Goal: Task Accomplishment & Management: Use online tool/utility

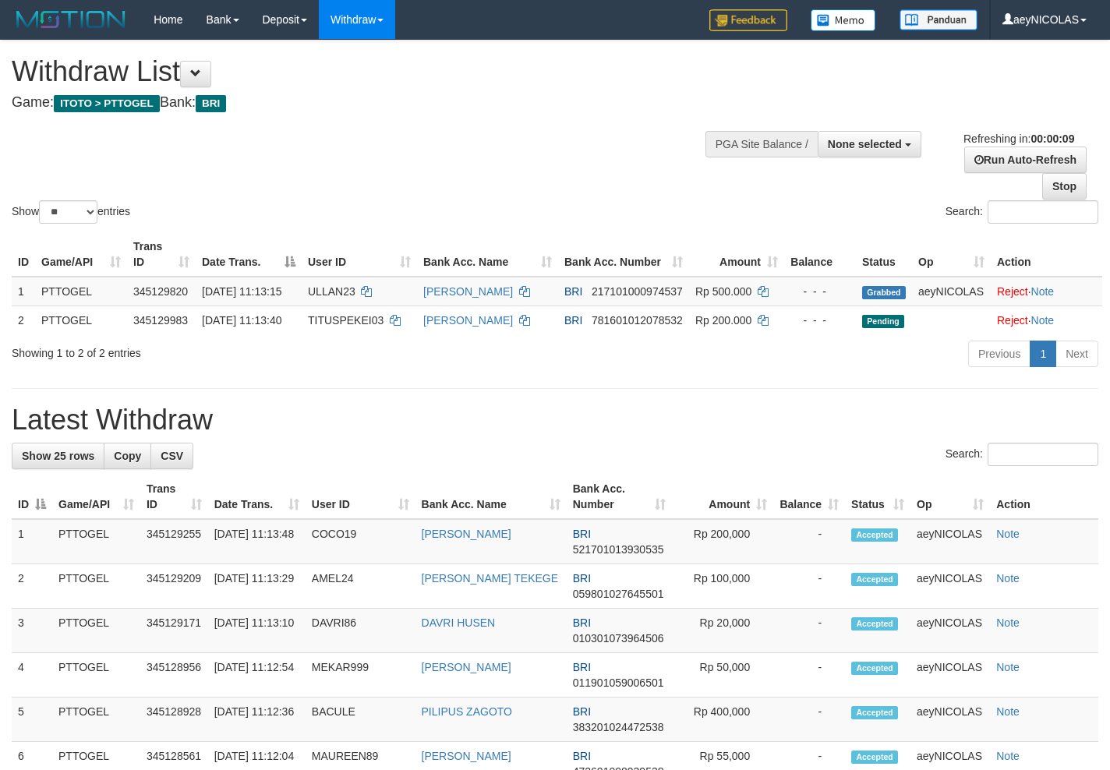
select select
select select "**"
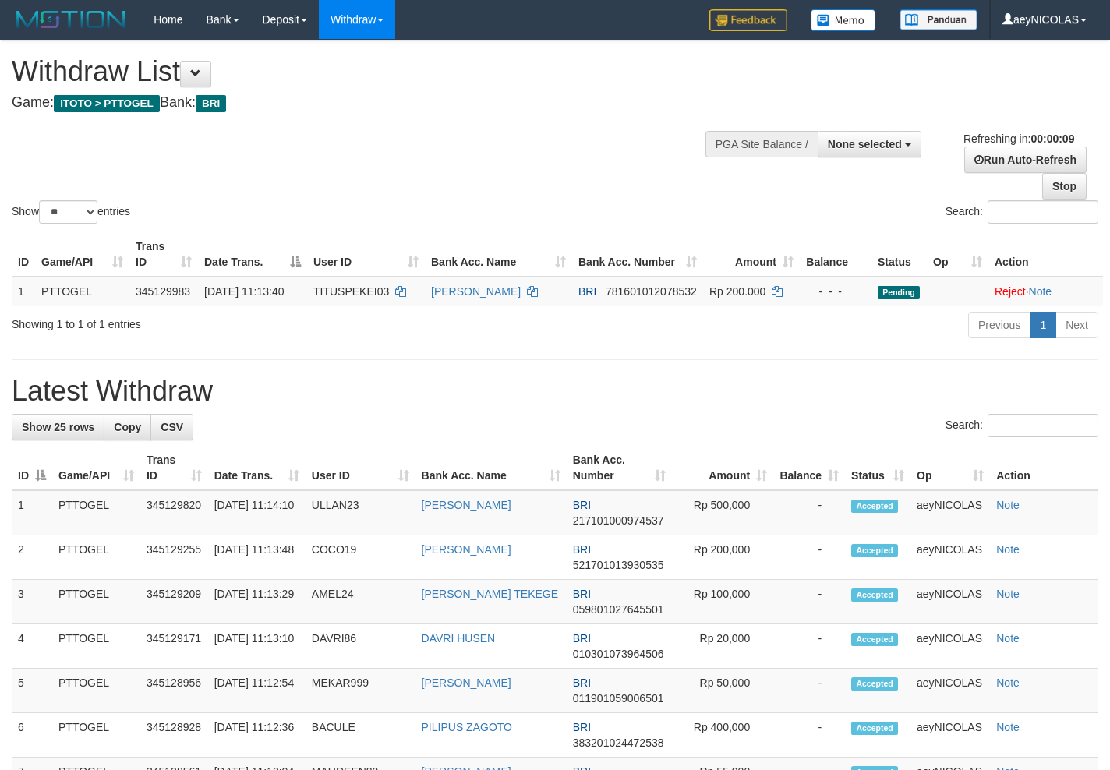
select select
select select "**"
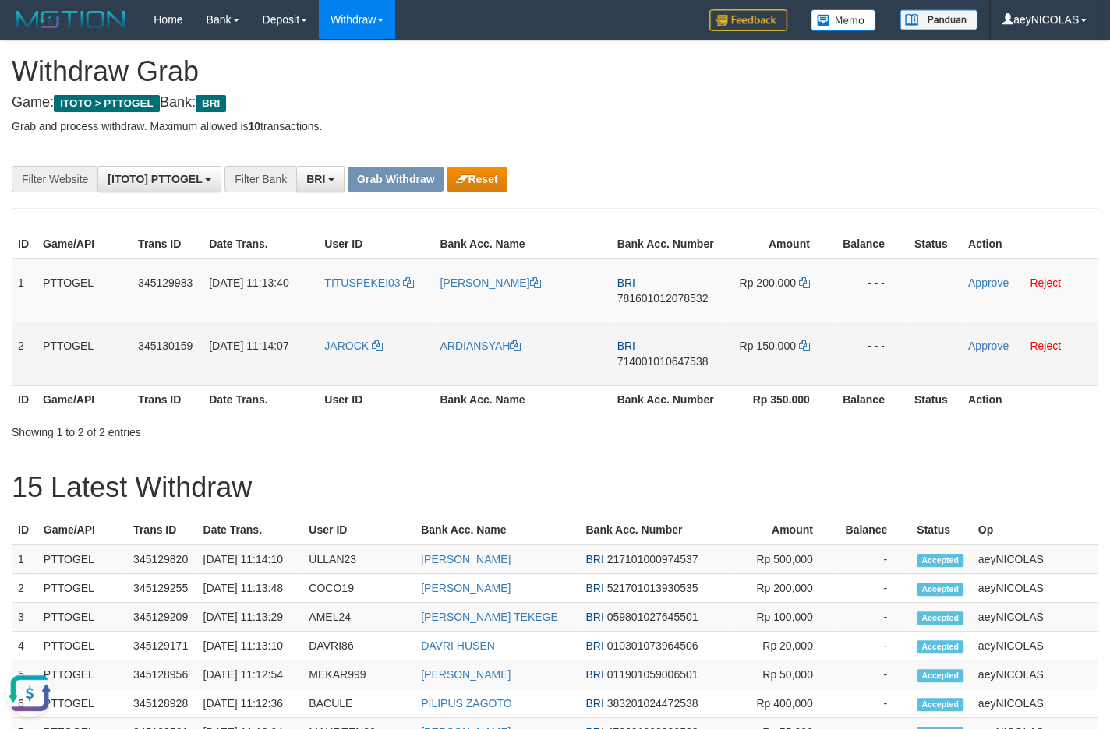
drag, startPoint x: 369, startPoint y: 320, endPoint x: 832, endPoint y: 366, distance: 466.1
click at [817, 377] on tbody "1 PTTOGEL 345129983 01/10/2025 11:13:40 TITUSPEKEI03 TITUS PEKEI BRI 7816010120…" at bounding box center [555, 322] width 1086 height 127
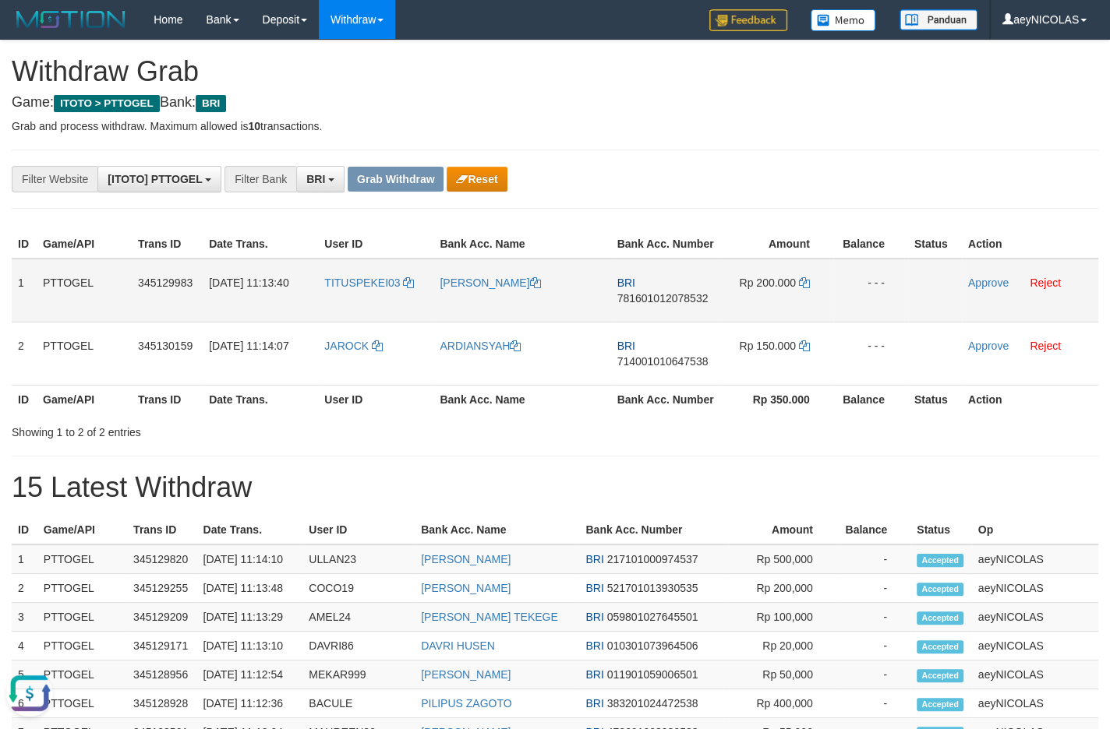
click at [666, 305] on span "781601012078532" at bounding box center [662, 298] width 91 height 12
copy span "781601012078532"
click at [680, 320] on td "BRI 781601012078532" at bounding box center [665, 291] width 109 height 64
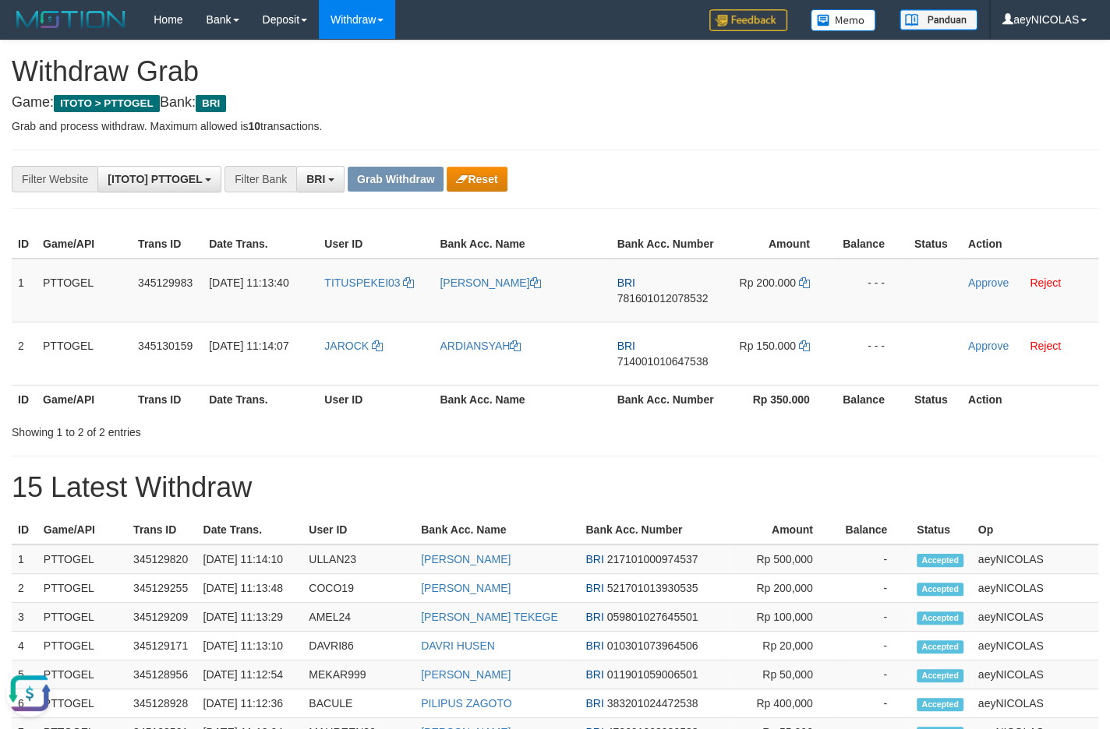
click at [673, 213] on div "**********" at bounding box center [555, 689] width 1110 height 1296
click at [799, 288] on icon at bounding box center [804, 282] width 11 height 11
click at [978, 289] on link "Approve" at bounding box center [988, 283] width 41 height 12
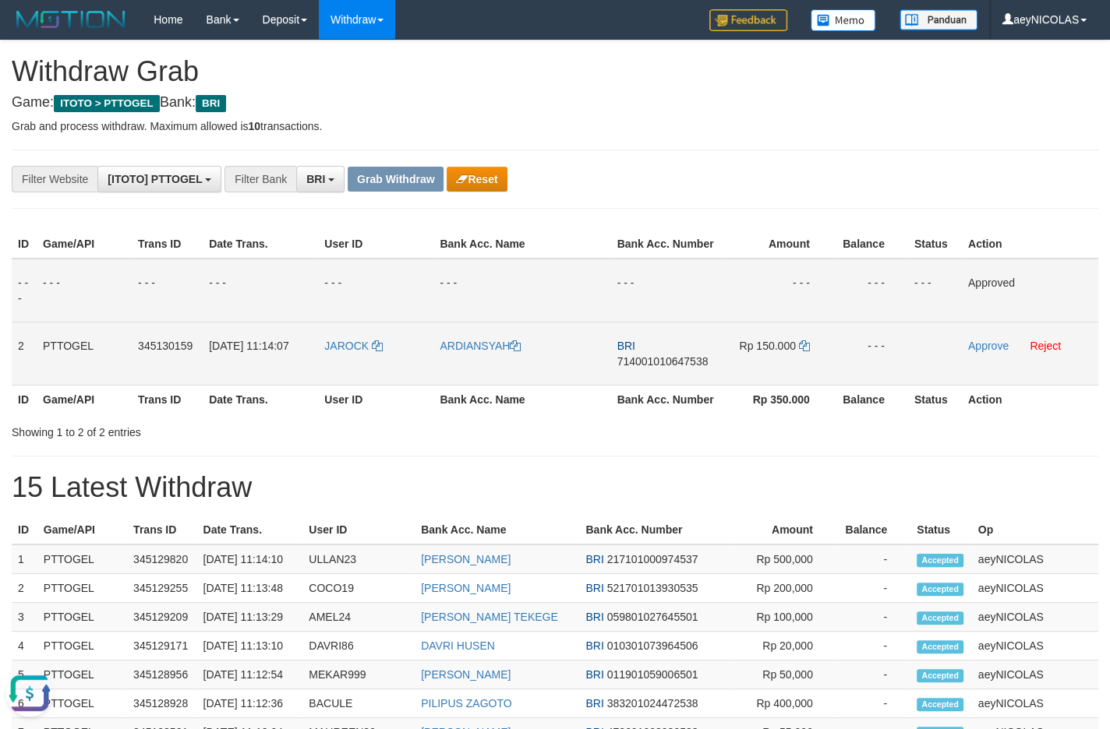
click at [666, 368] on span "714001010647538" at bounding box center [662, 361] width 91 height 12
copy span "714001010647538"
click at [669, 368] on span "714001010647538" at bounding box center [662, 361] width 91 height 12
click at [667, 368] on span "714001010647538" at bounding box center [662, 361] width 91 height 12
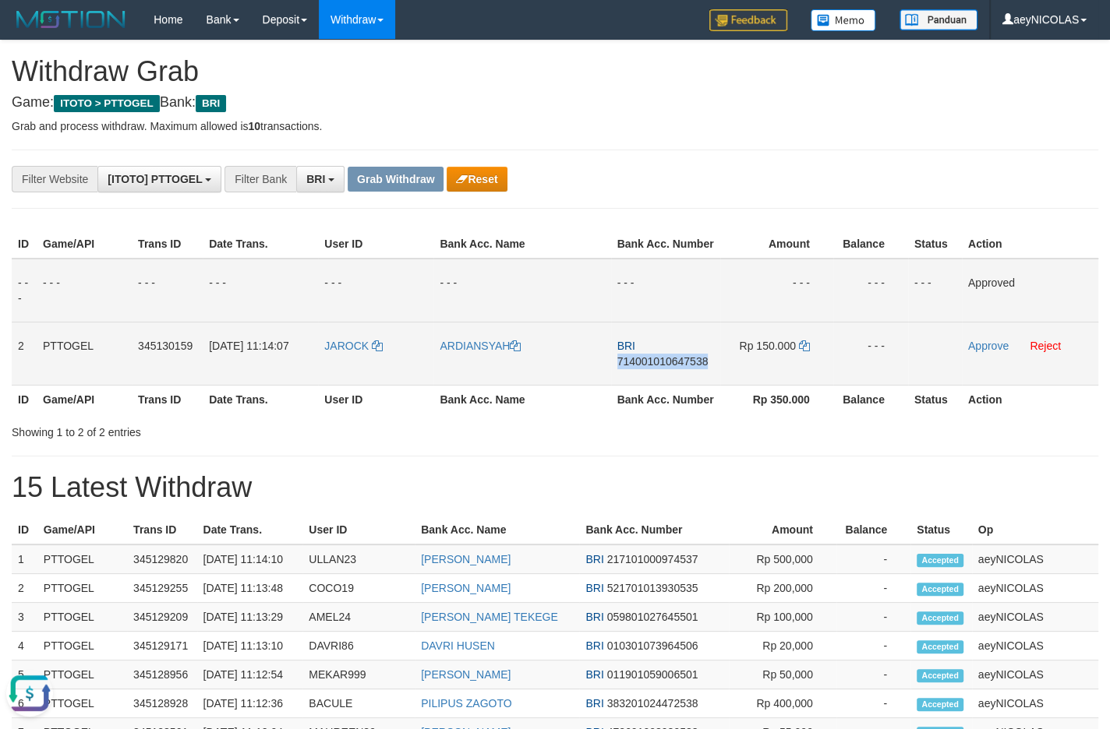
copy span "714001010647538"
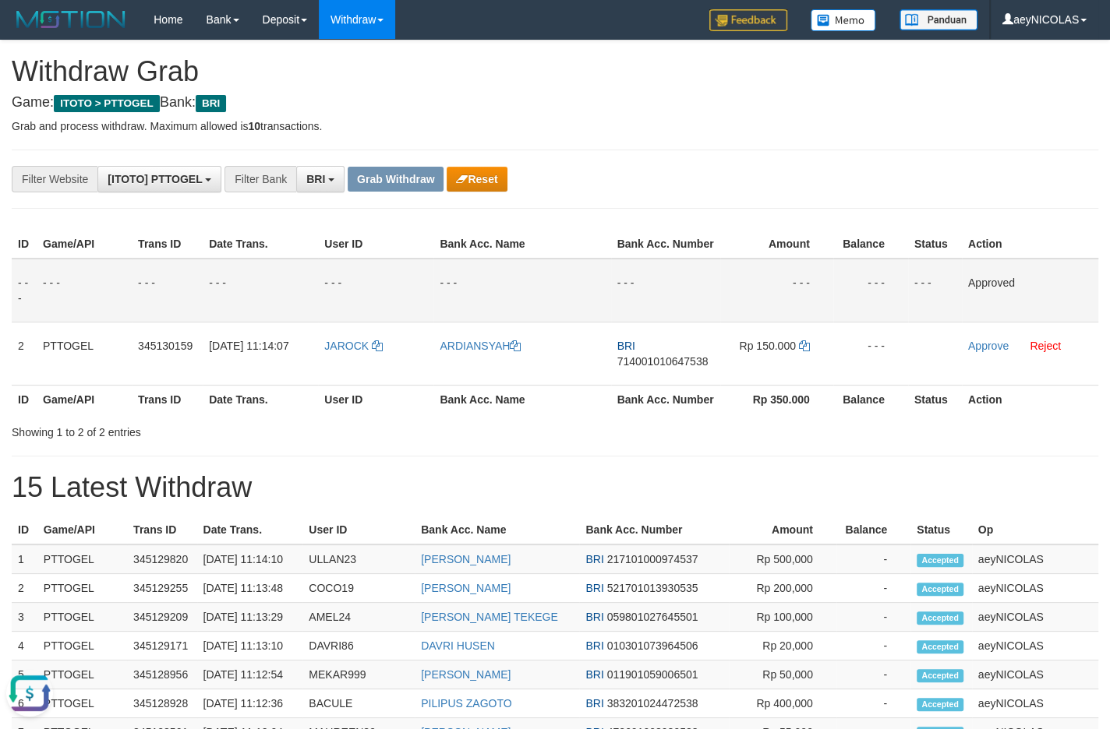
click at [702, 440] on div "Showing 1 to 2 of 2 entries" at bounding box center [555, 430] width 1110 height 22
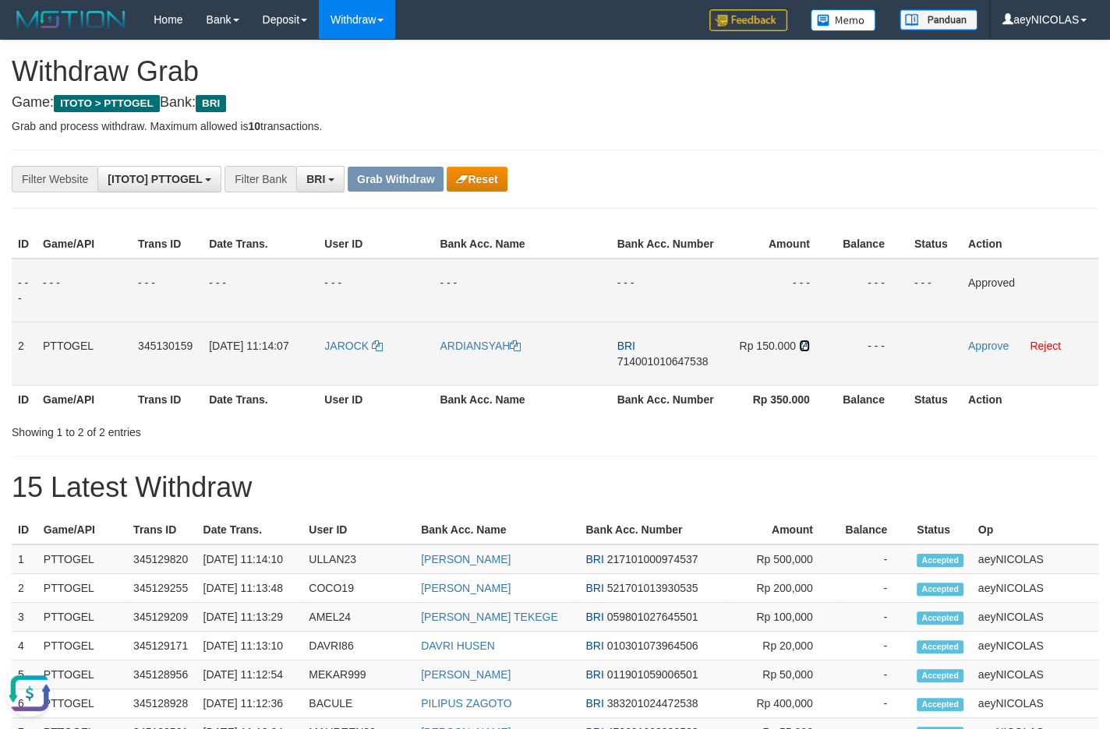
click at [807, 351] on icon at bounding box center [804, 346] width 11 height 11
drag, startPoint x: 807, startPoint y: 366, endPoint x: 970, endPoint y: 365, distance: 162.9
click at [809, 351] on icon at bounding box center [804, 346] width 11 height 11
click at [970, 352] on link "Approve" at bounding box center [988, 346] width 41 height 12
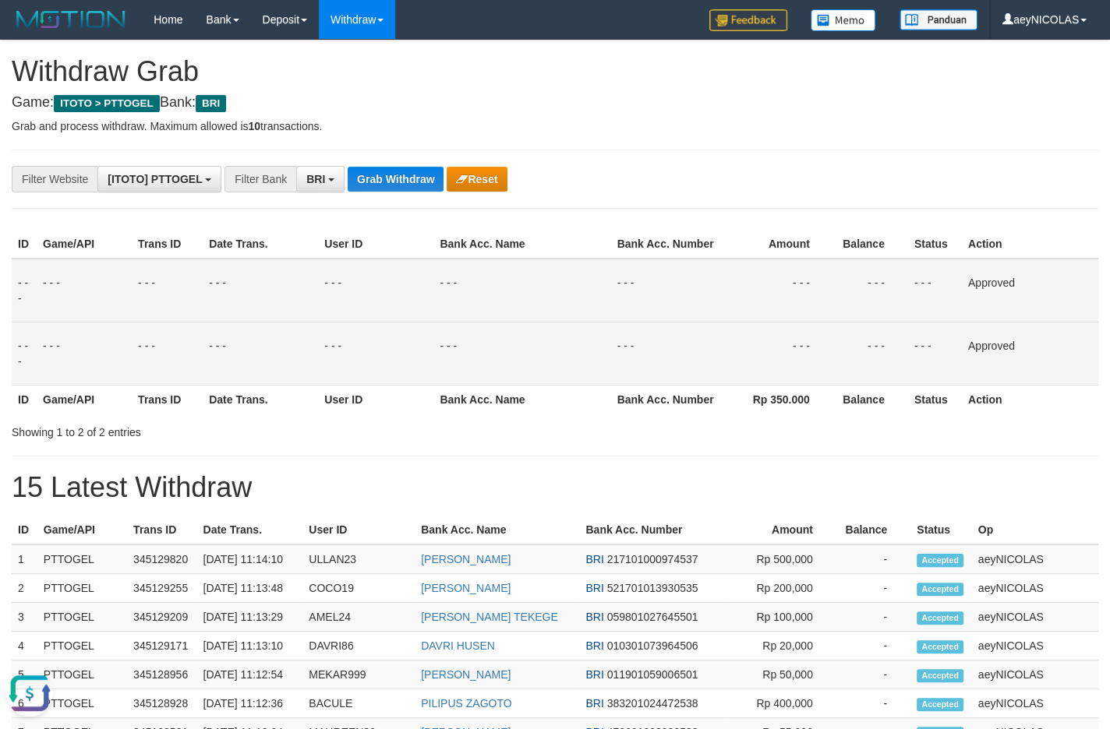
click at [984, 302] on td "Approved" at bounding box center [1030, 291] width 136 height 64
click at [369, 180] on button "Grab Withdraw" at bounding box center [396, 179] width 96 height 25
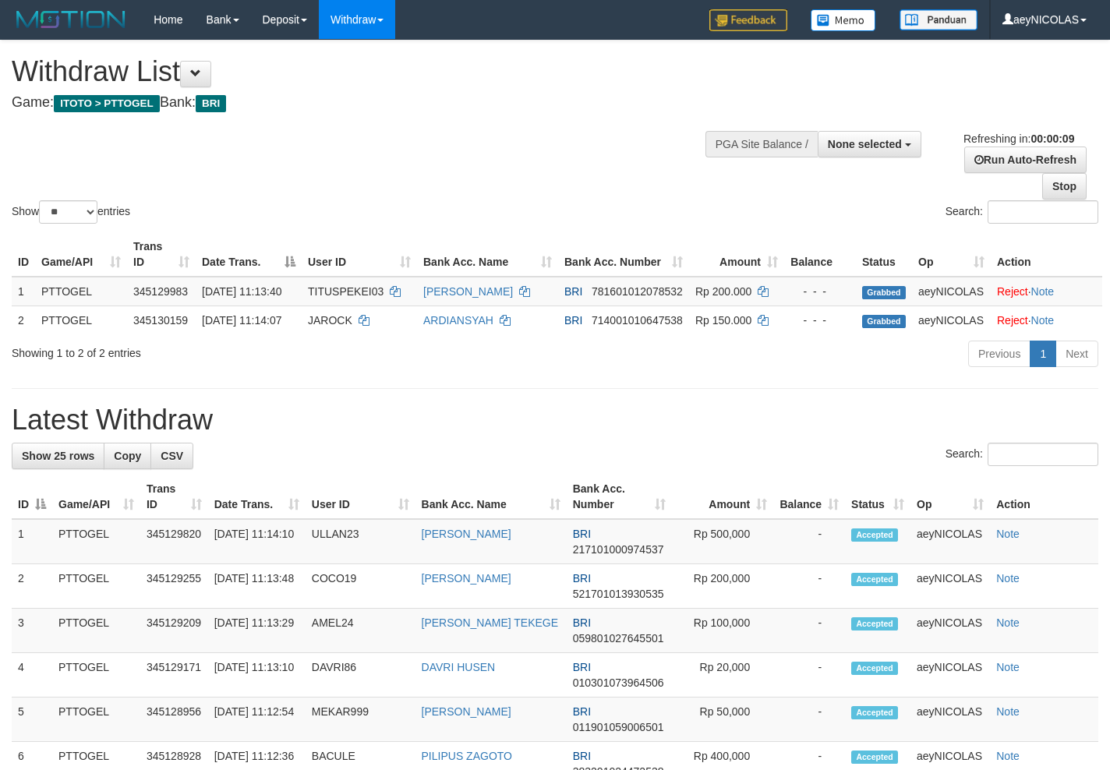
select select
select select "**"
select select
select select "**"
select select
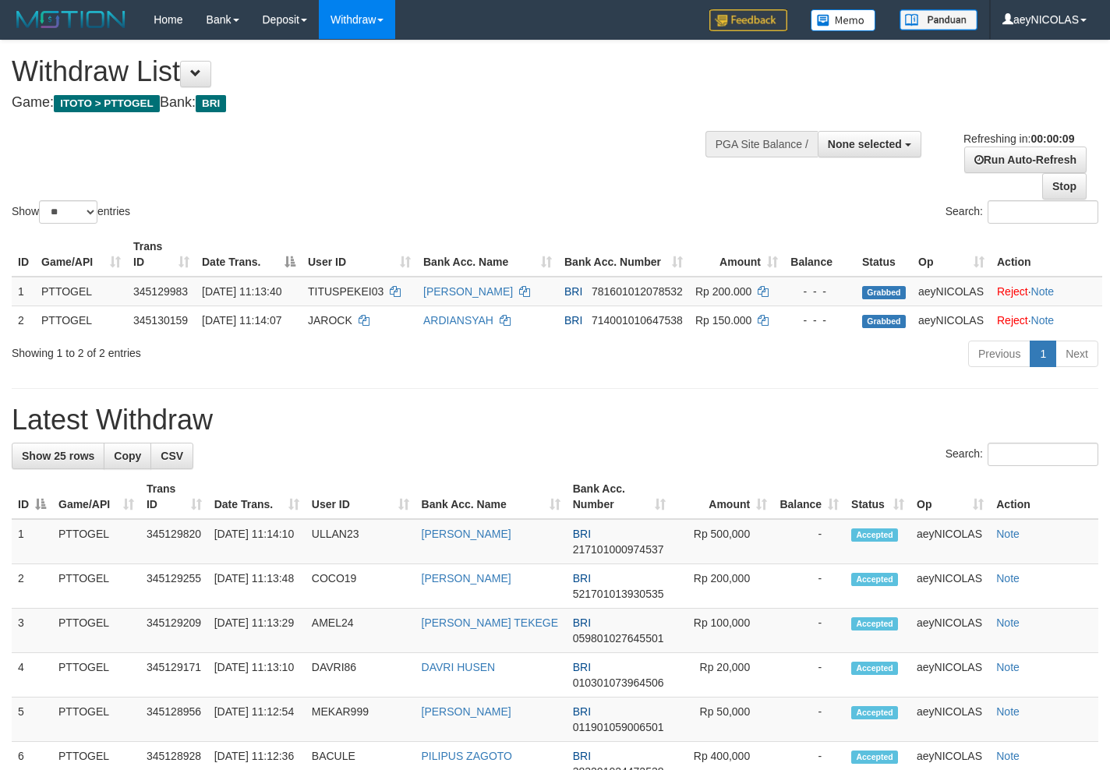
select select "**"
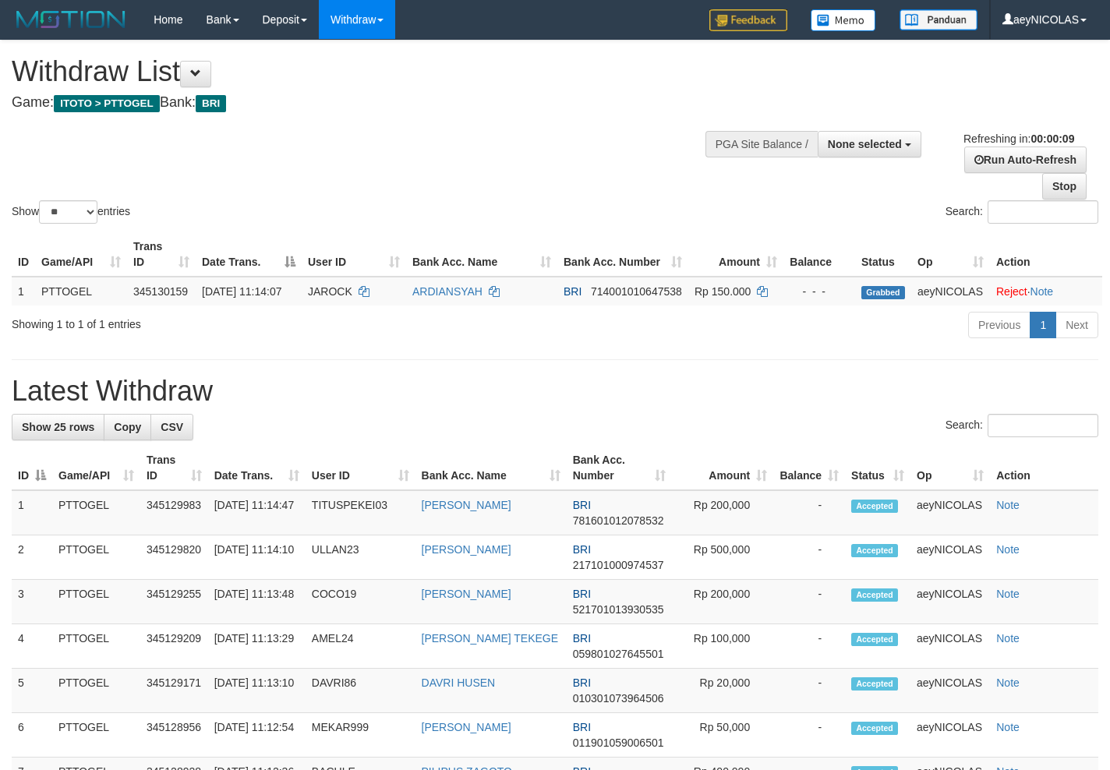
select select
select select "**"
select select
select select "**"
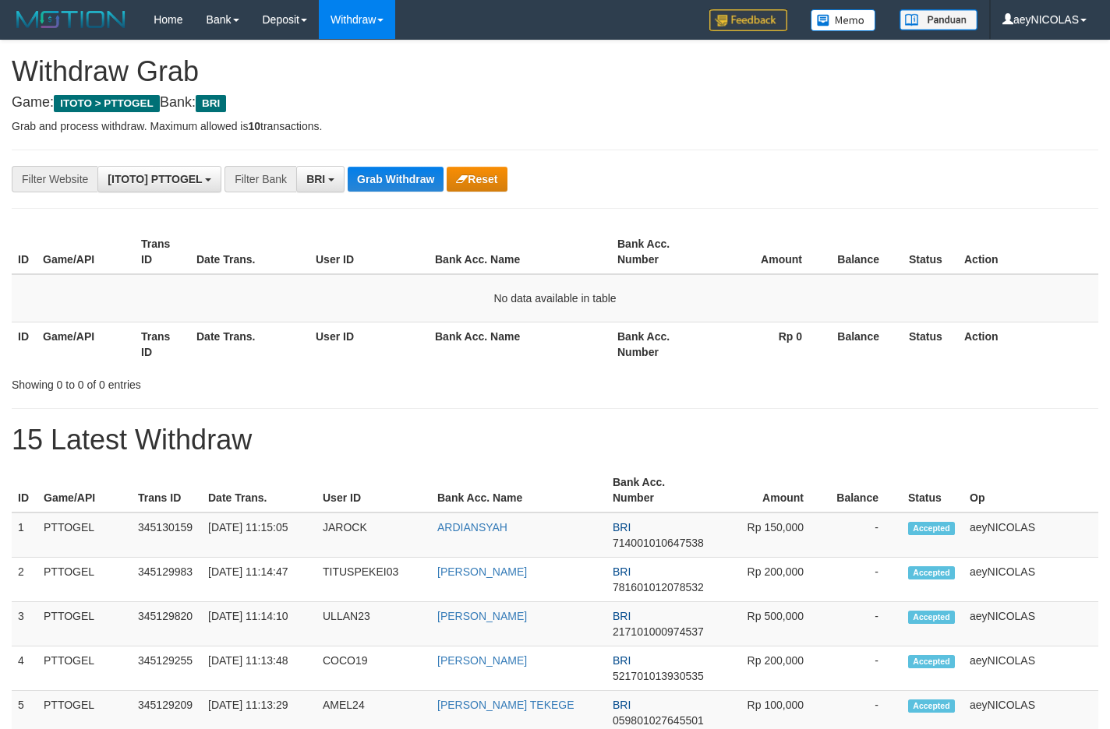
click at [698, 373] on div "Showing 0 to 0 of 0 entries" at bounding box center [555, 382] width 1110 height 22
click at [401, 178] on button "Grab Withdraw" at bounding box center [396, 179] width 96 height 25
drag, startPoint x: 401, startPoint y: 178, endPoint x: 11, endPoint y: 533, distance: 528.0
click at [401, 176] on button "Grab Withdraw" at bounding box center [396, 179] width 96 height 25
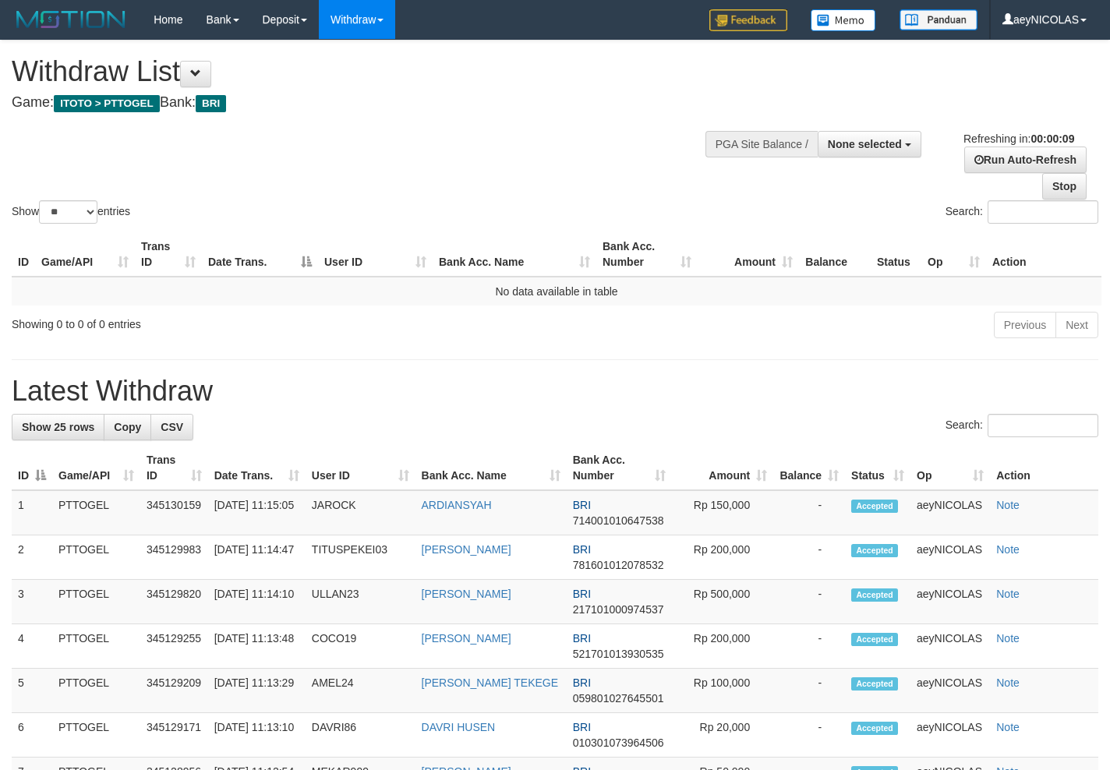
select select
select select "**"
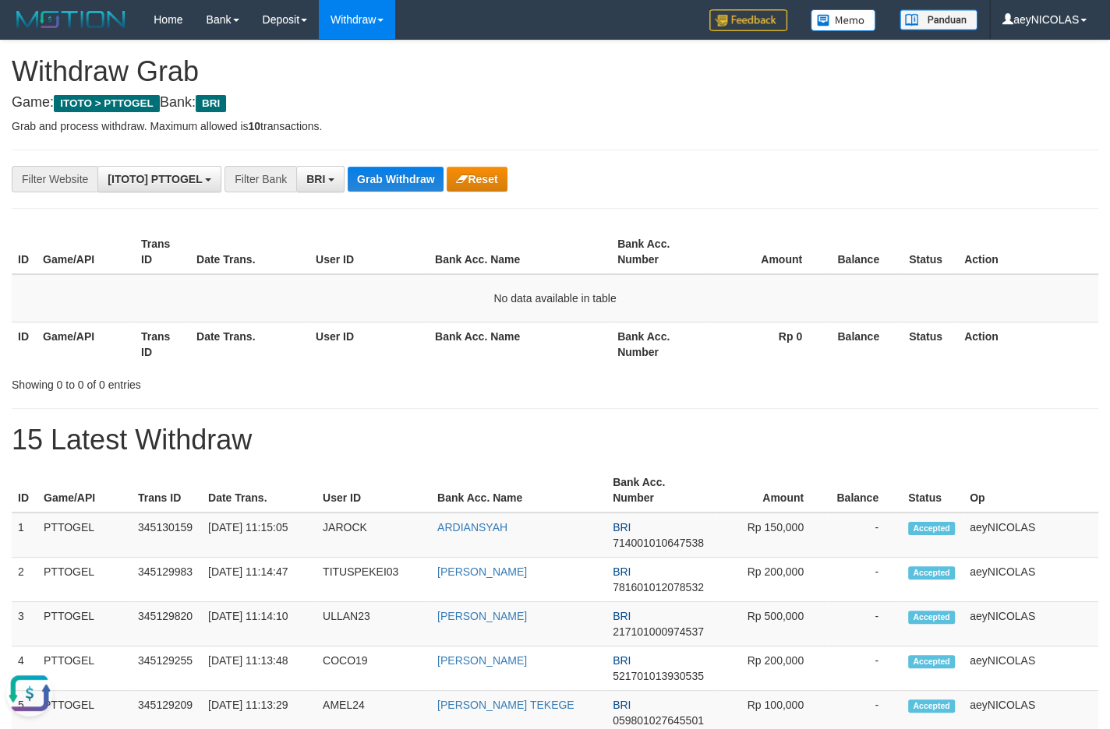
drag, startPoint x: 735, startPoint y: 474, endPoint x: 472, endPoint y: 210, distance: 372.0
click at [416, 176] on button "Grab Withdraw" at bounding box center [396, 179] width 96 height 25
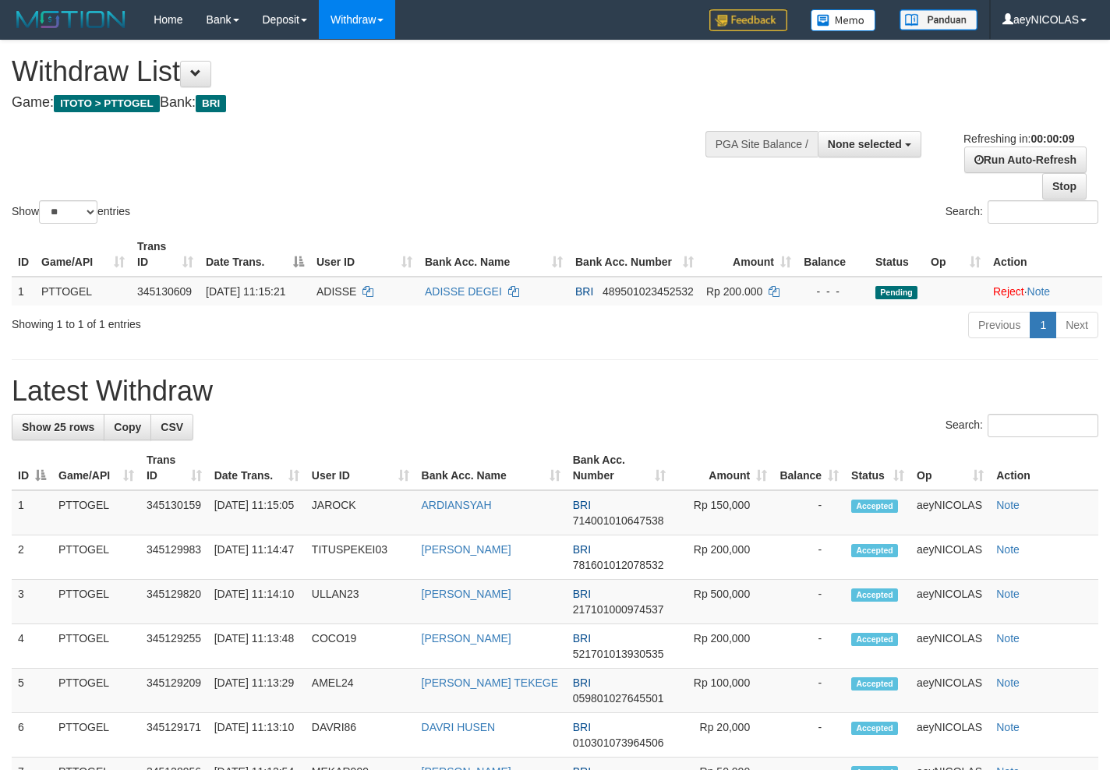
select select
select select "**"
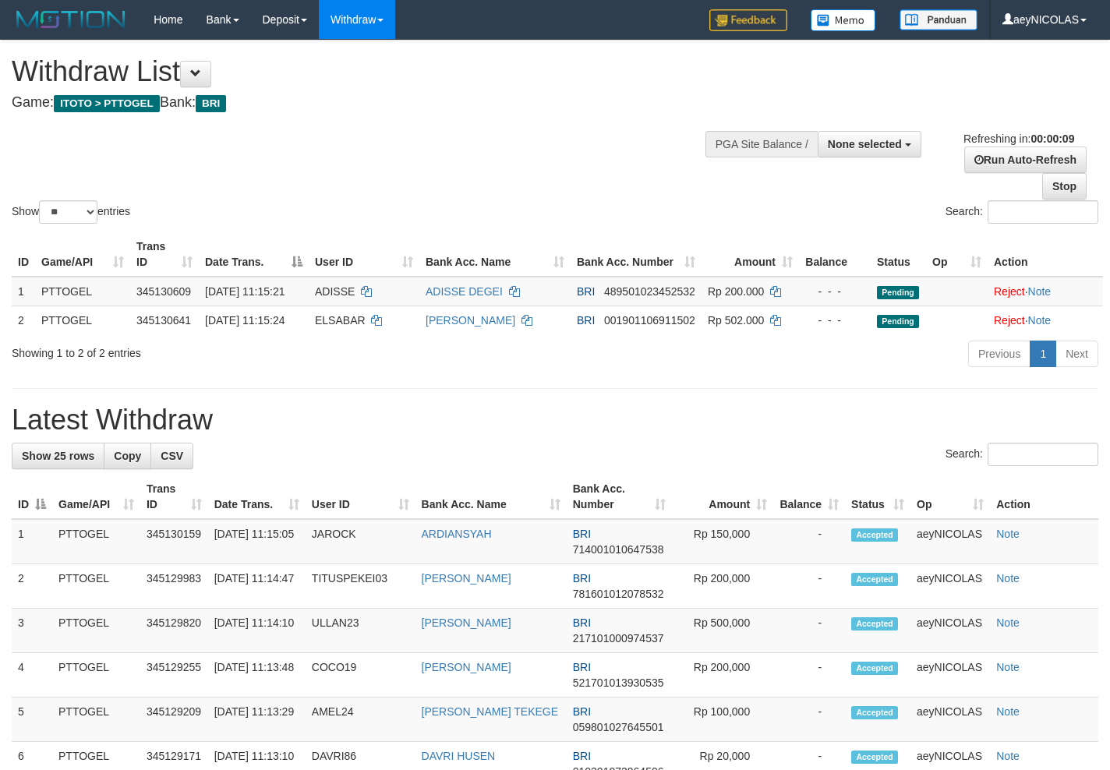
select select
select select "**"
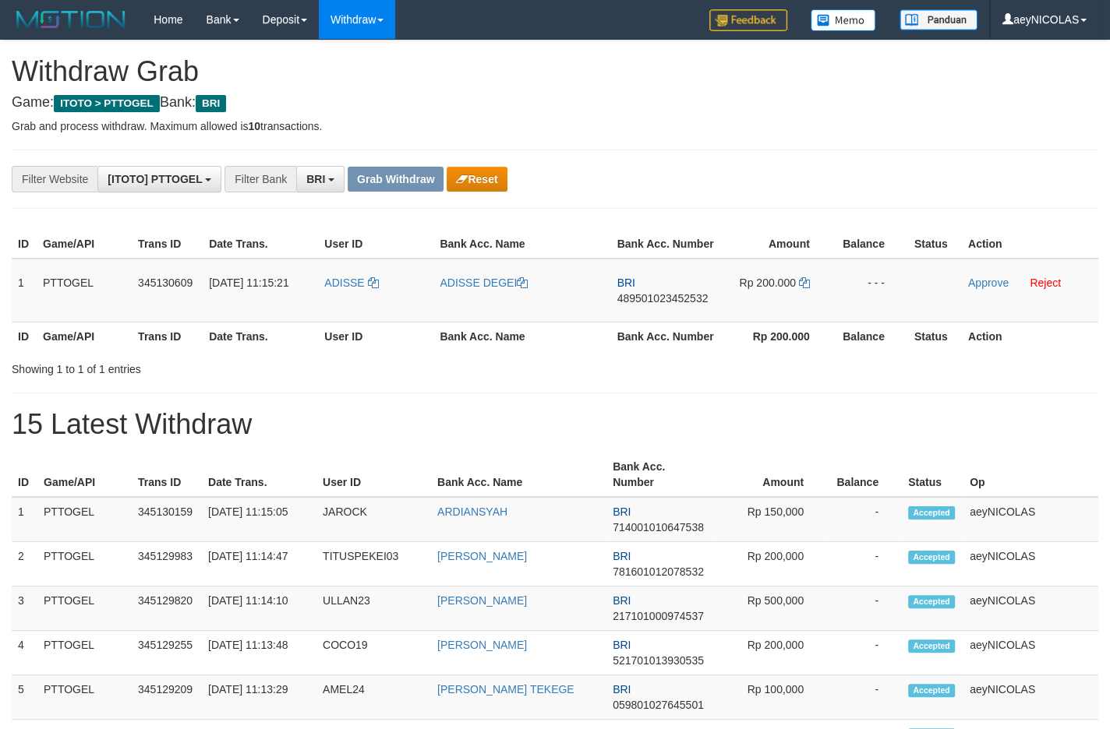
scroll to position [76, 0]
drag, startPoint x: 323, startPoint y: 322, endPoint x: 745, endPoint y: 324, distance: 422.4
click at [745, 323] on tr "1 PTTOGEL 345130609 [DATE] 11:15:21 ADISSE ADISSE DEGEI BRI 489501023452532 Rp …" at bounding box center [555, 291] width 1086 height 64
click at [640, 323] on td "BRI 489501023452532" at bounding box center [665, 291] width 109 height 64
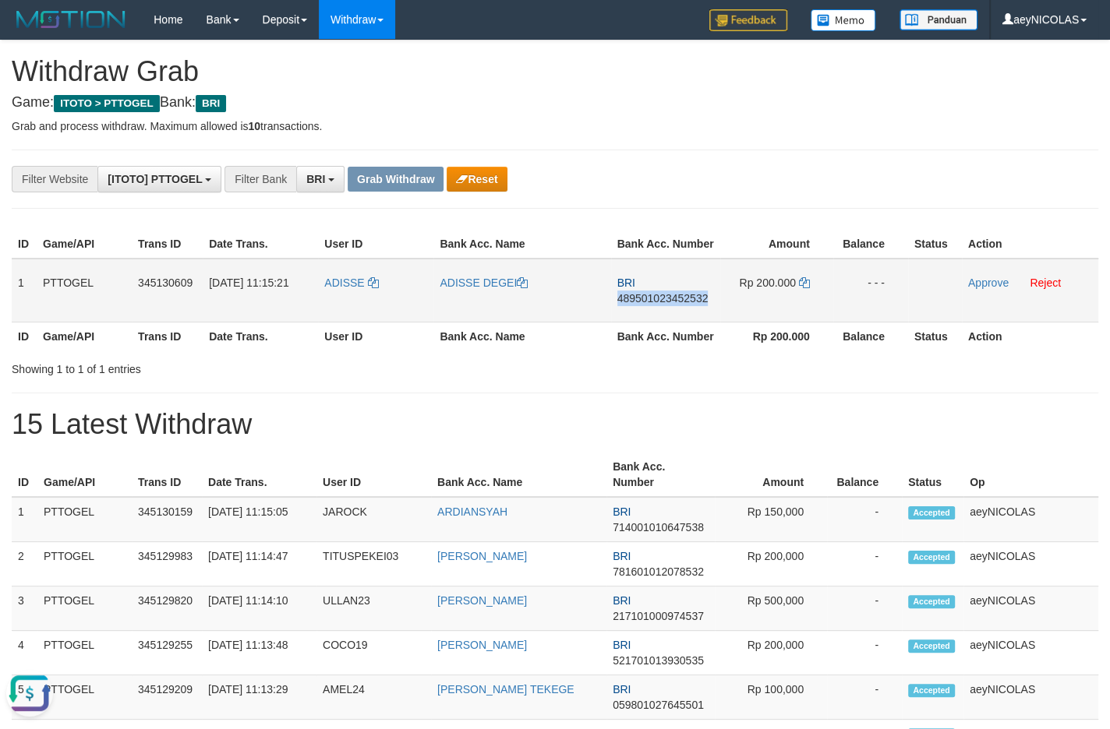
click at [640, 323] on td "BRI 489501023452532" at bounding box center [665, 291] width 109 height 64
click at [651, 305] on span "489501023452532" at bounding box center [662, 298] width 91 height 12
copy span "489501023452532"
click at [651, 305] on span "489501023452532" at bounding box center [662, 298] width 91 height 12
copy span "489501023452532"
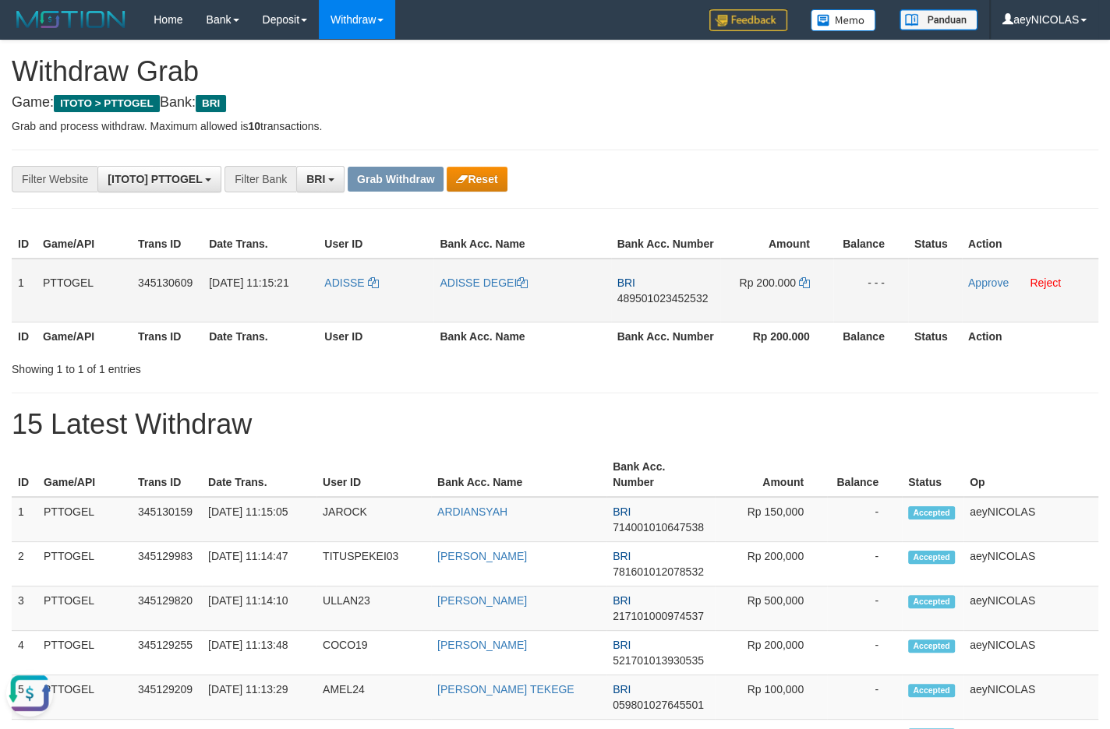
click at [659, 305] on span "489501023452532" at bounding box center [662, 298] width 91 height 12
copy span "489501023452532"
click at [883, 440] on h1 "15 Latest Withdraw" at bounding box center [555, 424] width 1086 height 31
click at [801, 306] on td "Rp 200.000" at bounding box center [776, 291] width 113 height 64
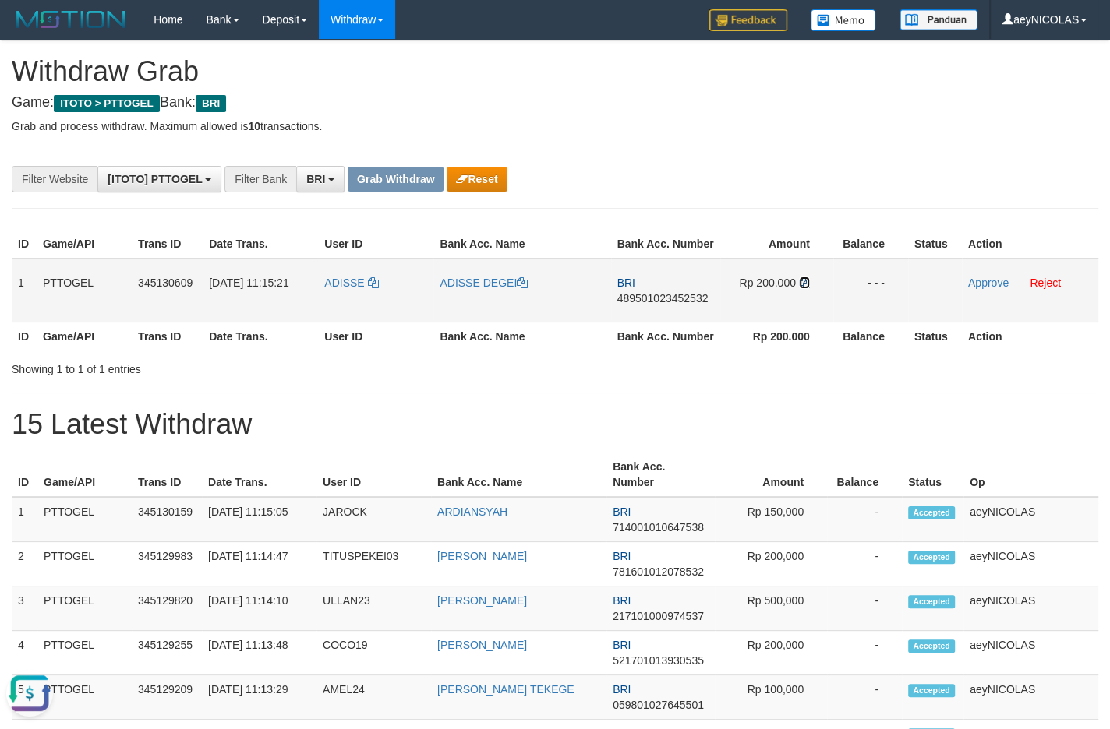
click at [802, 288] on icon at bounding box center [804, 282] width 11 height 11
click at [975, 289] on link "Approve" at bounding box center [988, 283] width 41 height 12
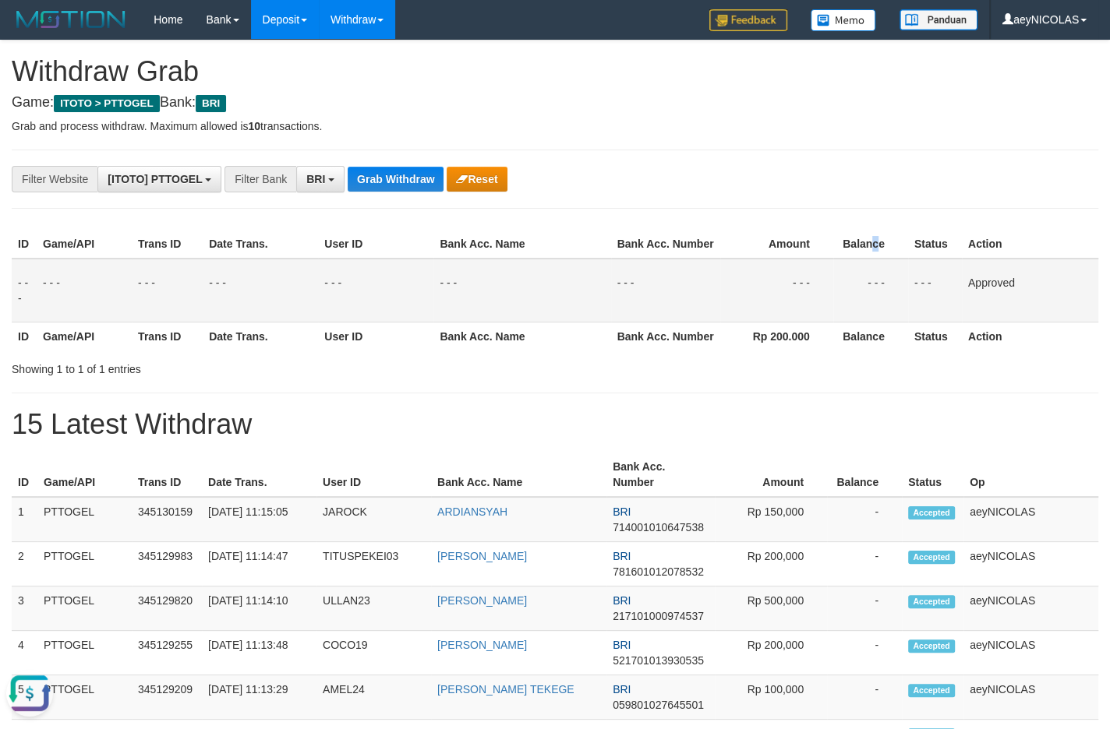
drag, startPoint x: 873, startPoint y: 245, endPoint x: 260, endPoint y: 1, distance: 660.1
click at [860, 244] on th "Balance" at bounding box center [870, 244] width 75 height 29
click at [416, 187] on button "Grab Withdraw" at bounding box center [396, 179] width 96 height 25
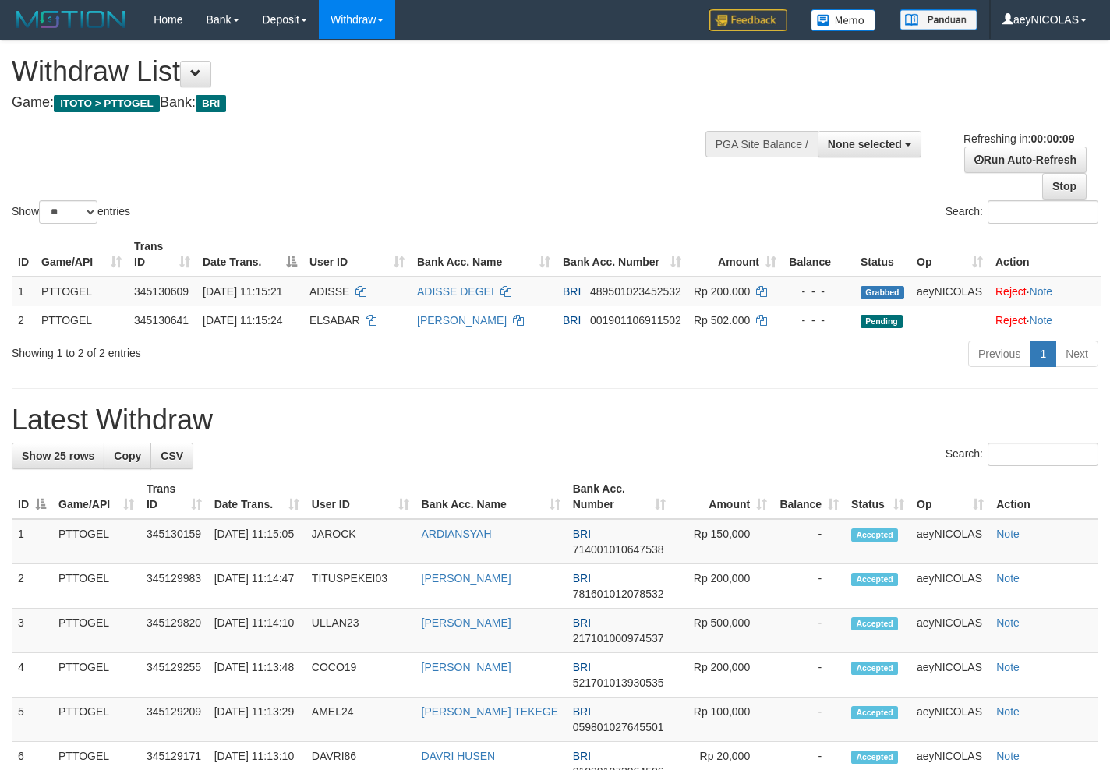
select select
select select "**"
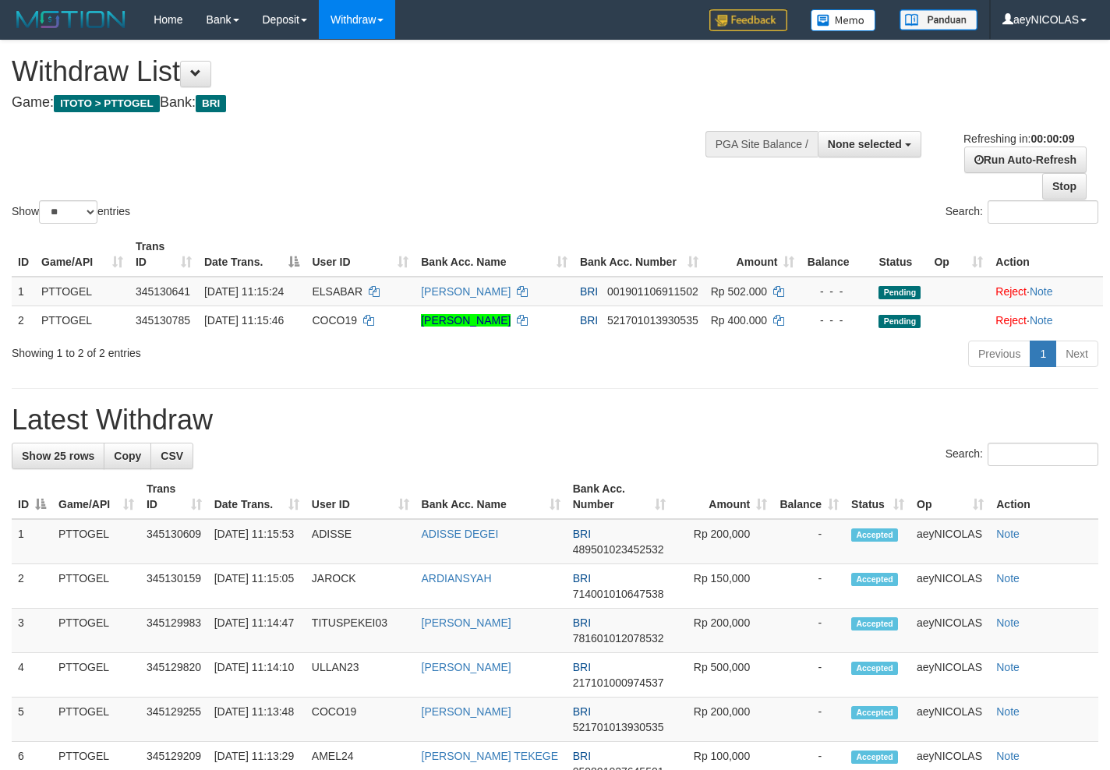
select select
select select "**"
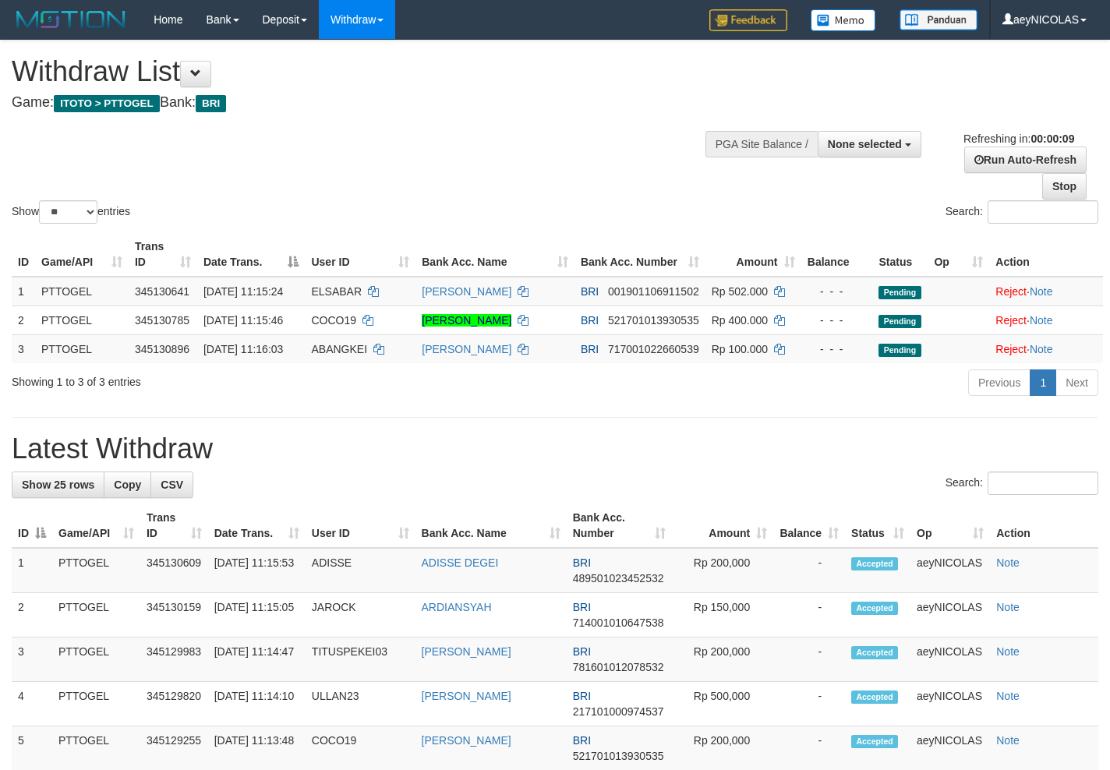
select select
select select "**"
select select
select select "**"
select select
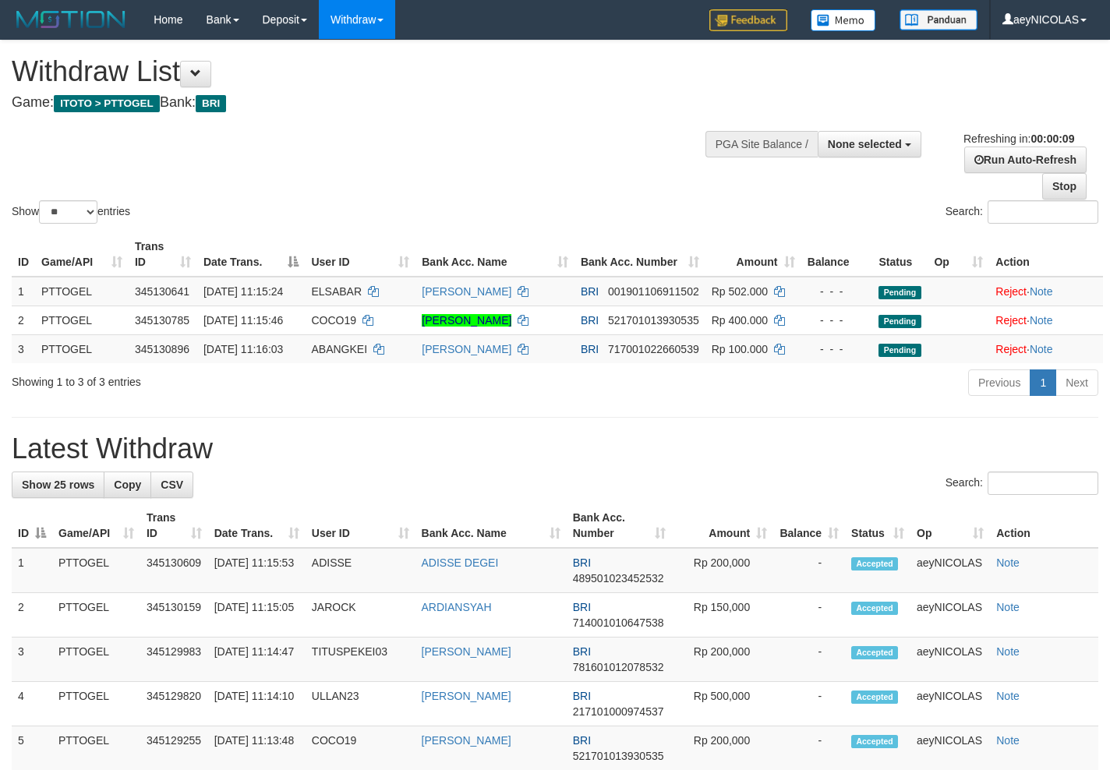
select select "**"
select select
select select "**"
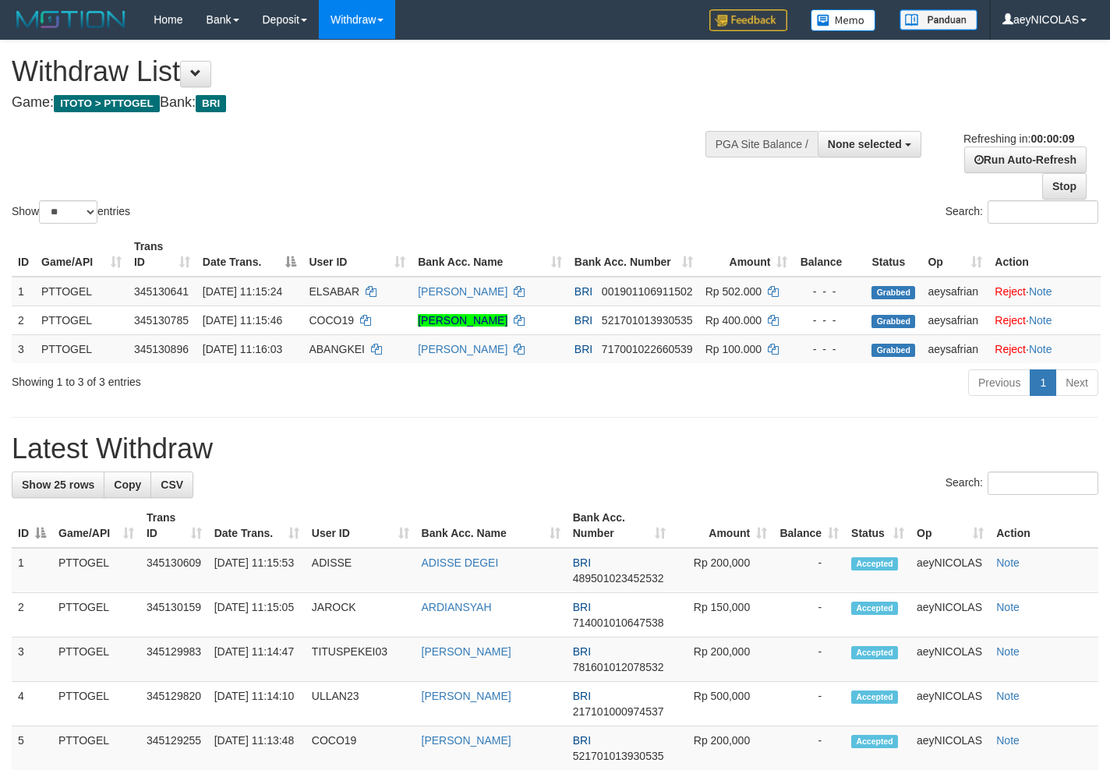
select select
select select "**"
select select
select select "**"
select select
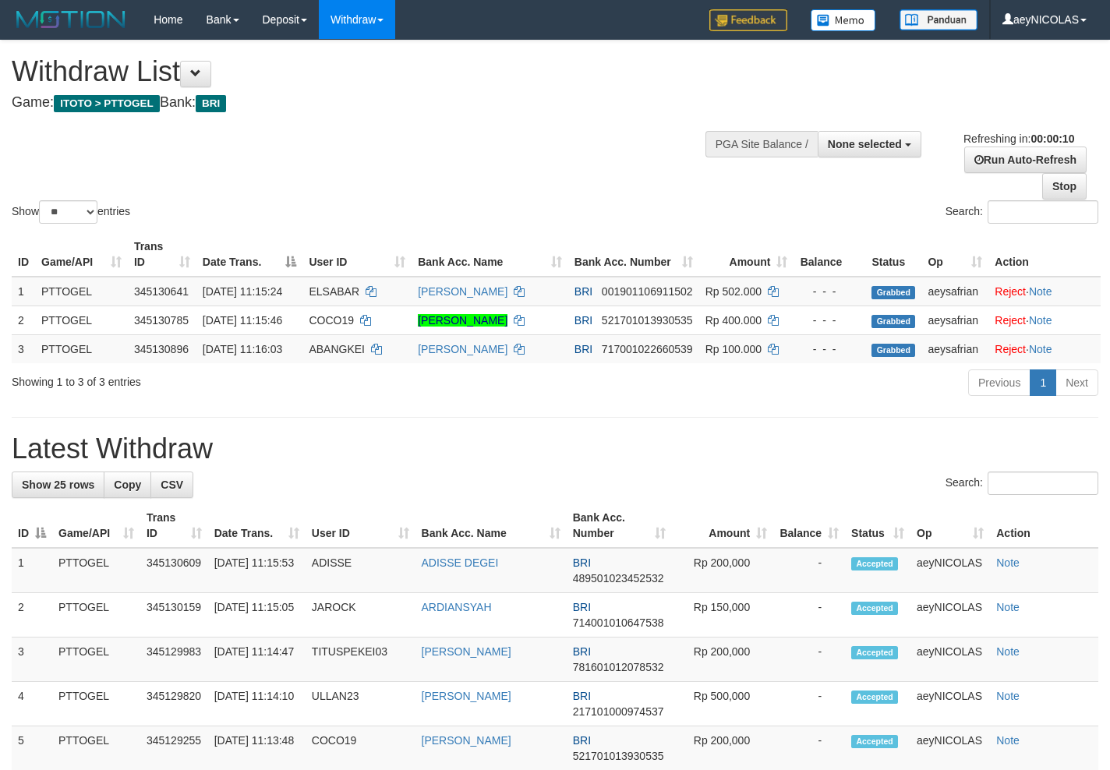
select select "**"
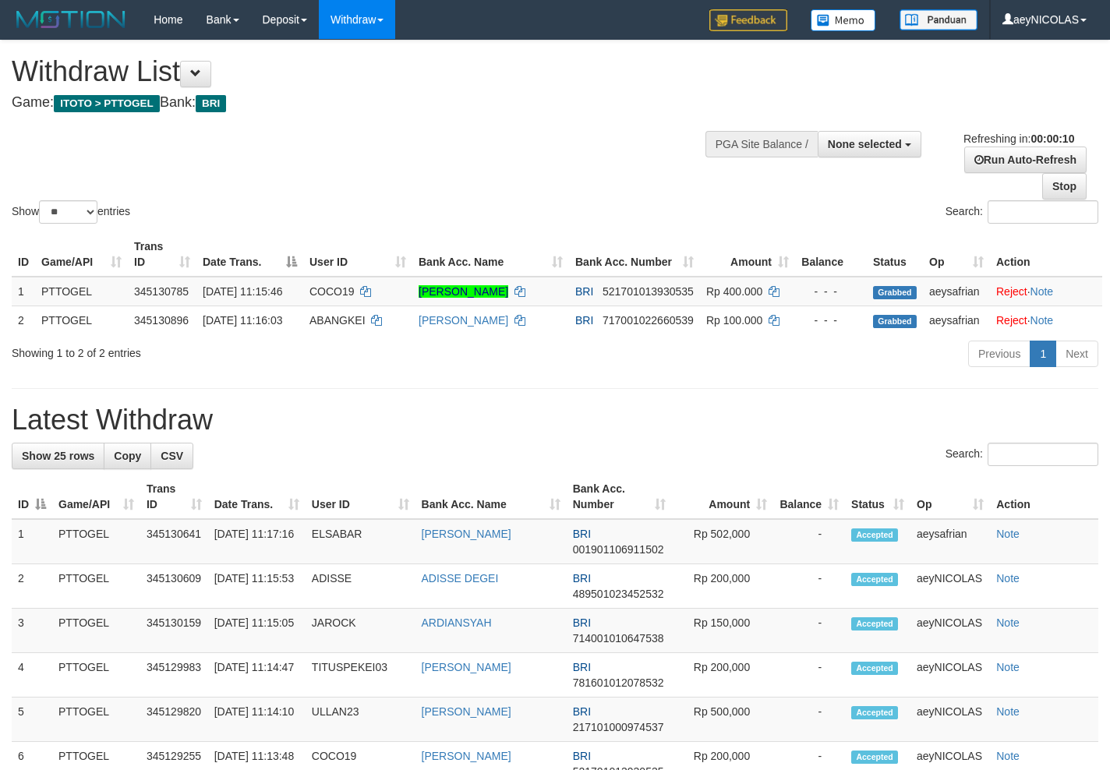
select select
select select "**"
select select
select select "**"
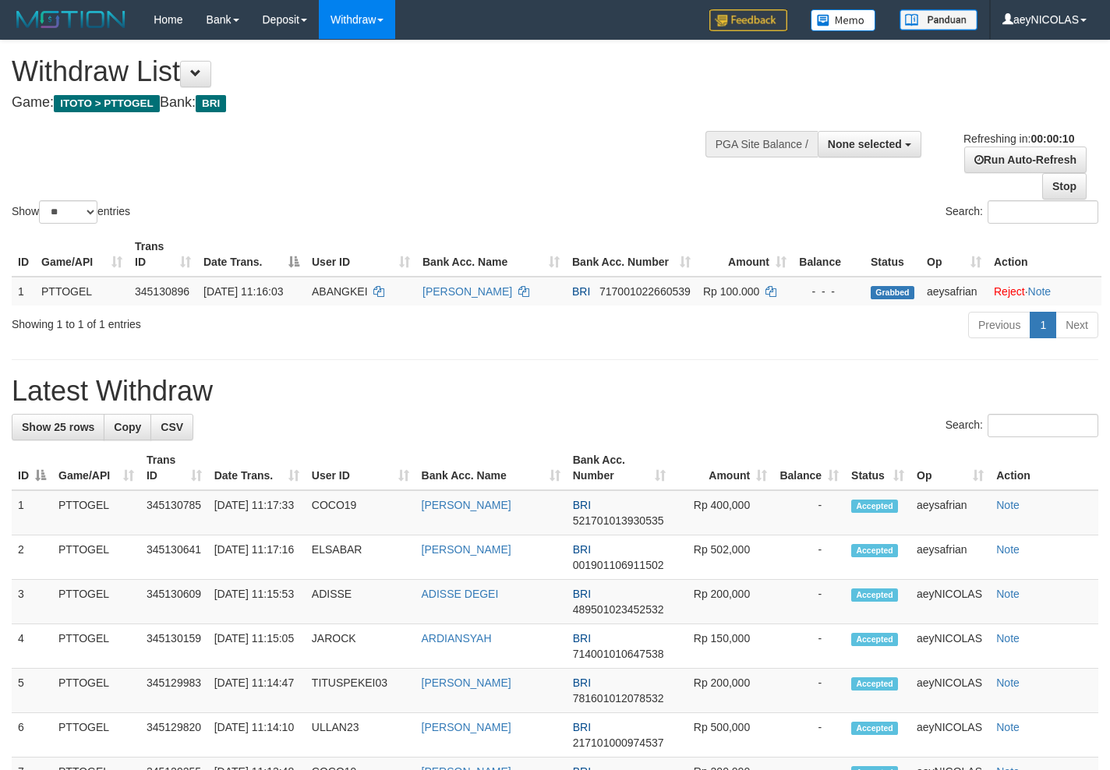
select select
select select "**"
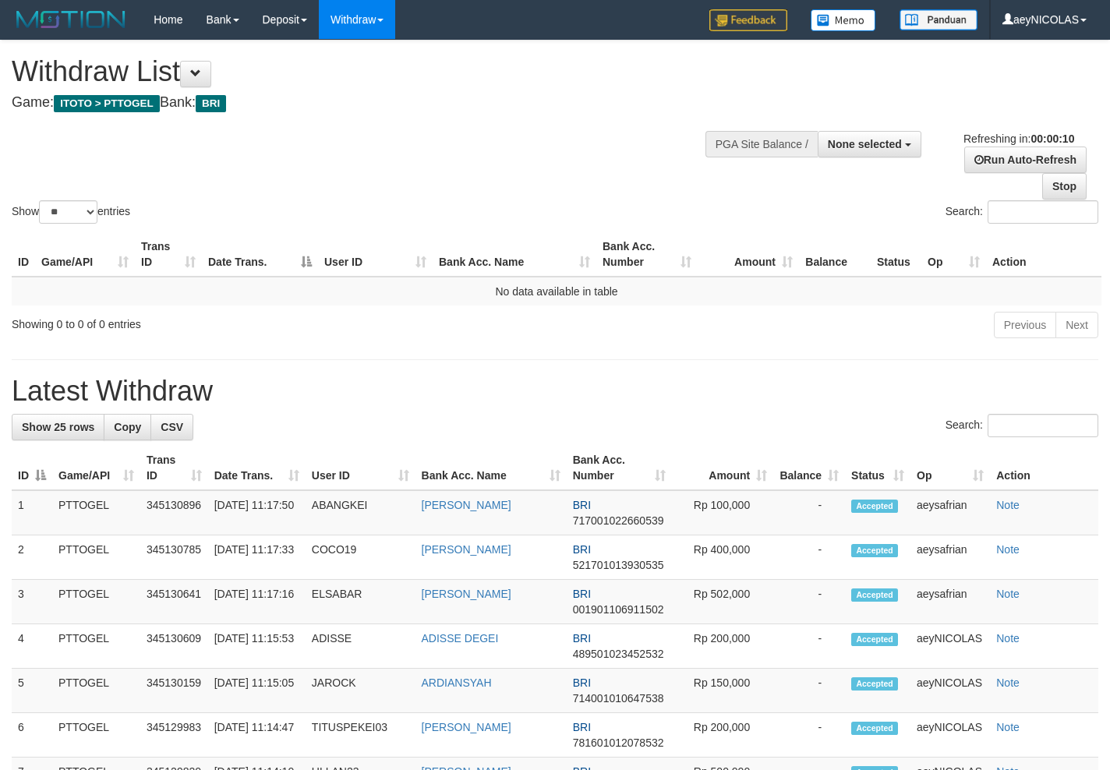
select select
select select "**"
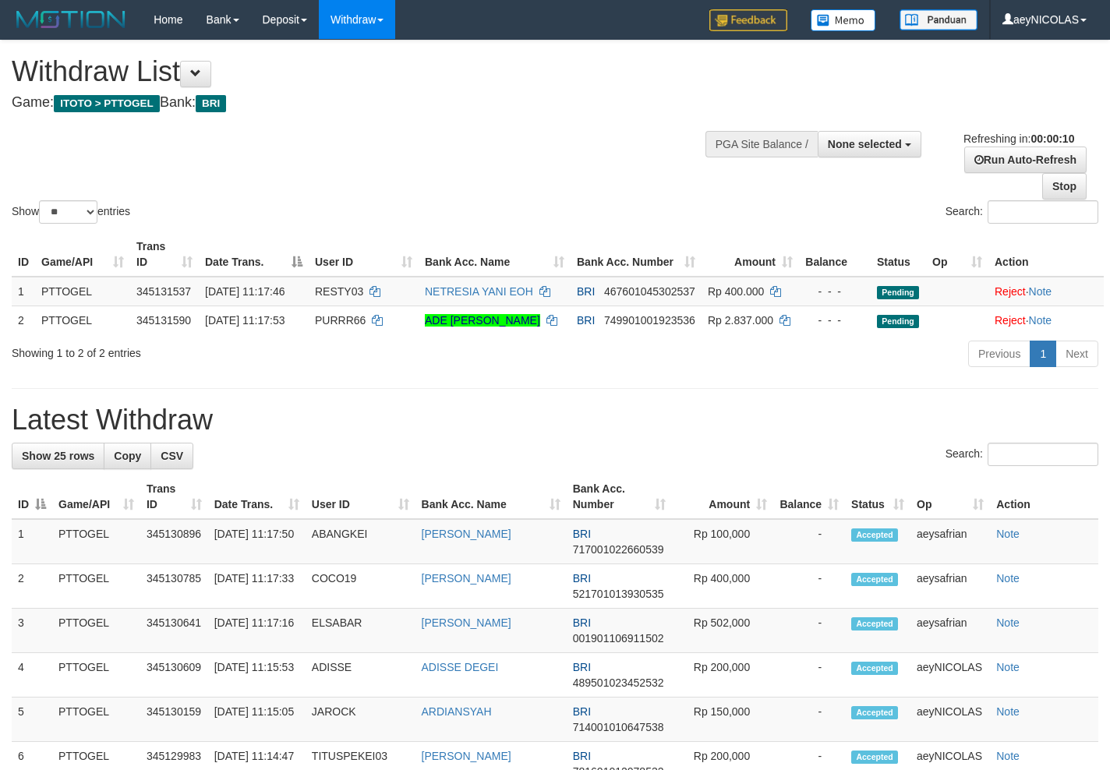
select select
select select "**"
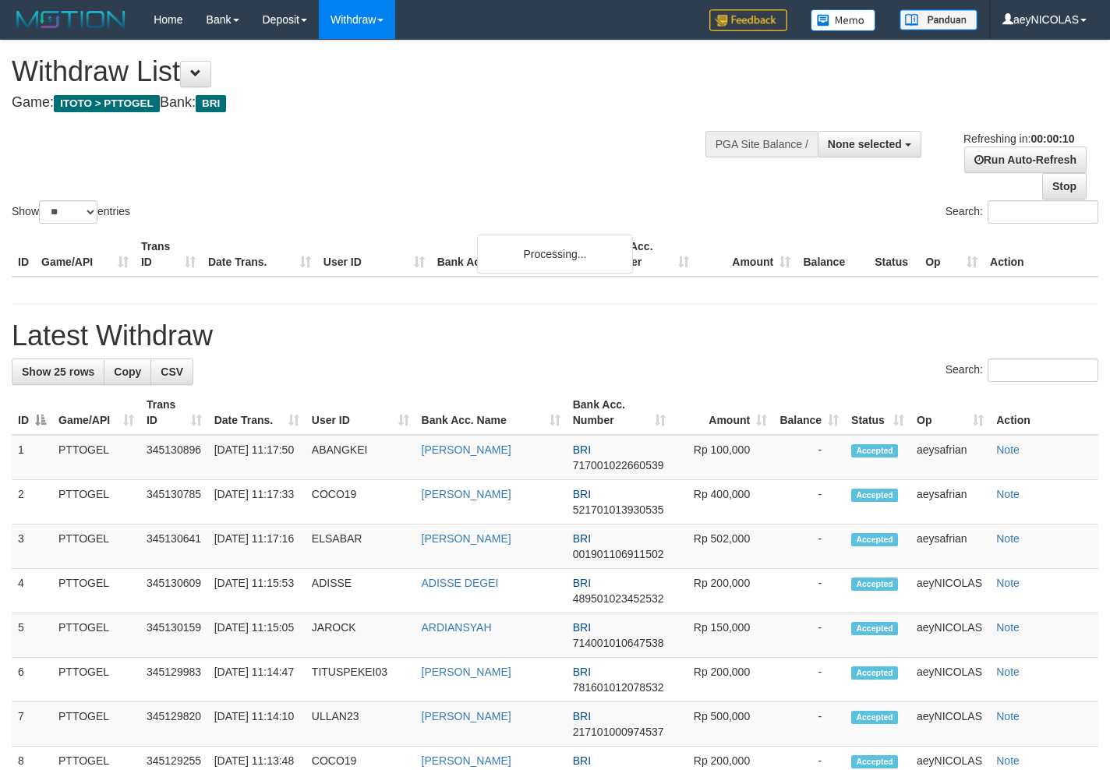
select select
select select "**"
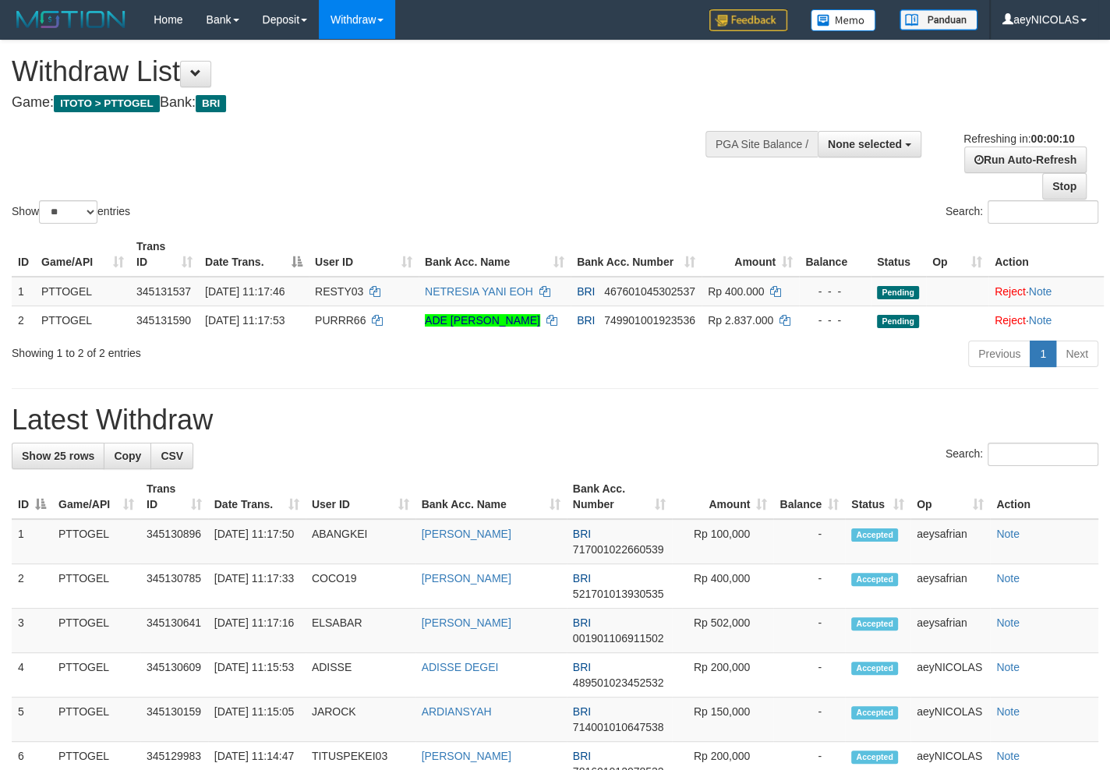
click at [602, 373] on div "Previous 1 Next" at bounding box center [786, 356] width 624 height 34
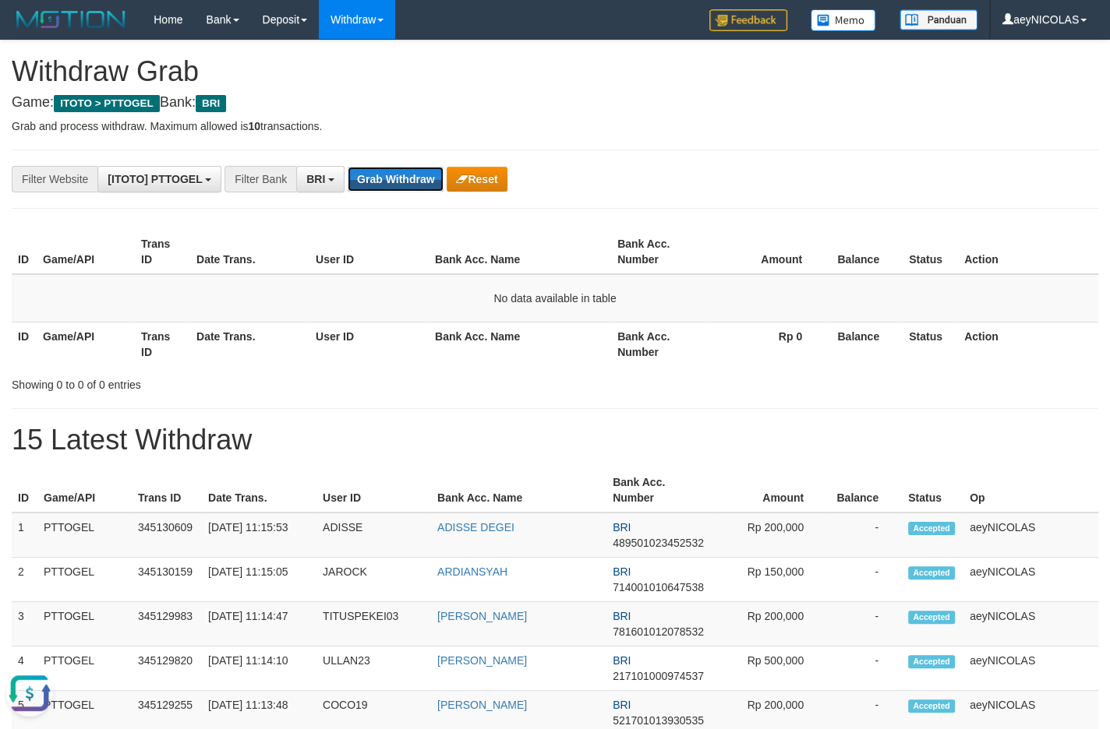
click at [416, 187] on button "Grab Withdraw" at bounding box center [396, 179] width 96 height 25
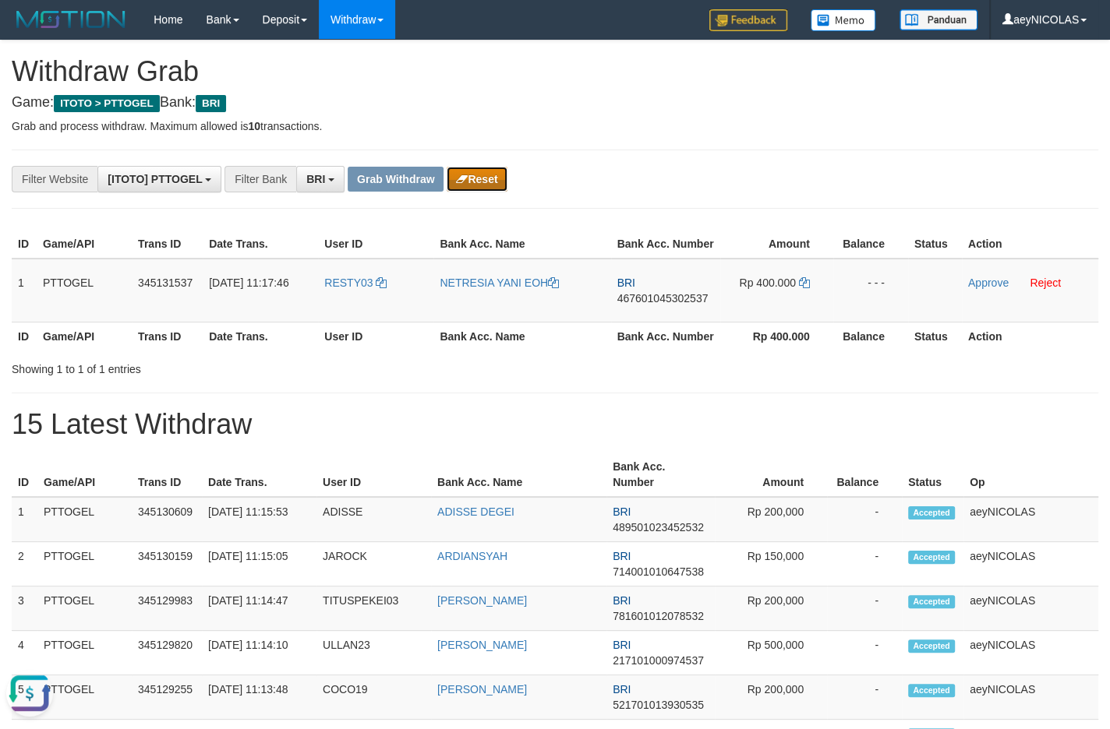
click at [457, 180] on icon "button" at bounding box center [462, 179] width 12 height 11
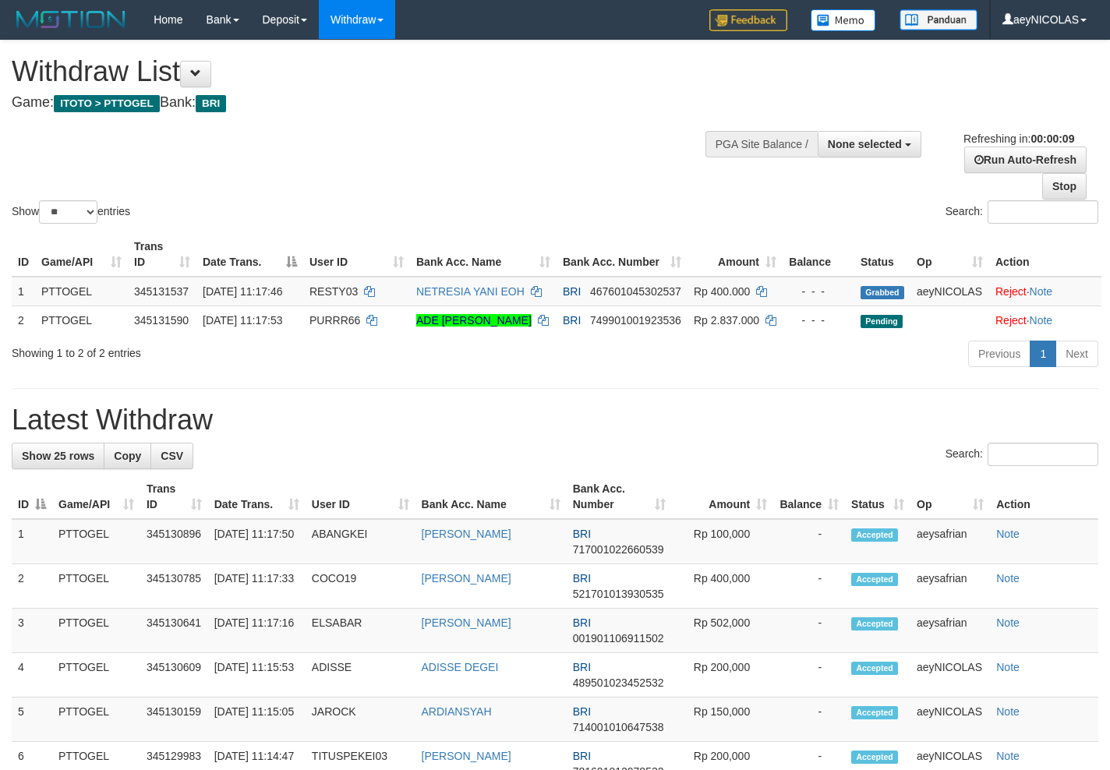
select select
select select "**"
select select
select select "**"
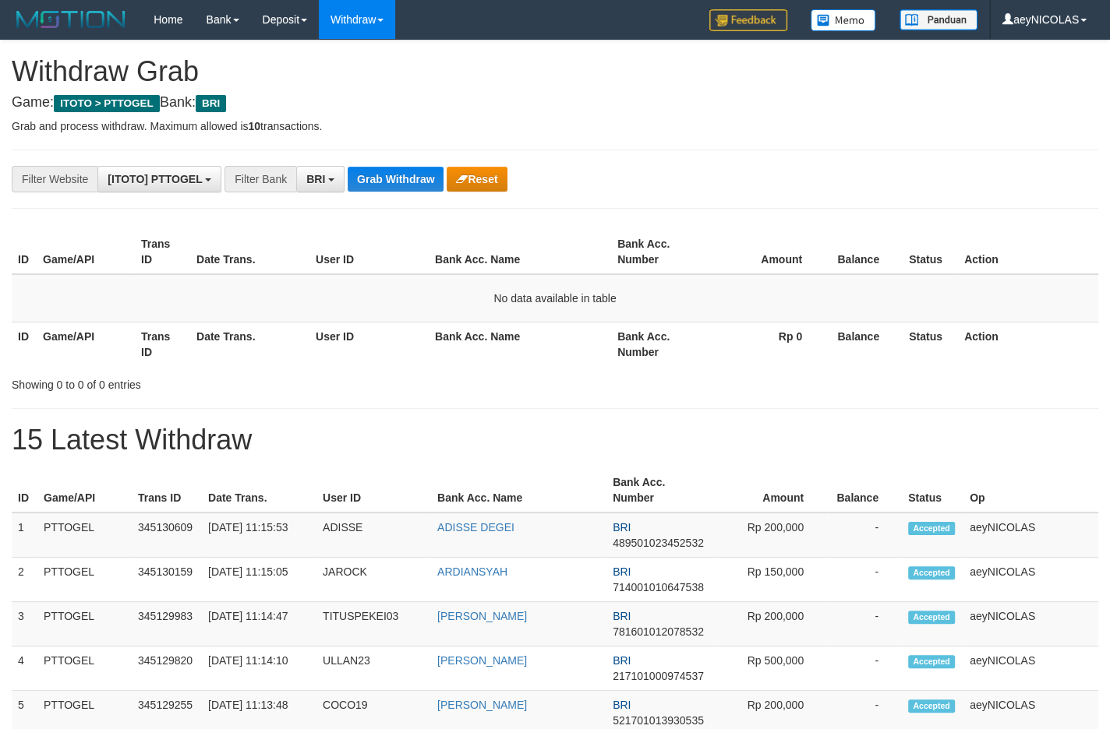
scroll to position [76, 0]
click at [410, 182] on button "Grab Withdraw" at bounding box center [396, 179] width 96 height 25
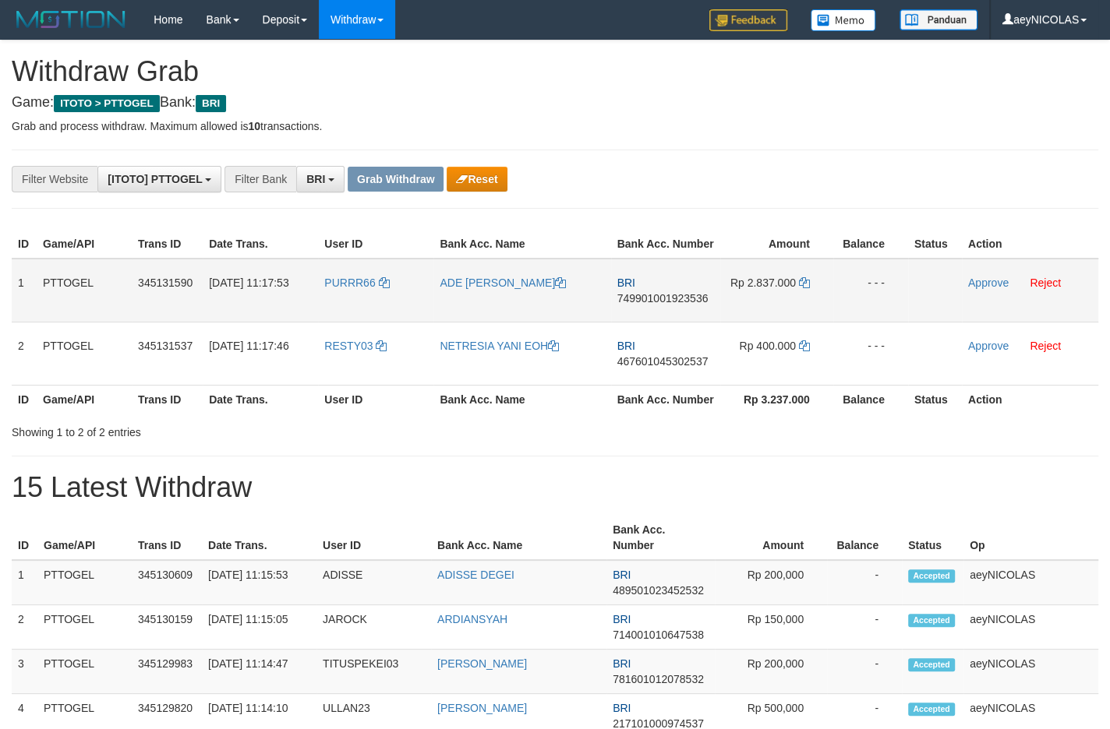
scroll to position [76, 0]
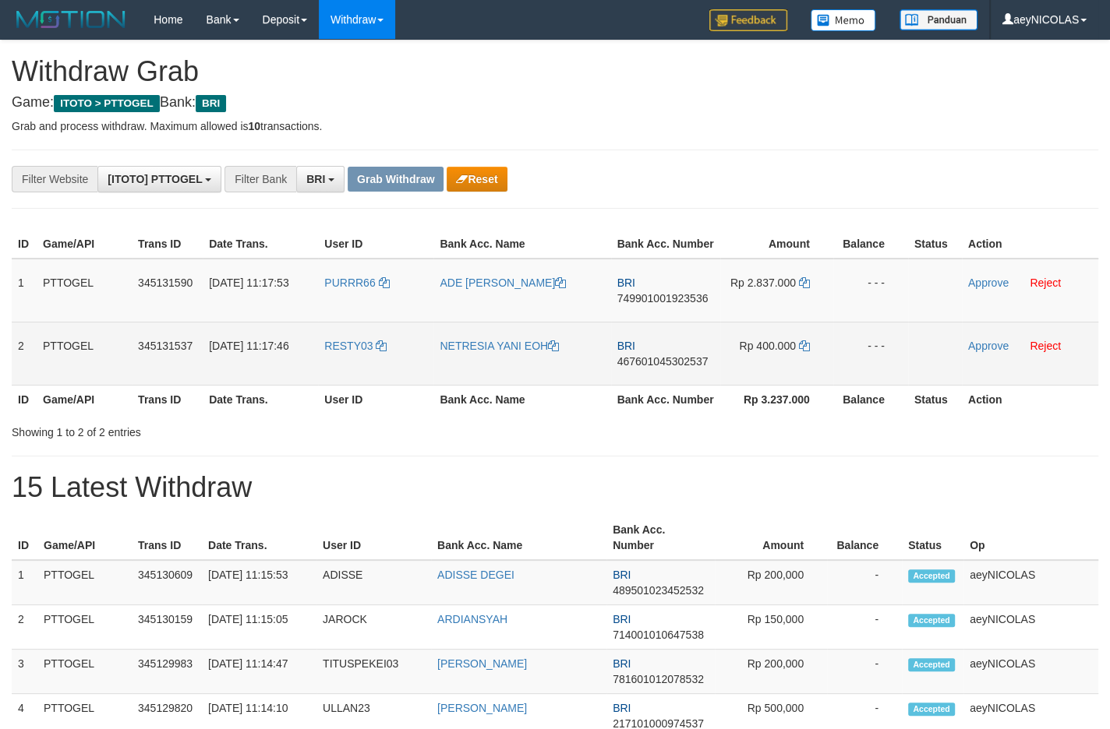
drag, startPoint x: 363, startPoint y: 331, endPoint x: 782, endPoint y: 357, distance: 420.1
click at [782, 357] on tbody "1 PTTOGEL 345131590 [DATE] 11:17:53 PURRR66 ADE KURNIA SAPUTRA BRI 749901001923…" at bounding box center [555, 322] width 1086 height 127
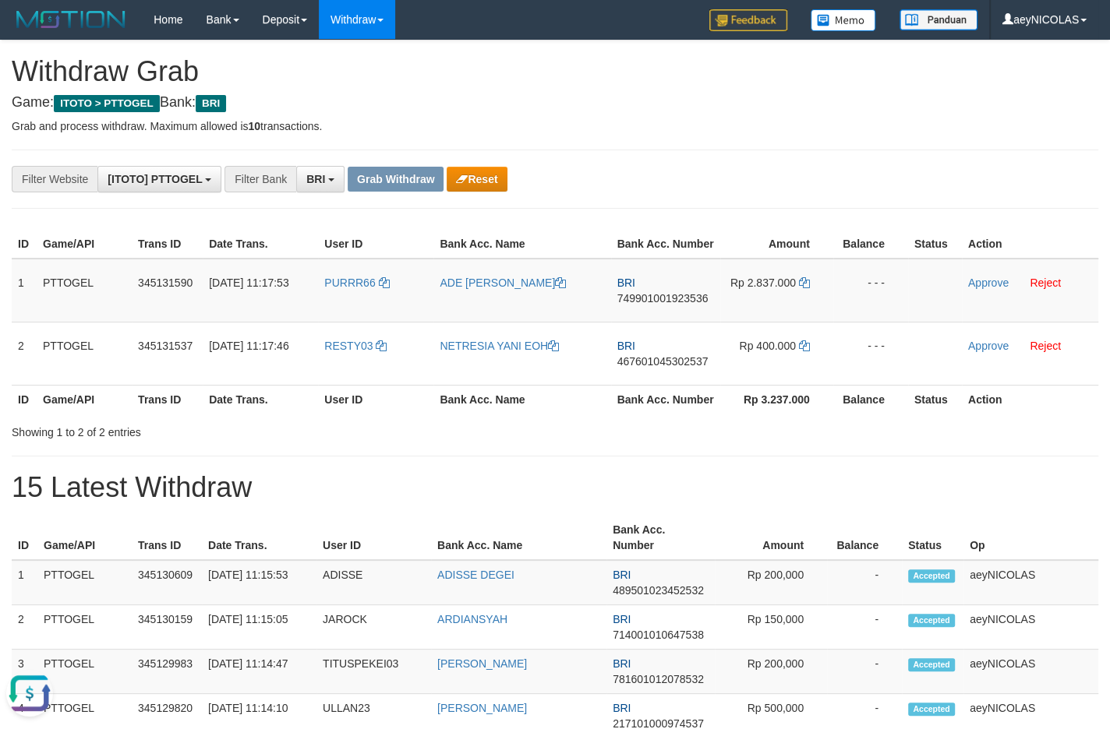
scroll to position [0, 0]
click at [673, 305] on span "749901001923536" at bounding box center [662, 298] width 91 height 12
copy span "749901001923536"
click at [636, 305] on span "749901001923536" at bounding box center [662, 298] width 91 height 12
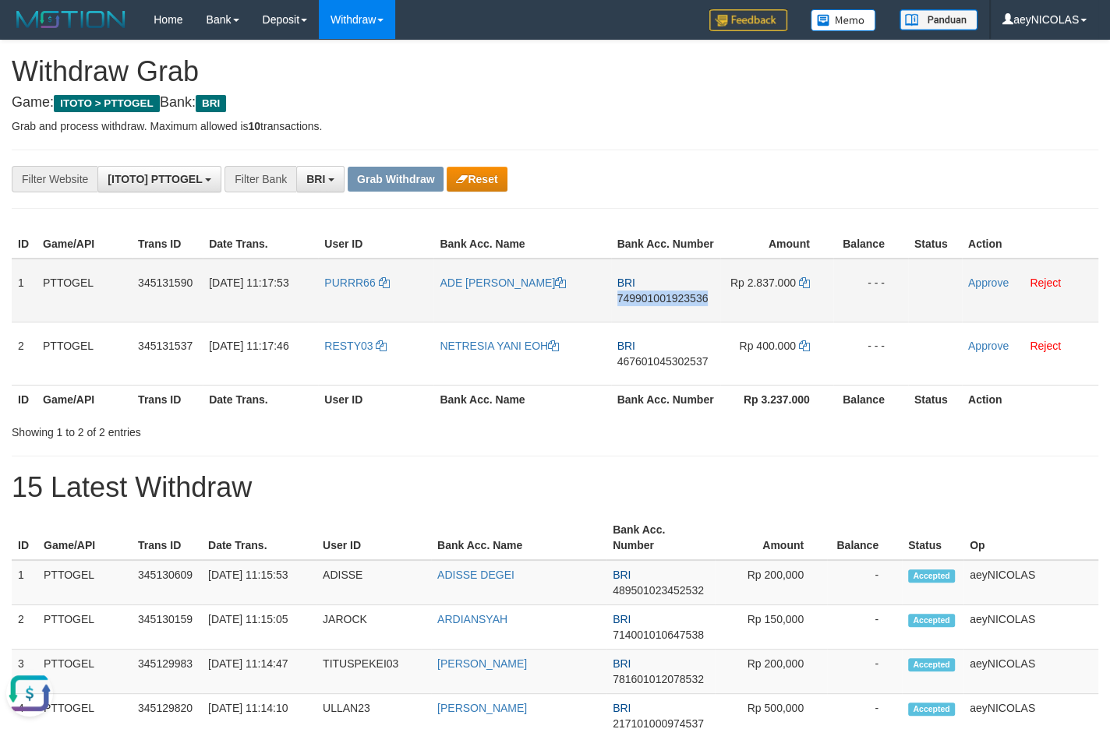
click at [636, 305] on span "749901001923536" at bounding box center [662, 298] width 91 height 12
copy span "749901001923536"
click at [810, 303] on td "Rp 2.837.000" at bounding box center [776, 291] width 113 height 64
click at [807, 288] on icon at bounding box center [804, 282] width 11 height 11
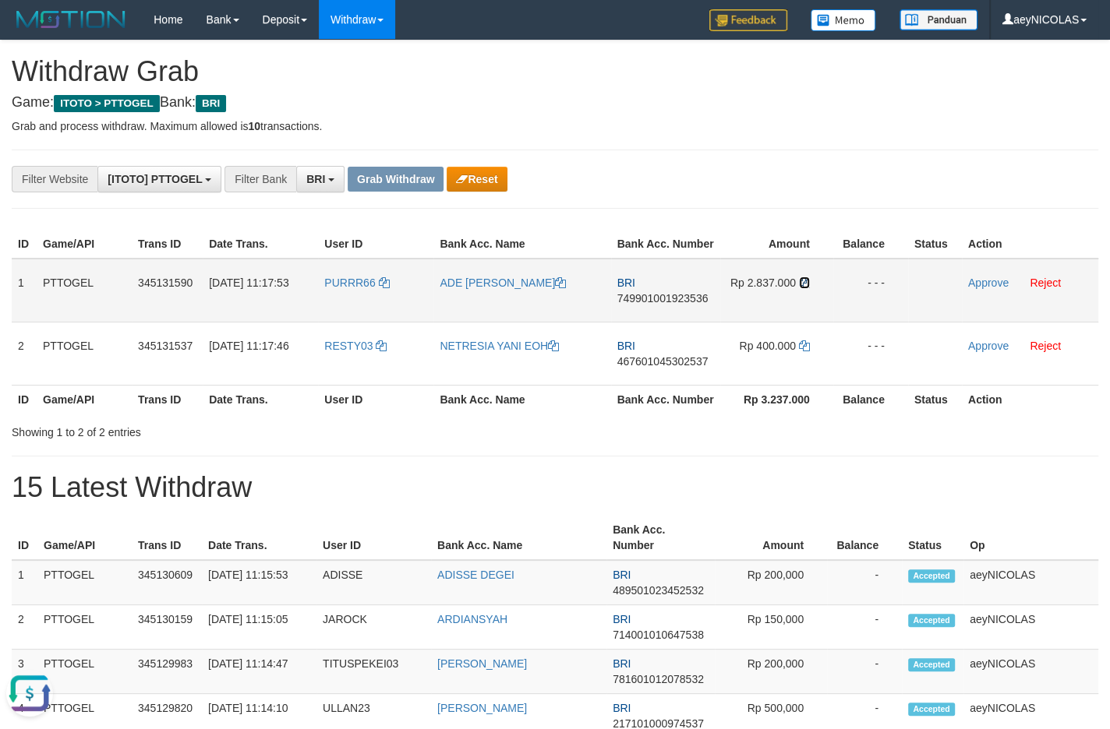
click at [807, 288] on icon at bounding box center [804, 282] width 11 height 11
click at [993, 289] on link "Approve" at bounding box center [988, 283] width 41 height 12
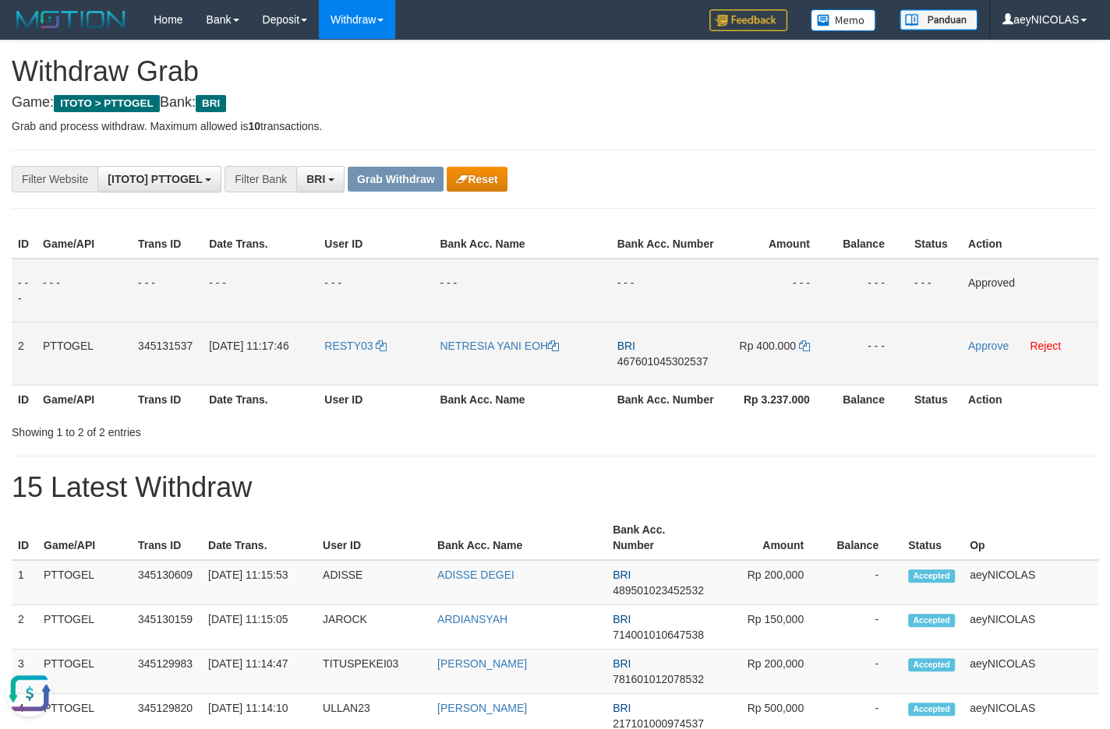
click at [667, 384] on td "BRI 467601045302537" at bounding box center [665, 353] width 109 height 63
click at [666, 368] on span "467601045302537" at bounding box center [662, 361] width 91 height 12
copy span "467601045302537"
click at [666, 368] on span "467601045302537" at bounding box center [662, 361] width 91 height 12
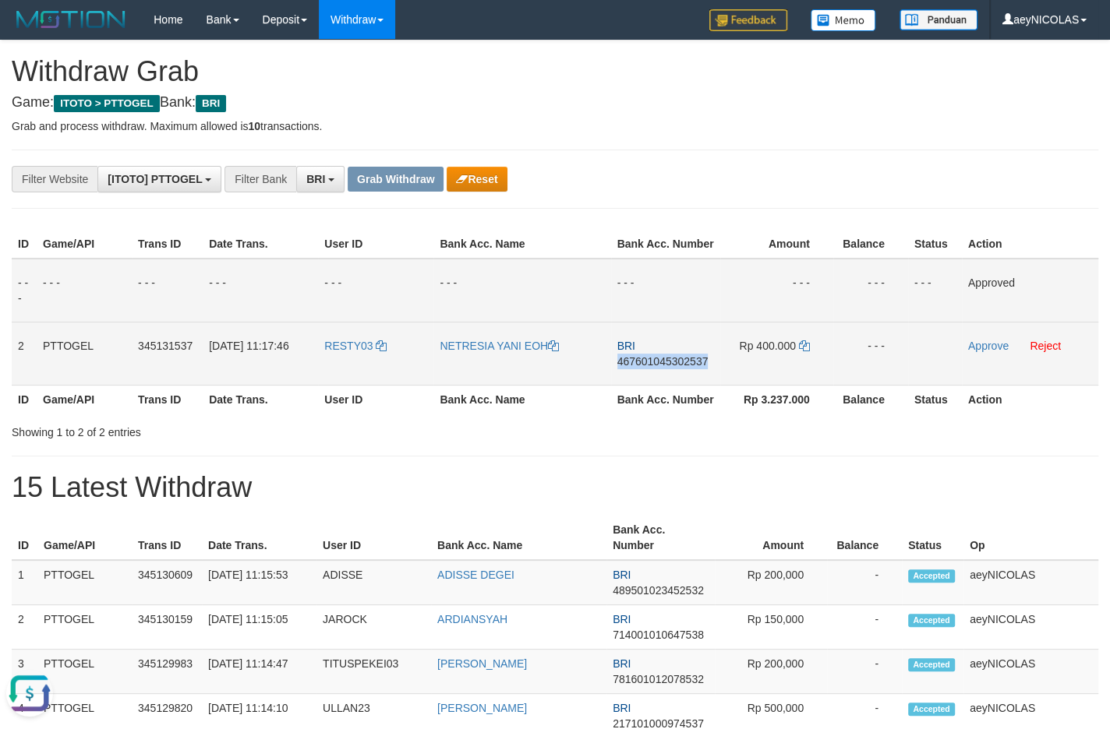
copy span "467601045302537"
click at [673, 385] on td "BRI 467601045302537" at bounding box center [665, 353] width 109 height 63
click at [673, 368] on span "467601045302537" at bounding box center [662, 361] width 91 height 12
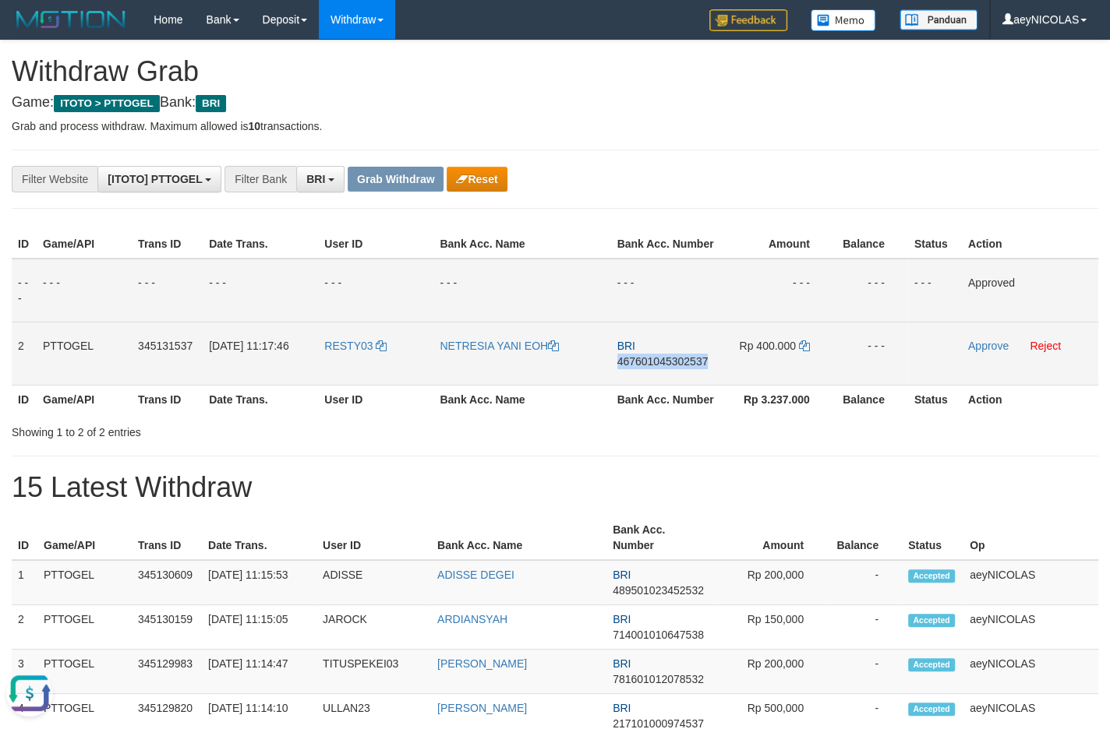
copy span "467601045302537"
drag, startPoint x: 667, startPoint y: 361, endPoint x: 666, endPoint y: 373, distance: 12.6
click at [669, 359] on td "BRI 467601045302537" at bounding box center [665, 353] width 109 height 63
click at [666, 368] on span "467601045302537" at bounding box center [662, 361] width 91 height 12
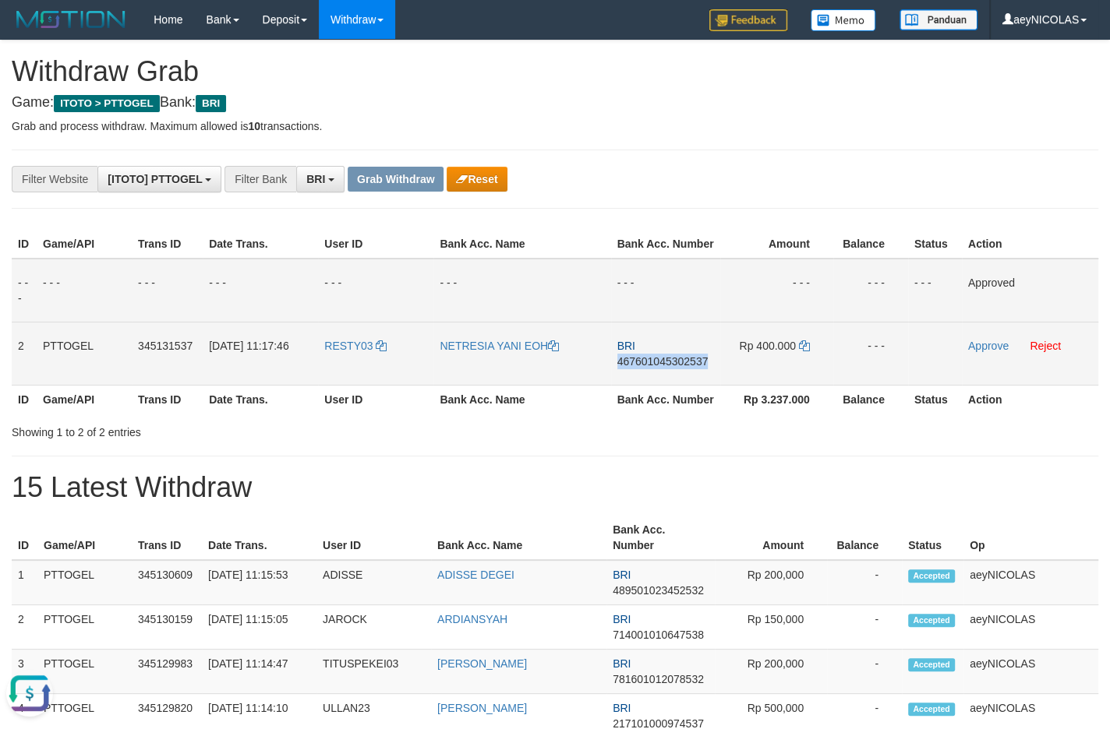
copy span "467601045302537"
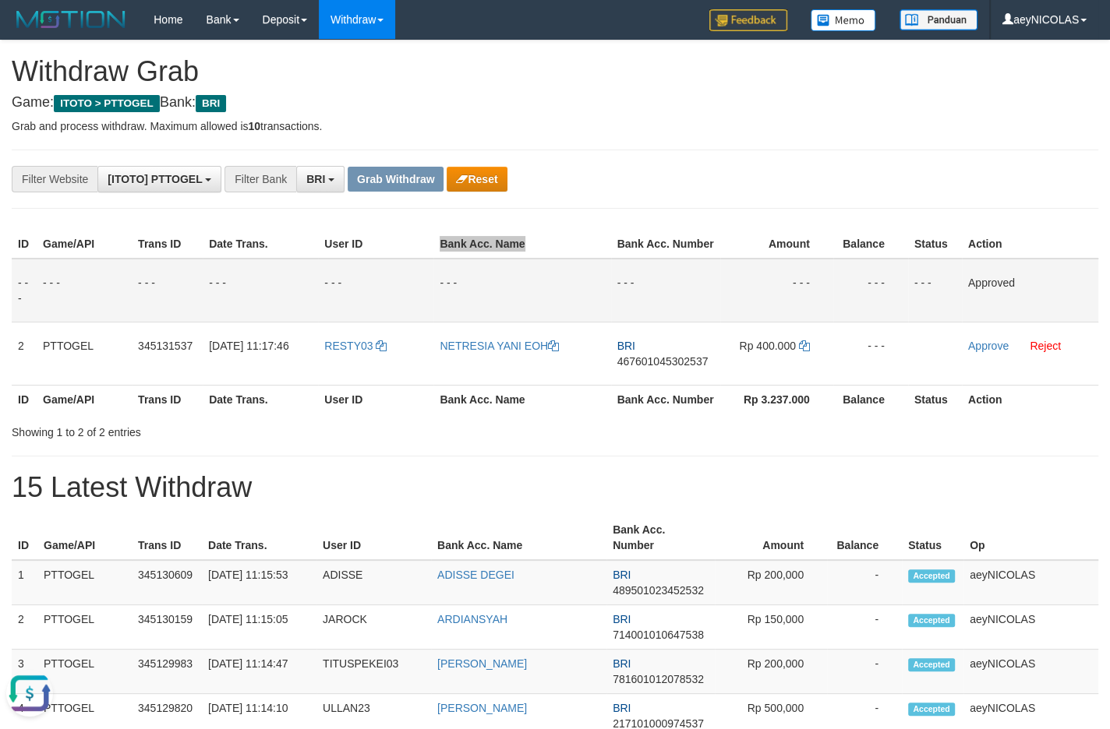
click at [712, 259] on th "Bank Acc. Number" at bounding box center [665, 244] width 109 height 29
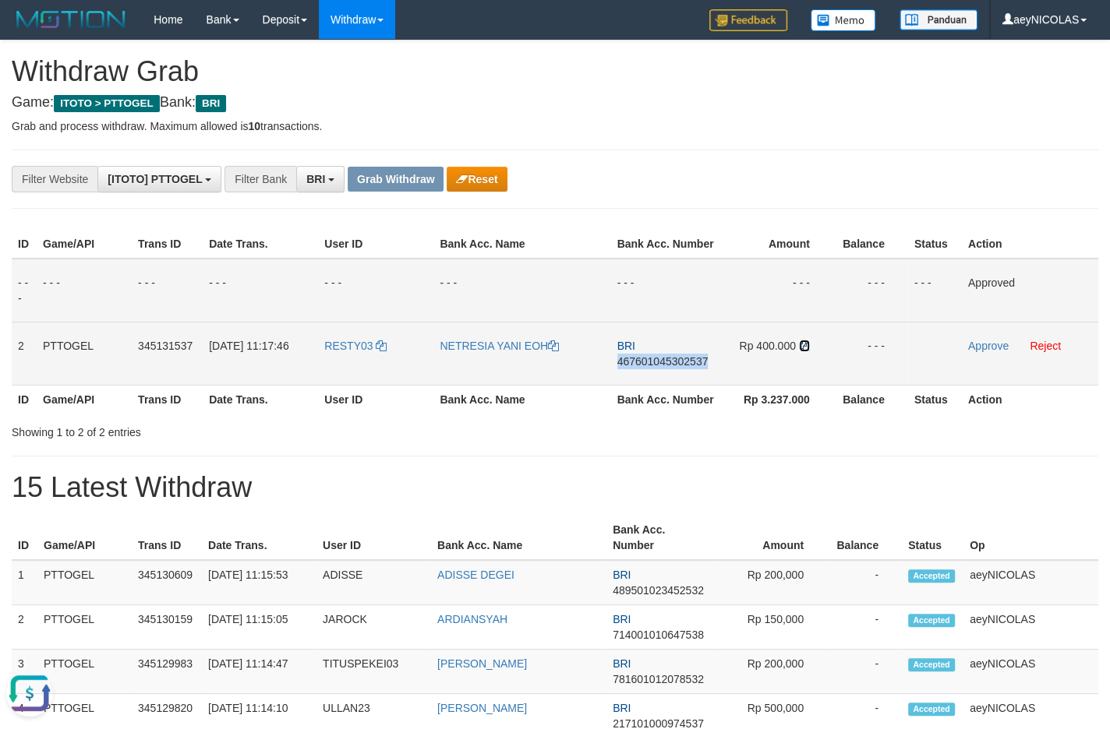
click at [806, 351] on icon at bounding box center [804, 346] width 11 height 11
copy span "467601045302537"
click at [806, 351] on icon at bounding box center [804, 346] width 11 height 11
drag, startPoint x: 806, startPoint y: 362, endPoint x: 915, endPoint y: 348, distance: 110.1
click at [810, 362] on td "Rp 400.000" at bounding box center [776, 353] width 113 height 63
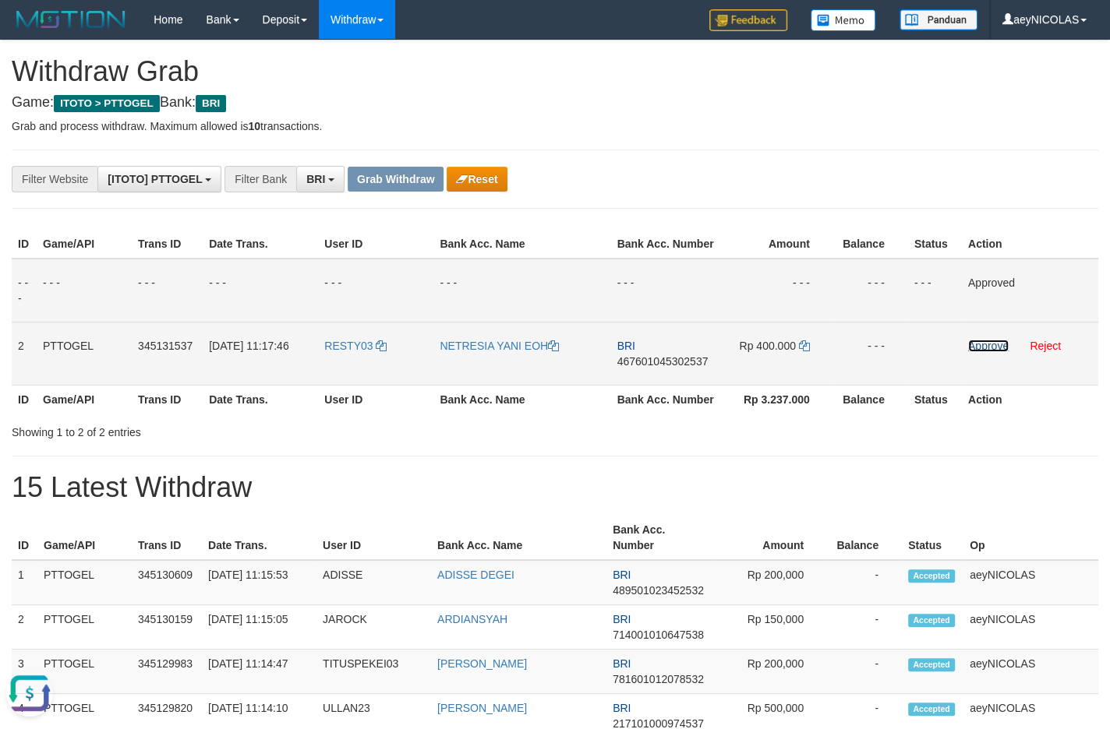
click at [981, 352] on link "Approve" at bounding box center [988, 346] width 41 height 12
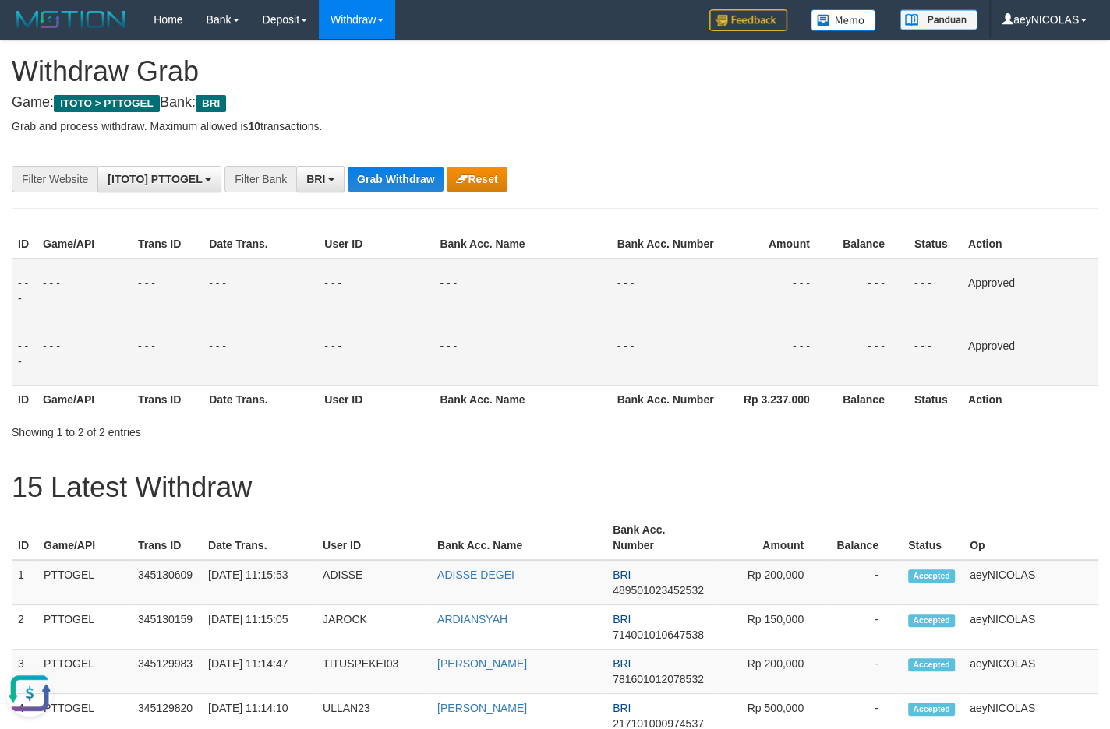
click at [496, 298] on td "- - -" at bounding box center [521, 291] width 177 height 64
click at [393, 189] on button "Grab Withdraw" at bounding box center [396, 179] width 96 height 25
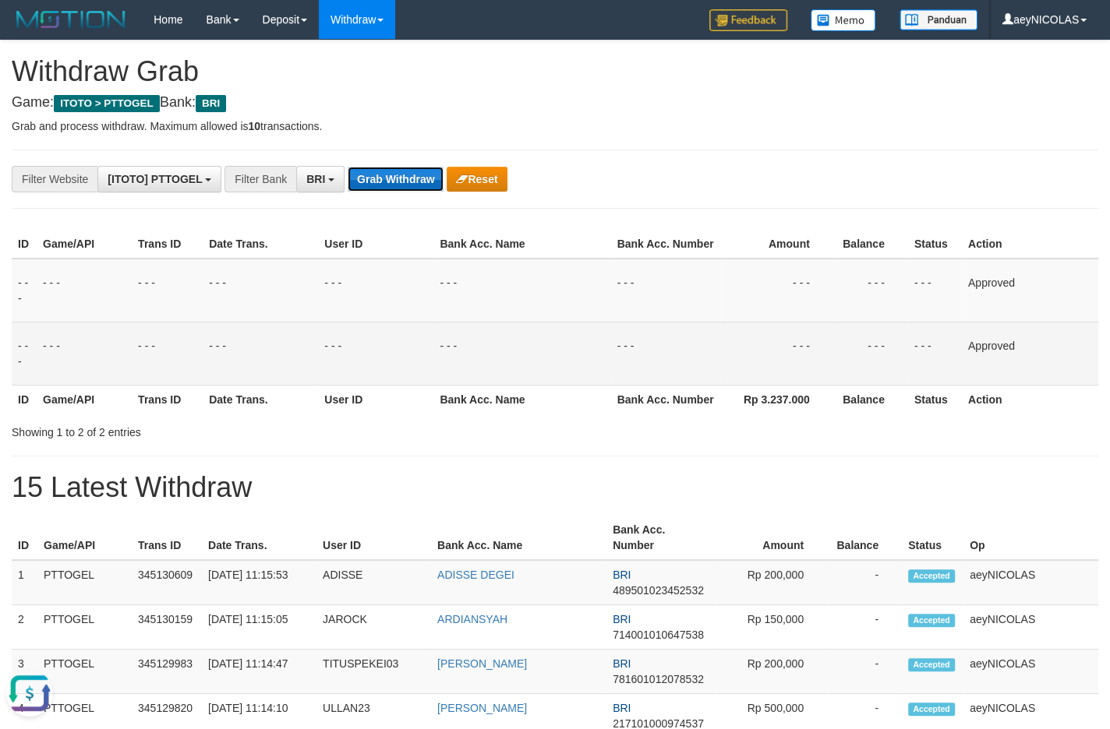
click at [393, 189] on button "Grab Withdraw" at bounding box center [396, 179] width 96 height 25
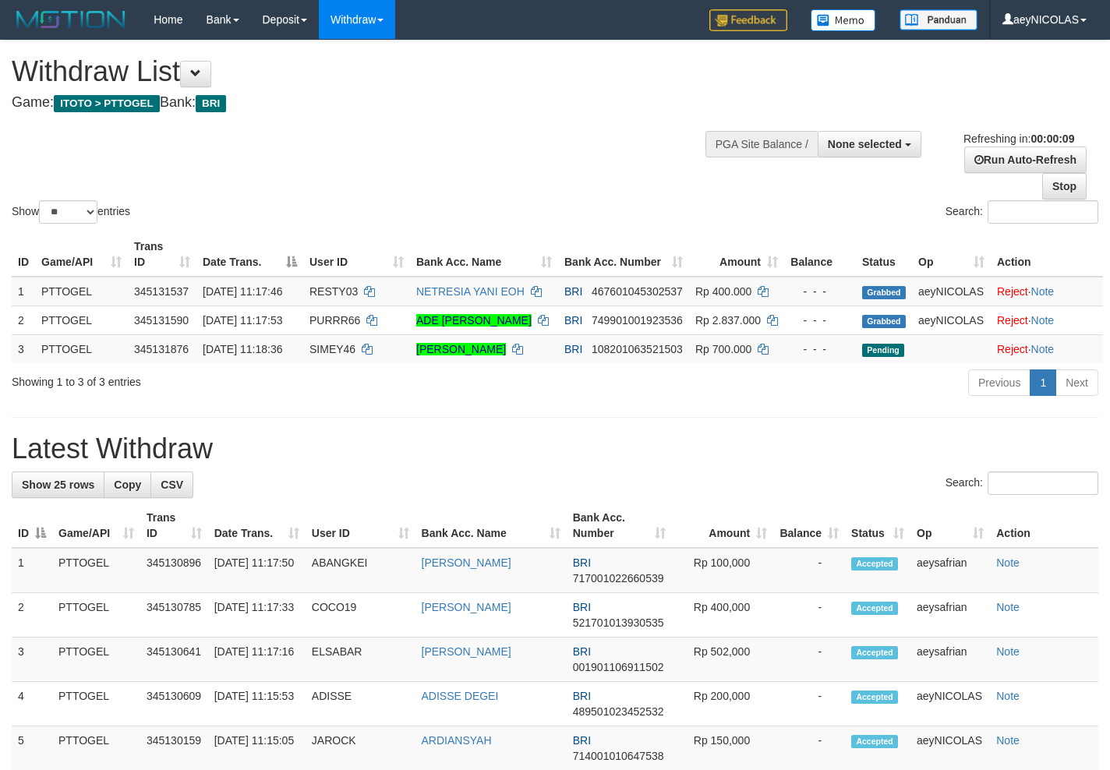
select select
select select "**"
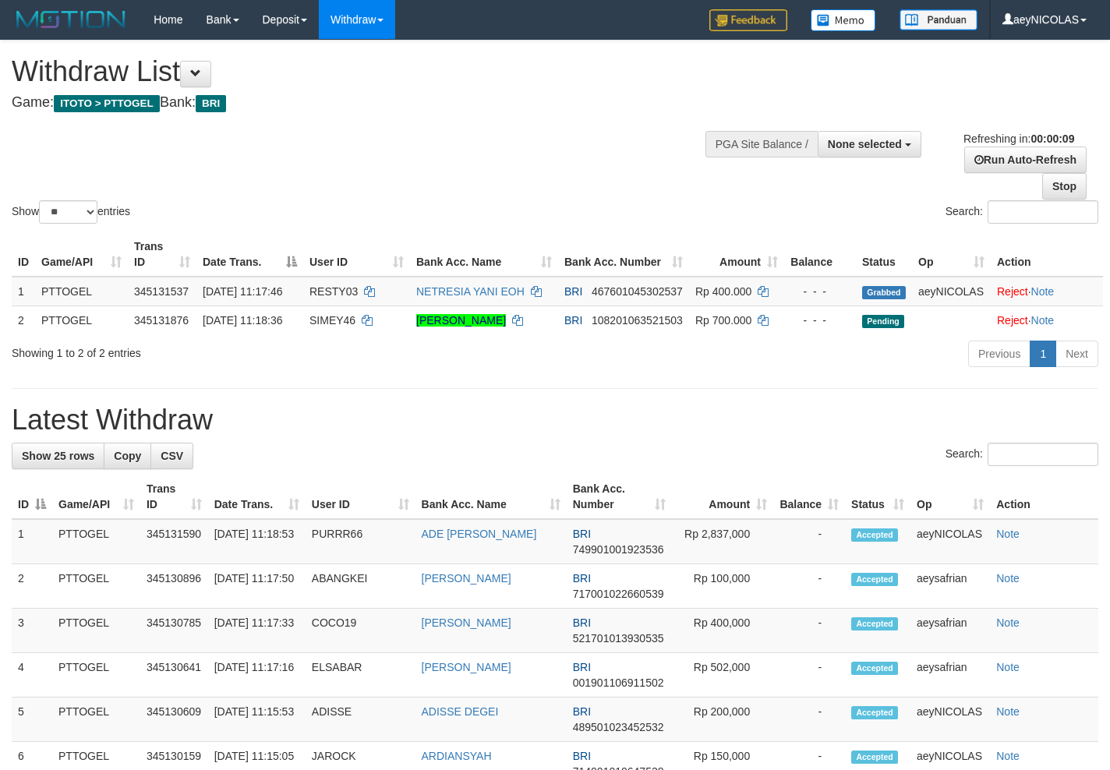
select select
select select "**"
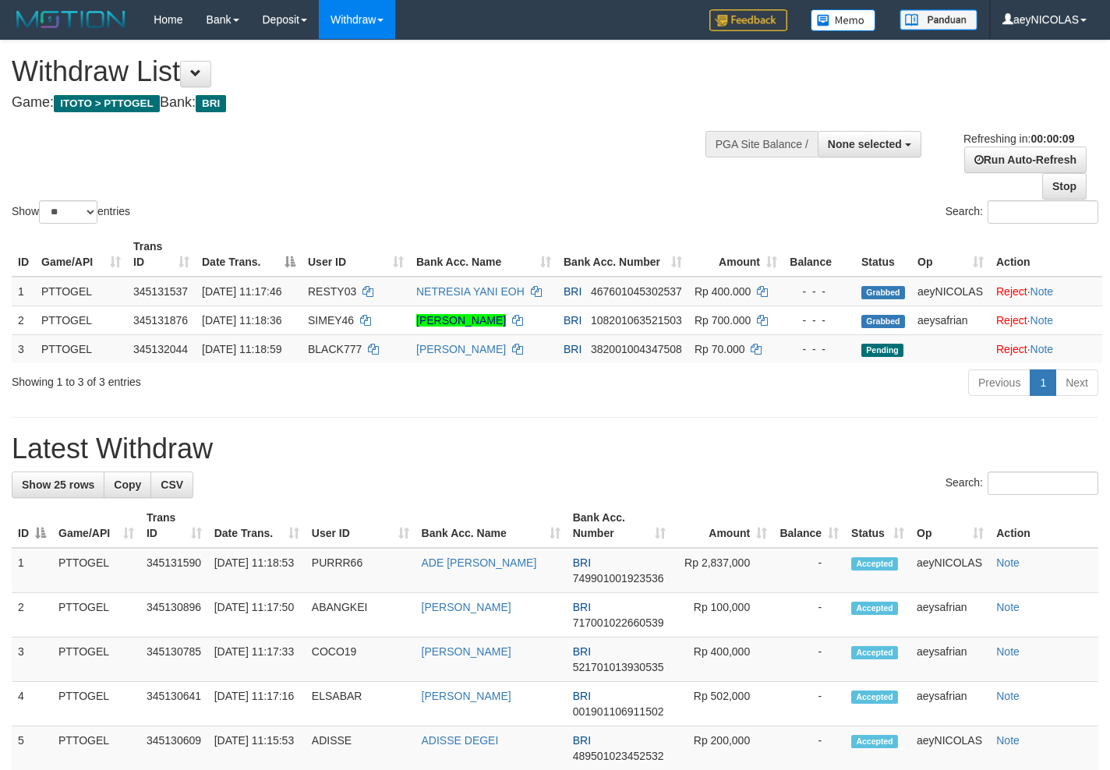
select select
select select "**"
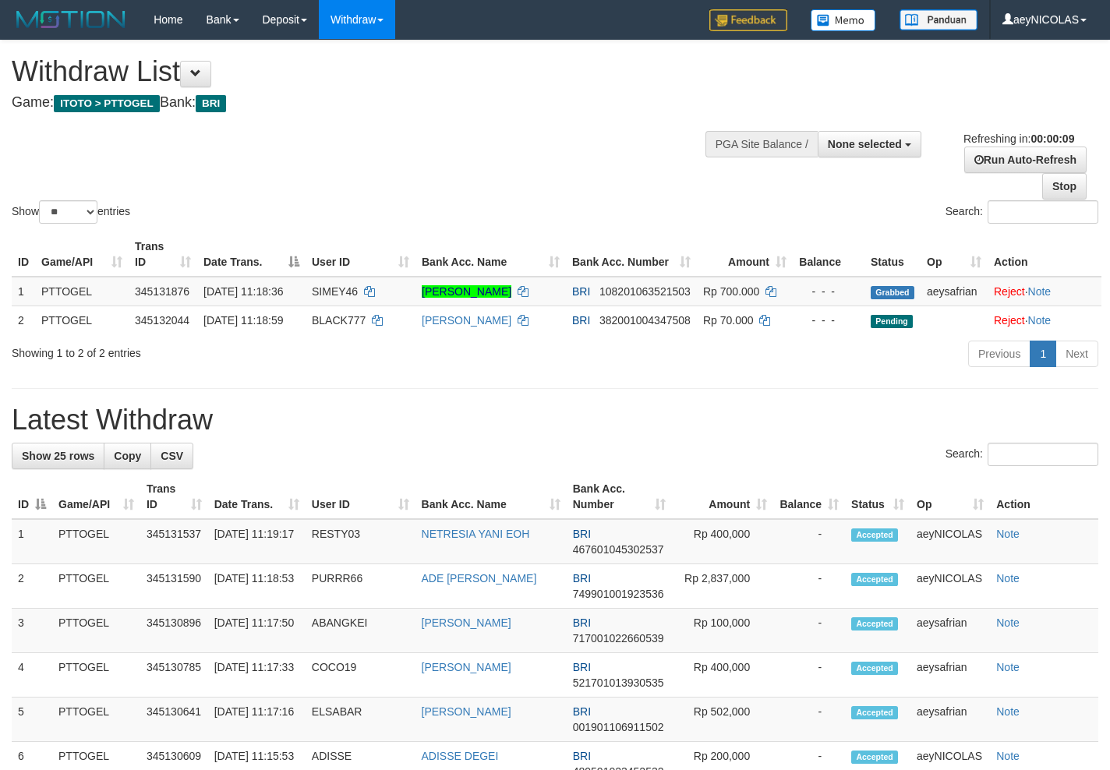
select select
select select "**"
select select
select select "**"
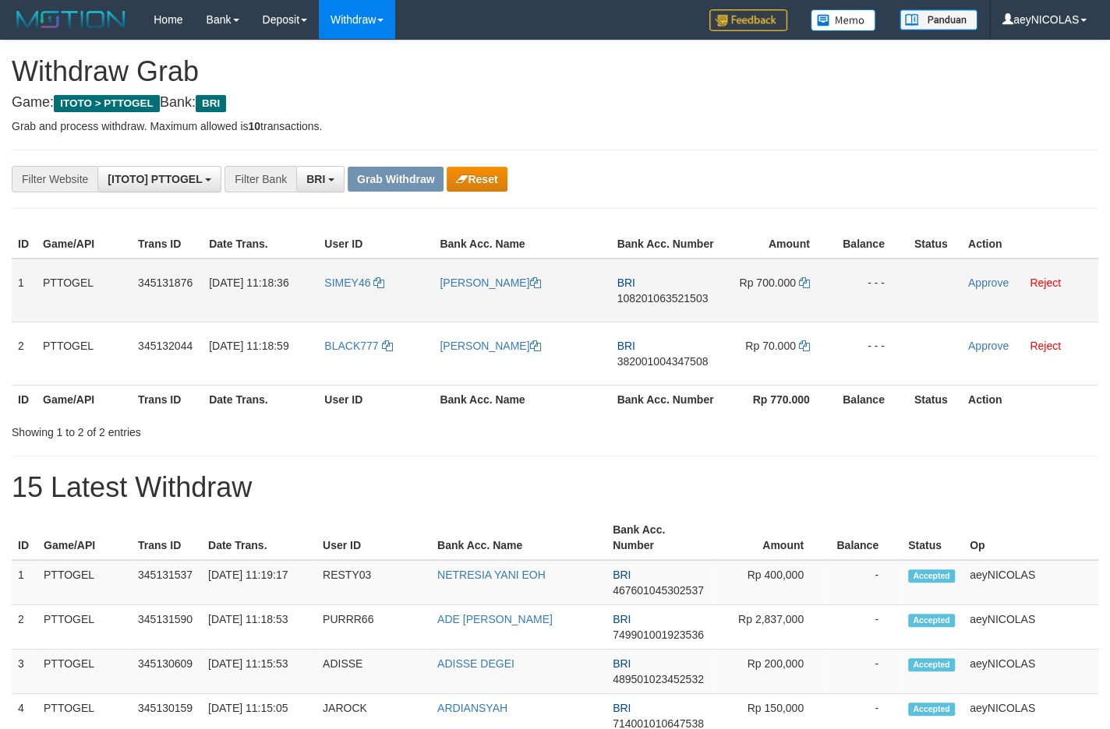
scroll to position [76, 0]
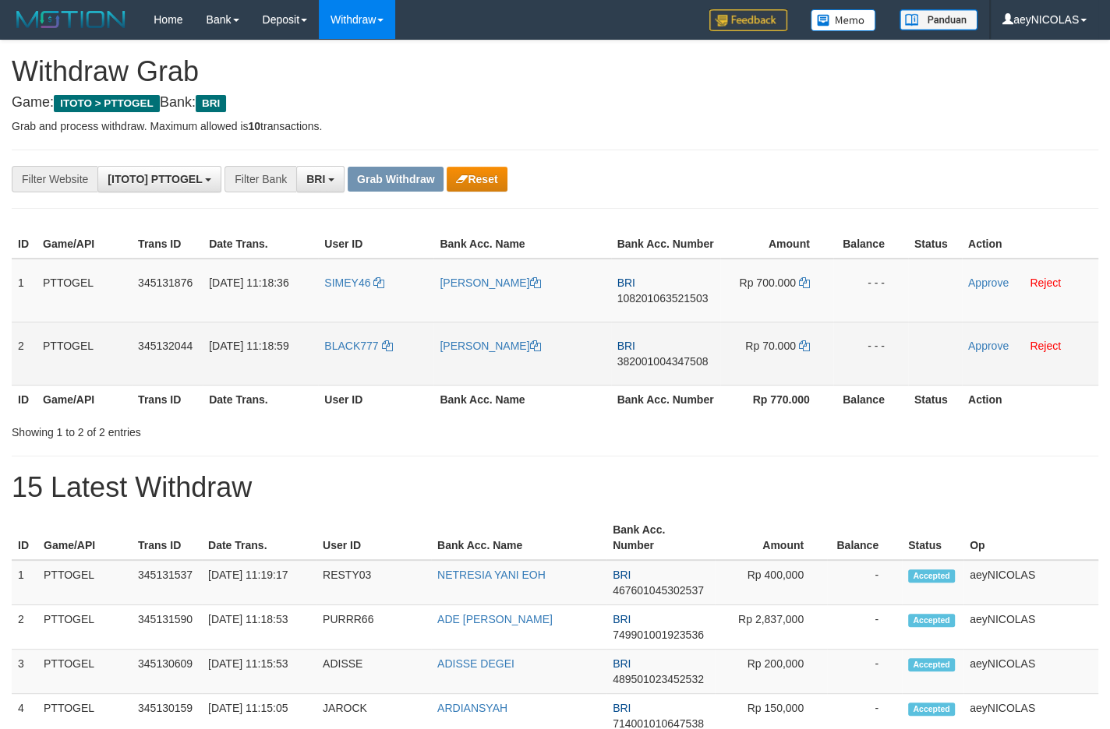
drag, startPoint x: 383, startPoint y: 330, endPoint x: 753, endPoint y: 363, distance: 371.6
click at [753, 363] on tbody "1 PTTOGEL 345131876 01/10/2025 11:18:36 SIMEY46 SIMEY FERDINAND GOGOBA BRI 1082…" at bounding box center [555, 322] width 1086 height 127
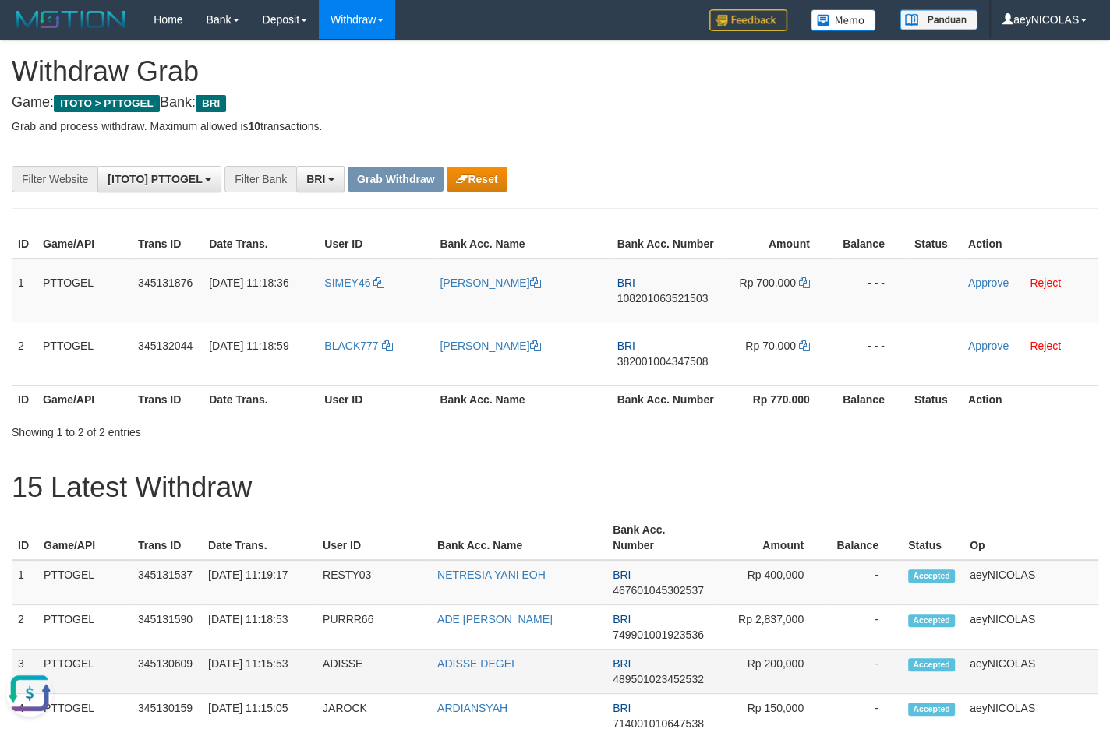
scroll to position [0, 0]
click at [673, 323] on td "BRI 108201063521503" at bounding box center [665, 291] width 109 height 64
click at [673, 305] on span "108201063521503" at bounding box center [662, 298] width 91 height 12
copy span "108201063521503"
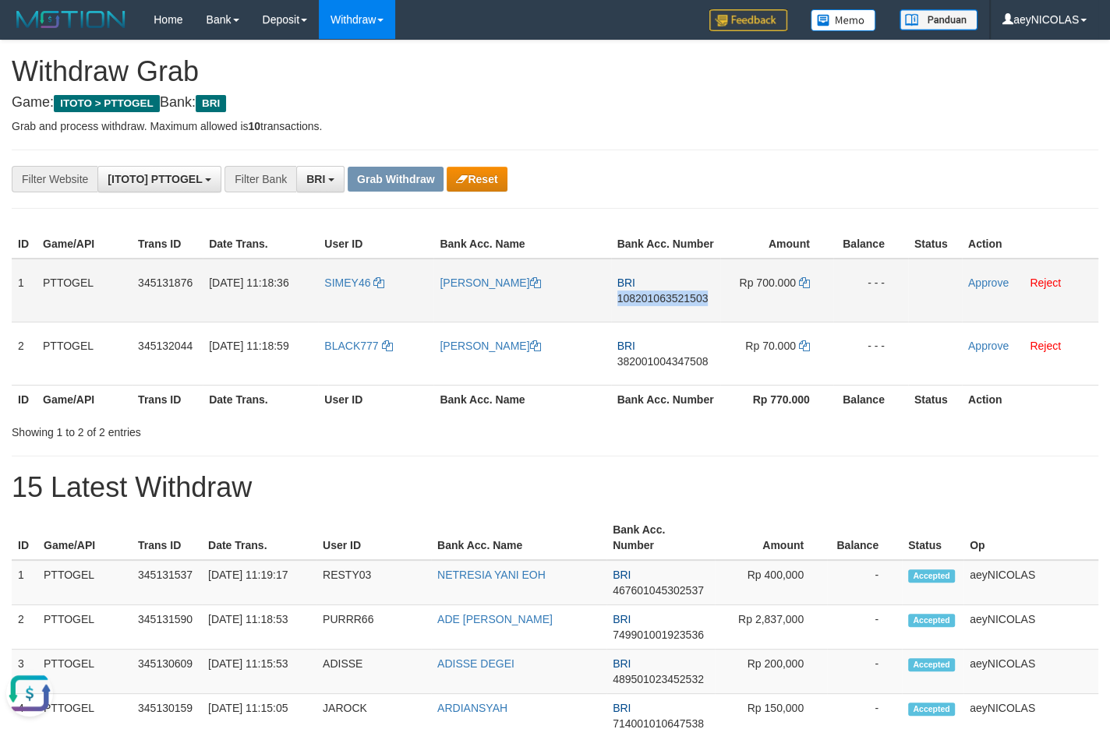
click at [673, 305] on span "108201063521503" at bounding box center [662, 298] width 91 height 12
copy span "108201063521503"
click at [658, 305] on span "108201063521503" at bounding box center [662, 298] width 91 height 12
copy span "108201063521503"
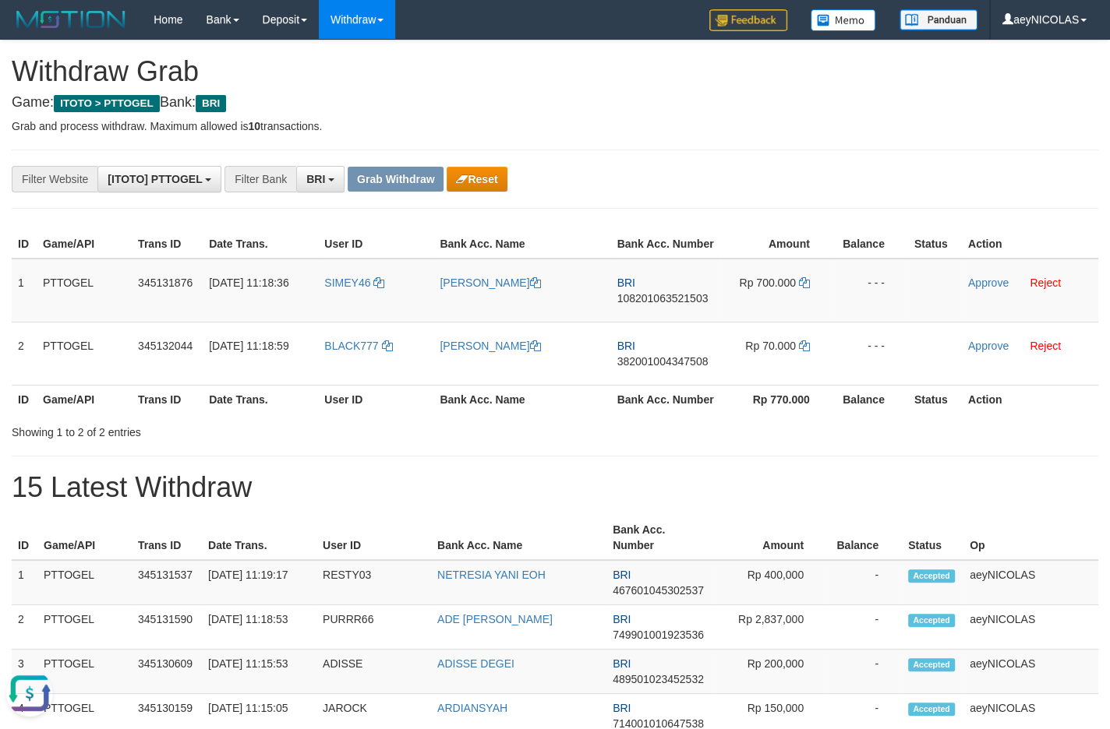
click at [888, 178] on div "**********" at bounding box center [462, 179] width 925 height 26
click at [804, 288] on icon at bounding box center [804, 282] width 11 height 11
copy span "108201063521503"
click at [978, 289] on link "Approve" at bounding box center [988, 283] width 41 height 12
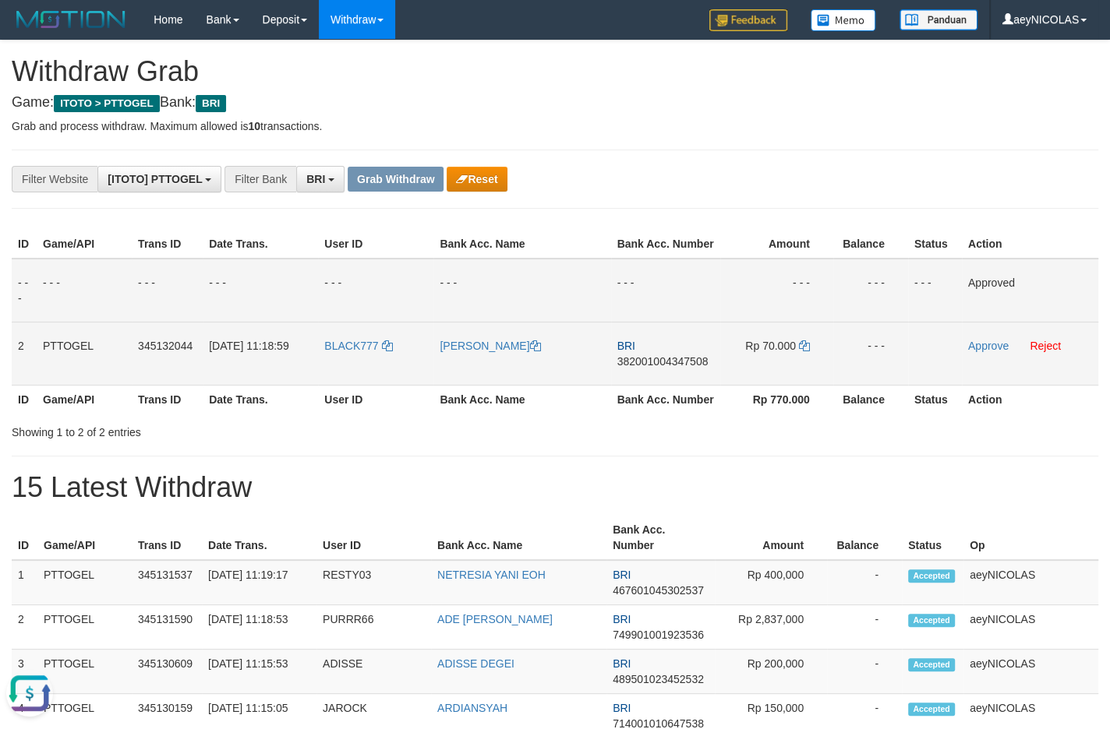
click at [641, 368] on span "382001004347508" at bounding box center [662, 361] width 91 height 12
copy span "382001004347508"
click at [638, 369] on td "BRI 382001004347508" at bounding box center [665, 353] width 109 height 63
click at [634, 368] on span "382001004347508" at bounding box center [662, 361] width 91 height 12
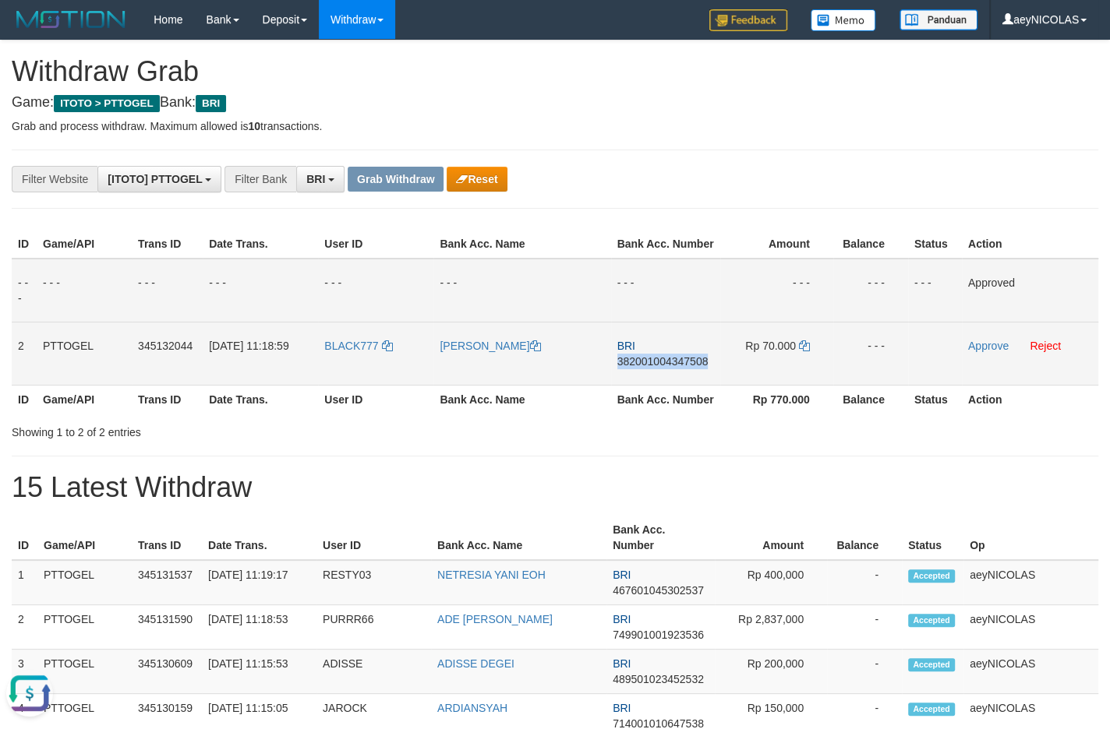
click at [634, 368] on span "382001004347508" at bounding box center [662, 361] width 91 height 12
copy span "382001004347508"
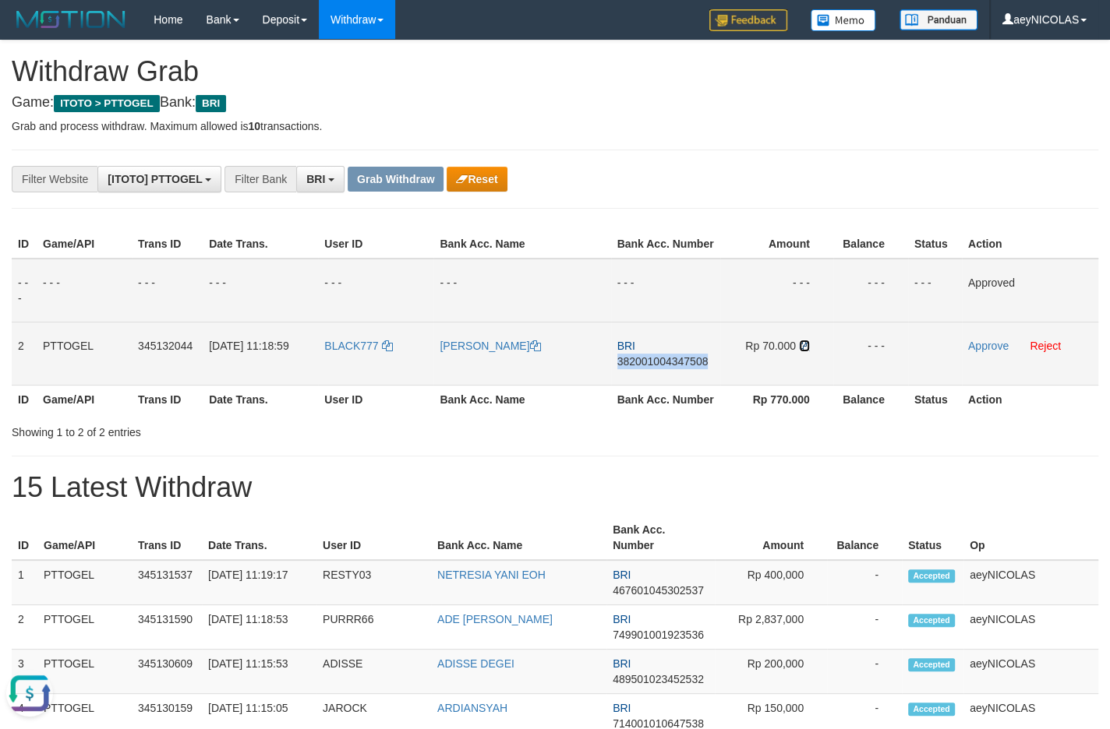
click at [806, 351] on icon at bounding box center [804, 346] width 11 height 11
copy span "382001004347508"
click at [989, 352] on link "Approve" at bounding box center [988, 346] width 41 height 12
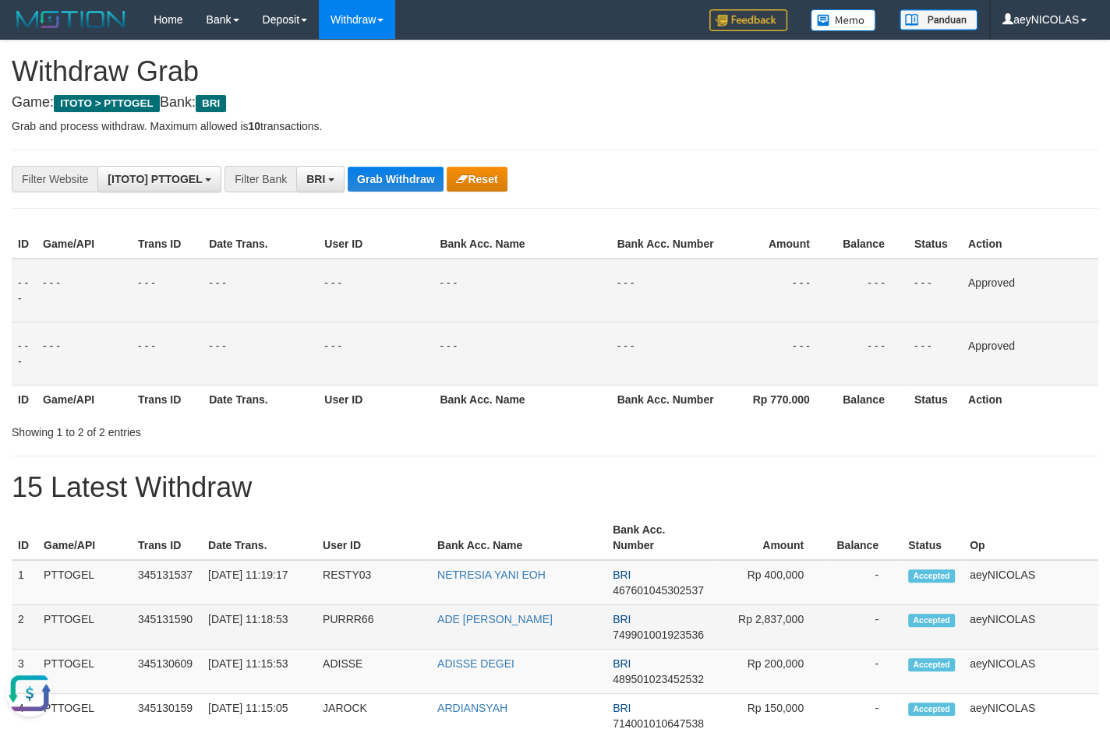
click at [794, 650] on td "Rp 2,837,000" at bounding box center [771, 628] width 112 height 44
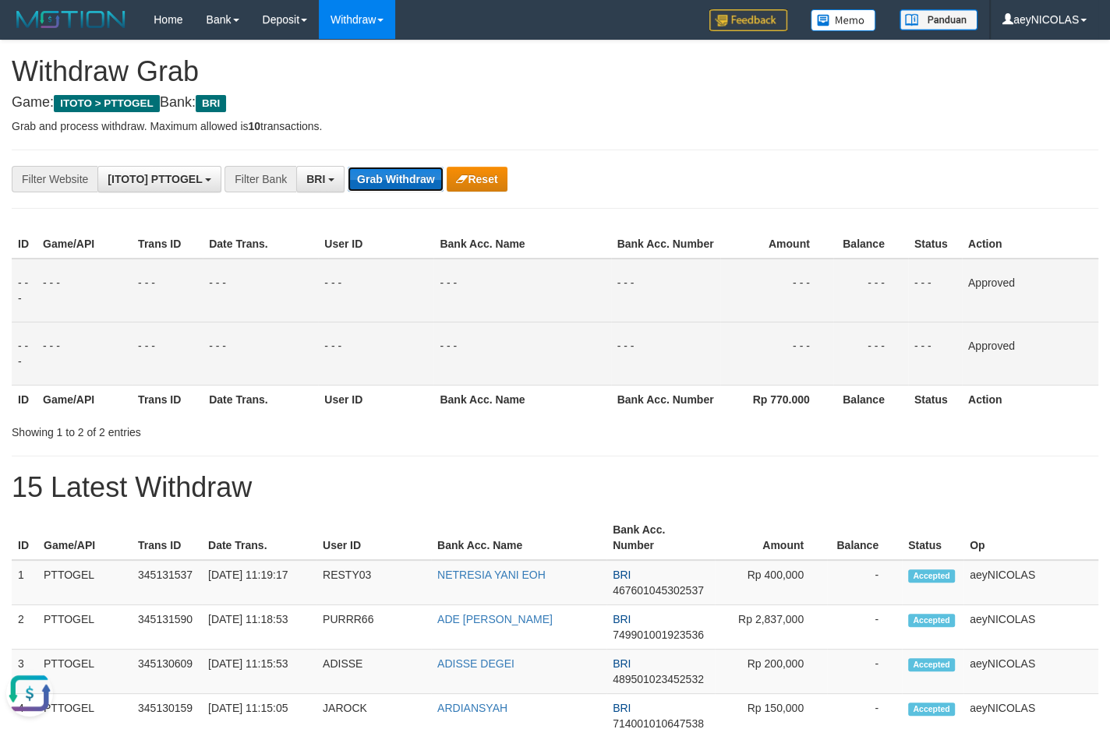
click at [404, 178] on button "Grab Withdraw" at bounding box center [396, 179] width 96 height 25
drag, startPoint x: 404, startPoint y: 178, endPoint x: 15, endPoint y: 499, distance: 504.4
click at [402, 178] on button "Grab Withdraw" at bounding box center [396, 179] width 96 height 25
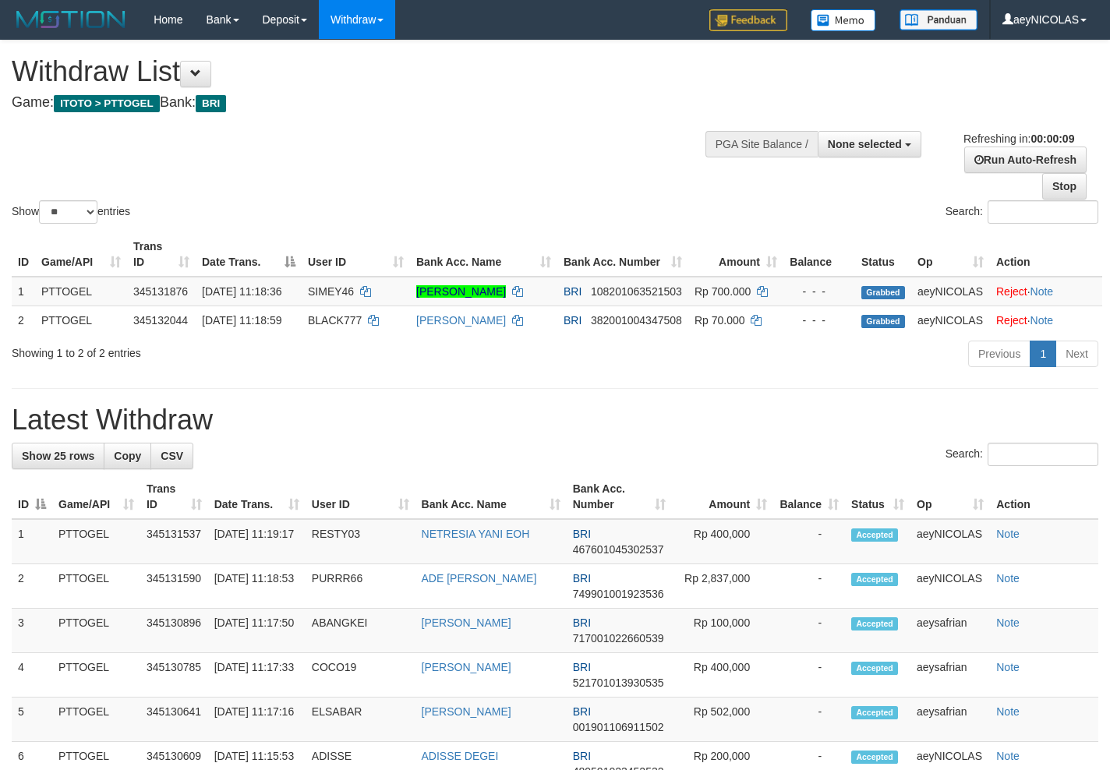
select select
select select "**"
select select
select select "**"
select select
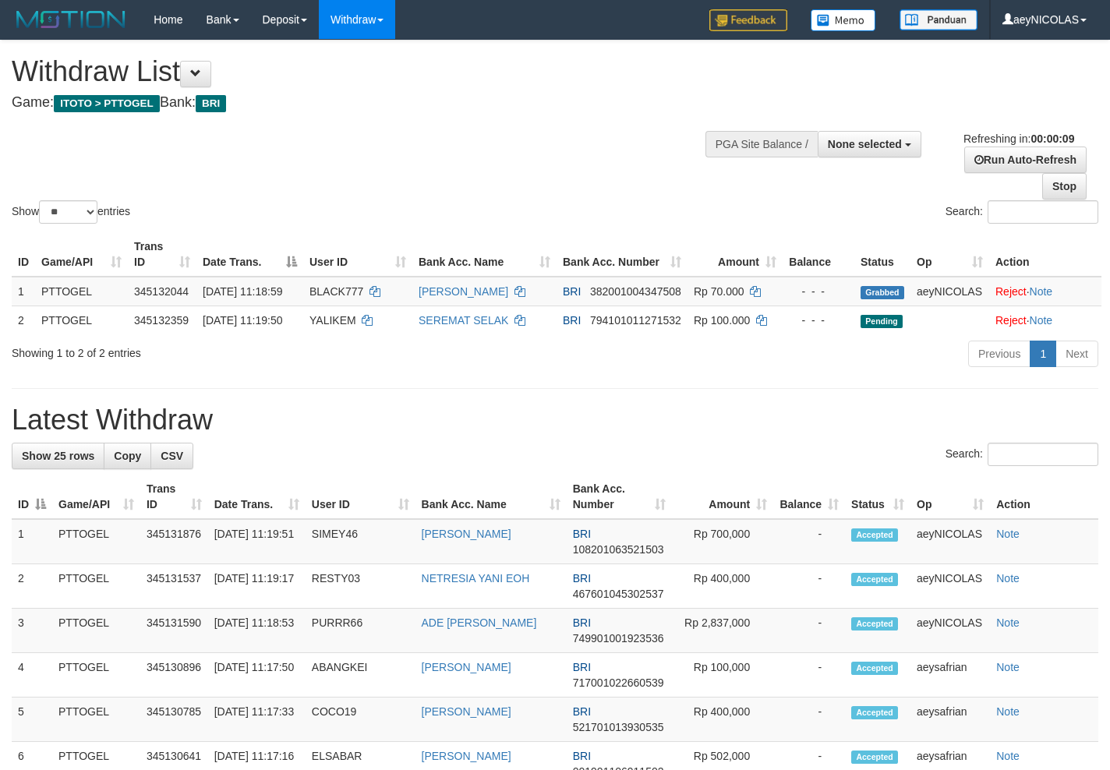
select select "**"
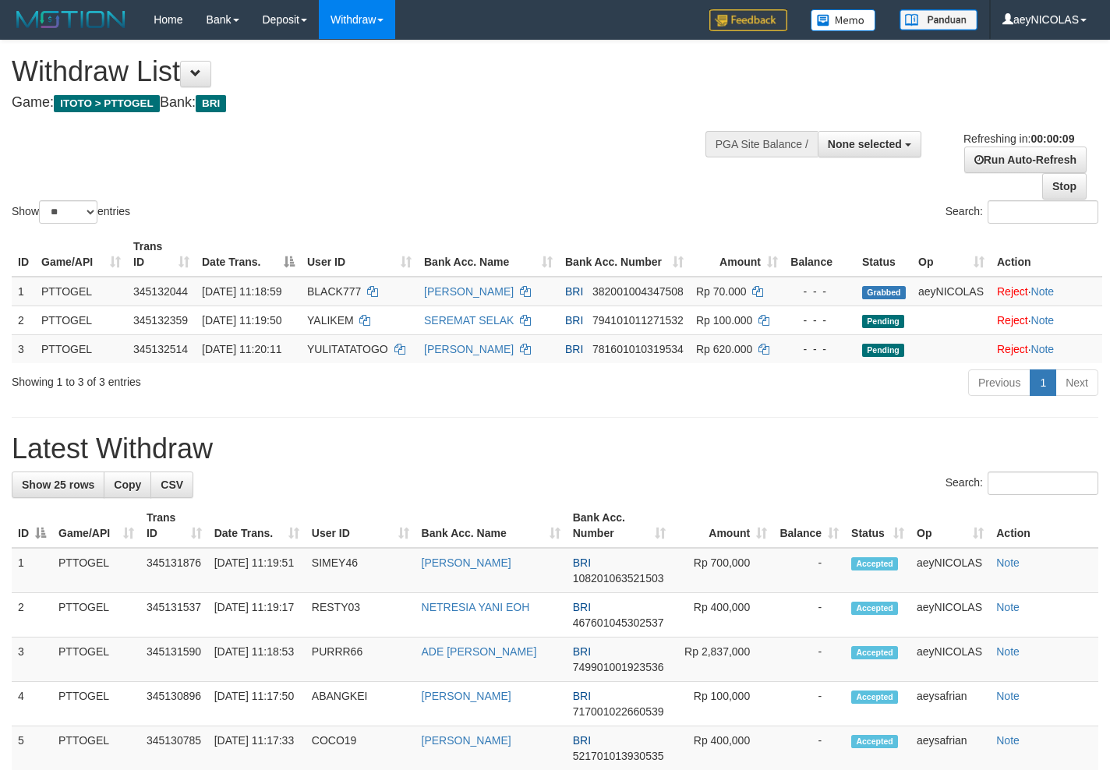
select select
select select "**"
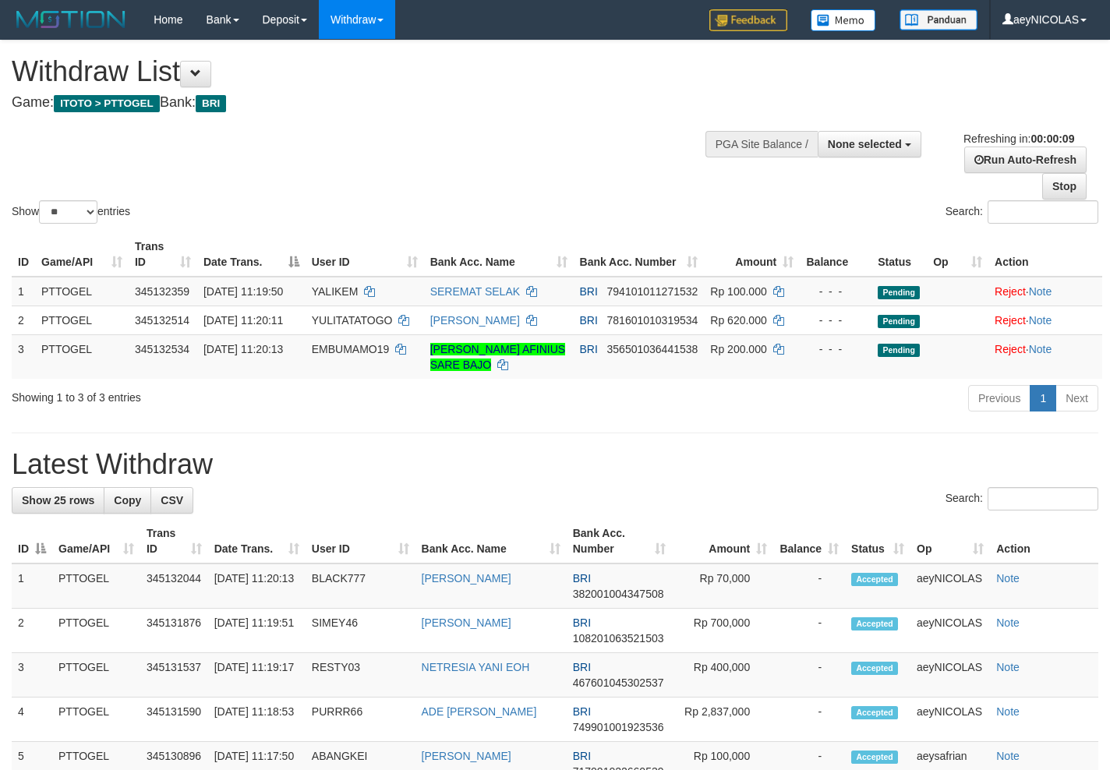
select select
select select "**"
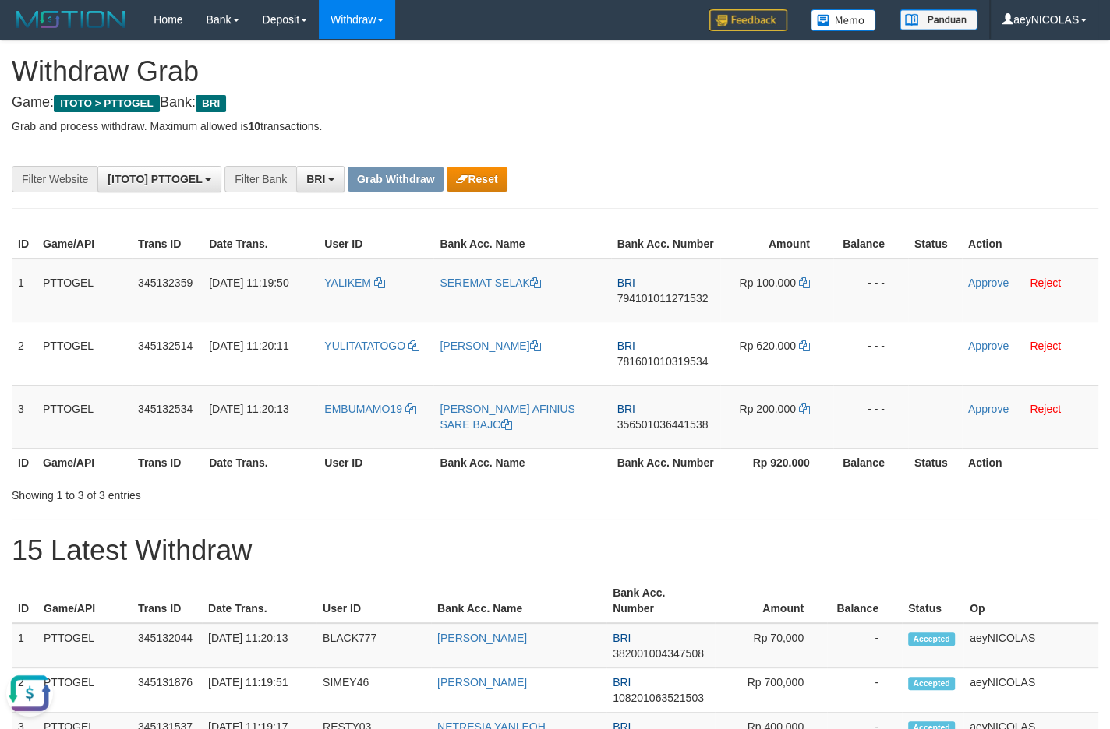
click at [829, 477] on tr "ID Game/API Trans ID Date Trans. User ID Bank Acc. Name Bank Acc. Number Rp 920…" at bounding box center [555, 462] width 1086 height 29
drag, startPoint x: 330, startPoint y: 314, endPoint x: 739, endPoint y: 415, distance: 421.5
click at [739, 415] on tbody "1 PTTOGEL 345132359 01/10/2025 11:19:50 YALIKEM SEREMAT SELAK BRI 7941010112715…" at bounding box center [555, 354] width 1086 height 190
copy tr
click at [634, 323] on td "BRI 794101011271532" at bounding box center [665, 291] width 109 height 64
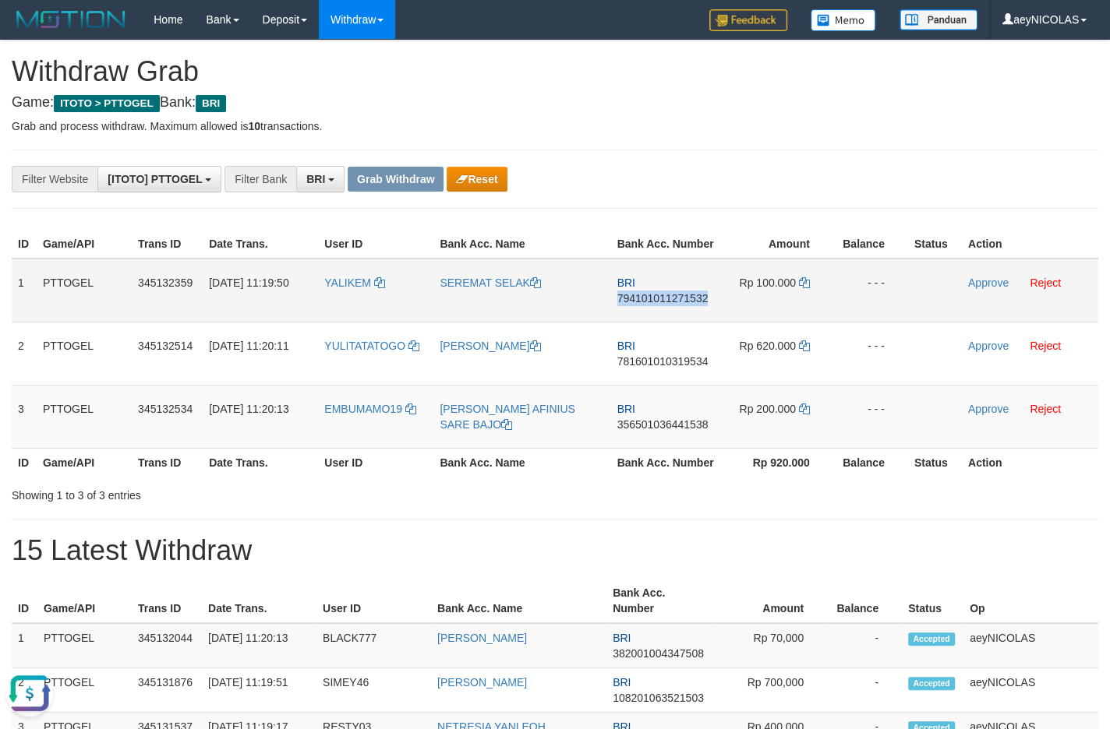
click at [634, 323] on td "BRI 794101011271532" at bounding box center [665, 291] width 109 height 64
click at [650, 305] on span "794101011271532" at bounding box center [662, 298] width 91 height 12
copy span "794101011271532"
click at [650, 305] on span "794101011271532" at bounding box center [662, 298] width 91 height 12
copy span "794101011271532"
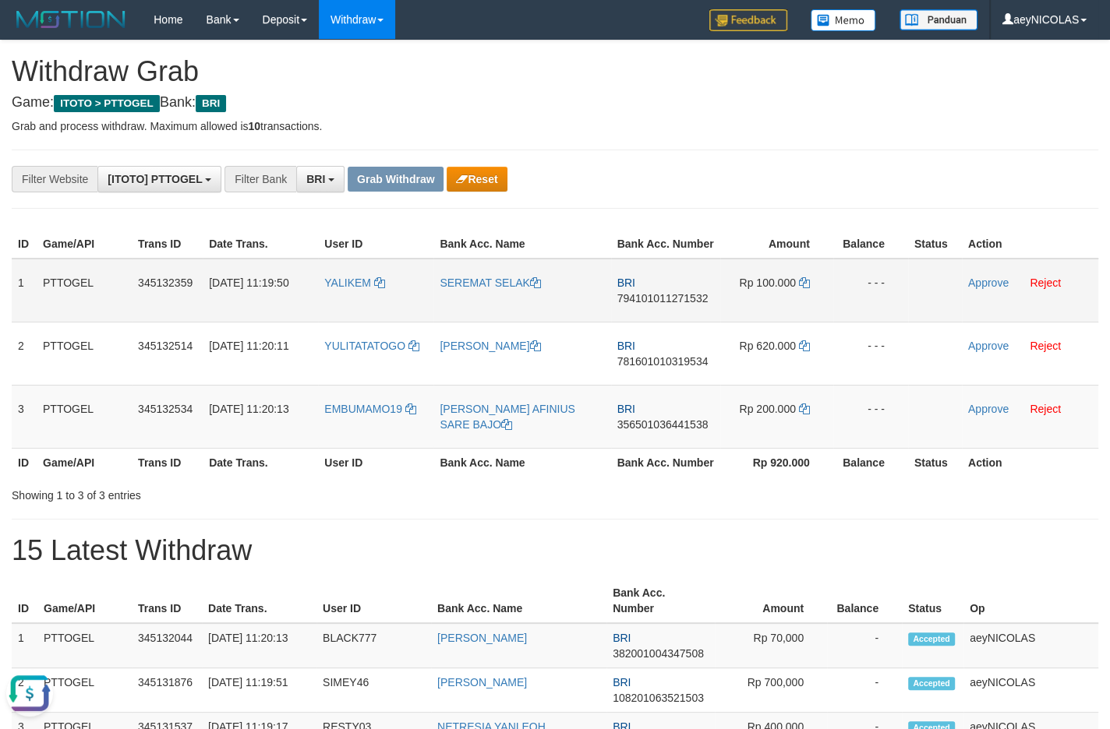
click at [663, 323] on td "BRI 794101011271532" at bounding box center [665, 291] width 109 height 64
click at [670, 305] on span "794101011271532" at bounding box center [662, 298] width 91 height 12
copy span "794101011271532"
click at [670, 305] on span "794101011271532" at bounding box center [662, 298] width 91 height 12
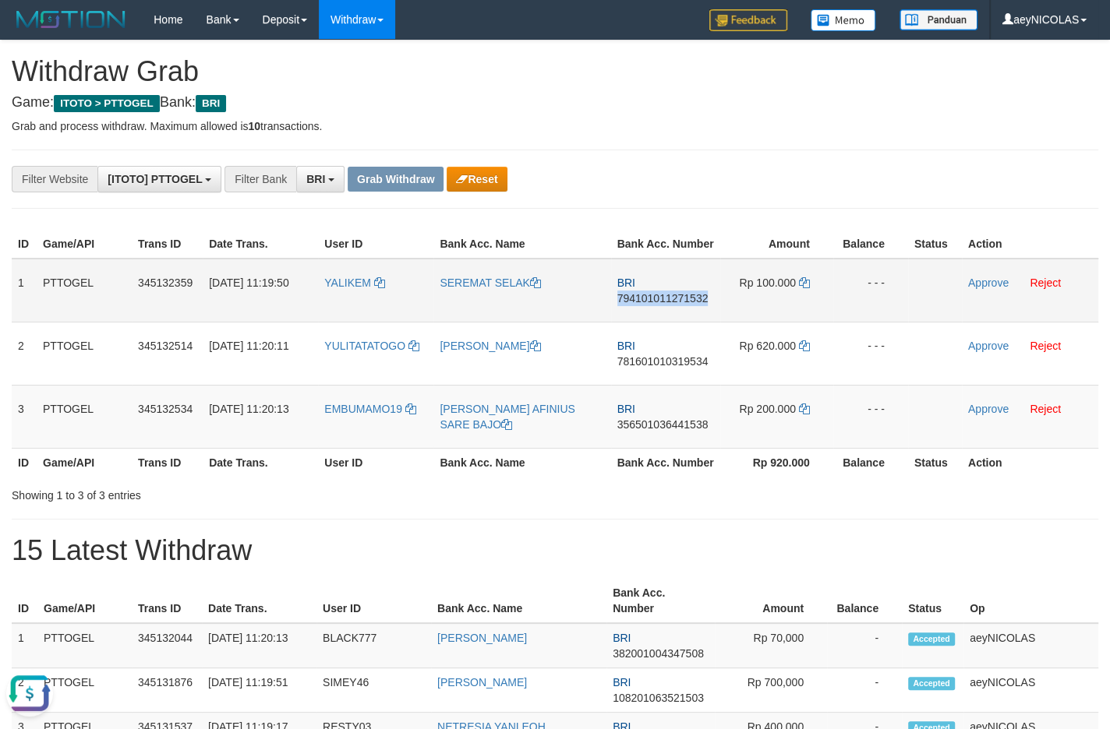
copy span "794101011271532"
click at [806, 288] on icon at bounding box center [804, 282] width 11 height 11
copy span "794101011271532"
click at [806, 288] on icon at bounding box center [804, 282] width 11 height 11
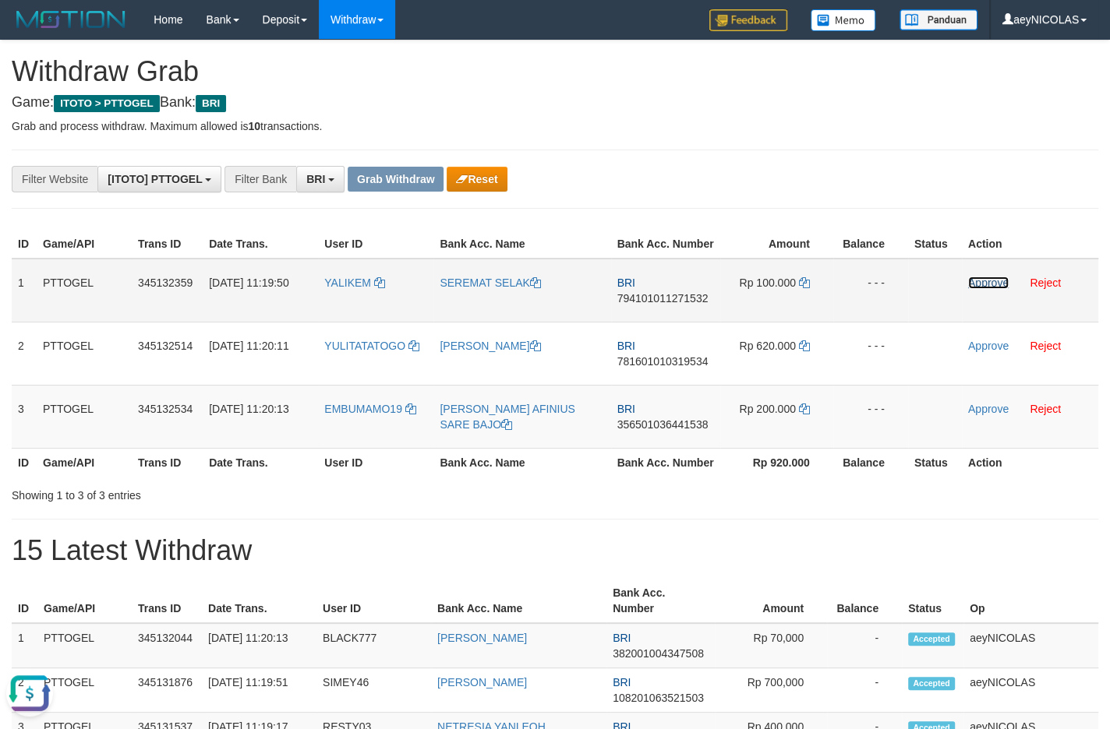
click at [989, 289] on link "Approve" at bounding box center [988, 283] width 41 height 12
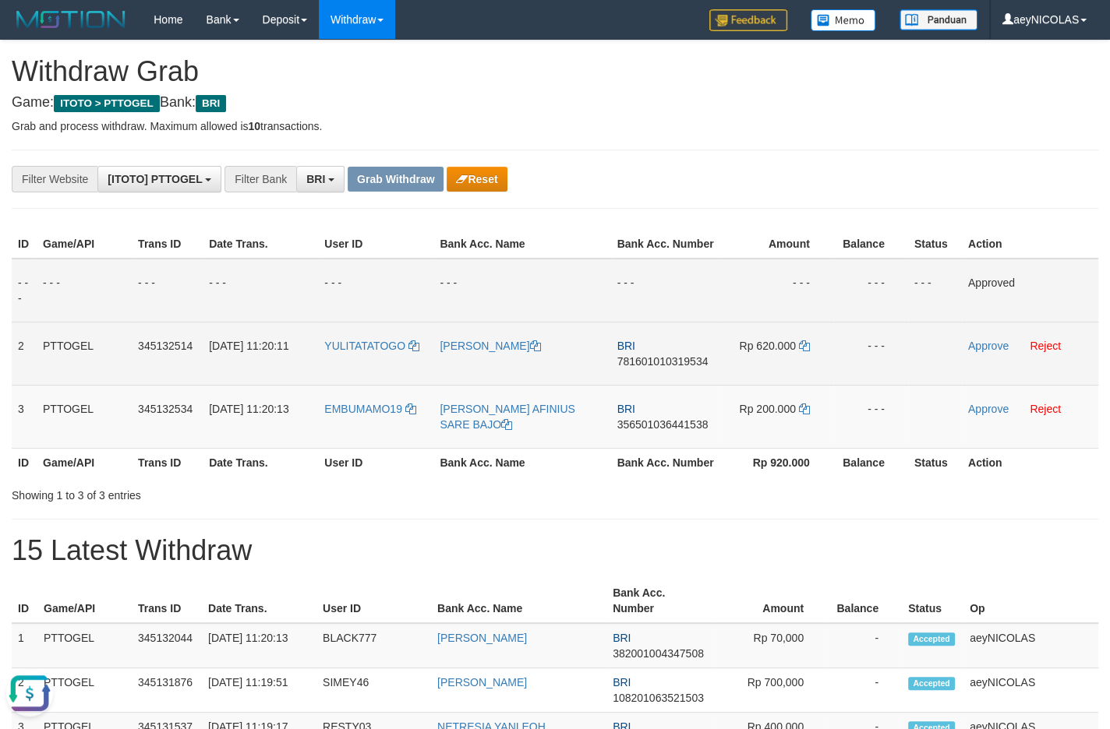
click at [681, 371] on td "BRI 781601010319534" at bounding box center [665, 353] width 109 height 63
click at [661, 385] on td "BRI 781601010319534" at bounding box center [665, 353] width 109 height 63
click at [655, 368] on span "781601010319534" at bounding box center [662, 361] width 91 height 12
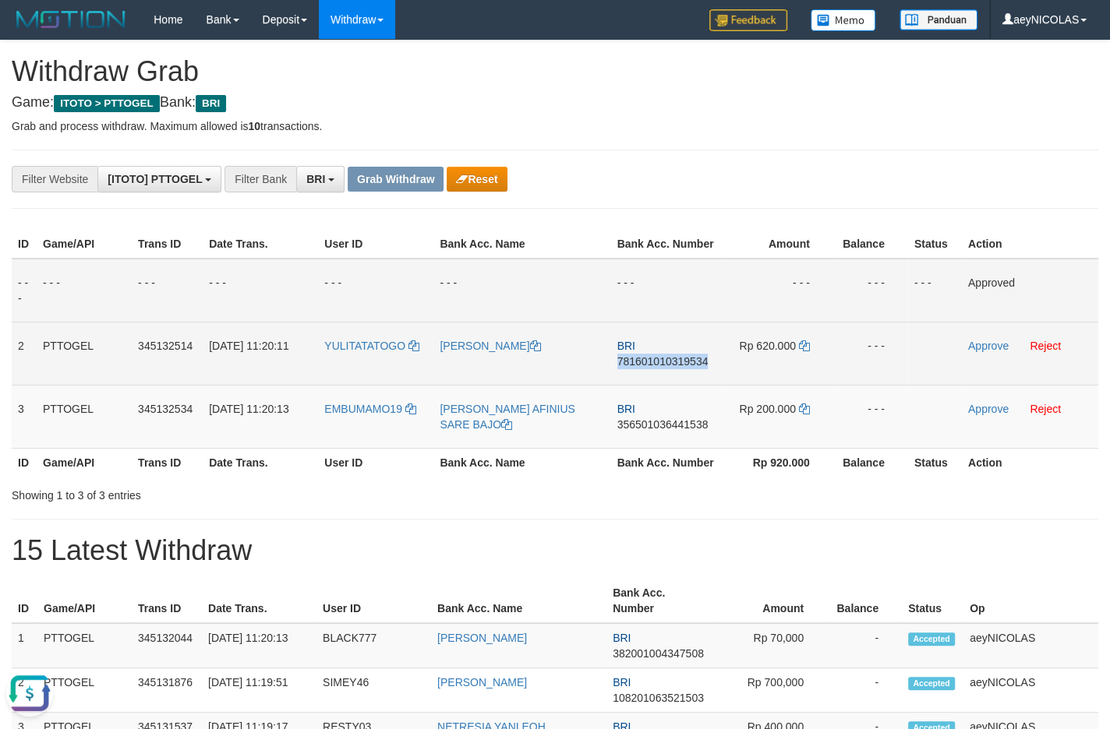
copy span "781601010319534"
click at [655, 368] on span "781601010319534" at bounding box center [662, 361] width 91 height 12
copy span "781601010319534"
click at [644, 368] on span "781601010319534" at bounding box center [662, 361] width 91 height 12
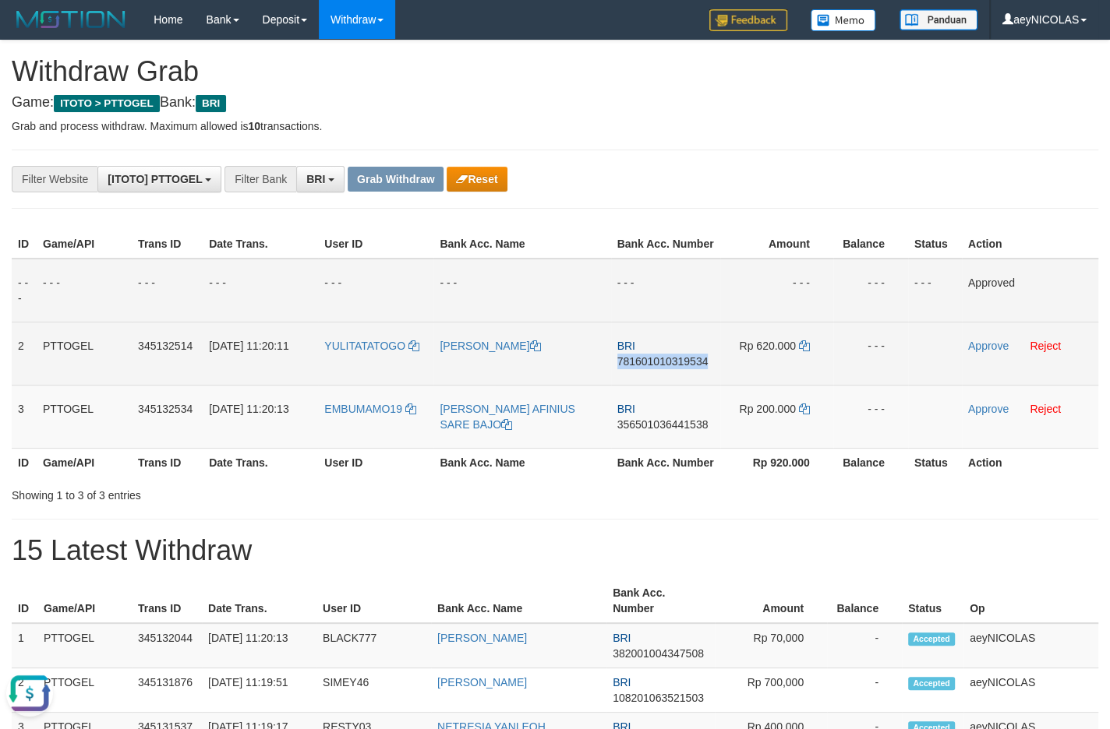
copy span "781601010319534"
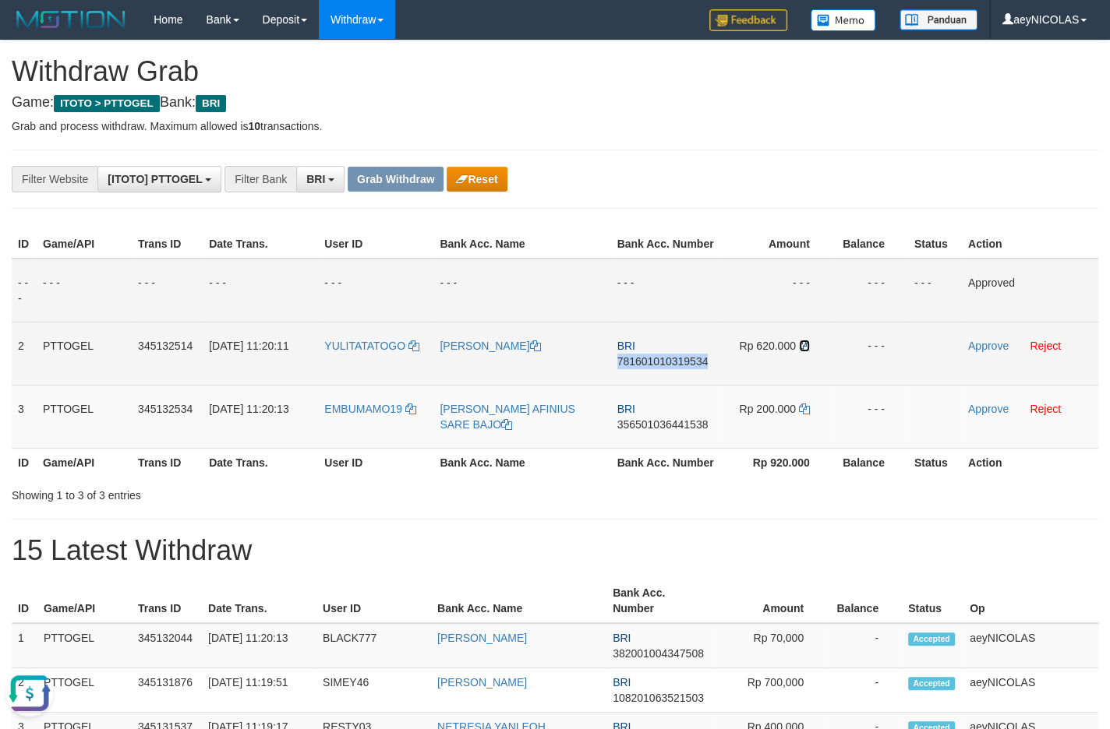
drag, startPoint x: 806, startPoint y: 358, endPoint x: 817, endPoint y: 359, distance: 11.0
click at [805, 351] on icon at bounding box center [804, 346] width 11 height 11
copy span "781601010319534"
click at [973, 352] on link "Approve" at bounding box center [988, 346] width 41 height 12
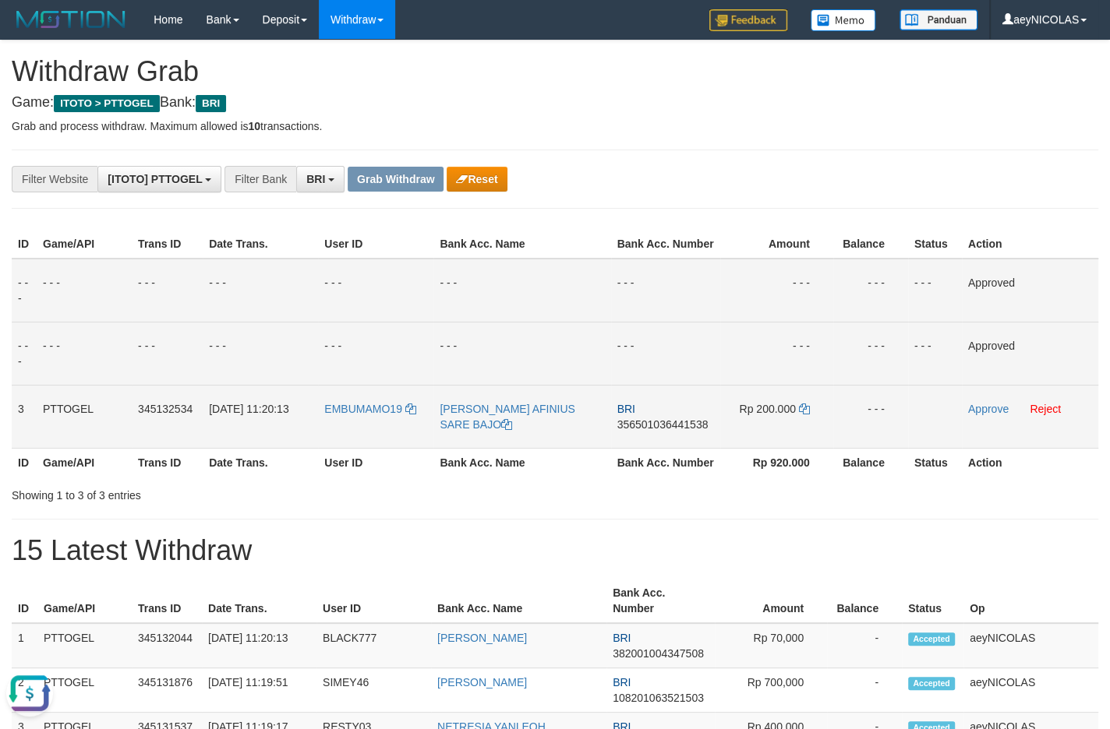
click at [690, 431] on span "356501036441538" at bounding box center [662, 425] width 91 height 12
click at [642, 431] on span "356501036441538" at bounding box center [662, 425] width 91 height 12
click at [821, 297] on td "- - -" at bounding box center [776, 291] width 113 height 64
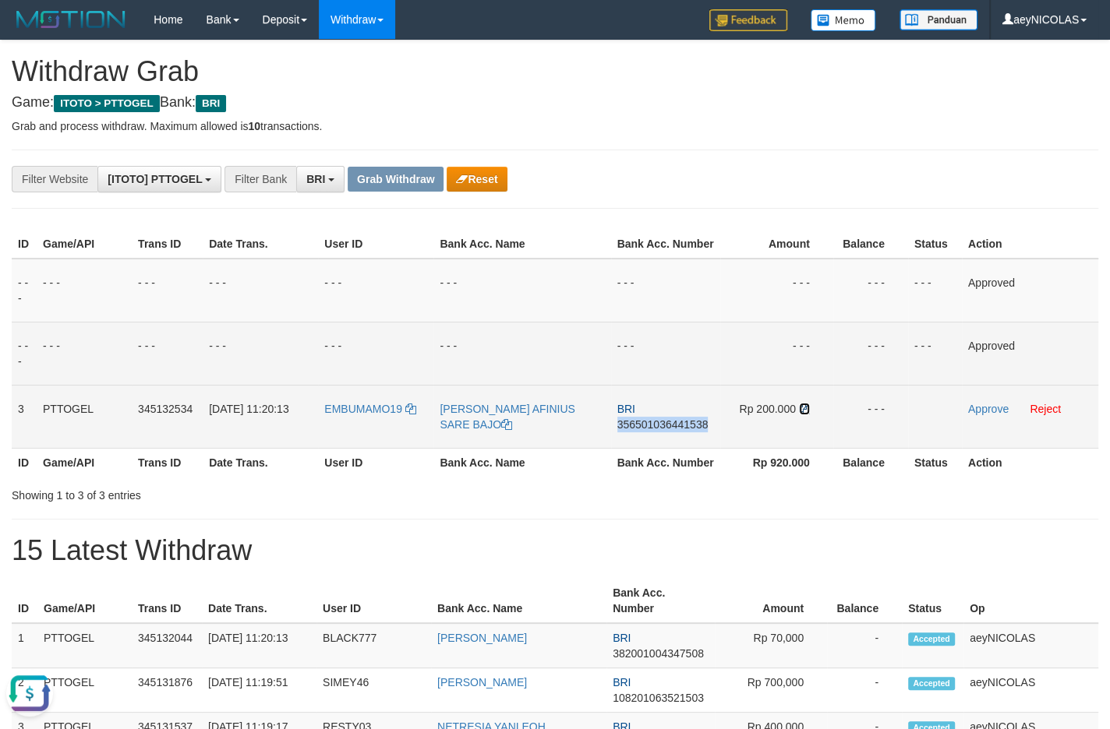
click at [802, 415] on icon at bounding box center [804, 409] width 11 height 11
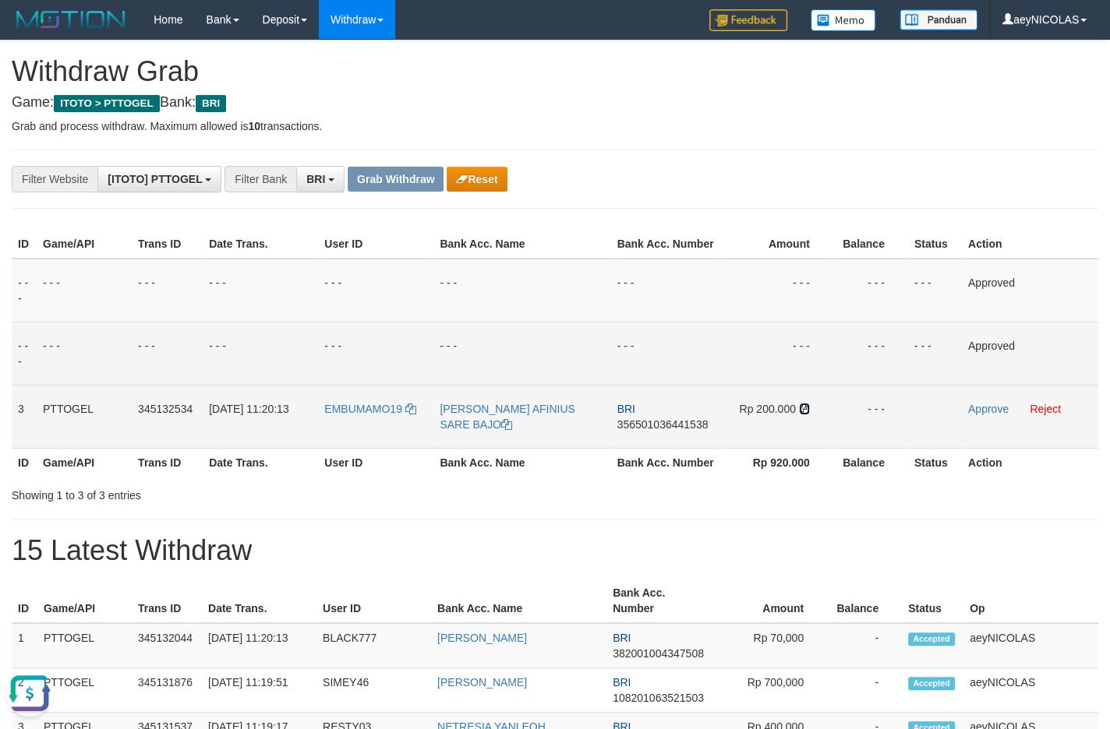
click at [802, 415] on icon at bounding box center [804, 409] width 11 height 11
click at [977, 415] on link "Approve" at bounding box center [988, 409] width 41 height 12
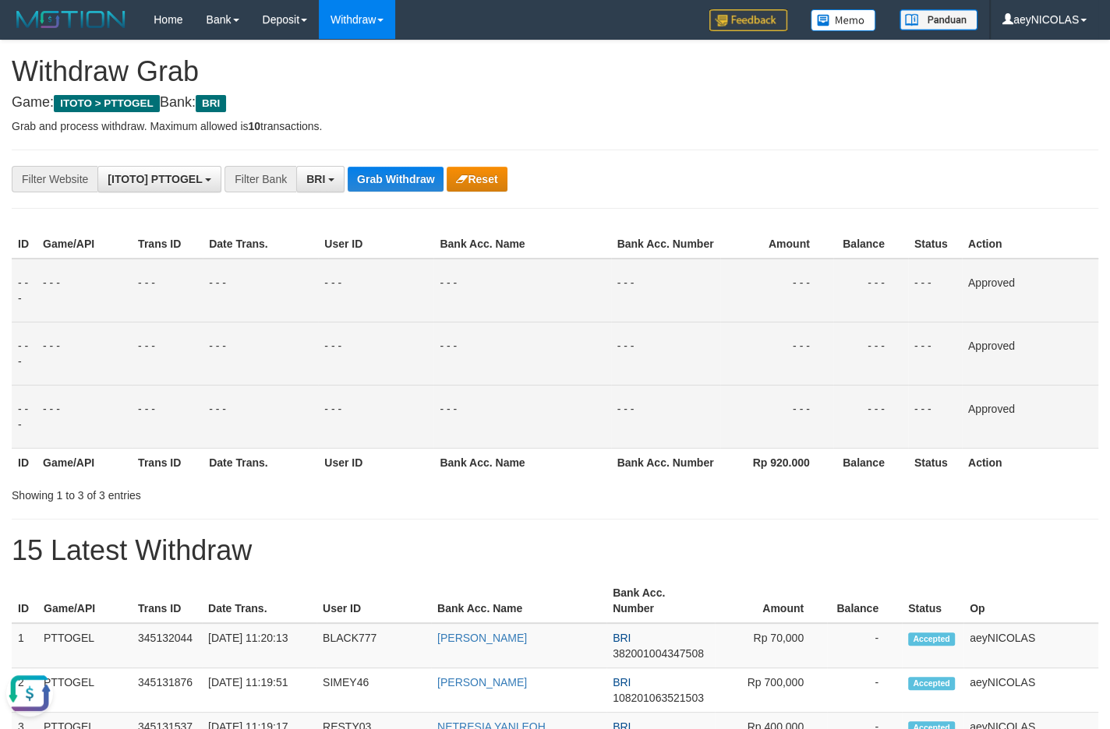
click at [780, 283] on td "- - -" at bounding box center [776, 291] width 113 height 64
click at [419, 175] on button "Grab Withdraw" at bounding box center [396, 179] width 96 height 25
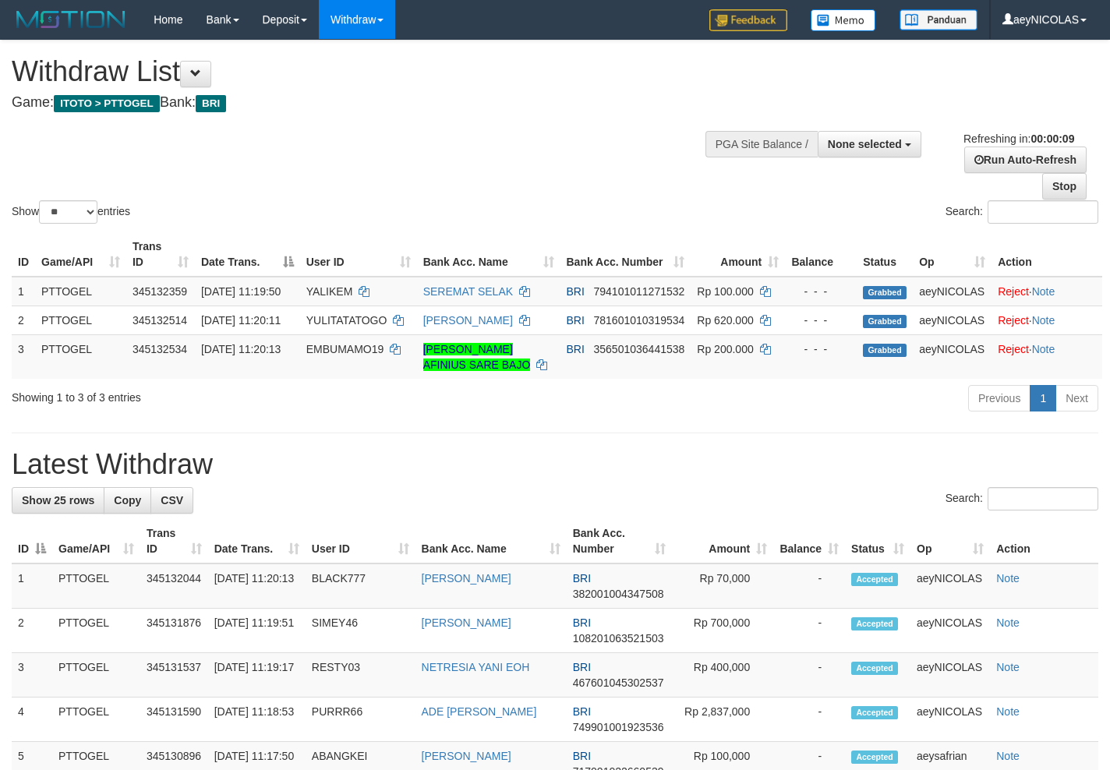
select select
select select "**"
select select
select select "**"
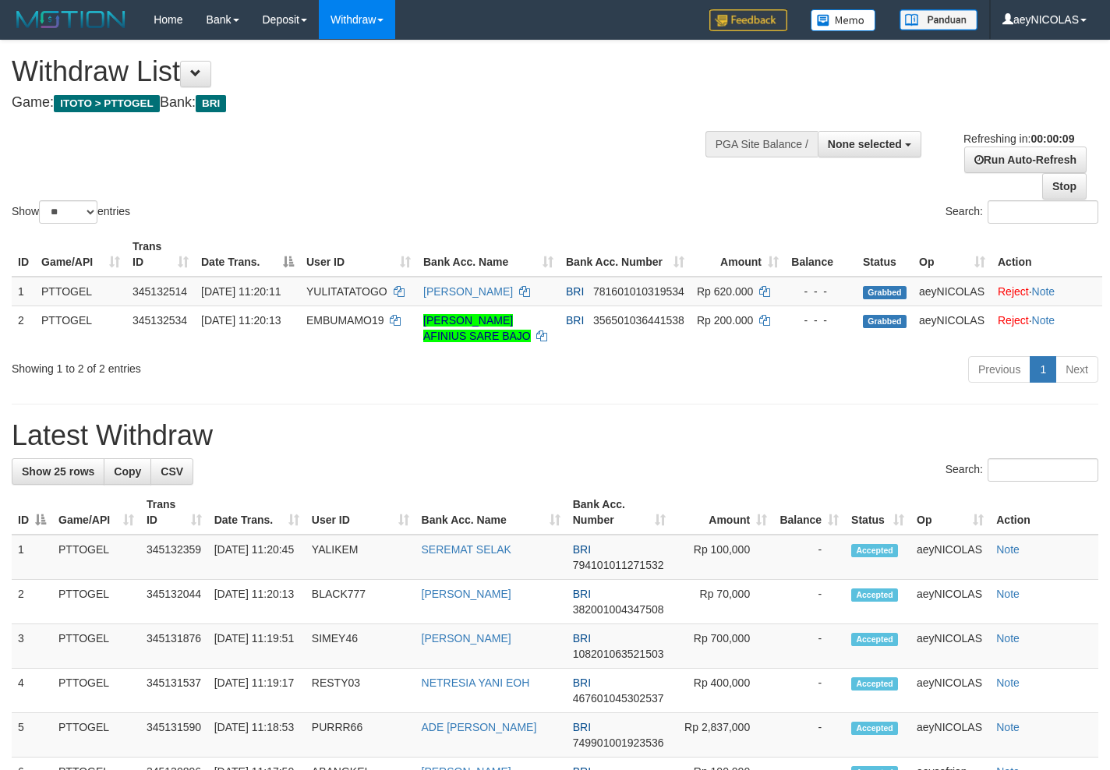
select select
select select "**"
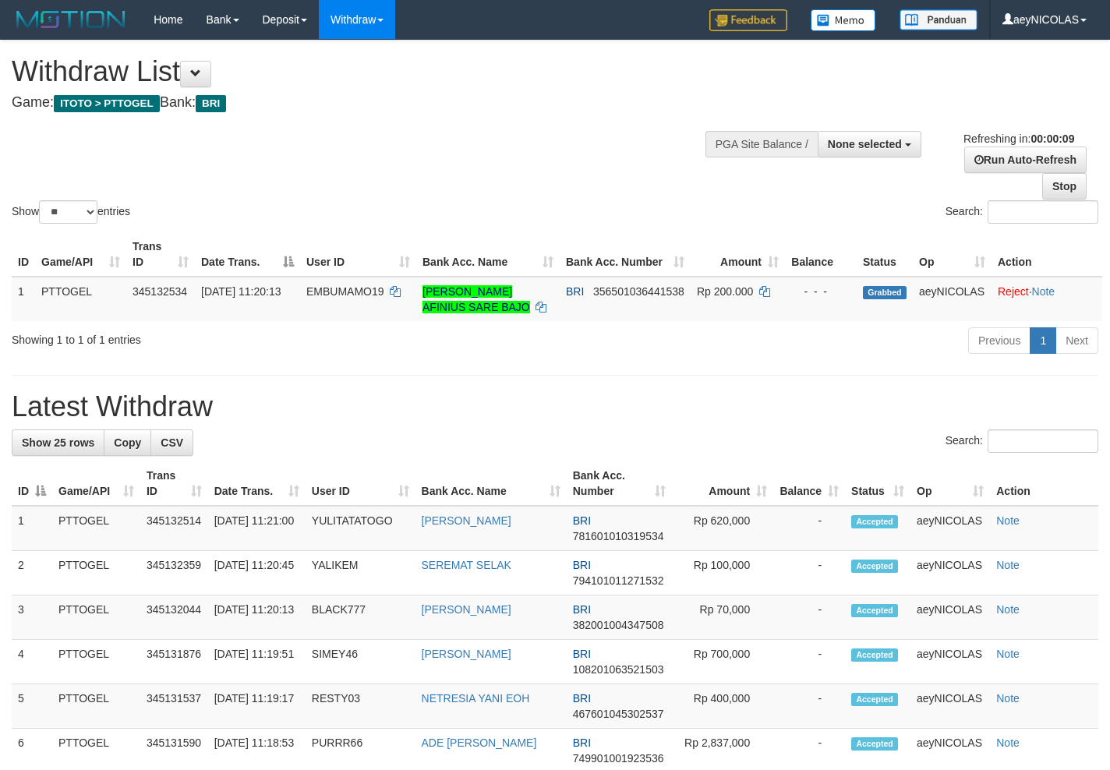
select select
select select "**"
select select
select select "**"
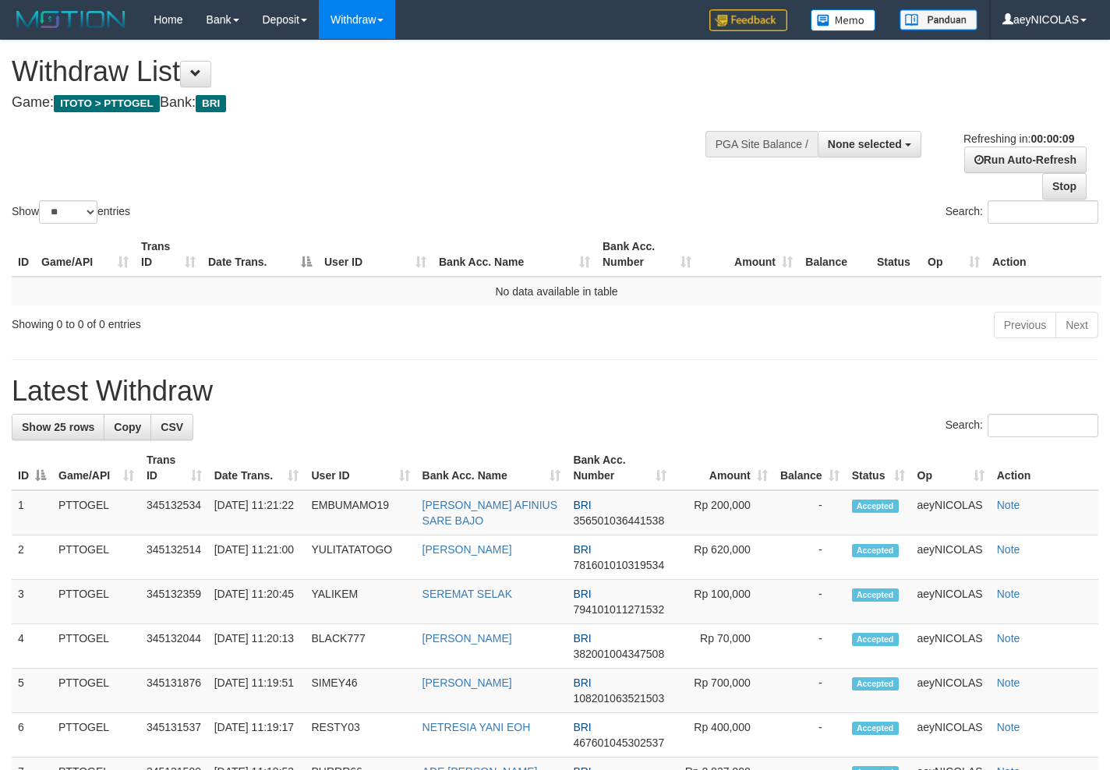
select select
select select "**"
select select
select select "**"
select select
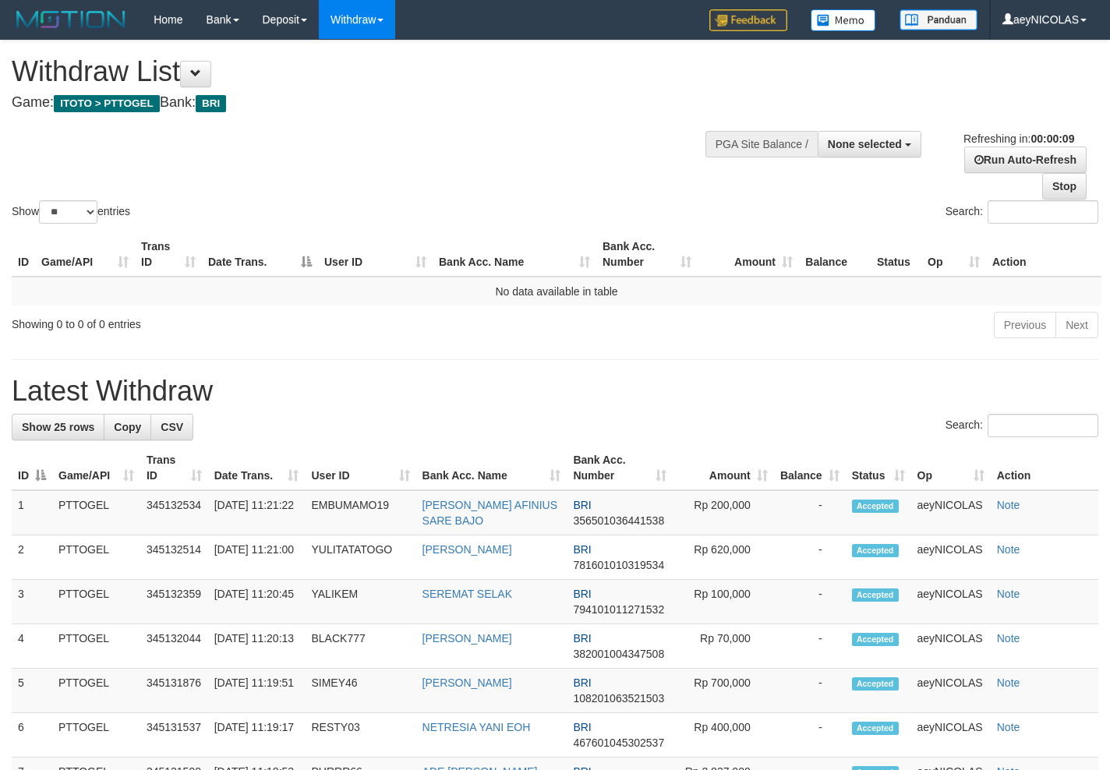
select select "**"
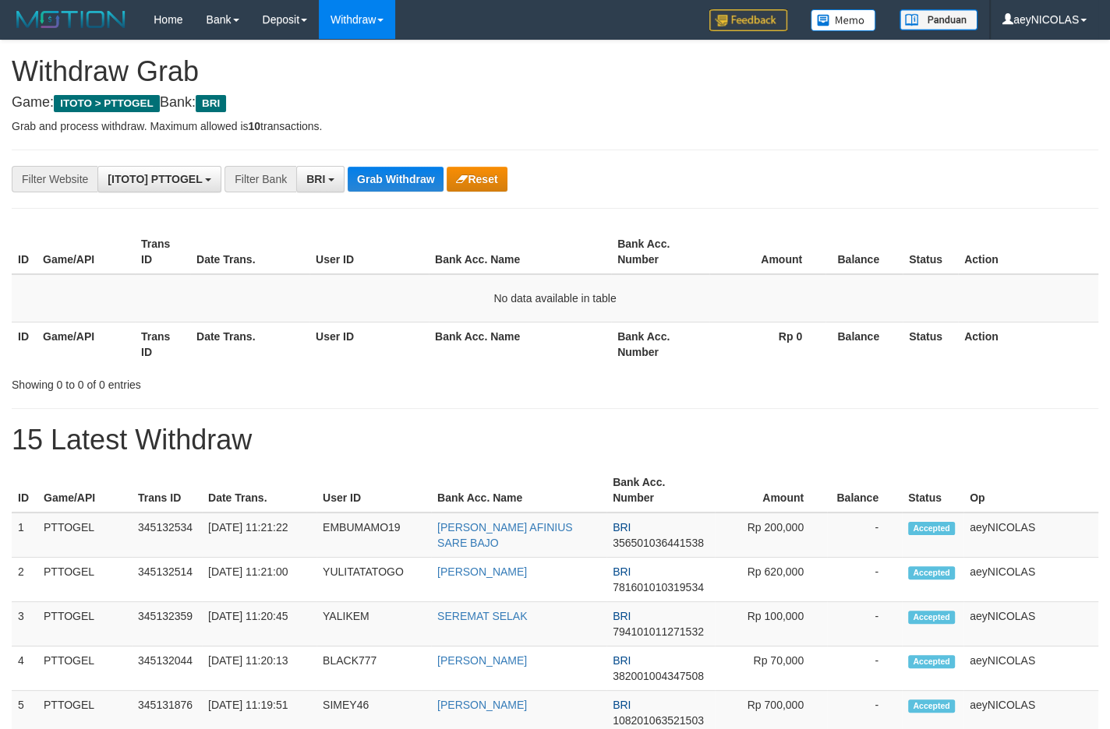
scroll to position [76, 0]
click at [560, 296] on td "No data available in table" at bounding box center [555, 298] width 1086 height 48
click at [406, 183] on button "Grab Withdraw" at bounding box center [396, 179] width 96 height 25
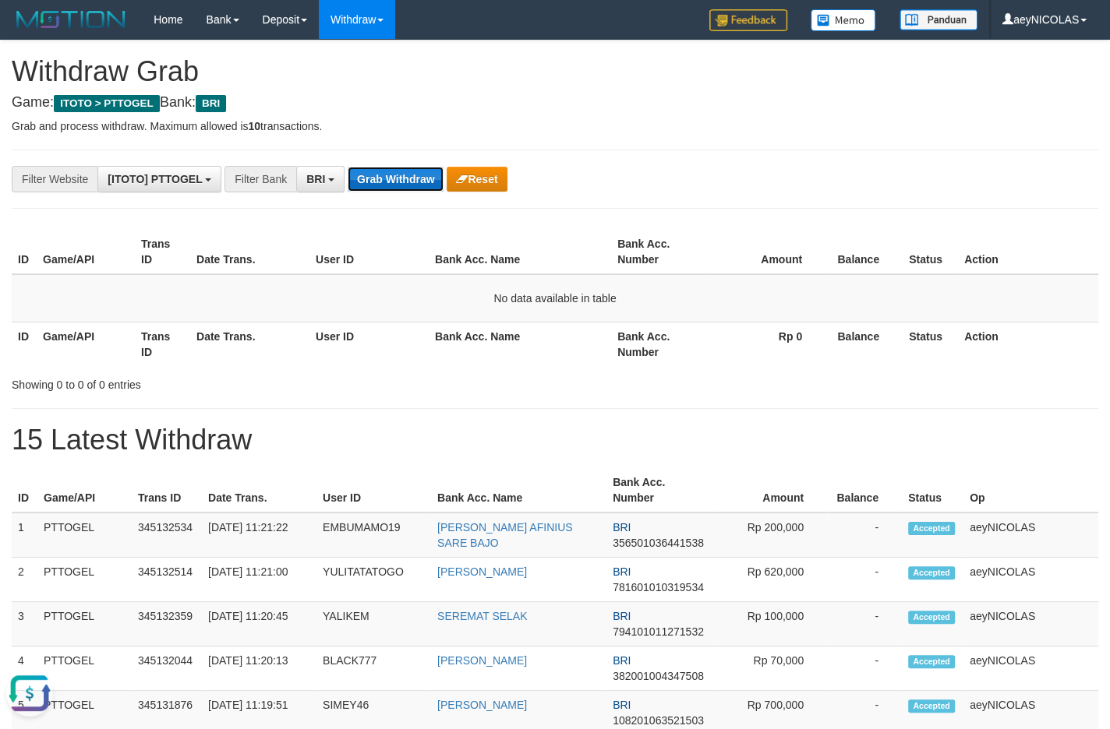
click at [406, 183] on button "Grab Withdraw" at bounding box center [396, 179] width 96 height 25
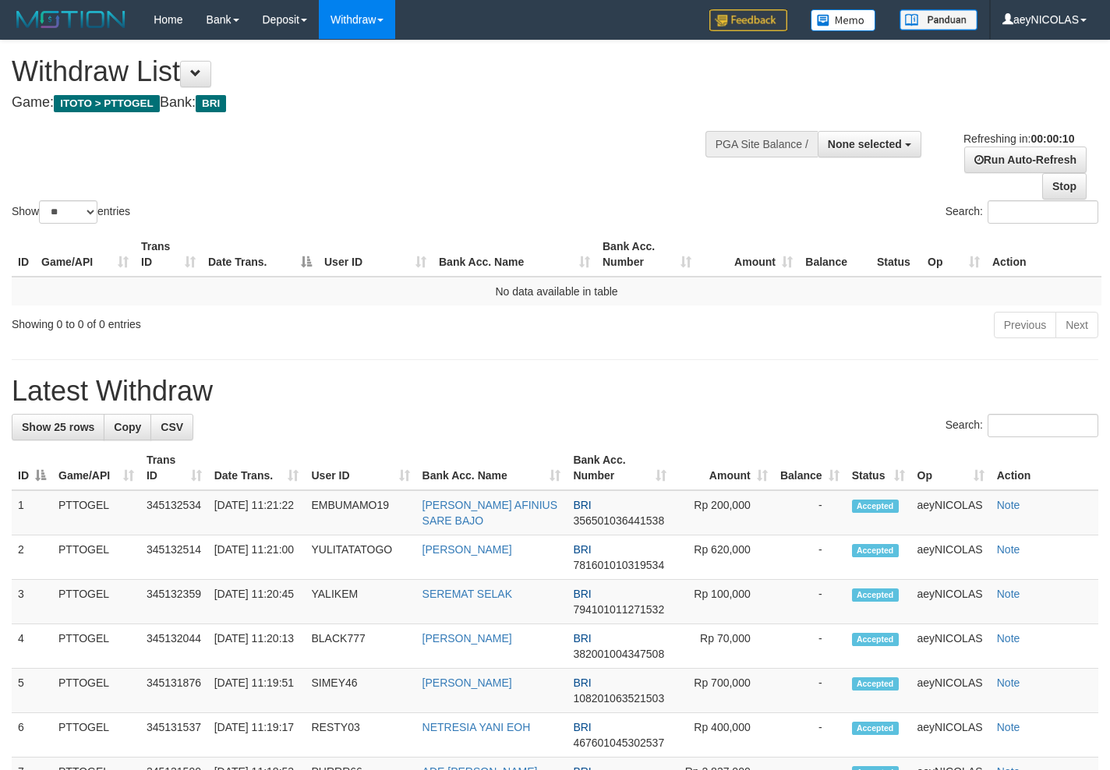
select select
select select "**"
select select
select select "**"
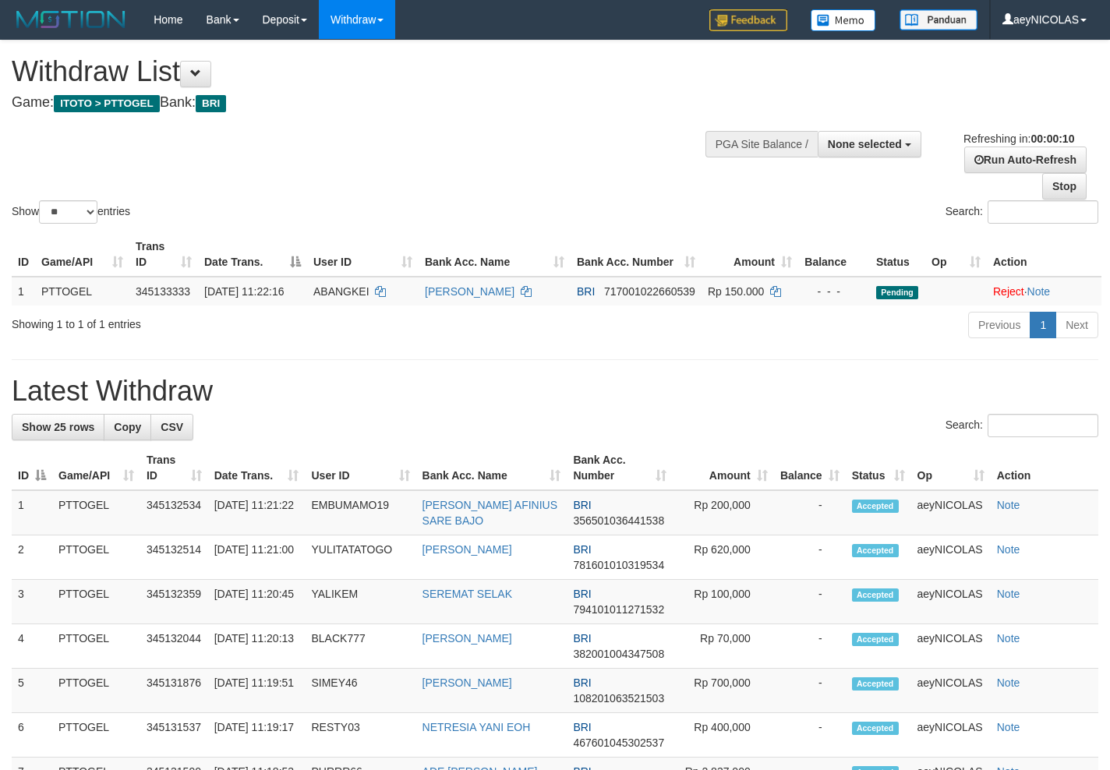
select select
select select "**"
click at [577, 407] on h1 "Latest Withdraw" at bounding box center [555, 391] width 1086 height 31
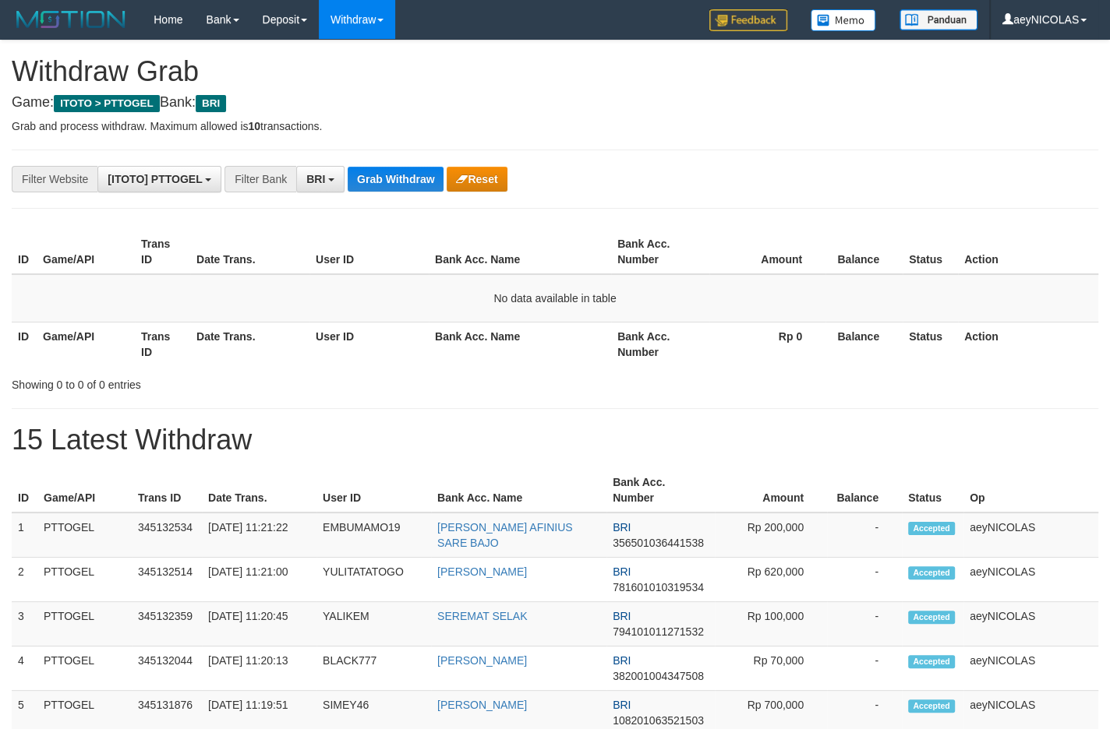
scroll to position [76, 0]
click at [393, 188] on button "Grab Withdraw" at bounding box center [396, 179] width 96 height 25
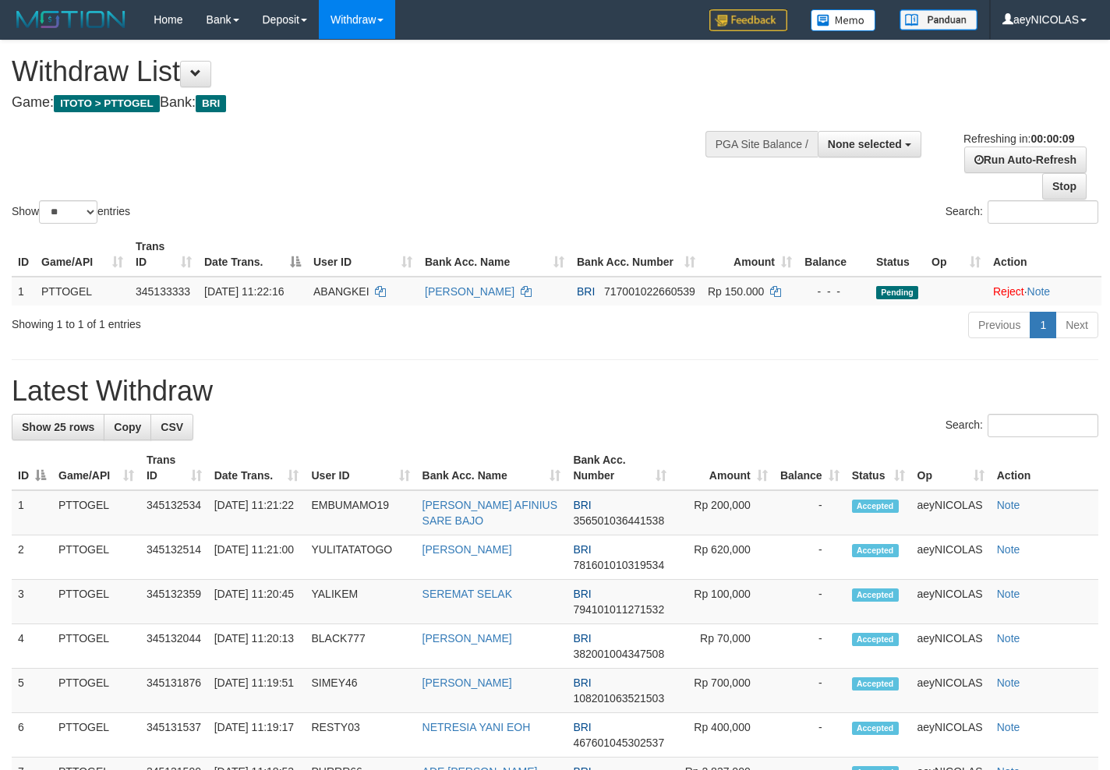
select select
select select "**"
select select
select select "**"
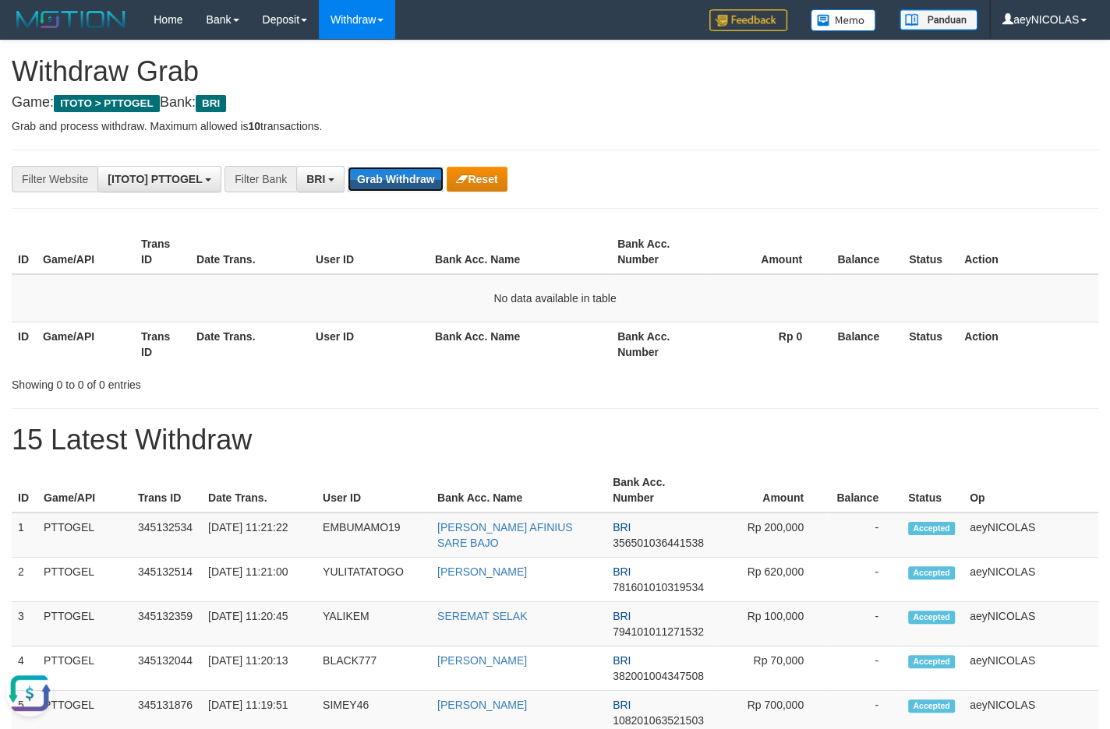
click at [390, 168] on button "Grab Withdraw" at bounding box center [396, 179] width 96 height 25
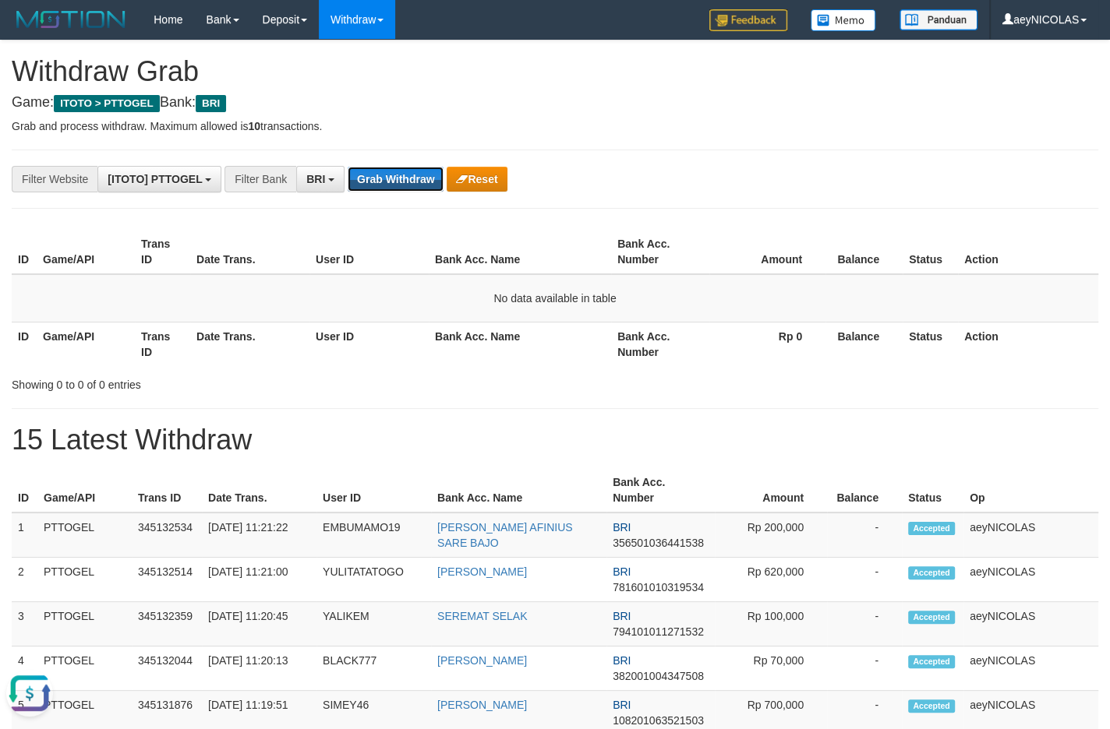
click at [390, 168] on button "Grab Withdraw" at bounding box center [396, 179] width 96 height 25
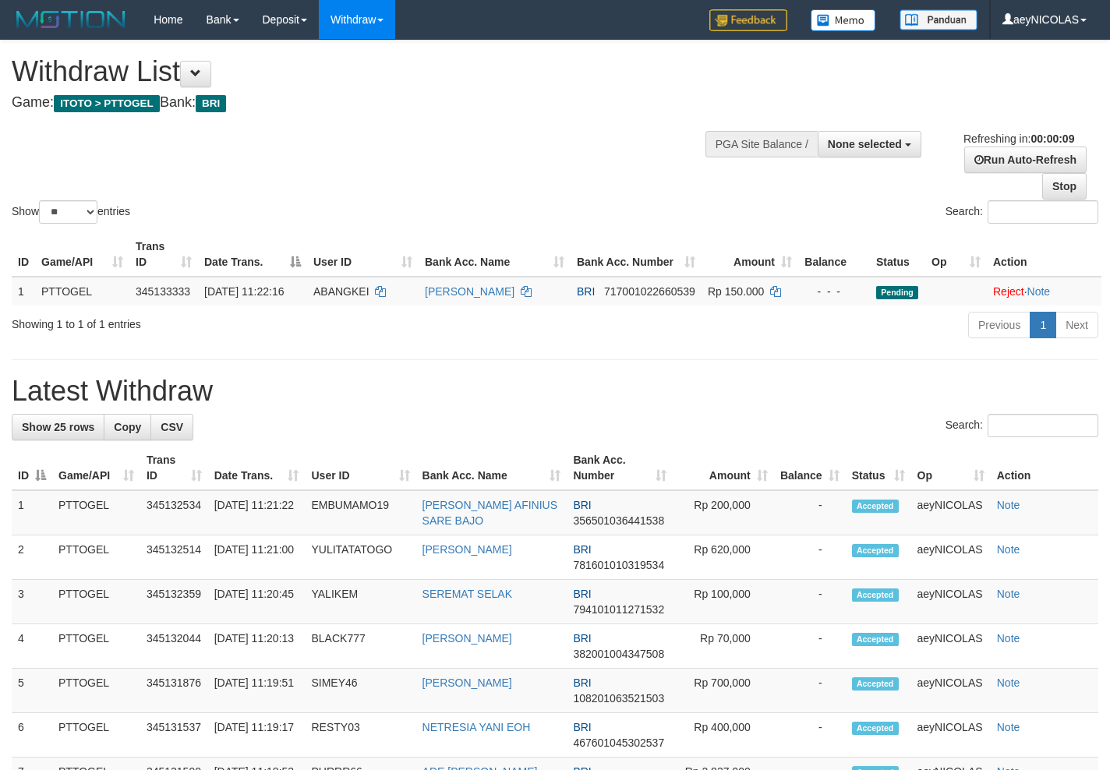
select select
select select "**"
select select
select select "**"
select select
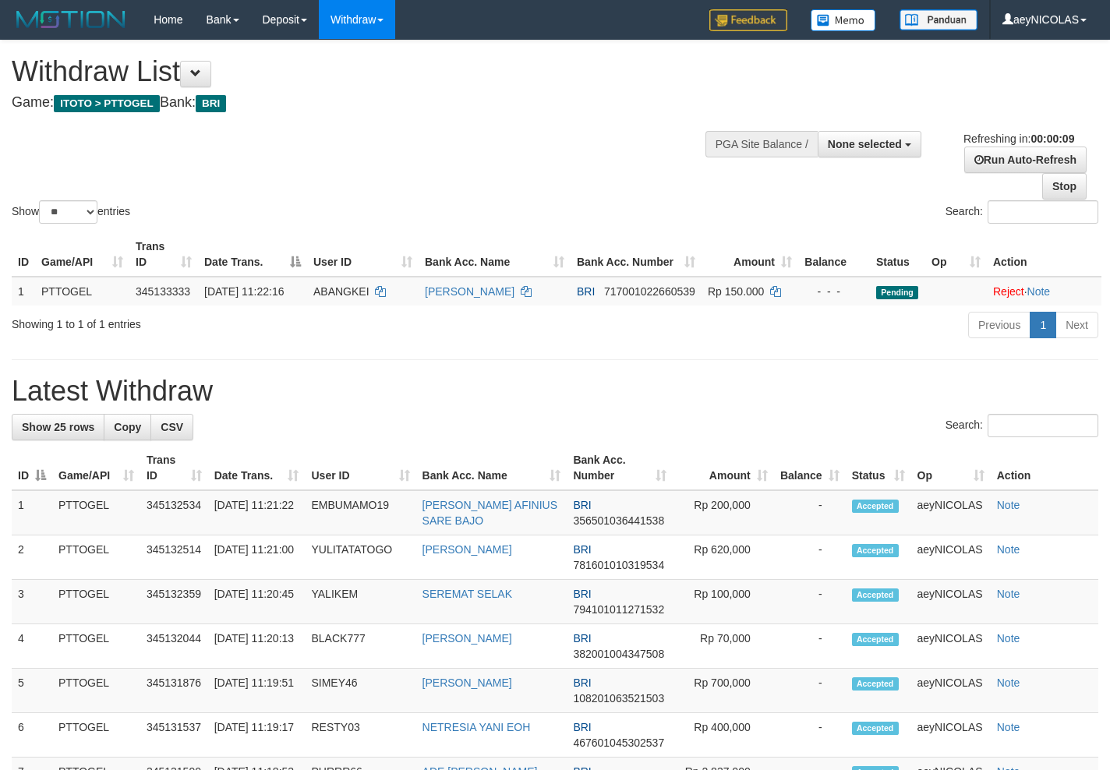
select select "**"
select select
select select "**"
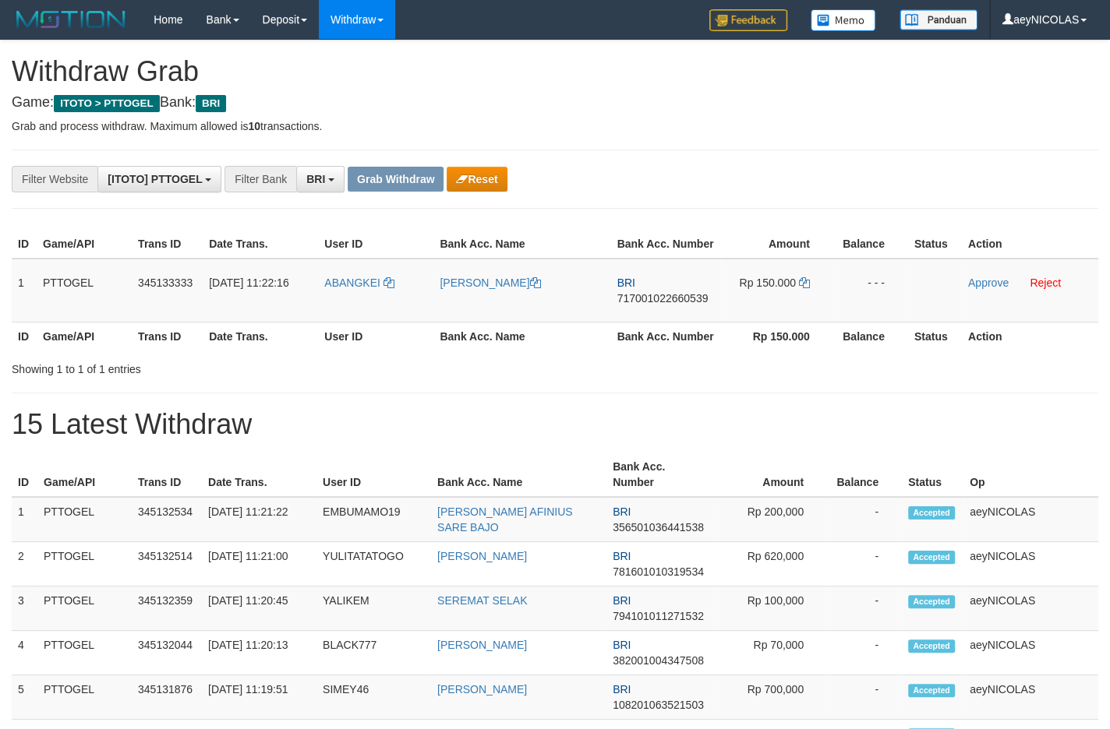
scroll to position [76, 0]
drag, startPoint x: 389, startPoint y: 330, endPoint x: 772, endPoint y: 316, distance: 382.9
click at [772, 316] on tr "1 PTTOGEL 345133333 01/10/2025 11:22:16 ABANGKEI MARSELUS KEIYA BRI 71700102266…" at bounding box center [555, 291] width 1086 height 64
click at [634, 322] on td "BRI 717001022660539" at bounding box center [665, 291] width 109 height 64
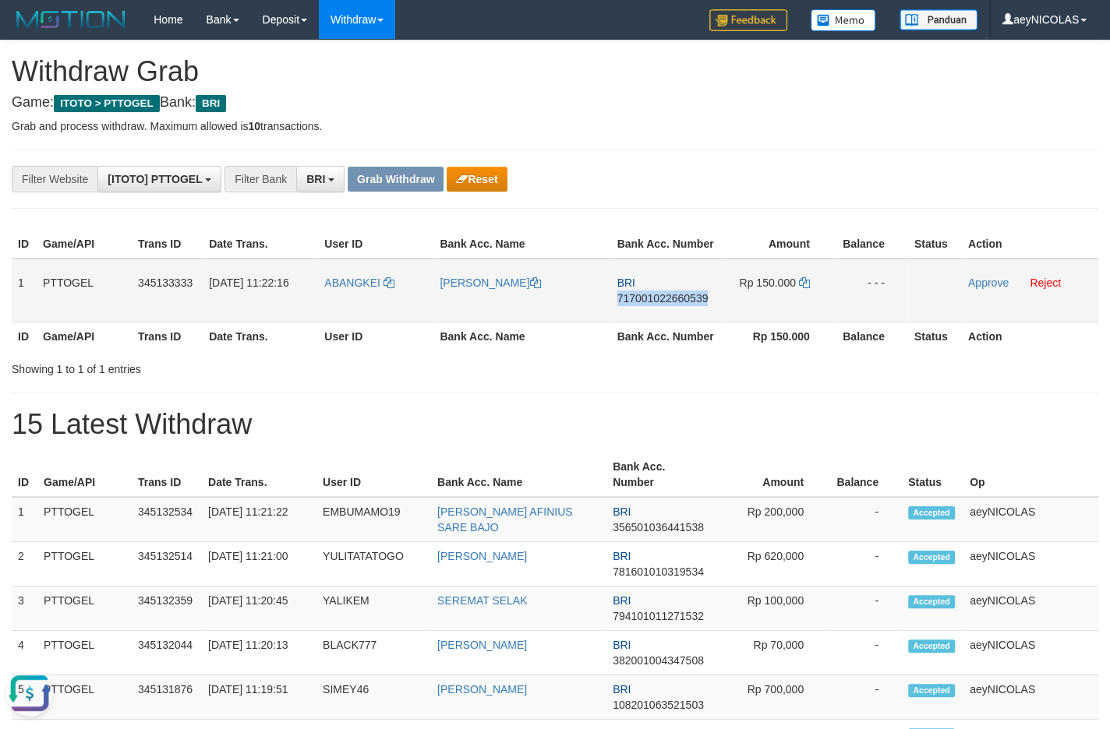
click at [635, 305] on span "717001022660539" at bounding box center [662, 298] width 91 height 12
copy span "717001022660539"
click at [635, 305] on span "717001022660539" at bounding box center [662, 298] width 91 height 12
copy span "717001022660539"
click at [638, 305] on span "717001022660539" at bounding box center [662, 298] width 91 height 12
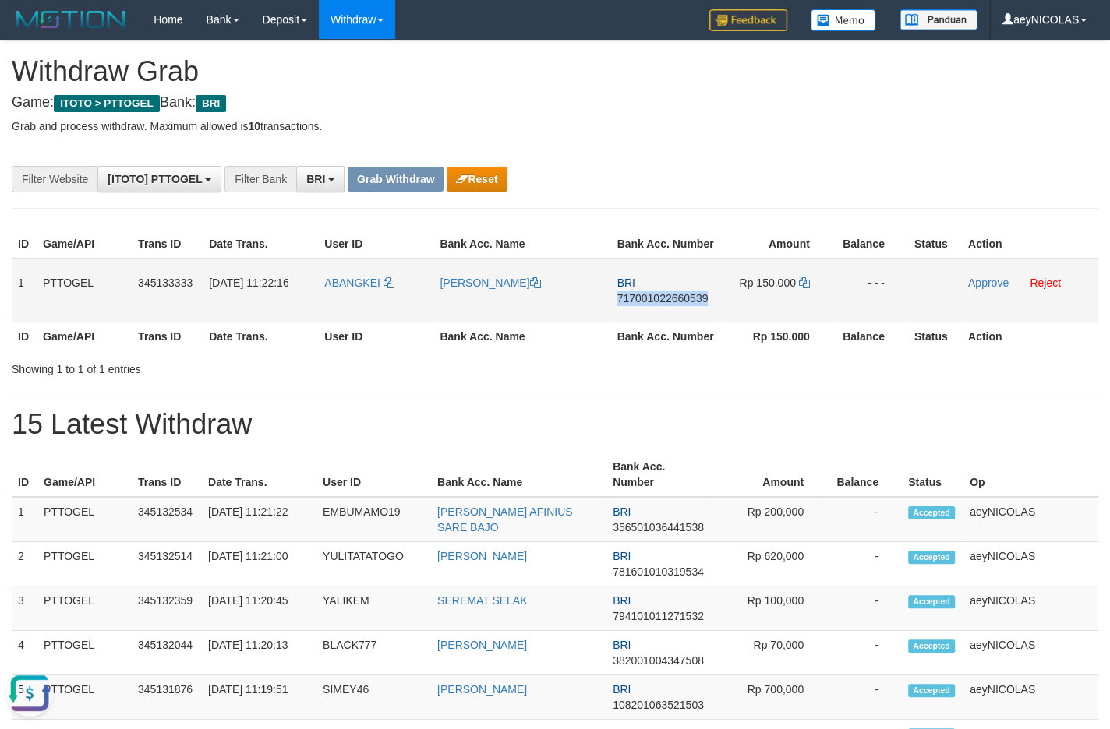
click at [638, 305] on span "717001022660539" at bounding box center [662, 298] width 91 height 12
copy span "717001022660539"
click at [807, 288] on icon at bounding box center [804, 282] width 11 height 11
copy span "717001022660539"
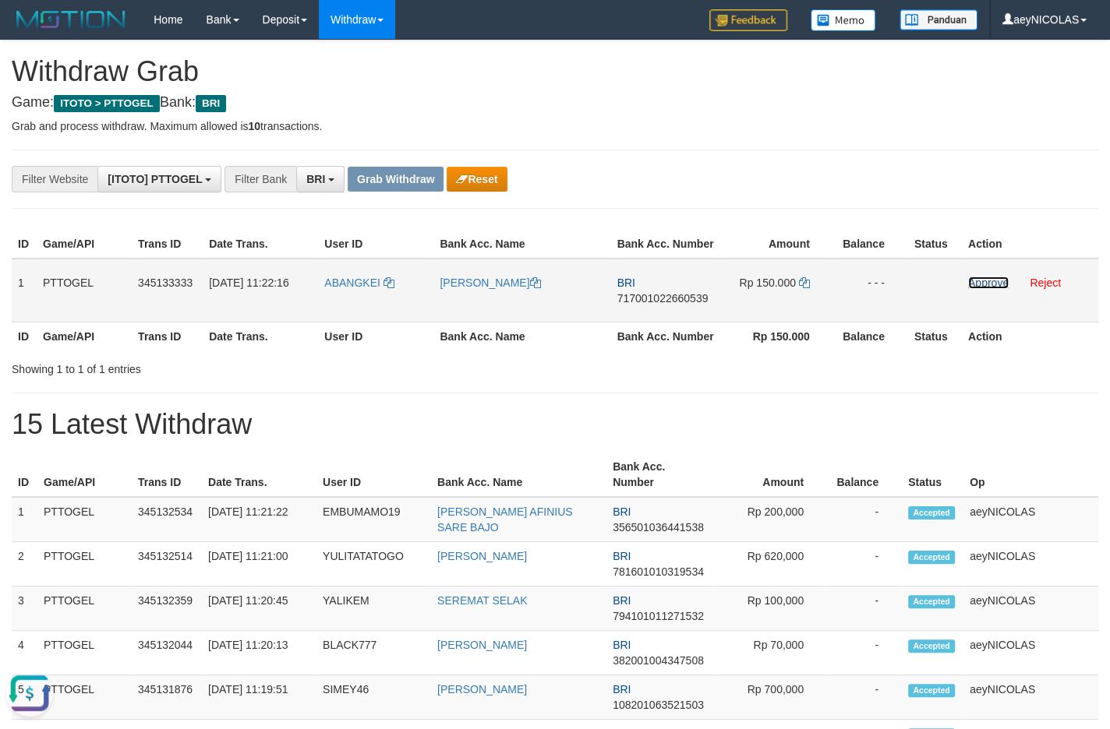
click at [987, 289] on link "Approve" at bounding box center [988, 283] width 41 height 12
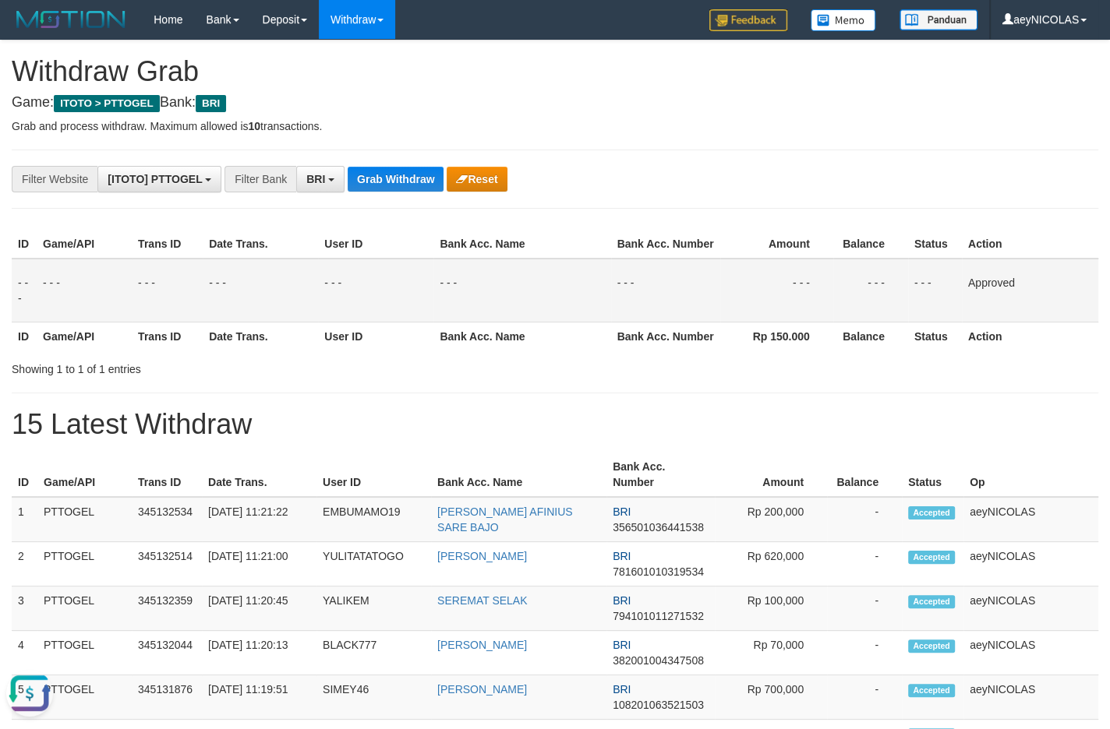
drag, startPoint x: 627, startPoint y: 362, endPoint x: 509, endPoint y: 280, distance: 144.0
click at [622, 351] on th "Bank Acc. Number" at bounding box center [665, 336] width 109 height 29
click at [387, 176] on button "Grab Withdraw" at bounding box center [396, 179] width 96 height 25
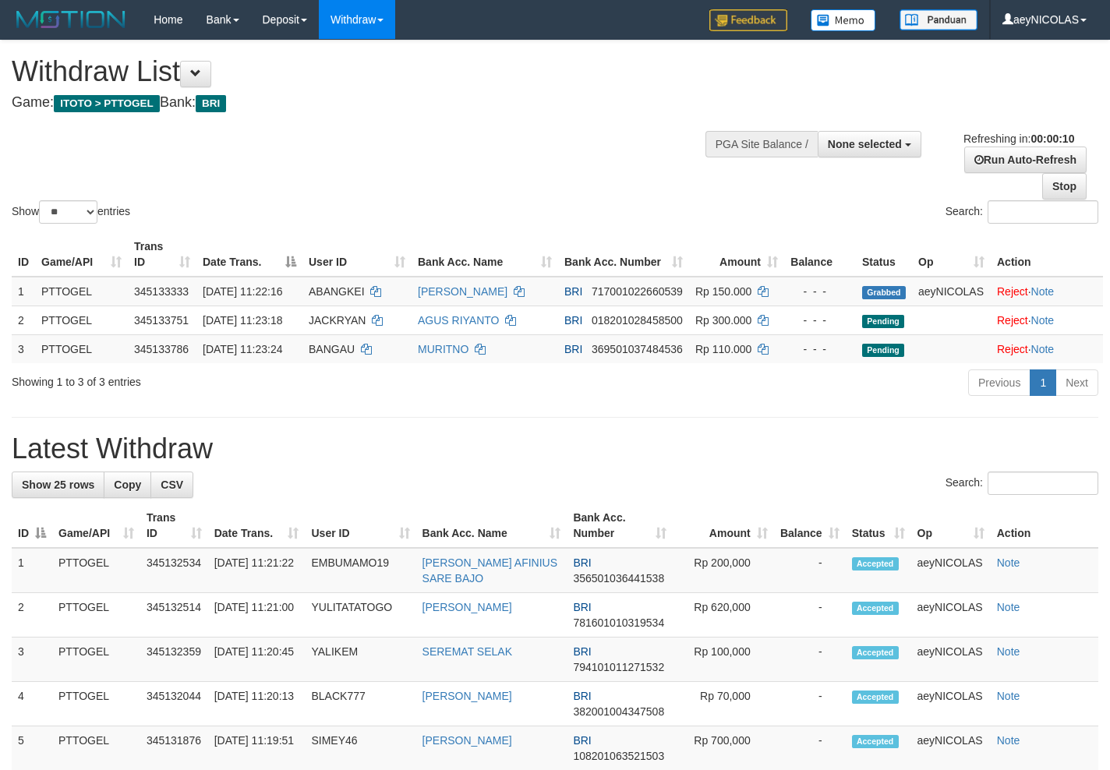
select select
select select "**"
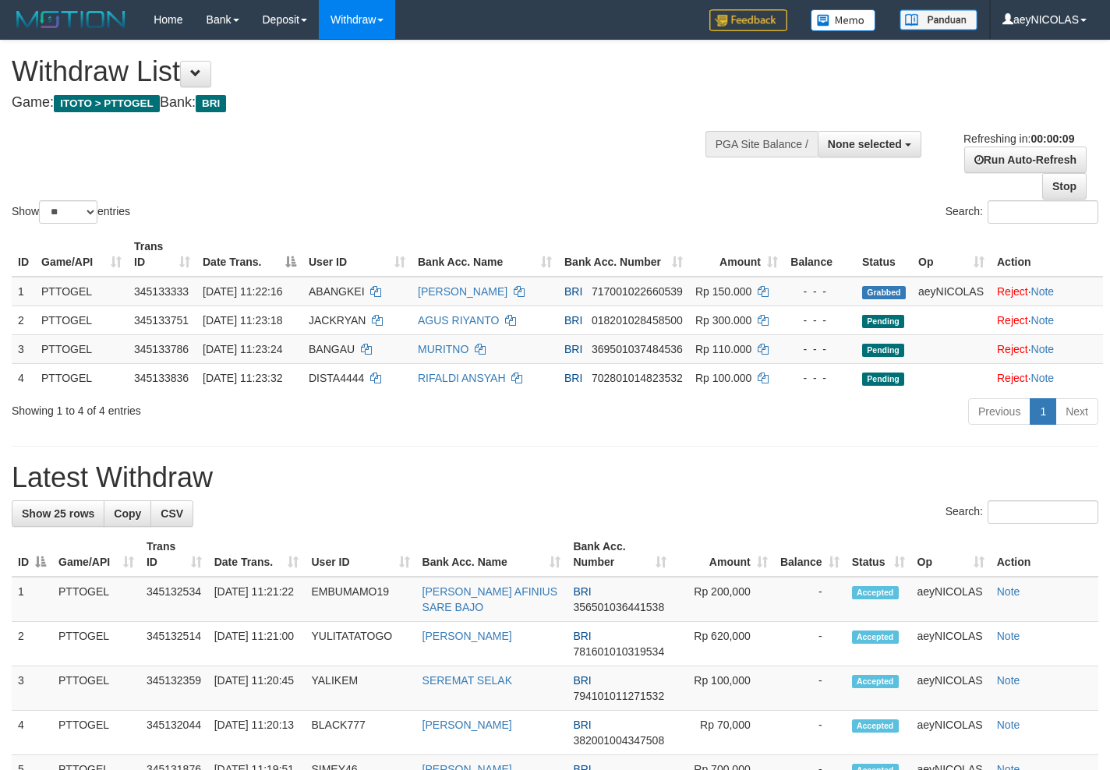
select select
select select "**"
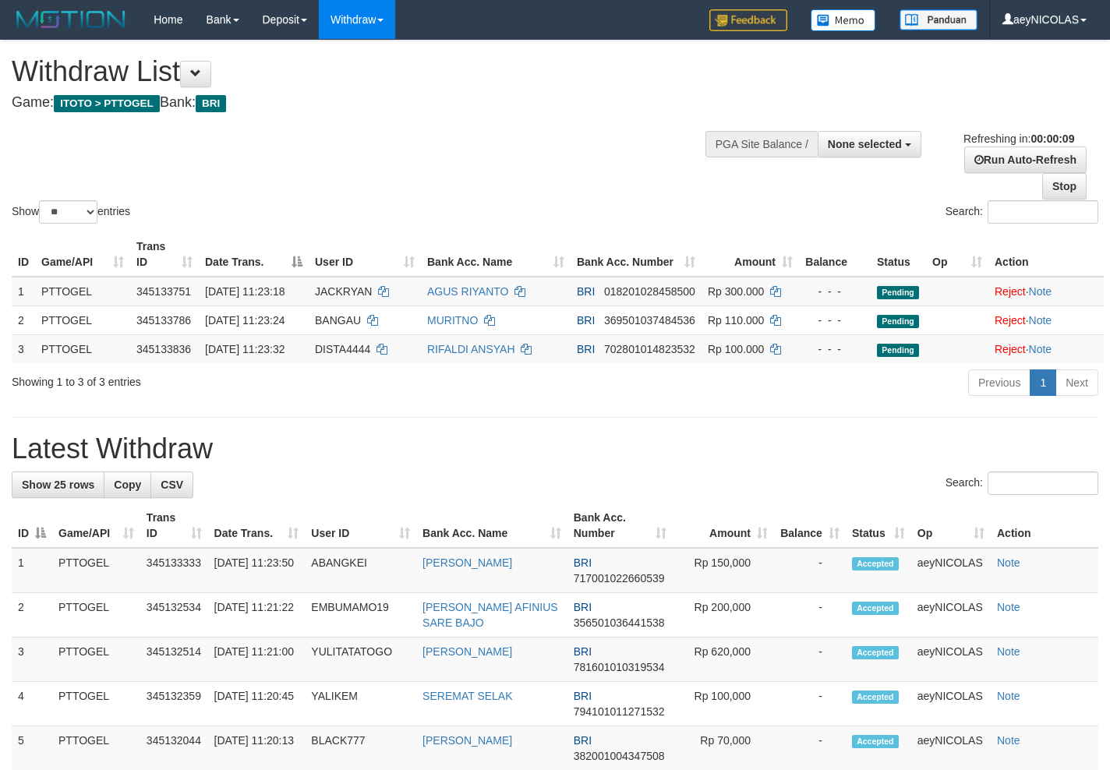
select select
select select "**"
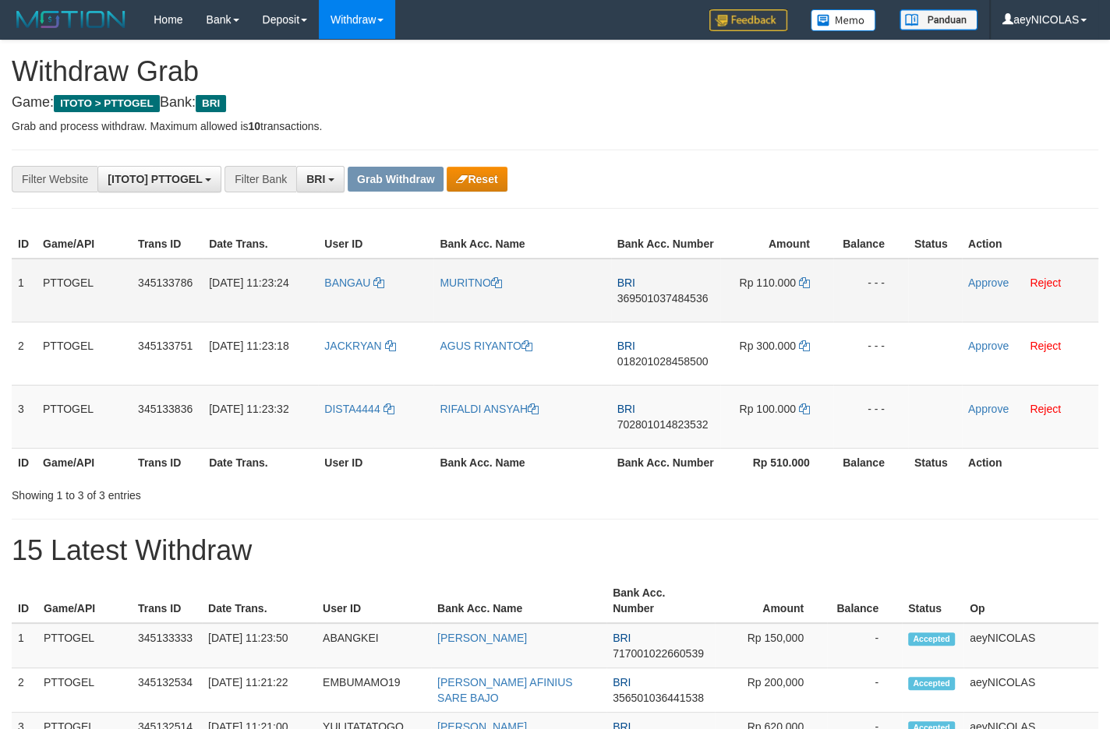
scroll to position [76, 0]
drag, startPoint x: 350, startPoint y: 330, endPoint x: 751, endPoint y: 450, distance: 418.9
click at [751, 449] on tbody "1 PTTOGEL 345133786 [DATE] 11:23:24 [GEOGRAPHIC_DATA] [GEOGRAPHIC_DATA] BRI 369…" at bounding box center [555, 354] width 1086 height 190
click at [685, 323] on td "BRI 369501037484536" at bounding box center [665, 291] width 109 height 64
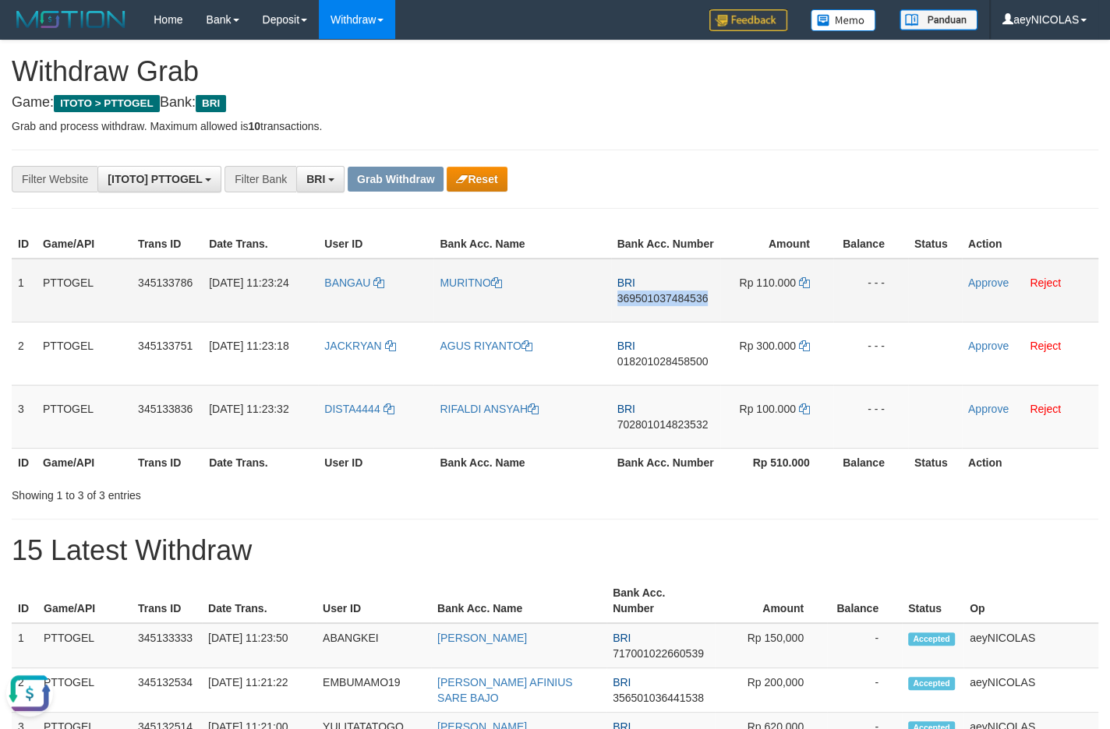
click at [685, 323] on td "BRI 369501037484536" at bounding box center [665, 291] width 109 height 64
click at [688, 305] on span "369501037484536" at bounding box center [662, 298] width 91 height 12
copy span "369501037484536"
click at [688, 305] on span "369501037484536" at bounding box center [662, 298] width 91 height 12
copy span "369501037484536"
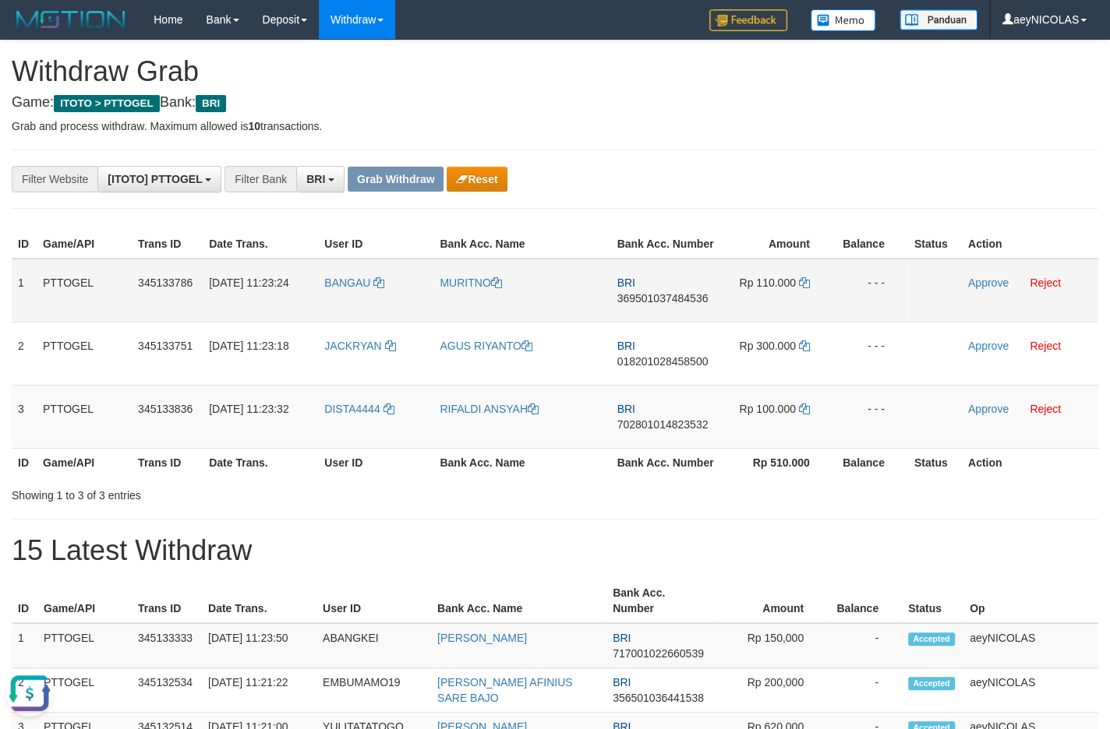
click at [635, 305] on span "369501037484536" at bounding box center [662, 298] width 91 height 12
copy span "369501037484536"
click at [780, 179] on div "**********" at bounding box center [462, 179] width 925 height 26
click at [803, 288] on icon at bounding box center [804, 282] width 11 height 11
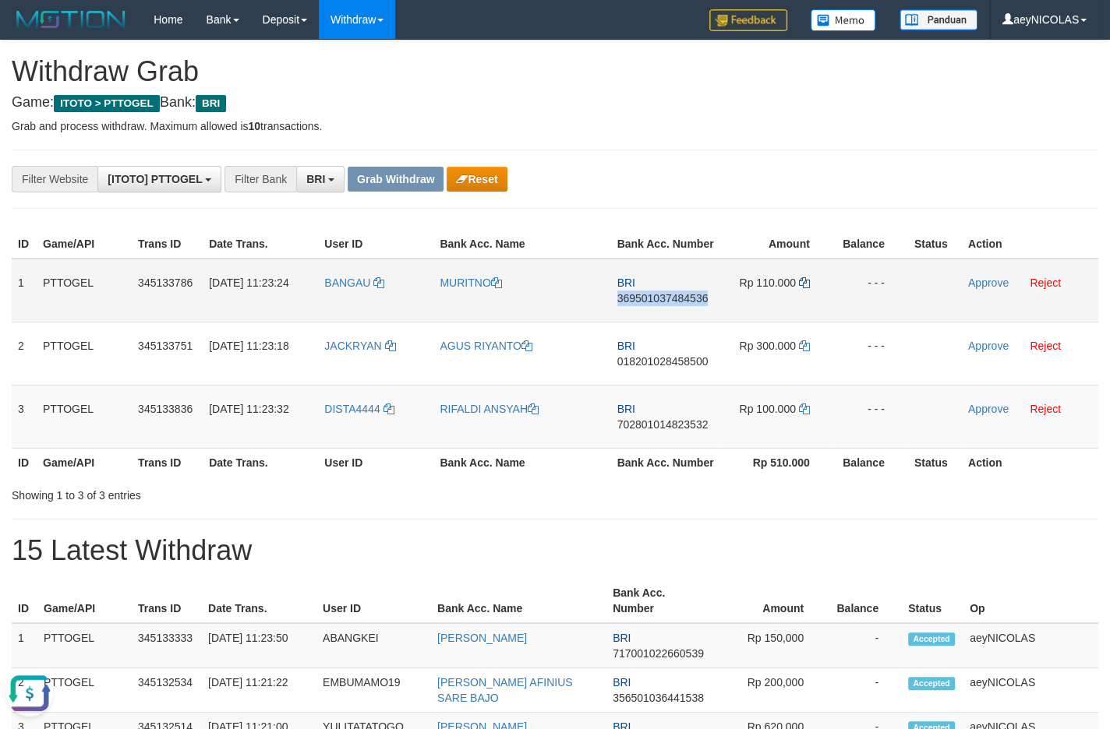
copy span "369501037484536"
click at [803, 288] on icon at bounding box center [804, 282] width 11 height 11
drag, startPoint x: 803, startPoint y: 295, endPoint x: 849, endPoint y: 291, distance: 46.1
click at [807, 288] on icon at bounding box center [804, 282] width 11 height 11
click at [978, 289] on link "Approve" at bounding box center [988, 283] width 41 height 12
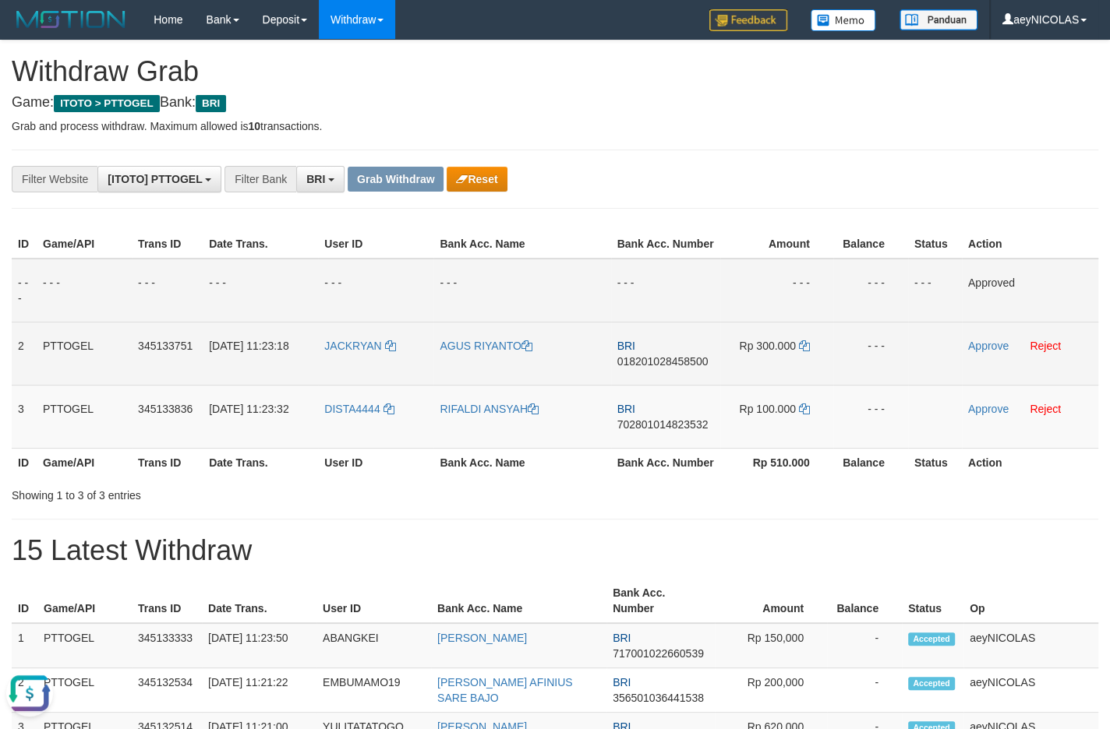
click at [688, 368] on span "018201028458500" at bounding box center [662, 361] width 91 height 12
copy span "018201028458500"
click at [630, 368] on span "018201028458500" at bounding box center [662, 361] width 91 height 12
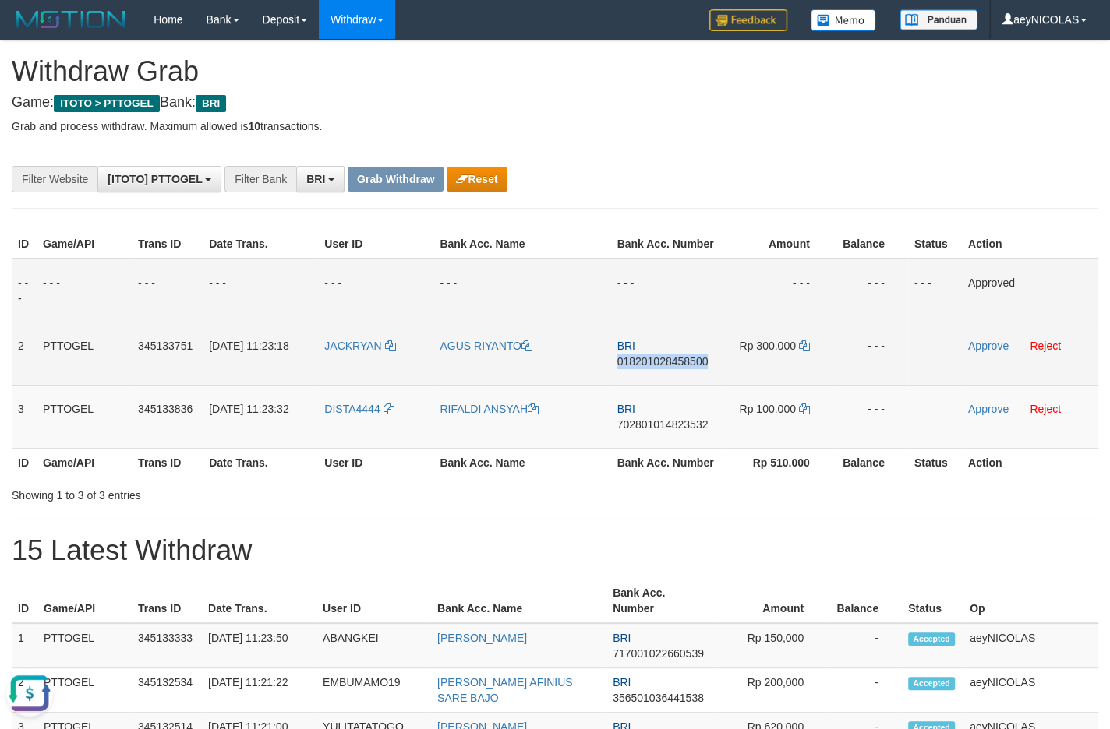
copy span "018201028458500"
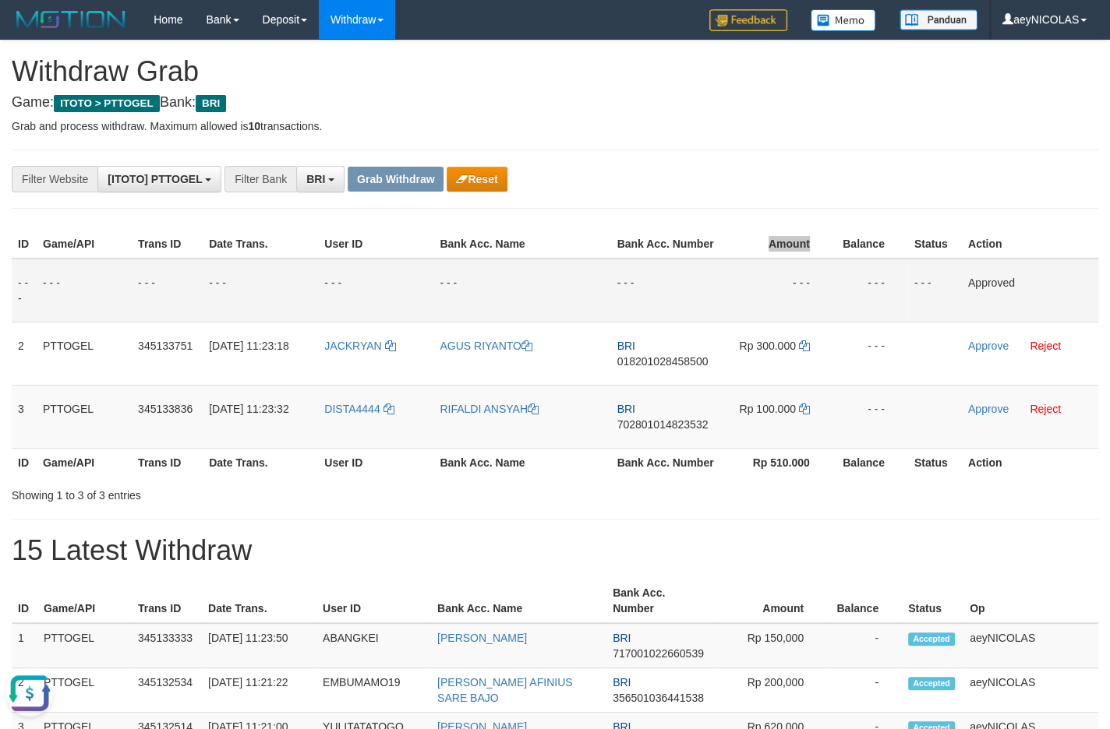
click at [869, 259] on th "Balance" at bounding box center [870, 244] width 75 height 29
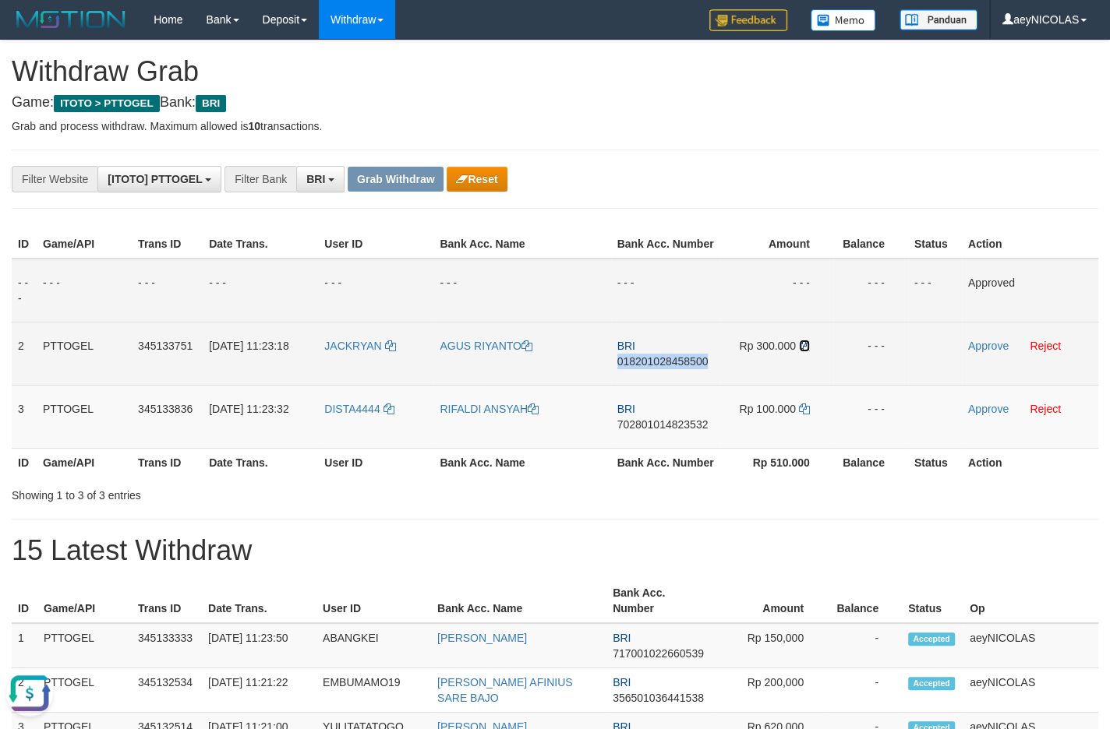
click at [805, 351] on icon at bounding box center [804, 346] width 11 height 11
copy span "018201028458500"
click at [970, 352] on link "Approve" at bounding box center [988, 346] width 41 height 12
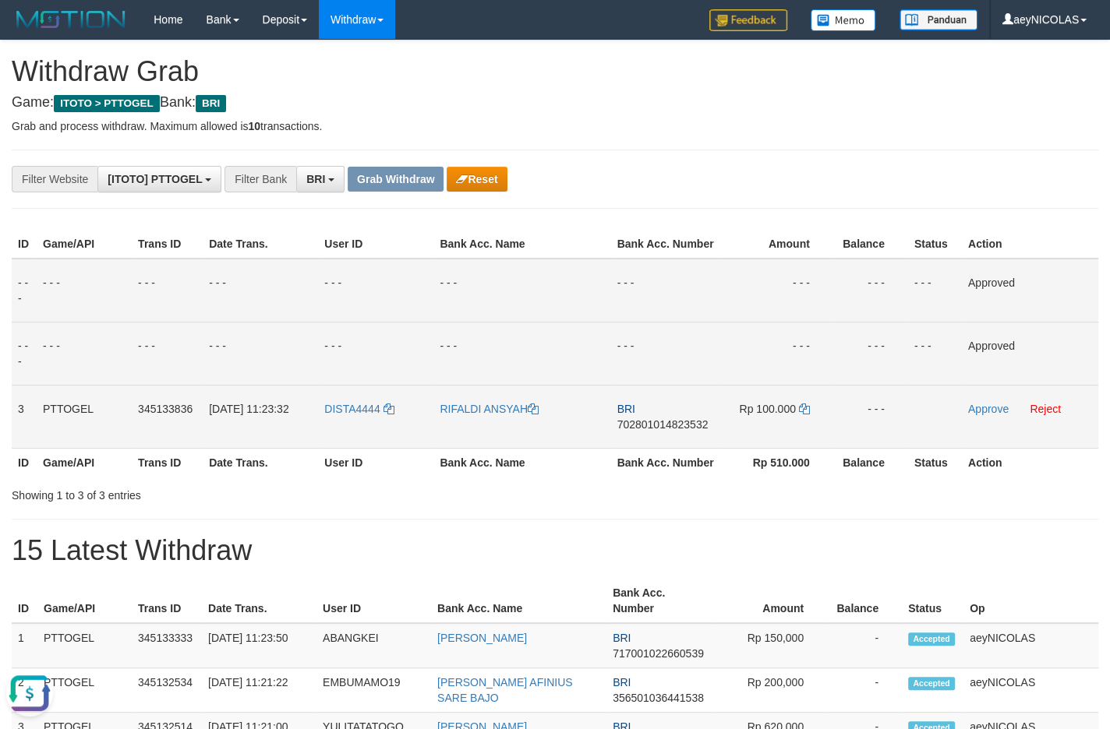
click at [669, 431] on span "702801014823532" at bounding box center [662, 425] width 91 height 12
copy span "702801014823532"
click at [657, 431] on span "702801014823532" at bounding box center [662, 425] width 91 height 12
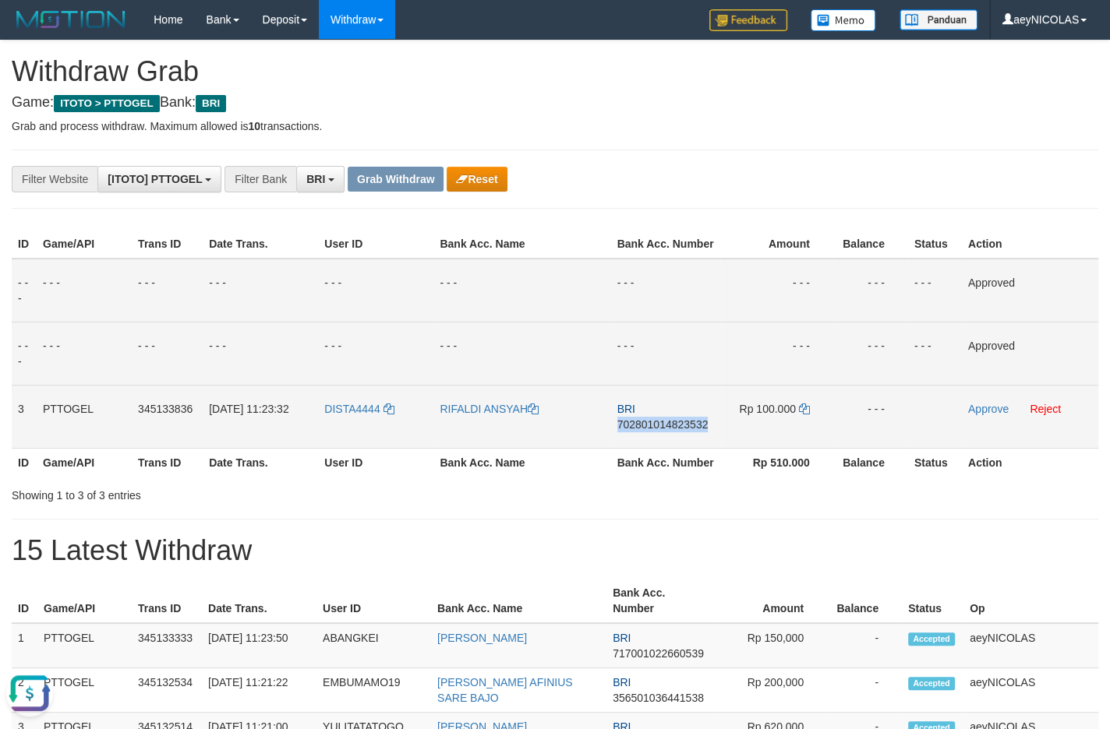
copy span "702801014823532"
click at [630, 323] on td "- - -" at bounding box center [665, 291] width 109 height 64
click at [798, 431] on td "Rp 100.000" at bounding box center [776, 416] width 113 height 63
click at [800, 415] on icon at bounding box center [804, 409] width 11 height 11
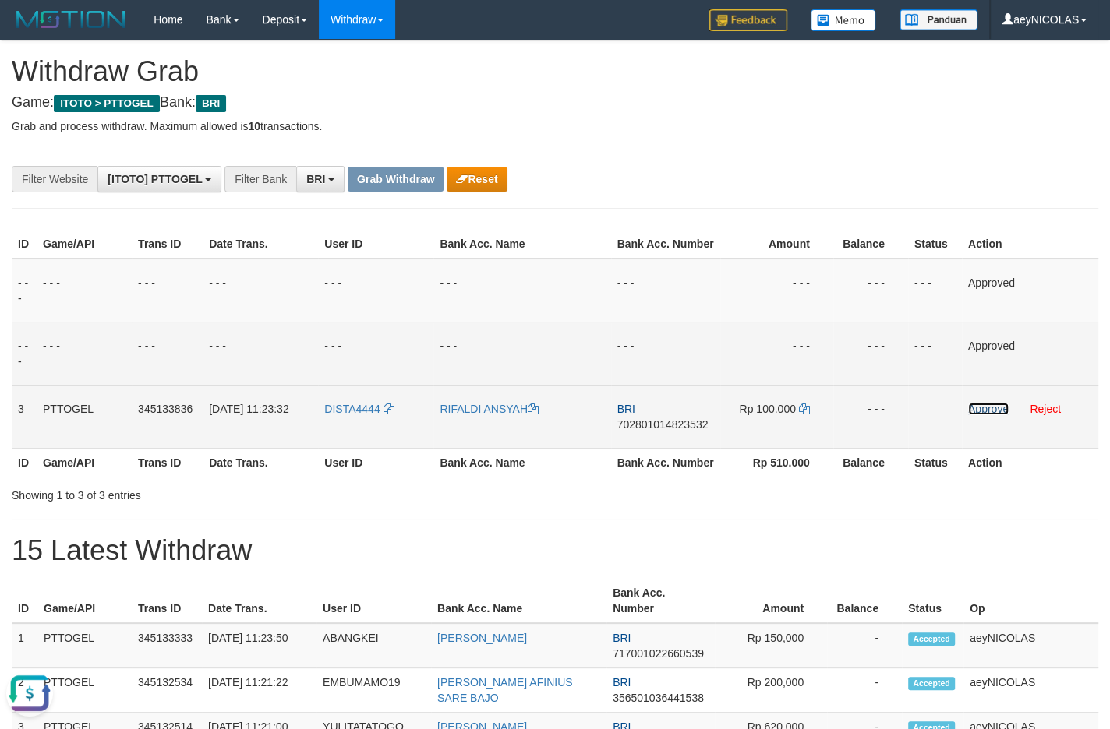
click at [985, 415] on link "Approve" at bounding box center [988, 409] width 41 height 12
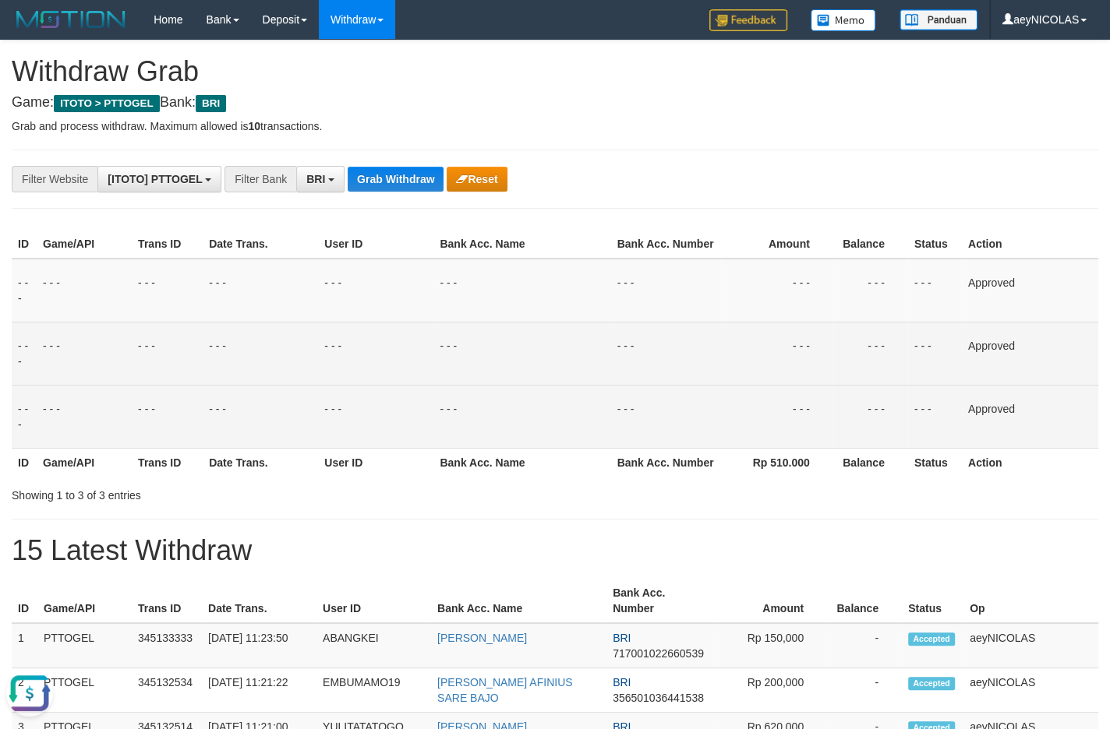
drag, startPoint x: 947, startPoint y: 493, endPoint x: 421, endPoint y: 224, distance: 590.8
click at [920, 475] on th "Status" at bounding box center [935, 462] width 54 height 29
click at [398, 184] on button "Grab Withdraw" at bounding box center [396, 179] width 96 height 25
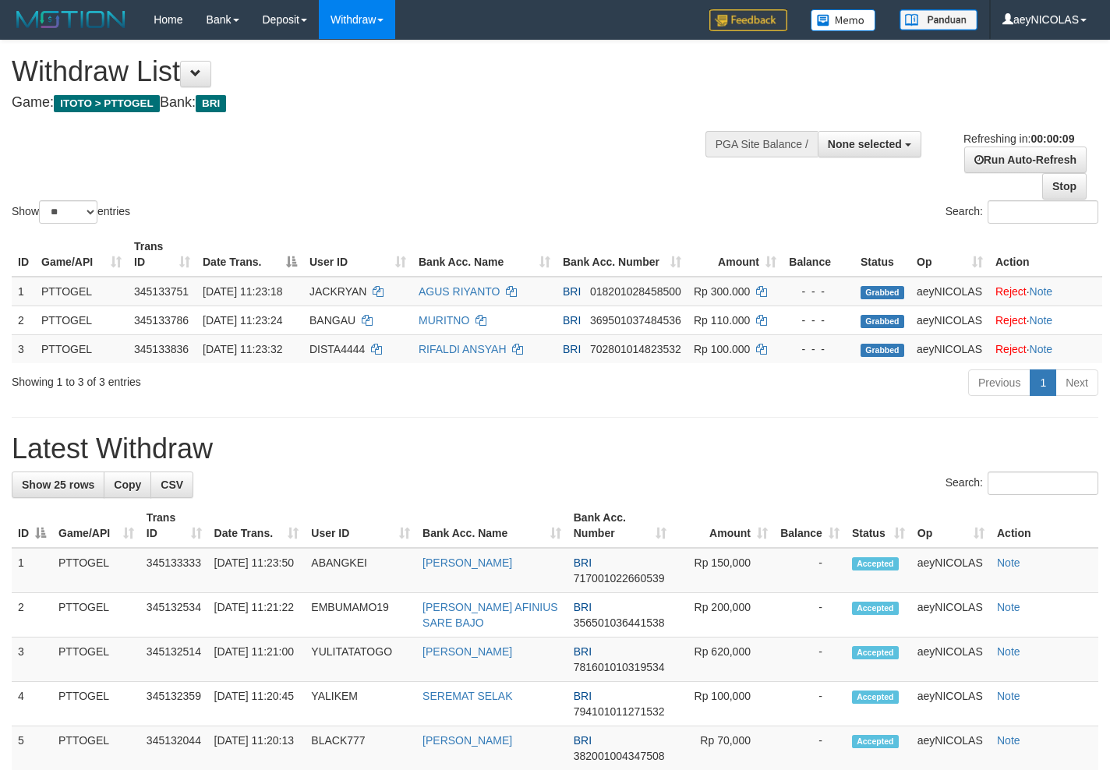
select select
select select "**"
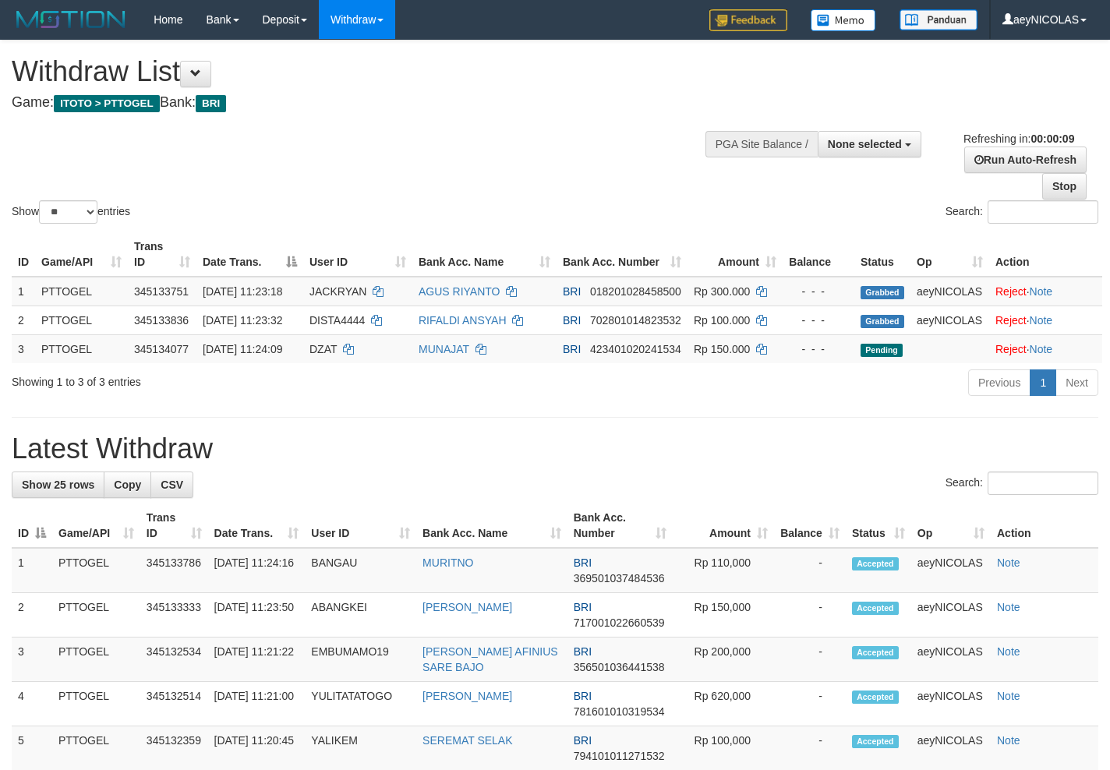
select select
select select "**"
select select
select select "**"
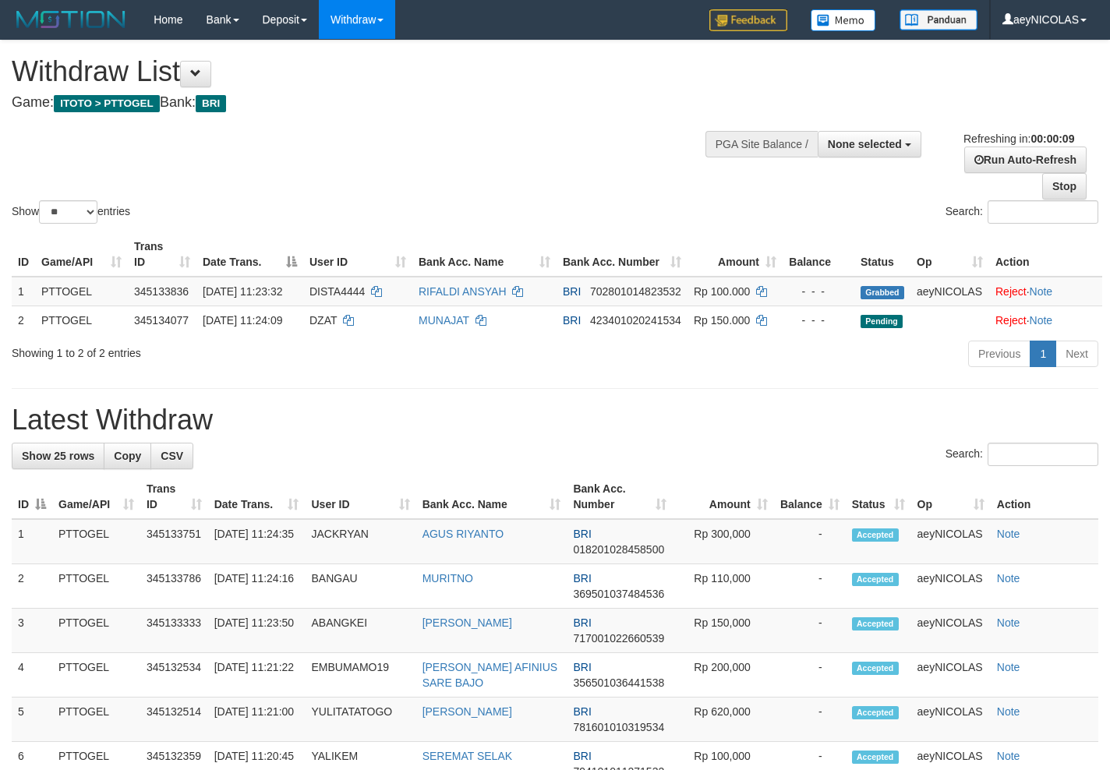
select select
select select "**"
select select
select select "**"
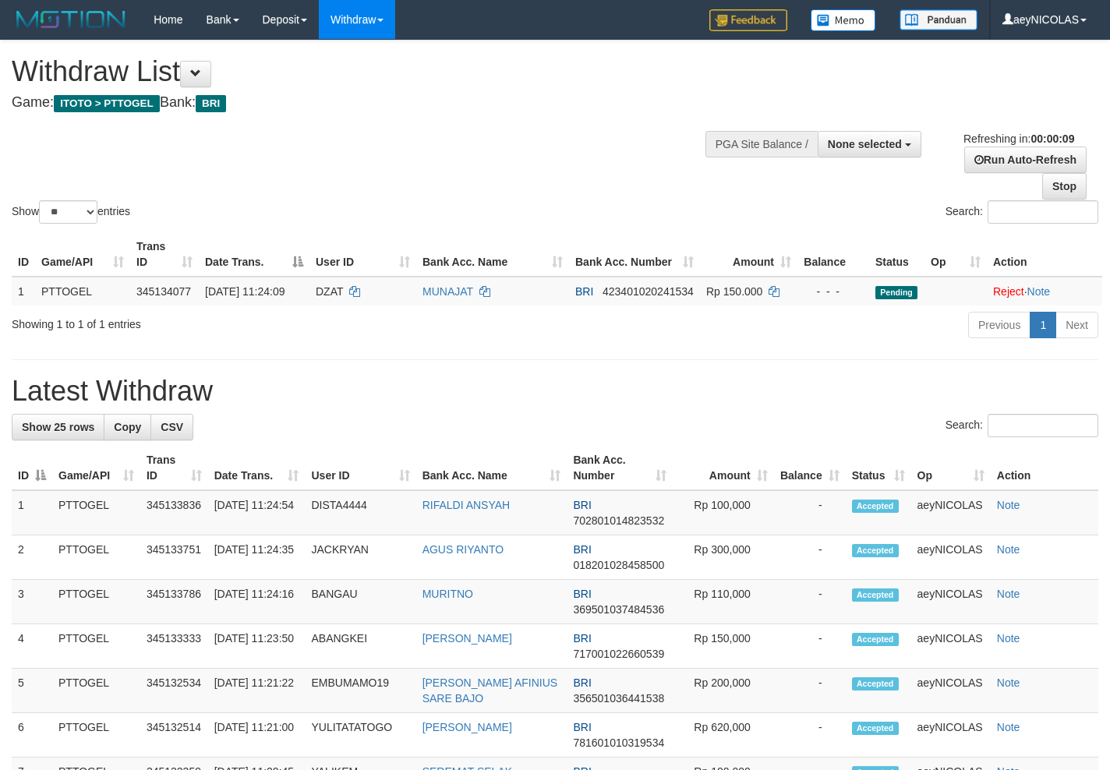
select select
select select "**"
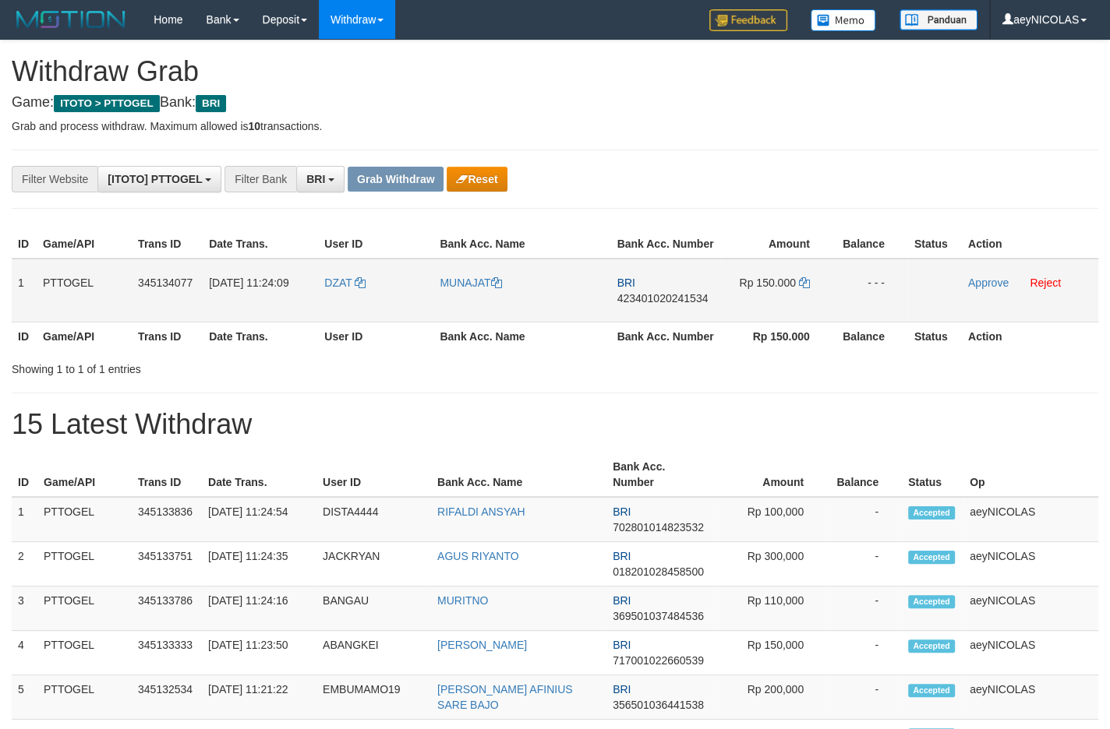
scroll to position [76, 0]
drag, startPoint x: 373, startPoint y: 312, endPoint x: 713, endPoint y: 318, distance: 339.9
click at [713, 318] on tr "1 PTTOGEL 345134077 [DATE] 11:24:09 DZAT MUNAJAT BRI 423401020241534 Rp 150.000…" at bounding box center [555, 291] width 1086 height 64
click at [737, 316] on td "Rp 150.000" at bounding box center [776, 291] width 113 height 64
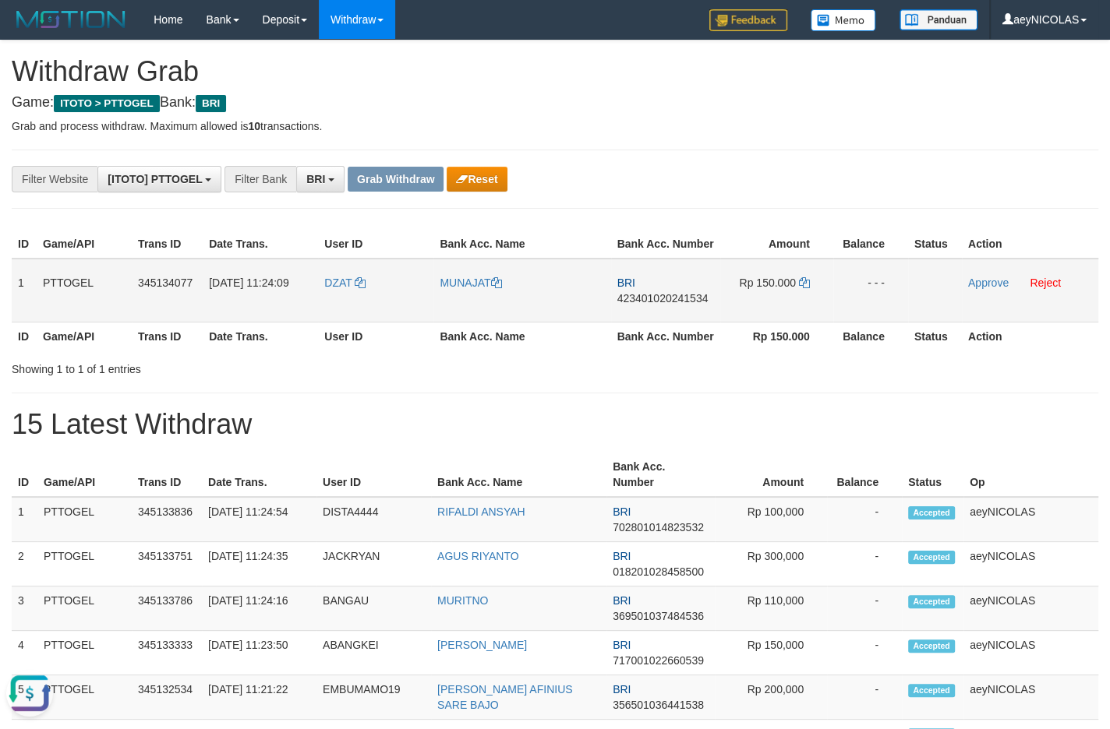
click at [663, 323] on td "BRI 423401020241534" at bounding box center [665, 291] width 109 height 64
click at [663, 305] on span "423401020241534" at bounding box center [662, 298] width 91 height 12
copy span "423401020241534"
click at [693, 305] on span "423401020241534" at bounding box center [662, 298] width 91 height 12
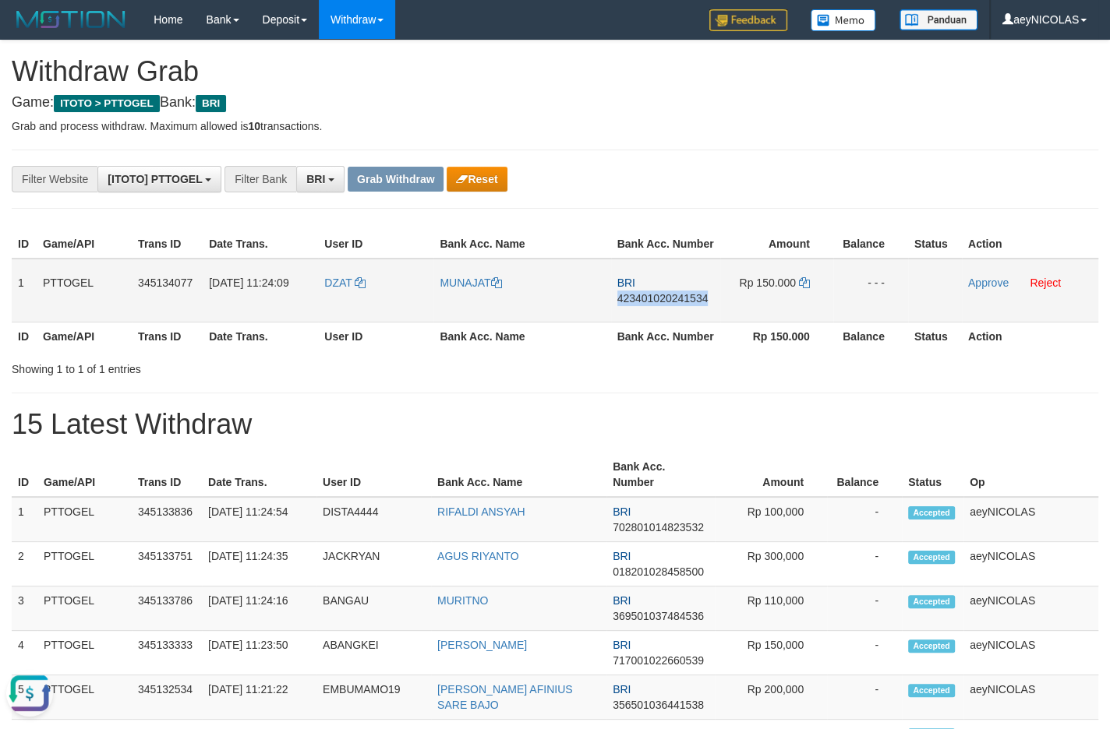
click at [693, 305] on span "423401020241534" at bounding box center [662, 298] width 91 height 12
copy span "423401020241534"
click at [627, 351] on th "Bank Acc. Number" at bounding box center [665, 336] width 109 height 29
click at [802, 288] on icon at bounding box center [804, 282] width 11 height 11
copy span "423401020241534"
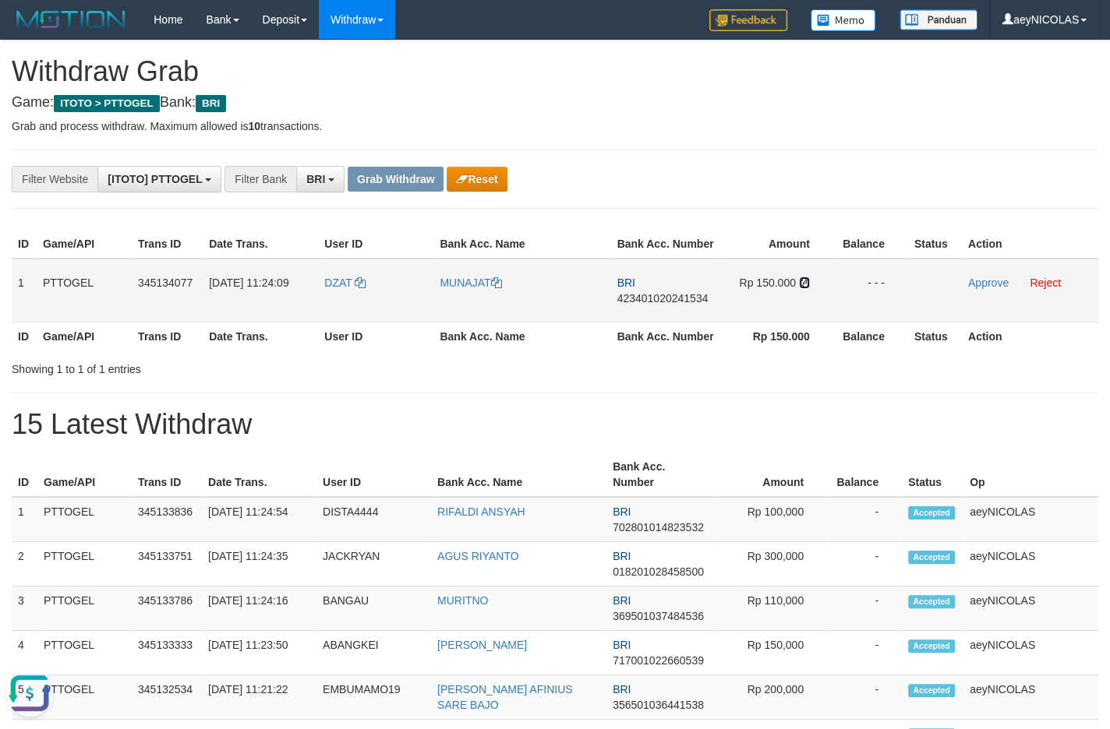
click at [802, 288] on icon at bounding box center [804, 282] width 11 height 11
click at [989, 289] on link "Approve" at bounding box center [988, 283] width 41 height 12
drag, startPoint x: 631, startPoint y: 376, endPoint x: 489, endPoint y: 308, distance: 157.6
click at [630, 351] on th "Bank Acc. Number" at bounding box center [665, 336] width 109 height 29
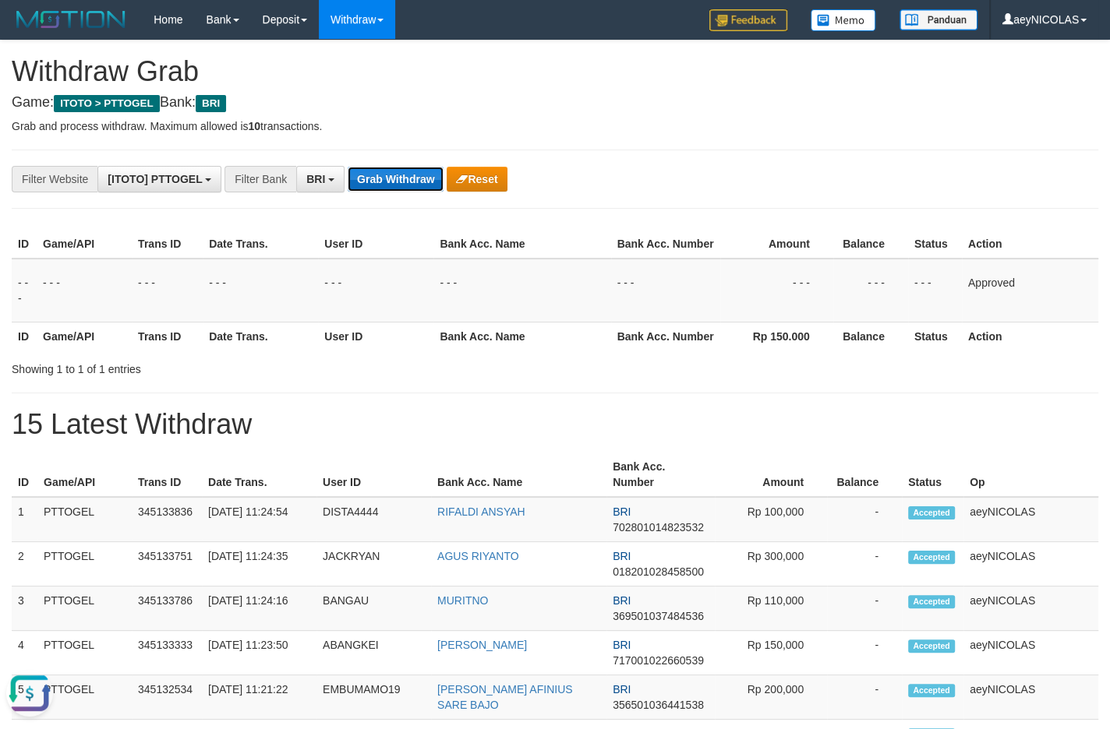
click at [377, 187] on button "Grab Withdraw" at bounding box center [396, 179] width 96 height 25
click at [378, 187] on button "Grab Withdraw" at bounding box center [396, 179] width 96 height 25
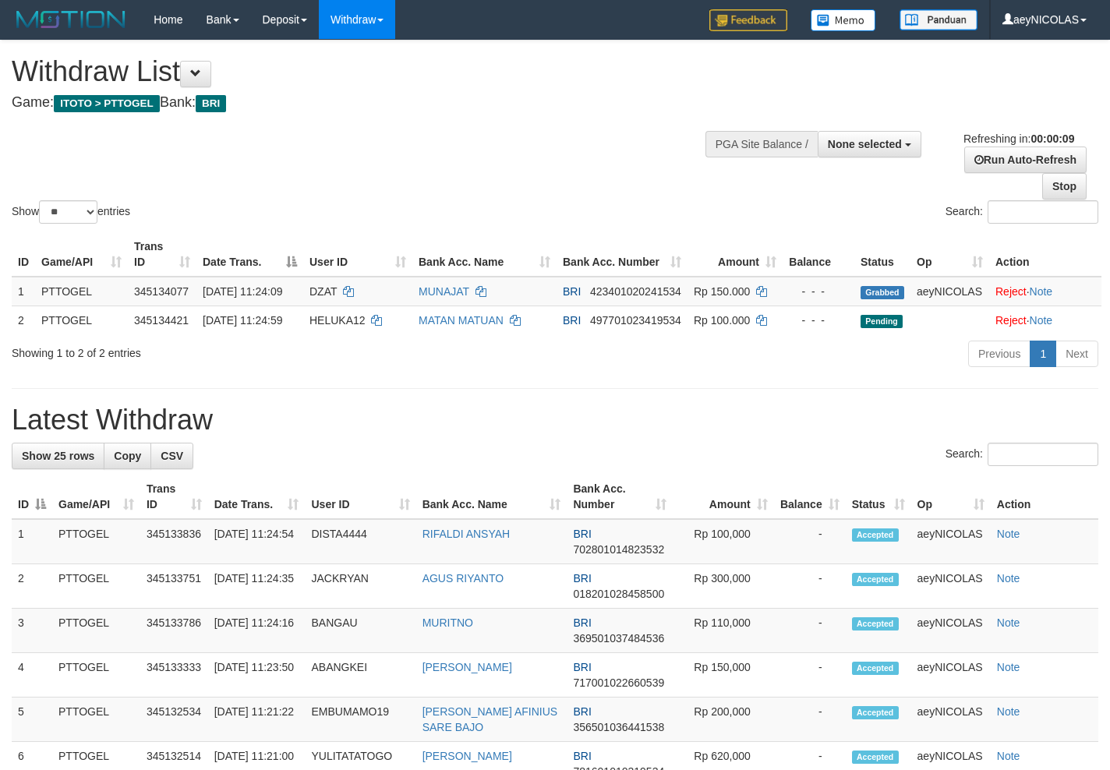
select select
select select "**"
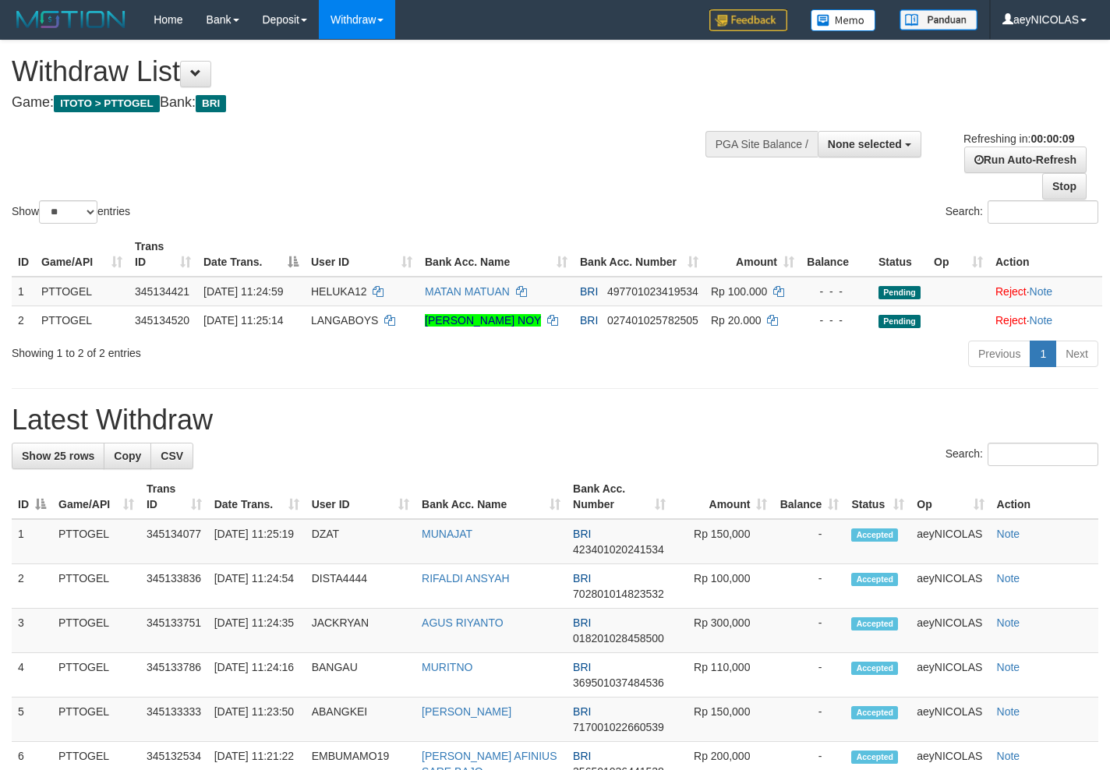
select select
select select "**"
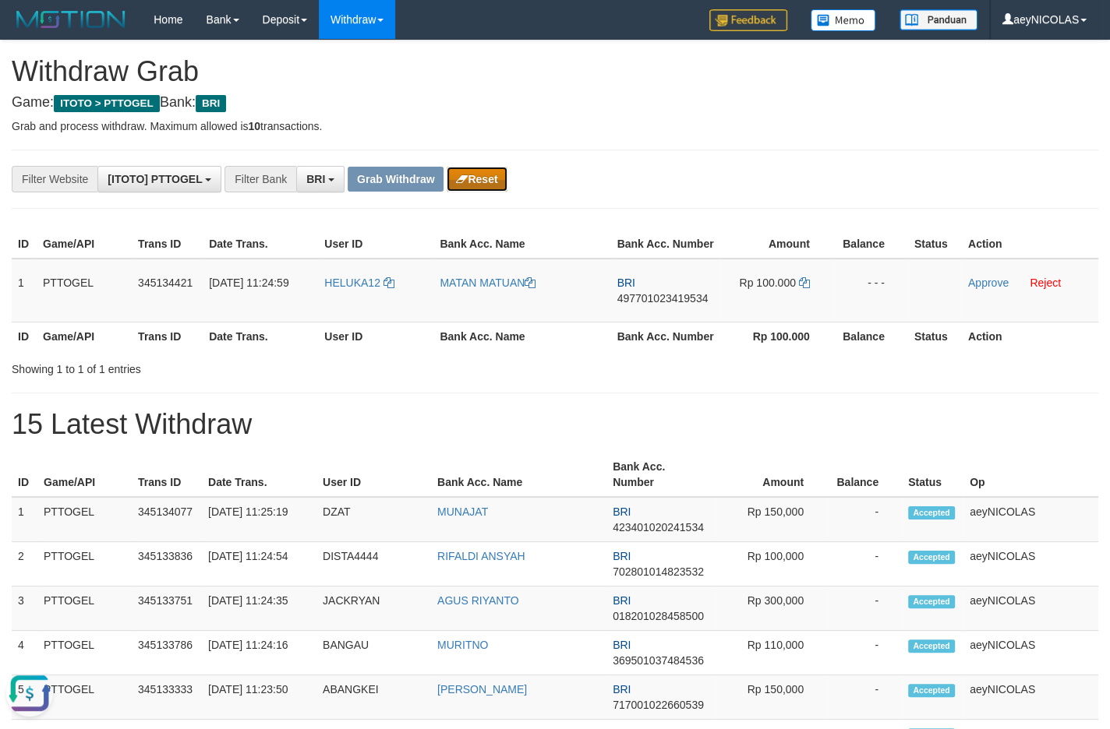
click at [493, 187] on button "Reset" at bounding box center [477, 179] width 60 height 25
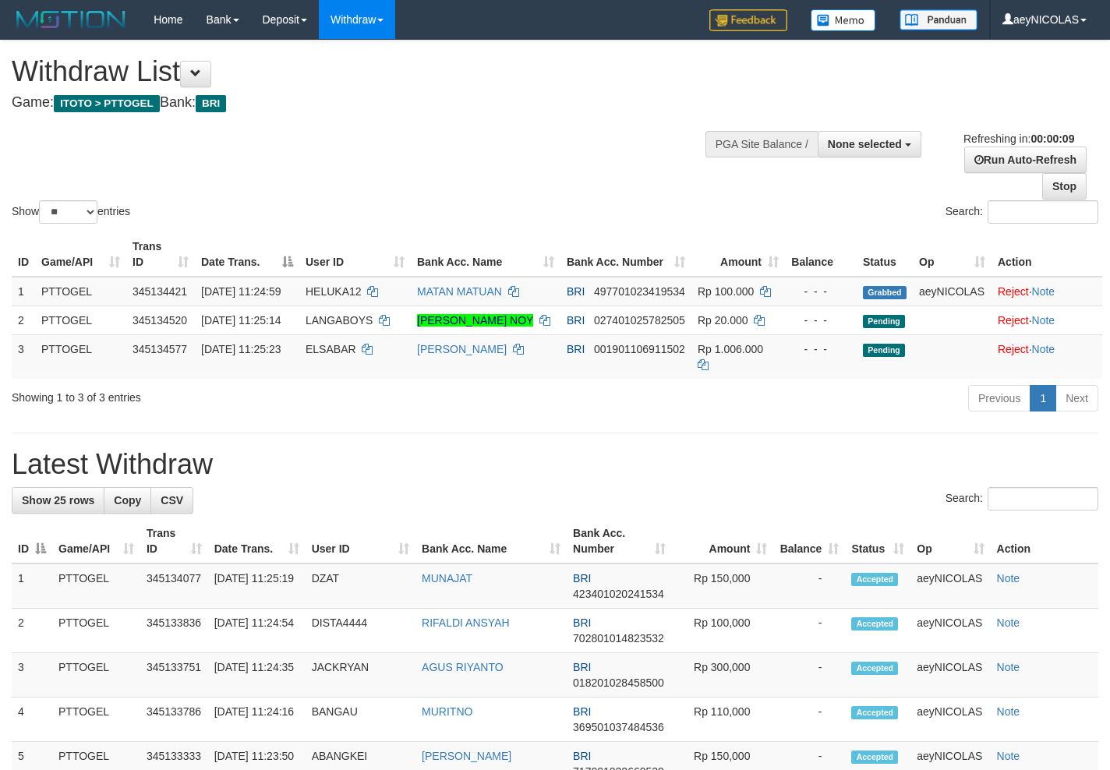
select select
select select "**"
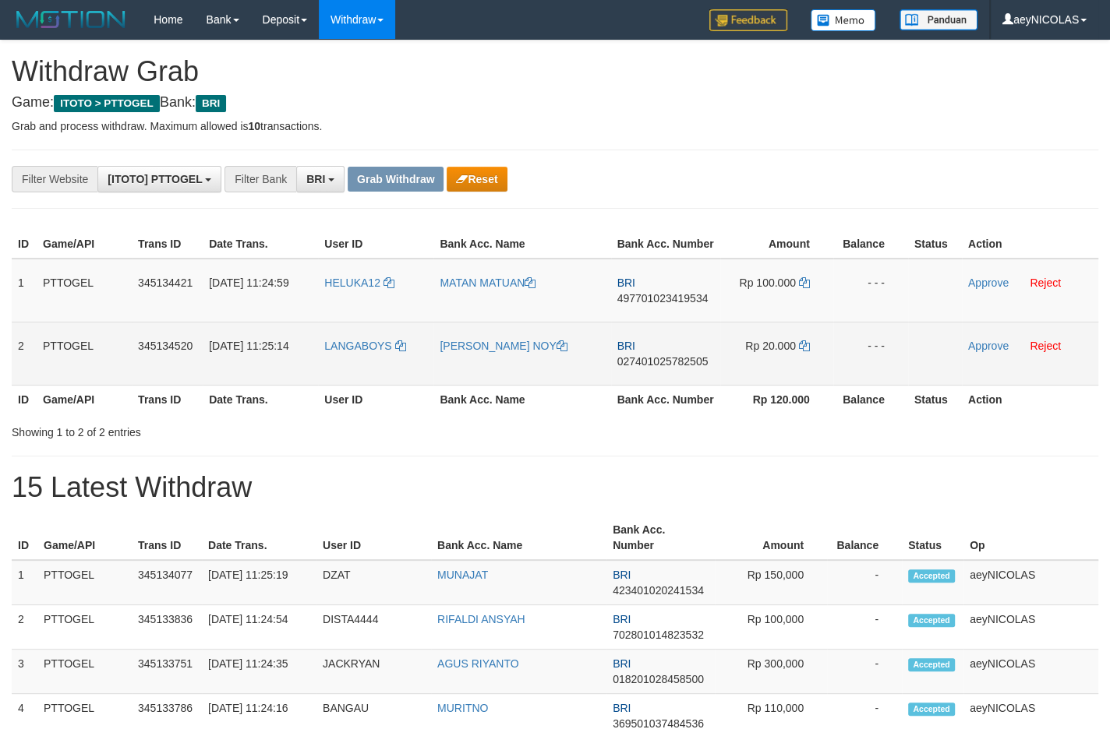
scroll to position [76, 0]
drag, startPoint x: 521, startPoint y: 351, endPoint x: 786, endPoint y: 380, distance: 265.9
click at [802, 382] on tbody "1 PTTOGEL 345134421 [DATE] 11:24:59 HELUKA12 MATAN MATUAN BRI 497701023419534 R…" at bounding box center [555, 322] width 1086 height 127
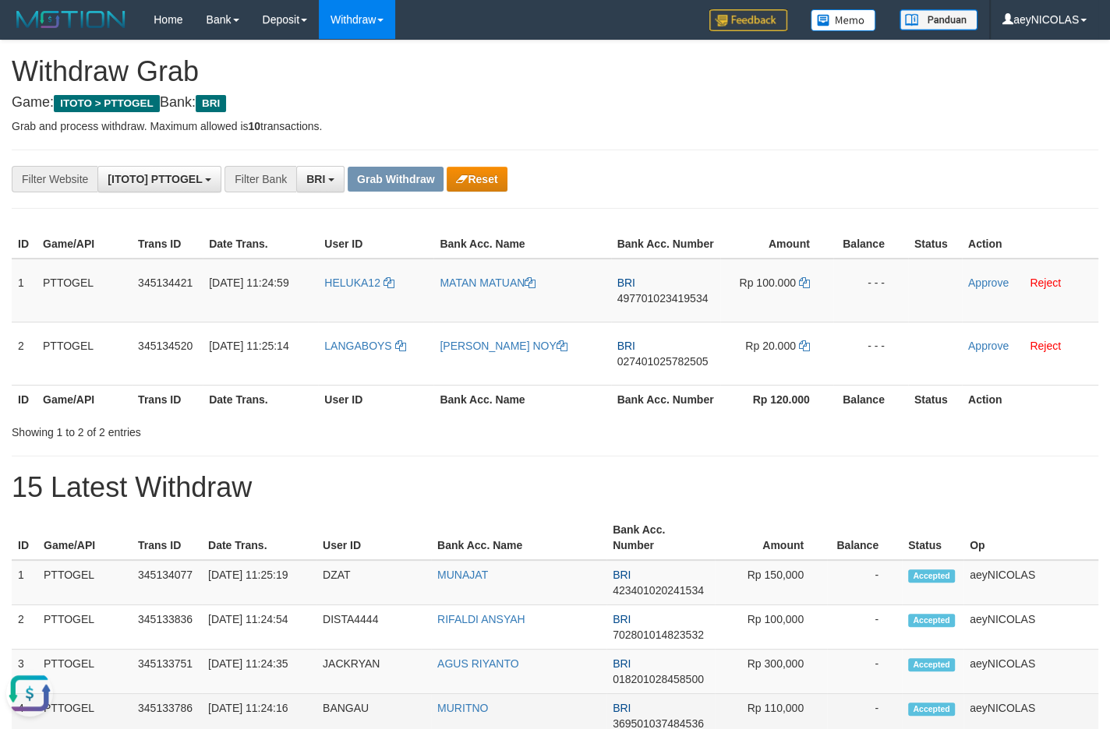
scroll to position [0, 0]
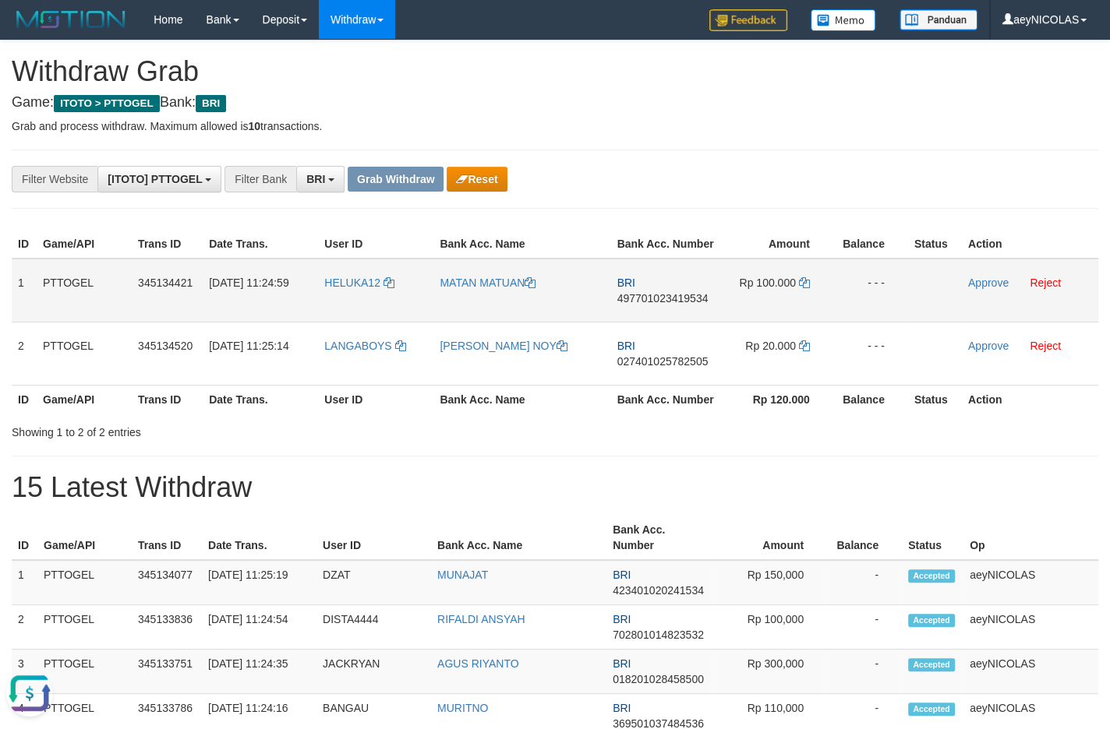
click at [657, 305] on span "497701023419534" at bounding box center [662, 298] width 91 height 12
copy span "497701023419534"
click at [683, 305] on span "497701023419534" at bounding box center [662, 298] width 91 height 12
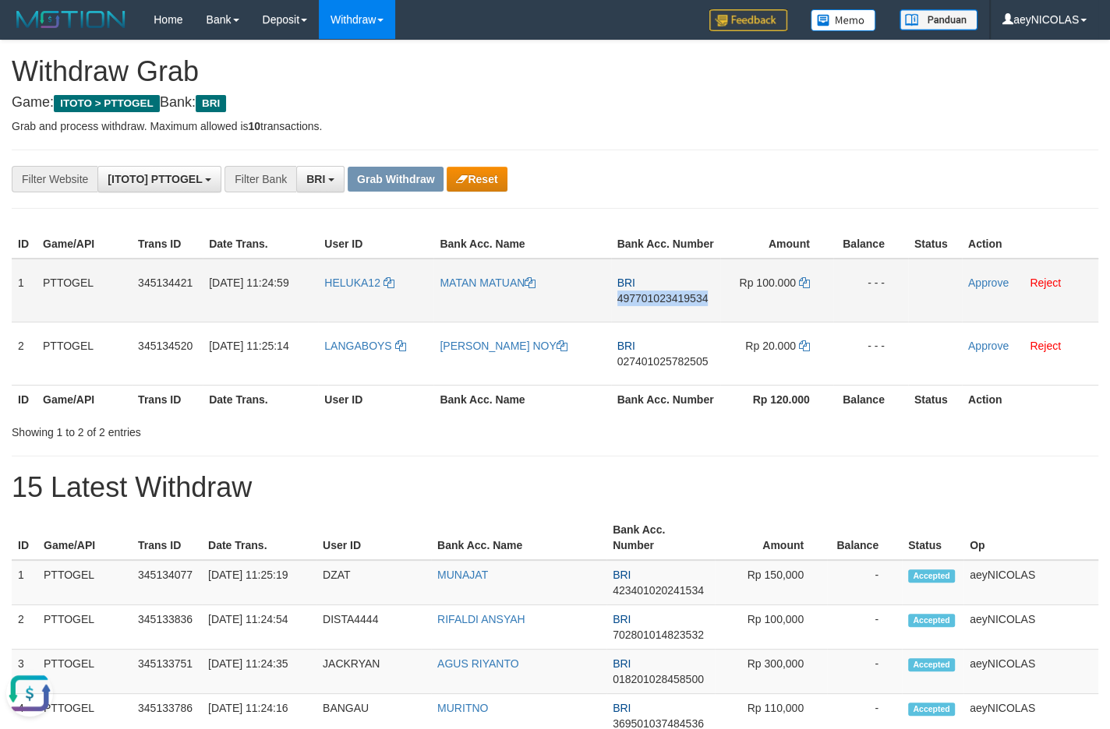
copy span "497701023419534"
click at [803, 288] on icon at bounding box center [804, 282] width 11 height 11
copy span "497701023419534"
click at [990, 289] on link "Approve" at bounding box center [988, 283] width 41 height 12
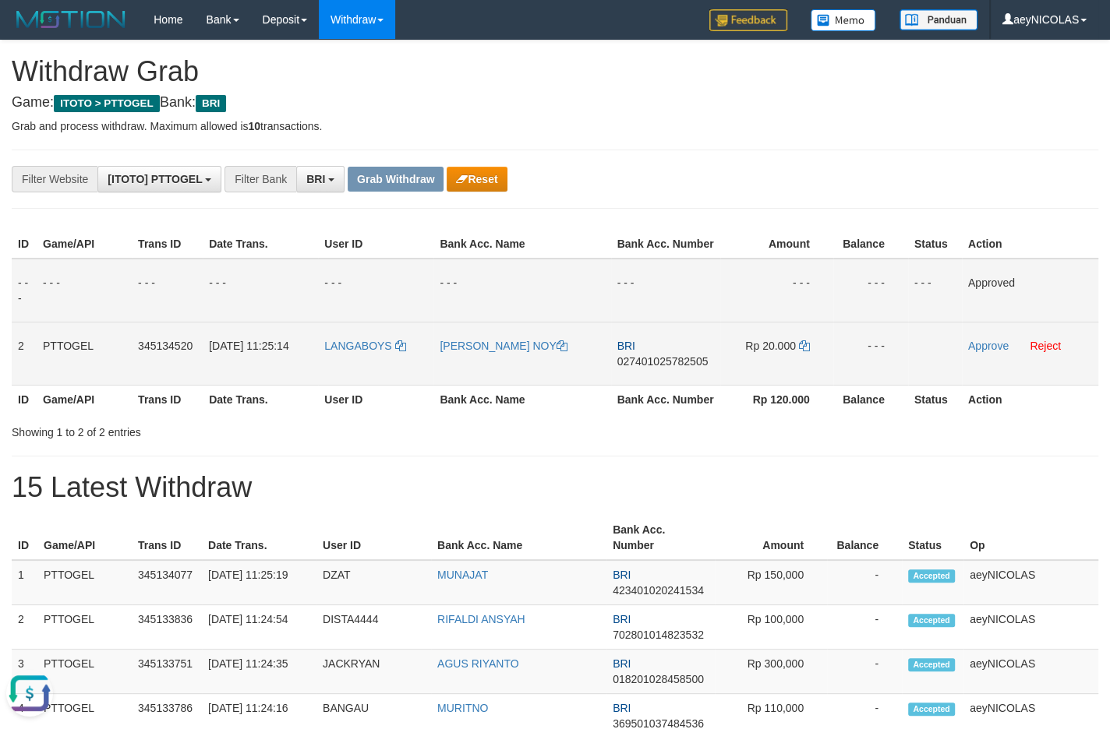
click at [665, 385] on td "BRI 027401025782505" at bounding box center [665, 353] width 109 height 63
click at [675, 368] on span "027401025782505" at bounding box center [662, 361] width 91 height 12
copy span "027401025782505"
click at [675, 368] on span "027401025782505" at bounding box center [662, 361] width 91 height 12
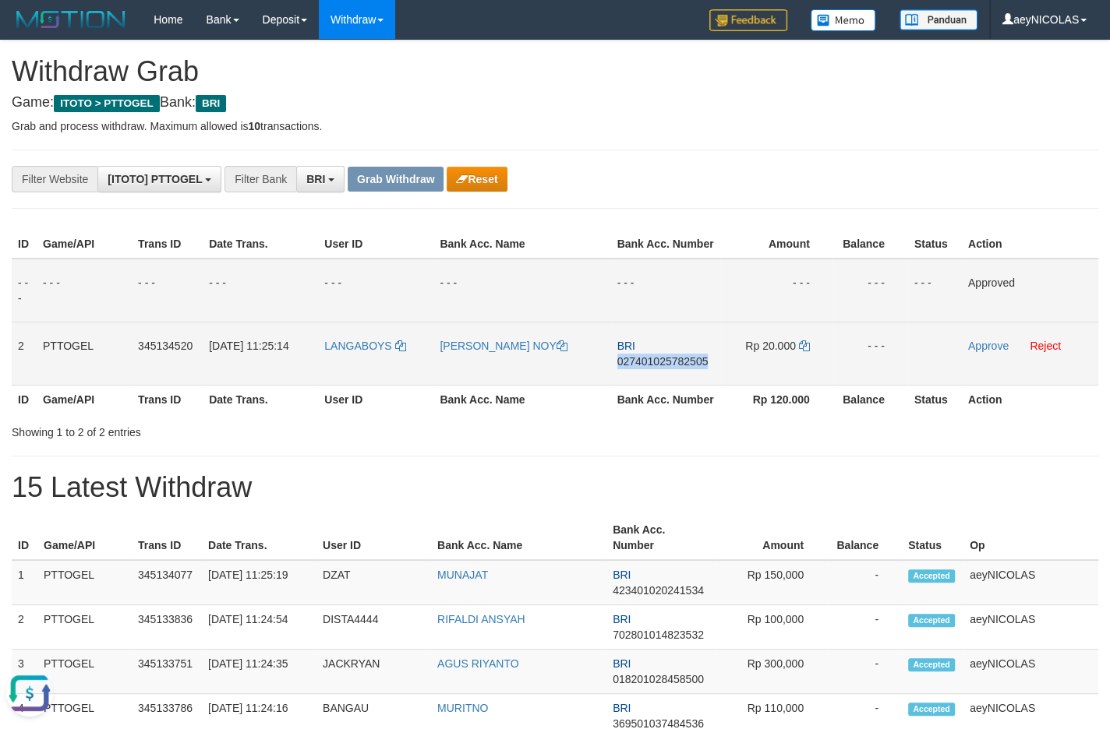
copy span "027401025782505"
click at [681, 368] on span "027401025782505" at bounding box center [662, 361] width 91 height 12
copy span "027401025782505"
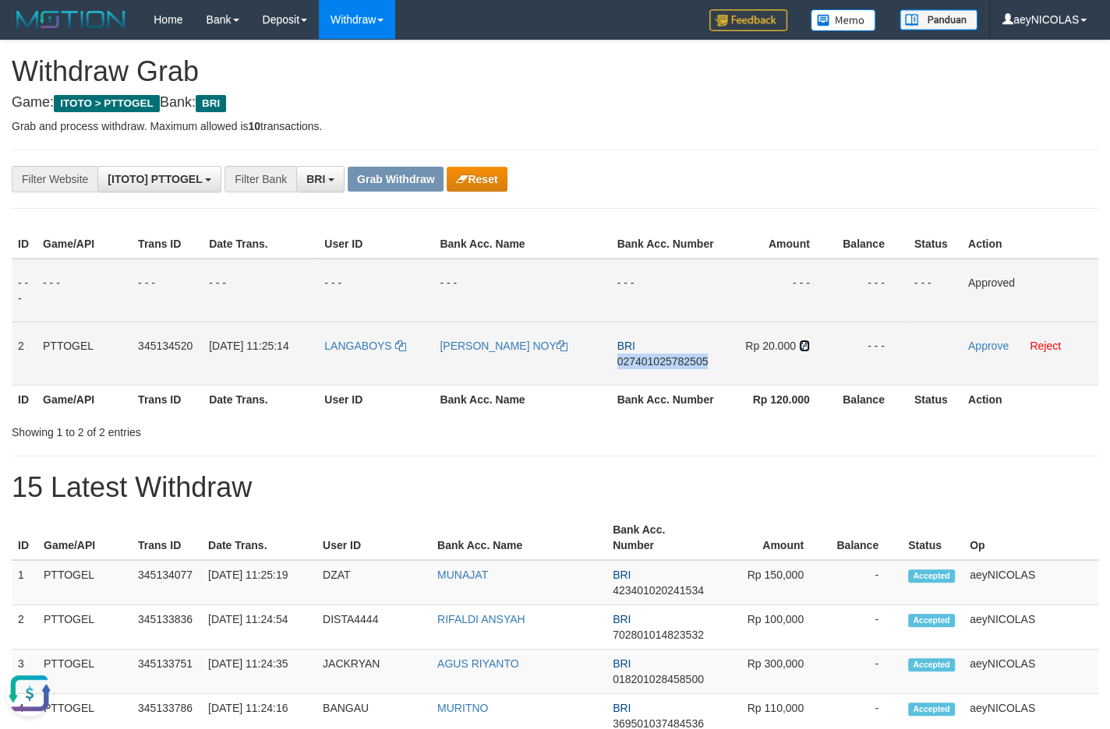
click at [806, 351] on icon at bounding box center [804, 346] width 11 height 11
copy span "027401025782505"
click at [806, 351] on icon at bounding box center [804, 346] width 11 height 11
click at [1005, 352] on link "Approve" at bounding box center [988, 346] width 41 height 12
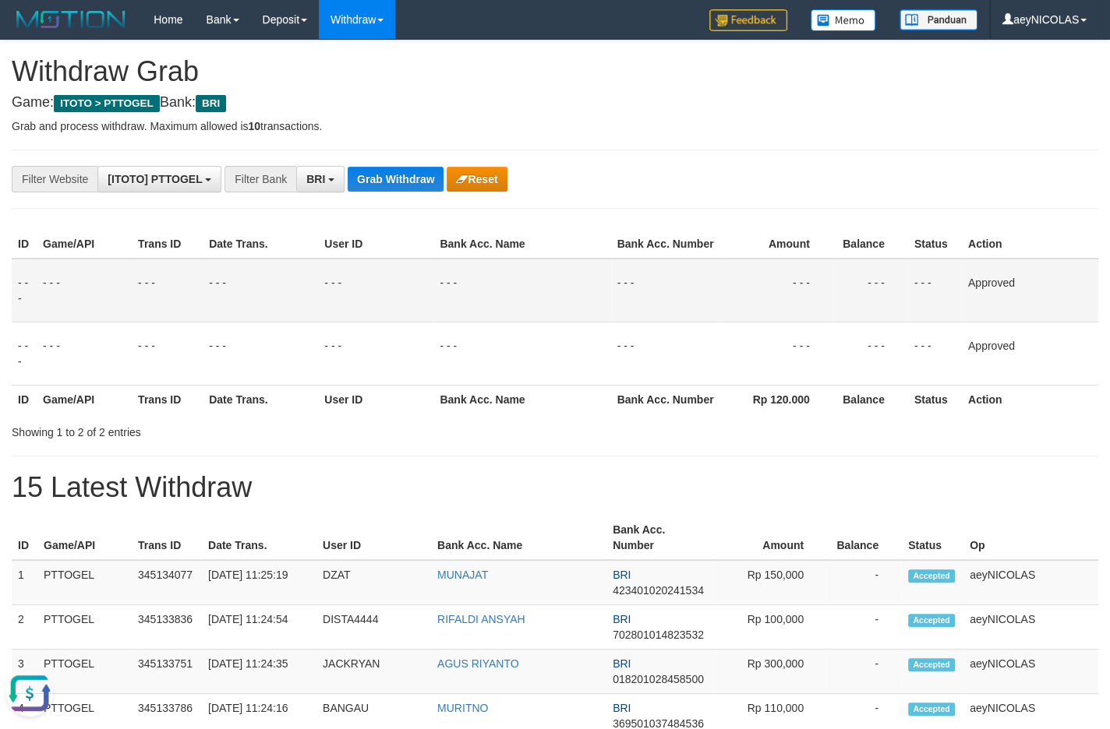
drag, startPoint x: 576, startPoint y: 369, endPoint x: 507, endPoint y: 262, distance: 127.3
click at [569, 348] on td "- - -" at bounding box center [521, 353] width 177 height 63
click at [406, 186] on button "Grab Withdraw" at bounding box center [396, 179] width 96 height 25
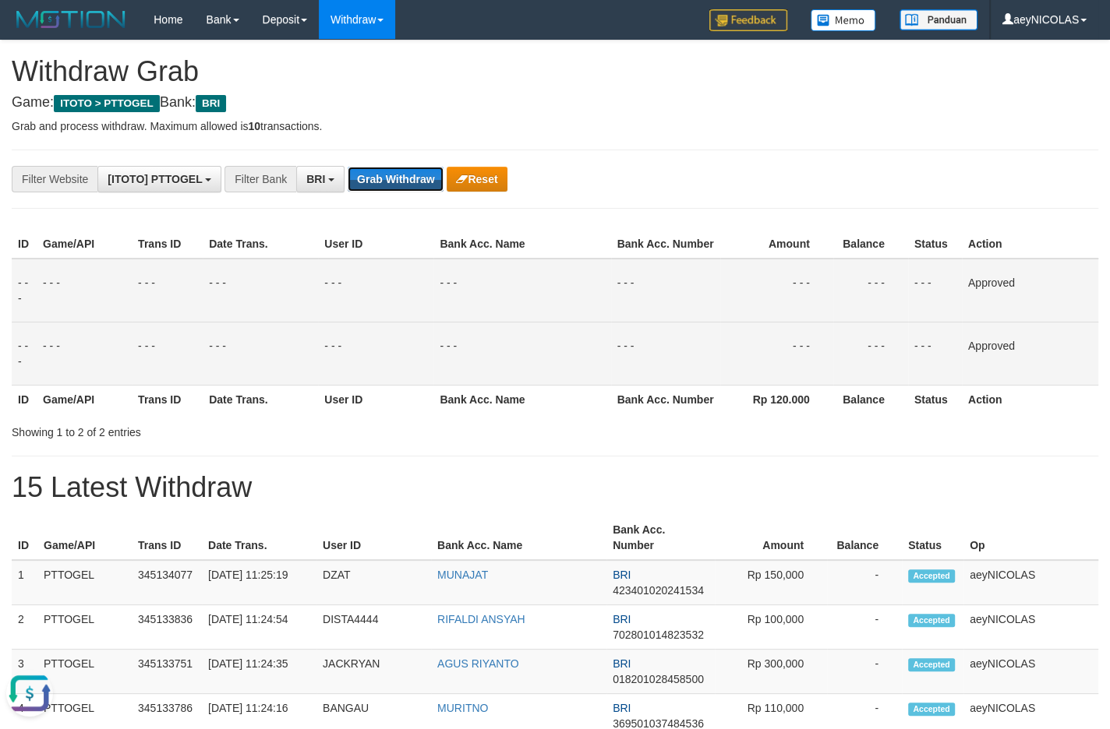
drag, startPoint x: 406, startPoint y: 186, endPoint x: 73, endPoint y: 373, distance: 381.4
click at [404, 186] on button "Grab Withdraw" at bounding box center [396, 179] width 96 height 25
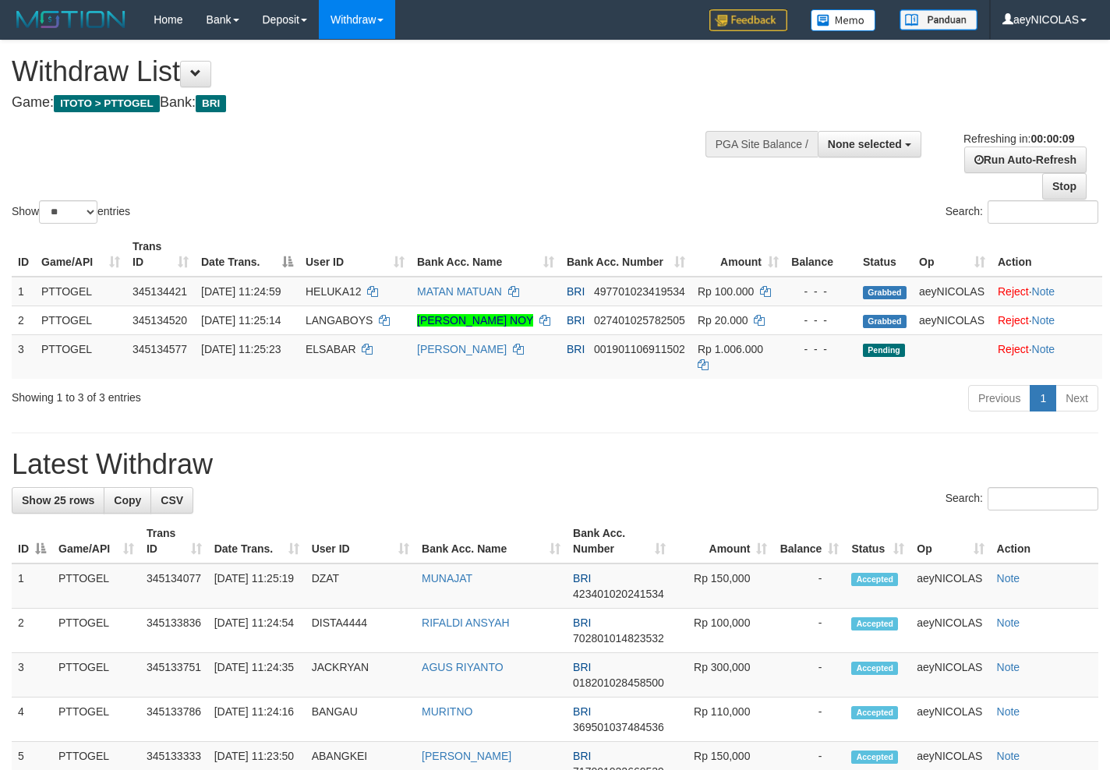
select select
select select "**"
select select
select select "**"
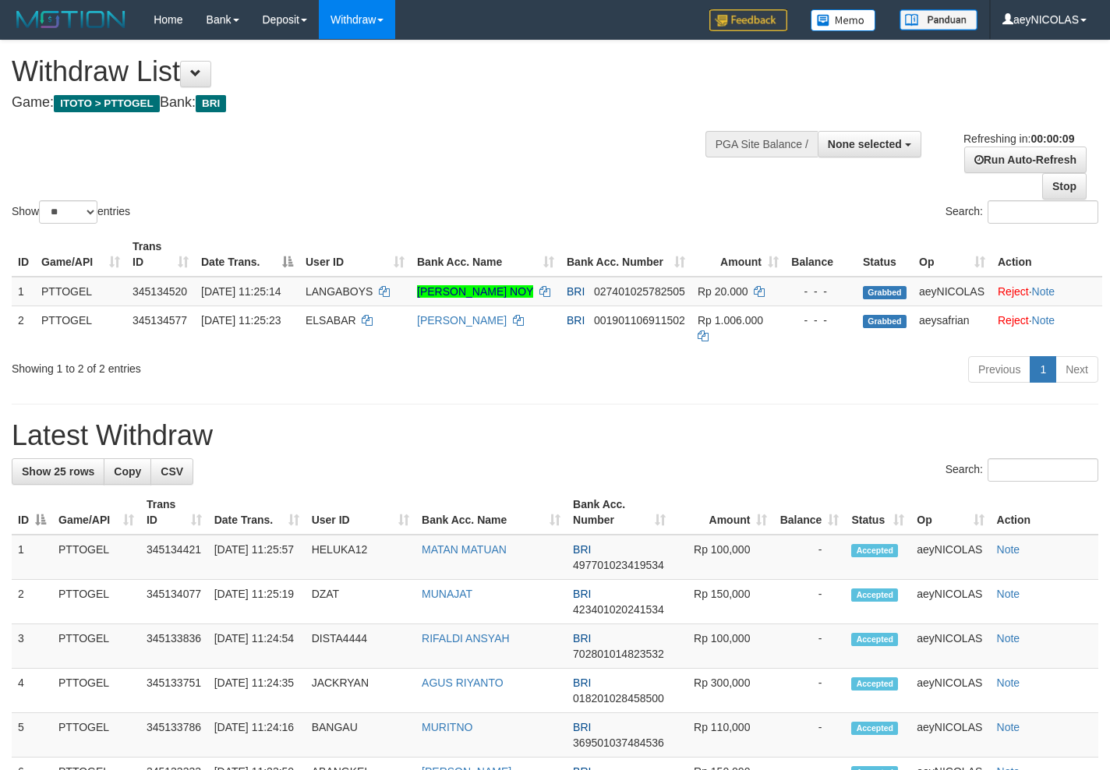
select select
select select "**"
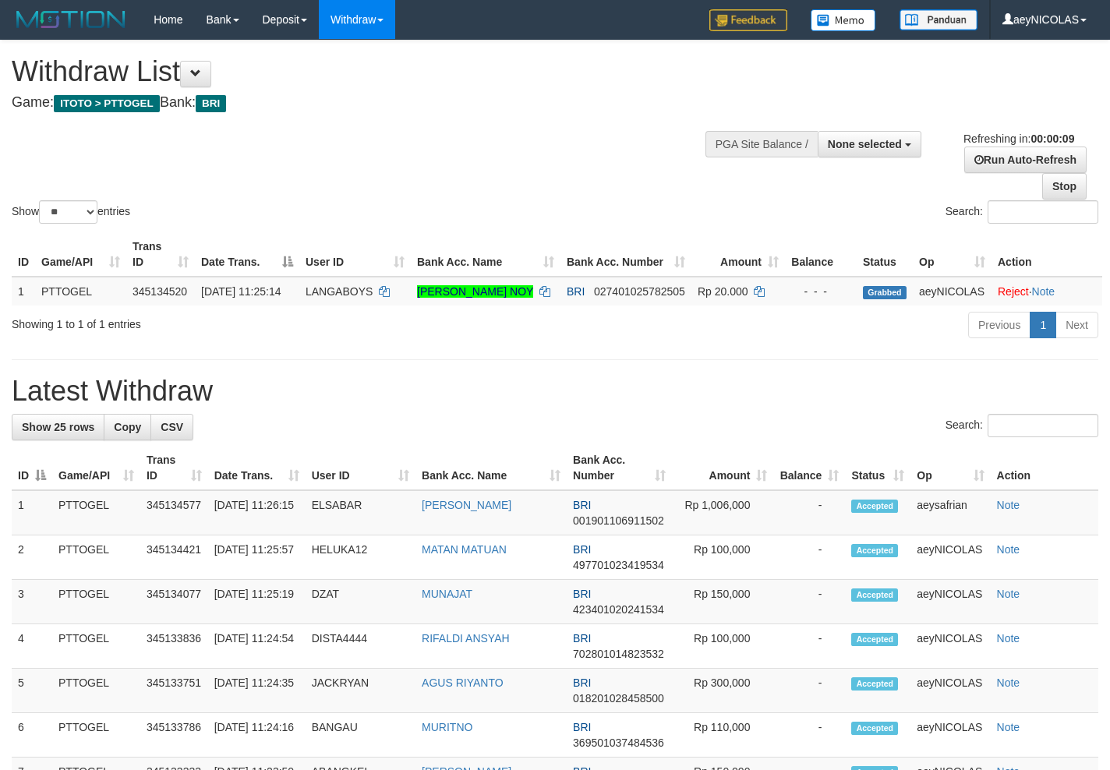
select select
select select "**"
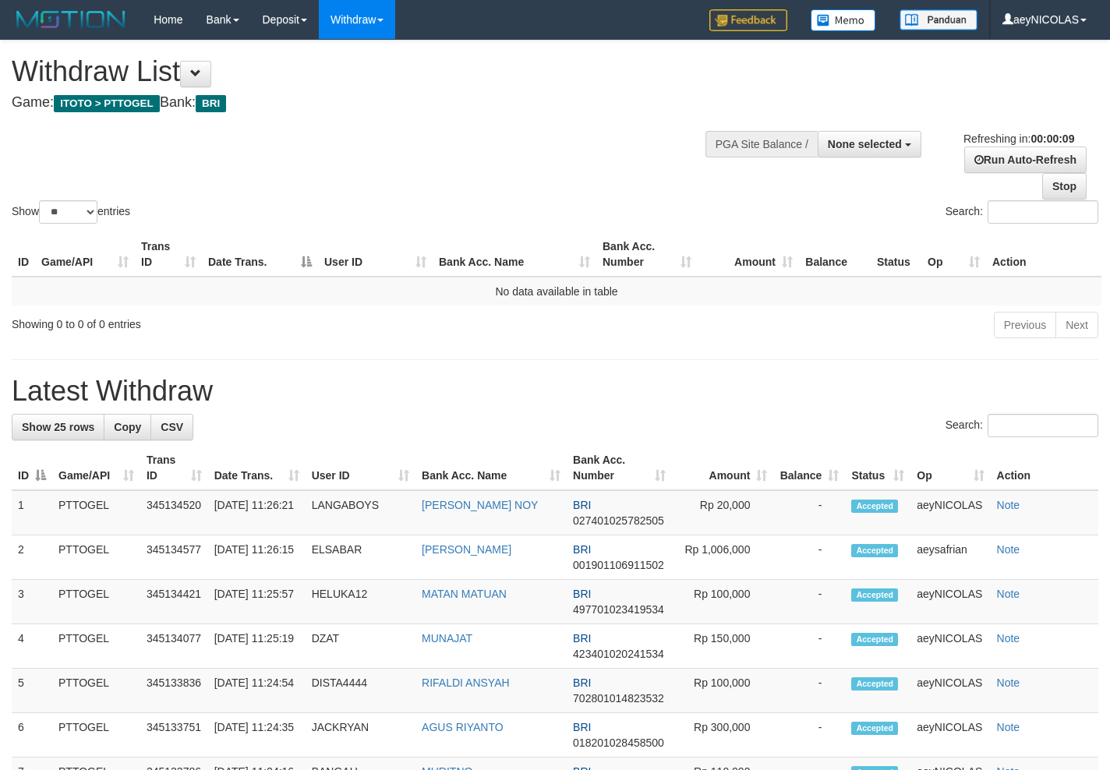
select select
select select "**"
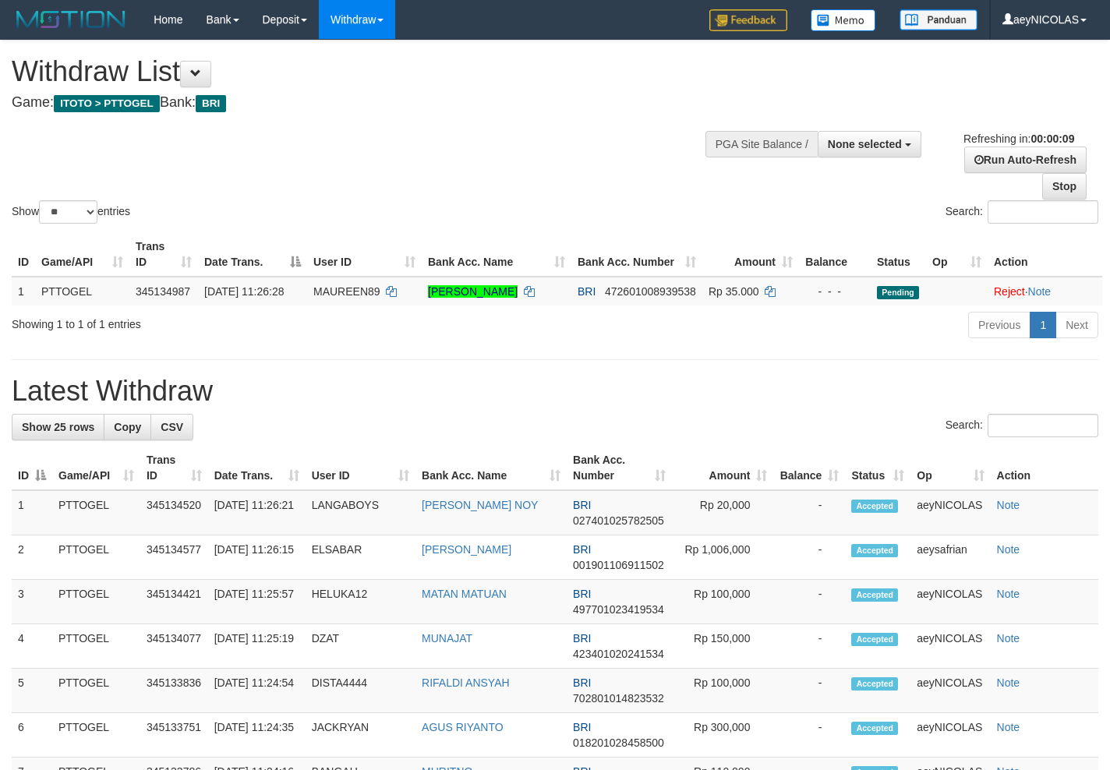
select select
select select "**"
select select
select select "**"
select select
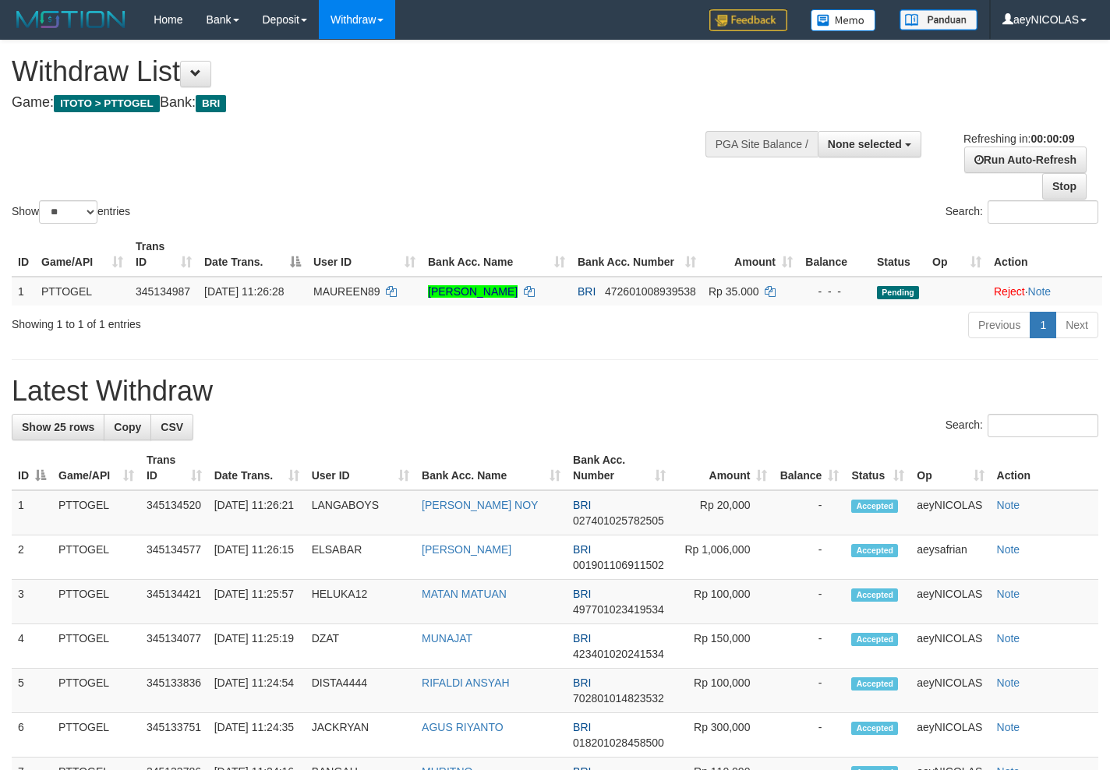
select select "**"
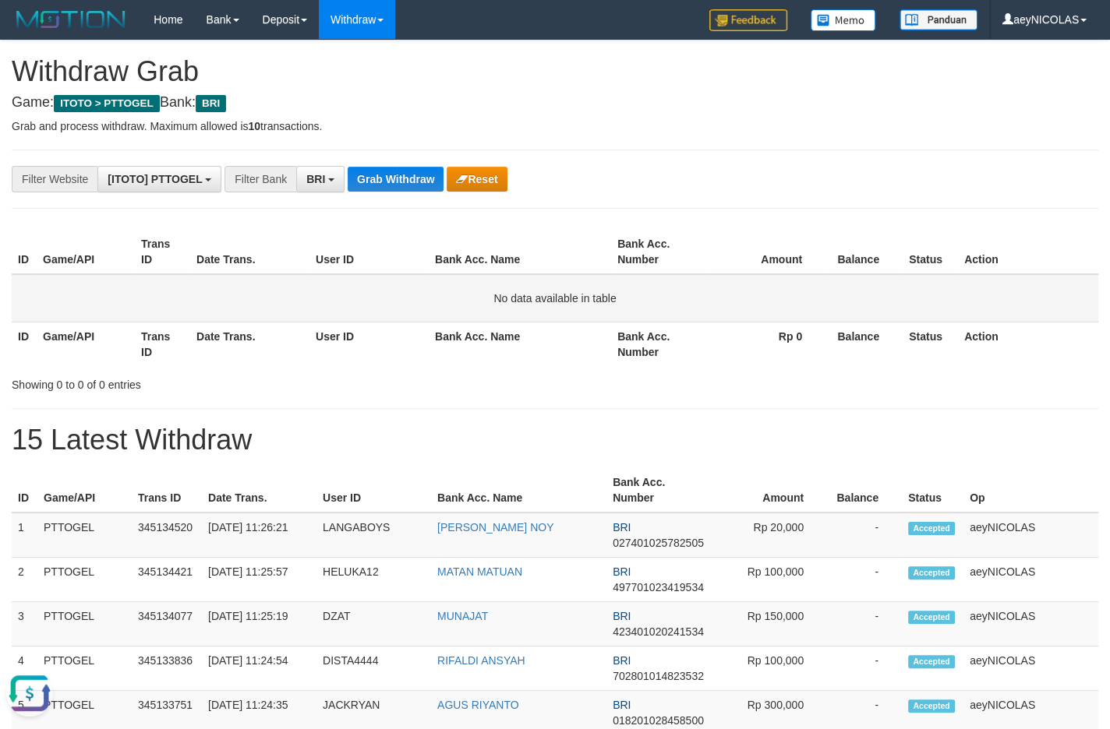
drag, startPoint x: 560, startPoint y: 359, endPoint x: 517, endPoint y: 306, distance: 68.7
click at [553, 355] on th "Bank Acc. Name" at bounding box center [520, 344] width 182 height 44
click at [370, 182] on button "Grab Withdraw" at bounding box center [396, 179] width 96 height 25
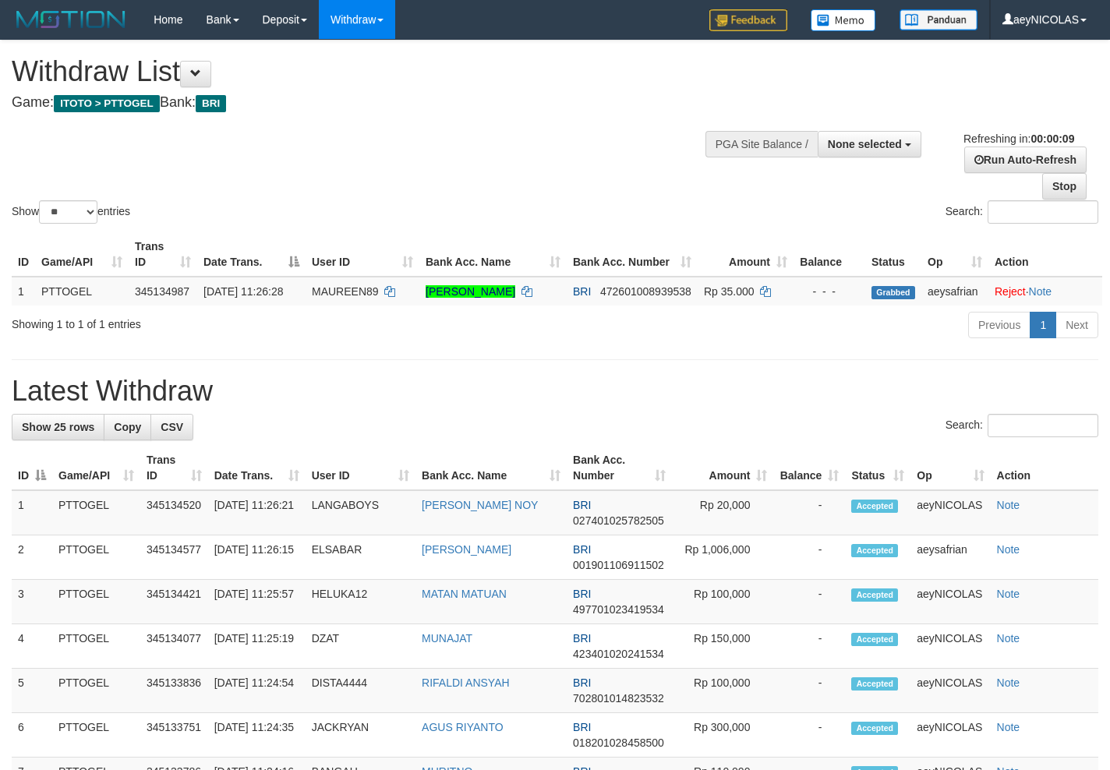
select select
select select "**"
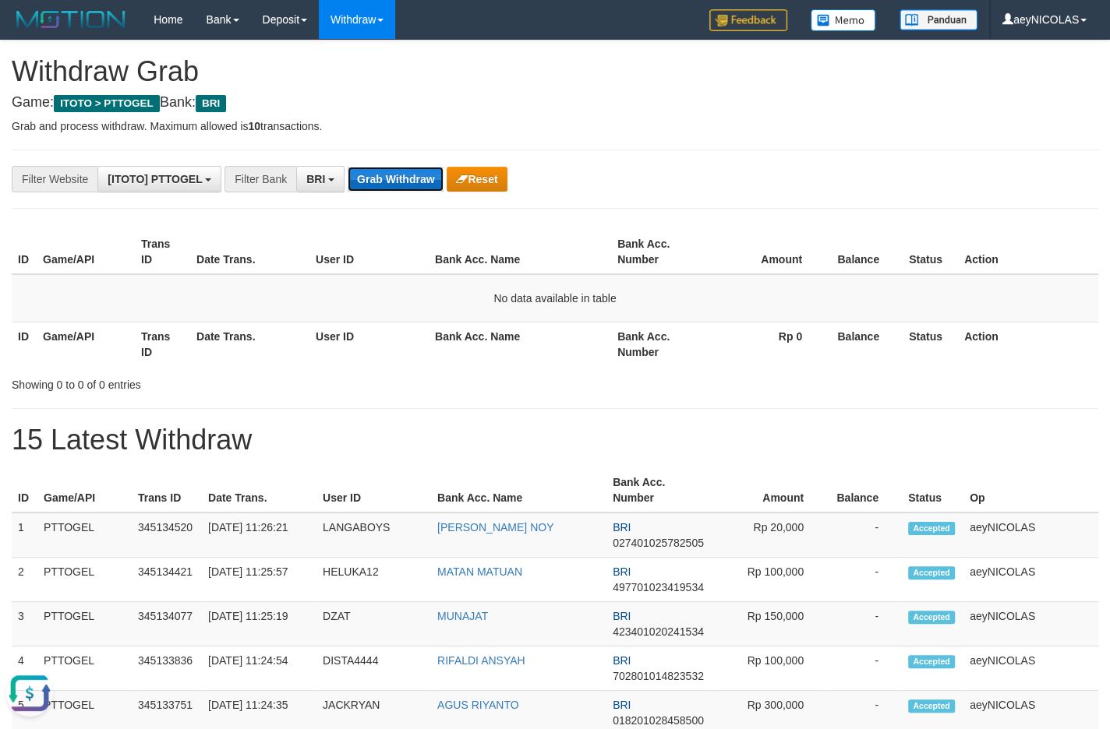
click at [401, 179] on button "Grab Withdraw" at bounding box center [396, 179] width 96 height 25
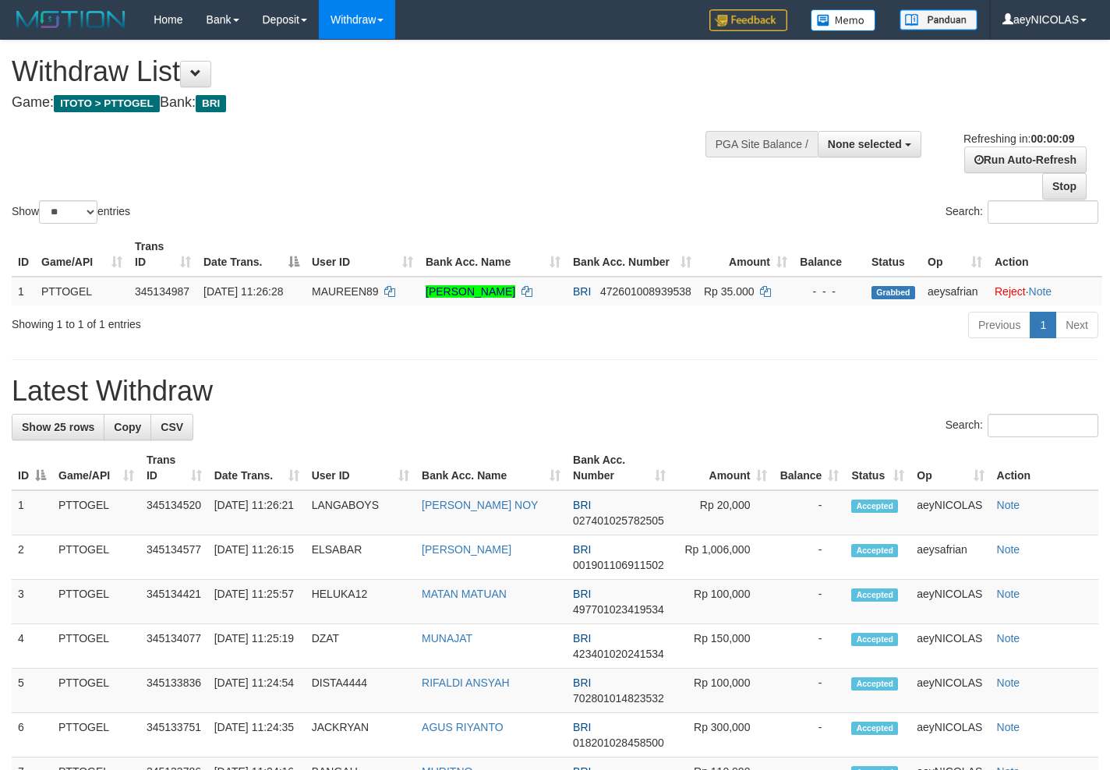
select select
select select "**"
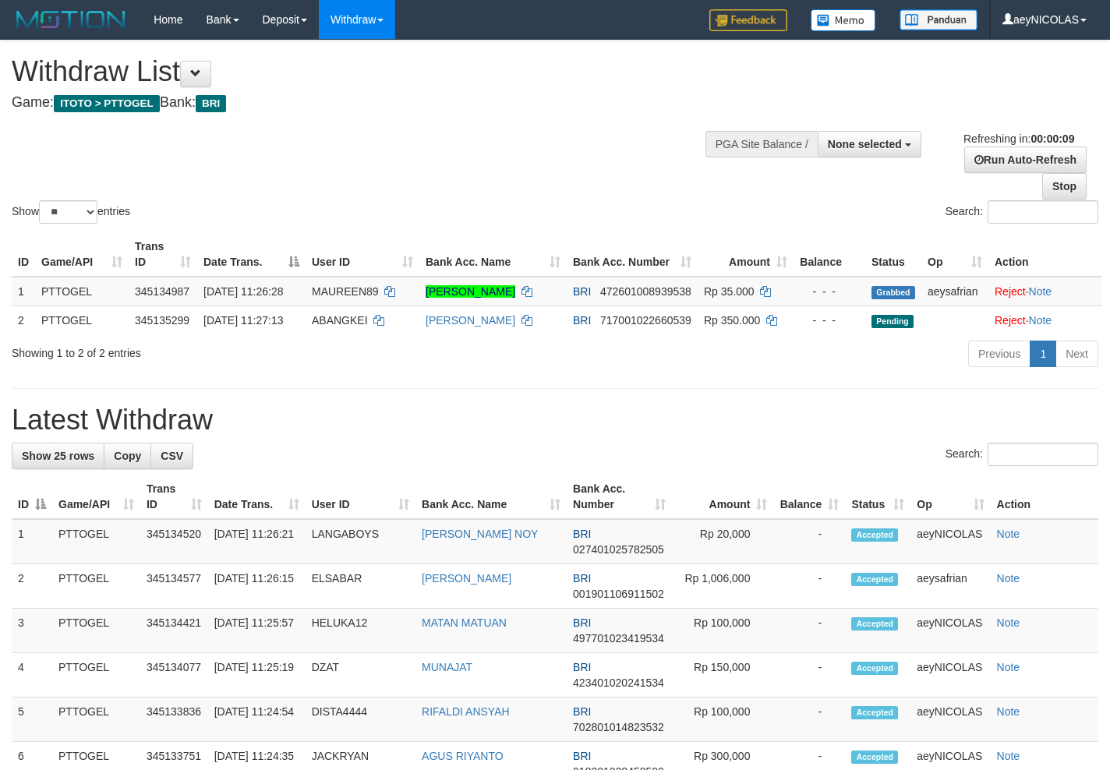
select select
select select "**"
select select
select select "**"
select select
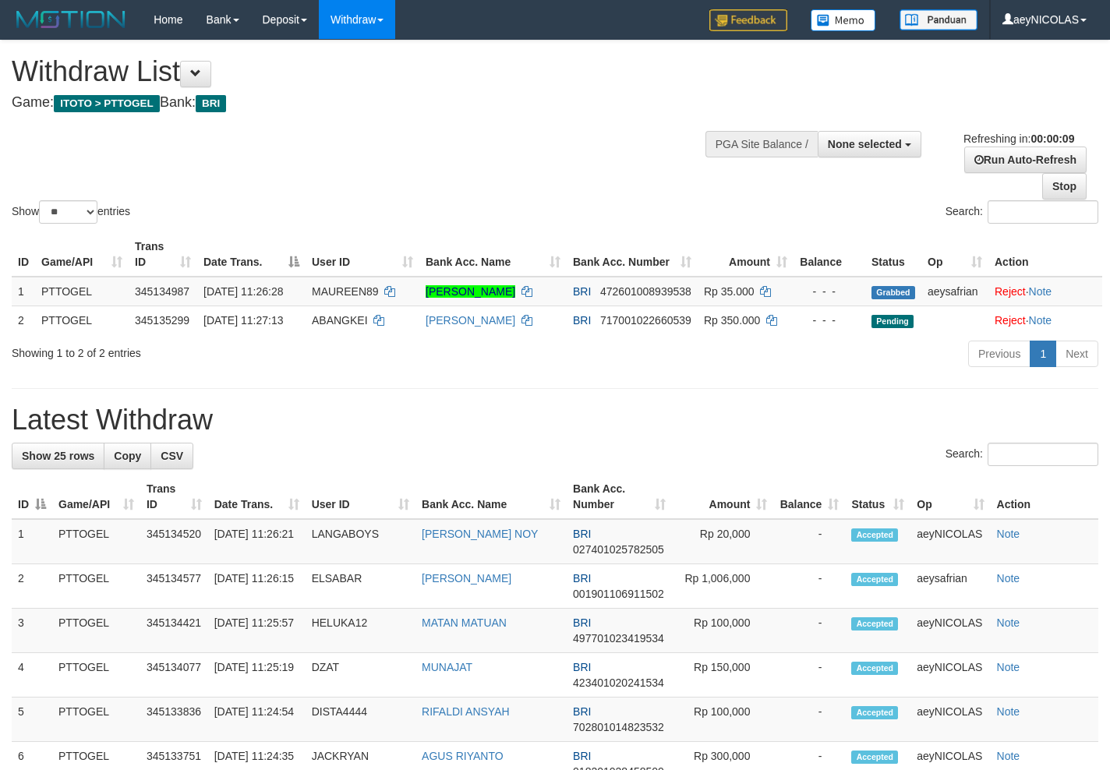
select select "**"
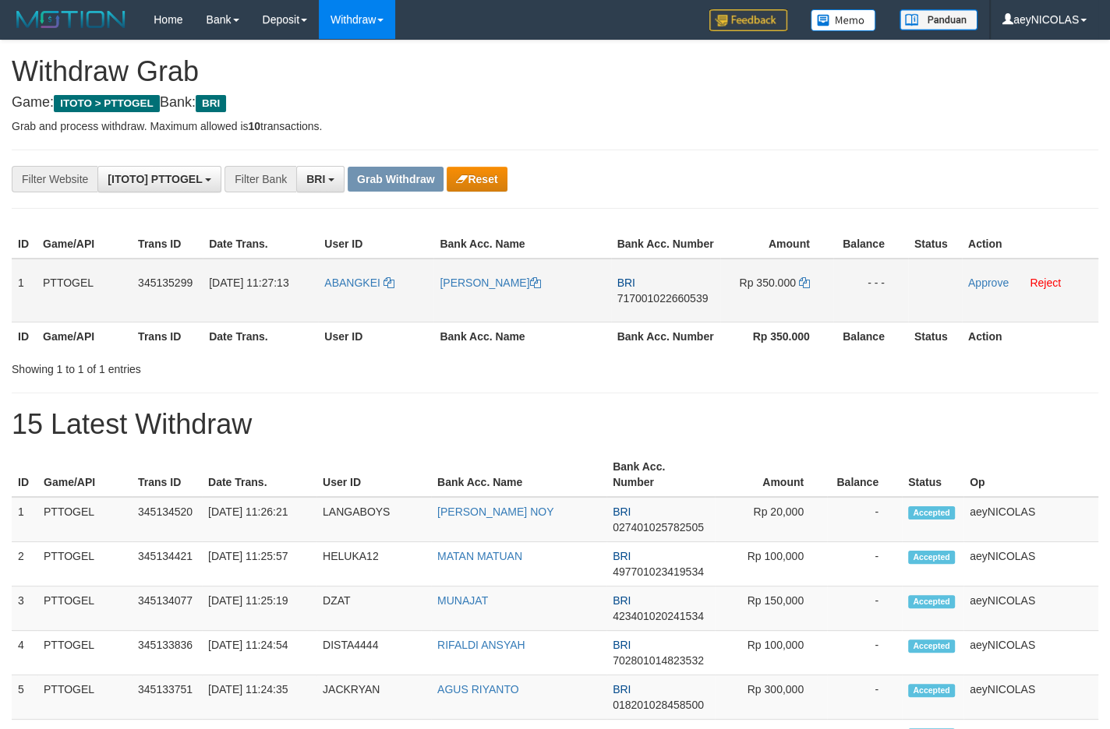
scroll to position [76, 0]
drag, startPoint x: 361, startPoint y: 336, endPoint x: 775, endPoint y: 320, distance: 414.9
click at [775, 320] on tr "1 PTTOGEL 345135299 01/10/2025 11:27:13 ABANGKEI MARSELUS KEIYA BRI 71700102266…" at bounding box center [555, 291] width 1086 height 64
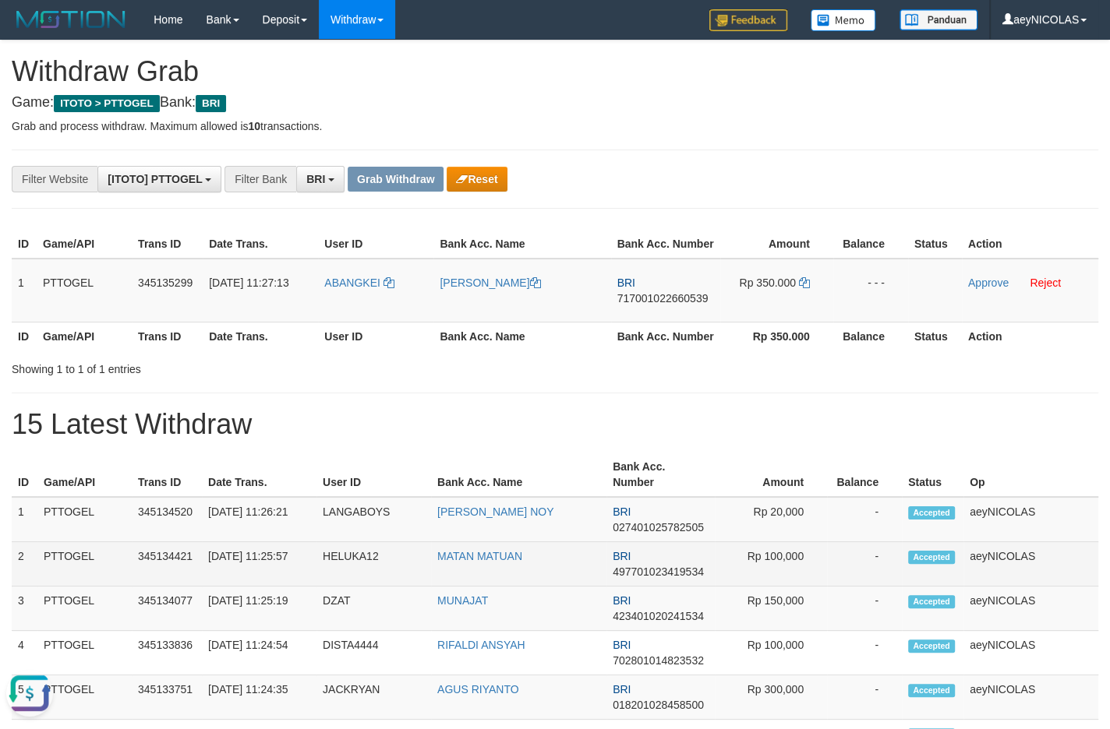
scroll to position [0, 0]
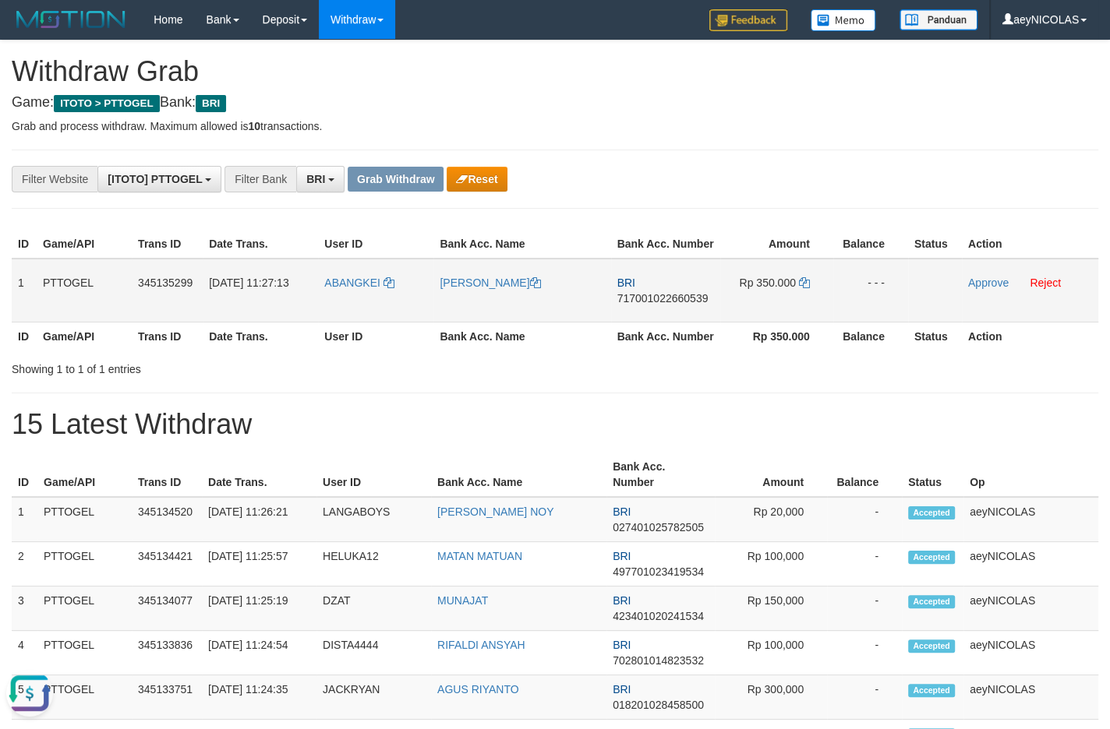
click at [655, 296] on td "BRI 717001022660539" at bounding box center [665, 291] width 109 height 64
click at [649, 305] on td "BRI 717001022660539" at bounding box center [665, 291] width 109 height 64
click at [644, 305] on span "717001022660539" at bounding box center [662, 298] width 91 height 12
copy span "717001022660539"
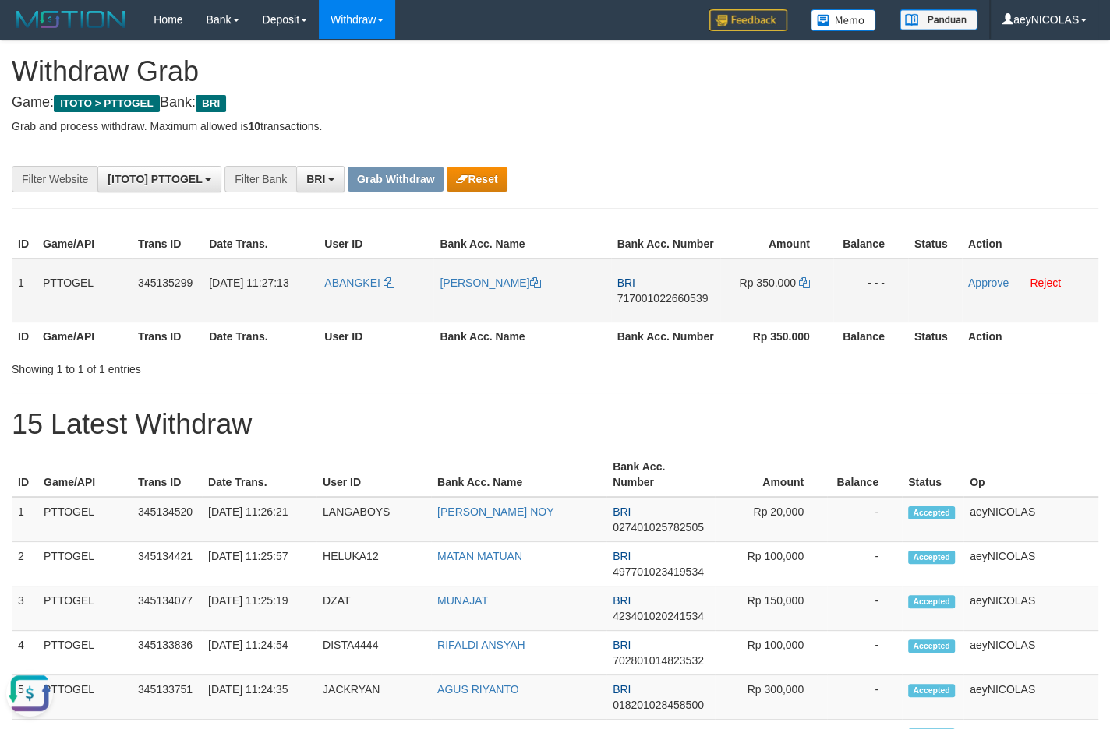
click at [657, 323] on td "BRI 717001022660539" at bounding box center [665, 291] width 109 height 64
click at [649, 305] on span "717001022660539" at bounding box center [662, 298] width 91 height 12
copy span "717001022660539"
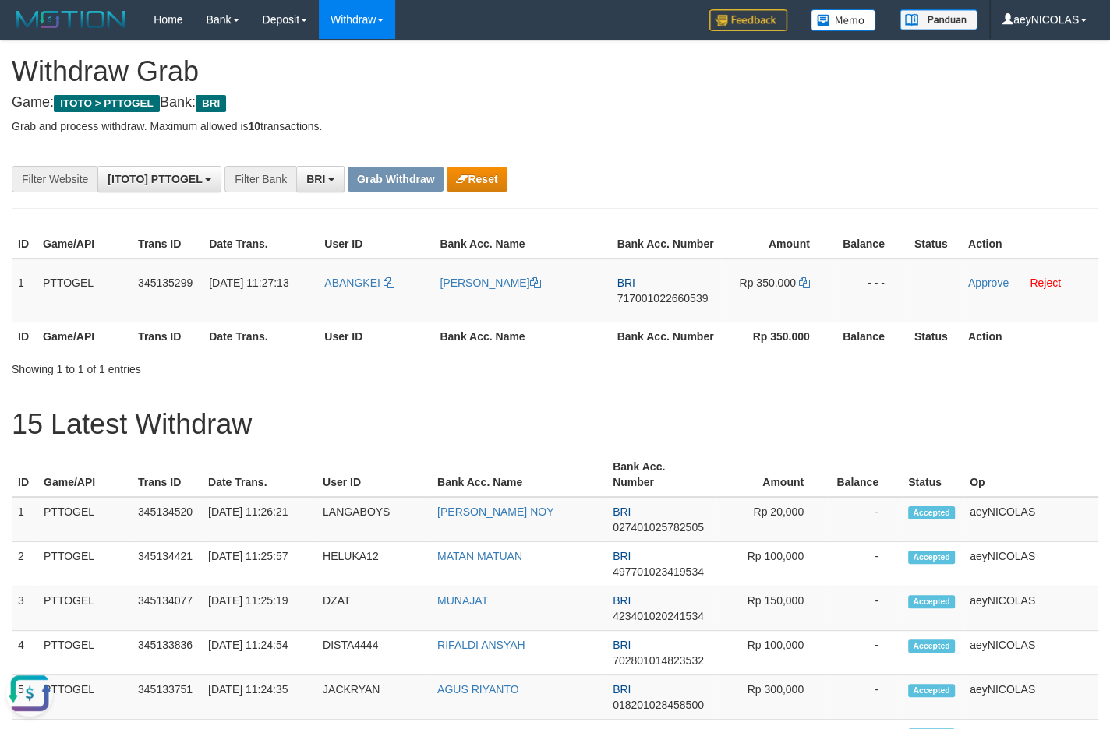
click at [530, 377] on div "Showing 1 to 1 of 1 entries" at bounding box center [555, 366] width 1110 height 22
click at [801, 288] on icon at bounding box center [804, 282] width 11 height 11
copy span "717001022660539"
click at [801, 288] on icon at bounding box center [804, 282] width 11 height 11
drag, startPoint x: 801, startPoint y: 302, endPoint x: 906, endPoint y: 291, distance: 105.8
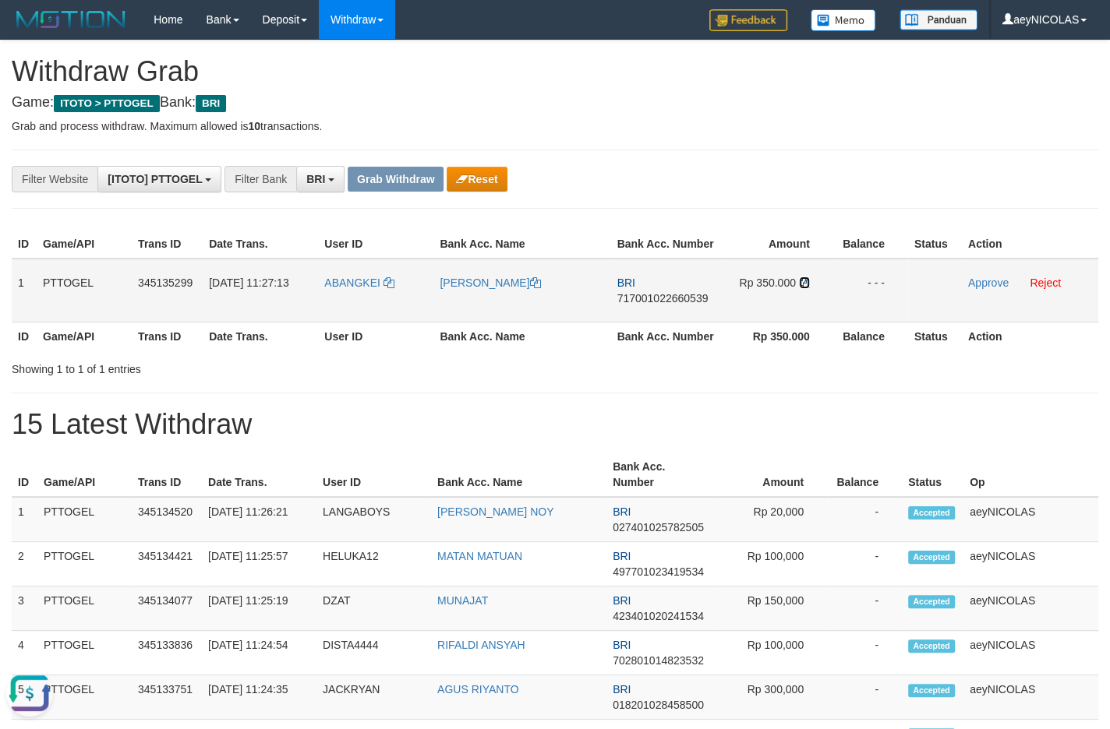
click at [803, 288] on icon at bounding box center [804, 282] width 11 height 11
click at [988, 289] on link "Approve" at bounding box center [988, 283] width 41 height 12
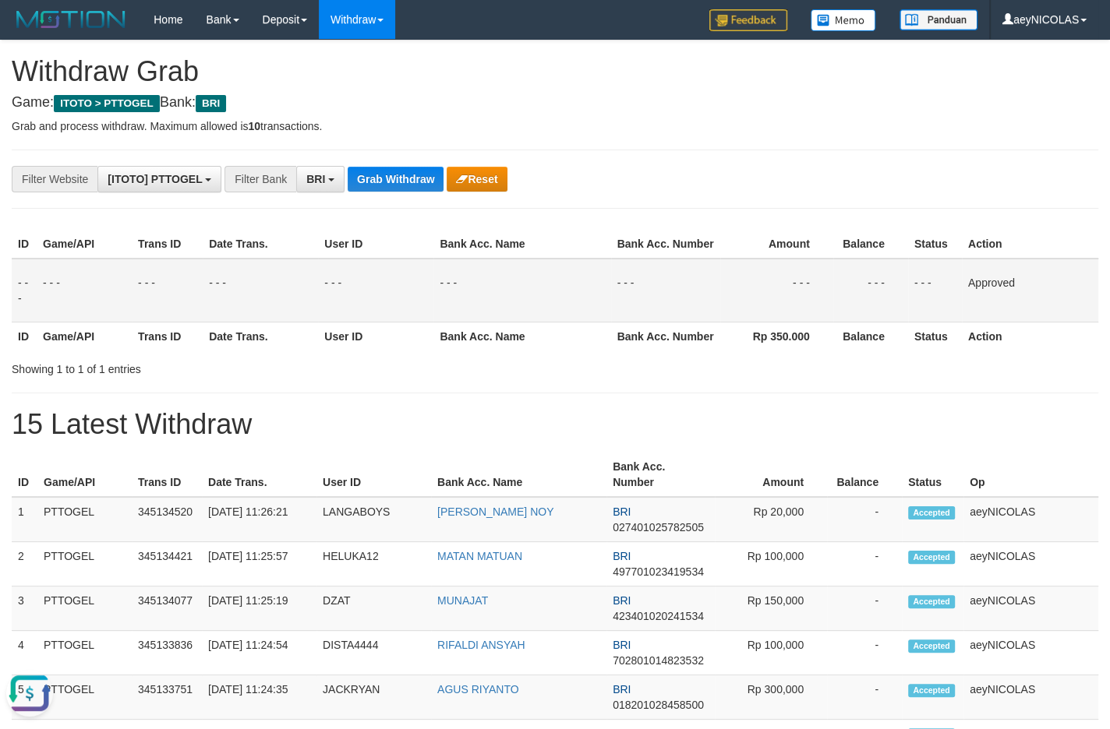
click at [419, 171] on button "Grab Withdraw" at bounding box center [396, 179] width 96 height 25
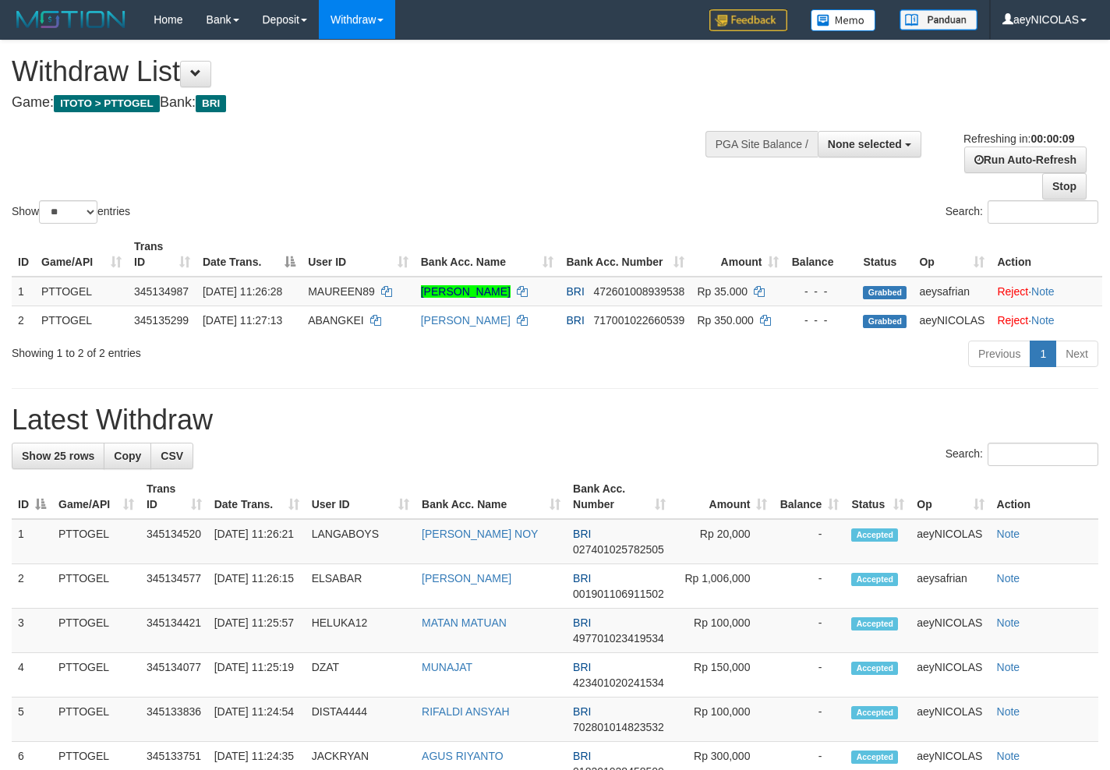
select select
select select "**"
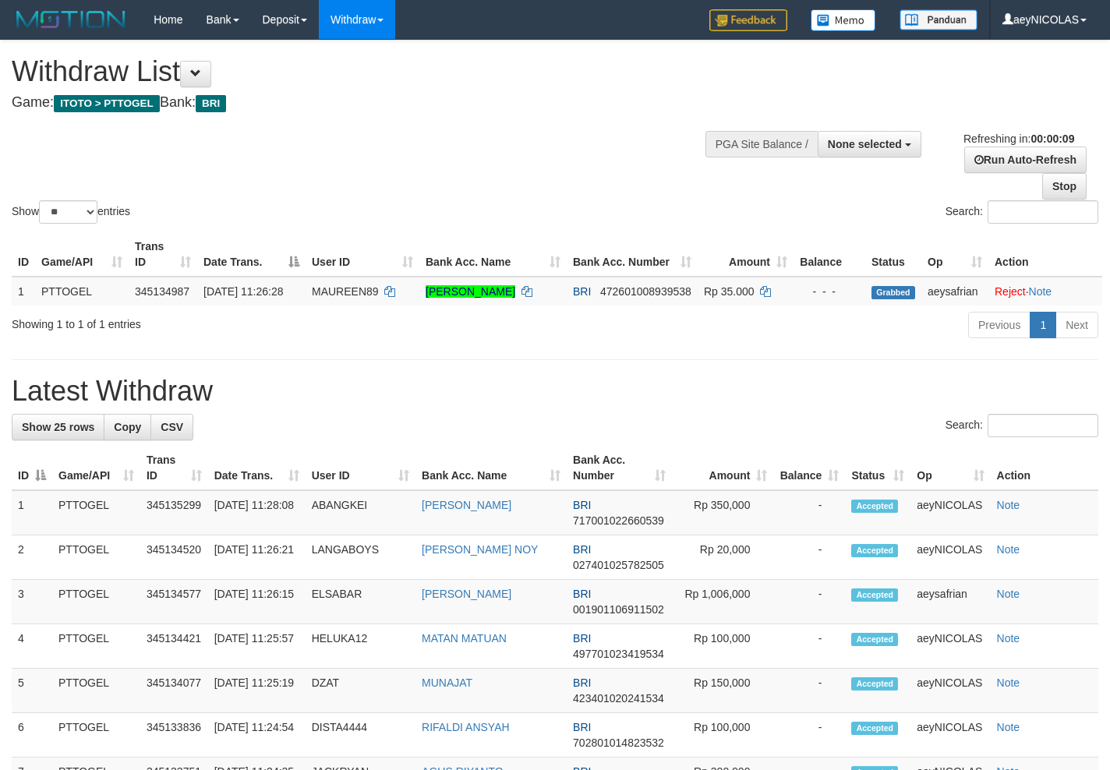
select select
select select "**"
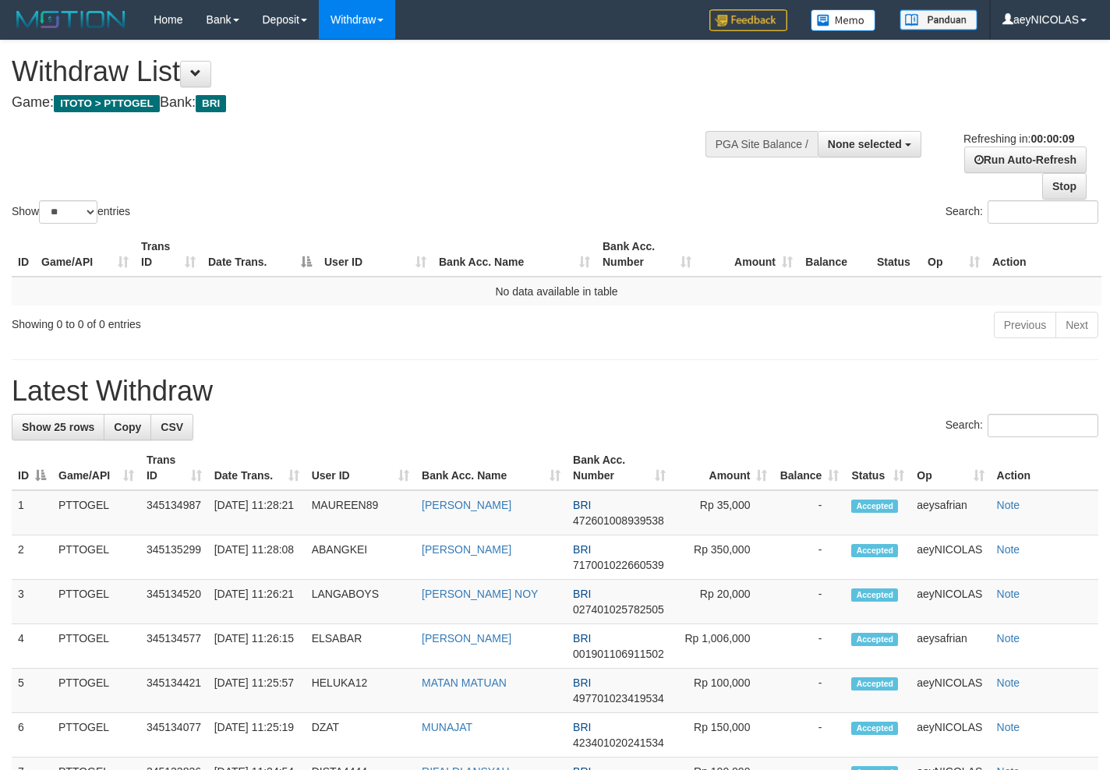
select select
select select "**"
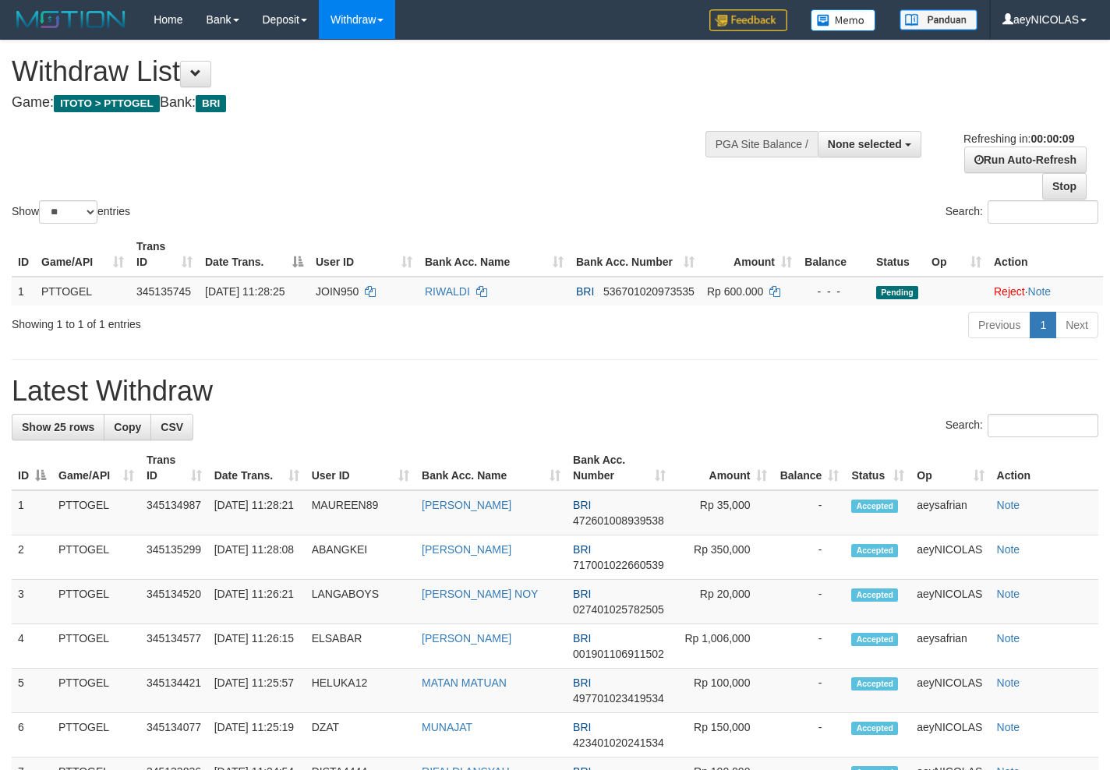
select select
select select "**"
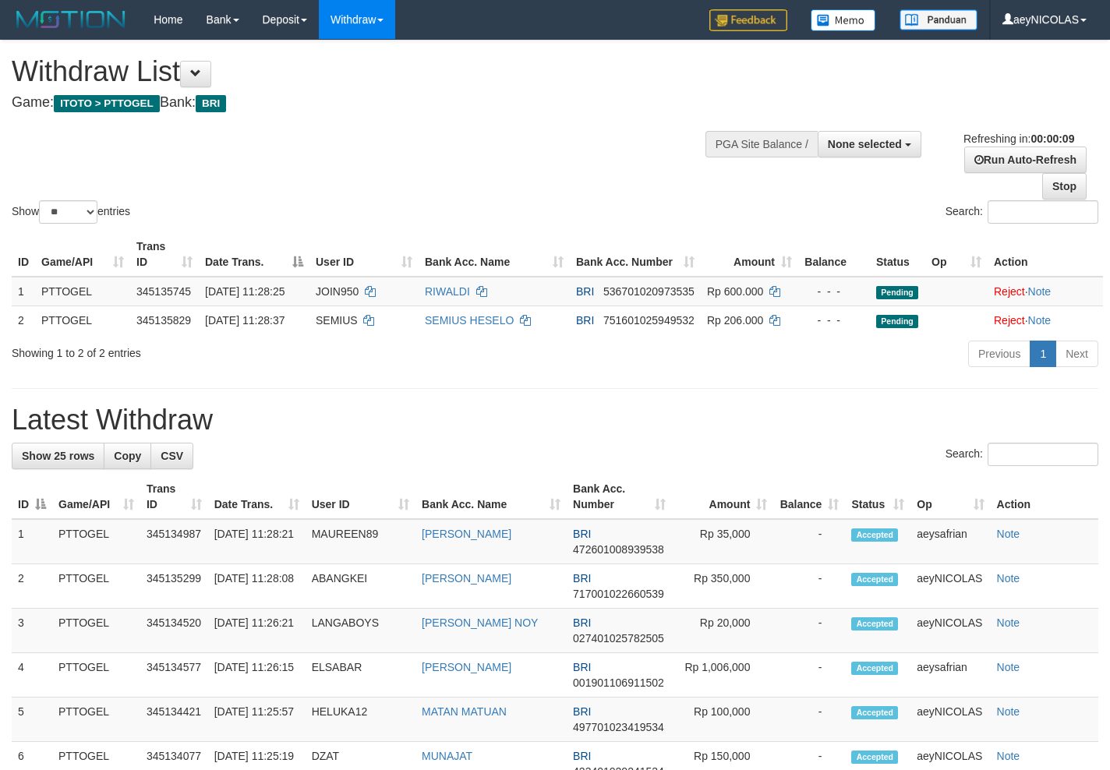
select select
select select "**"
select select
select select "**"
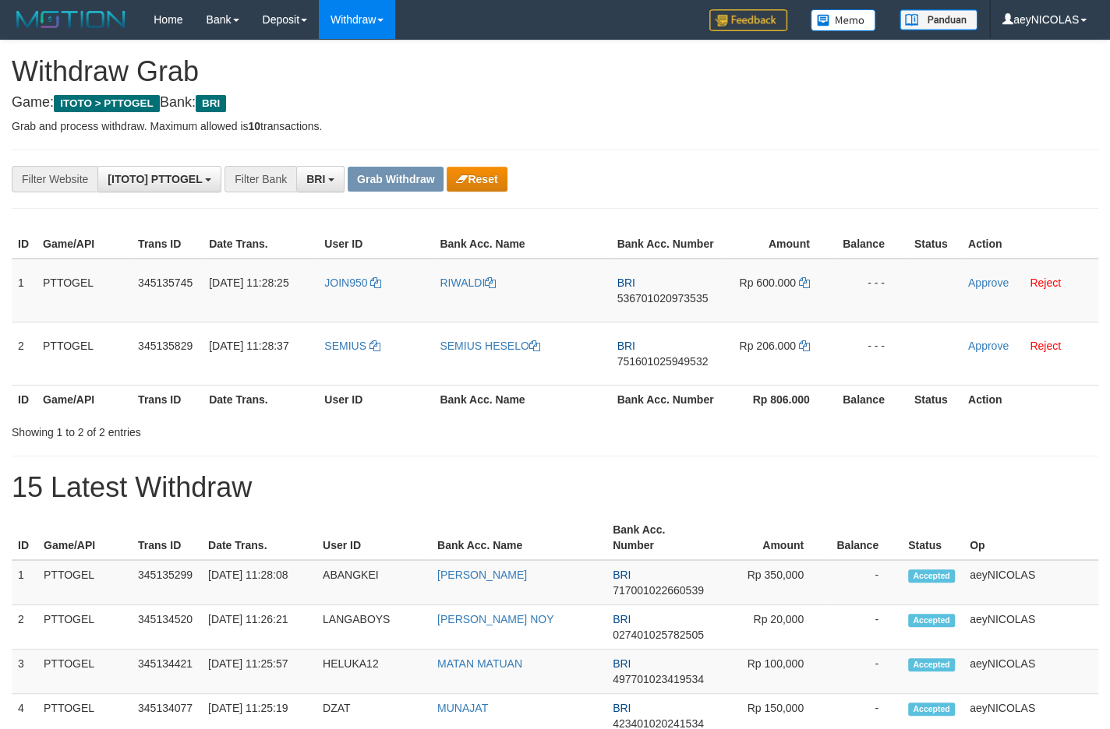
scroll to position [76, 0]
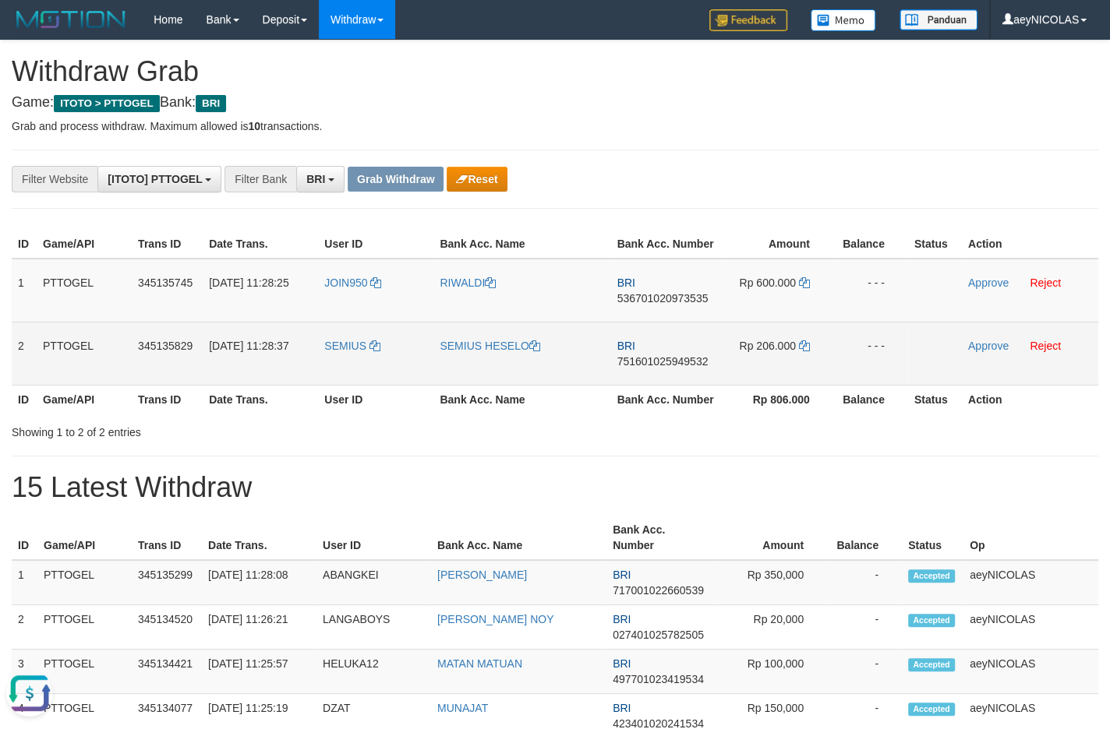
scroll to position [0, 0]
drag, startPoint x: 377, startPoint y: 327, endPoint x: 771, endPoint y: 373, distance: 396.2
click at [771, 373] on tbody "1 PTTOGEL 345135745 [DATE] 11:28:25 JOIN950 [GEOGRAPHIC_DATA] BRI 5367010209735…" at bounding box center [555, 322] width 1086 height 127
copy tr
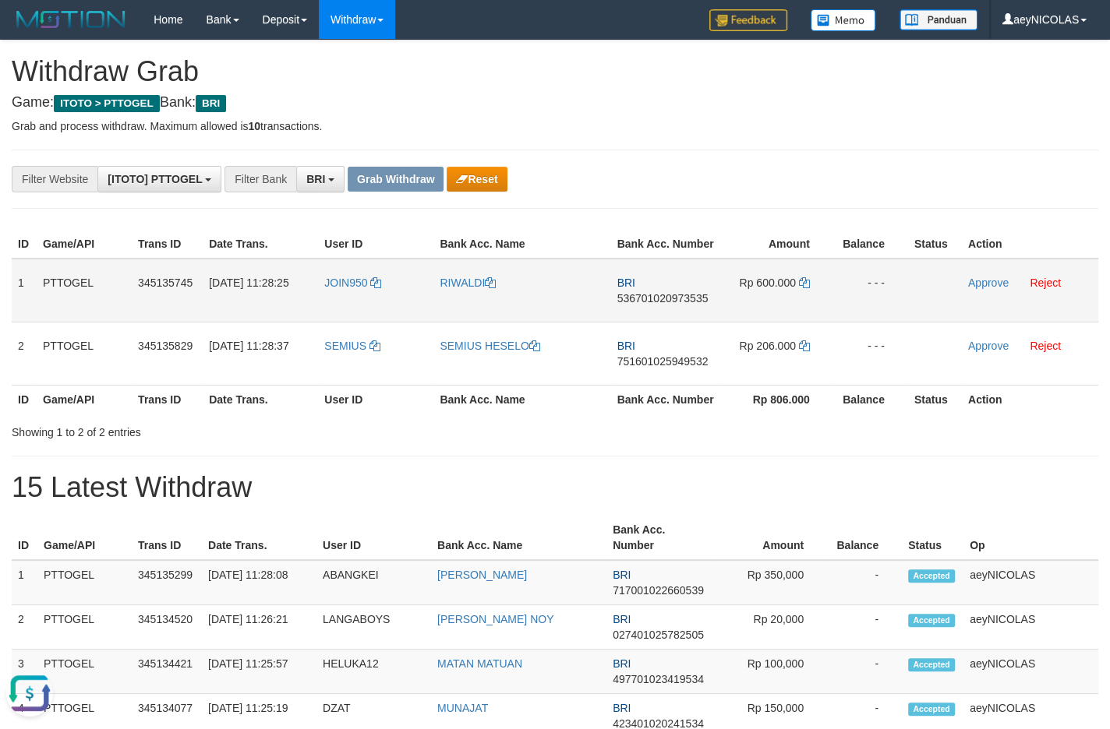
click at [658, 305] on span "536701020973535" at bounding box center [662, 298] width 91 height 12
copy tr
click at [658, 305] on span "536701020973535" at bounding box center [662, 298] width 91 height 12
copy span "536701020973535"
click at [679, 305] on span "536701020973535" at bounding box center [662, 298] width 91 height 12
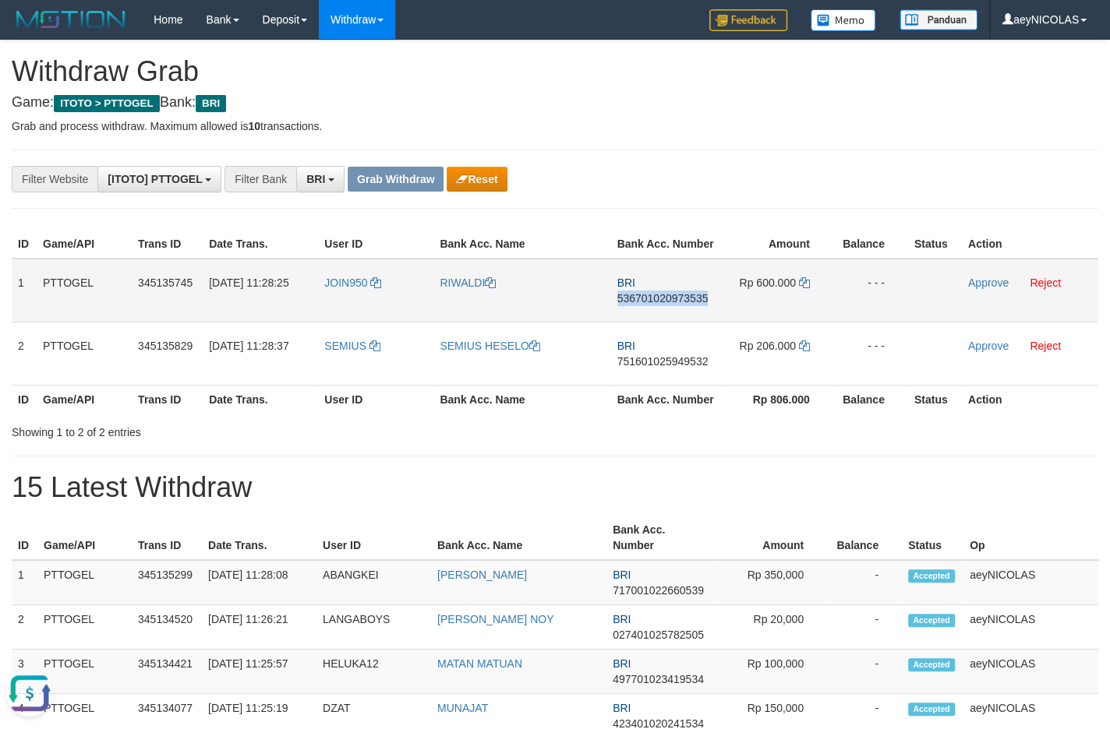
click at [679, 305] on span "536701020973535" at bounding box center [662, 298] width 91 height 12
copy span "536701020973535"
drag, startPoint x: 691, startPoint y: 221, endPoint x: 4, endPoint y: 616, distance: 792.6
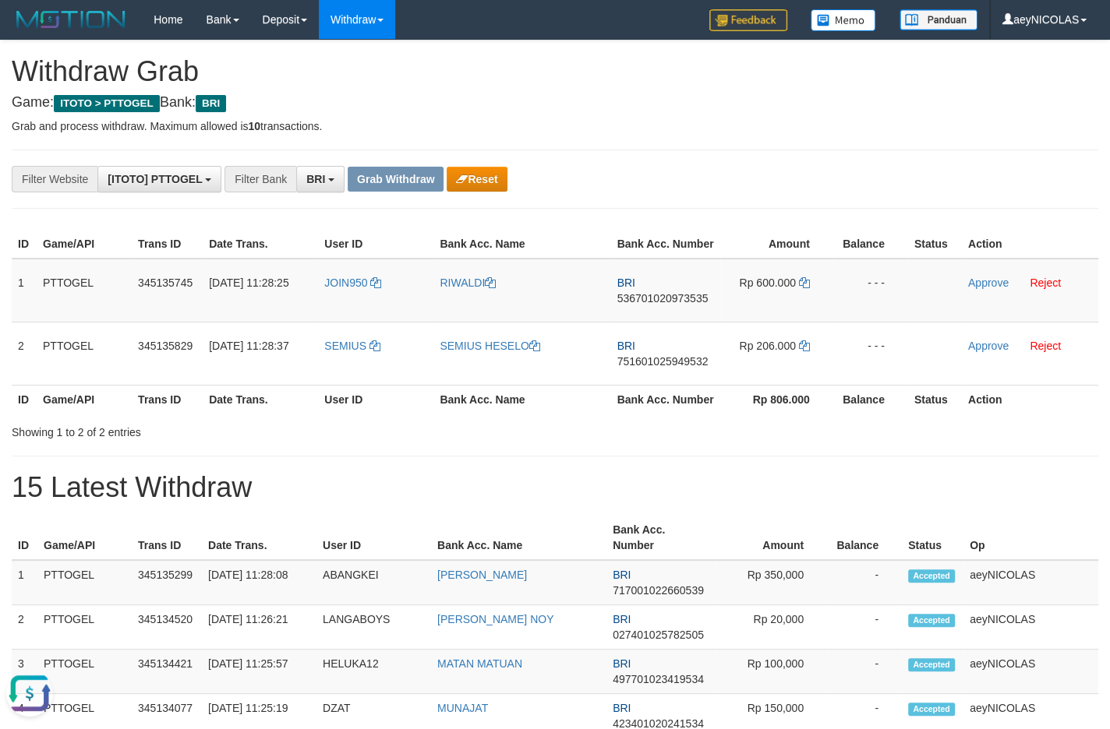
drag, startPoint x: 705, startPoint y: 455, endPoint x: 546, endPoint y: 263, distance: 249.6
click at [684, 435] on div "ID Game/API Trans ID Date Trans. User ID Bank Acc. Name Bank Acc. Number Amount…" at bounding box center [555, 332] width 1086 height 216
click at [472, 178] on button "Reset" at bounding box center [477, 179] width 60 height 25
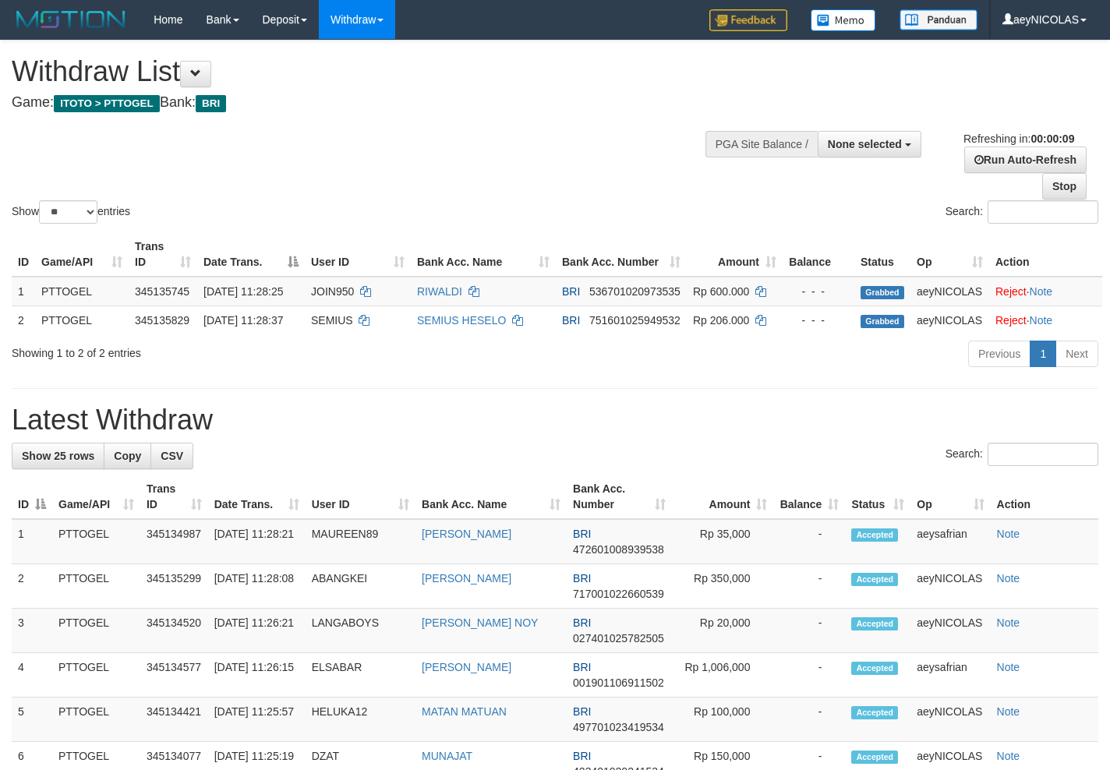
select select
select select "**"
select select
select select "**"
select select
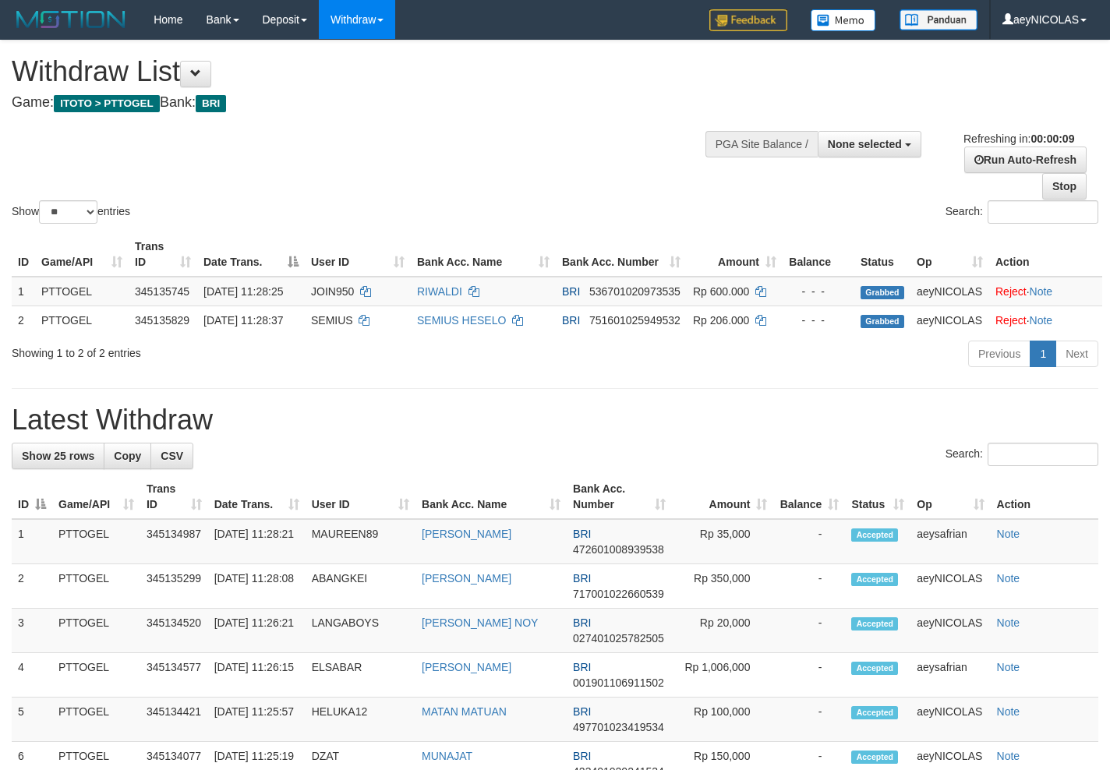
select select "**"
select select
select select "**"
select select
select select "**"
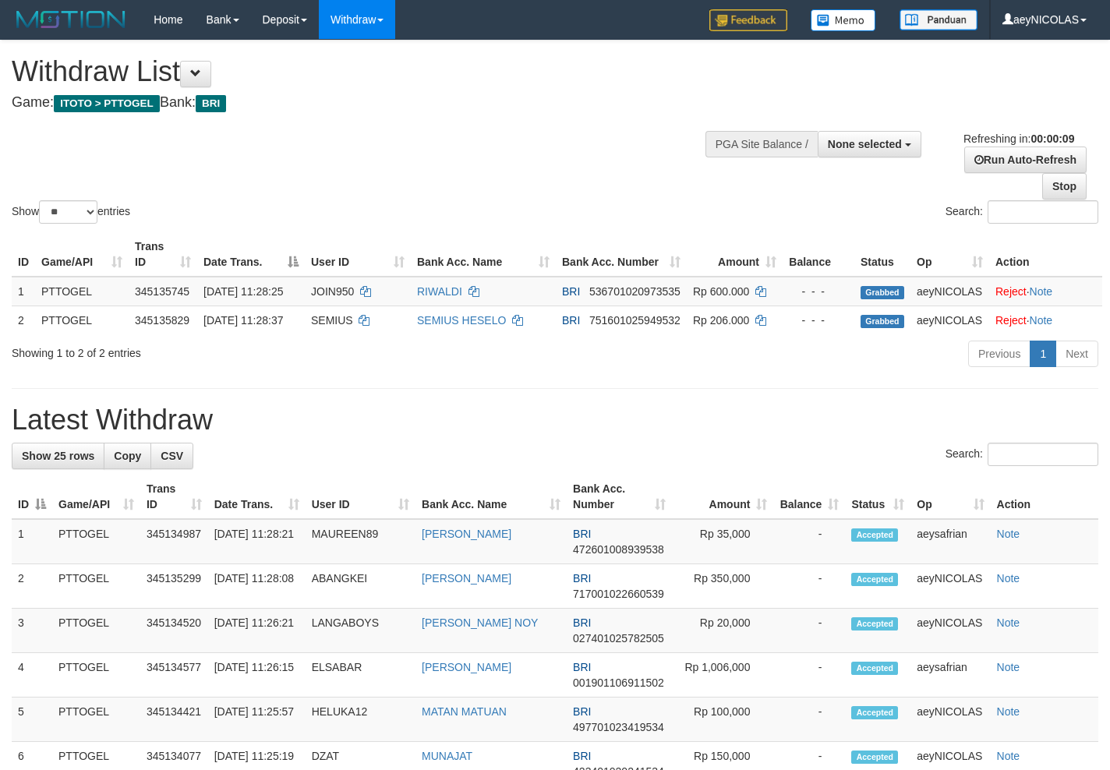
select select
select select "**"
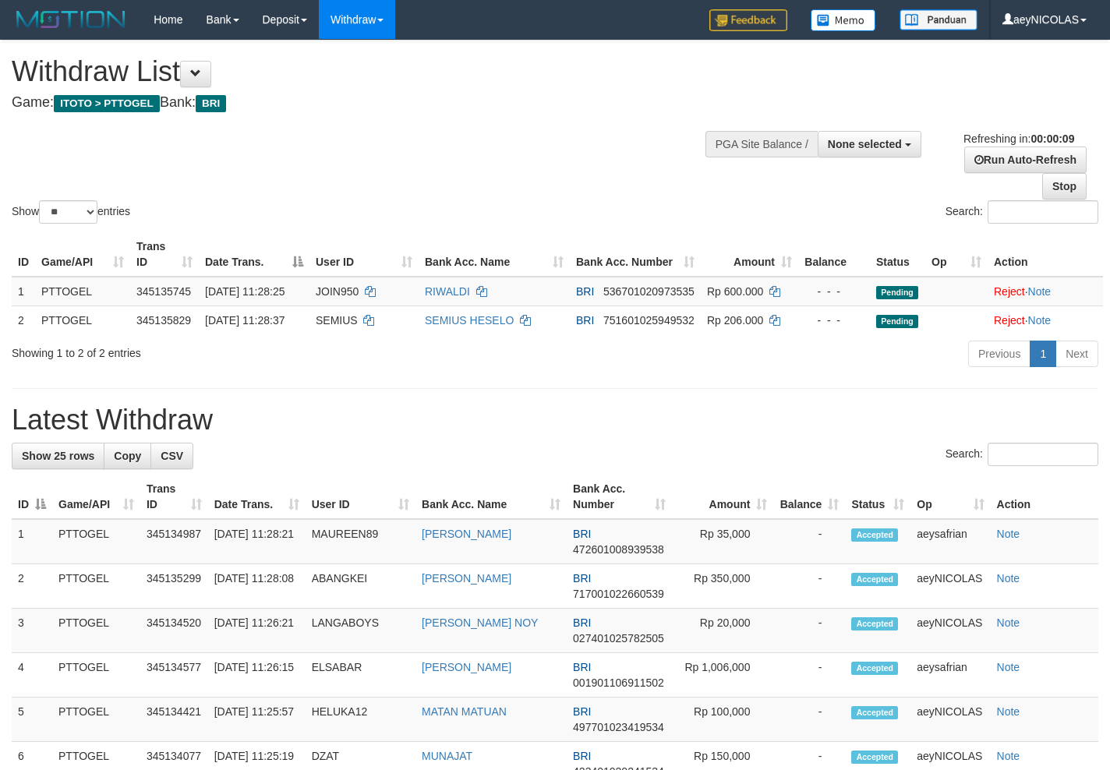
select select
select select "**"
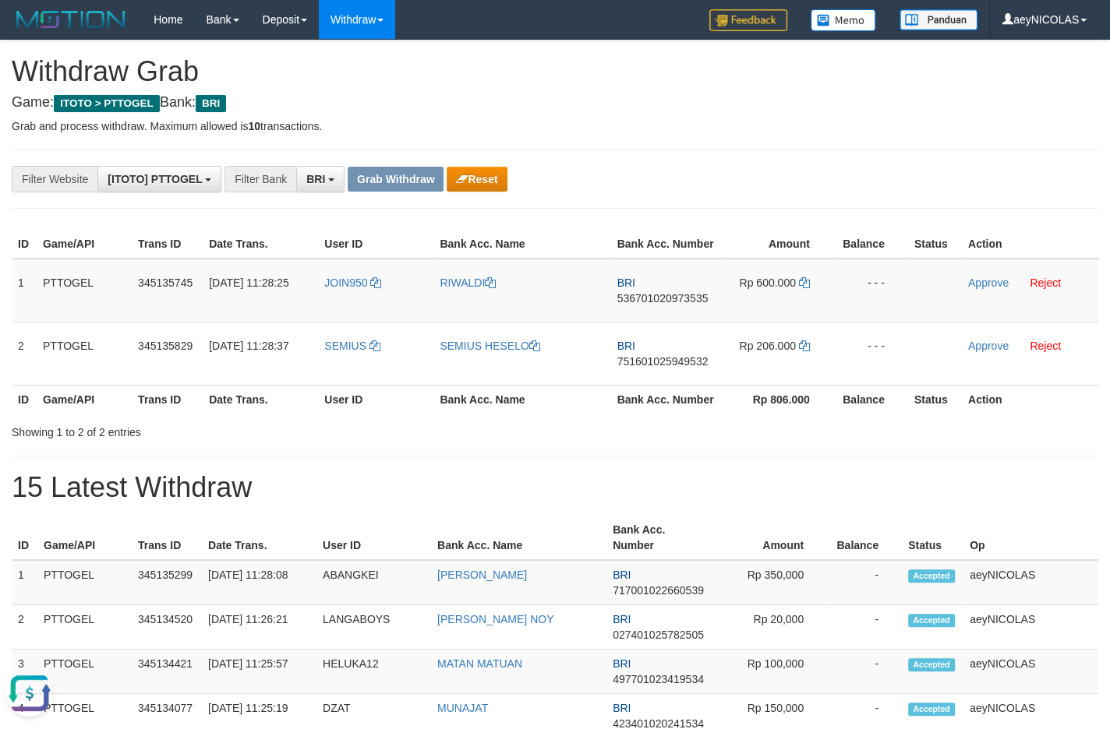
click at [653, 414] on th "Bank Acc. Number" at bounding box center [665, 399] width 109 height 29
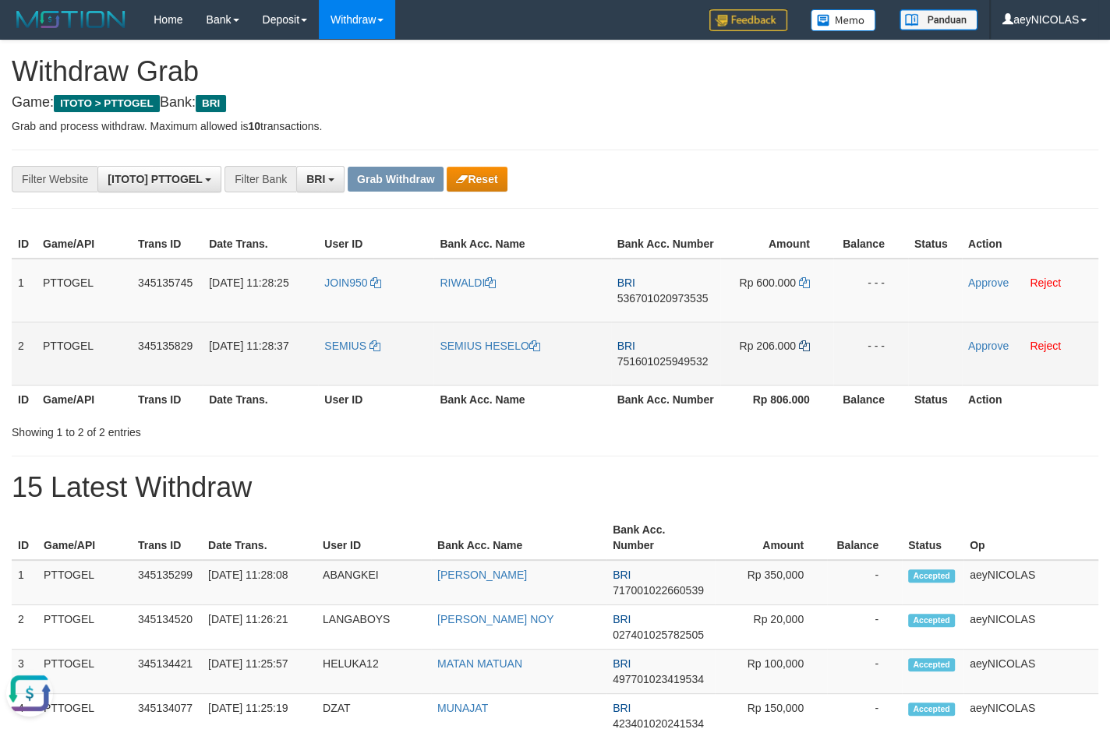
drag, startPoint x: 355, startPoint y: 326, endPoint x: 802, endPoint y: 366, distance: 449.1
click at [802, 366] on tbody "1 PTTOGEL 345135745 01/10/2025 11:28:25 JOIN950 RIWALDI BRI 536701020973535 Rp …" at bounding box center [555, 322] width 1086 height 127
copy tr
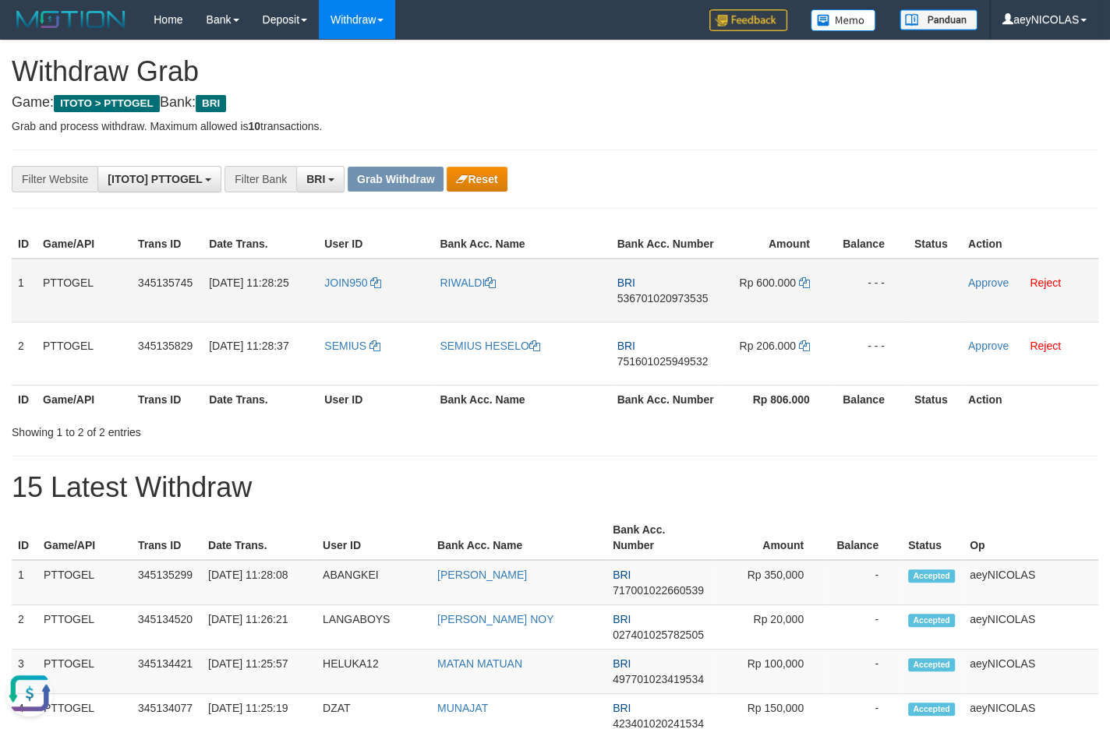
click at [669, 307] on td "BRI 536701020973535" at bounding box center [665, 291] width 109 height 64
click at [670, 308] on td "BRI 536701020973535" at bounding box center [665, 291] width 109 height 64
drag, startPoint x: 697, startPoint y: 323, endPoint x: 691, endPoint y: 316, distance: 9.4
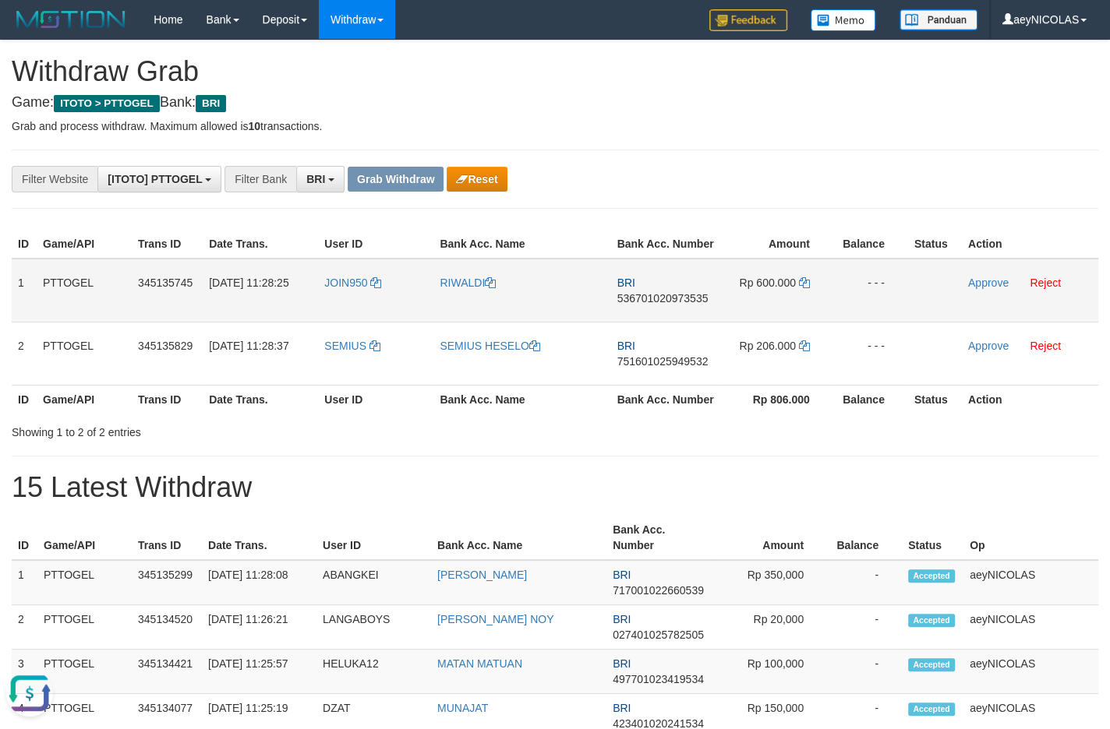
click at [696, 323] on td "BRI 536701020973535" at bounding box center [665, 291] width 109 height 64
click at [689, 305] on span "536701020973535" at bounding box center [662, 298] width 91 height 12
copy span "536701020973535"
click at [657, 414] on th "Bank Acc. Number" at bounding box center [665, 399] width 109 height 29
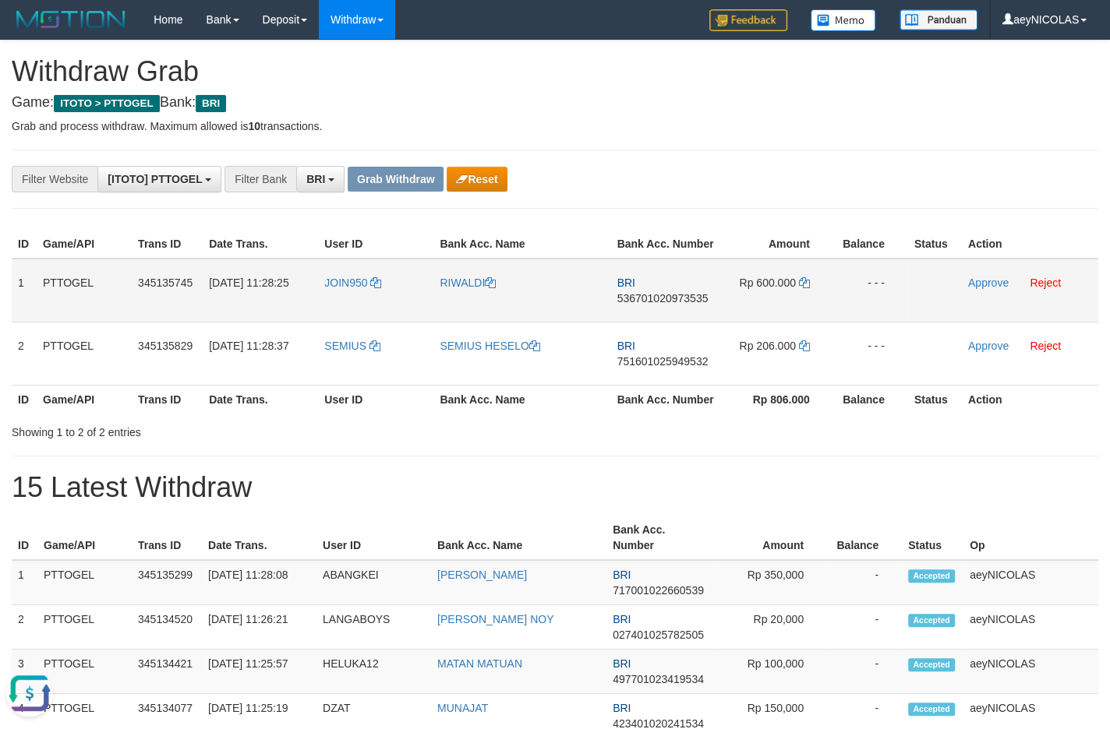
click at [811, 299] on td "Rp 600.000" at bounding box center [776, 291] width 113 height 64
click at [807, 288] on icon at bounding box center [804, 282] width 11 height 11
drag, startPoint x: 807, startPoint y: 298, endPoint x: 1008, endPoint y: 311, distance: 200.7
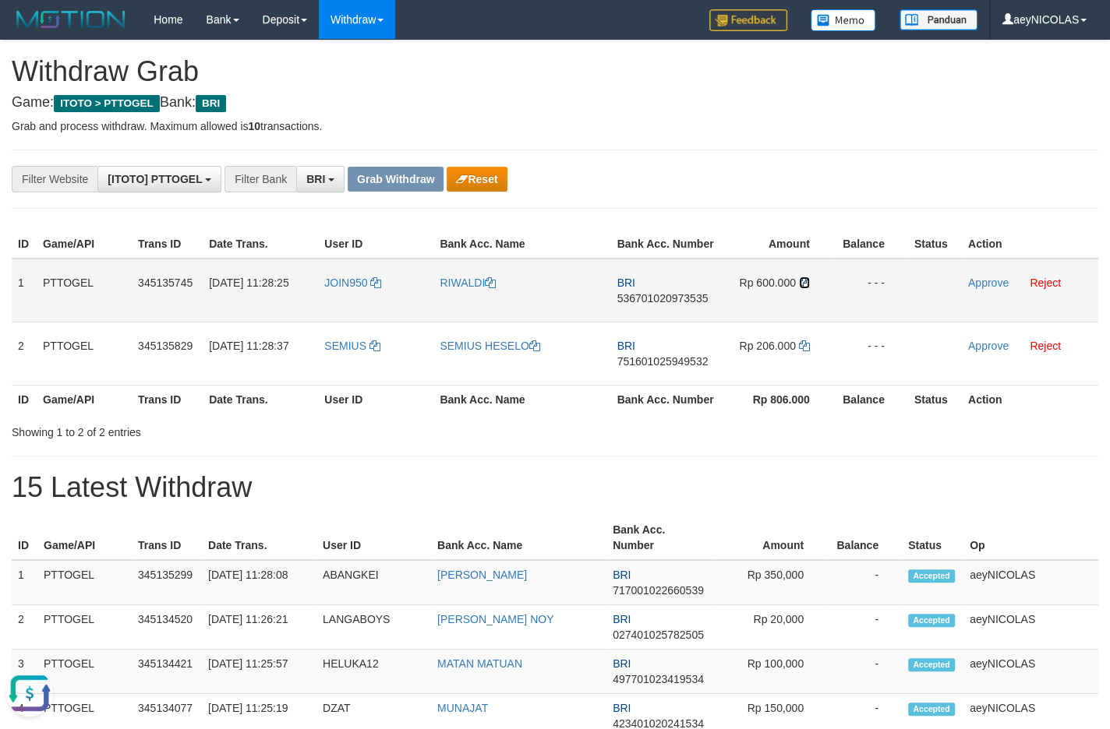
click at [811, 298] on td "Rp 600.000" at bounding box center [776, 291] width 113 height 64
click at [990, 289] on link "Approve" at bounding box center [988, 283] width 41 height 12
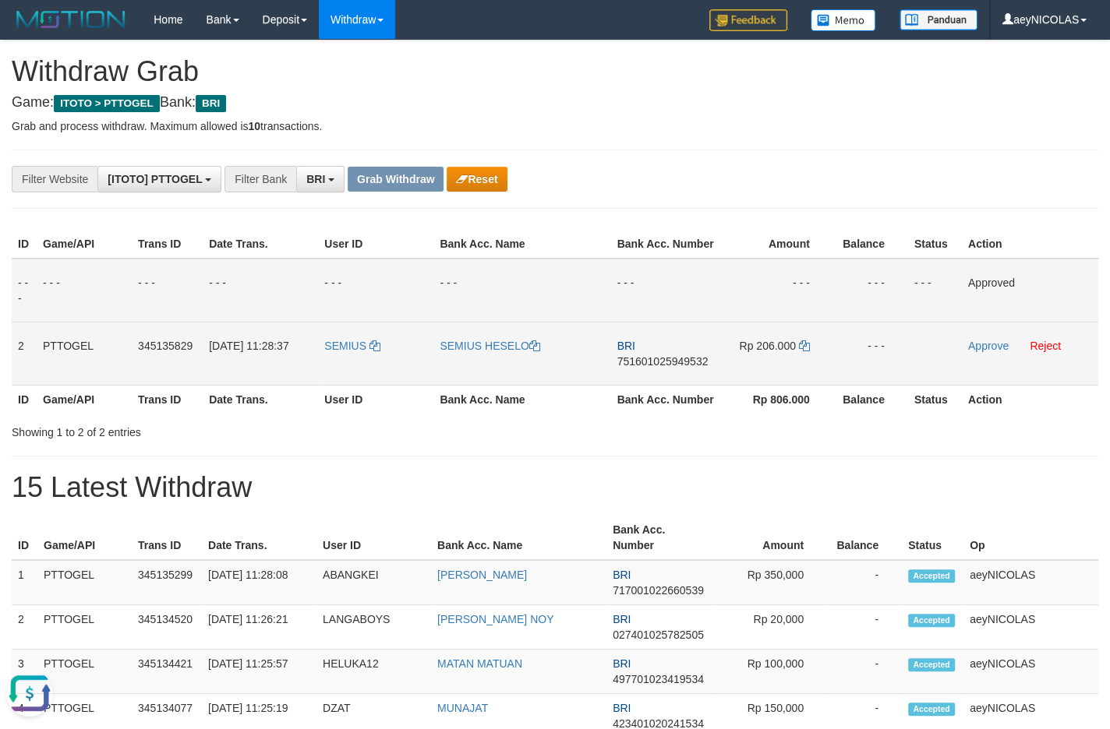
click at [678, 368] on span "751601025949532" at bounding box center [662, 361] width 91 height 12
copy span "751601025949532"
click at [659, 368] on span "751601025949532" at bounding box center [662, 361] width 91 height 12
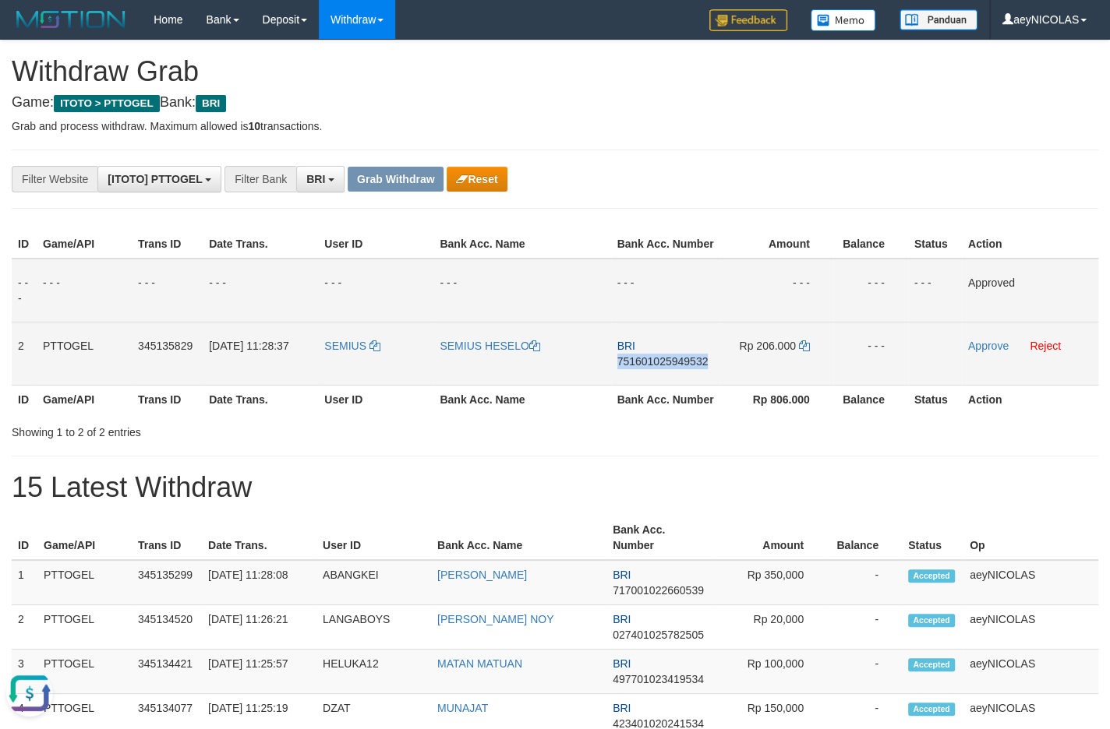
copy span "751601025949532"
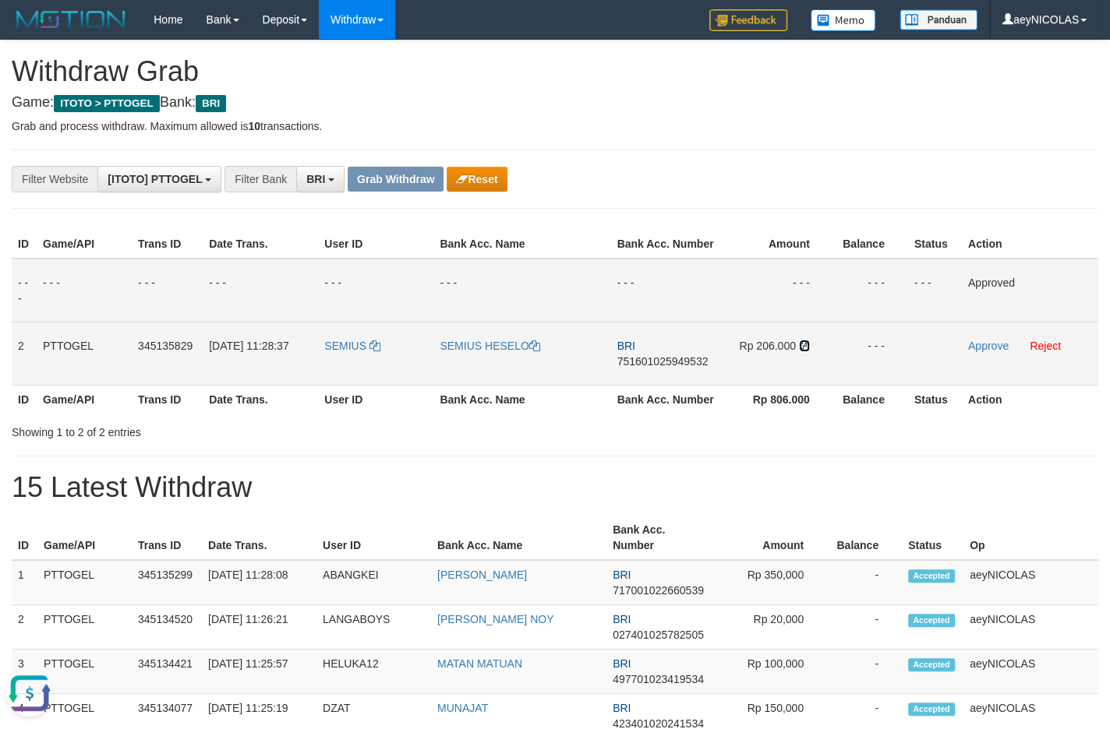
click at [804, 351] on icon at bounding box center [804, 346] width 11 height 11
click at [977, 352] on link "Approve" at bounding box center [988, 346] width 41 height 12
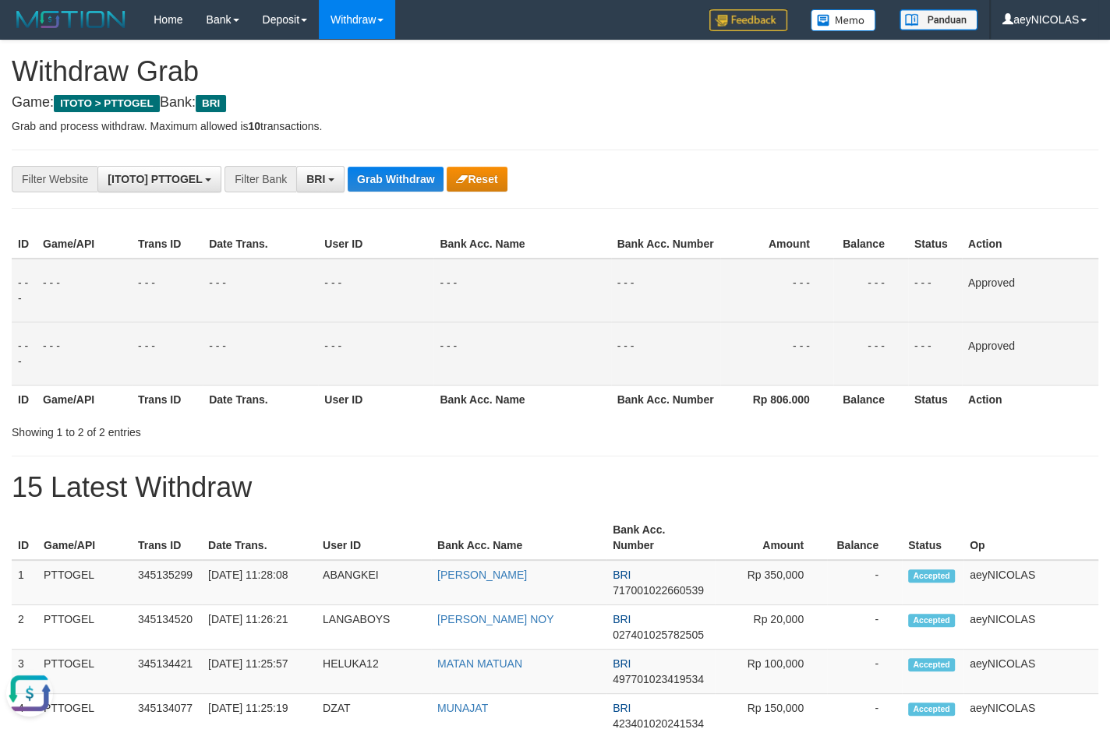
click at [401, 179] on button "Grab Withdraw" at bounding box center [396, 179] width 96 height 25
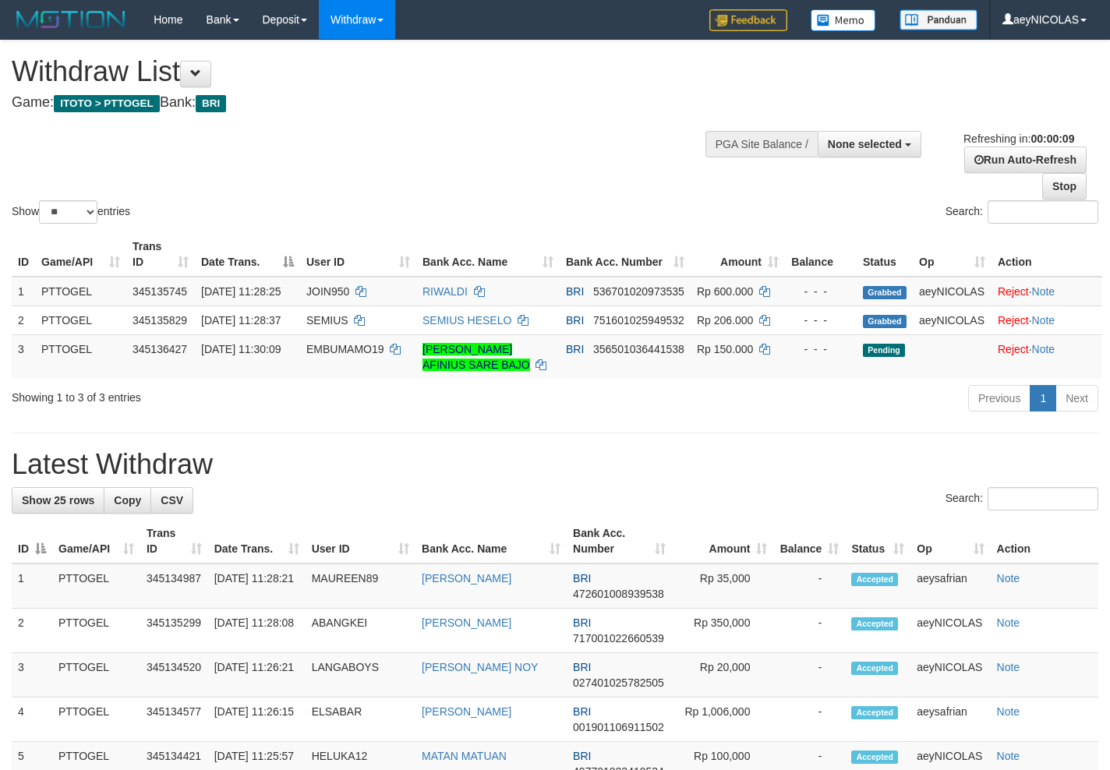
select select
select select "**"
select select
select select "**"
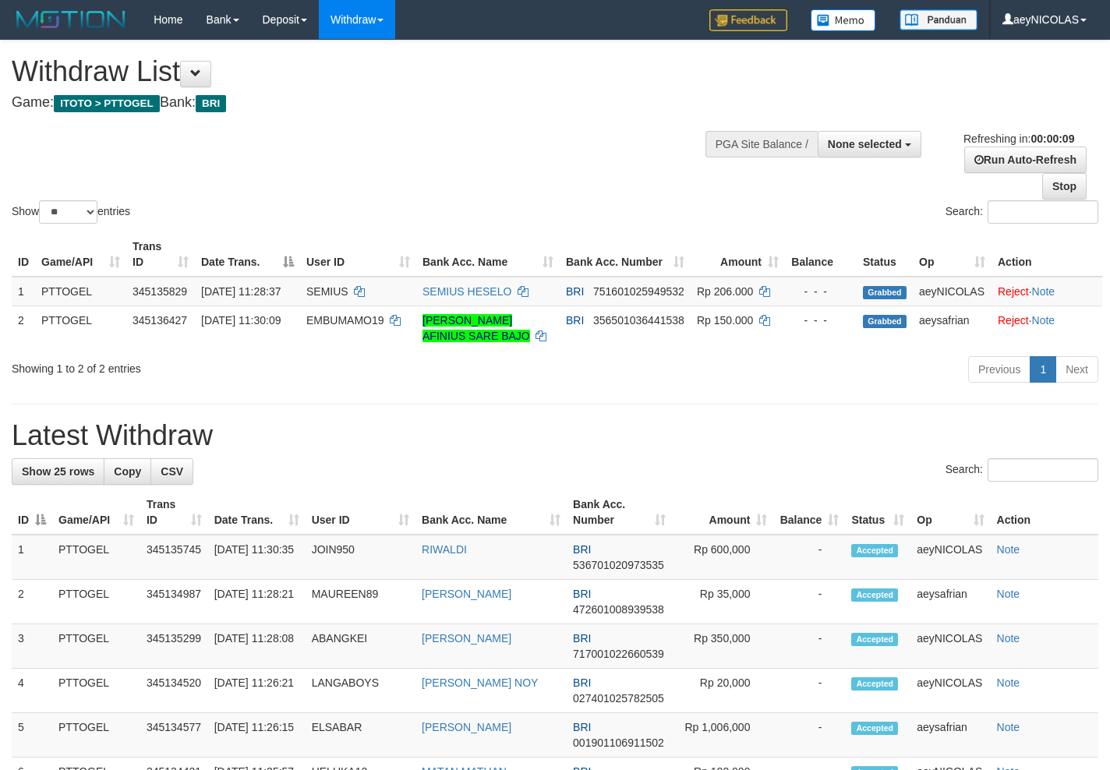
select select
select select "**"
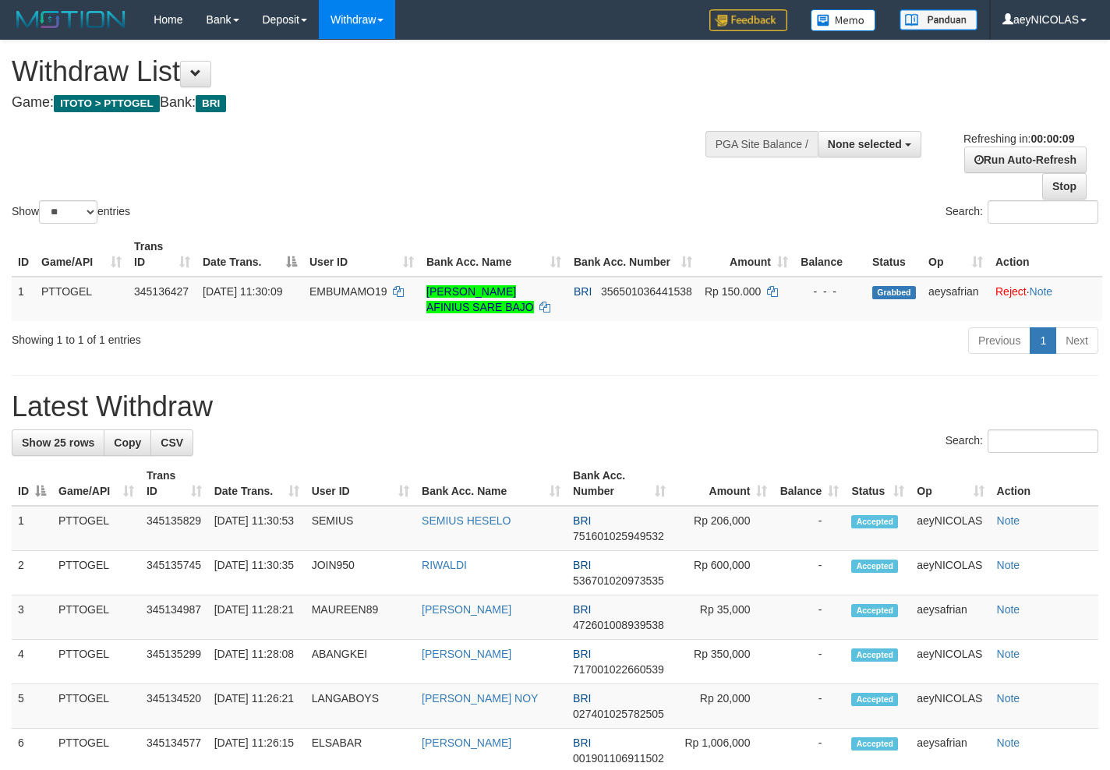
select select
select select "**"
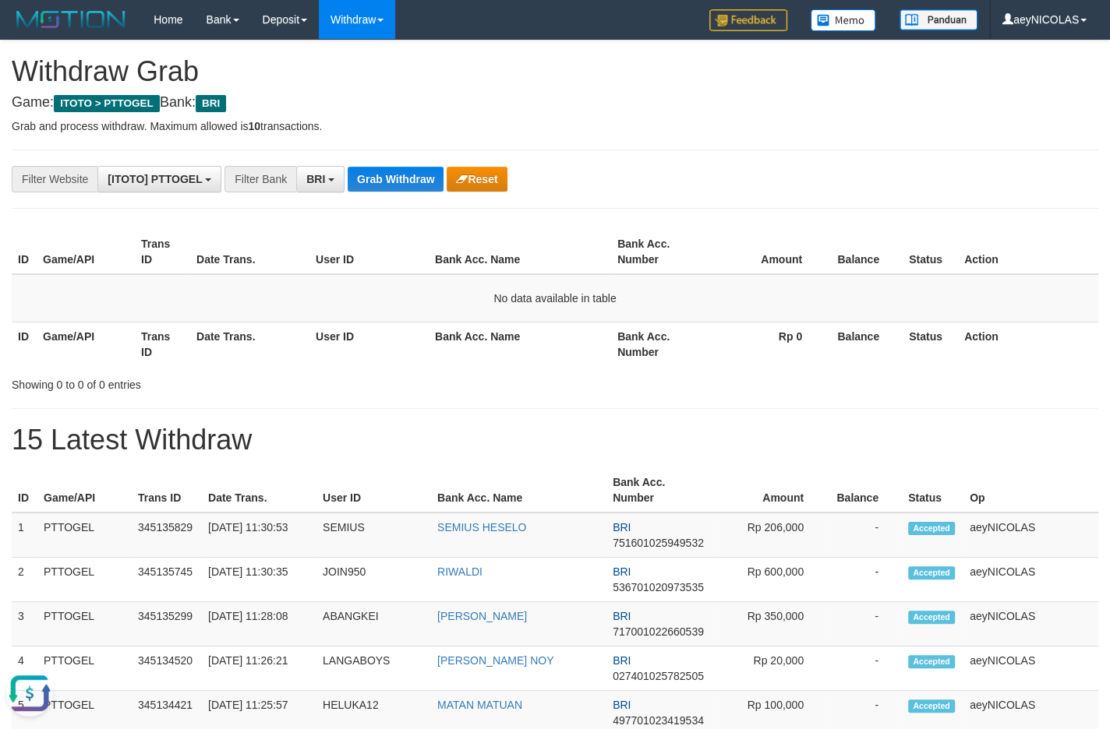
drag, startPoint x: 724, startPoint y: 227, endPoint x: 616, endPoint y: 190, distance: 113.6
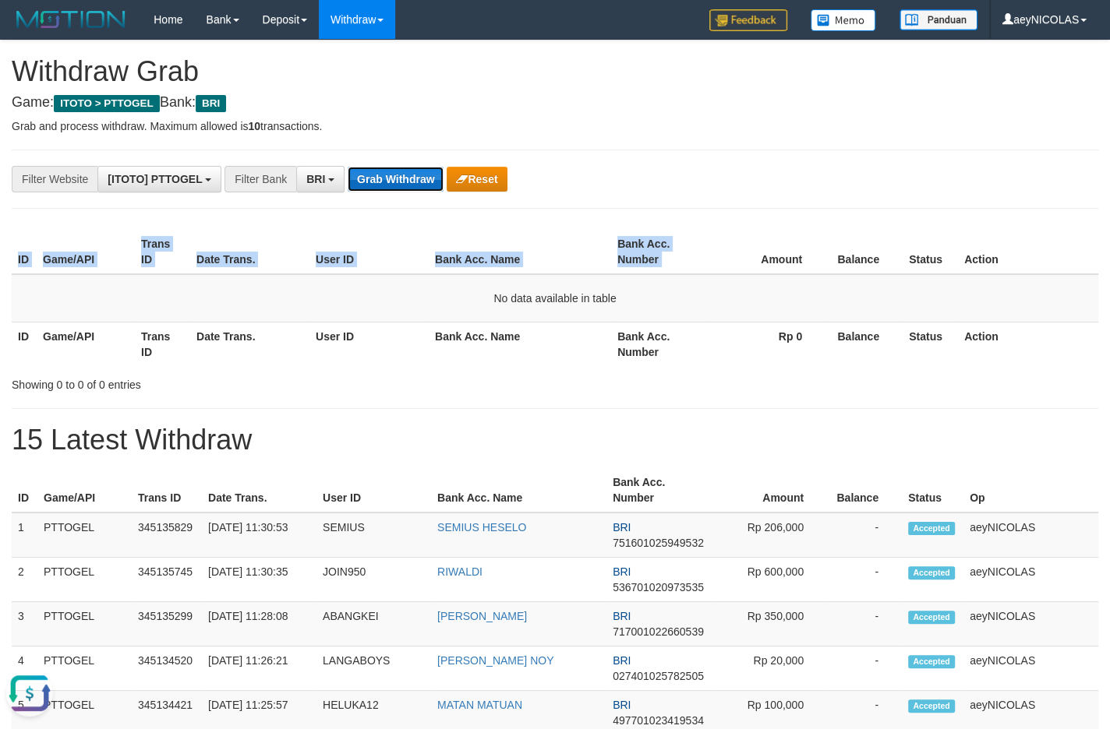
click at [367, 171] on button "Grab Withdraw" at bounding box center [396, 179] width 96 height 25
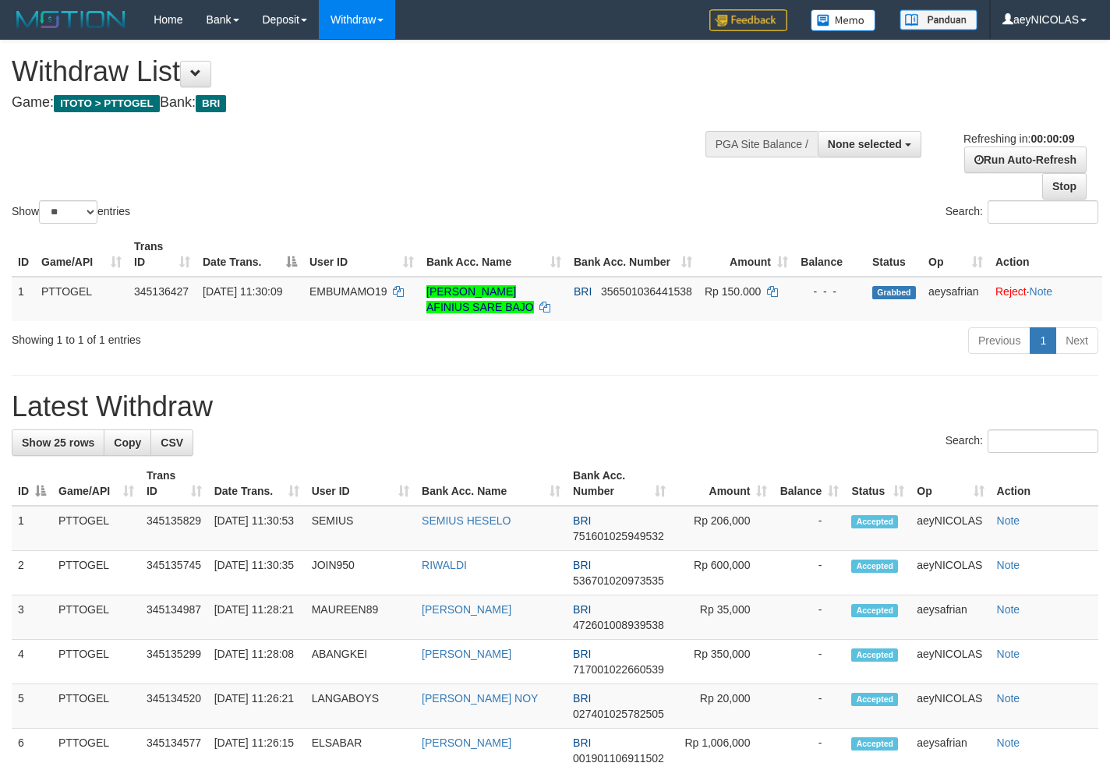
select select
select select "**"
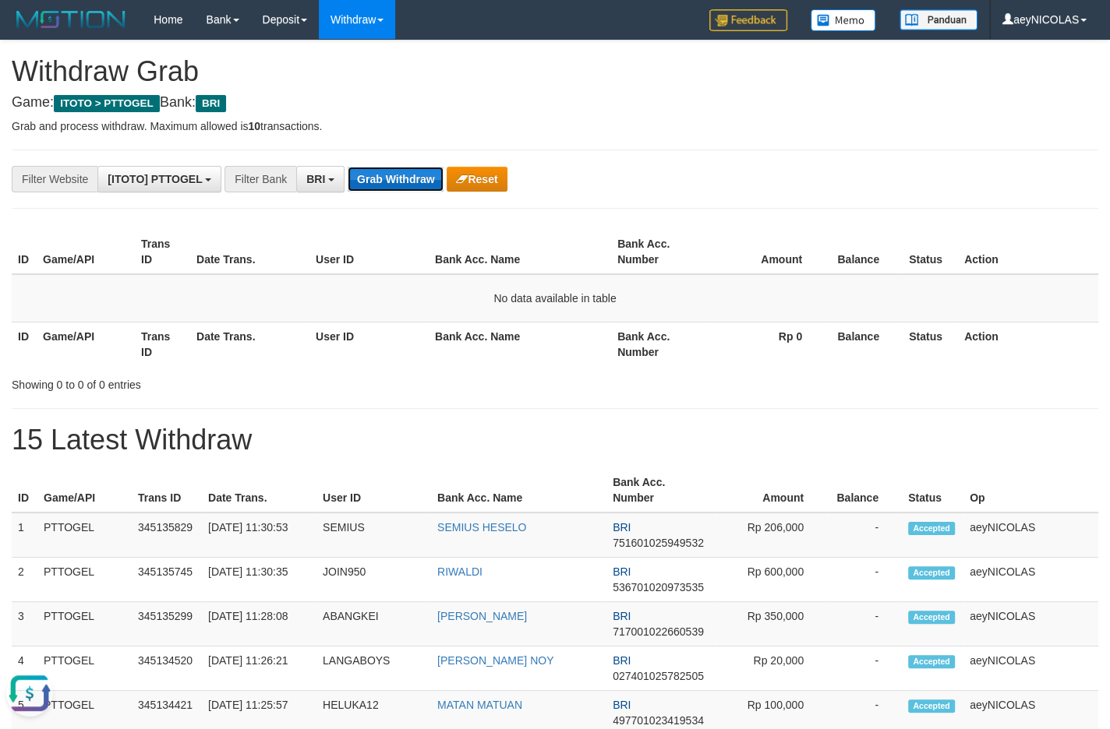
click at [409, 186] on button "Grab Withdraw" at bounding box center [396, 179] width 96 height 25
click at [408, 182] on button "Grab Withdraw" at bounding box center [396, 179] width 96 height 25
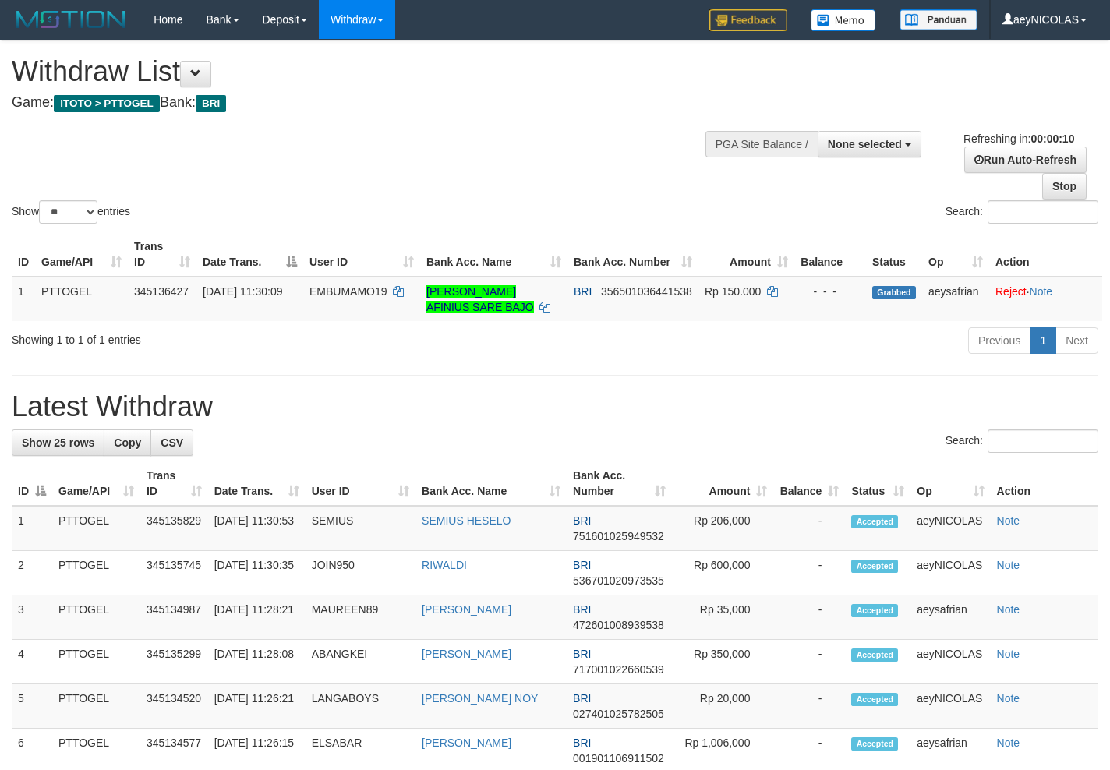
select select
select select "**"
select select
select select "**"
select select
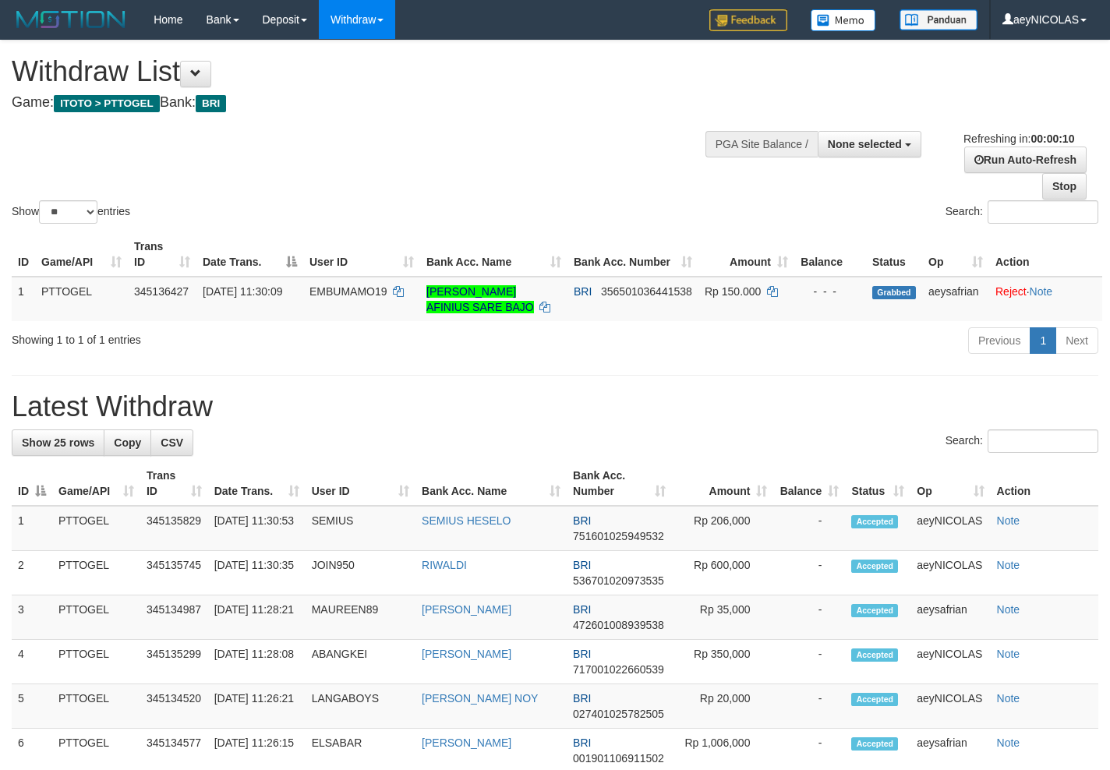
select select "**"
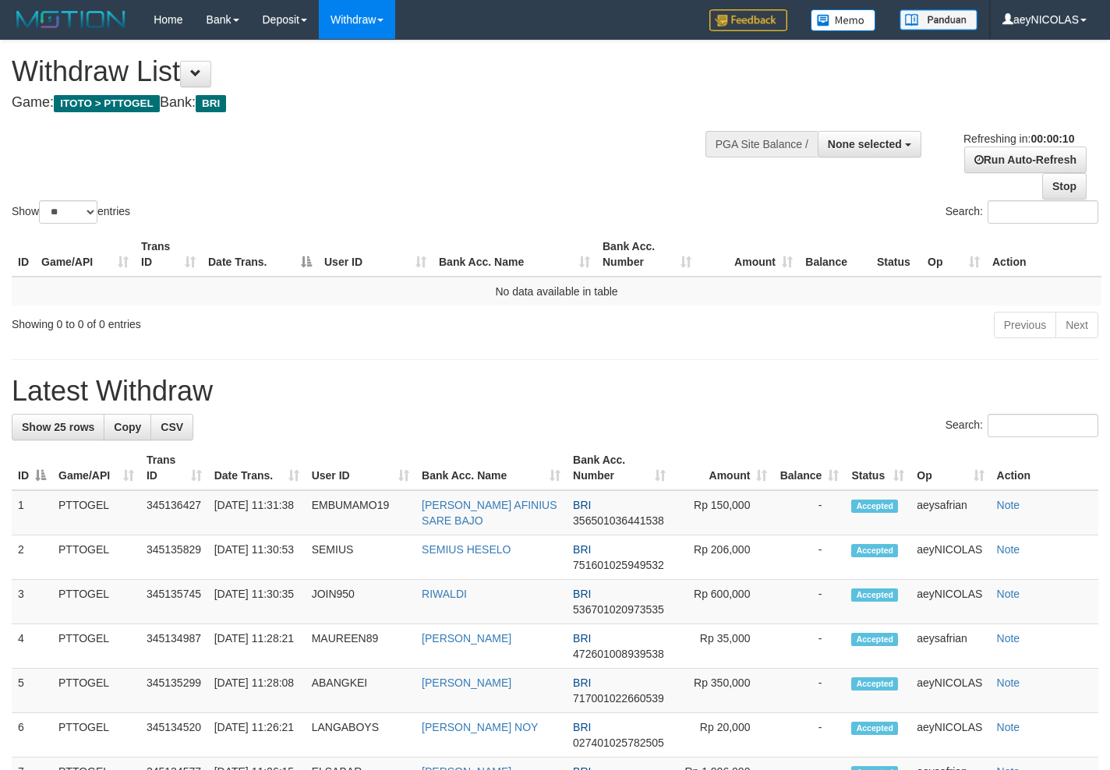
select select
select select "**"
select select
select select "**"
click at [548, 150] on div "Show ** ** ** *** entries Search:" at bounding box center [555, 134] width 1110 height 186
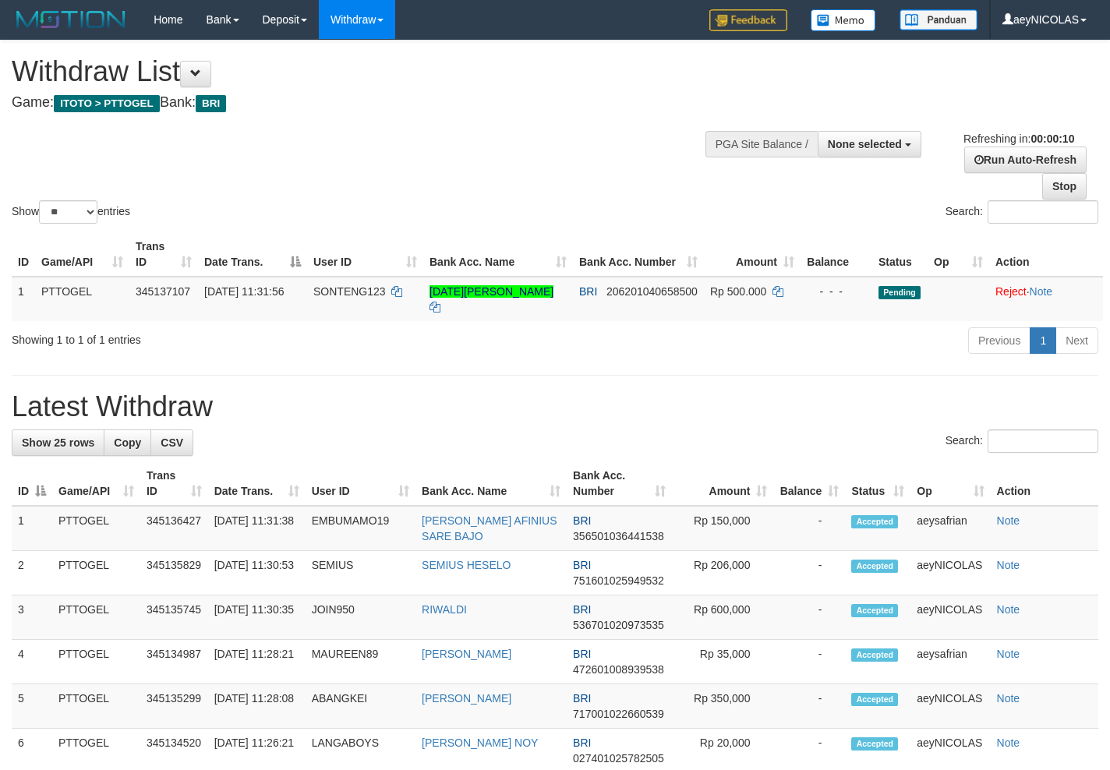
select select
select select "**"
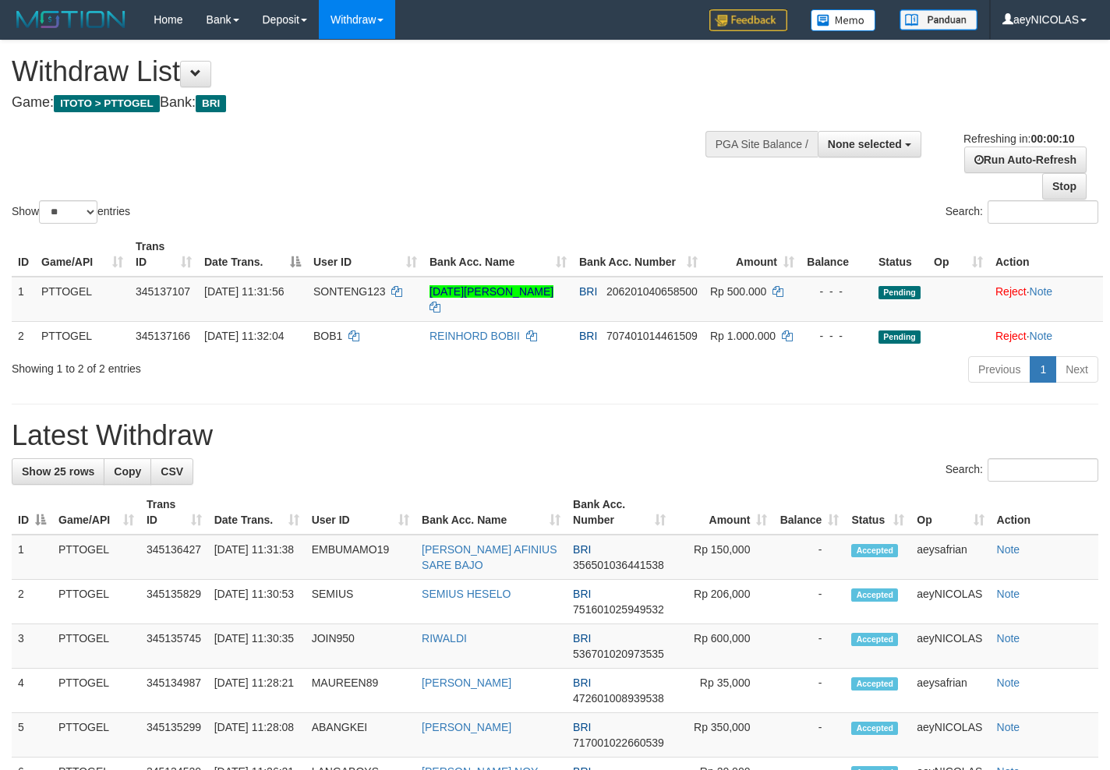
select select
select select "**"
select select
select select "**"
click at [548, 150] on div "Show ** ** ** *** entries Search:" at bounding box center [555, 134] width 1110 height 186
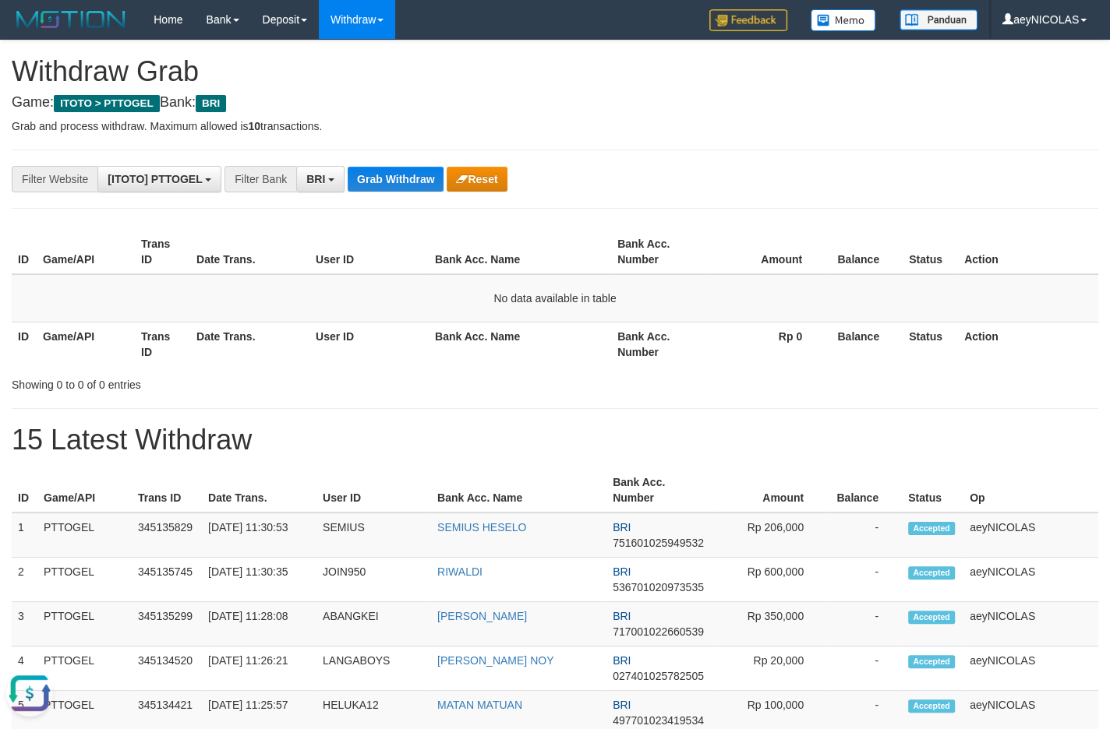
click at [510, 353] on th "Bank Acc. Name" at bounding box center [520, 344] width 182 height 44
click at [424, 189] on button "Grab Withdraw" at bounding box center [396, 179] width 96 height 25
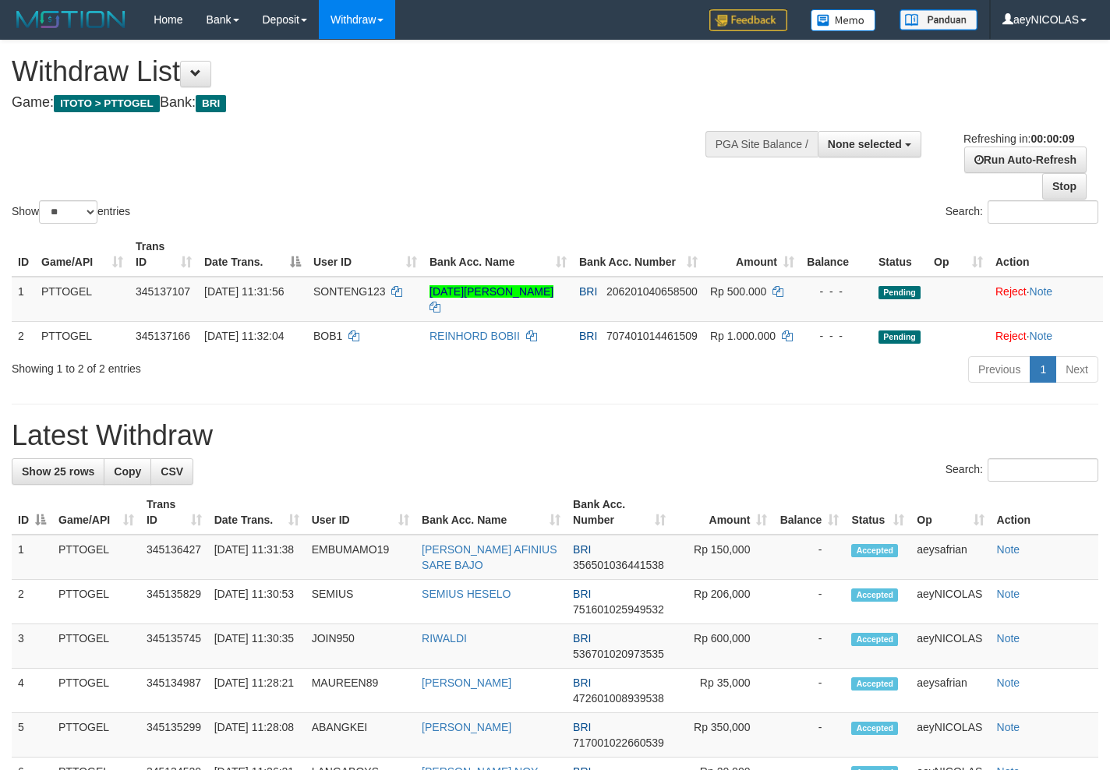
select select
select select "**"
select select
select select "**"
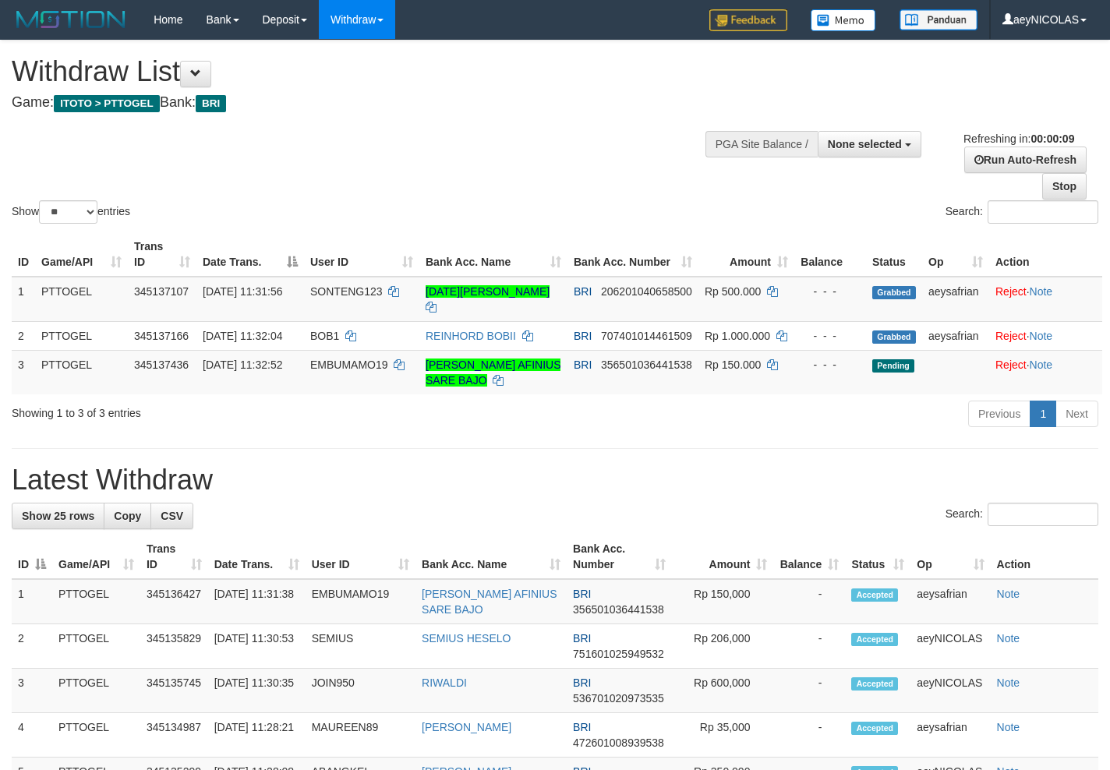
select select
select select "**"
select select
select select "**"
select select
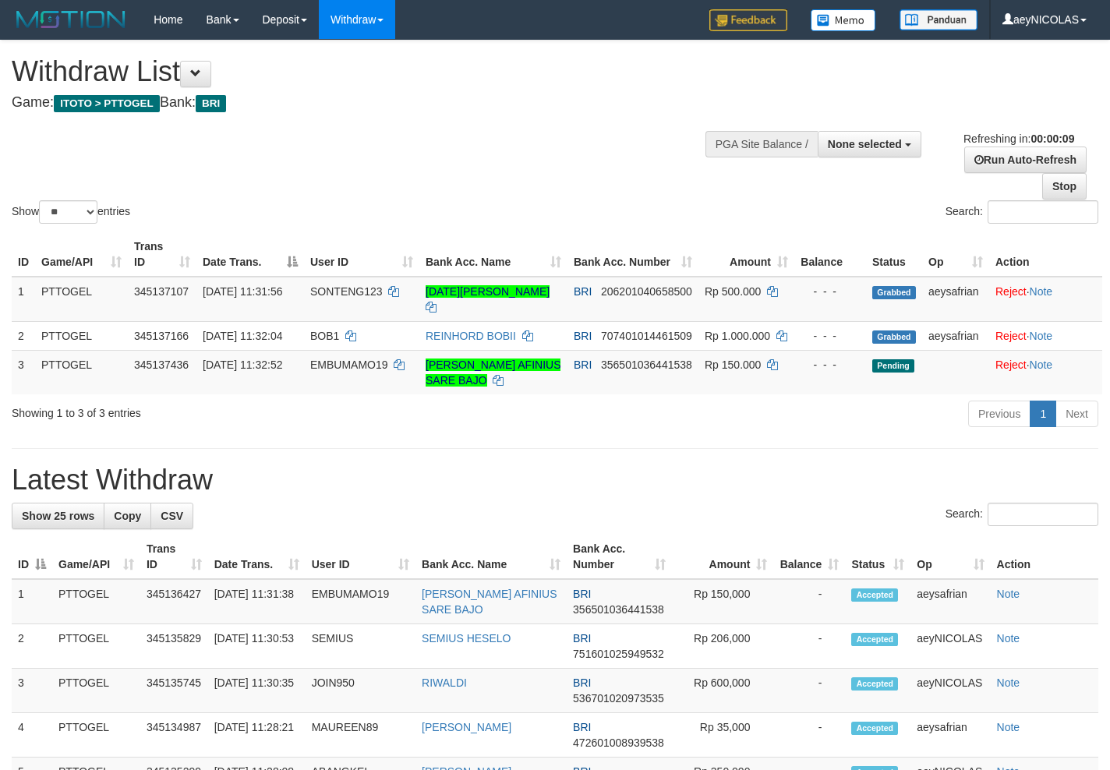
select select "**"
select select
select select "**"
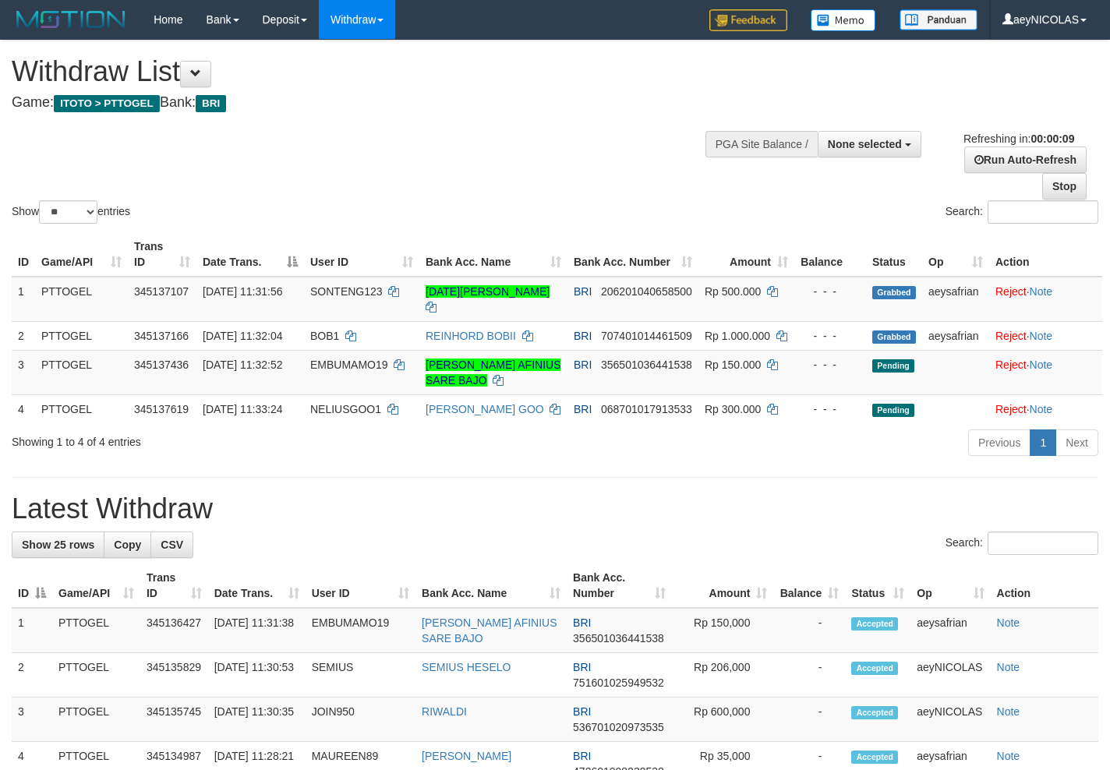
select select
select select "**"
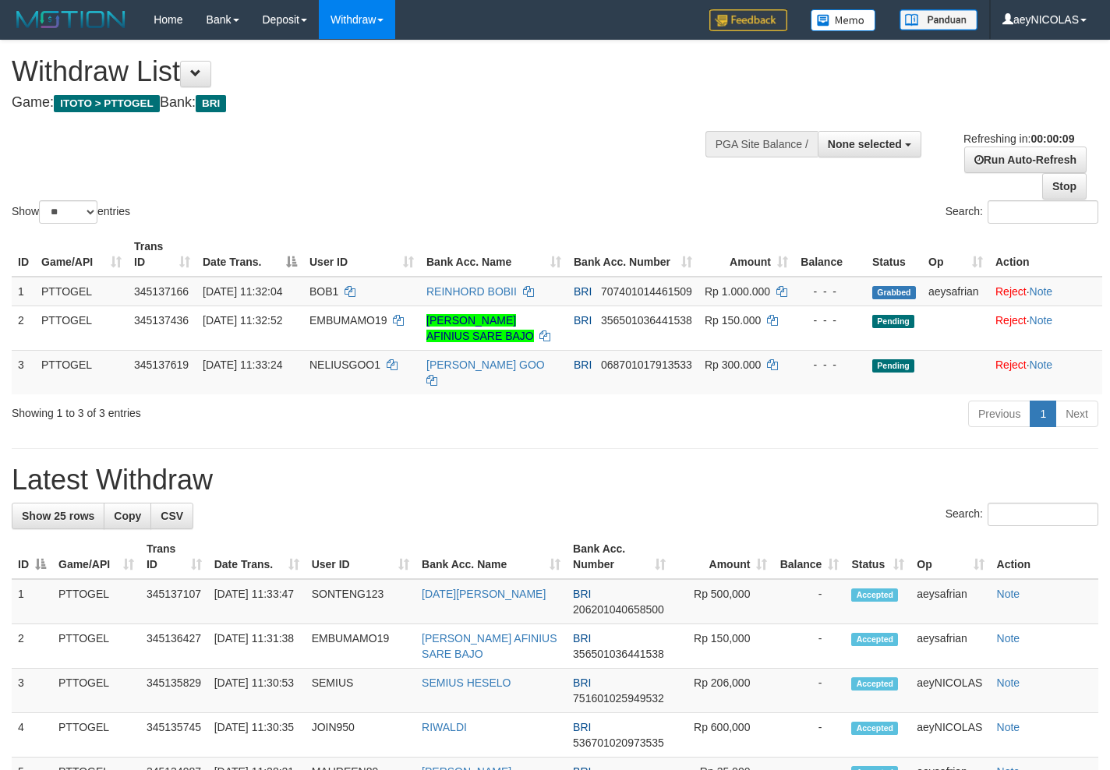
select select
select select "**"
select select
select select "**"
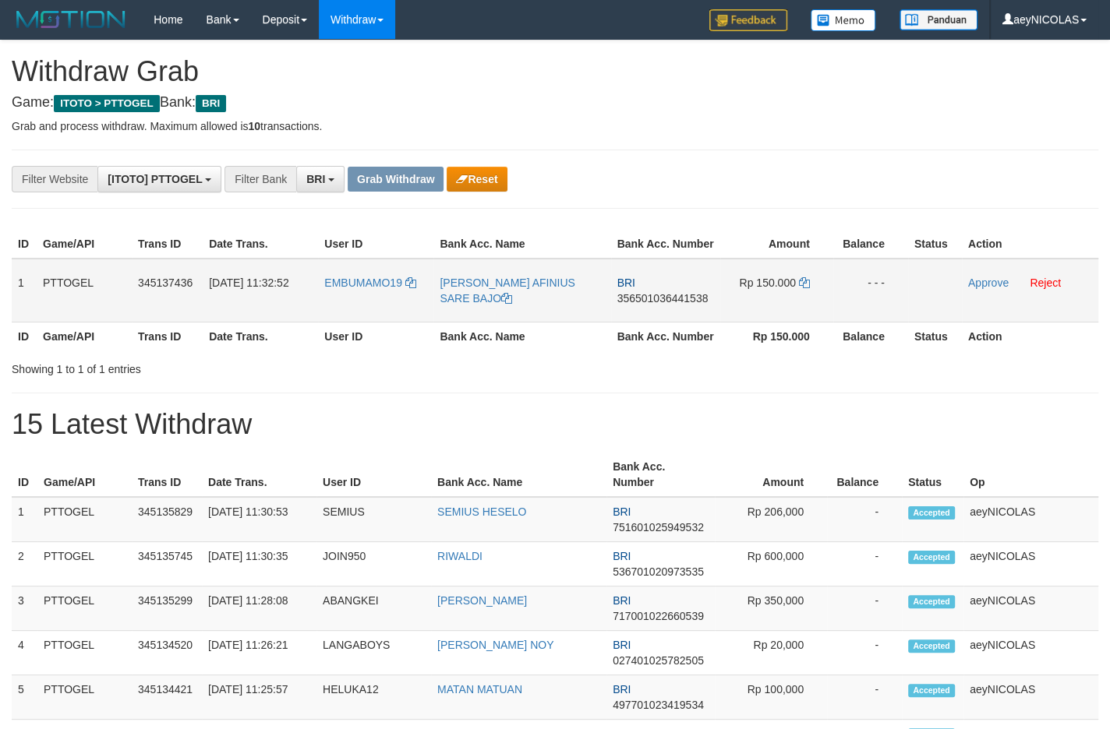
scroll to position [76, 0]
drag, startPoint x: 380, startPoint y: 326, endPoint x: 736, endPoint y: 307, distance: 356.7
click at [736, 307] on tr "1 PTTOGEL 345137436 01/10/2025 11:32:52 EMBUMAMO19 PATRISIIUS AFINIUS SARE BAJO…" at bounding box center [555, 291] width 1086 height 64
click at [678, 323] on td "BRI 356501036441538" at bounding box center [665, 291] width 109 height 64
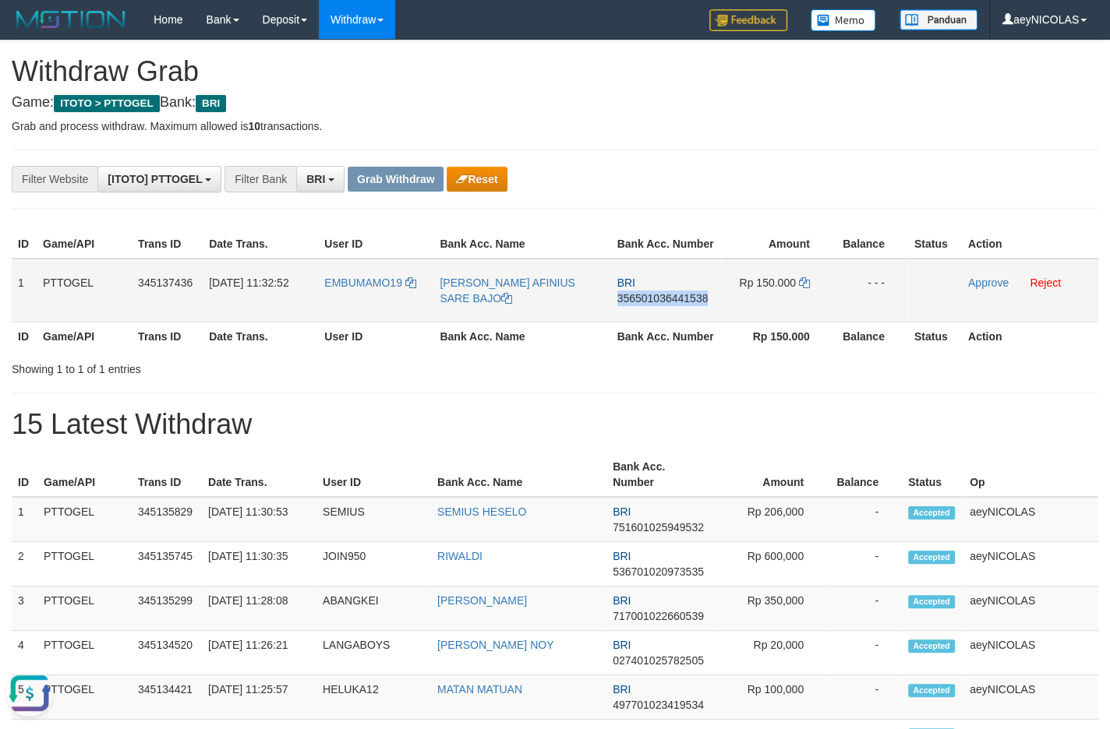
click at [678, 323] on td "BRI 356501036441538" at bounding box center [665, 291] width 109 height 64
click at [681, 320] on td "BRI 356501036441538" at bounding box center [665, 291] width 109 height 64
click at [670, 305] on span "356501036441538" at bounding box center [662, 298] width 91 height 12
copy span "356501036441538"
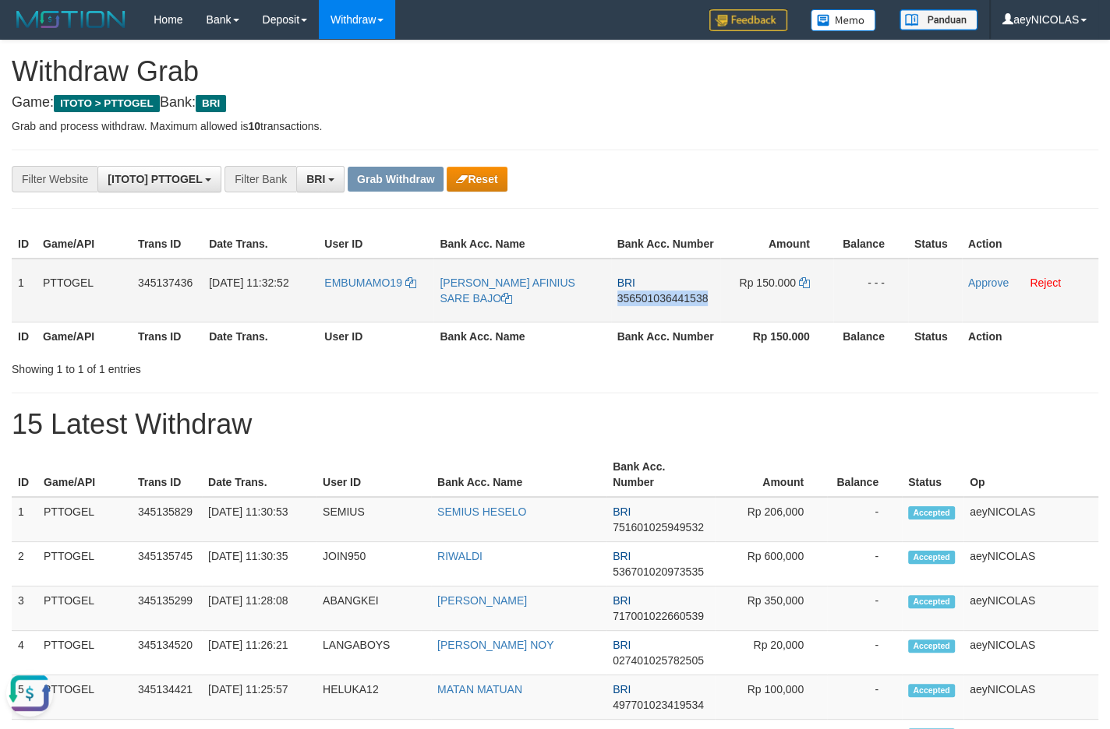
click at [670, 305] on span "356501036441538" at bounding box center [662, 298] width 91 height 12
copy span "356501036441538"
click at [798, 351] on th "Rp 150.000" at bounding box center [776, 336] width 113 height 29
click at [806, 288] on icon at bounding box center [804, 282] width 11 height 11
copy span "356501036441538"
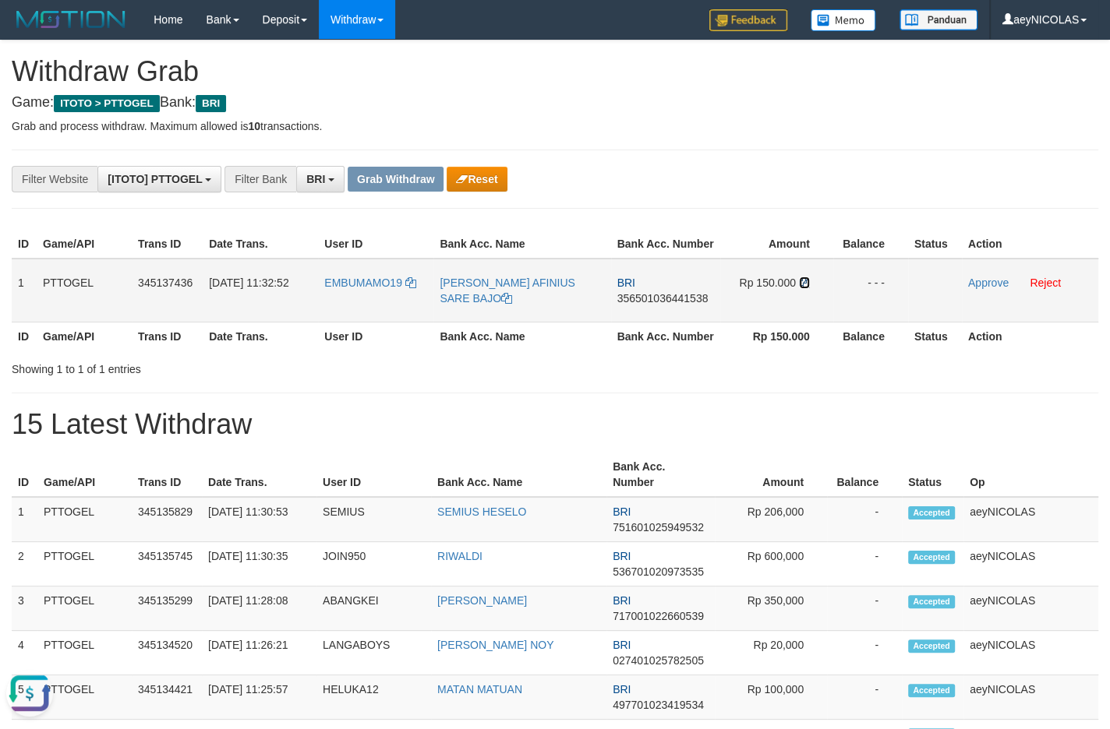
click at [806, 288] on icon at bounding box center [804, 282] width 11 height 11
click at [987, 289] on link "Approve" at bounding box center [988, 283] width 41 height 12
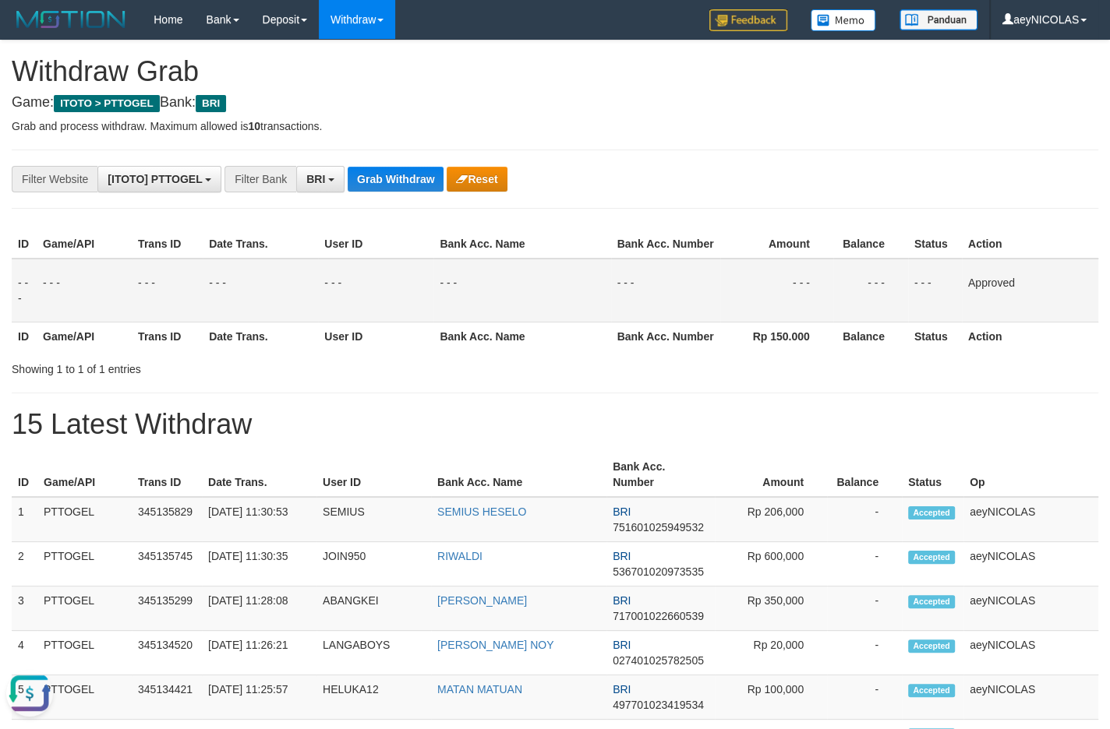
drag, startPoint x: 683, startPoint y: 381, endPoint x: 537, endPoint y: 296, distance: 168.7
click at [678, 351] on th "Bank Acc. Number" at bounding box center [665, 336] width 109 height 29
click at [420, 170] on button "Grab Withdraw" at bounding box center [396, 179] width 96 height 25
drag, startPoint x: 420, startPoint y: 170, endPoint x: 74, endPoint y: 351, distance: 390.8
click at [409, 171] on button "Grab Withdraw" at bounding box center [396, 179] width 96 height 25
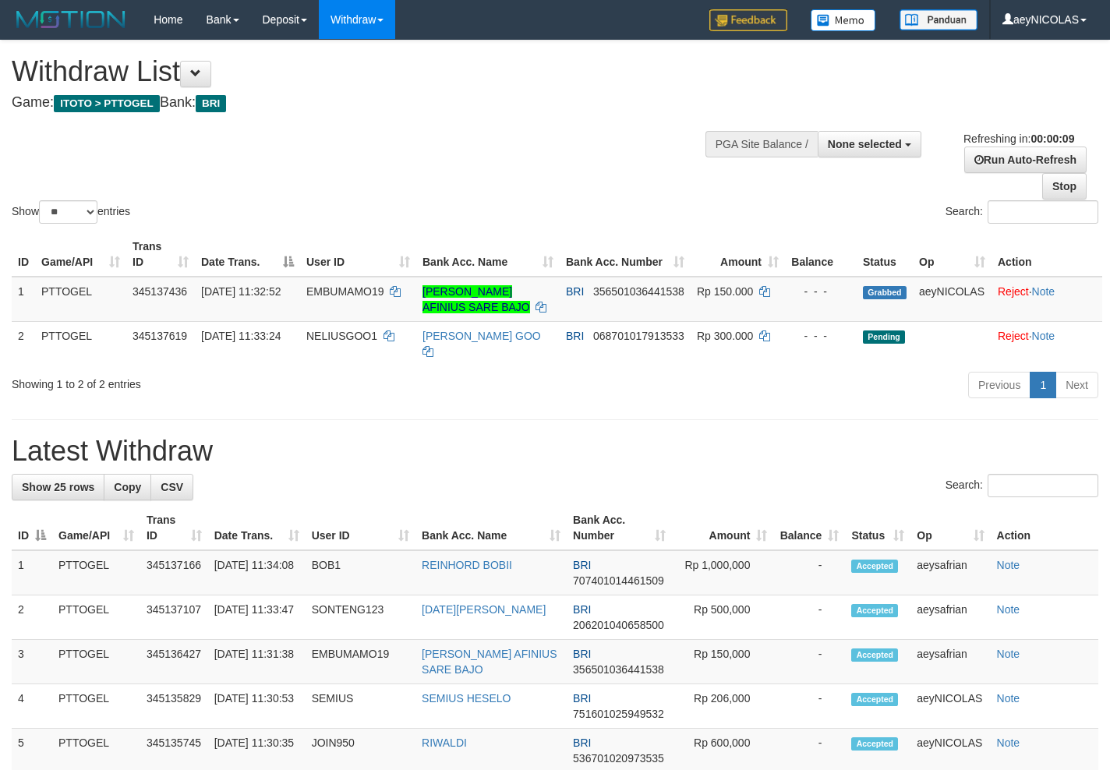
select select
select select "**"
select select
select select "**"
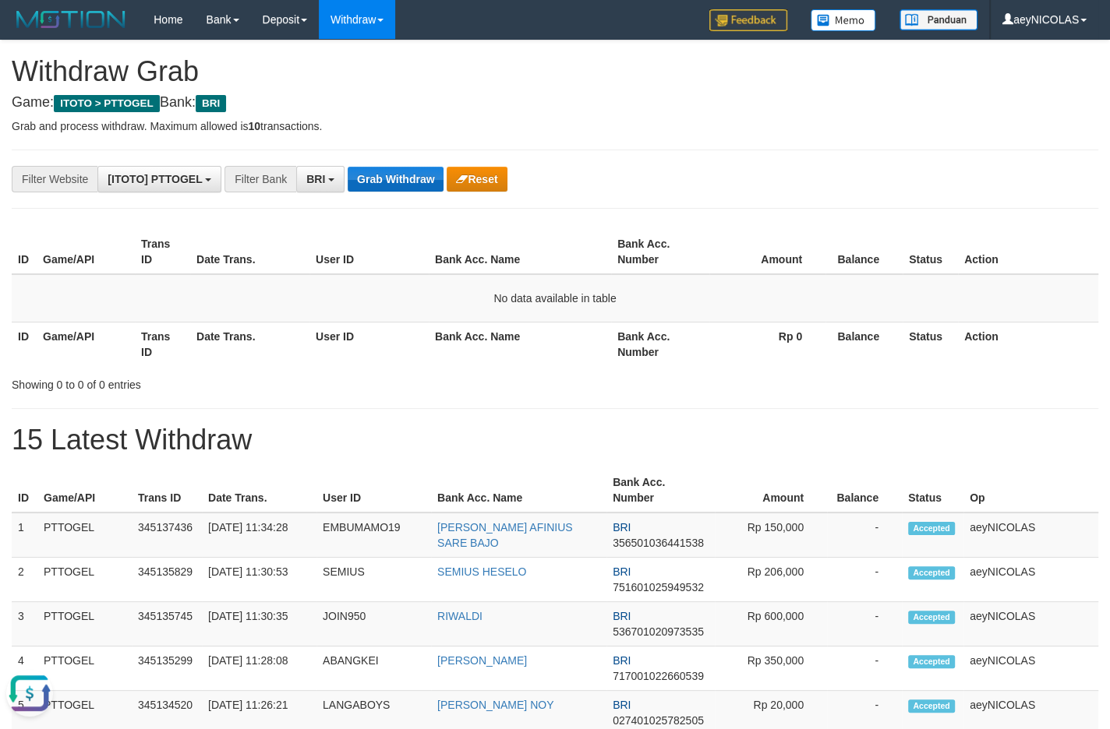
drag, startPoint x: 698, startPoint y: 349, endPoint x: 394, endPoint y: 180, distance: 347.1
click at [653, 318] on table "ID Game/API Trans ID Date Trans. User ID Bank Acc. Name Bank Acc. Number Amount…" at bounding box center [555, 298] width 1086 height 136
click at [394, 175] on button "Grab Withdraw" at bounding box center [396, 179] width 96 height 25
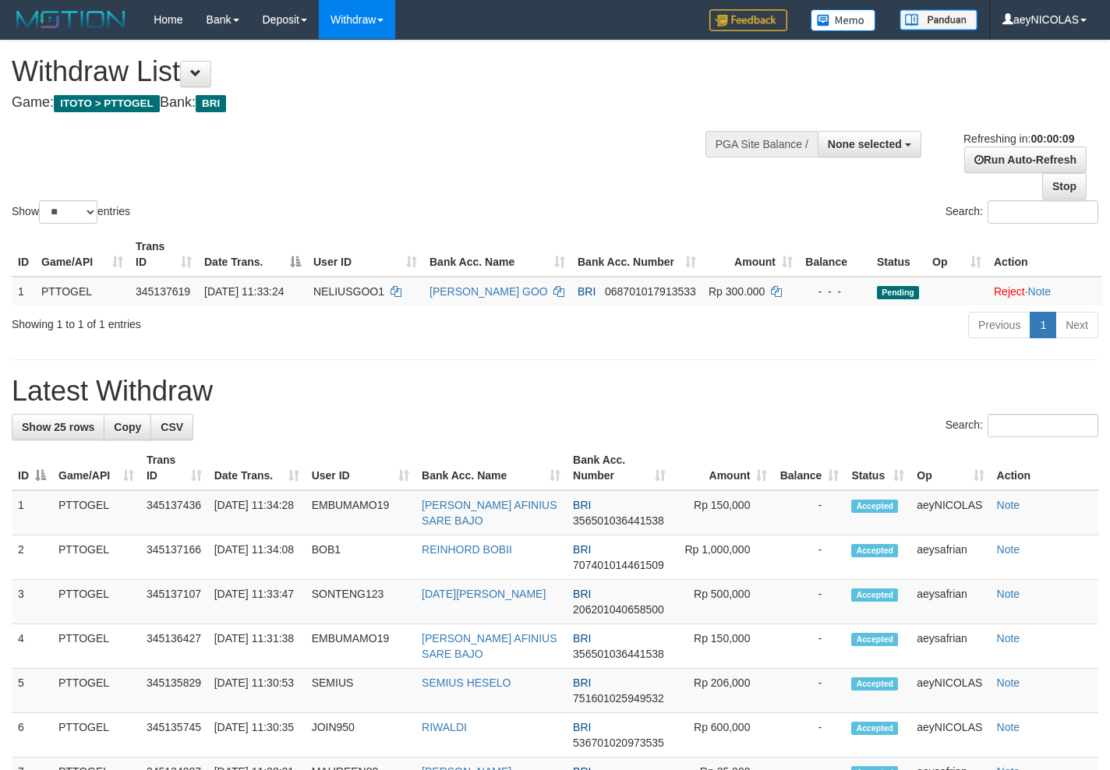
select select
select select "**"
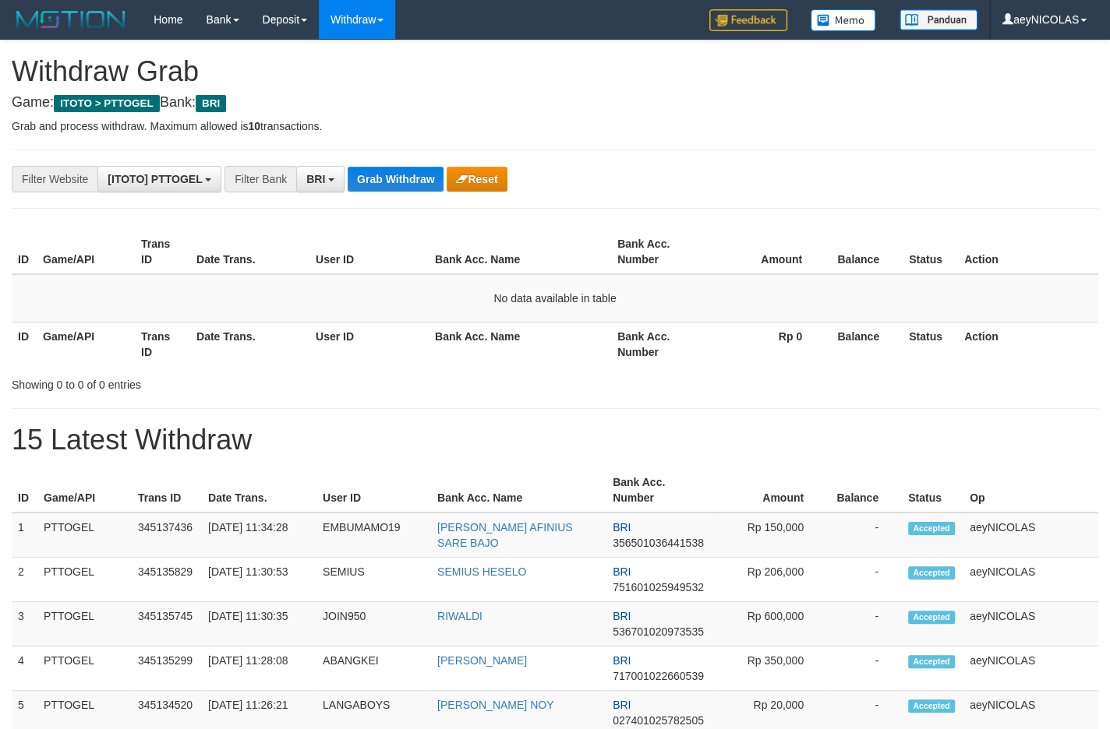
scroll to position [76, 0]
click at [406, 168] on button "Grab Withdraw" at bounding box center [396, 179] width 96 height 25
click at [394, 179] on button "Grab Withdraw" at bounding box center [396, 179] width 96 height 25
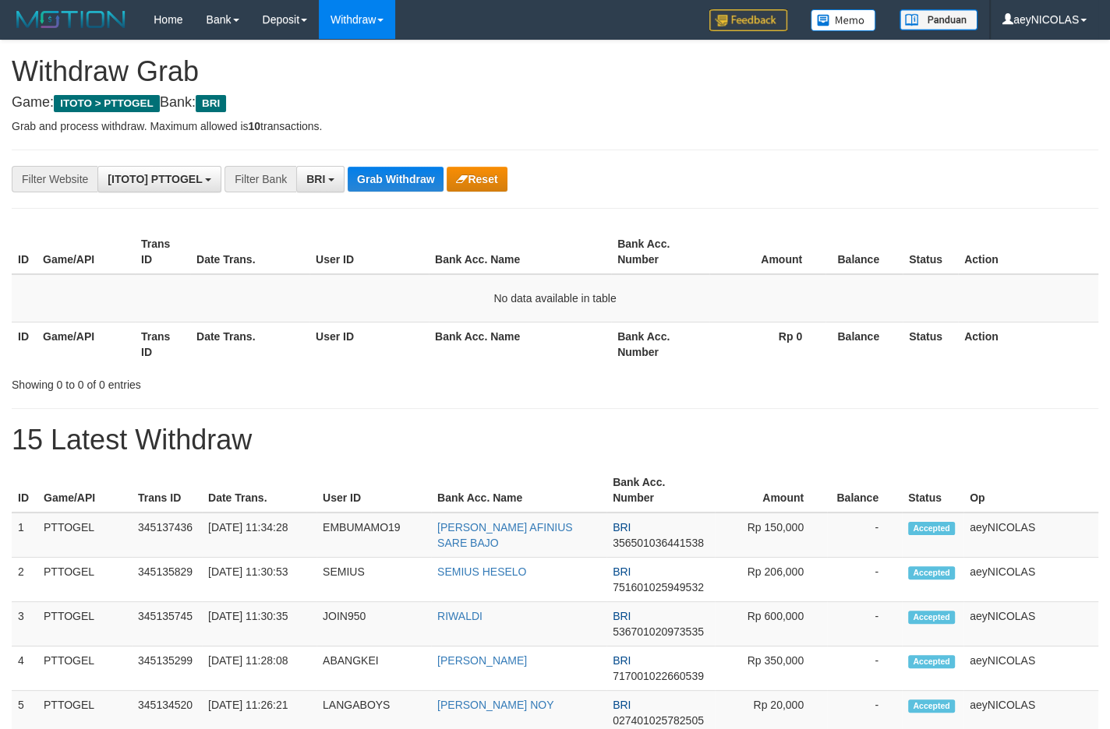
click at [394, 179] on button "Grab Withdraw" at bounding box center [396, 179] width 96 height 25
click at [394, 178] on button "Grab Withdraw" at bounding box center [396, 179] width 96 height 25
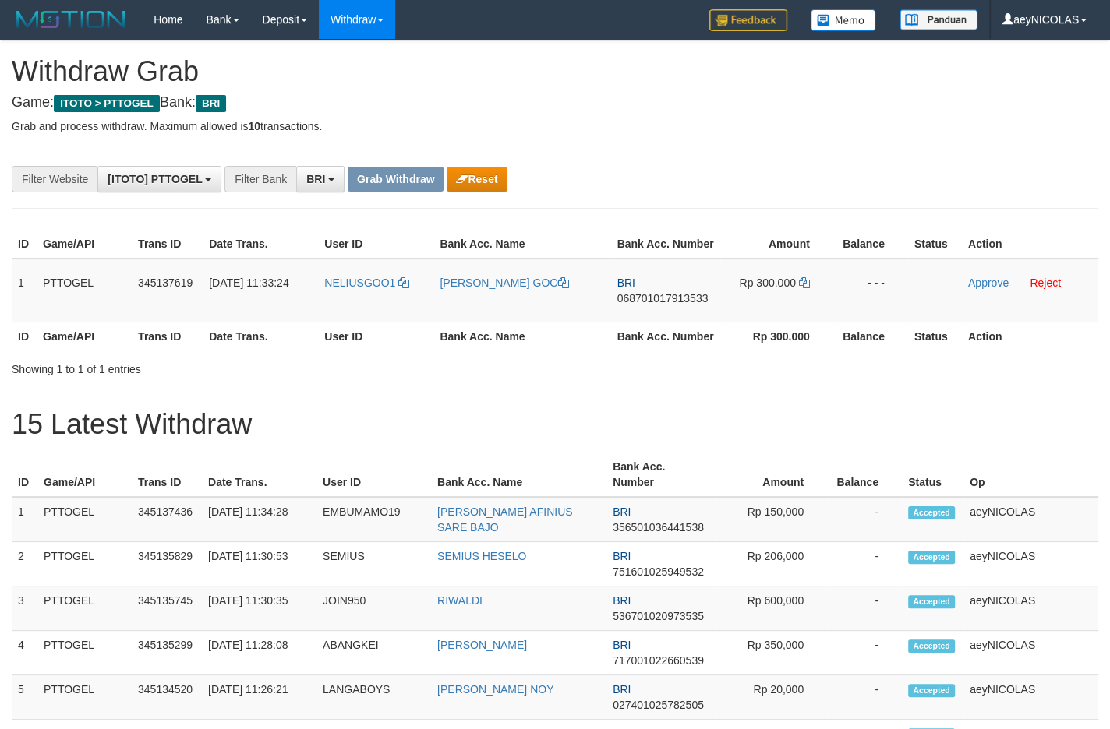
scroll to position [76, 0]
click at [553, 377] on div "Showing 1 to 1 of 1 entries" at bounding box center [555, 366] width 1110 height 22
drag, startPoint x: 355, startPoint y: 324, endPoint x: 739, endPoint y: 315, distance: 384.3
click at [739, 315] on tr "1 PTTOGEL 345137619 01/10/2025 11:33:24 NELIUSGOO1 NELIUS GOO BRI 0687010179135…" at bounding box center [555, 291] width 1086 height 64
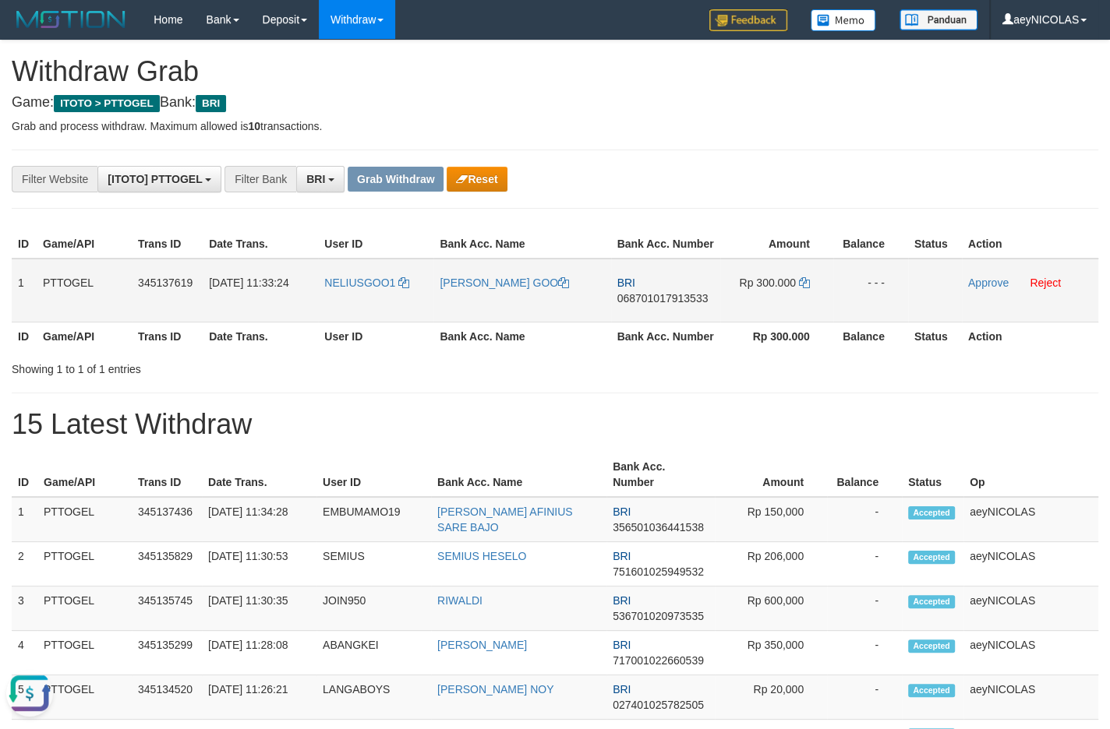
copy tr
click at [680, 322] on td "BRI 068701017913533" at bounding box center [665, 291] width 109 height 64
click at [682, 305] on span "068701017913533" at bounding box center [662, 298] width 91 height 12
copy span "068701017913533"
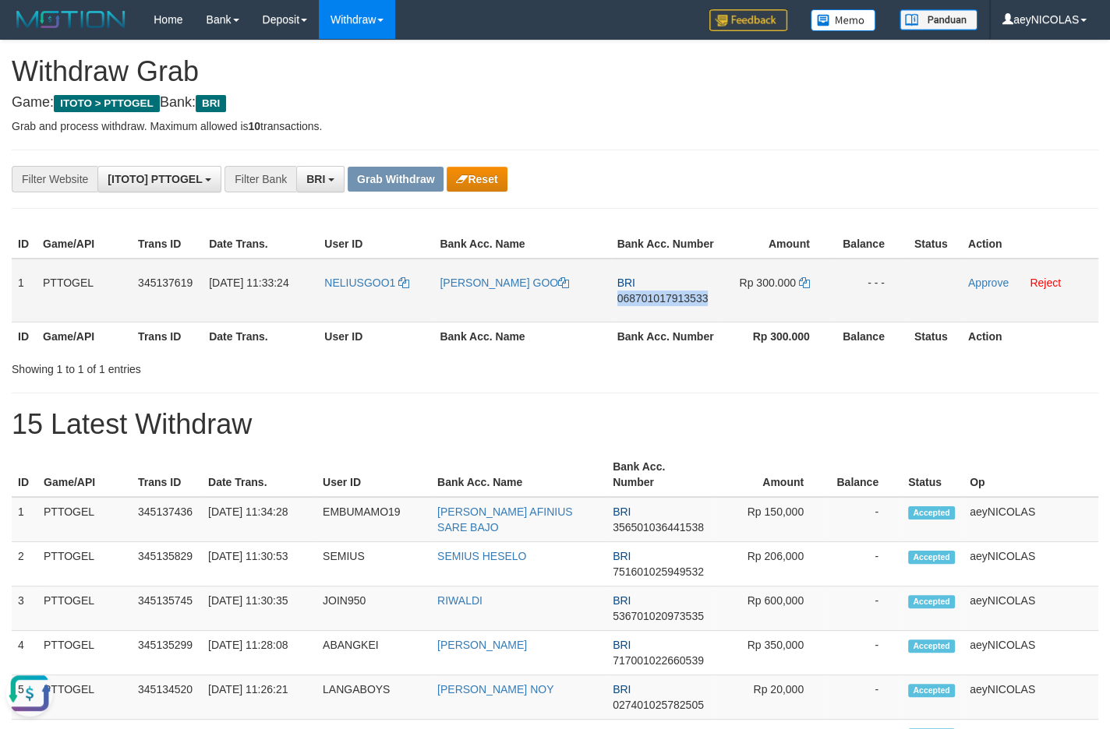
click at [682, 305] on span "068701017913533" at bounding box center [662, 298] width 91 height 12
copy span "068701017913533"
click at [630, 305] on span "068701017913533" at bounding box center [662, 298] width 91 height 12
copy span "068701017913533"
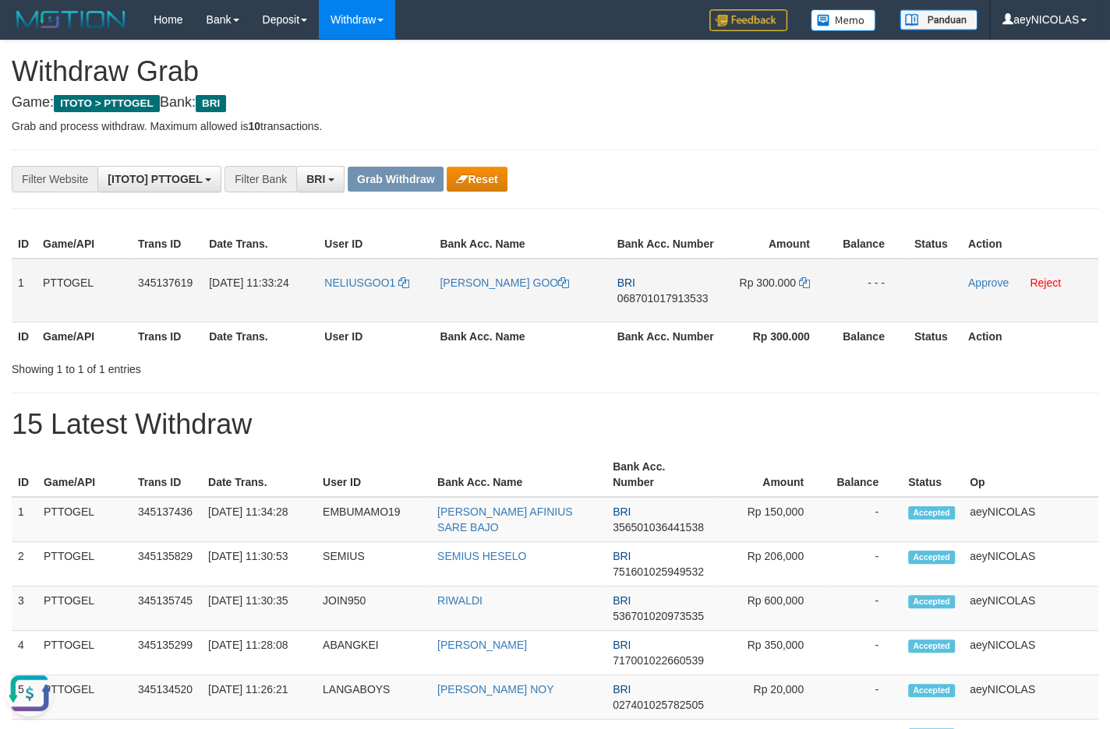
click at [641, 305] on td "BRI 068701017913533" at bounding box center [665, 291] width 109 height 64
click at [642, 305] on span "068701017913533" at bounding box center [662, 298] width 91 height 12
copy span "068701017913533"
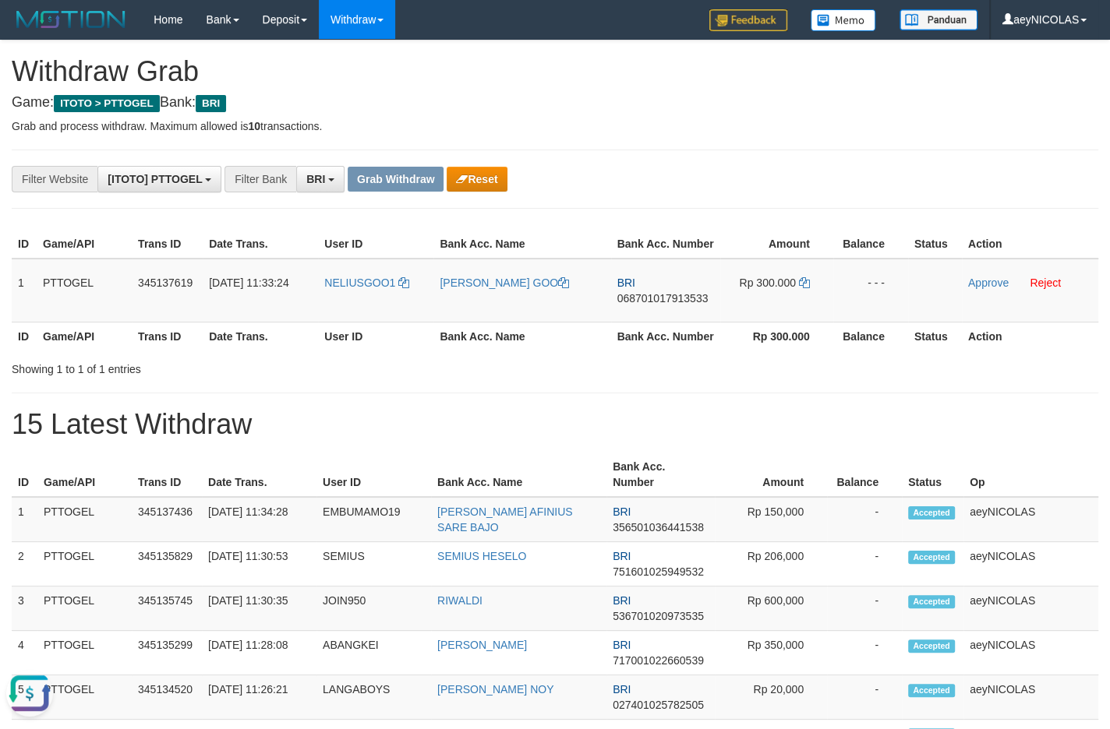
click at [674, 351] on th "Bank Acc. Number" at bounding box center [665, 336] width 109 height 29
click at [673, 307] on td "BRI 068701017913533" at bounding box center [665, 291] width 109 height 64
click at [659, 305] on span "068701017913533" at bounding box center [662, 298] width 91 height 12
copy span "068701017913533"
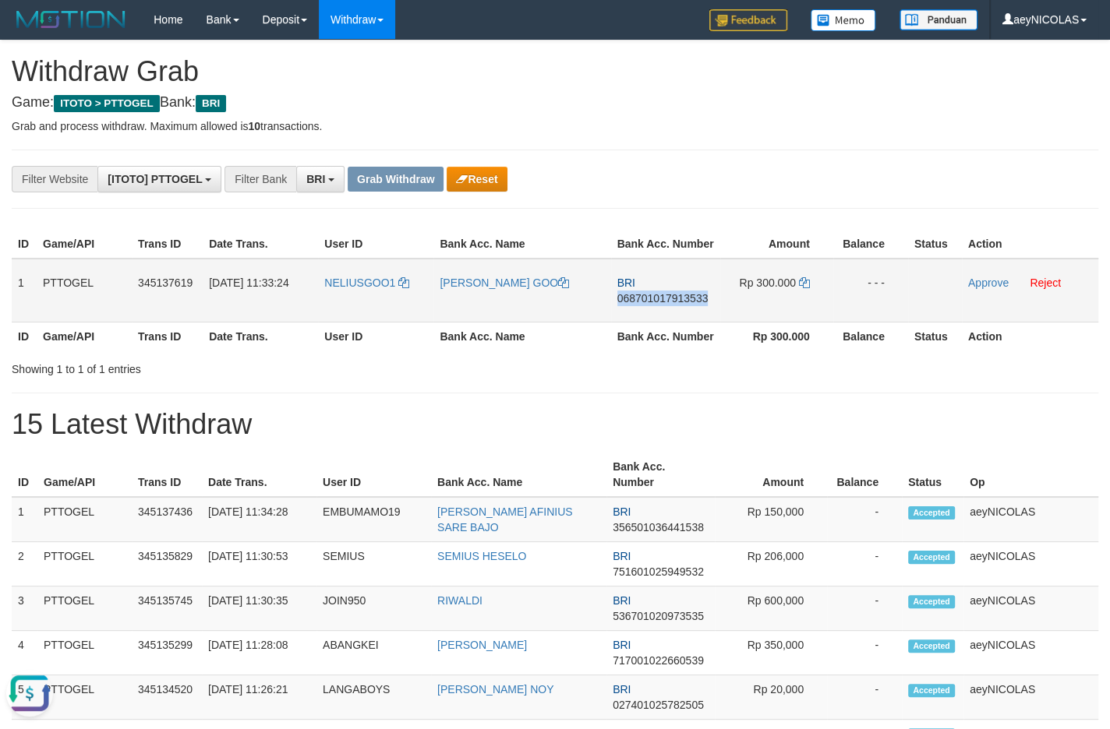
click at [659, 305] on span "068701017913533" at bounding box center [662, 298] width 91 height 12
copy span "068701017913533"
click at [807, 288] on icon at bounding box center [804, 282] width 11 height 11
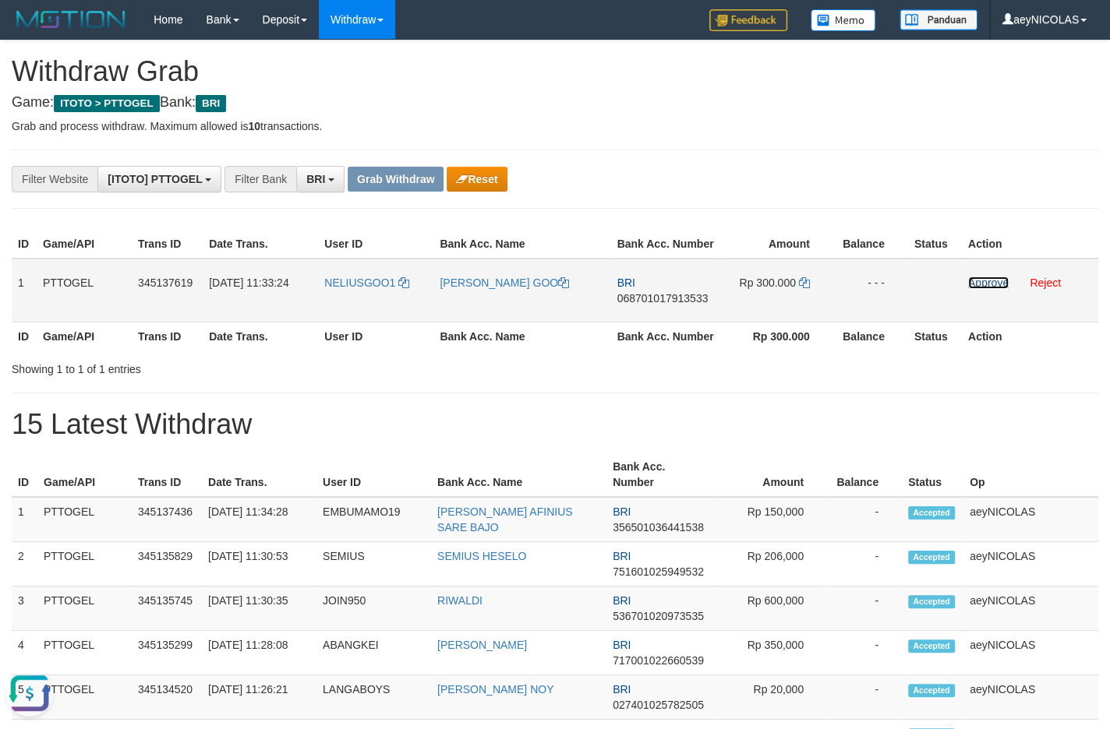
click at [1000, 289] on link "Approve" at bounding box center [988, 283] width 41 height 12
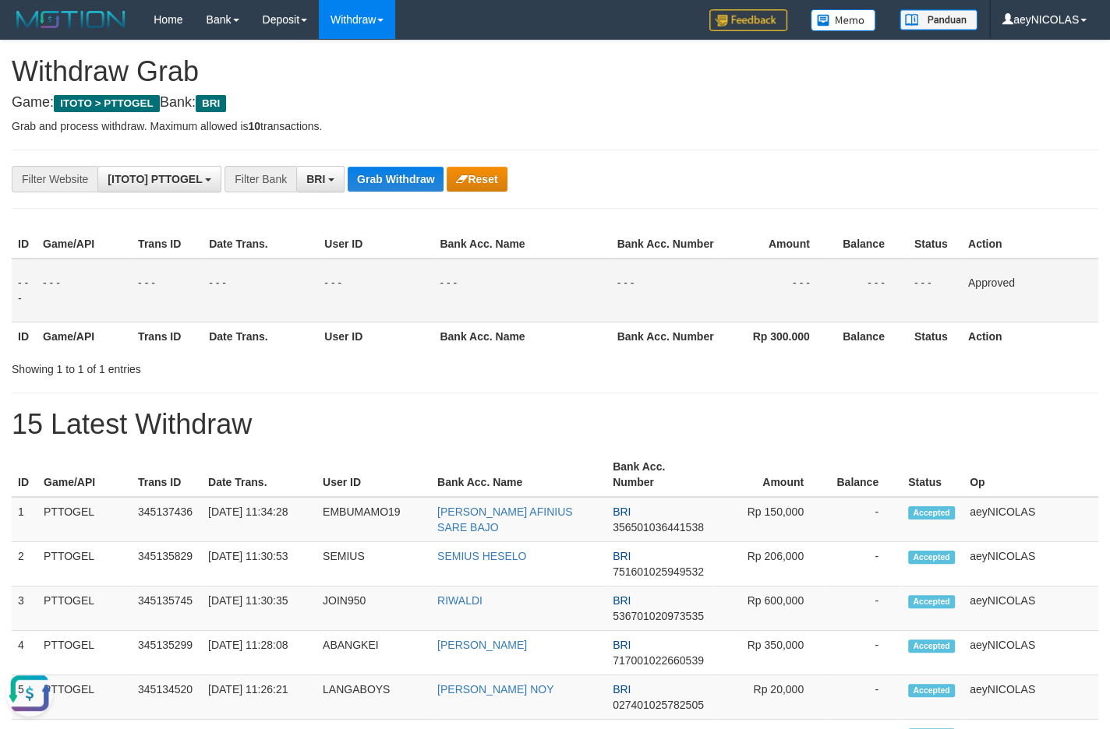
drag, startPoint x: 677, startPoint y: 412, endPoint x: 515, endPoint y: 273, distance: 213.9
click at [324, 176] on span "BRI" at bounding box center [315, 179] width 19 height 12
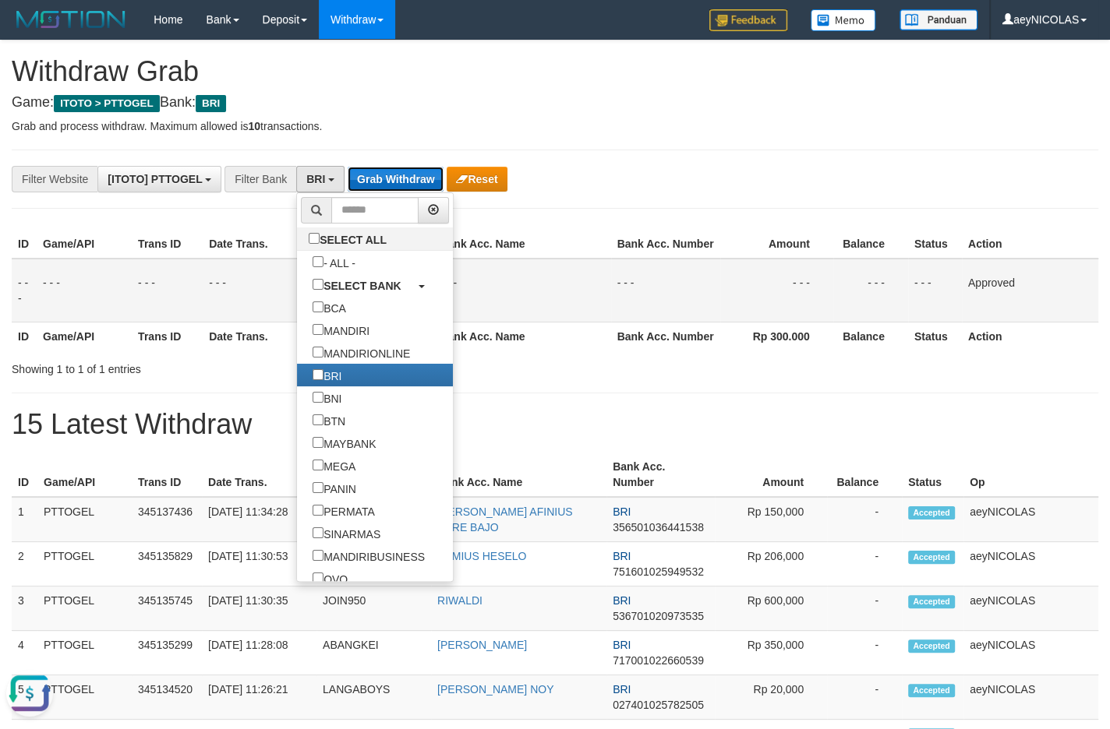
click at [394, 178] on button "Grab Withdraw" at bounding box center [396, 179] width 96 height 25
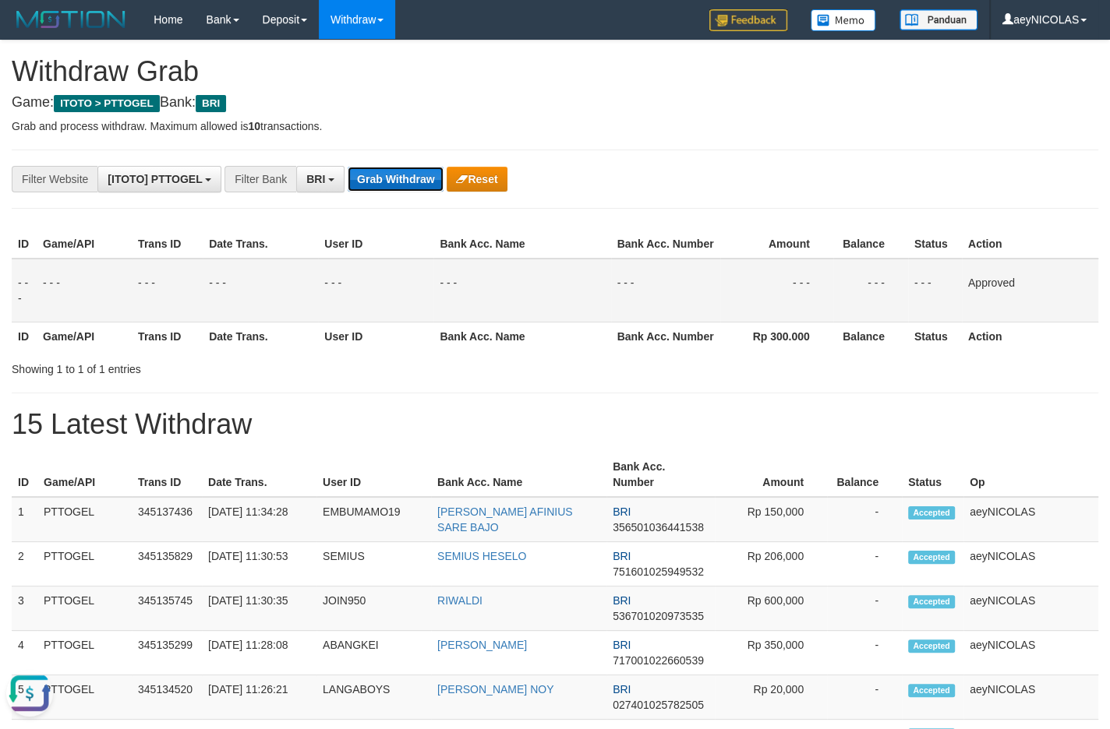
click at [394, 178] on button "Grab Withdraw" at bounding box center [396, 179] width 96 height 25
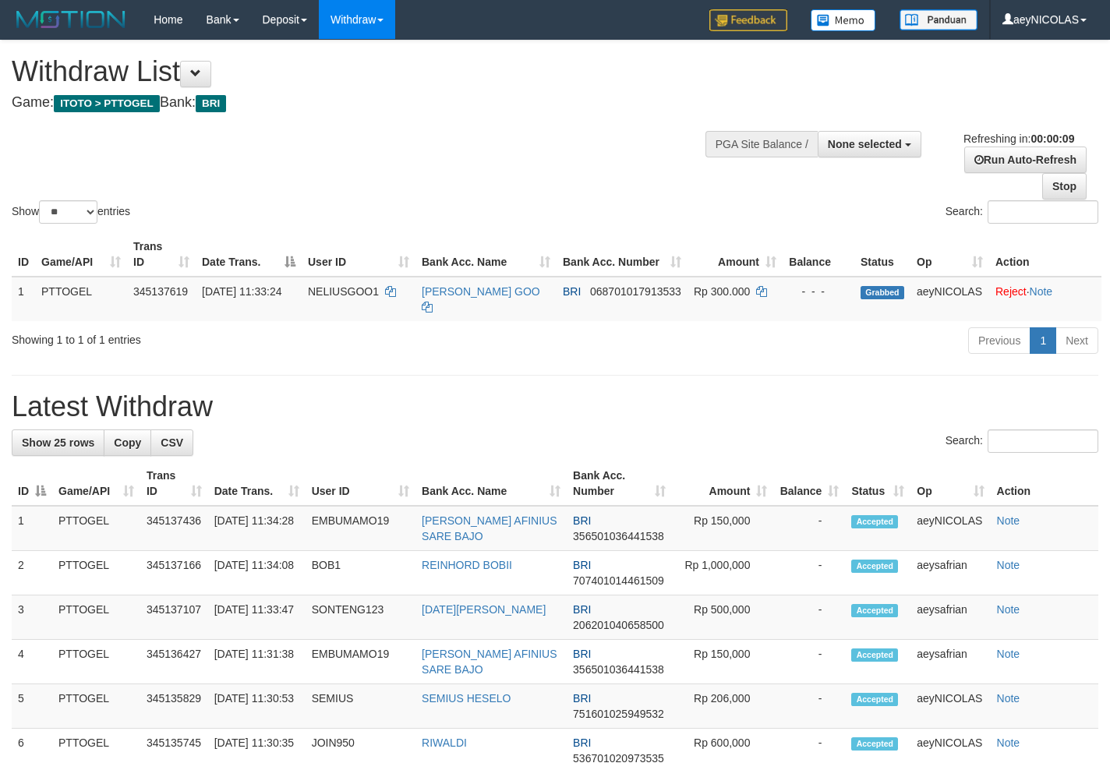
select select
select select "**"
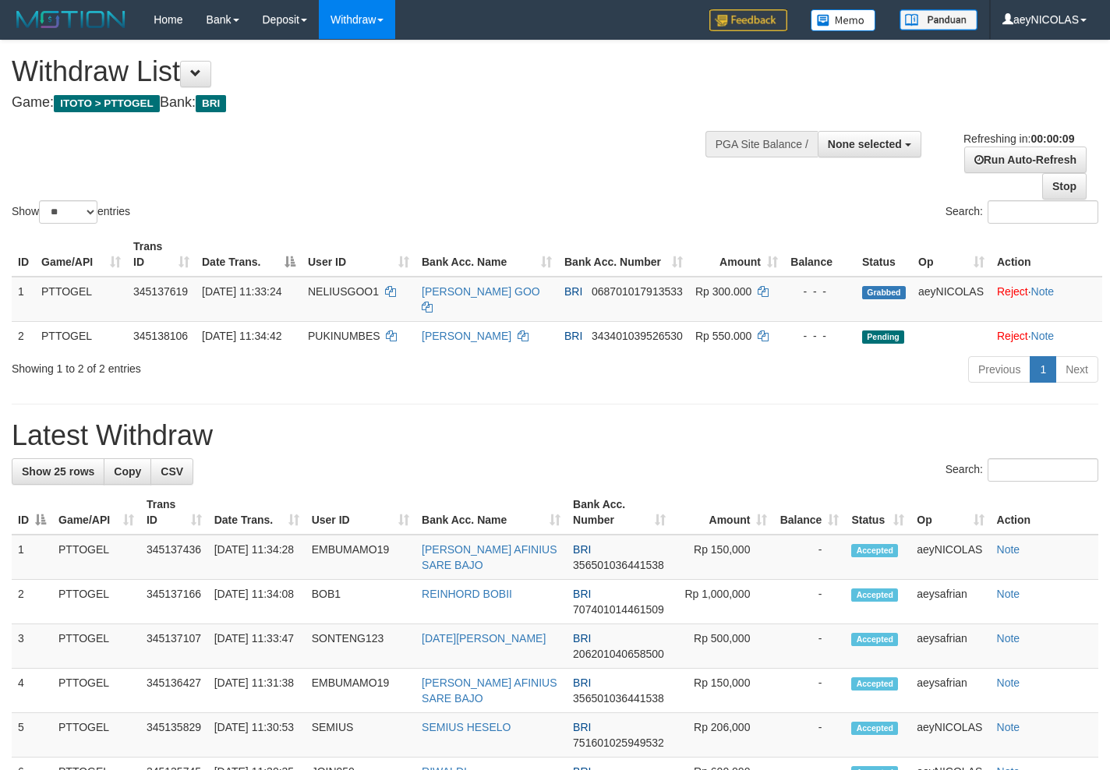
select select
select select "**"
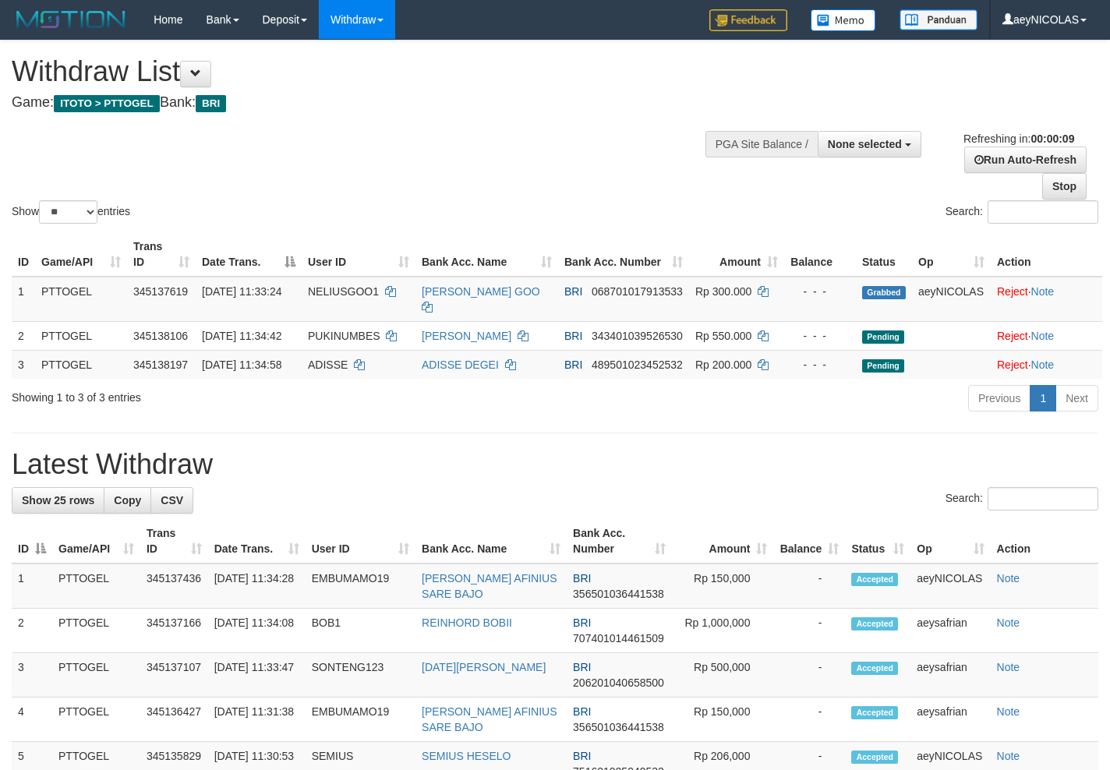
select select
select select "**"
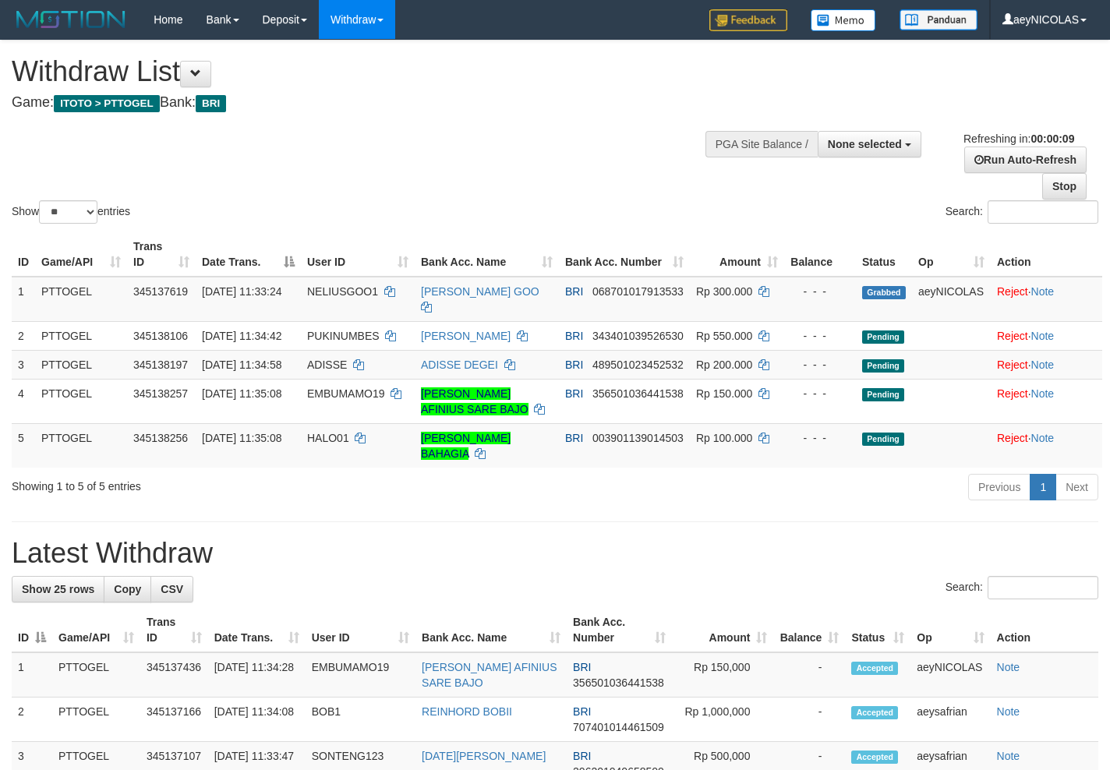
select select
select select "**"
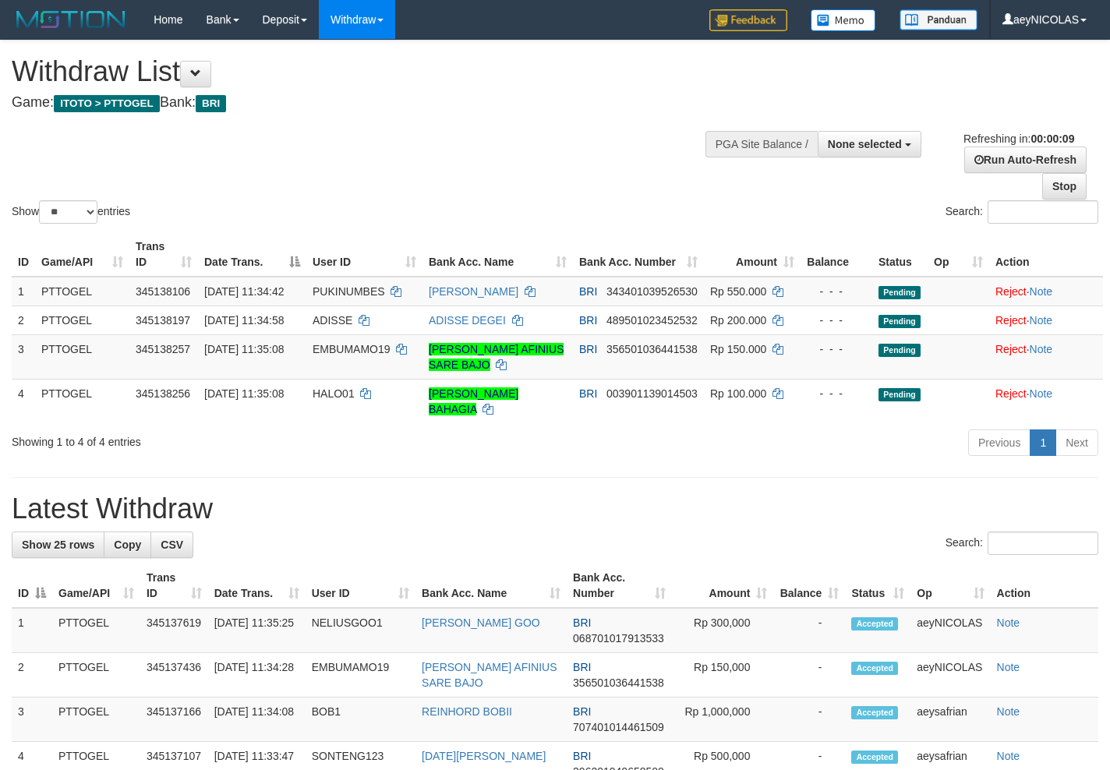
select select
select select "**"
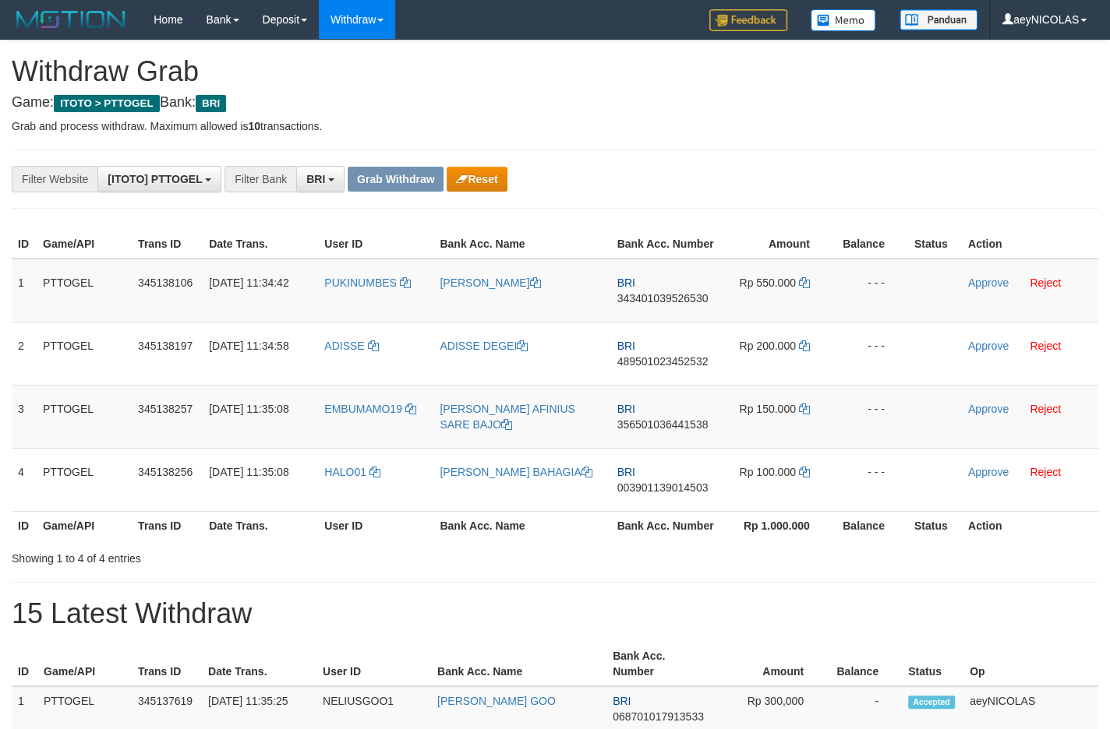
scroll to position [76, 0]
drag, startPoint x: 713, startPoint y: 168, endPoint x: 355, endPoint y: 309, distance: 384.5
click at [705, 150] on hr at bounding box center [555, 150] width 1086 height 1
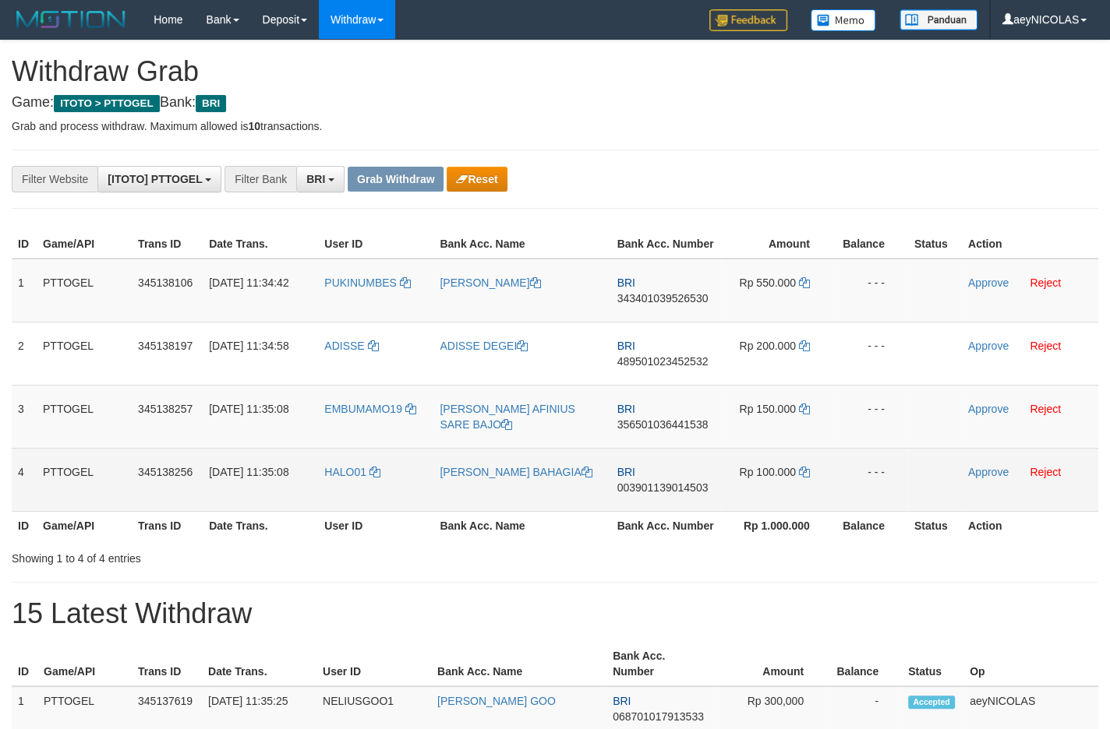
drag, startPoint x: 659, startPoint y: 545, endPoint x: 802, endPoint y: 503, distance: 148.5
click at [802, 503] on tbody "1 PTTOGEL 345138106 01/10/2025 11:34:42 PUKINUMBES ALDI HIDAYAT BRI 34340103952…" at bounding box center [555, 385] width 1086 height 253
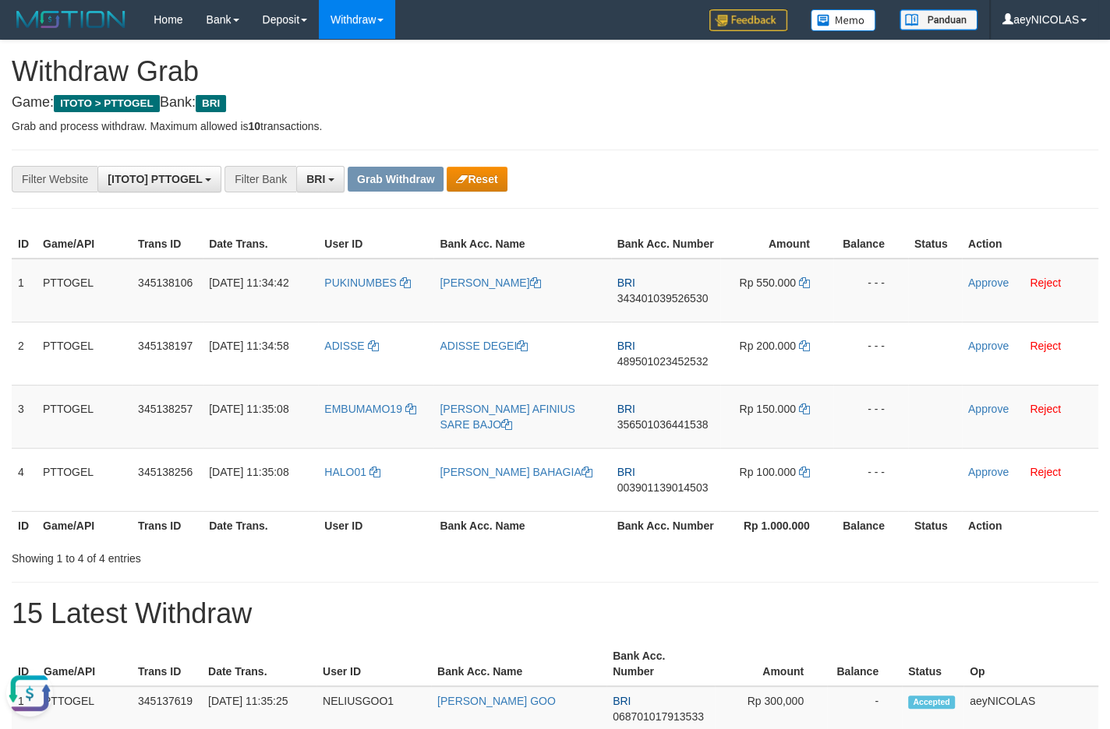
scroll to position [0, 0]
click at [670, 305] on span "343401039526530" at bounding box center [662, 298] width 91 height 12
copy span "343401039526530"
click at [675, 305] on span "343401039526530" at bounding box center [662, 298] width 91 height 12
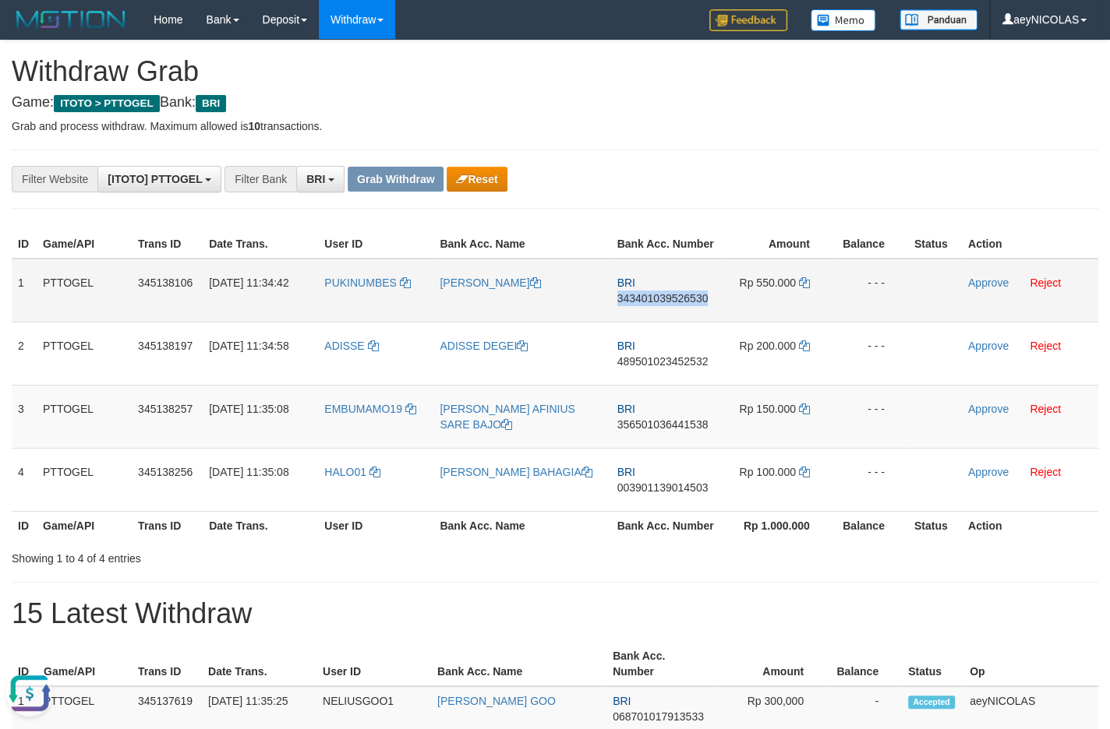
click at [675, 305] on span "343401039526530" at bounding box center [662, 298] width 91 height 12
copy span "343401039526530"
click at [645, 174] on div "**********" at bounding box center [462, 179] width 925 height 26
click at [798, 299] on td "Rp 550.000" at bounding box center [776, 291] width 113 height 64
click at [802, 288] on icon at bounding box center [804, 282] width 11 height 11
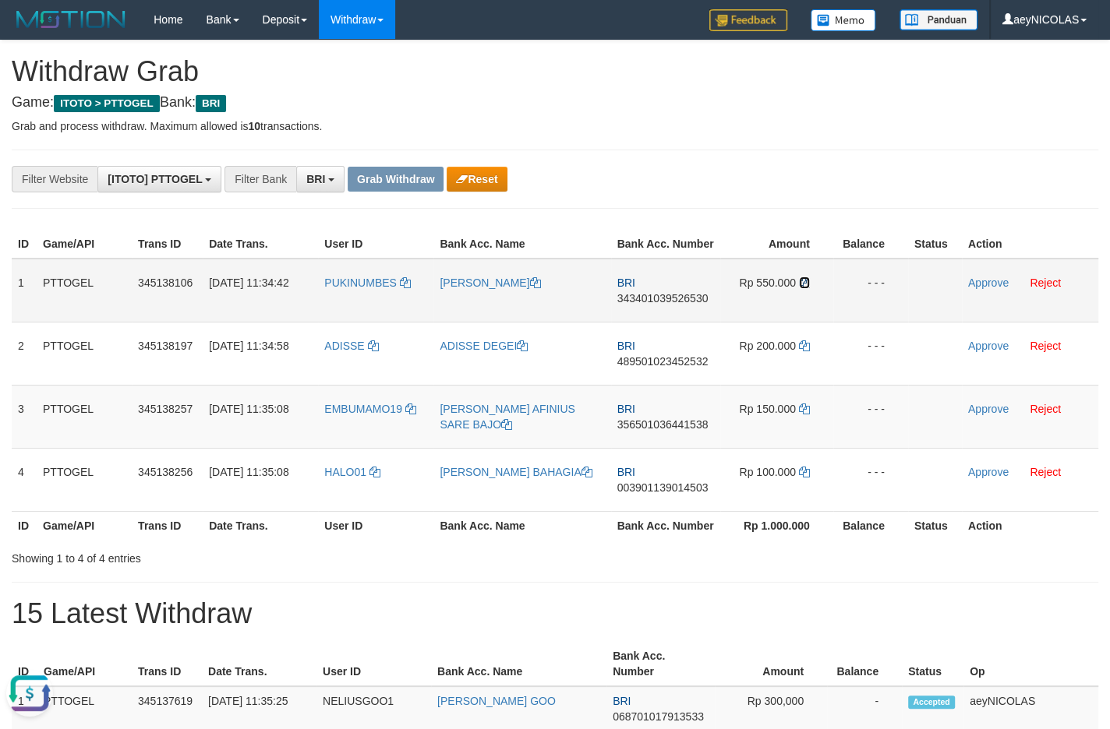
click at [802, 288] on icon at bounding box center [804, 282] width 11 height 11
click at [978, 289] on link "Approve" at bounding box center [988, 283] width 41 height 12
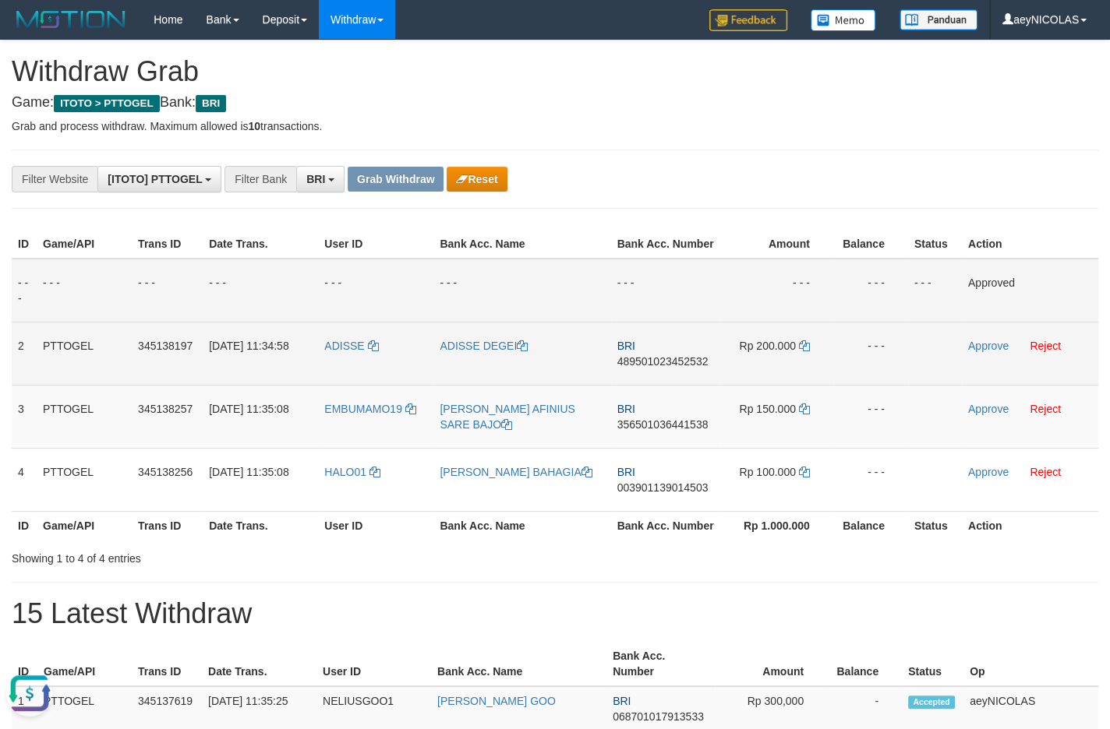
click at [662, 368] on span "489501023452532" at bounding box center [662, 361] width 91 height 12
copy span "489501023452532"
click at [665, 368] on span "489501023452532" at bounding box center [662, 361] width 91 height 12
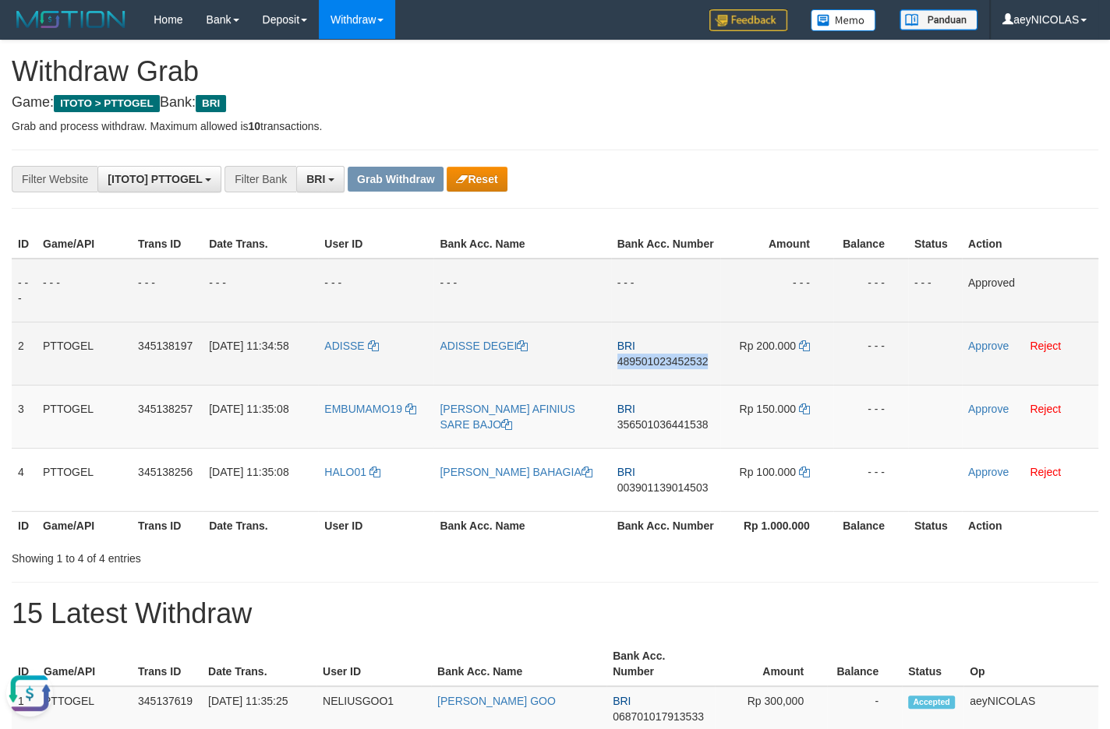
copy span "489501023452532"
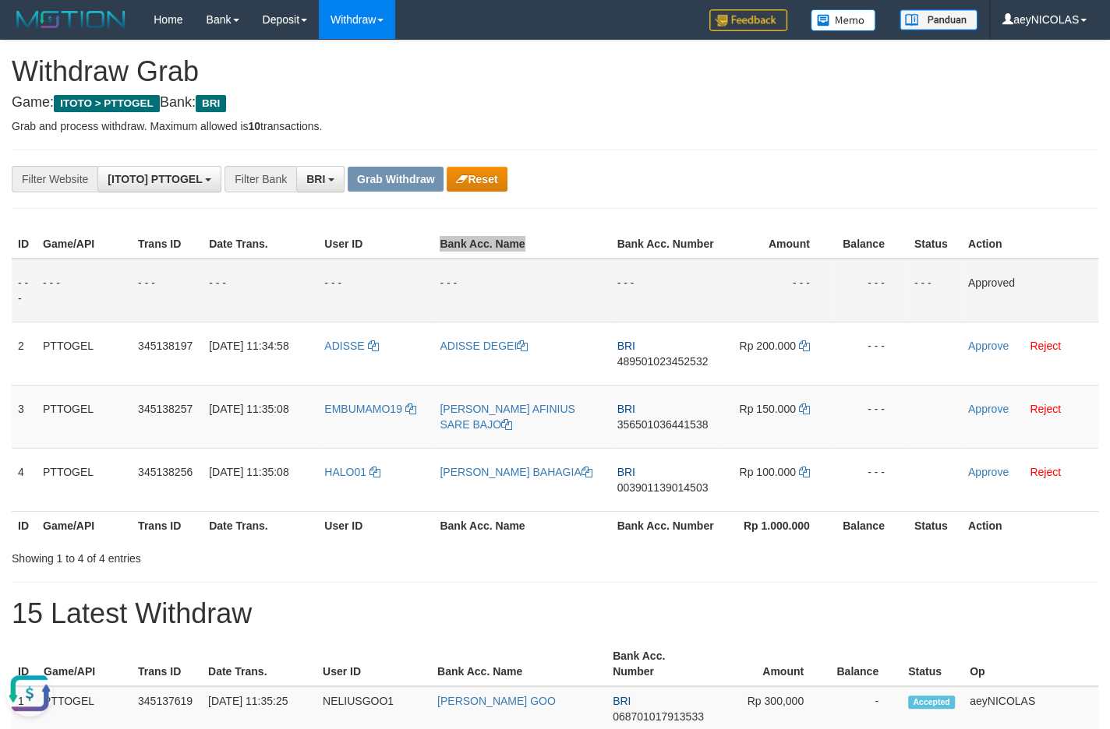
click at [712, 245] on th "Bank Acc. Number" at bounding box center [665, 244] width 109 height 29
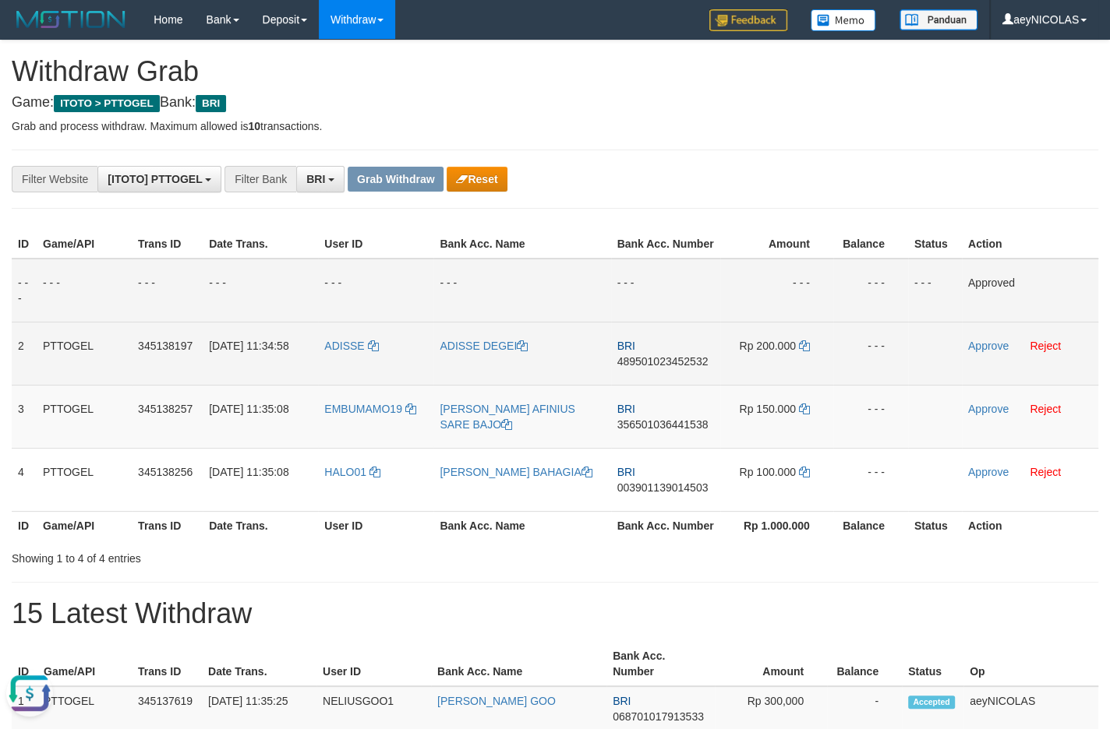
click at [796, 363] on td "Rp 200.000" at bounding box center [776, 353] width 113 height 63
click at [801, 351] on icon at bounding box center [804, 346] width 11 height 11
click at [984, 352] on link "Approve" at bounding box center [988, 346] width 41 height 12
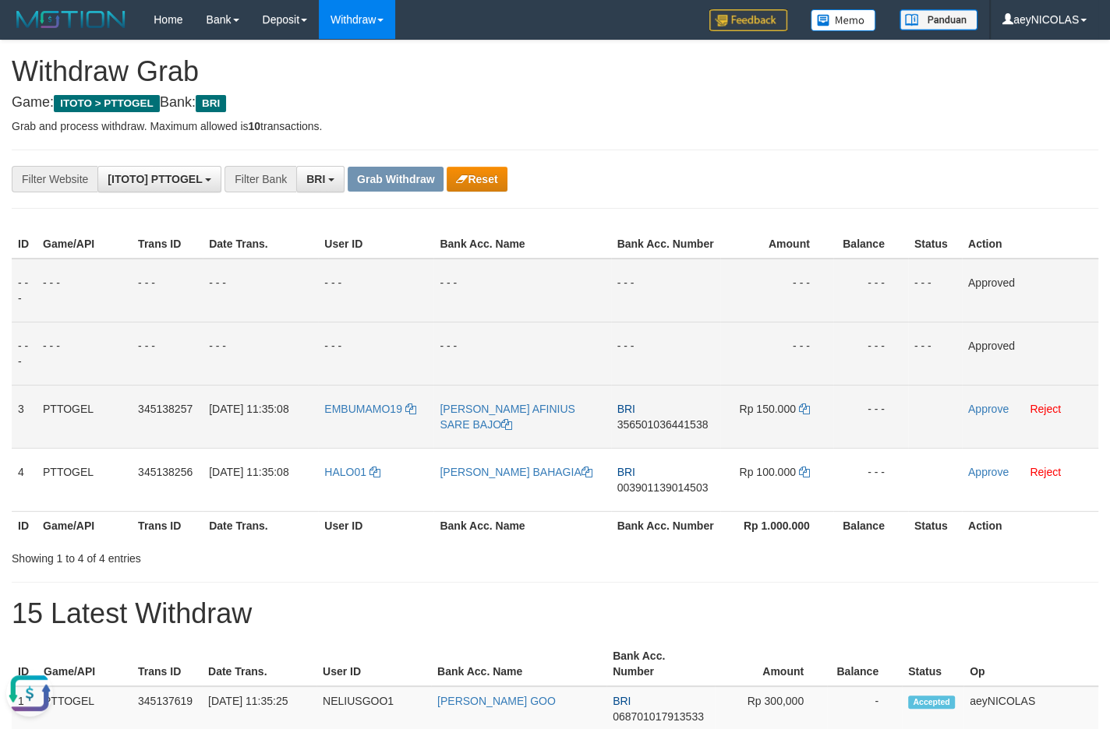
click at [634, 431] on span "356501036441538" at bounding box center [662, 425] width 91 height 12
copy span "356501036441538"
click at [642, 431] on span "356501036441538" at bounding box center [662, 425] width 91 height 12
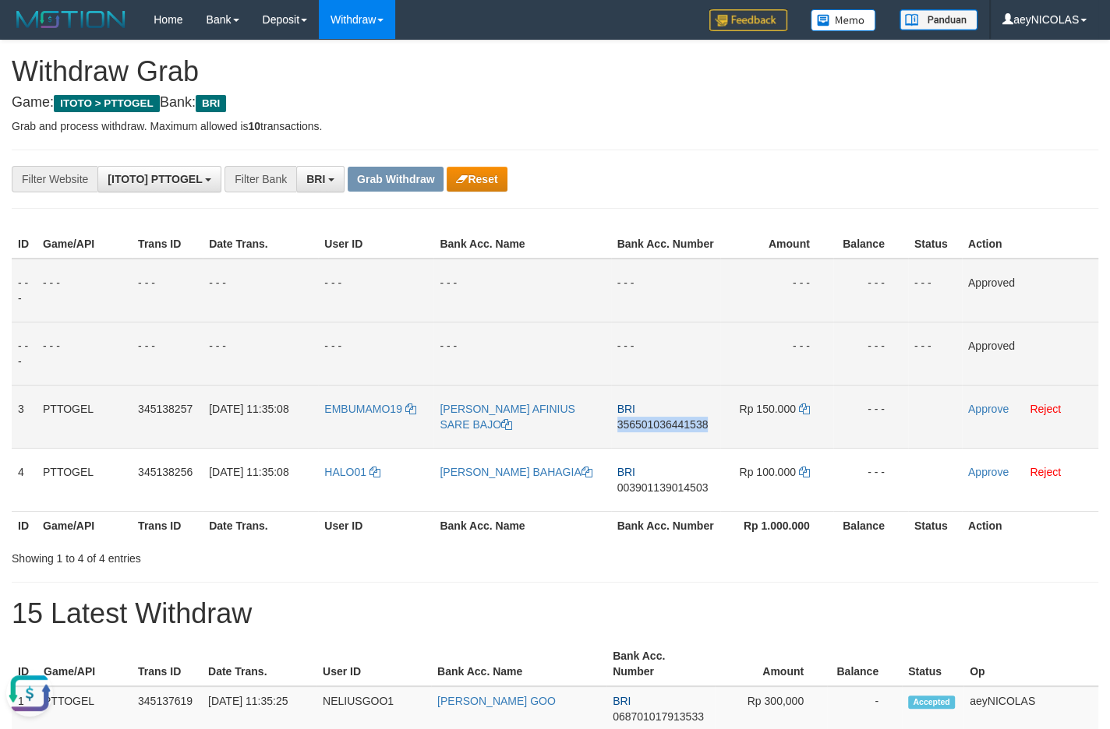
copy span "356501036441538"
click at [666, 323] on td "- - -" at bounding box center [665, 291] width 109 height 64
click at [807, 415] on icon at bounding box center [804, 409] width 11 height 11
copy span "356501036441538"
click at [971, 415] on link "Approve" at bounding box center [988, 409] width 41 height 12
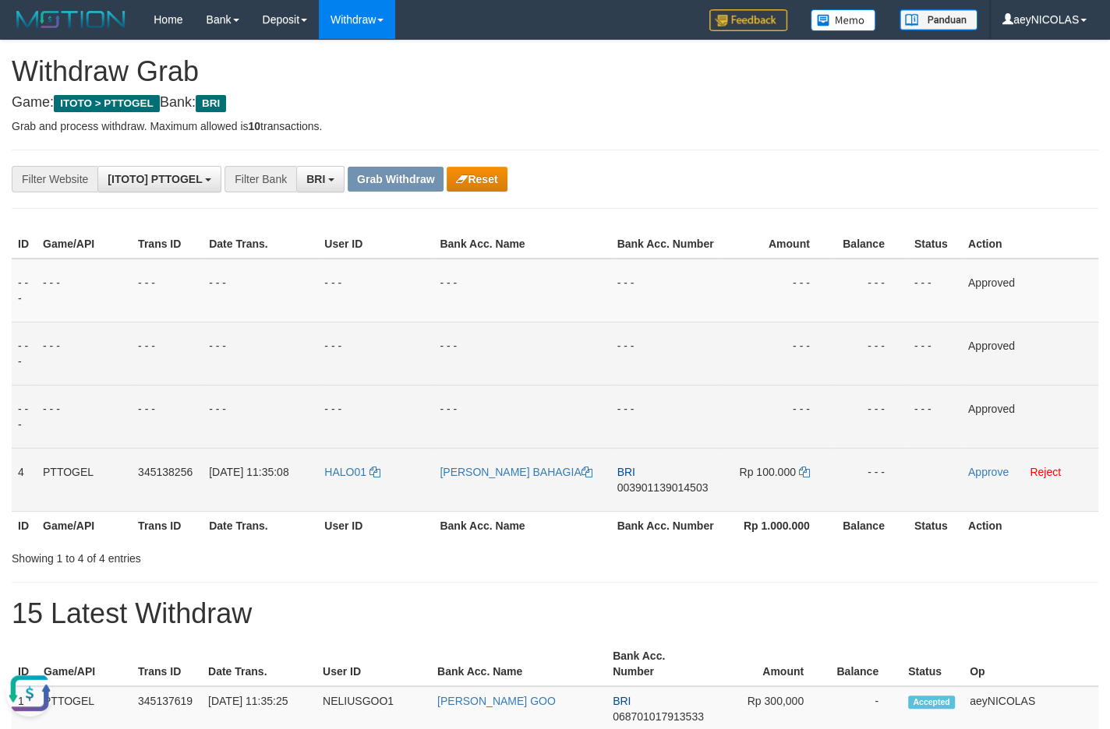
click at [663, 494] on span "003901139014503" at bounding box center [662, 488] width 91 height 12
copy span "003901139014503"
click at [632, 494] on span "003901139014503" at bounding box center [662, 488] width 91 height 12
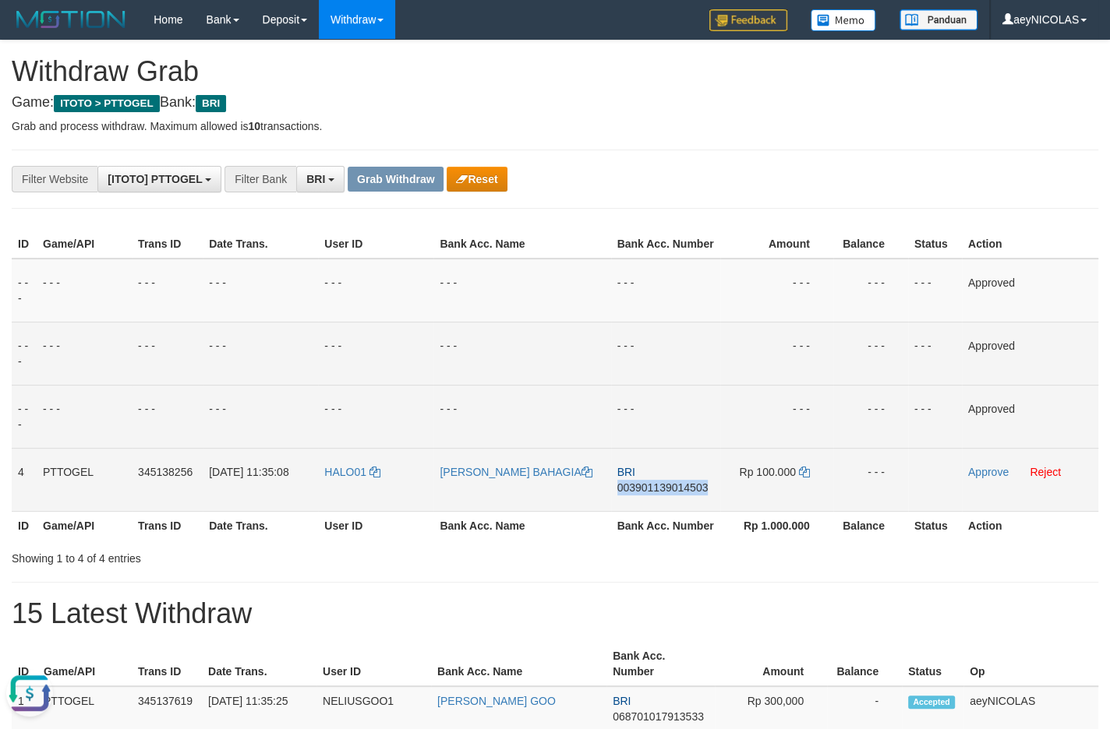
copy span "003901139014503"
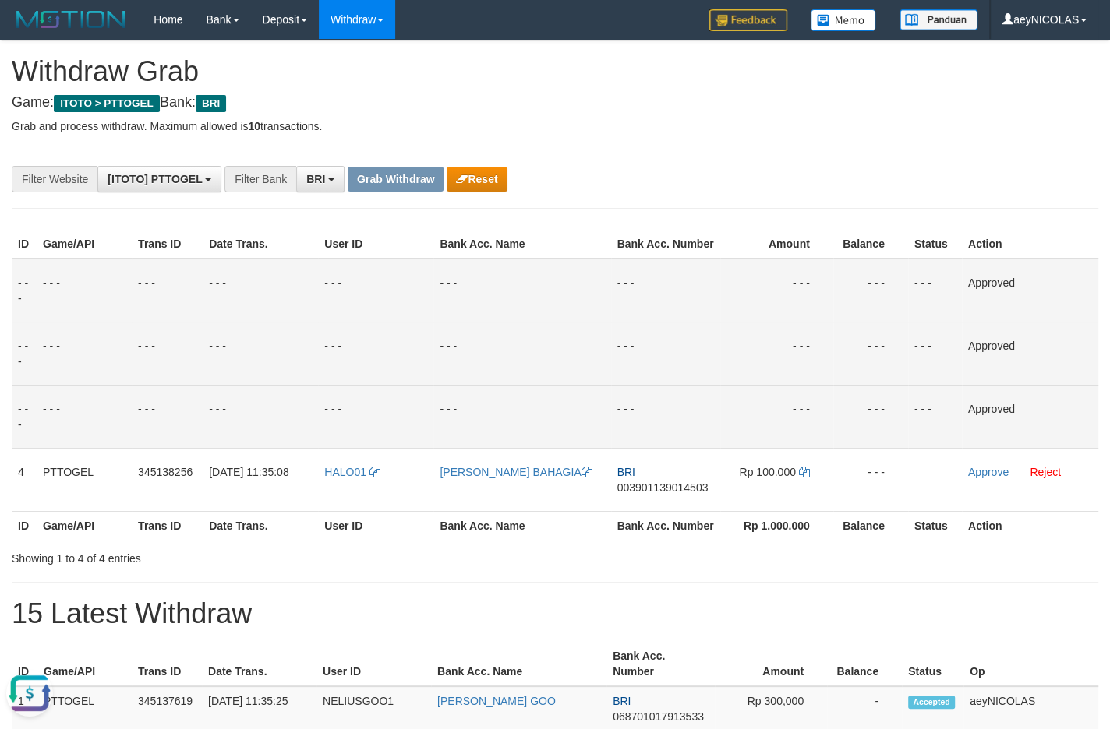
click at [622, 316] on td "- - -" at bounding box center [665, 291] width 109 height 64
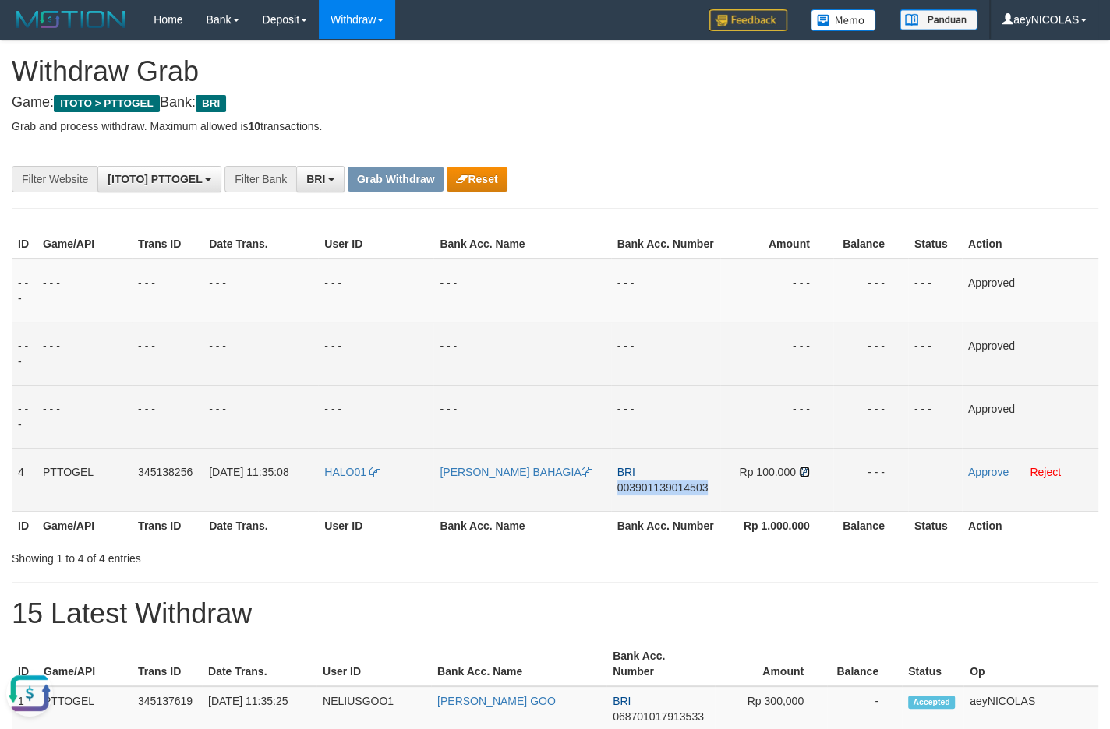
click at [807, 478] on icon at bounding box center [804, 472] width 11 height 11
copy span "003901139014503"
click at [971, 479] on link "Approve" at bounding box center [988, 472] width 41 height 12
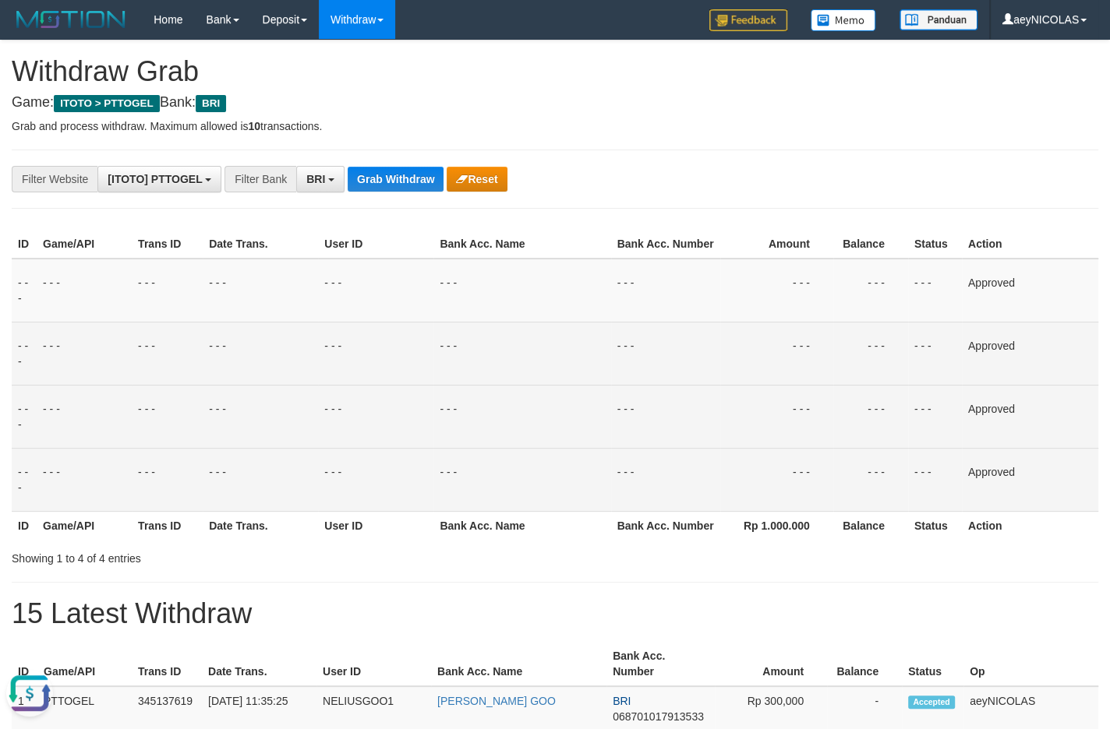
drag, startPoint x: 883, startPoint y: 351, endPoint x: 436, endPoint y: 184, distance: 477.0
click at [873, 351] on td "- - -" at bounding box center [870, 353] width 75 height 63
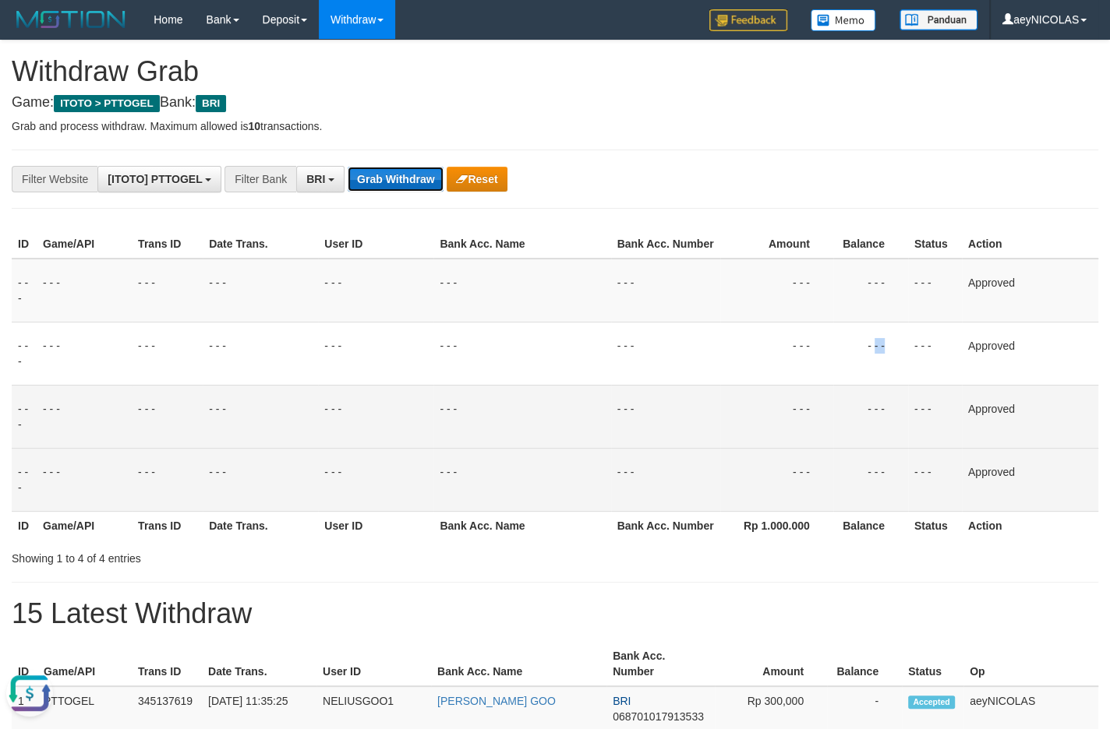
click at [425, 179] on button "Grab Withdraw" at bounding box center [396, 179] width 96 height 25
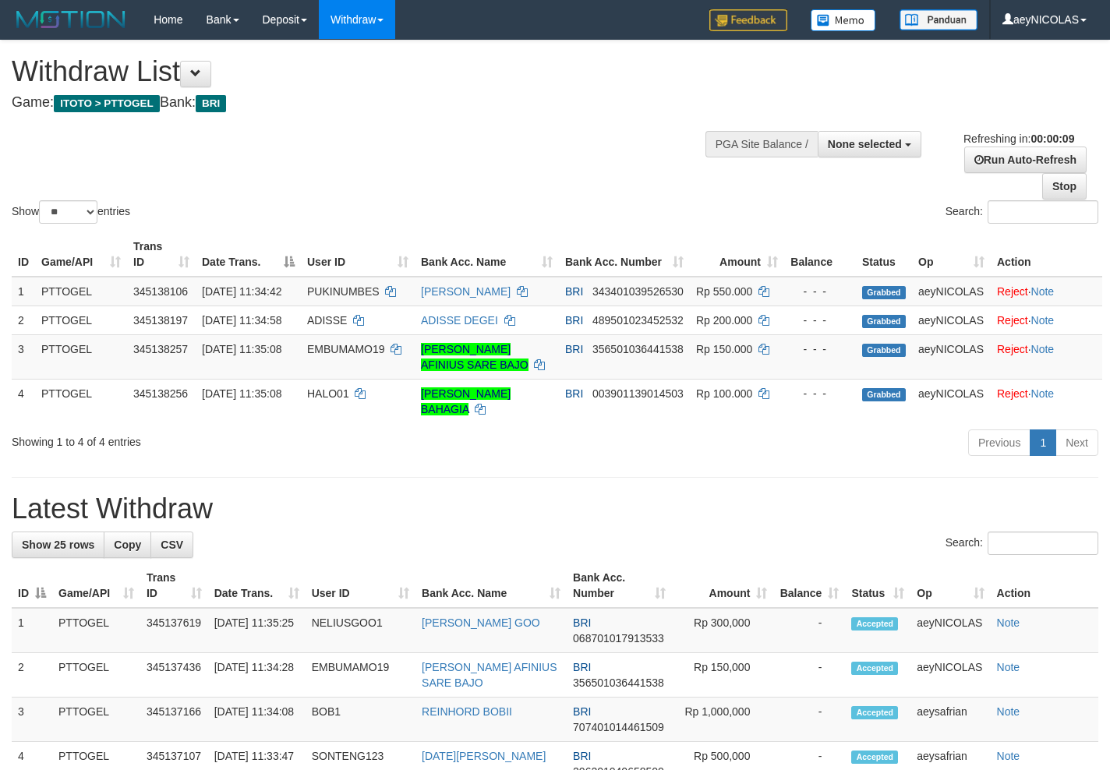
select select
select select "**"
select select
select select "**"
select select
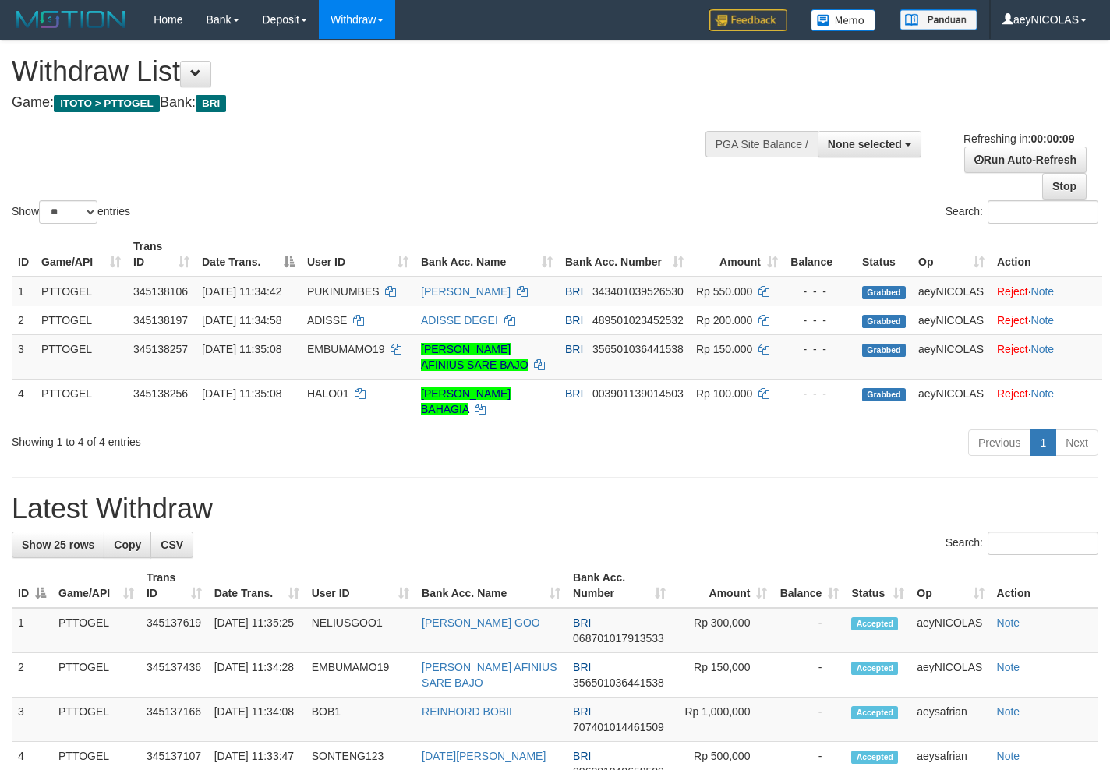
select select "**"
select select
select select "**"
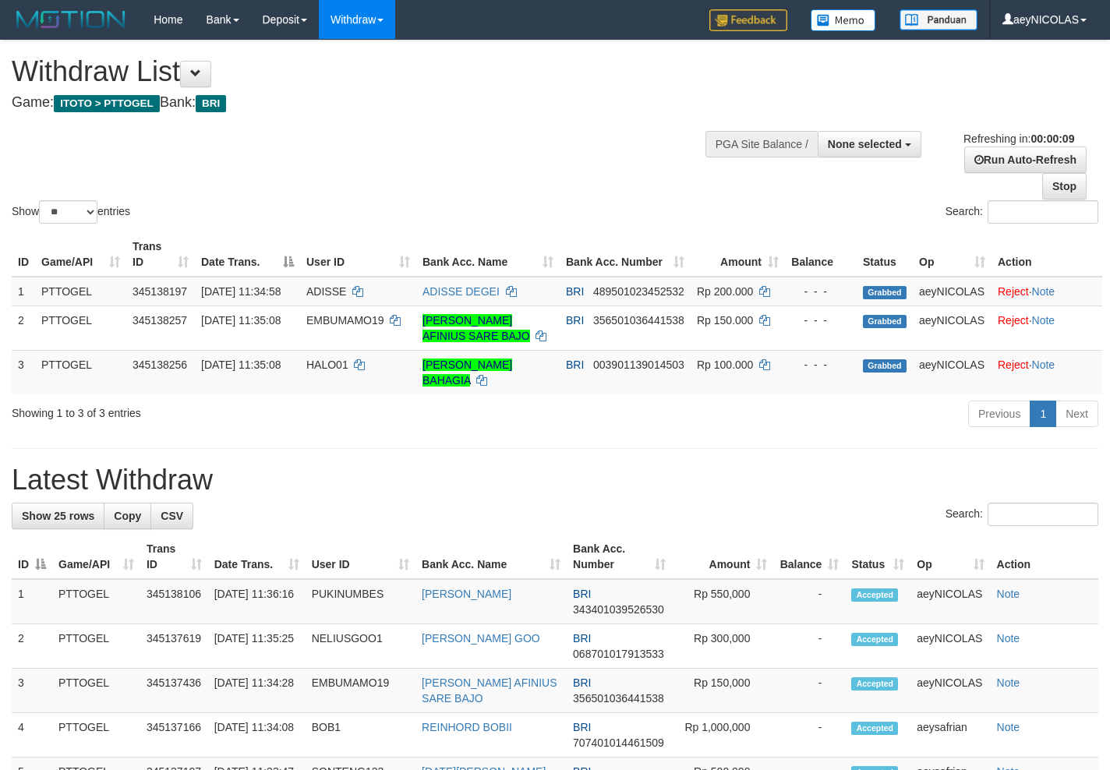
select select
select select "**"
select select
select select "**"
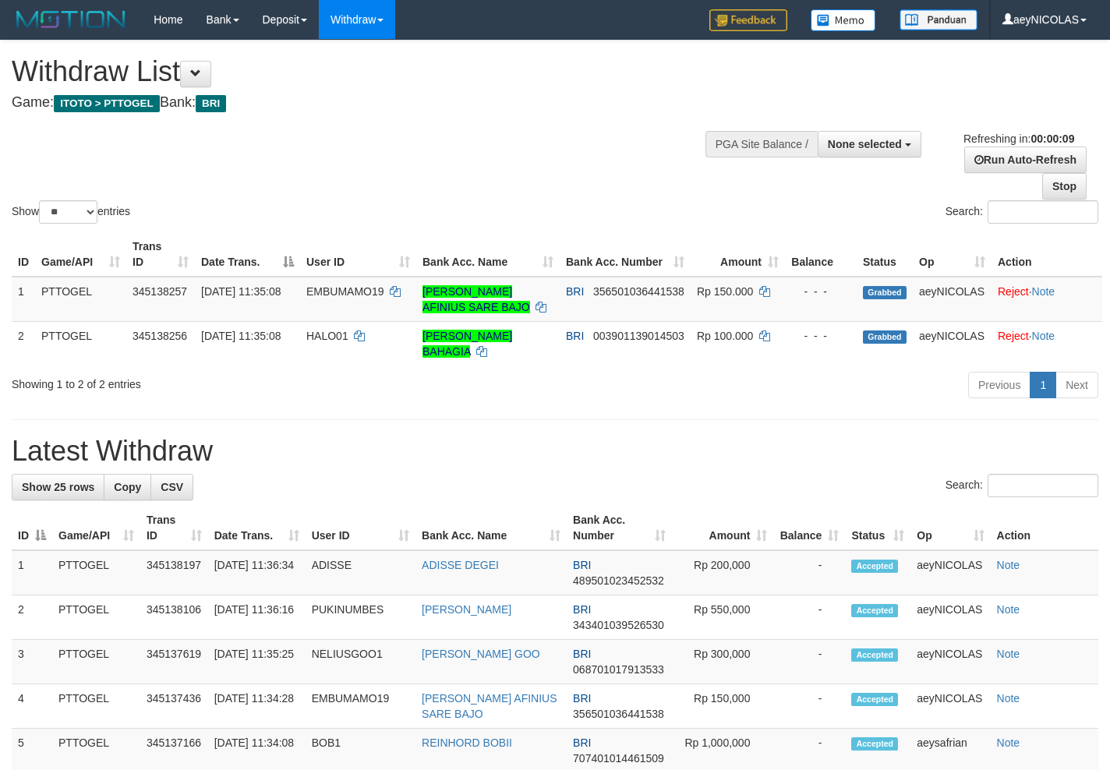
select select
select select "**"
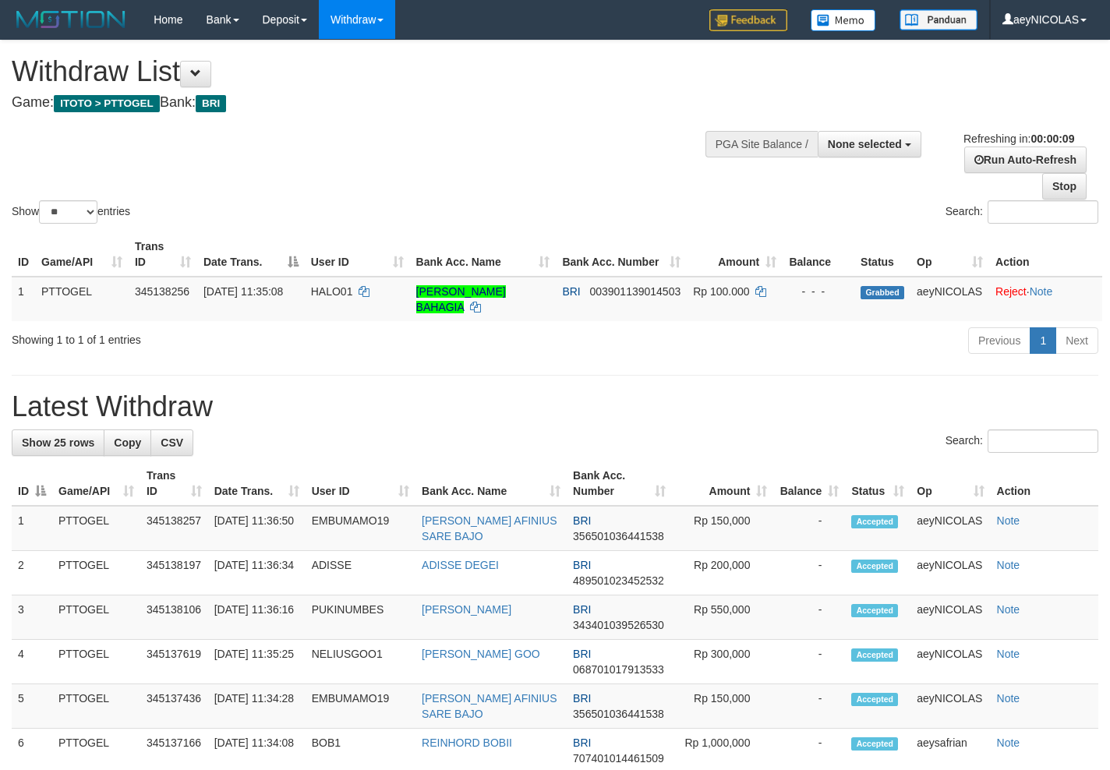
select select
select select "**"
select select
select select "**"
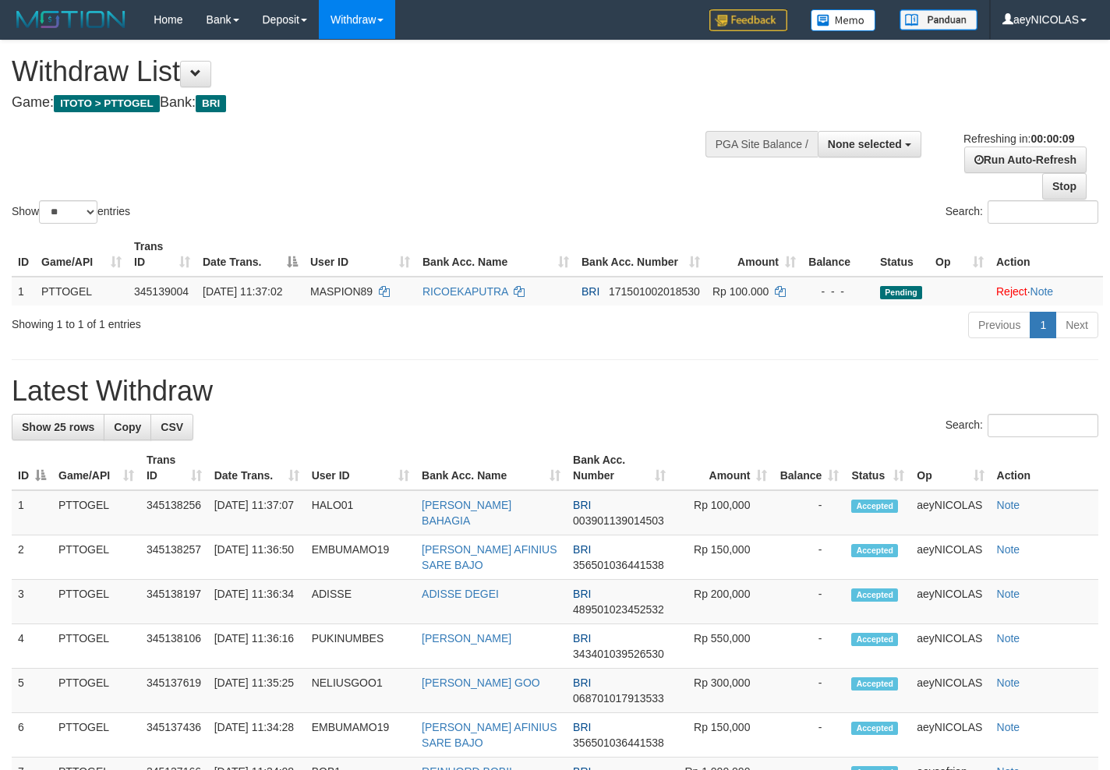
select select
select select "**"
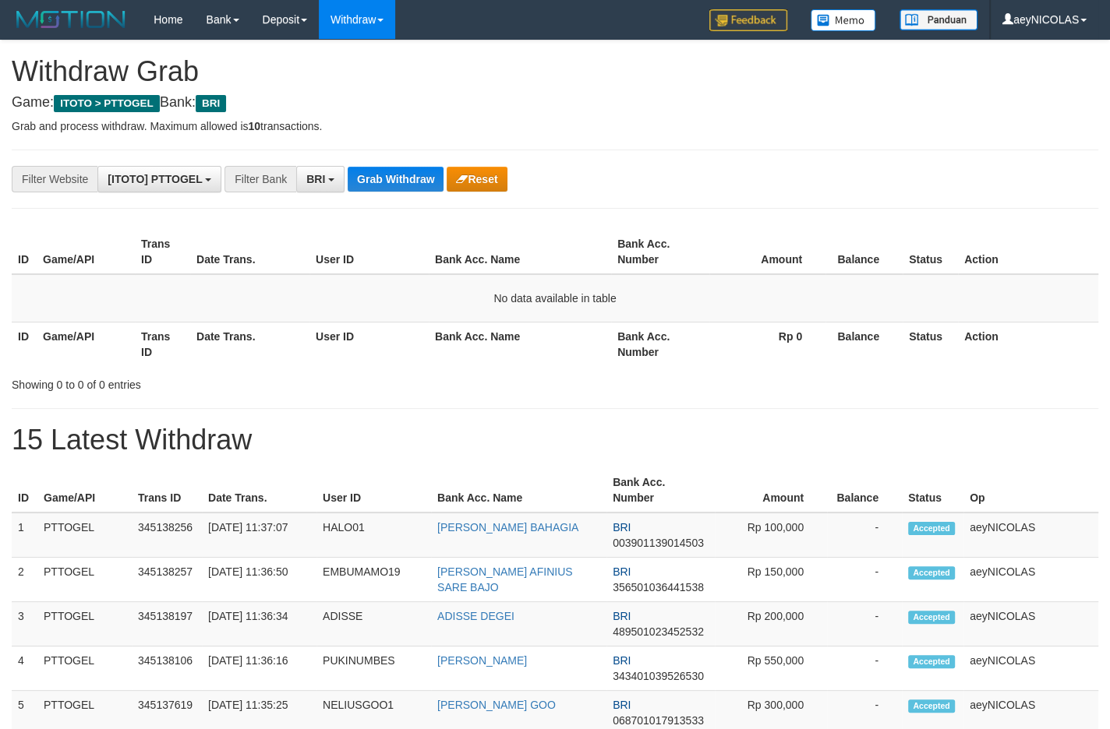
scroll to position [76, 0]
click at [373, 190] on button "Grab Withdraw" at bounding box center [396, 179] width 96 height 25
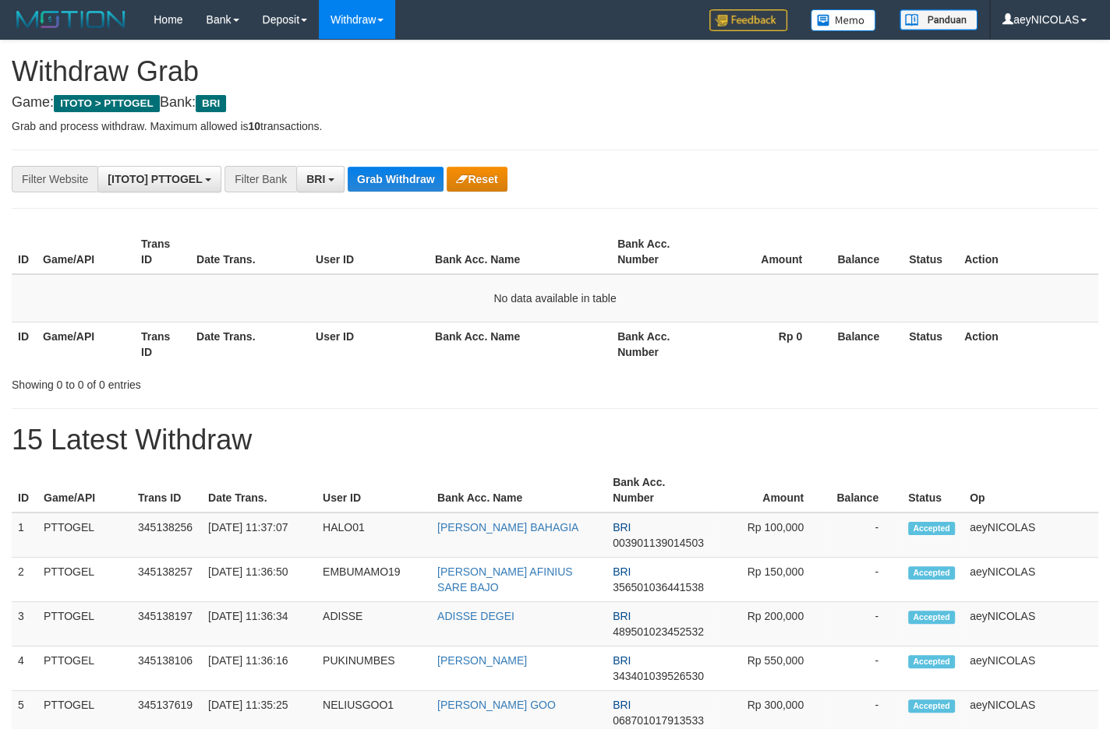
click at [522, 361] on th "Bank Acc. Name" at bounding box center [520, 344] width 182 height 44
click at [414, 182] on button "Grab Withdraw" at bounding box center [396, 179] width 96 height 25
drag, startPoint x: 353, startPoint y: 210, endPoint x: 402, endPoint y: 129, distance: 94.1
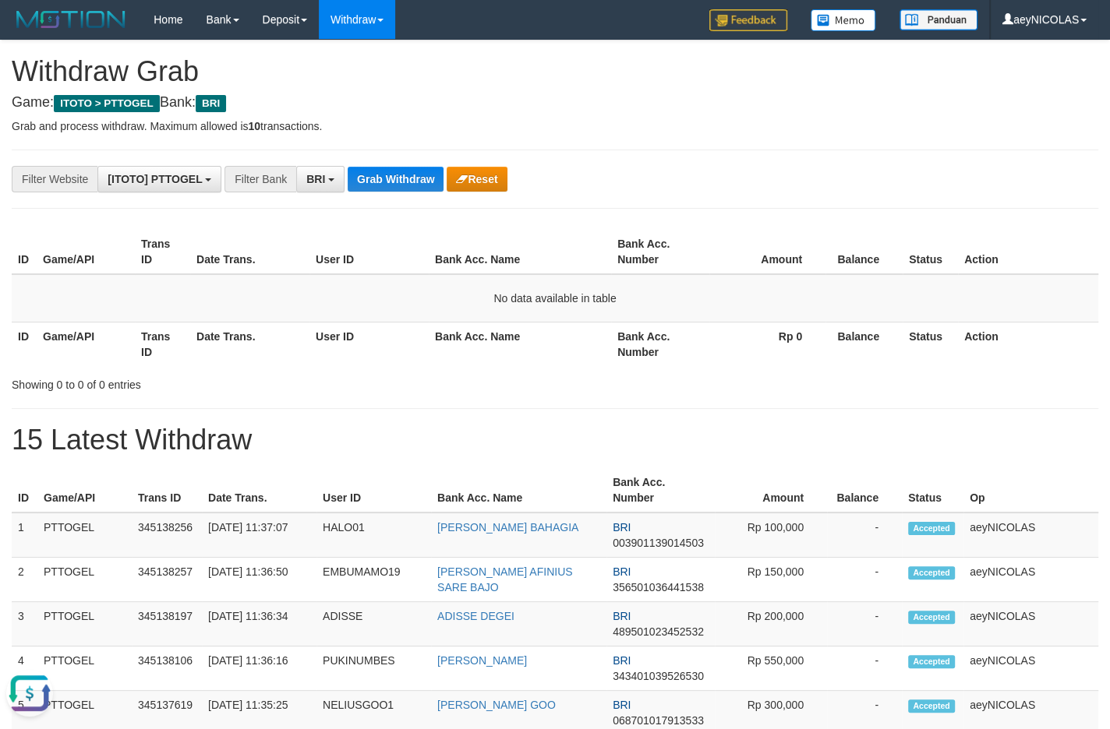
click at [354, 209] on hr at bounding box center [555, 208] width 1086 height 1
click at [402, 129] on p "Grab and process withdraw. Maximum allowed is 10 transactions." at bounding box center [555, 126] width 1086 height 16
click at [401, 168] on button "Grab Withdraw" at bounding box center [396, 179] width 96 height 25
click at [397, 178] on button "Grab Withdraw" at bounding box center [396, 179] width 96 height 25
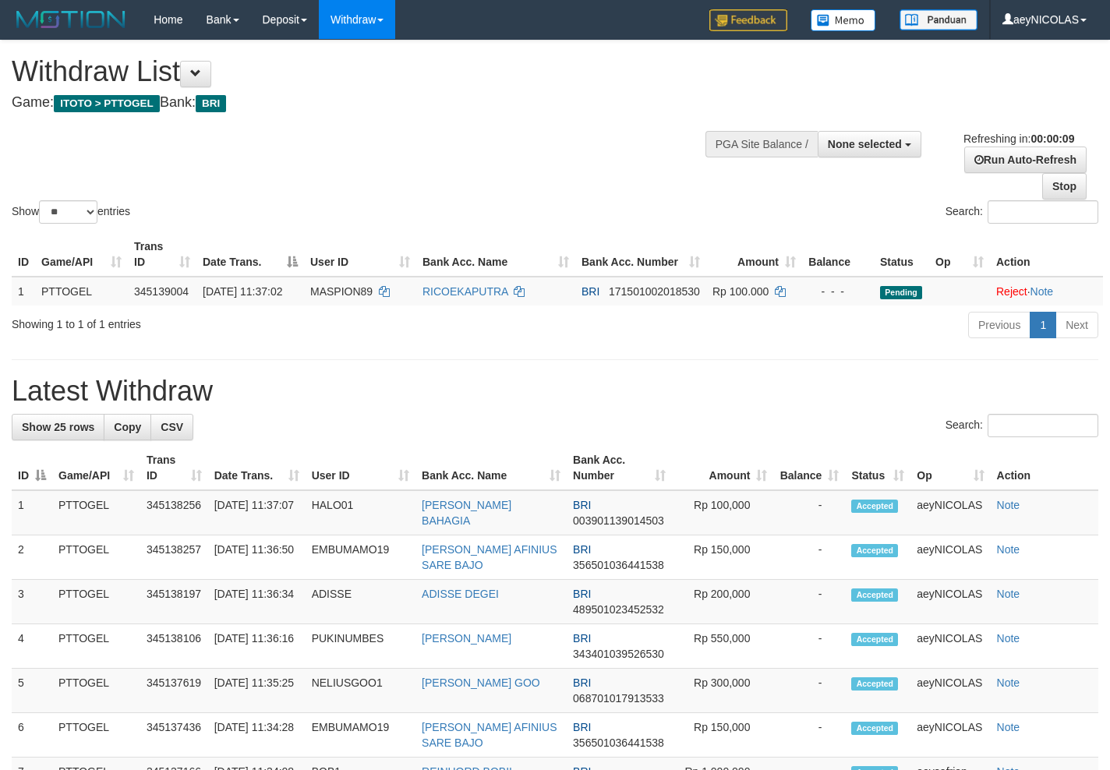
select select
select select "**"
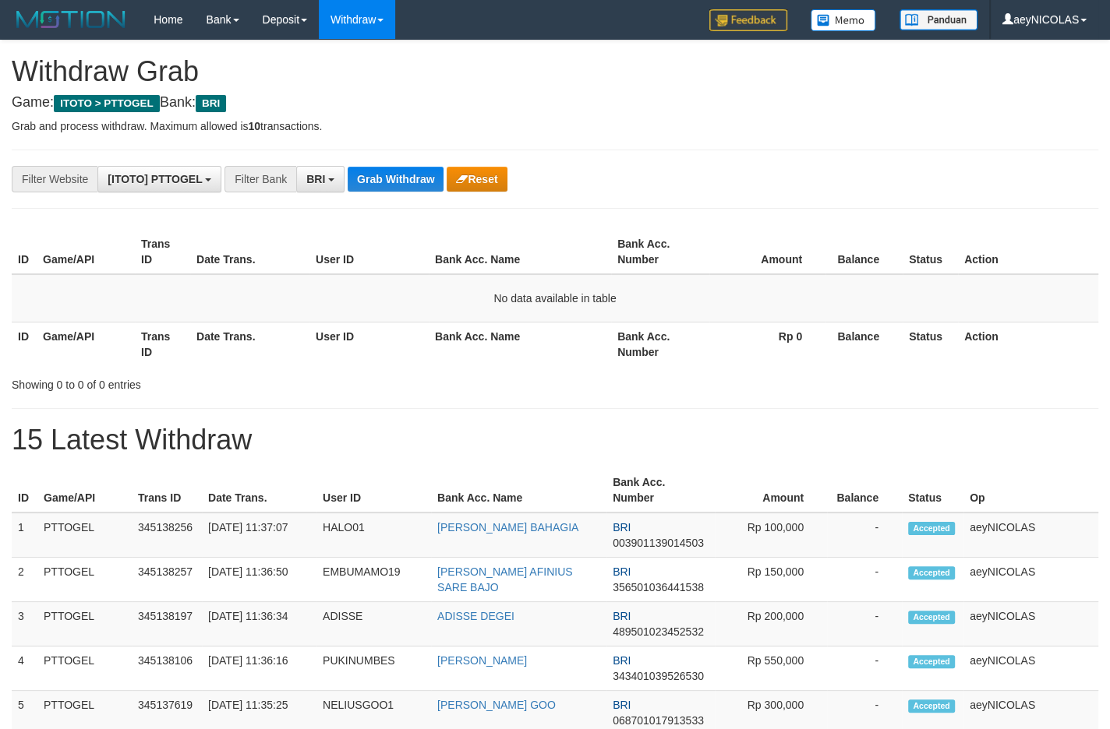
scroll to position [76, 0]
click at [411, 178] on button "Grab Withdraw" at bounding box center [396, 179] width 96 height 25
click at [408, 182] on button "Grab Withdraw" at bounding box center [396, 179] width 96 height 25
click at [400, 174] on button "Grab Withdraw" at bounding box center [396, 179] width 96 height 25
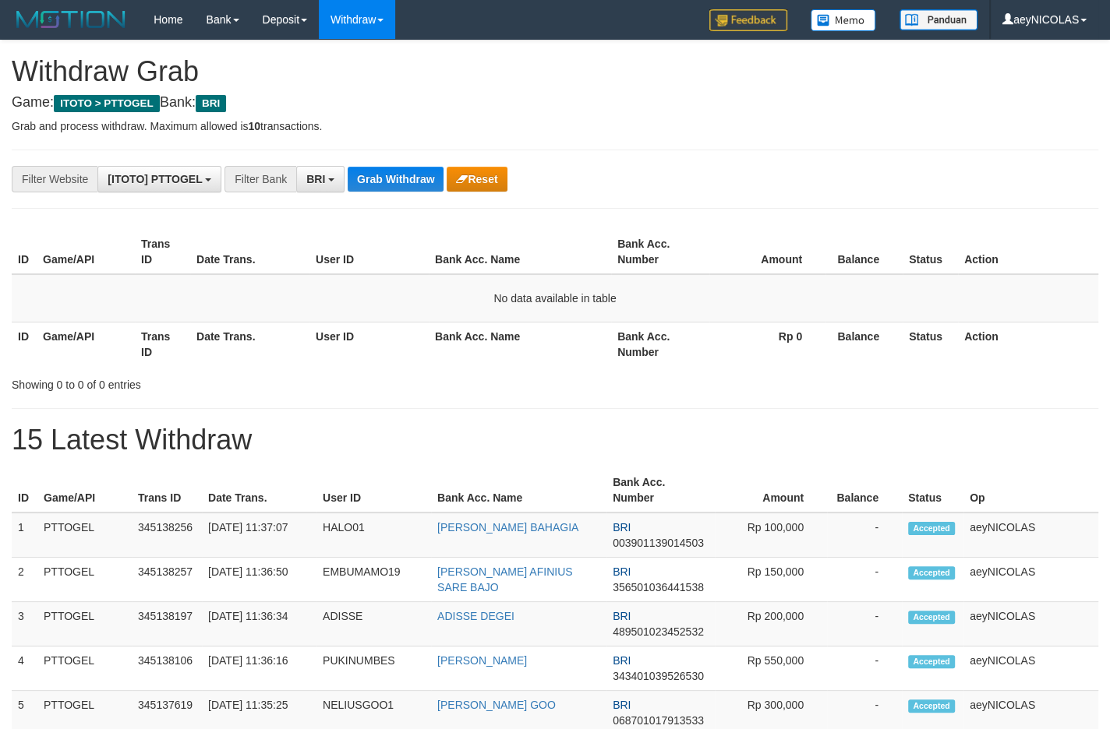
scroll to position [76, 0]
click at [400, 174] on button "Grab Withdraw" at bounding box center [396, 179] width 96 height 25
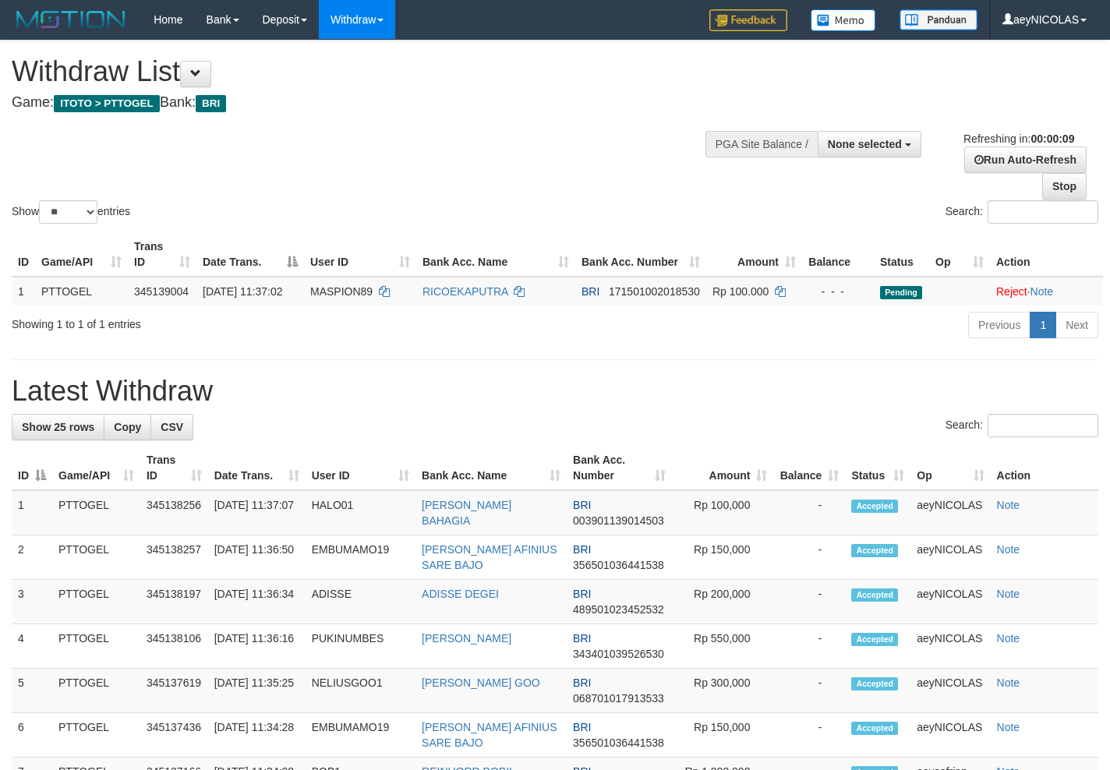
select select
select select "**"
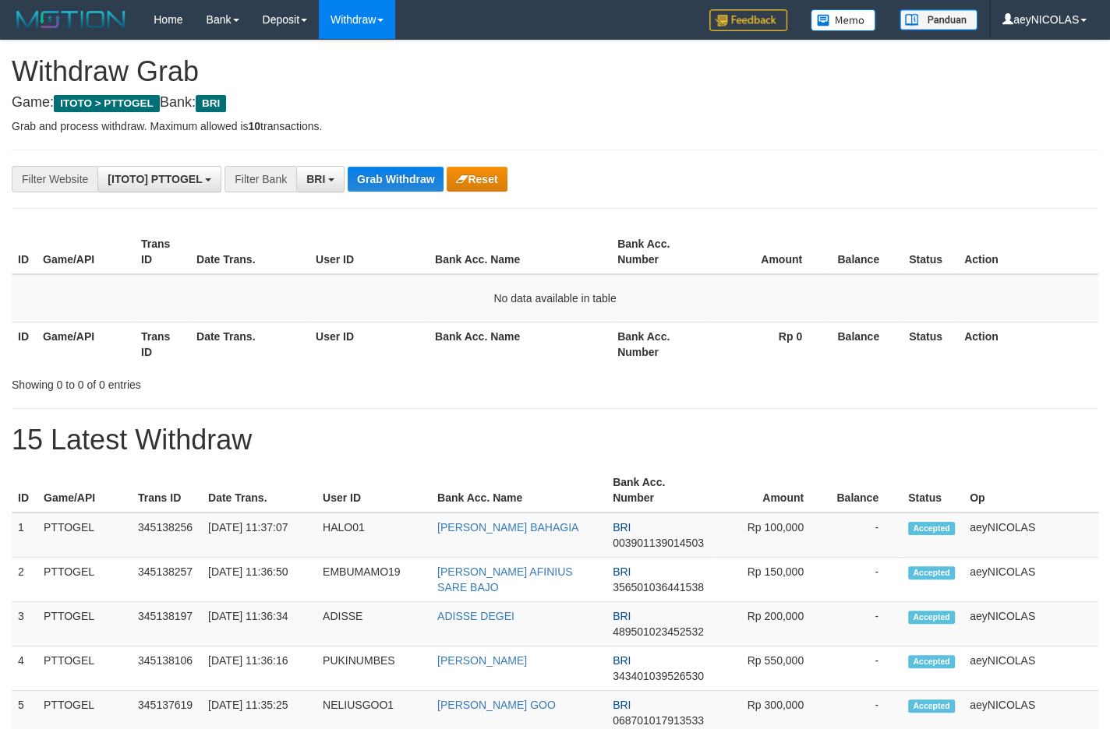
scroll to position [76, 0]
click at [427, 184] on button "Grab Withdraw" at bounding box center [396, 179] width 96 height 25
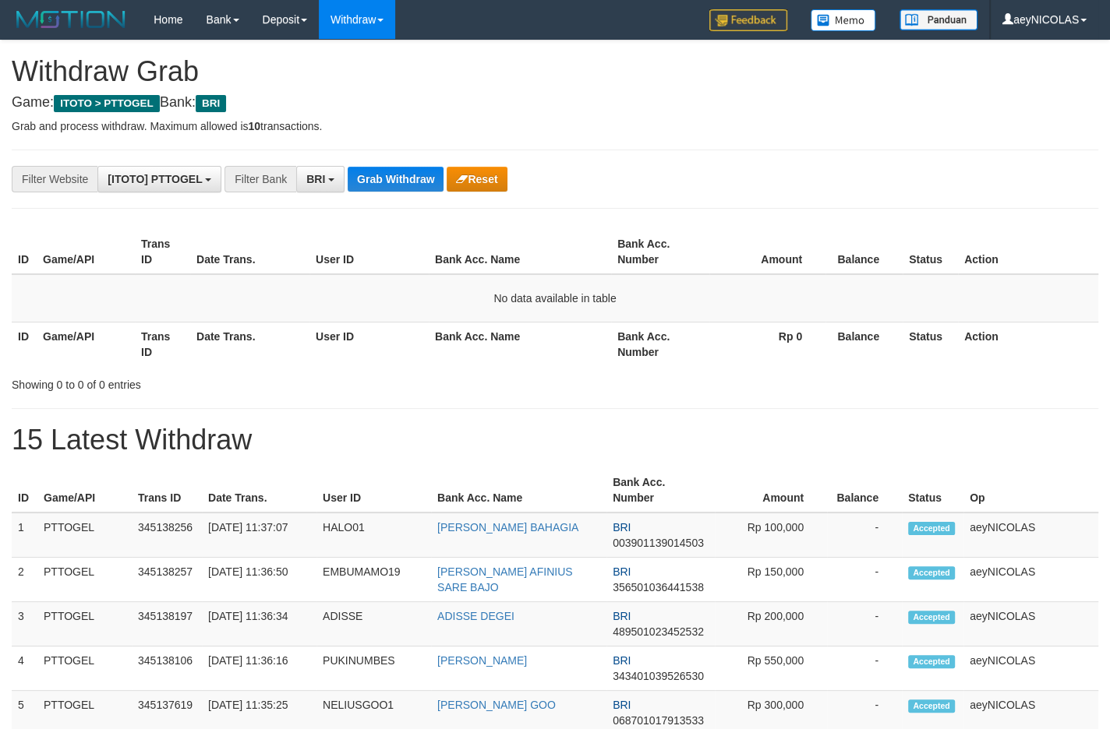
scroll to position [76, 0]
click at [427, 184] on button "Grab Withdraw" at bounding box center [396, 179] width 96 height 25
drag, startPoint x: 0, startPoint y: 0, endPoint x: 451, endPoint y: 172, distance: 483.0
click at [451, 168] on div "Grab Withdraw Reset" at bounding box center [427, 179] width 159 height 25
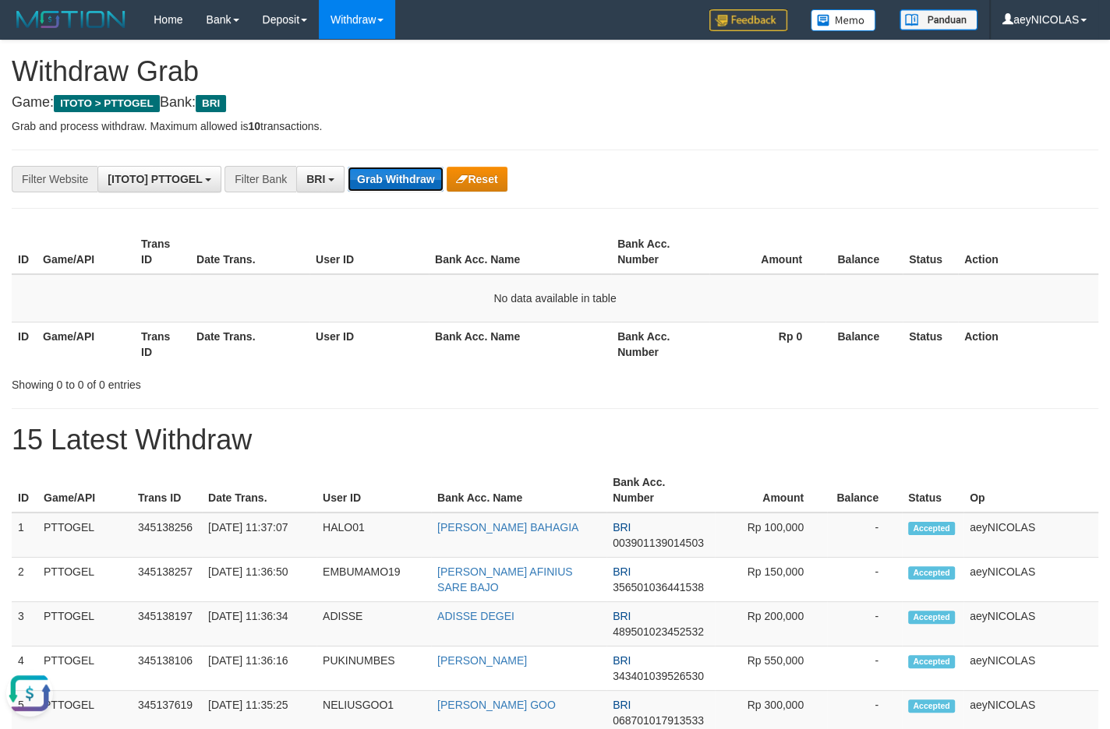
click at [354, 190] on button "Grab Withdraw" at bounding box center [396, 179] width 96 height 25
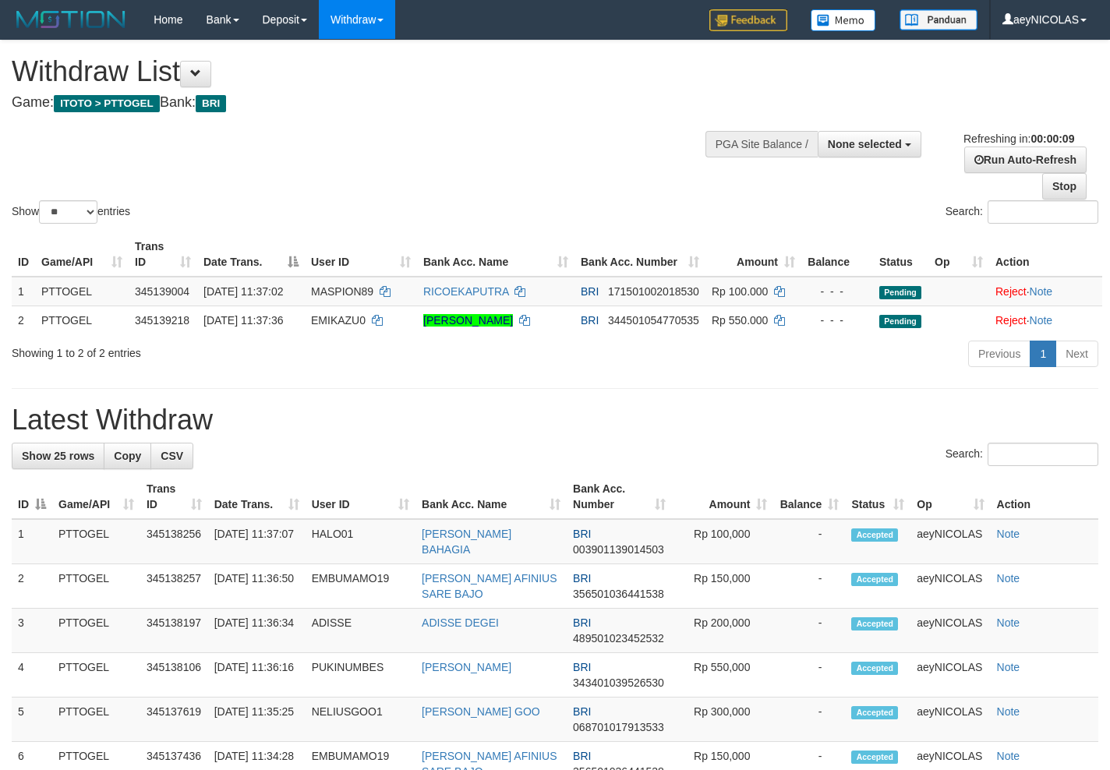
select select
select select "**"
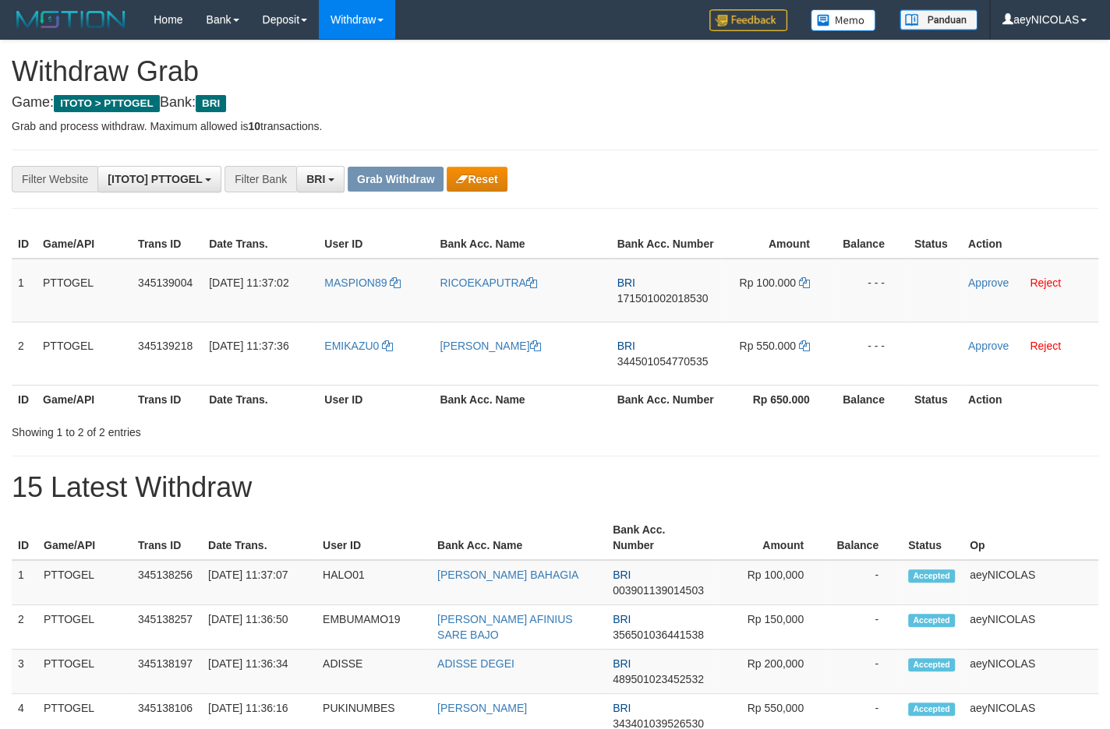
scroll to position [76, 0]
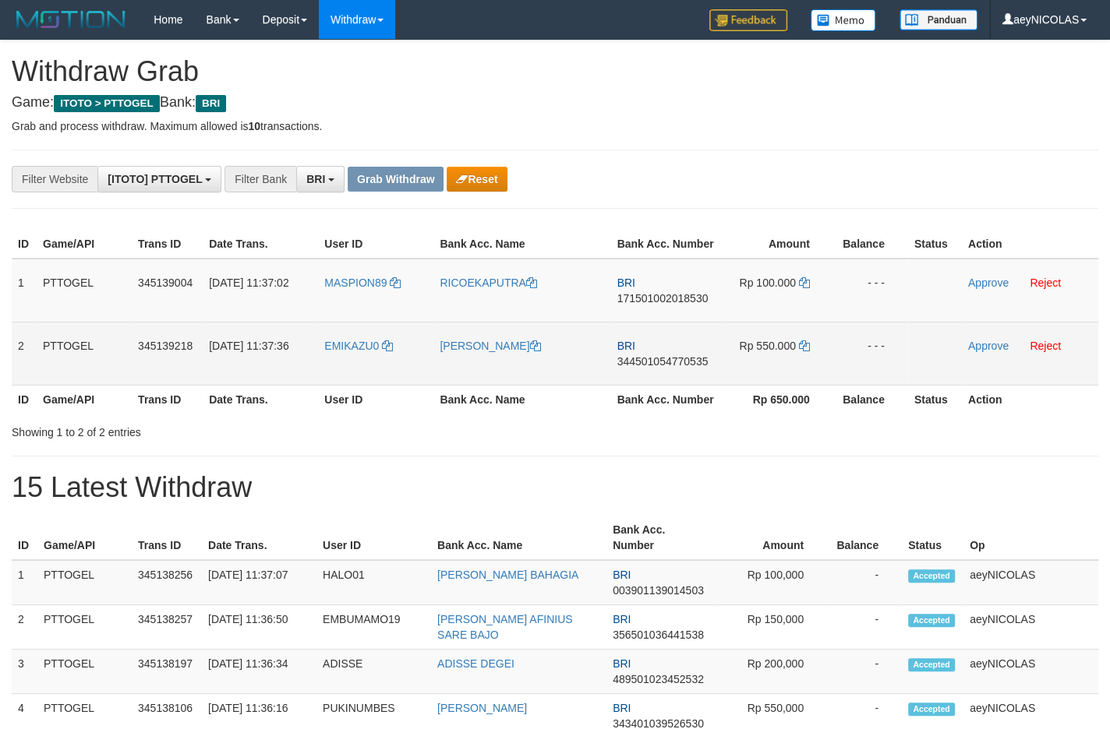
drag, startPoint x: 366, startPoint y: 314, endPoint x: 776, endPoint y: 382, distance: 415.5
click at [776, 382] on tbody "1 PTTOGEL 345139004 01/10/2025 11:37:02 MASPION89 RICOEKAPUTRA BRI 171501002018…" at bounding box center [555, 322] width 1086 height 127
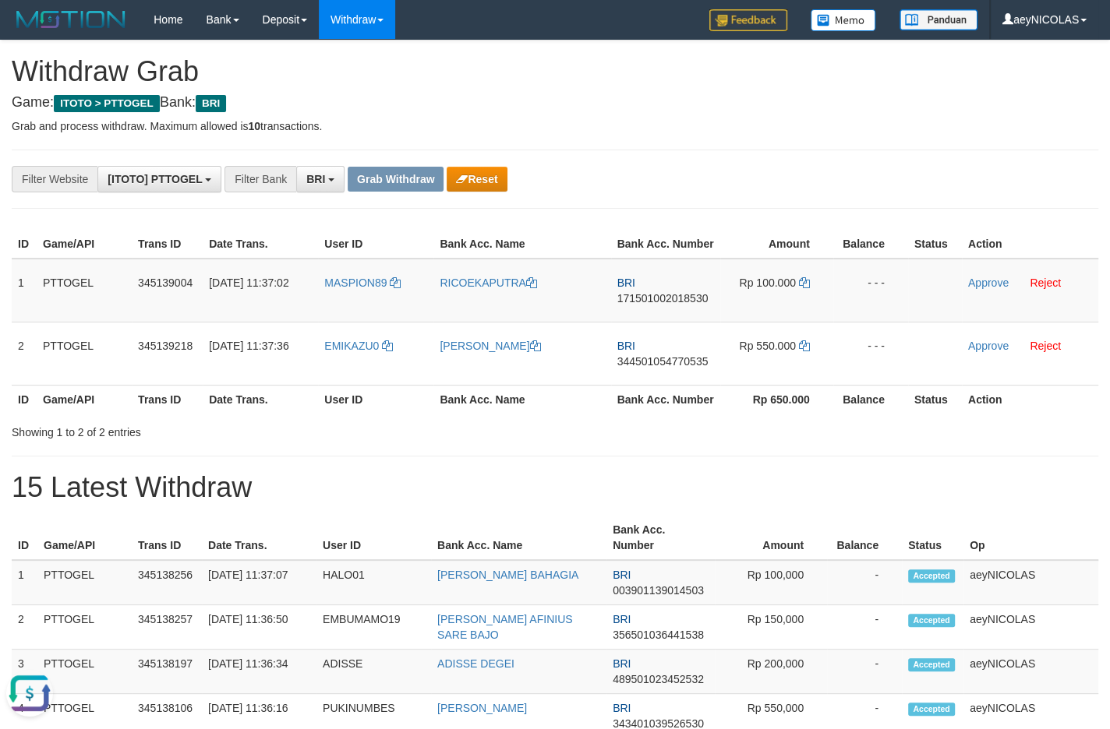
scroll to position [0, 0]
drag, startPoint x: 661, startPoint y: 327, endPoint x: 662, endPoint y: 315, distance: 12.6
click at [659, 323] on td "BRI 171501002018530" at bounding box center [665, 291] width 109 height 64
click at [666, 305] on span "171501002018530" at bounding box center [662, 298] width 91 height 12
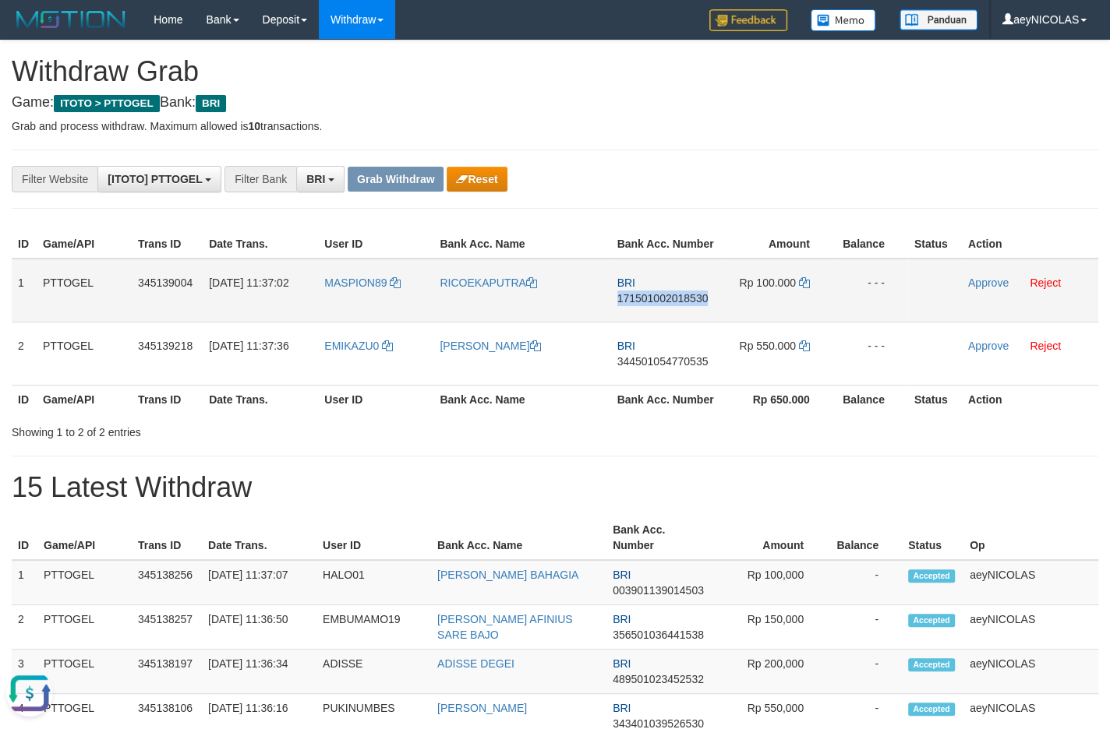
copy span "171501002018530"
click at [643, 304] on td "BRI 171501002018530" at bounding box center [665, 291] width 109 height 64
click at [646, 305] on span "171501002018530" at bounding box center [662, 298] width 91 height 12
copy span "171501002018530"
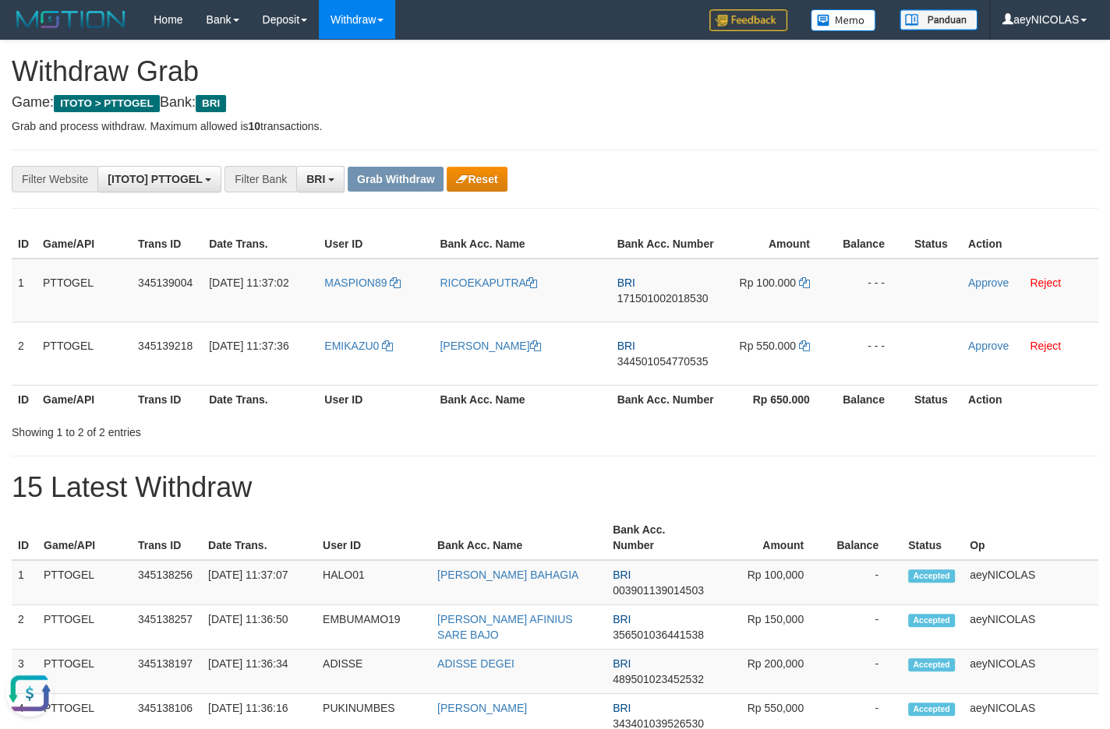
click at [736, 186] on div "**********" at bounding box center [462, 179] width 925 height 26
click at [817, 310] on td "Rp 100.000" at bounding box center [776, 291] width 113 height 64
click at [787, 289] on span "Rp 100.000" at bounding box center [767, 283] width 56 height 12
click at [797, 301] on td "Rp 100.000" at bounding box center [776, 291] width 113 height 64
click at [800, 302] on td "Rp 100.000" at bounding box center [776, 291] width 113 height 64
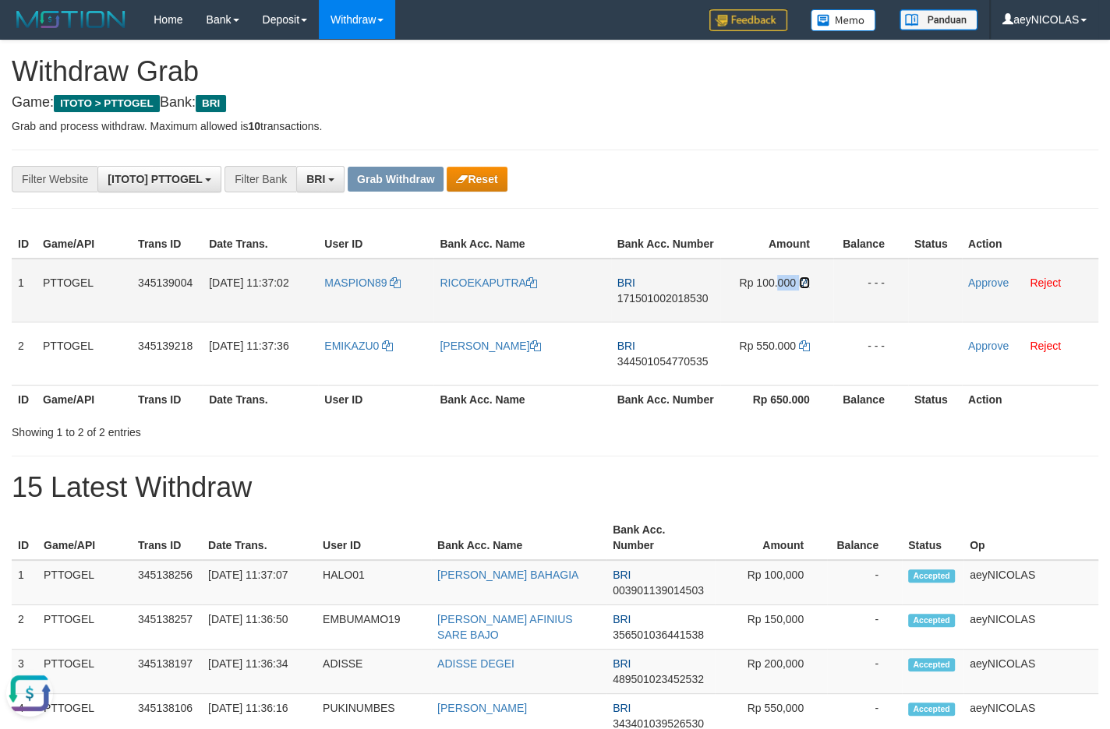
click at [803, 288] on icon at bounding box center [804, 282] width 11 height 11
copy td "000"
click at [803, 288] on icon at bounding box center [804, 282] width 11 height 11
click at [998, 309] on td "Approve Reject" at bounding box center [1030, 291] width 136 height 64
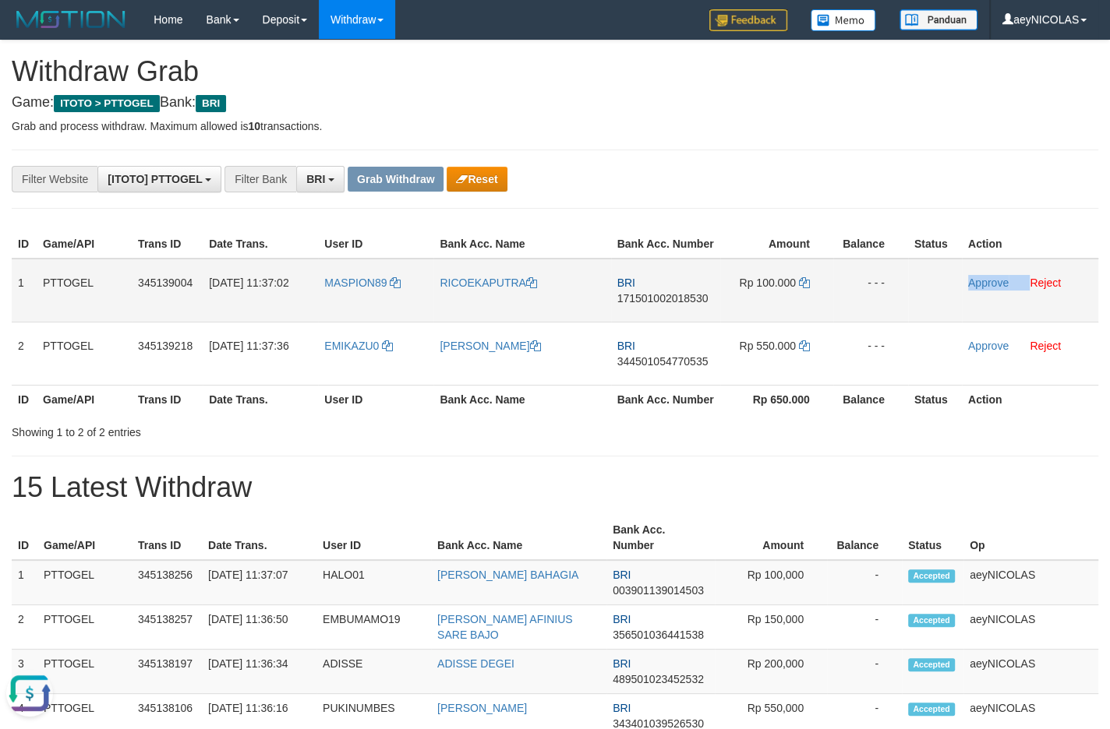
click at [998, 306] on td "Approve Reject" at bounding box center [1030, 291] width 136 height 64
click at [998, 289] on link "Approve" at bounding box center [988, 283] width 41 height 12
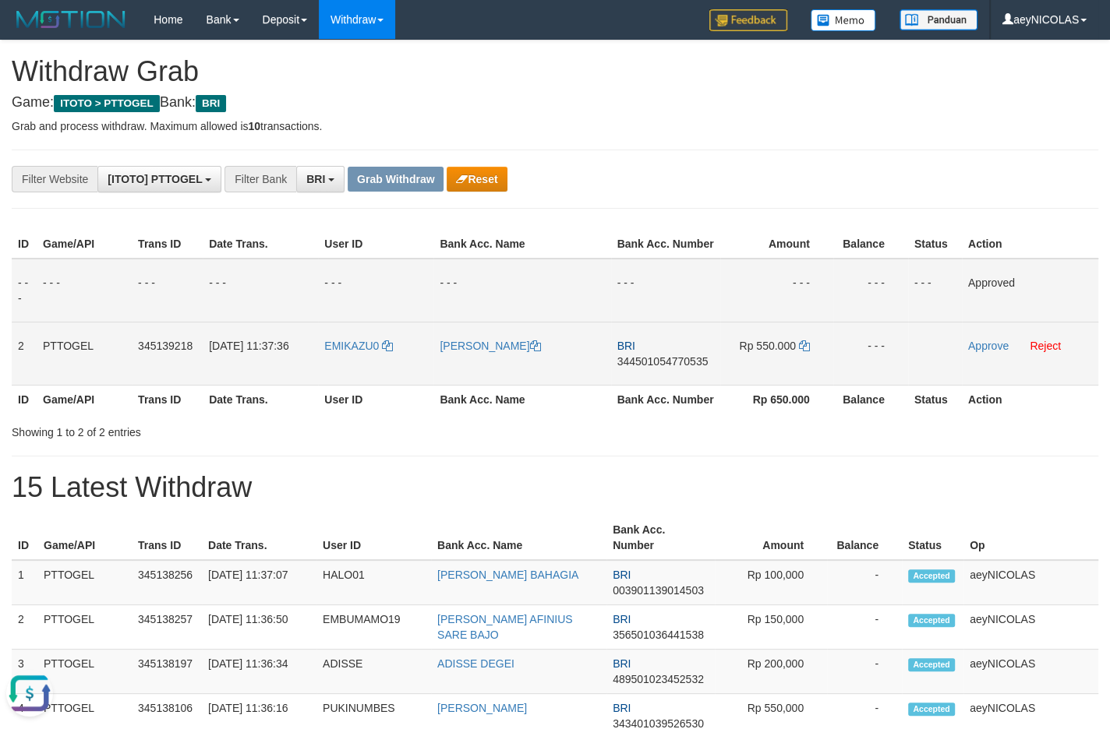
click at [634, 385] on td "BRI 344501054770535" at bounding box center [665, 353] width 109 height 63
click at [634, 384] on td "BRI 344501054770535" at bounding box center [665, 353] width 109 height 63
click at [645, 368] on span "344501054770535" at bounding box center [662, 361] width 91 height 12
copy span "344501054770535"
click at [645, 368] on span "344501054770535" at bounding box center [662, 361] width 91 height 12
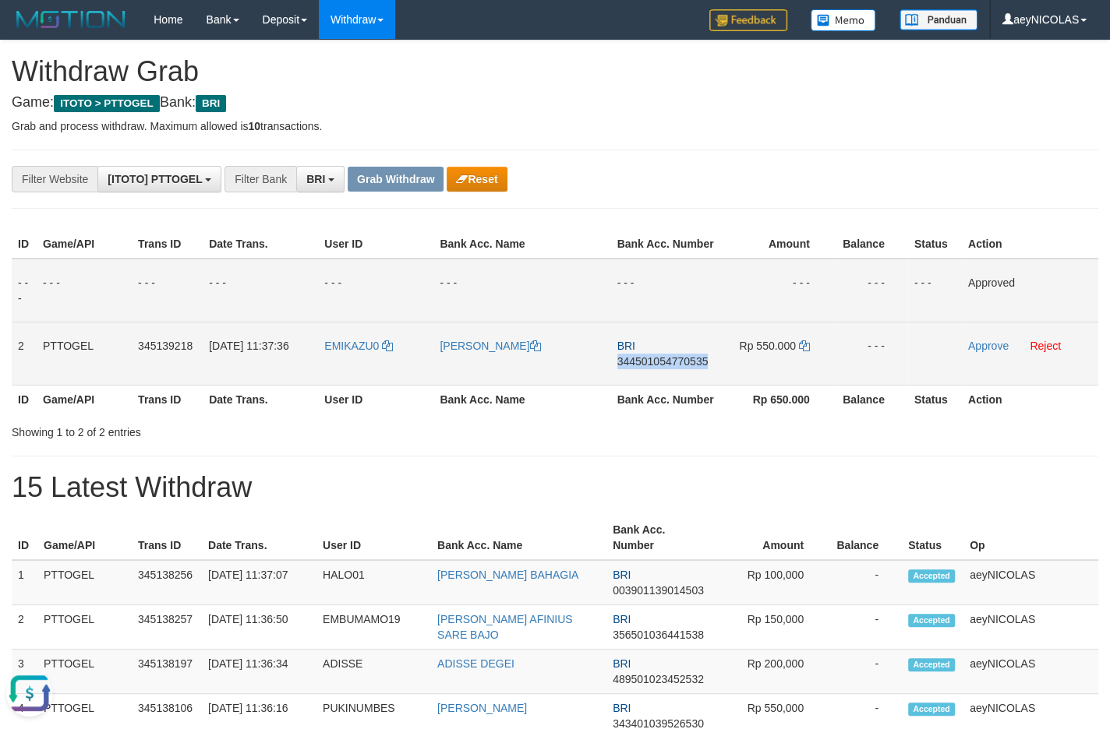
copy span "344501054770535"
click at [658, 368] on span "344501054770535" at bounding box center [662, 361] width 91 height 12
copy span "344501054770535"
click at [666, 384] on td "BRI 344501054770535" at bounding box center [665, 353] width 109 height 63
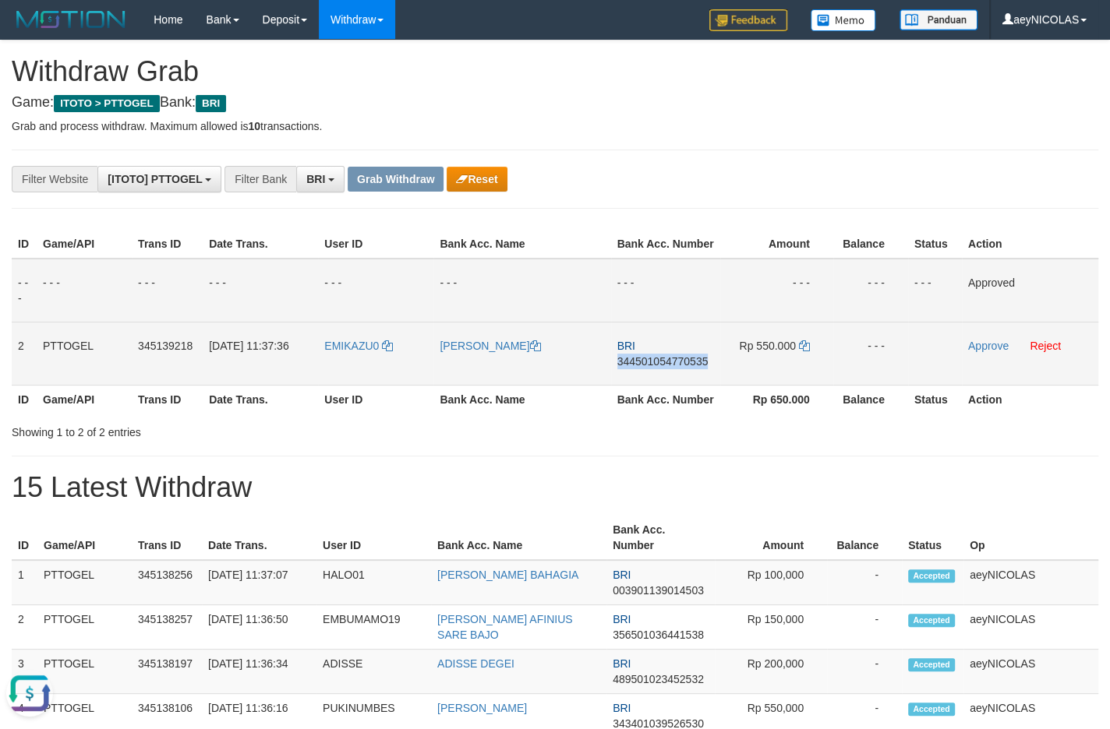
click at [666, 384] on td "BRI 344501054770535" at bounding box center [665, 353] width 109 height 63
click at [666, 368] on span "344501054770535" at bounding box center [662, 361] width 91 height 12
copy td "BRI 344501054770535"
click at [666, 368] on span "344501054770535" at bounding box center [662, 361] width 91 height 12
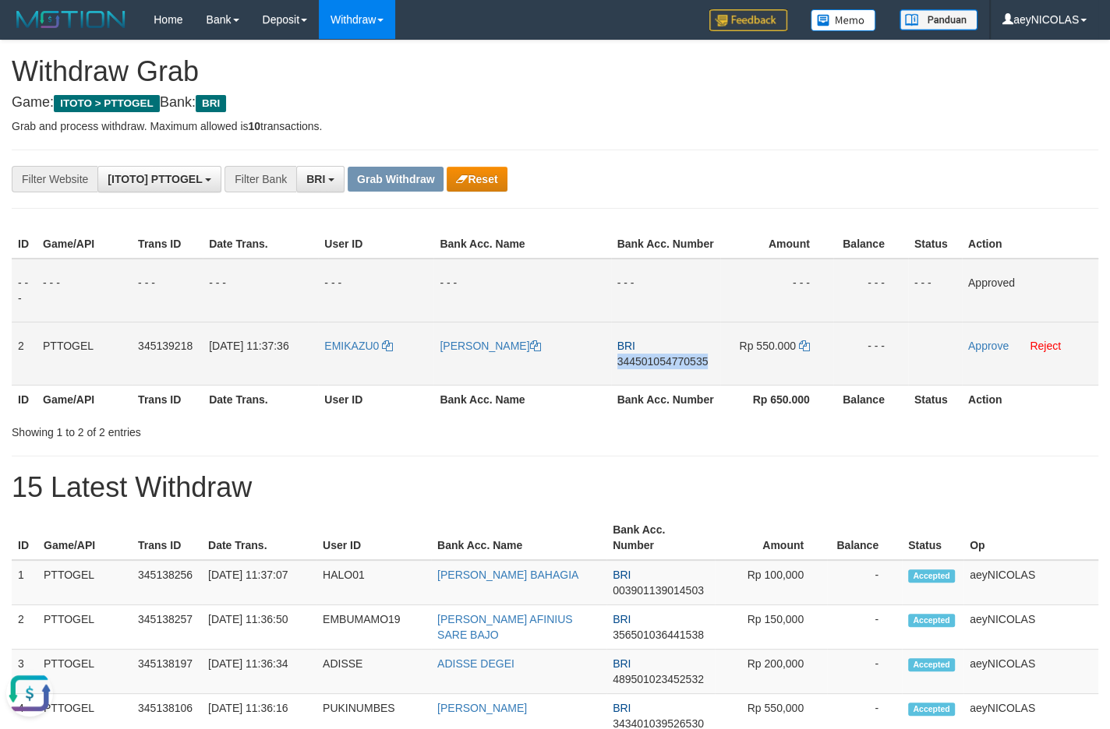
copy span "344501054770535"
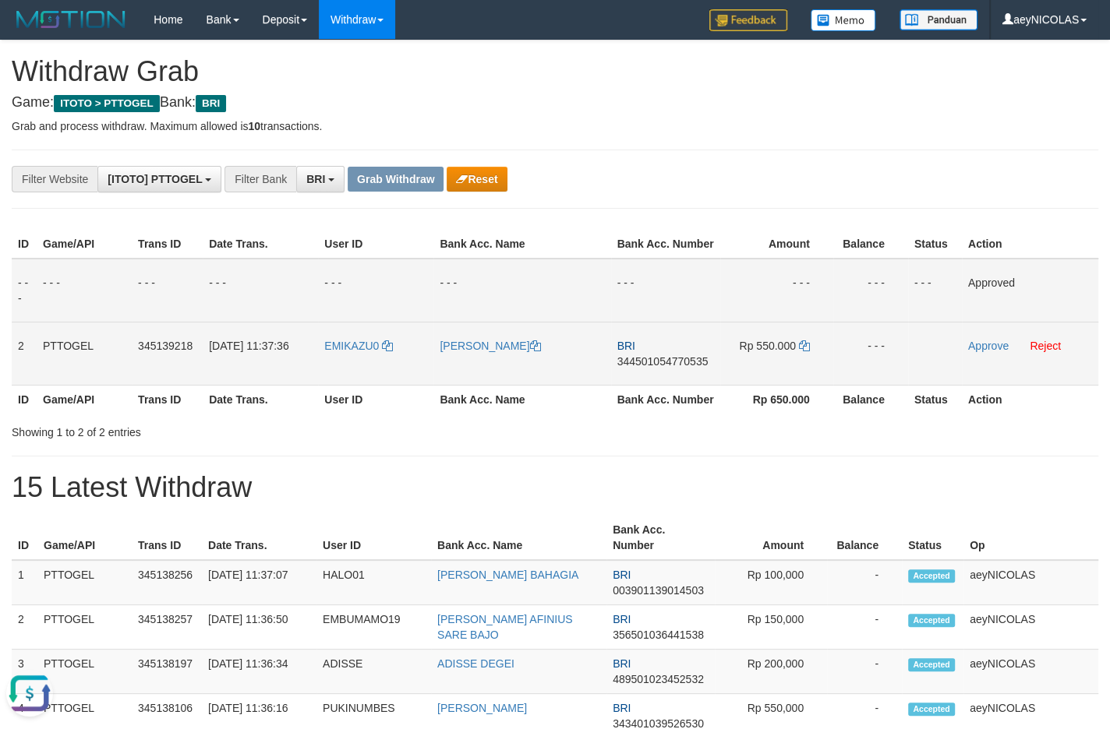
click at [811, 359] on td "Rp 550.000" at bounding box center [776, 353] width 113 height 63
click at [810, 366] on td "Rp 550.000" at bounding box center [776, 353] width 113 height 63
click at [807, 351] on icon at bounding box center [804, 346] width 11 height 11
click at [806, 351] on icon at bounding box center [804, 346] width 11 height 11
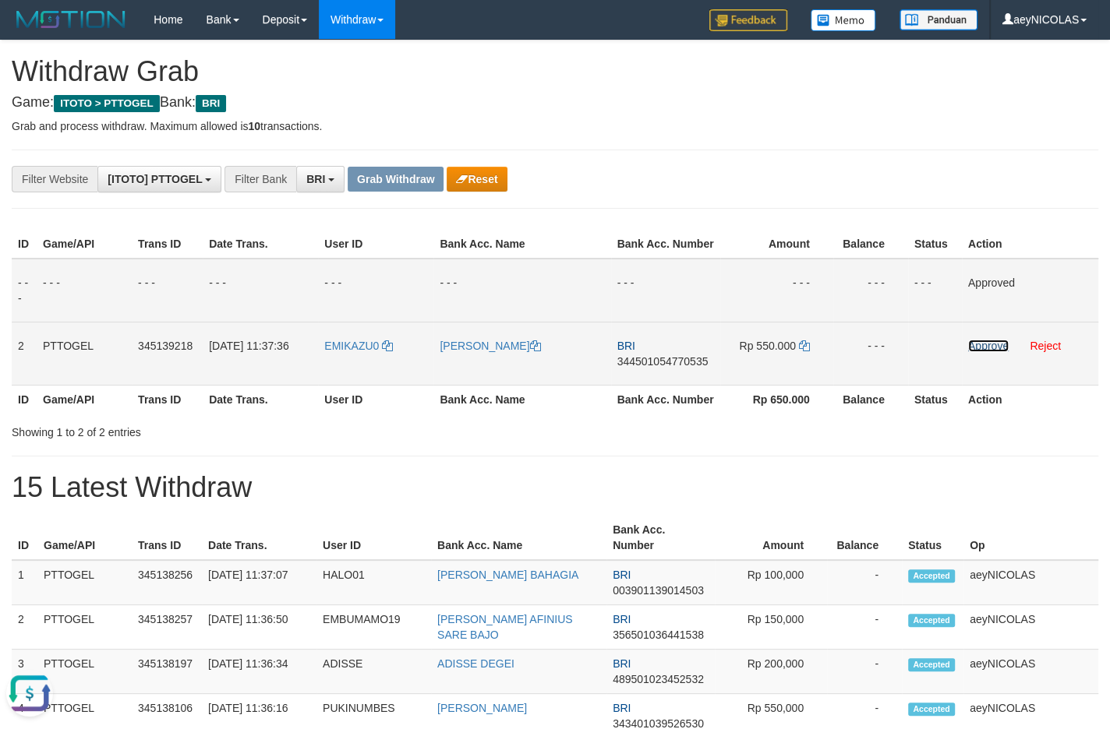
click at [983, 352] on link "Approve" at bounding box center [988, 346] width 41 height 12
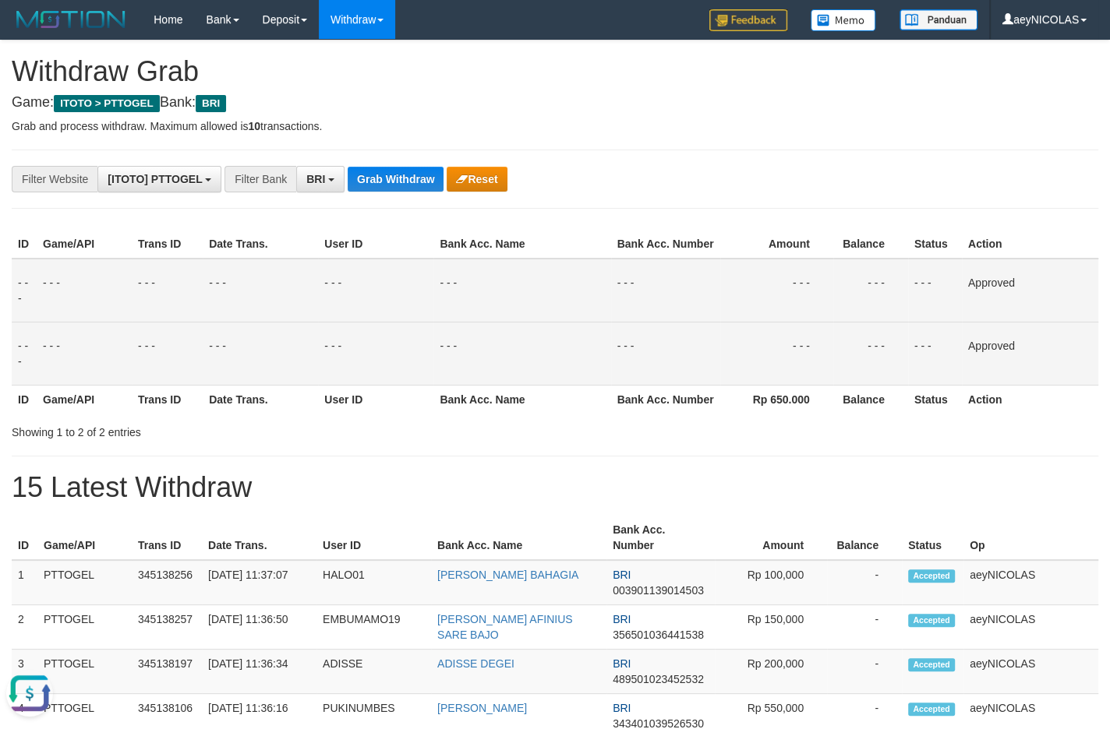
drag, startPoint x: 570, startPoint y: 410, endPoint x: 455, endPoint y: 279, distance: 174.0
click at [560, 398] on table "ID Game/API Trans ID Date Trans. User ID Bank Acc. Name Bank Acc. Number Amount…" at bounding box center [555, 322] width 1086 height 184
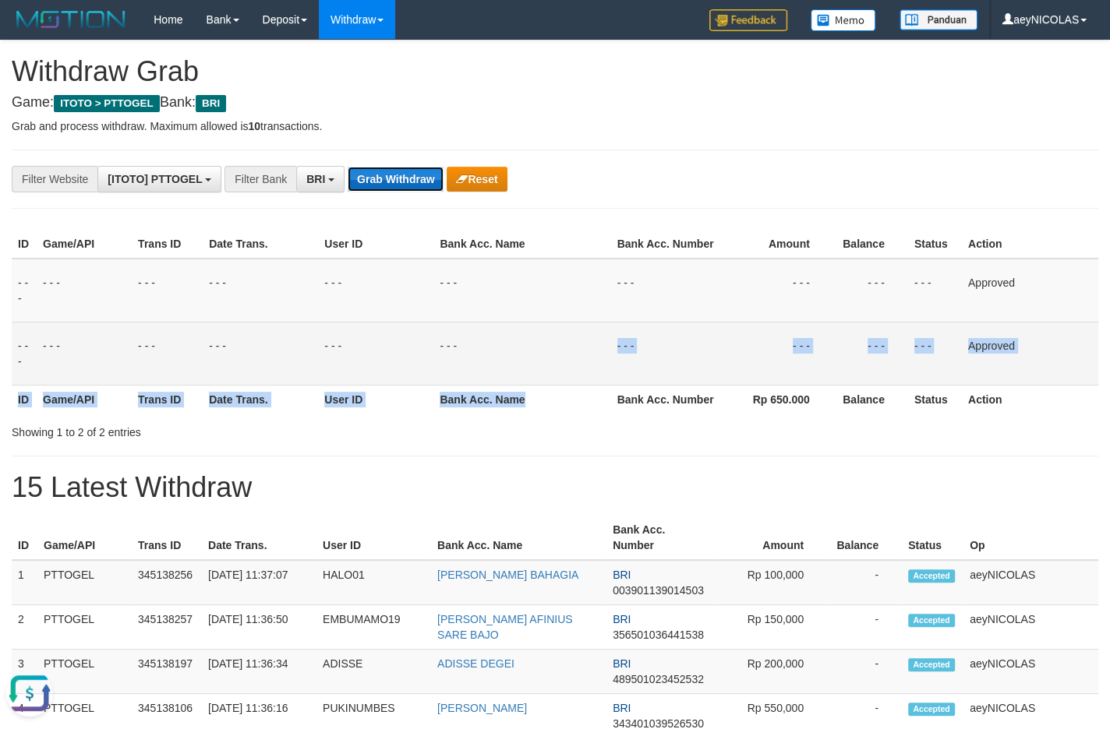
click at [401, 183] on button "Grab Withdraw" at bounding box center [396, 179] width 96 height 25
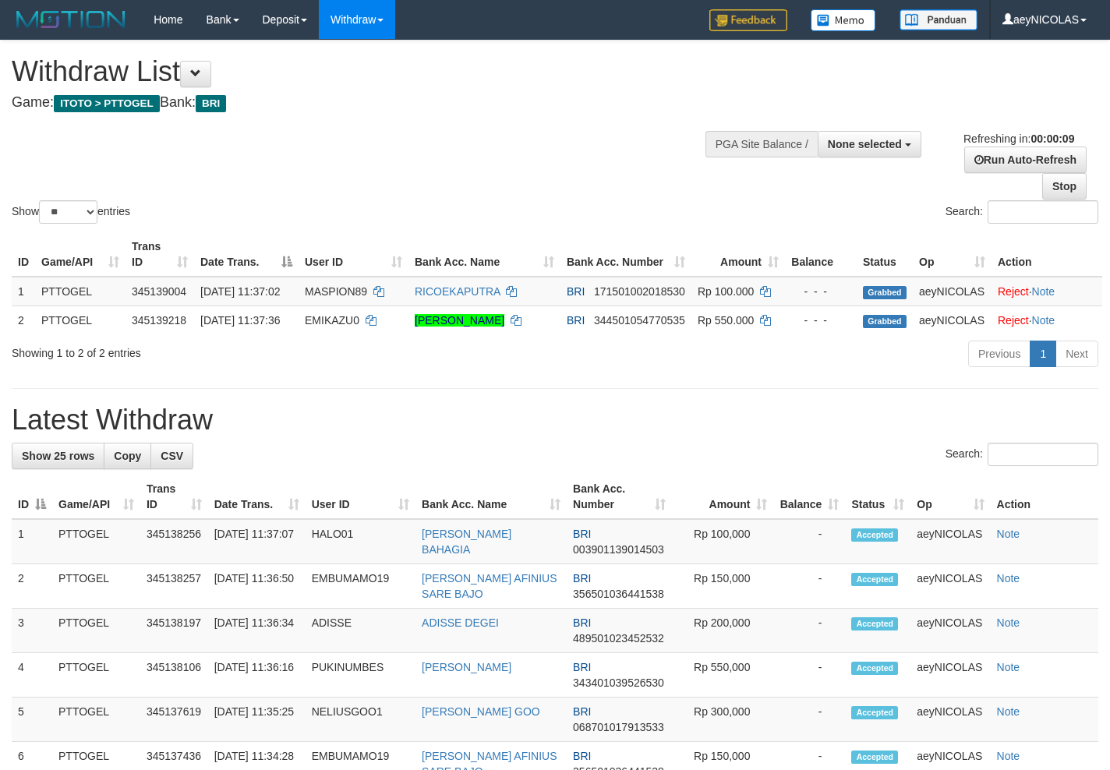
select select
select select "**"
select select
select select "**"
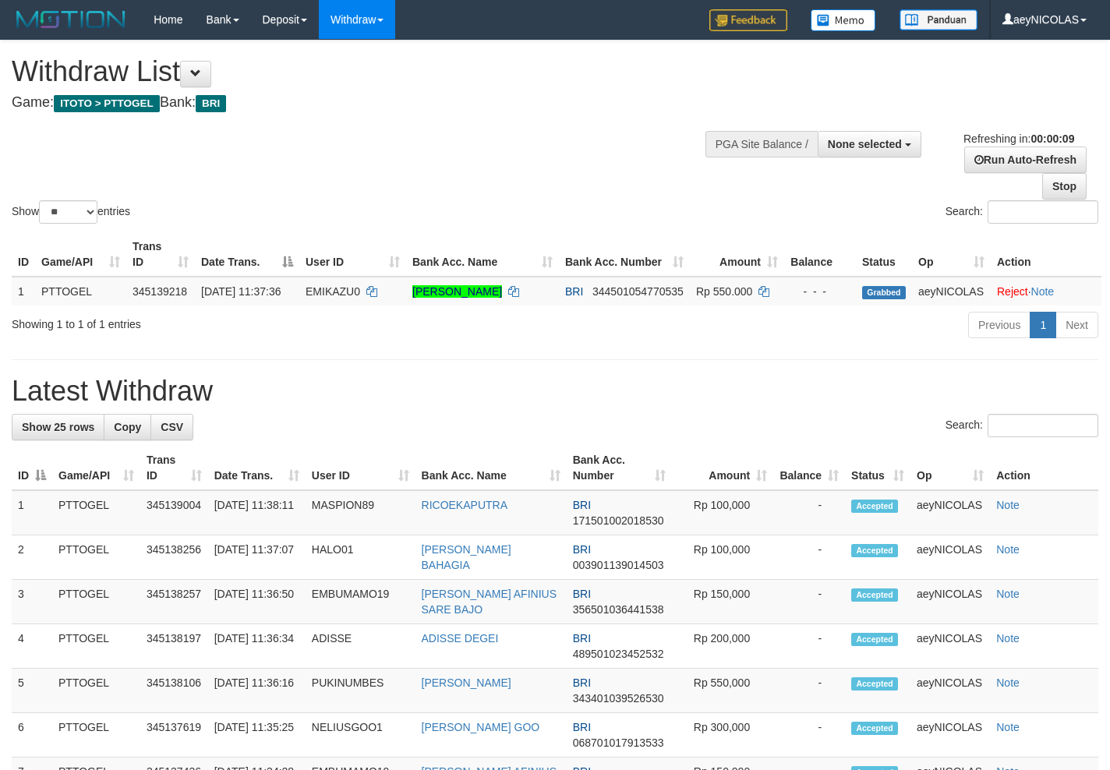
select select
select select "**"
select select
select select "**"
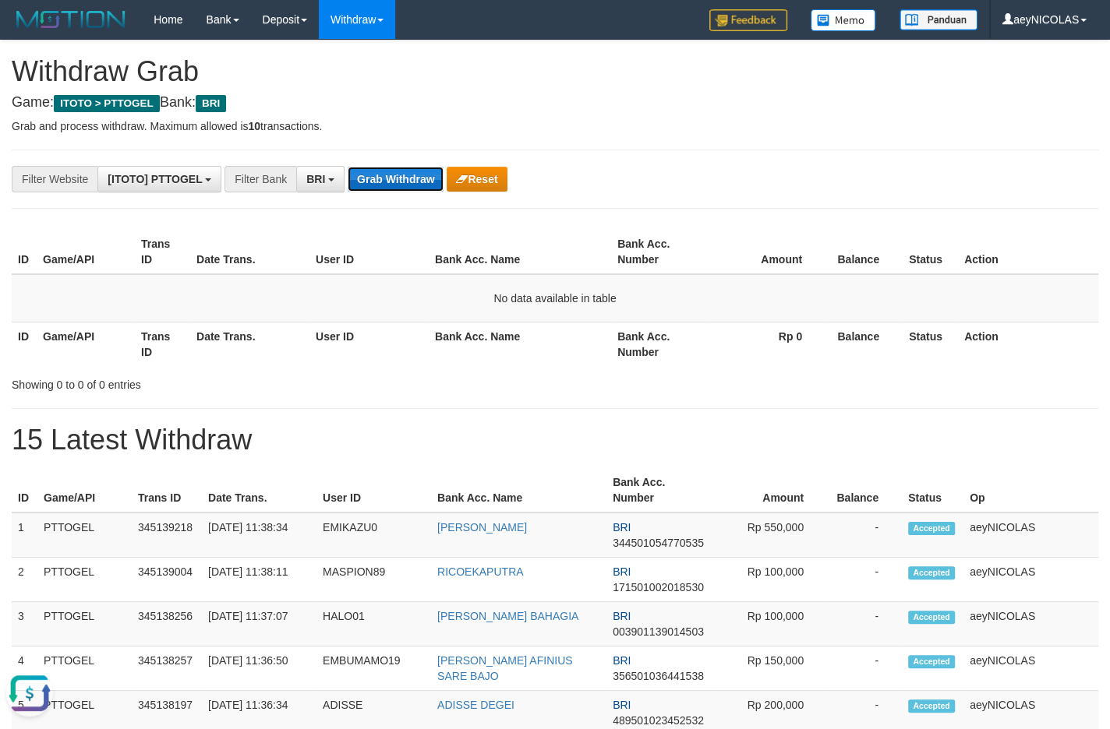
click at [390, 178] on button "Grab Withdraw" at bounding box center [396, 179] width 96 height 25
drag, startPoint x: 390, startPoint y: 178, endPoint x: 468, endPoint y: 267, distance: 117.7
click at [390, 179] on button "Grab Withdraw" at bounding box center [396, 179] width 96 height 25
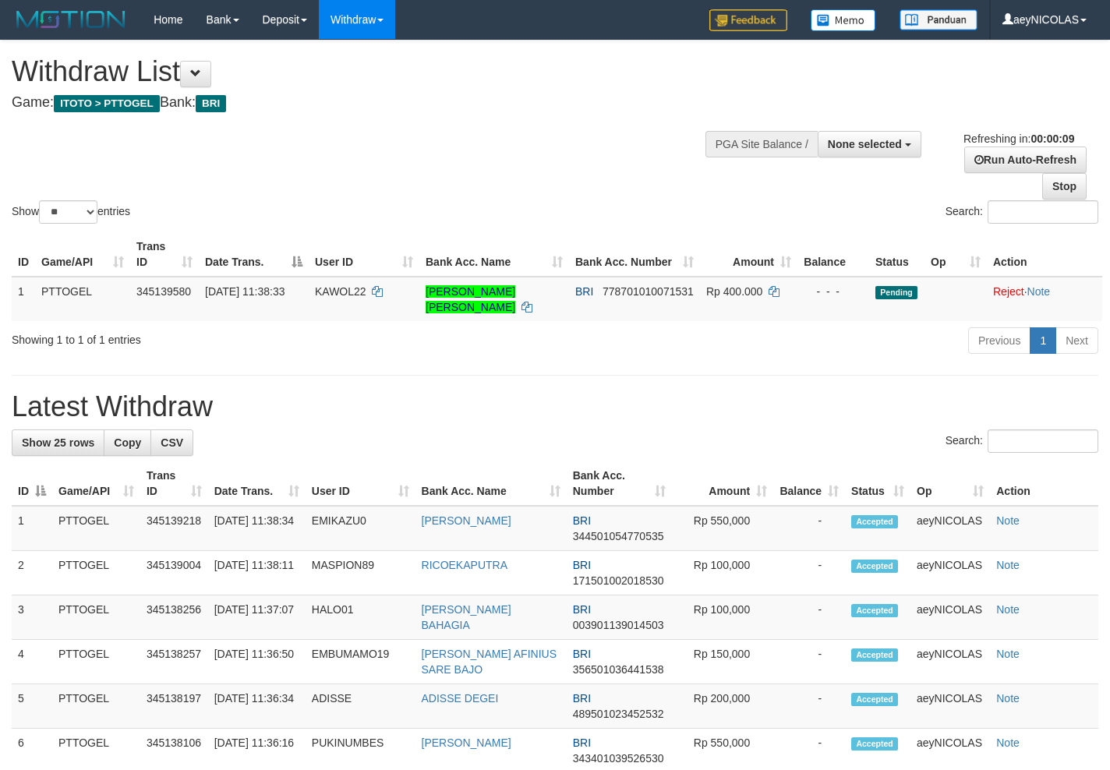
select select
select select "**"
select select
select select "**"
select select
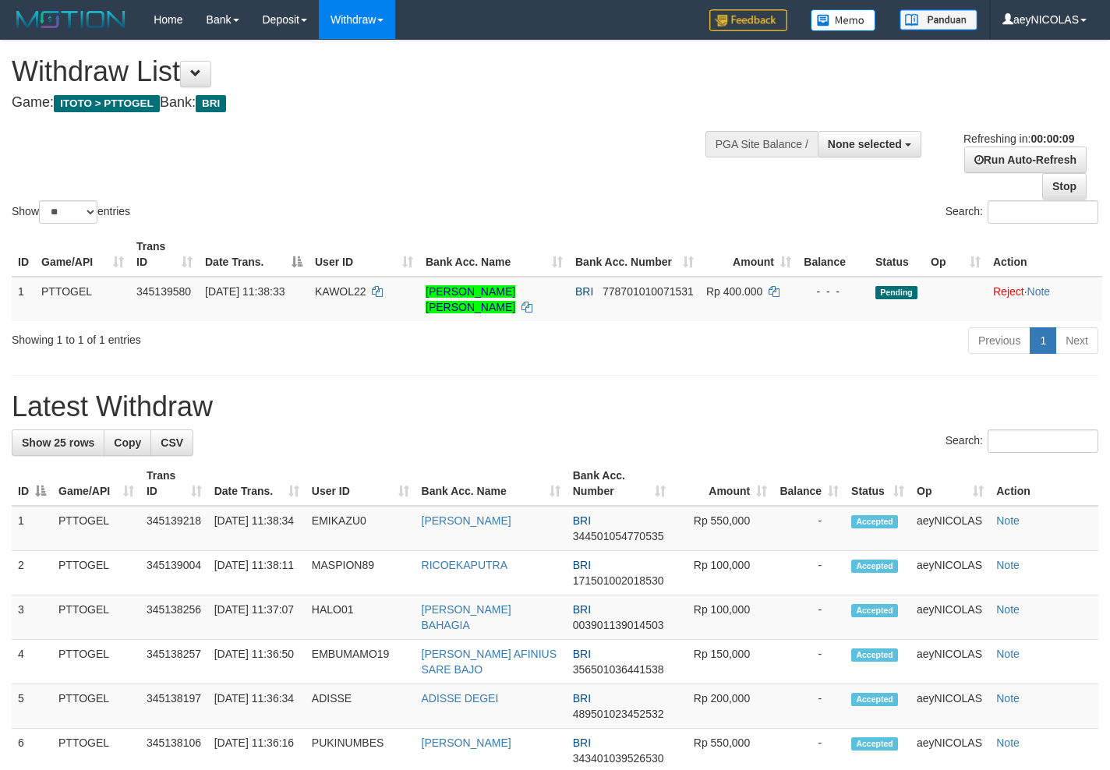
select select "**"
select select
select select "**"
select select
select select "**"
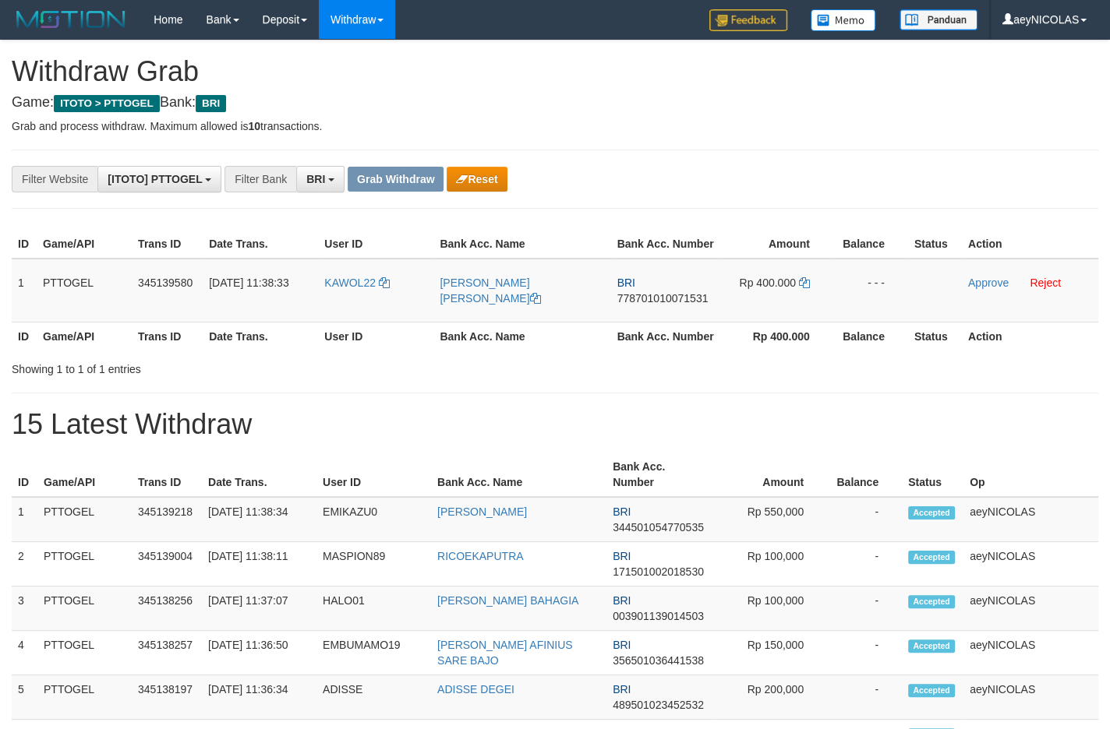
scroll to position [76, 0]
drag, startPoint x: 338, startPoint y: 316, endPoint x: 775, endPoint y: 316, distance: 437.2
click at [775, 316] on tr "1 PTTOGEL 345139580 01/10/2025 11:38:33 KAWOL22 ABDUL ROHMAN HAKIM BRI 77870101…" at bounding box center [555, 291] width 1086 height 64
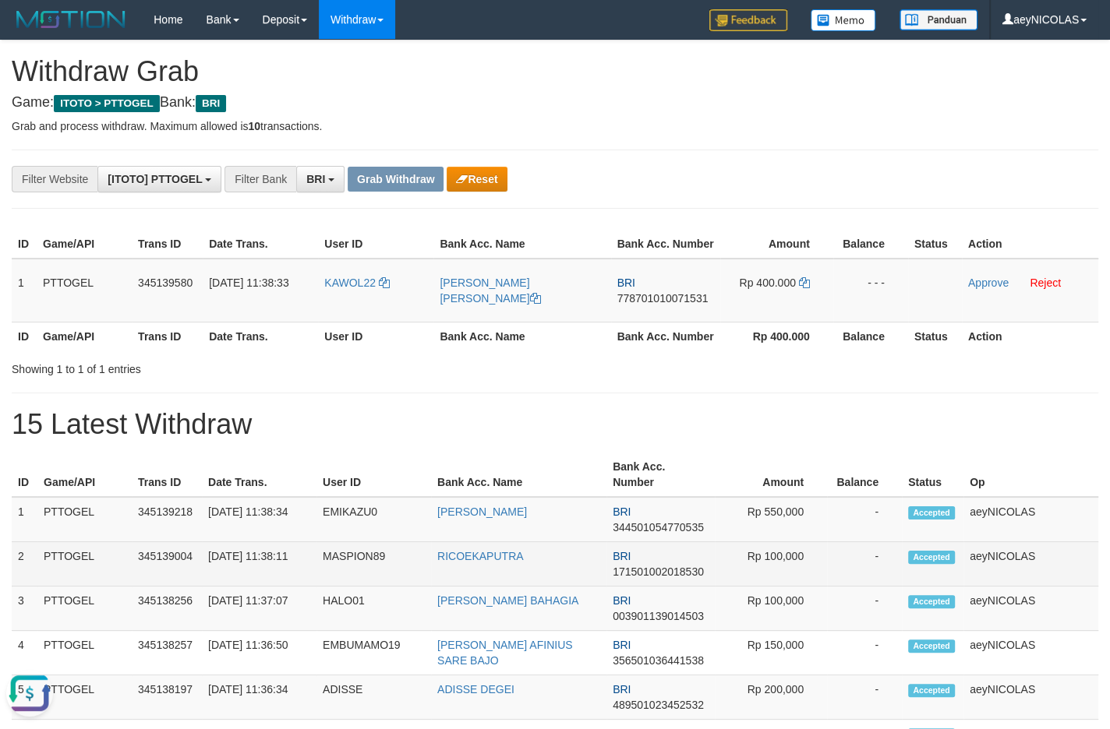
scroll to position [0, 0]
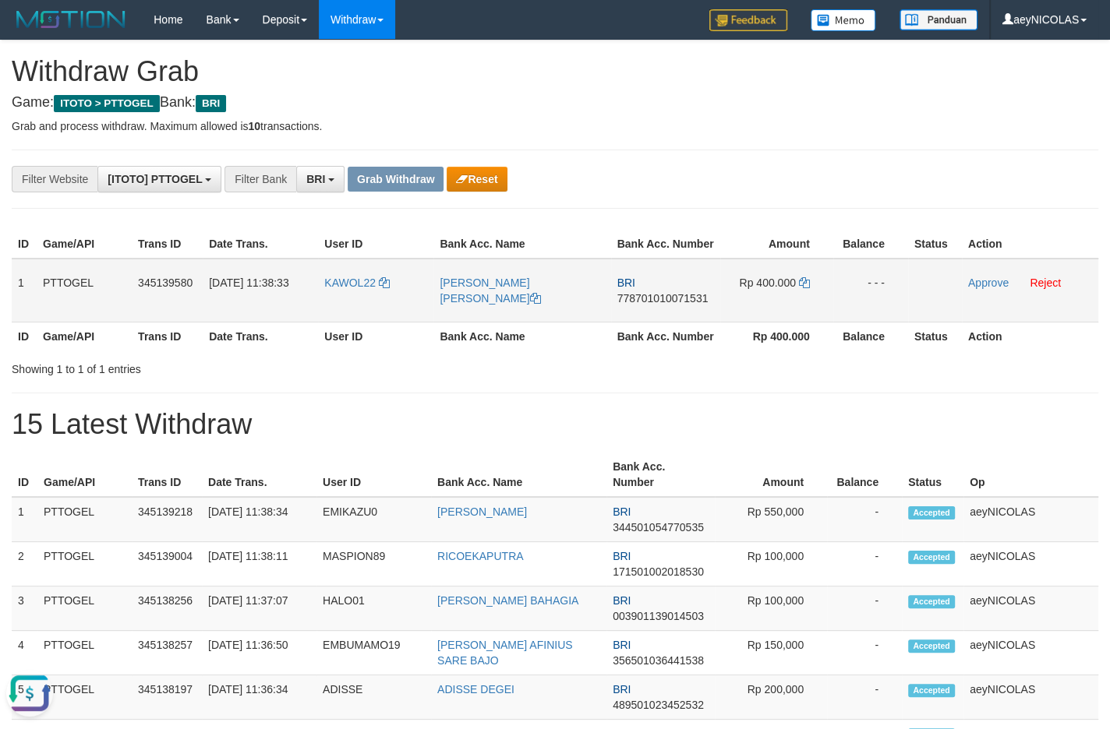
click at [681, 302] on td "BRI 778701010071531" at bounding box center [665, 291] width 109 height 64
click at [675, 305] on span "778701010071531" at bounding box center [662, 298] width 91 height 12
copy span "778701010071531"
click at [655, 323] on td "BRI 778701010071531" at bounding box center [665, 291] width 109 height 64
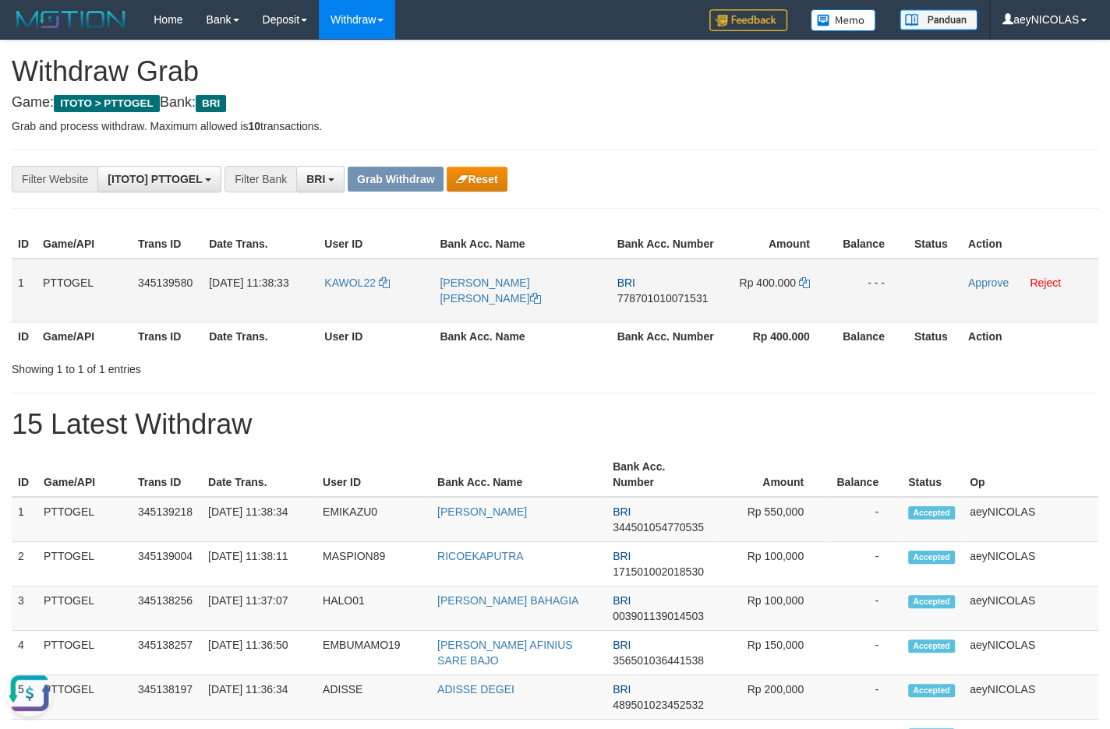
click at [670, 305] on span "778701010071531" at bounding box center [662, 298] width 91 height 12
click at [671, 305] on span "778701010071531" at bounding box center [662, 298] width 91 height 12
click at [680, 305] on span "778701010071531" at bounding box center [662, 298] width 91 height 12
click at [679, 305] on span "778701010071531" at bounding box center [662, 298] width 91 height 12
copy span "778701010071531"
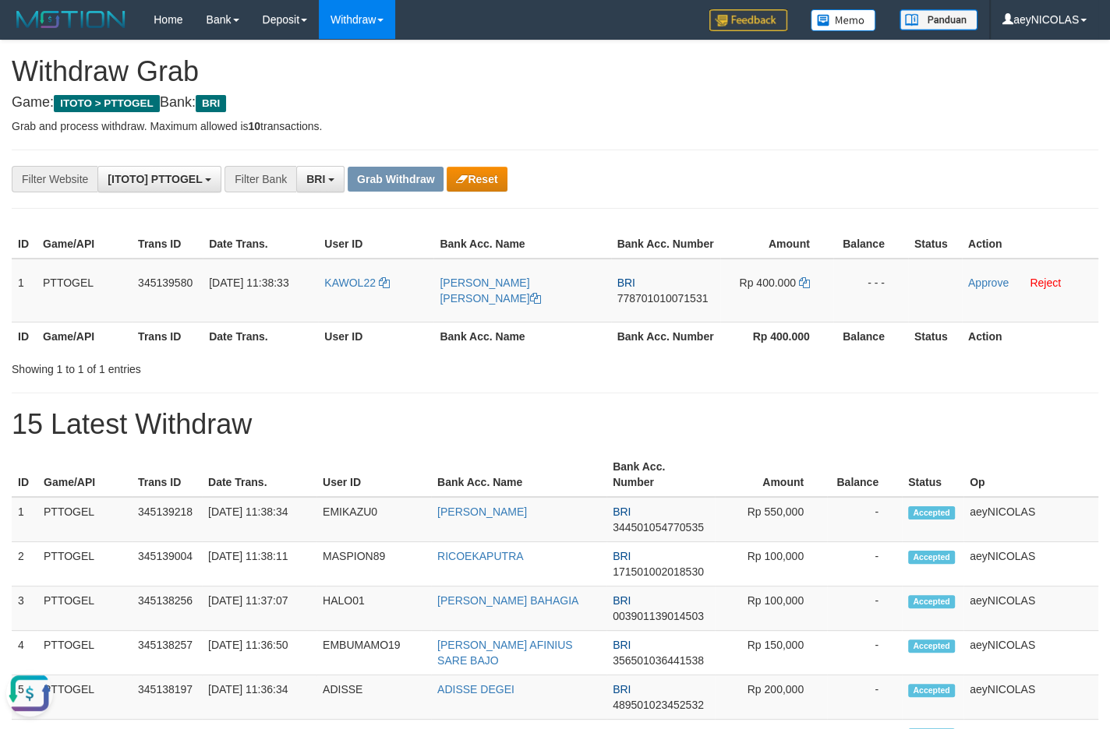
click at [635, 377] on div "Showing 1 to 1 of 1 entries" at bounding box center [555, 366] width 1110 height 22
click at [807, 288] on icon at bounding box center [804, 282] width 11 height 11
copy span "778701010071531"
click at [807, 288] on icon at bounding box center [804, 282] width 11 height 11
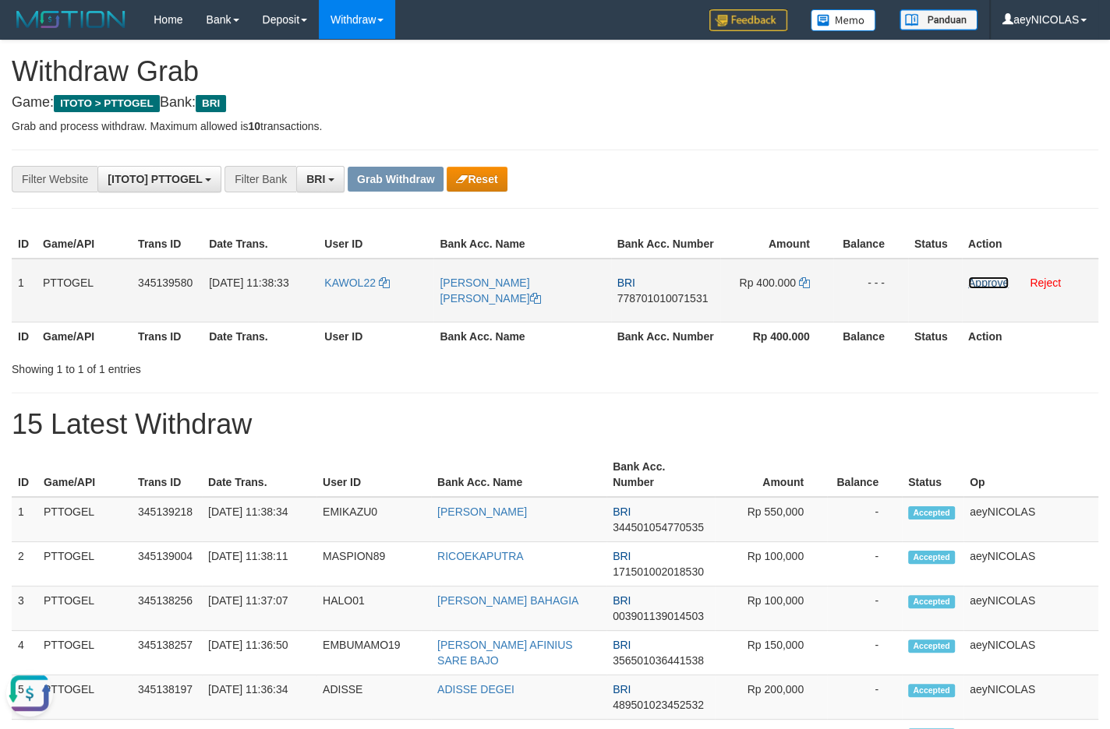
click at [994, 289] on link "Approve" at bounding box center [988, 283] width 41 height 12
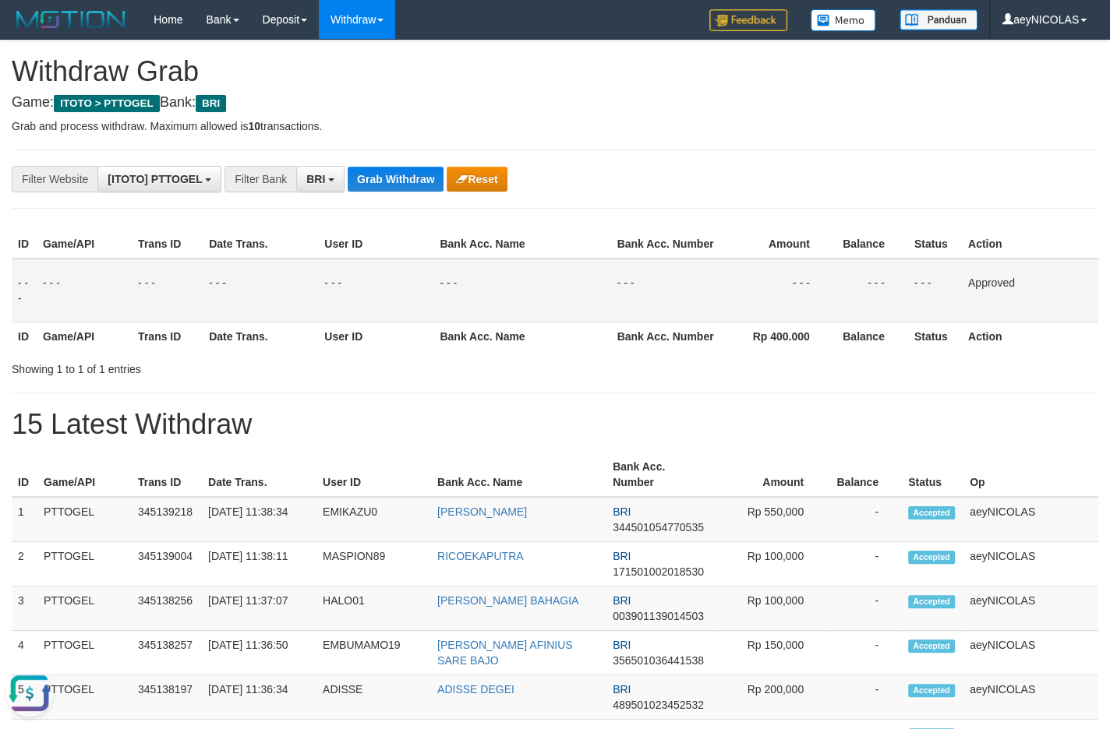
drag, startPoint x: 758, startPoint y: 351, endPoint x: 585, endPoint y: 241, distance: 206.0
click at [748, 335] on table "ID Game/API Trans ID Date Trans. User ID Bank Acc. Name Bank Acc. Number Amount…" at bounding box center [555, 290] width 1086 height 121
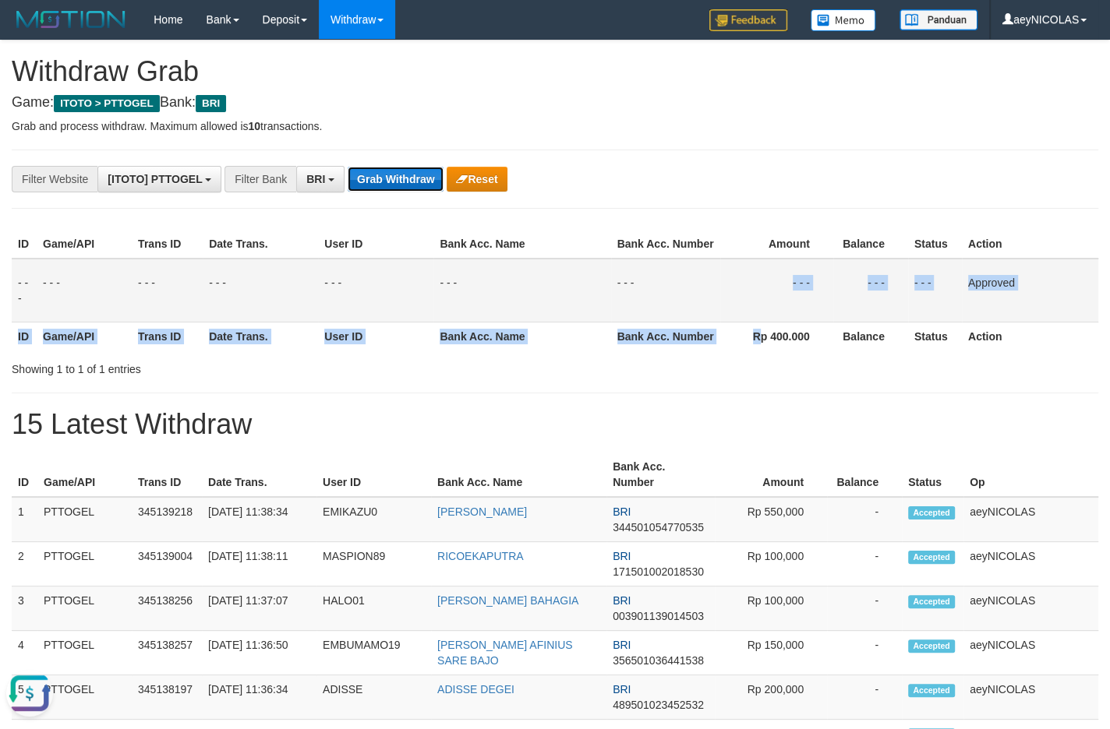
click at [410, 171] on button "Grab Withdraw" at bounding box center [396, 179] width 96 height 25
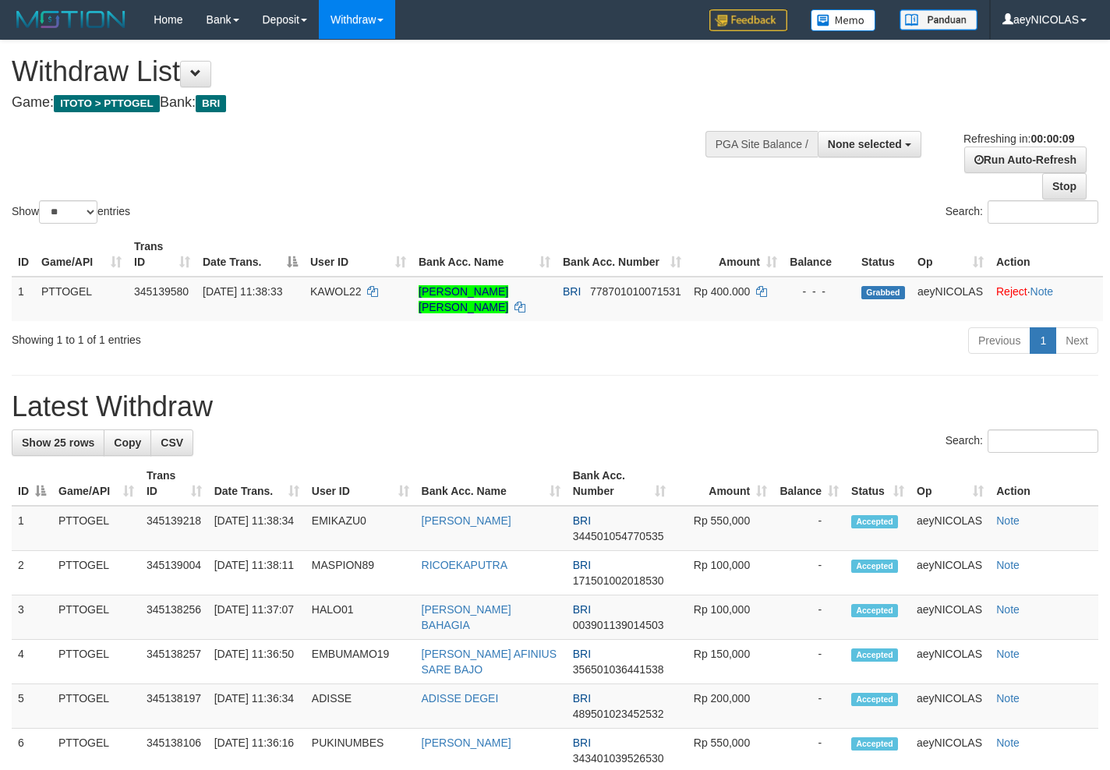
select select
select select "**"
select select
select select "**"
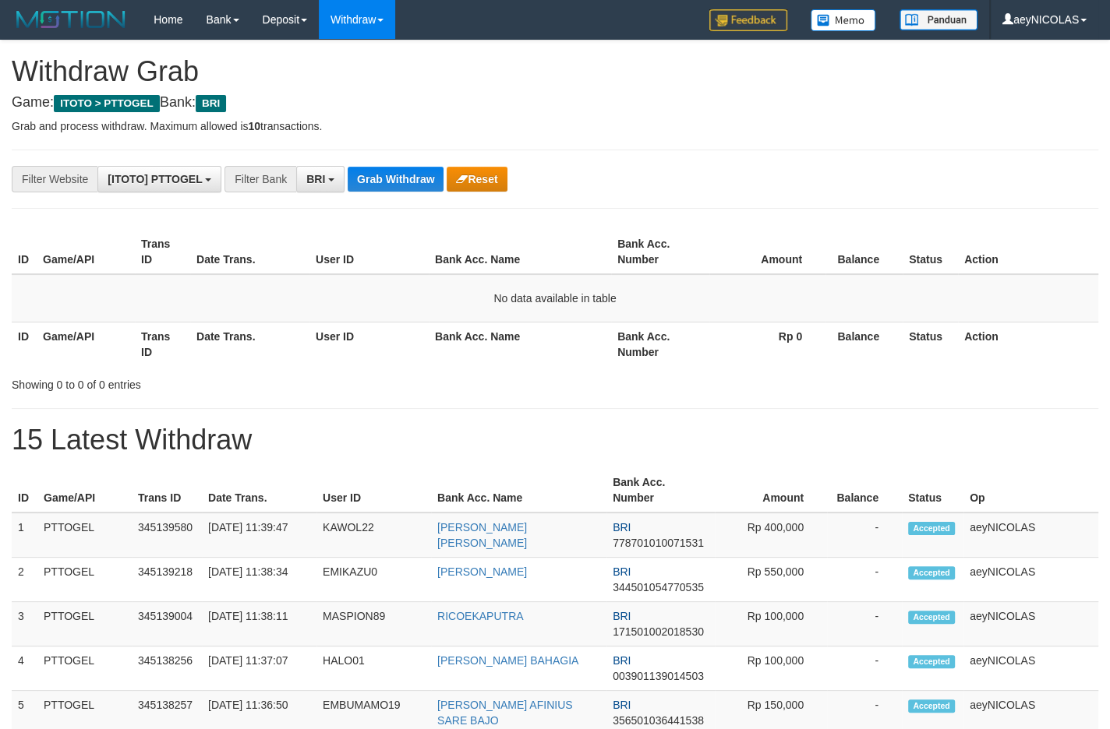
scroll to position [76, 0]
click at [414, 185] on button "Grab Withdraw" at bounding box center [396, 179] width 96 height 25
drag, startPoint x: 414, startPoint y: 185, endPoint x: 193, endPoint y: 302, distance: 249.6
click at [410, 185] on button "Grab Withdraw" at bounding box center [396, 179] width 96 height 25
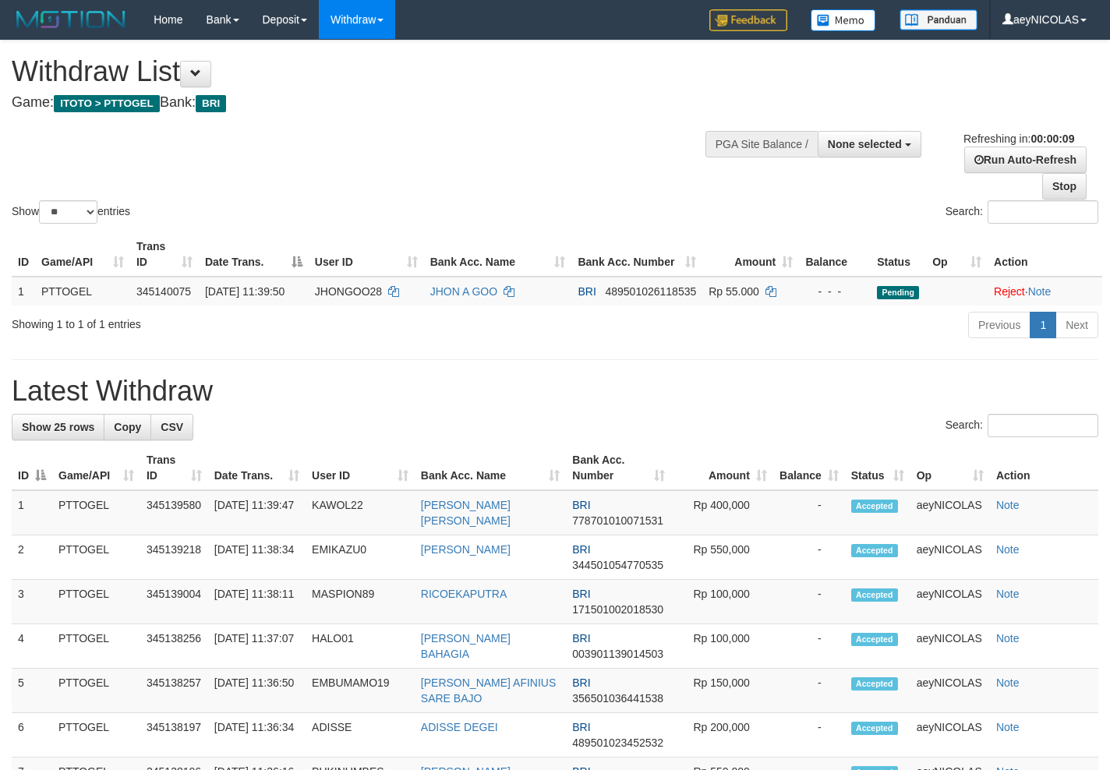
select select
select select "**"
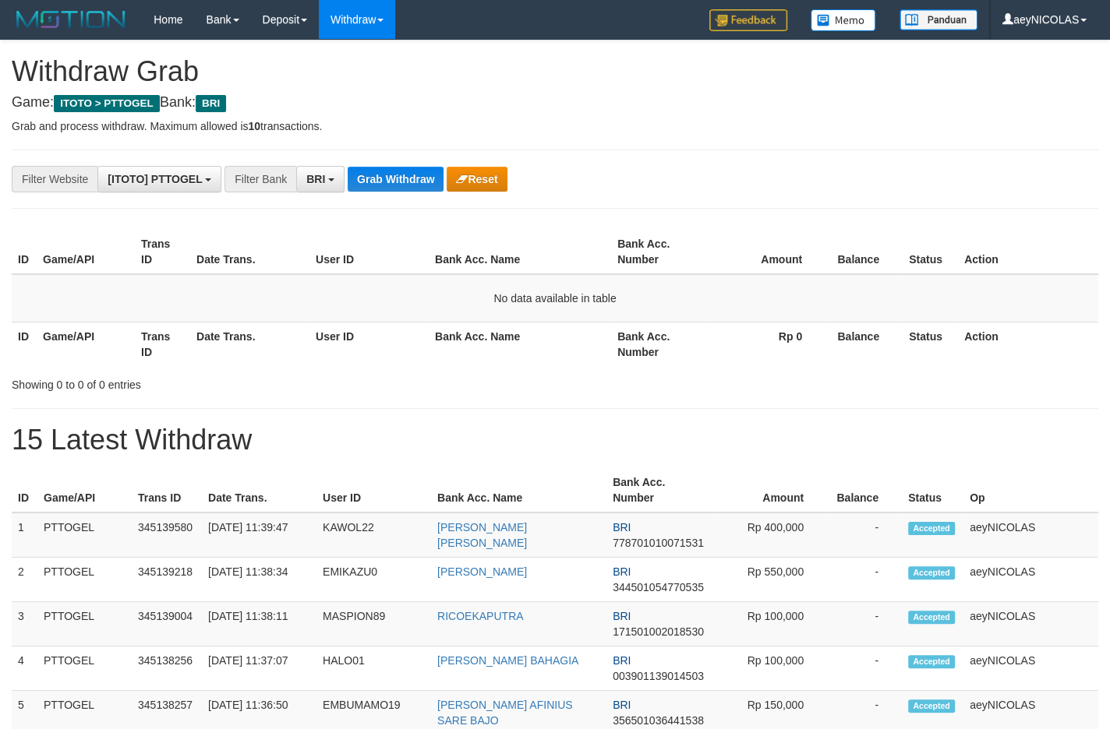
scroll to position [76, 0]
click at [411, 167] on div "**********" at bounding box center [462, 179] width 925 height 26
click at [411, 175] on button "Grab Withdraw" at bounding box center [396, 179] width 96 height 25
drag, startPoint x: 411, startPoint y: 175, endPoint x: 0, endPoint y: 355, distance: 448.8
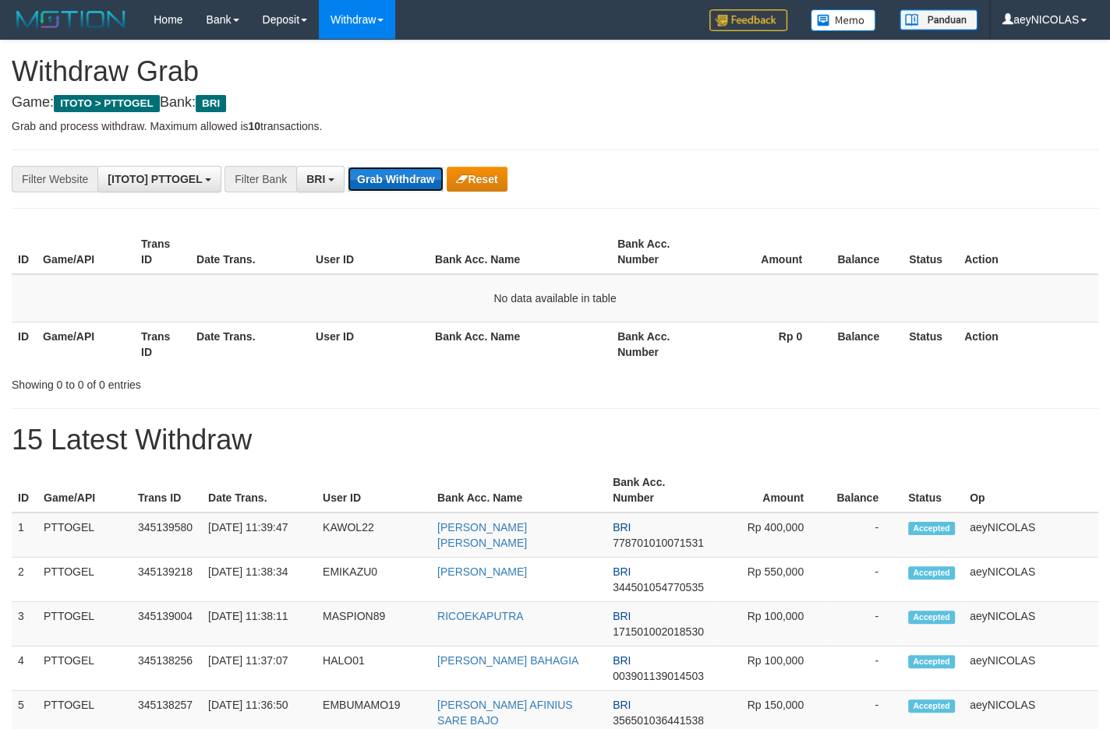
click at [411, 176] on button "Grab Withdraw" at bounding box center [396, 179] width 96 height 25
drag, startPoint x: 0, startPoint y: 355, endPoint x: 2, endPoint y: 463, distance: 108.4
drag, startPoint x: 722, startPoint y: 323, endPoint x: 635, endPoint y: 311, distance: 87.4
click at [713, 323] on th "Rp 0" at bounding box center [767, 344] width 116 height 44
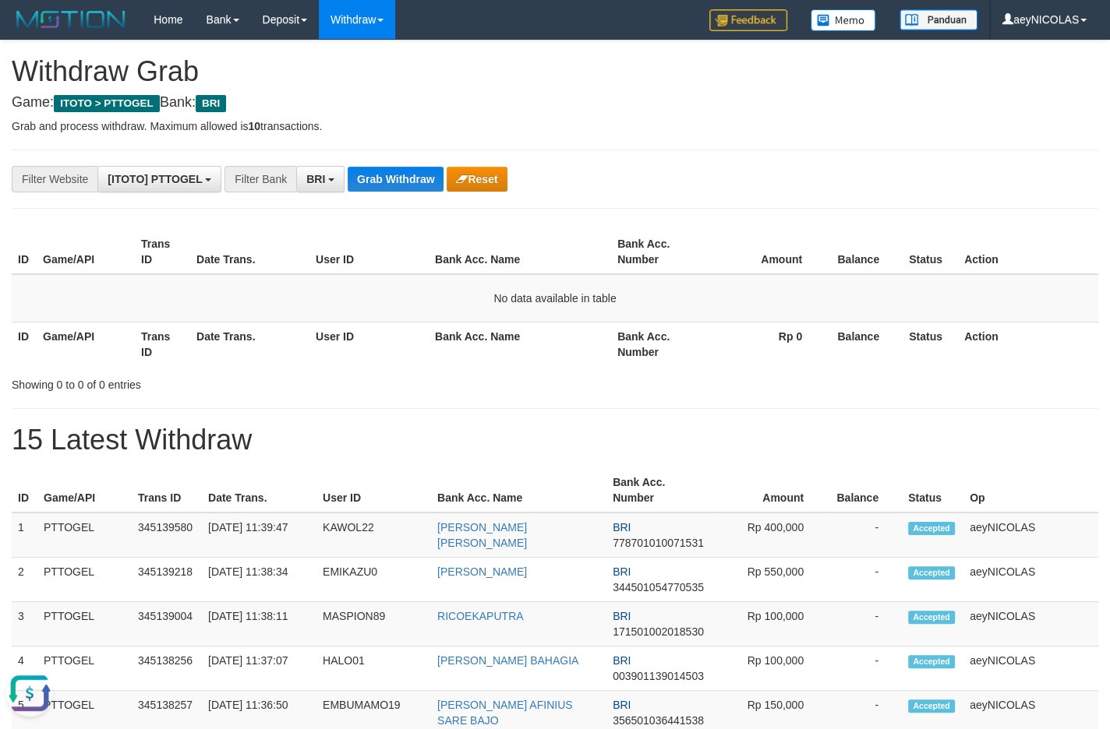
click at [427, 192] on div "**********" at bounding box center [462, 179] width 925 height 26
click at [425, 182] on button "Grab Withdraw" at bounding box center [396, 179] width 96 height 25
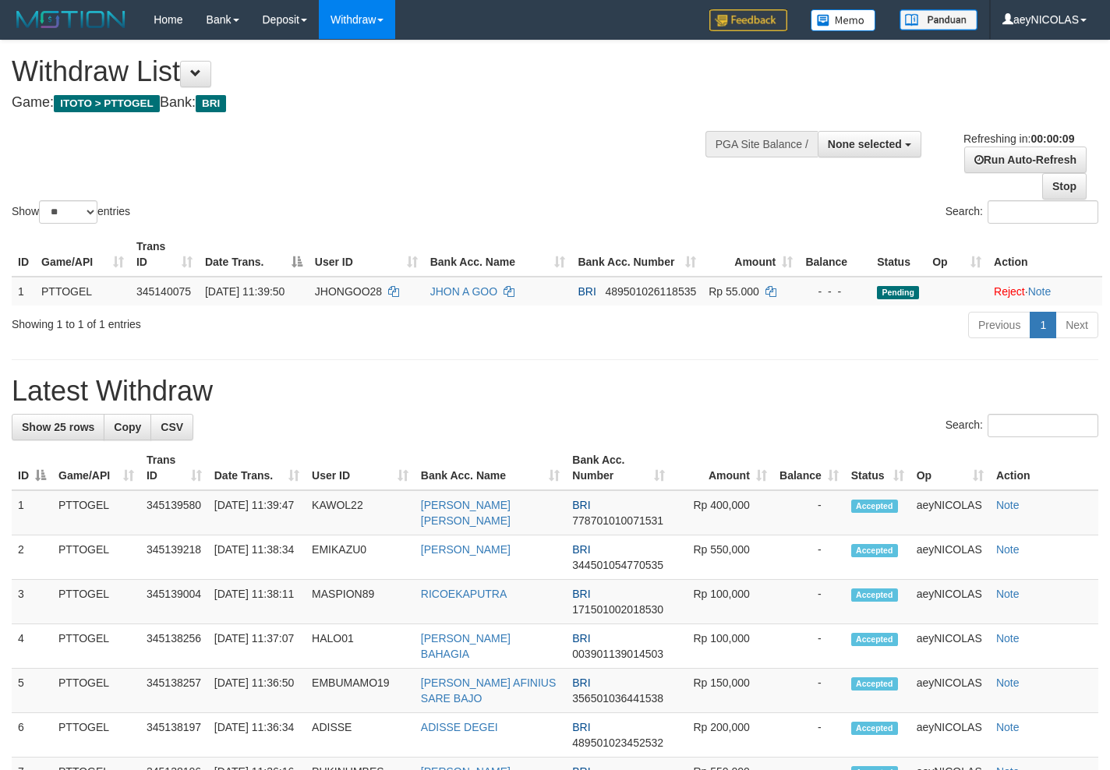
select select
select select "**"
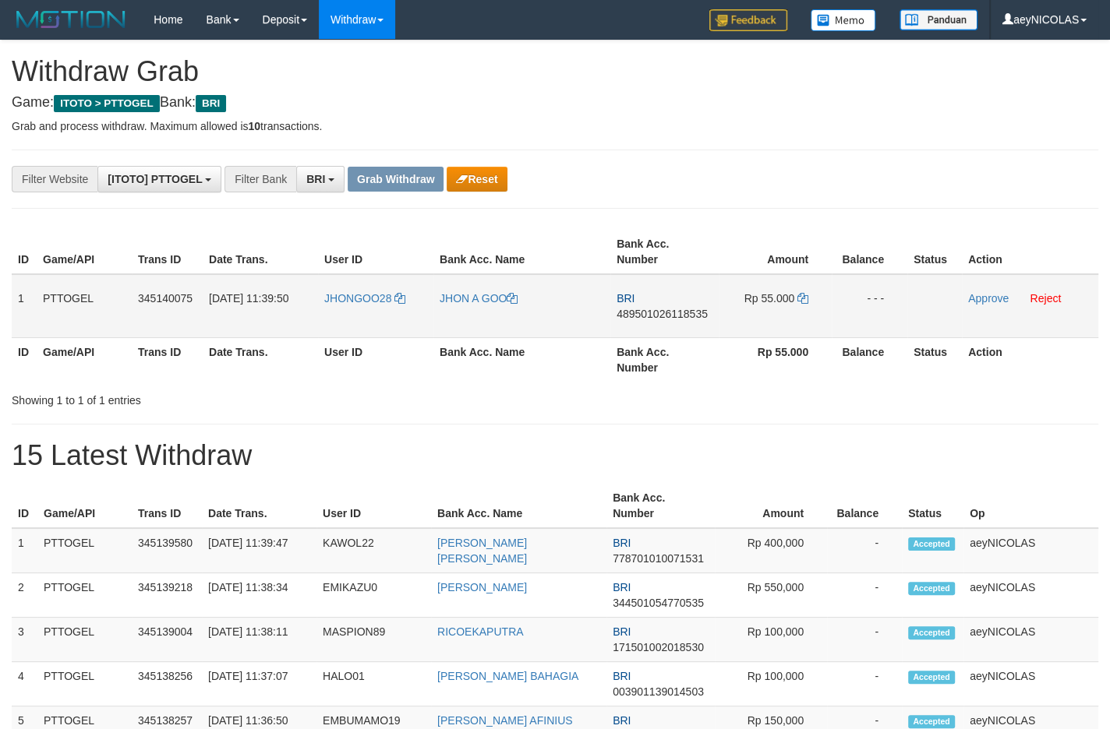
scroll to position [76, 0]
drag, startPoint x: 412, startPoint y: 324, endPoint x: 759, endPoint y: 324, distance: 346.8
click at [759, 324] on tr "1 PTTOGEL 345140075 [DATE] 11:39:50 JHONGOO28 JHON A GOO BRI 489501026118535 Rp…" at bounding box center [555, 306] width 1086 height 64
click at [659, 315] on span "489501026118535" at bounding box center [661, 314] width 91 height 12
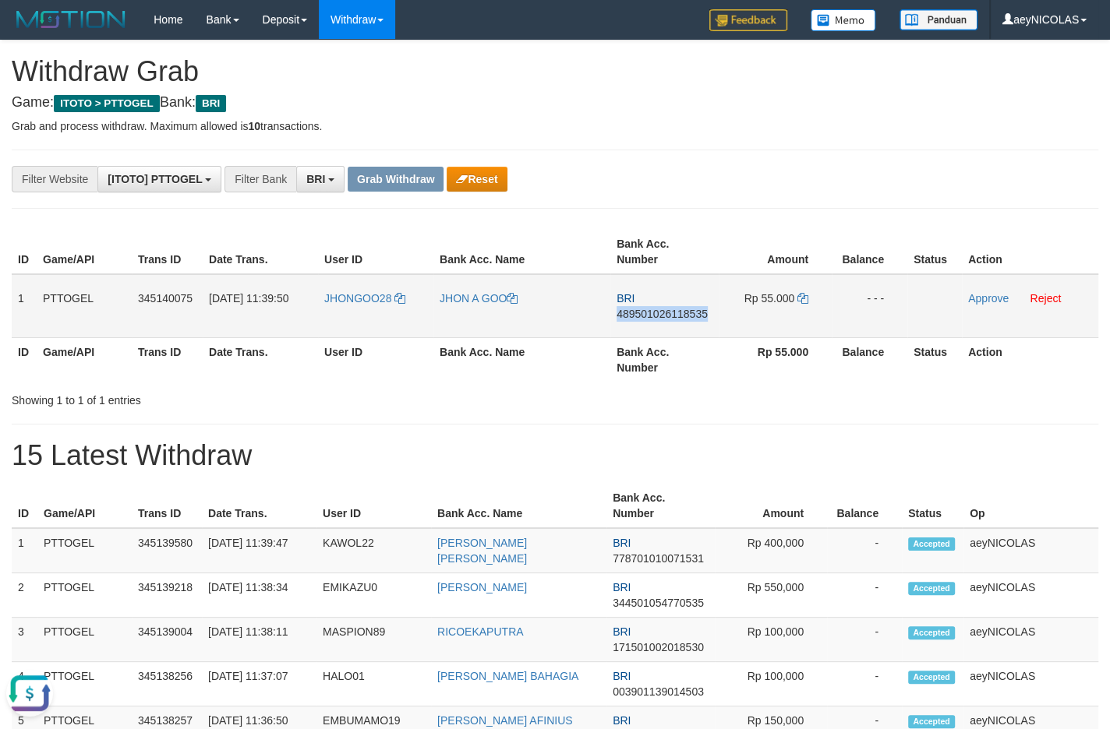
click at [659, 315] on span "489501026118535" at bounding box center [661, 314] width 91 height 12
copy span "489501026118535"
click at [650, 306] on td "BRI 489501026118535" at bounding box center [664, 306] width 108 height 64
click at [649, 313] on span "489501026118535" at bounding box center [661, 314] width 91 height 12
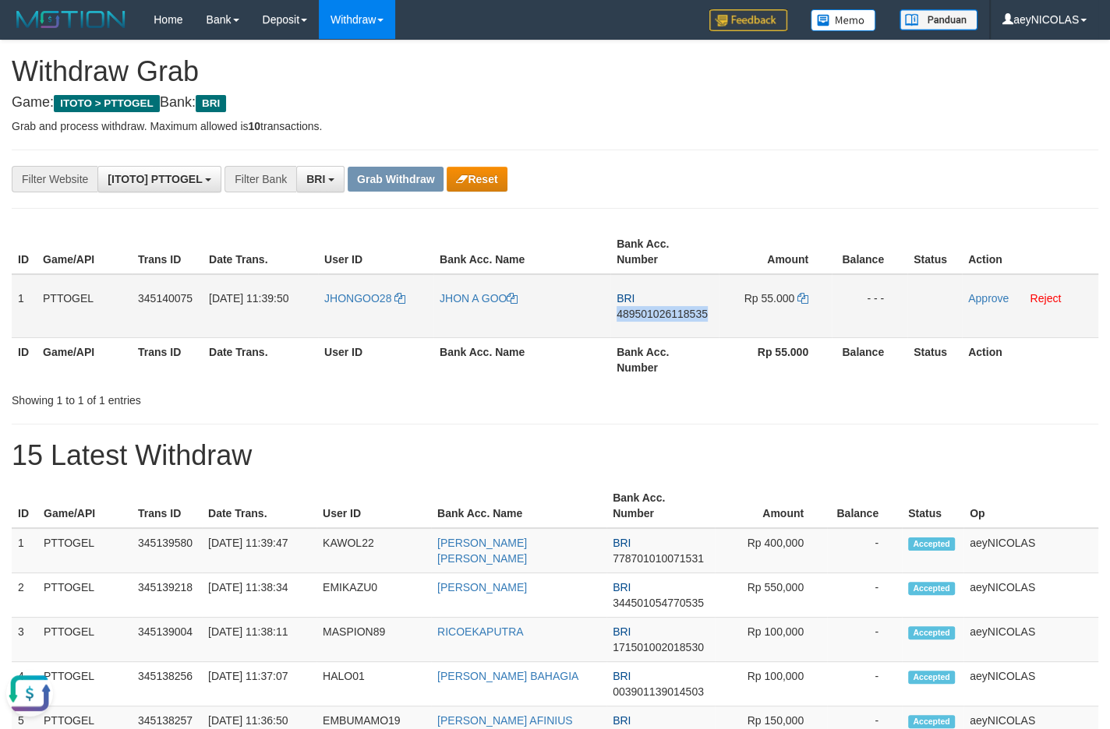
copy span "489501026118535"
click at [597, 302] on td "JHON A GOO" at bounding box center [521, 306] width 177 height 64
click at [804, 301] on icon at bounding box center [802, 298] width 11 height 11
copy span "489501026118535"
click at [987, 298] on link "Approve" at bounding box center [988, 298] width 41 height 12
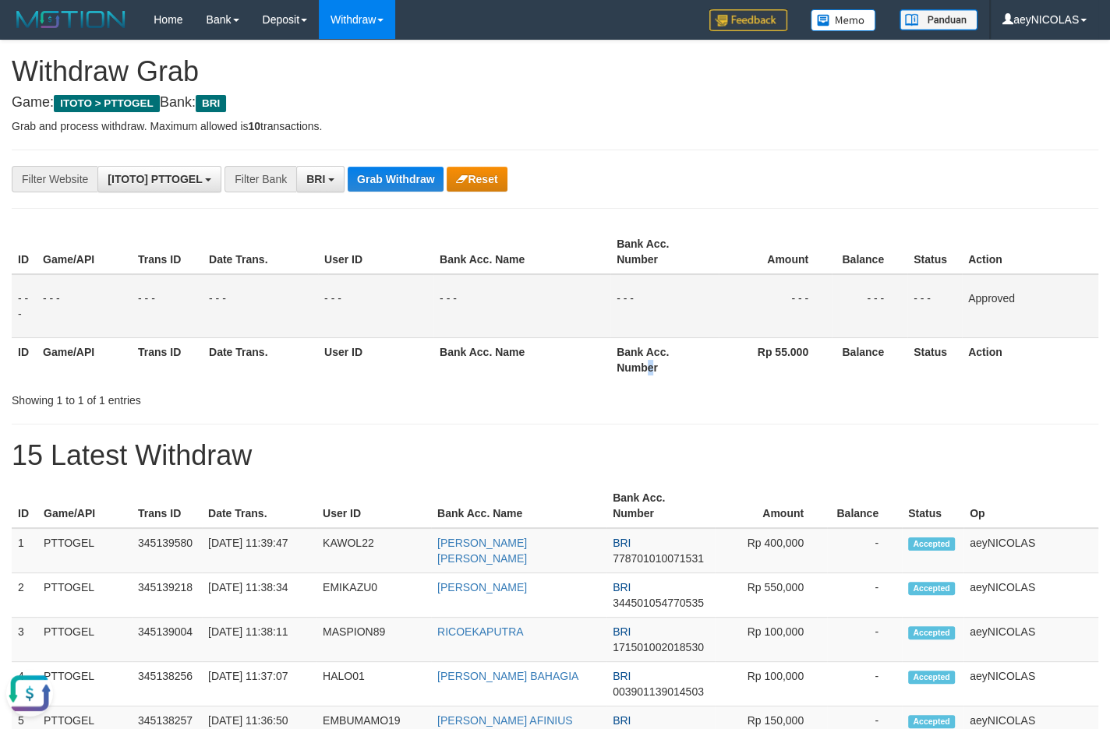
drag, startPoint x: 648, startPoint y: 385, endPoint x: 622, endPoint y: 362, distance: 34.2
click at [622, 362] on div "ID Game/API Trans ID Date Trans. User ID Bank Acc. Name Bank Acc. Number Amount…" at bounding box center [555, 305] width 1110 height 161
click at [387, 182] on button "Grab Withdraw" at bounding box center [396, 179] width 96 height 25
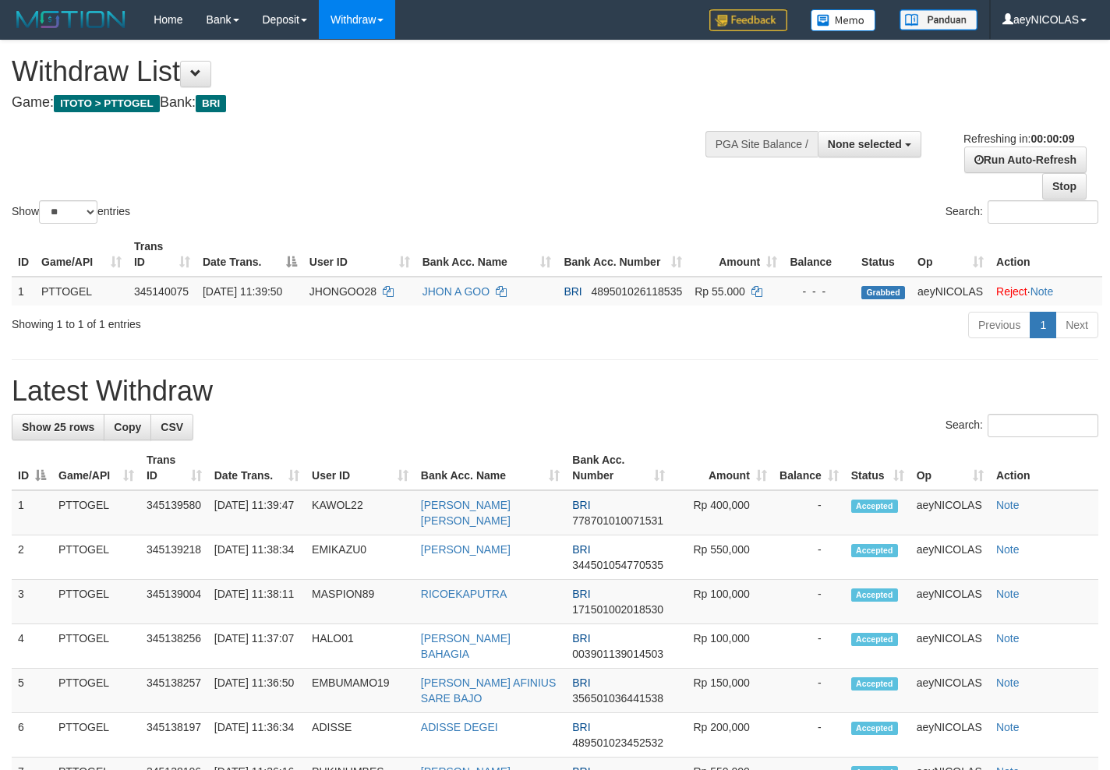
select select
select select "**"
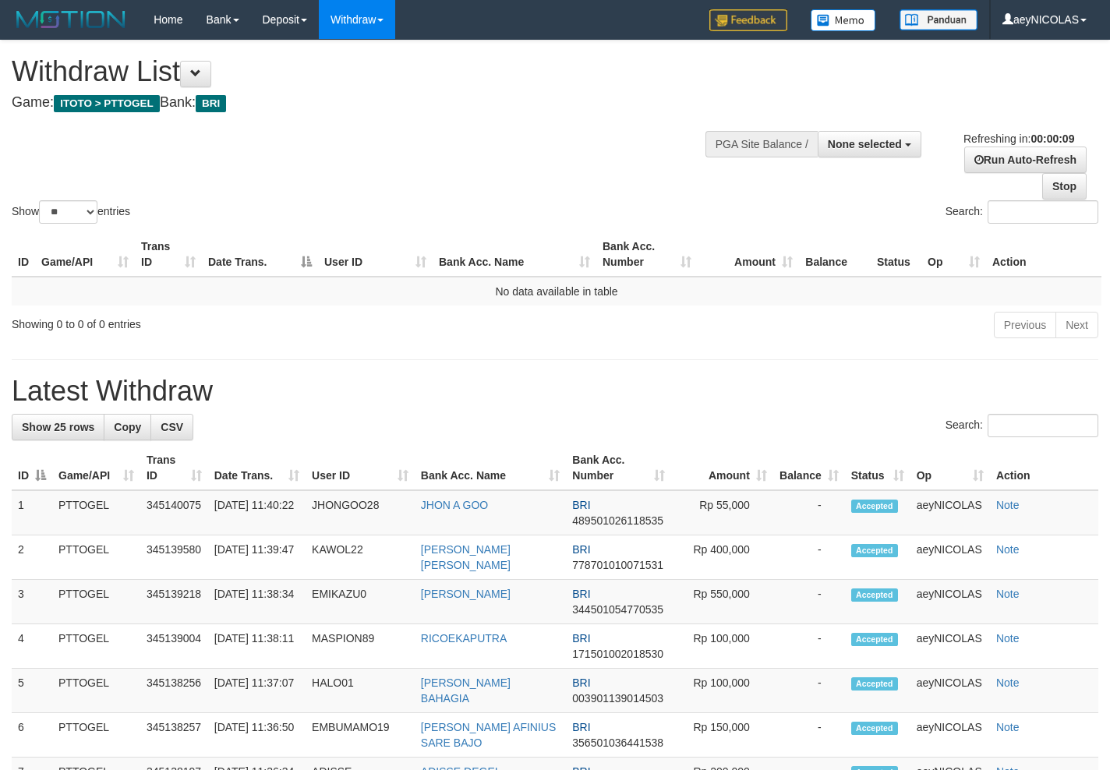
select select
select select "**"
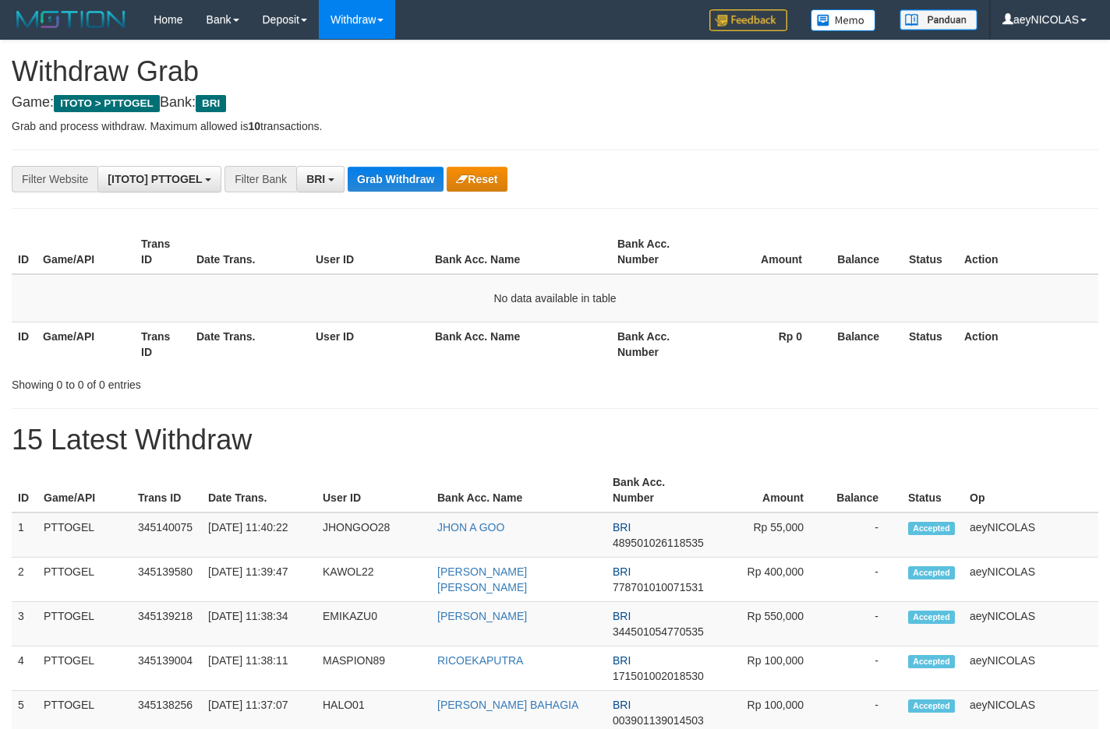
click at [387, 180] on button "Grab Withdraw" at bounding box center [396, 179] width 96 height 25
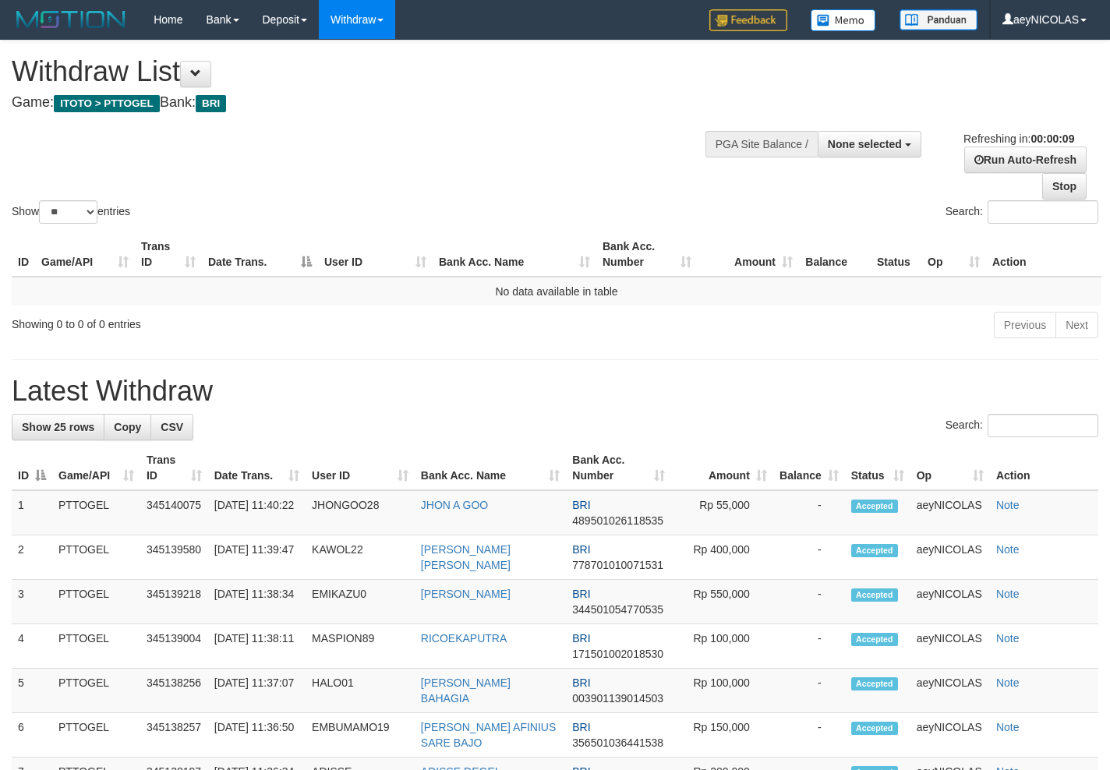
select select
select select "**"
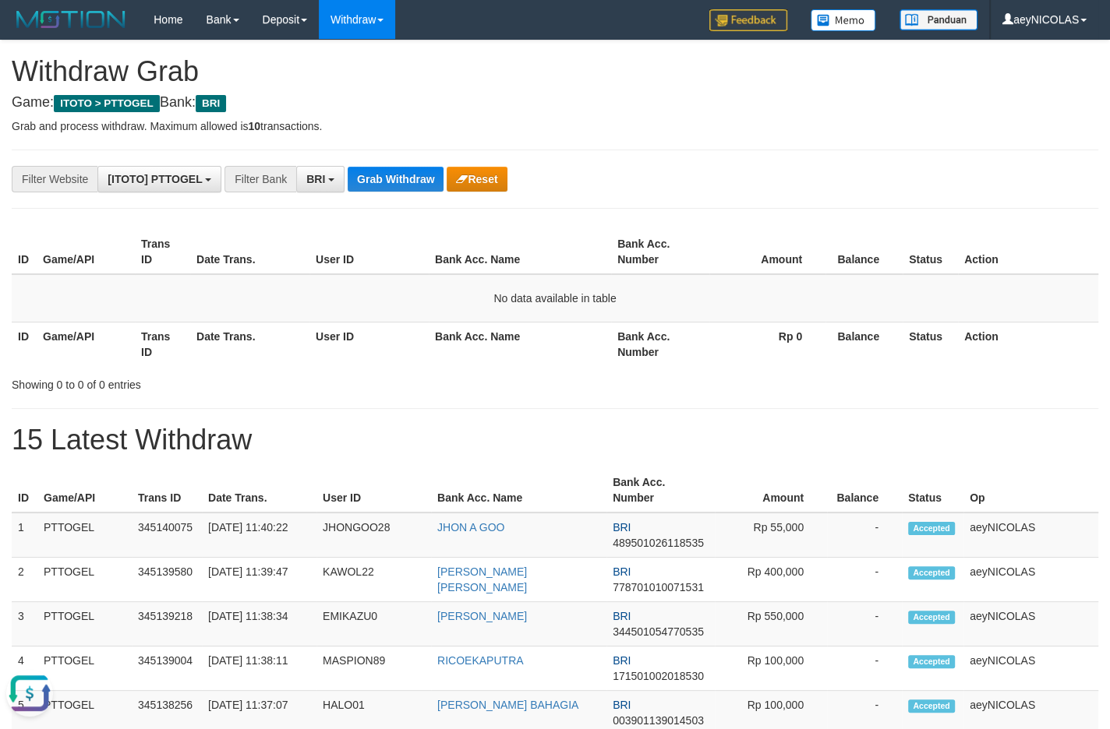
click at [741, 100] on h4 "Game: ITOTO > PTTOGEL Bank: BRI" at bounding box center [555, 103] width 1086 height 16
click at [502, 361] on th "Bank Acc. Name" at bounding box center [520, 344] width 182 height 44
click at [398, 176] on button "Grab Withdraw" at bounding box center [396, 179] width 96 height 25
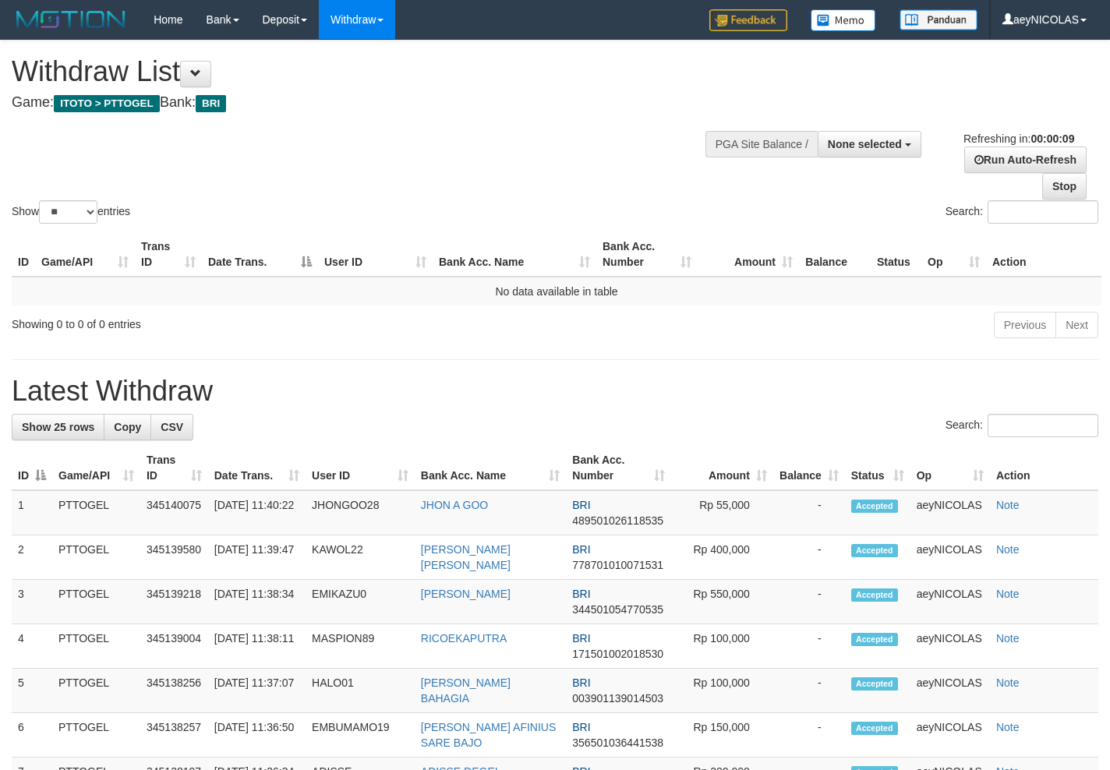
select select
select select "**"
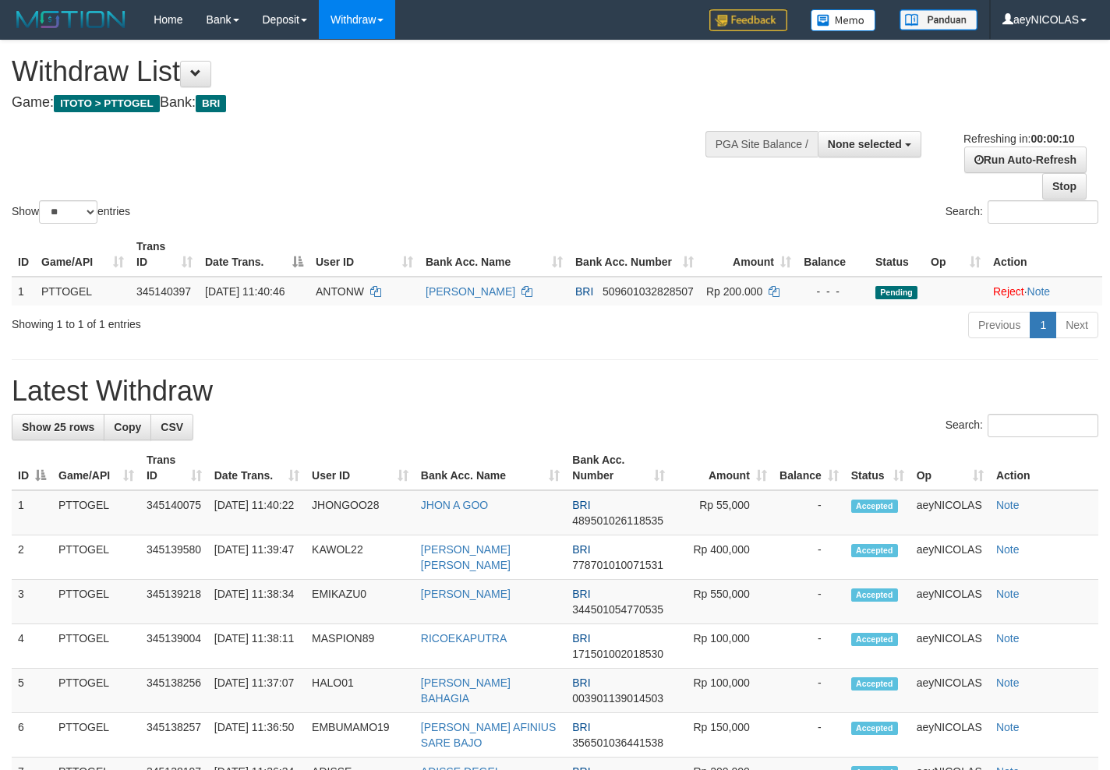
select select
select select "**"
select select
select select "**"
drag, startPoint x: 745, startPoint y: 383, endPoint x: 592, endPoint y: 305, distance: 171.5
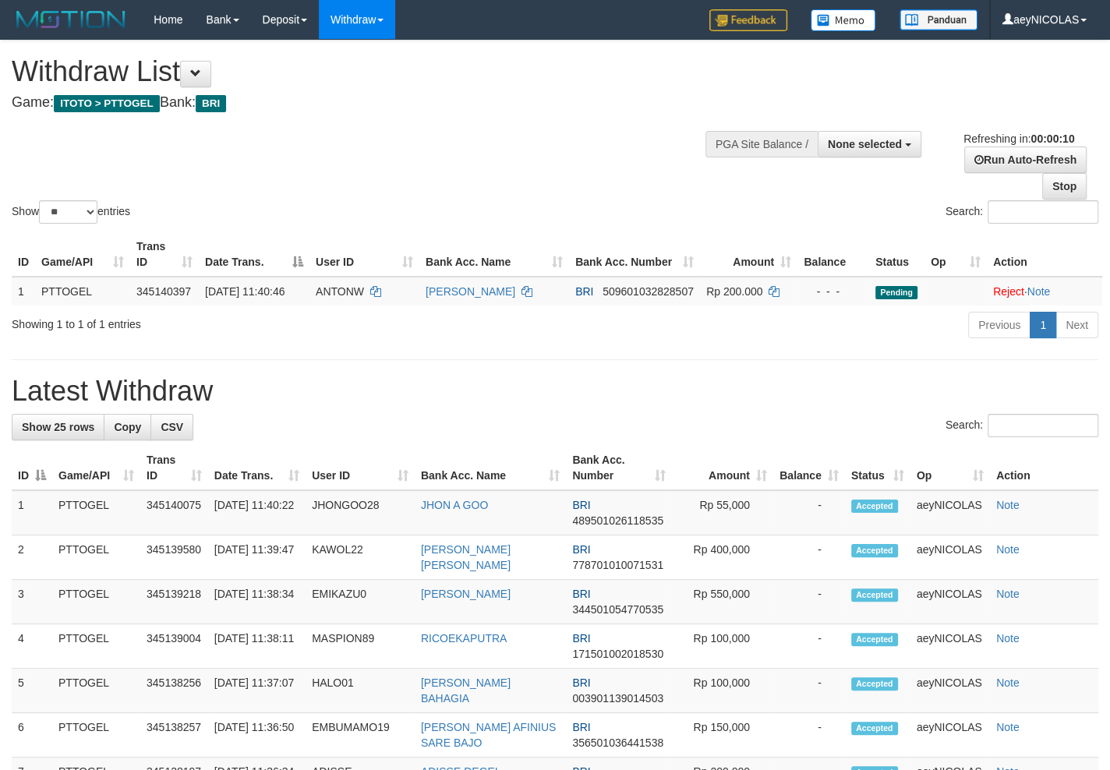
click at [456, 254] on div "Show ** ** ** *** entries Search: ID Game/API Trans ID Date Trans. User ID Bank…" at bounding box center [555, 192] width 1086 height 302
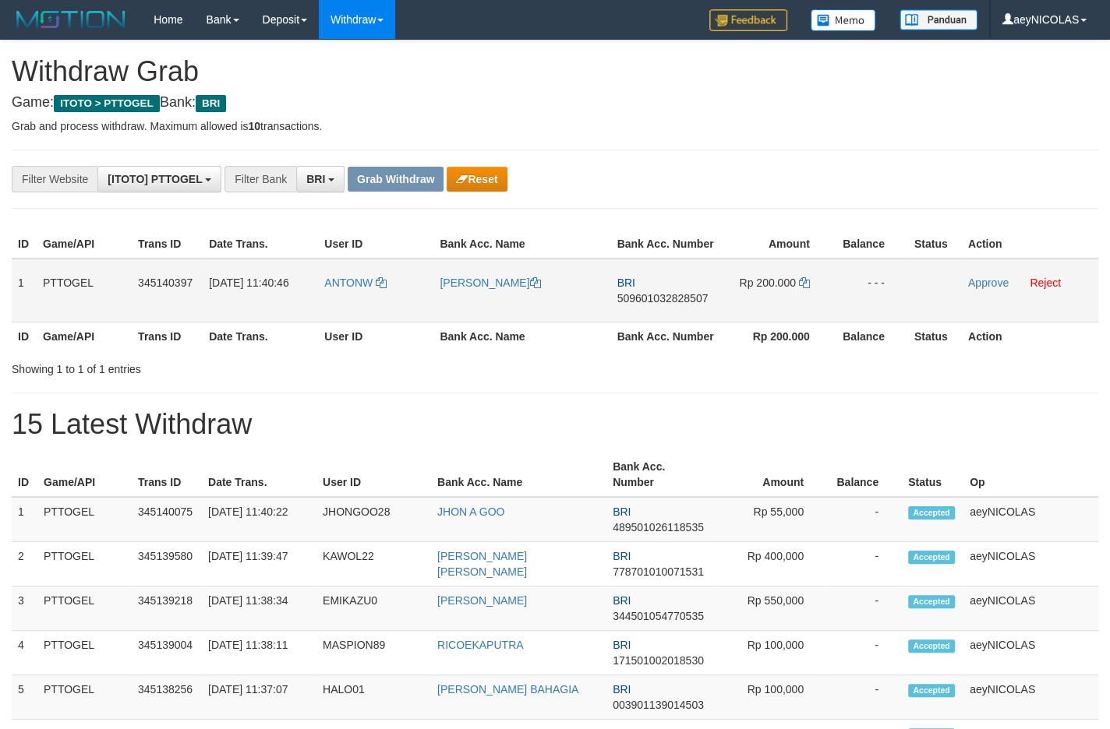
scroll to position [76, 0]
drag, startPoint x: 363, startPoint y: 330, endPoint x: 737, endPoint y: 319, distance: 374.2
click at [737, 319] on tr "1 PTTOGEL 345140397 [DATE] 11:40:46 ANTONW [PERSON_NAME] BRI 509601032828507 Rp…" at bounding box center [555, 291] width 1086 height 64
click at [673, 320] on td "BRI 509601032828507" at bounding box center [665, 291] width 109 height 64
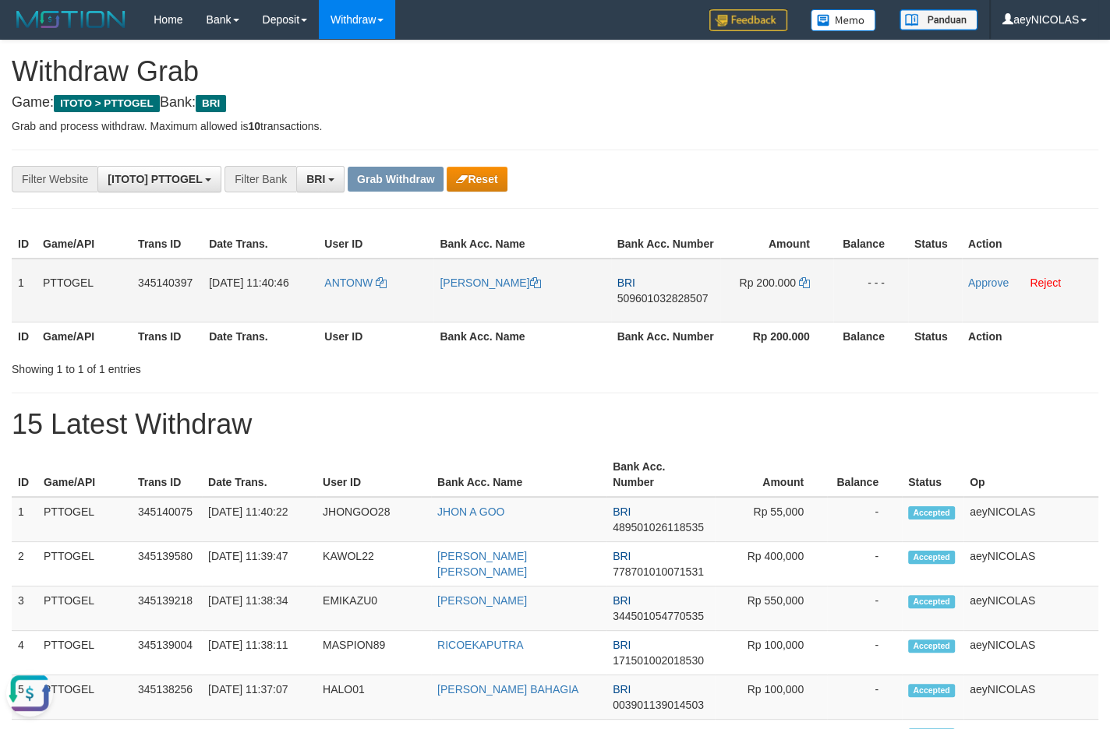
click at [673, 305] on span "509601032828507" at bounding box center [662, 298] width 91 height 12
copy span "509601032828507"
click at [630, 305] on span "509601032828507" at bounding box center [662, 298] width 91 height 12
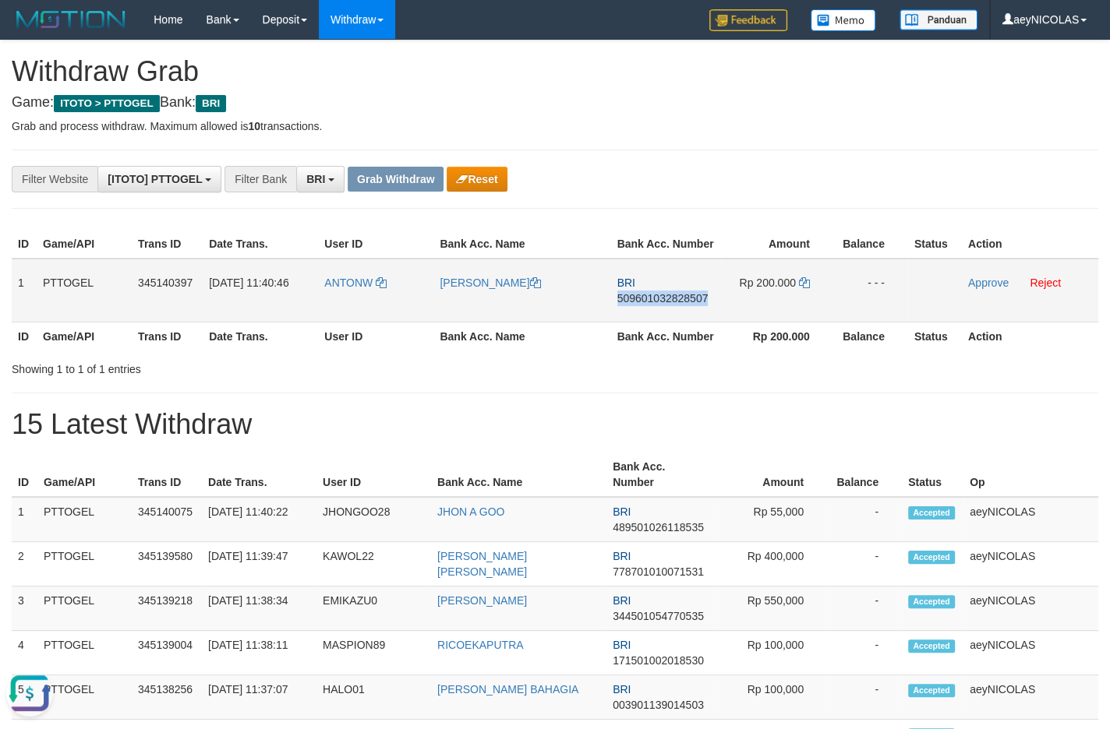
copy span "509601032828507"
click at [556, 440] on h1 "15 Latest Withdraw" at bounding box center [555, 424] width 1086 height 31
click at [806, 288] on icon at bounding box center [804, 282] width 11 height 11
copy span "509601032828507"
click at [806, 288] on icon at bounding box center [804, 282] width 11 height 11
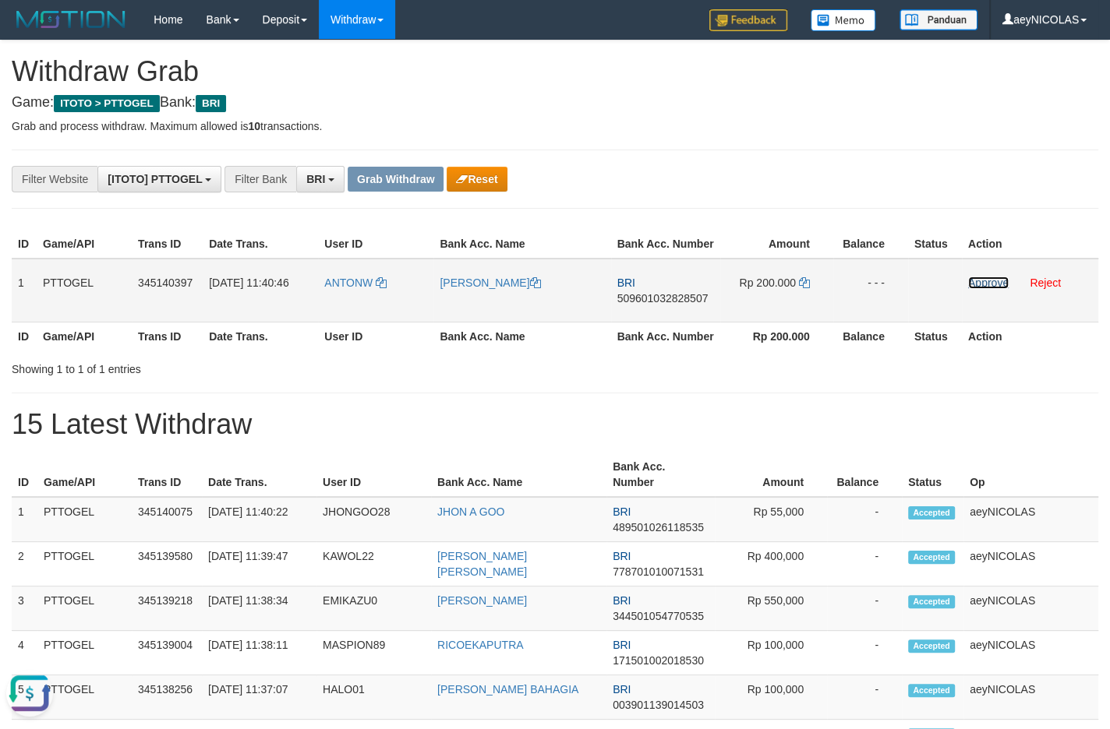
click at [998, 289] on link "Approve" at bounding box center [988, 283] width 41 height 12
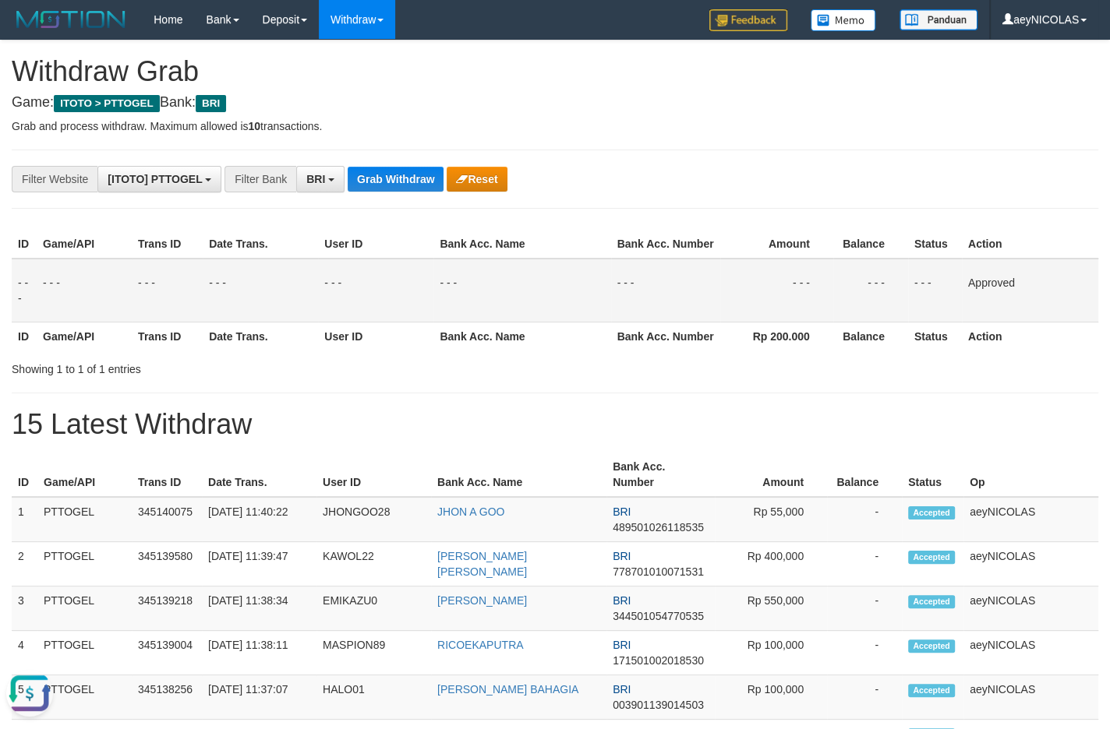
click at [705, 248] on th "Bank Acc. Number" at bounding box center [665, 244] width 109 height 29
click at [357, 187] on button "Grab Withdraw" at bounding box center [396, 179] width 96 height 25
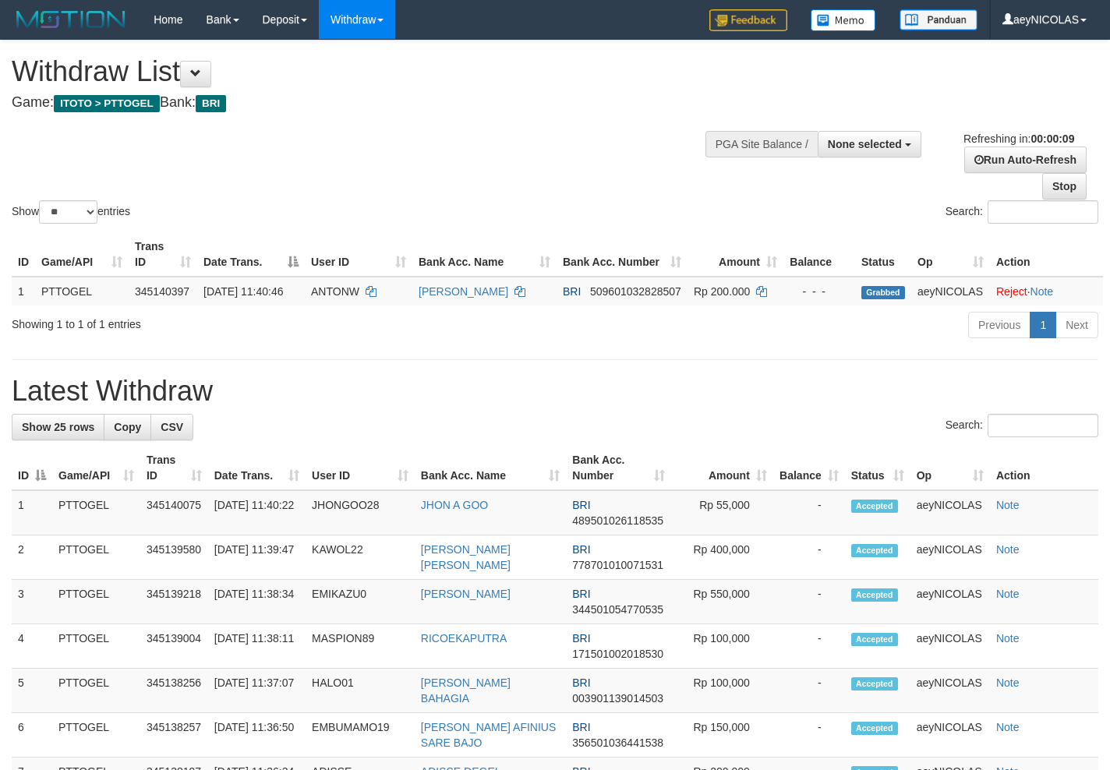
select select
select select "**"
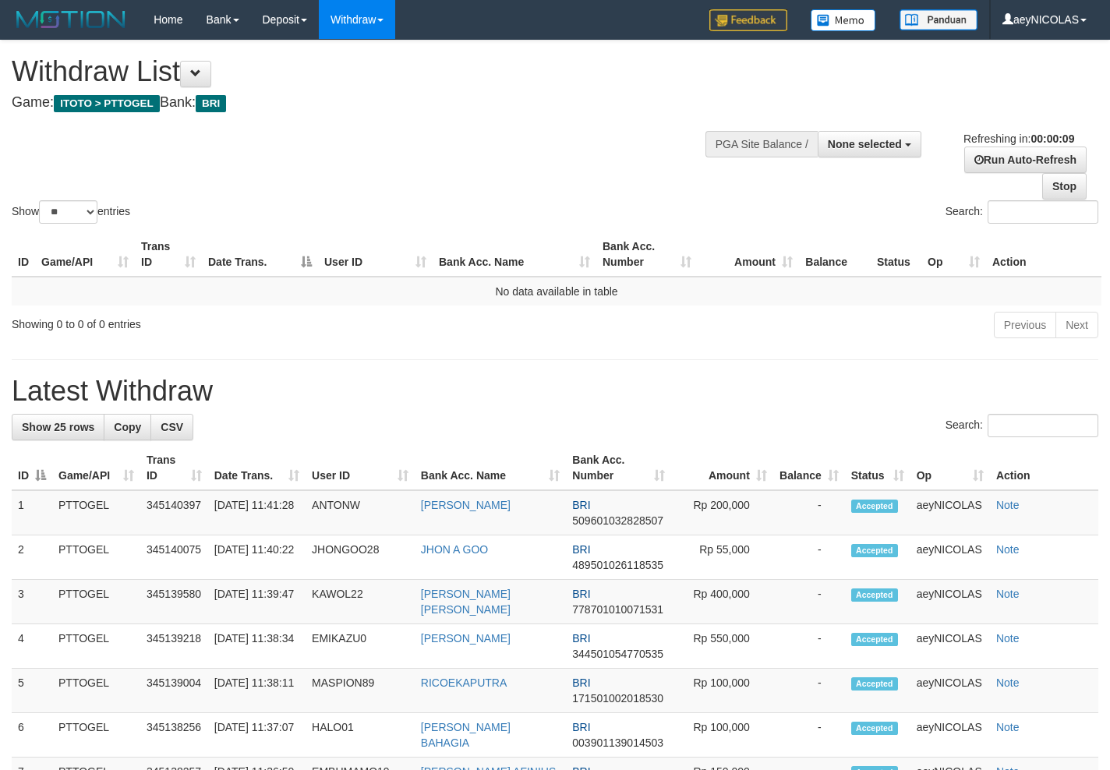
select select
select select "**"
select select
select select "**"
click at [833, 144] on span "None selected" at bounding box center [865, 144] width 74 height 12
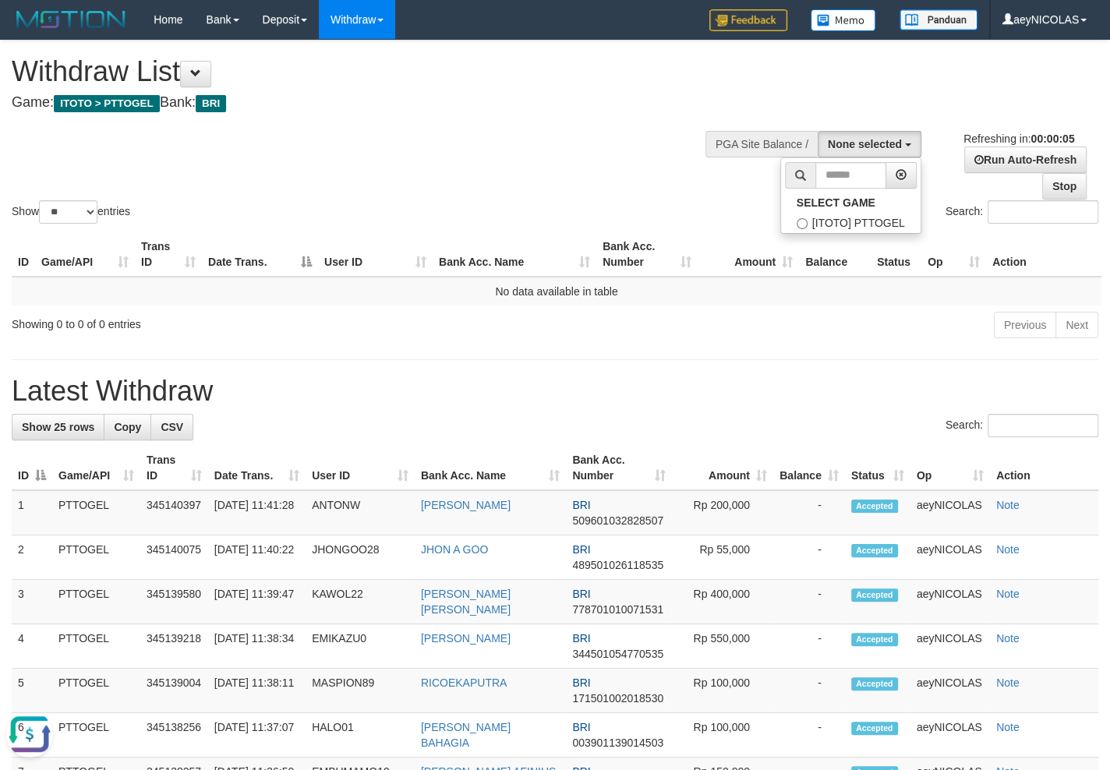
click at [519, 168] on div "Show ** ** ** *** entries Search:" at bounding box center [555, 134] width 1110 height 186
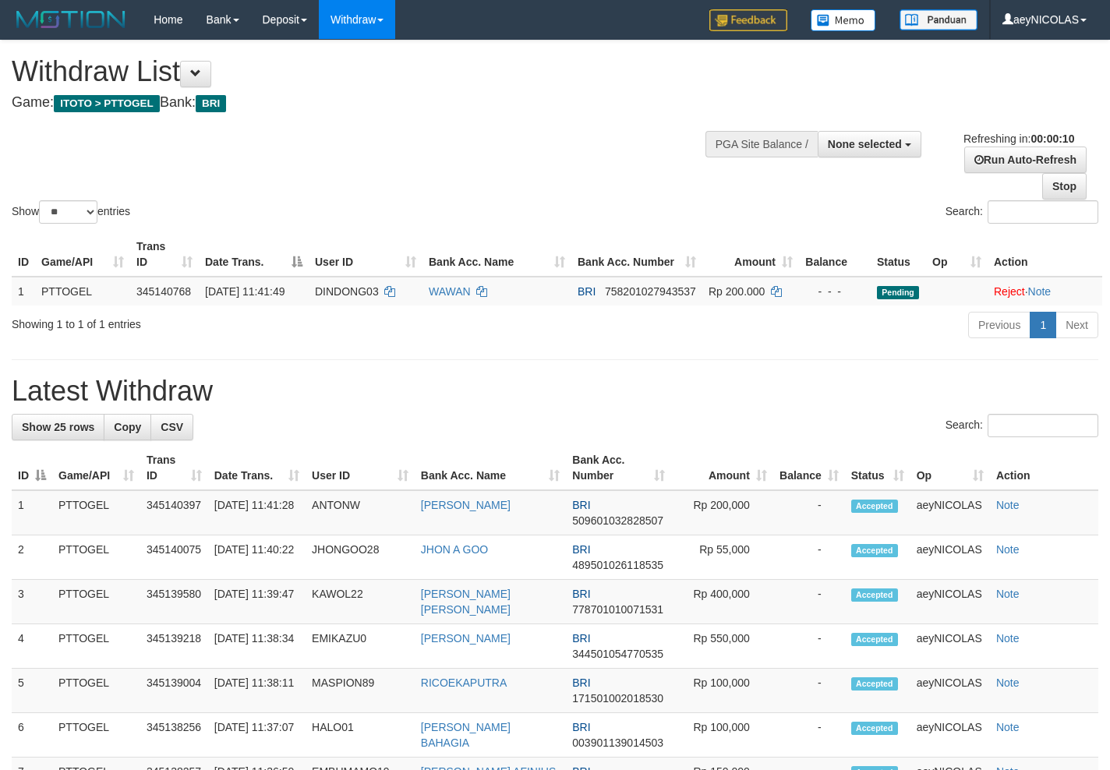
select select
select select "**"
click at [519, 168] on div "Show ** ** ** *** entries Search:" at bounding box center [555, 134] width 1110 height 186
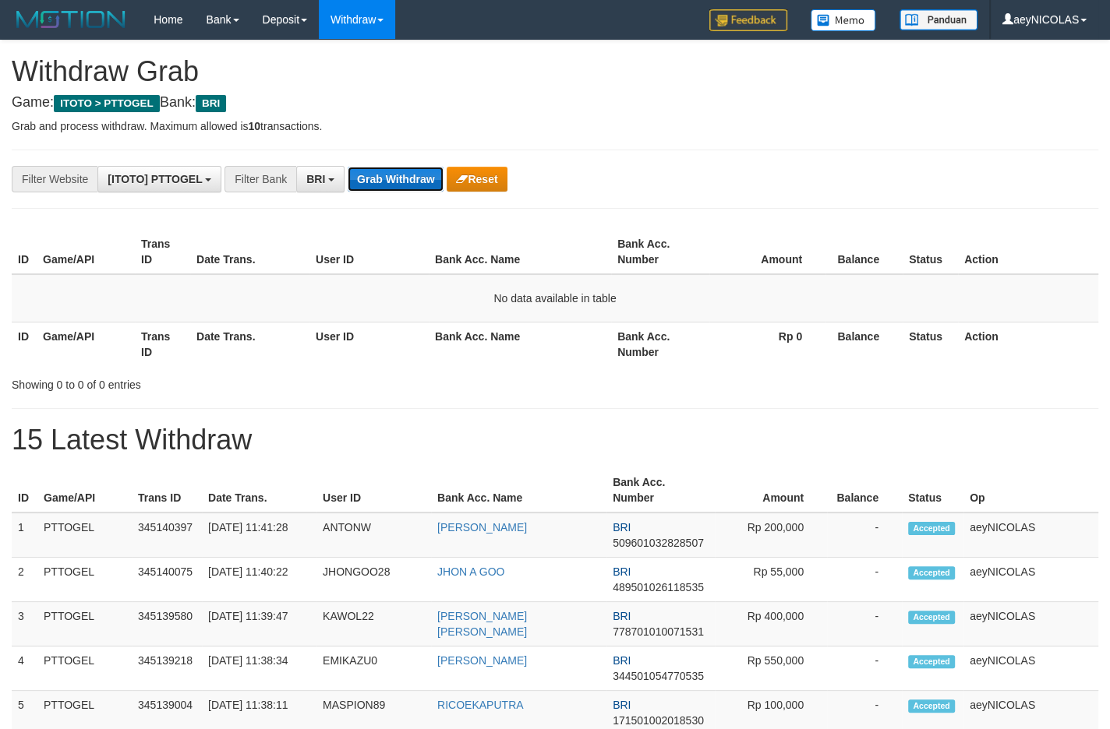
scroll to position [76, 0]
click at [404, 191] on button "Grab Withdraw" at bounding box center [396, 179] width 96 height 25
click at [404, 187] on button "Grab Withdraw" at bounding box center [396, 179] width 96 height 25
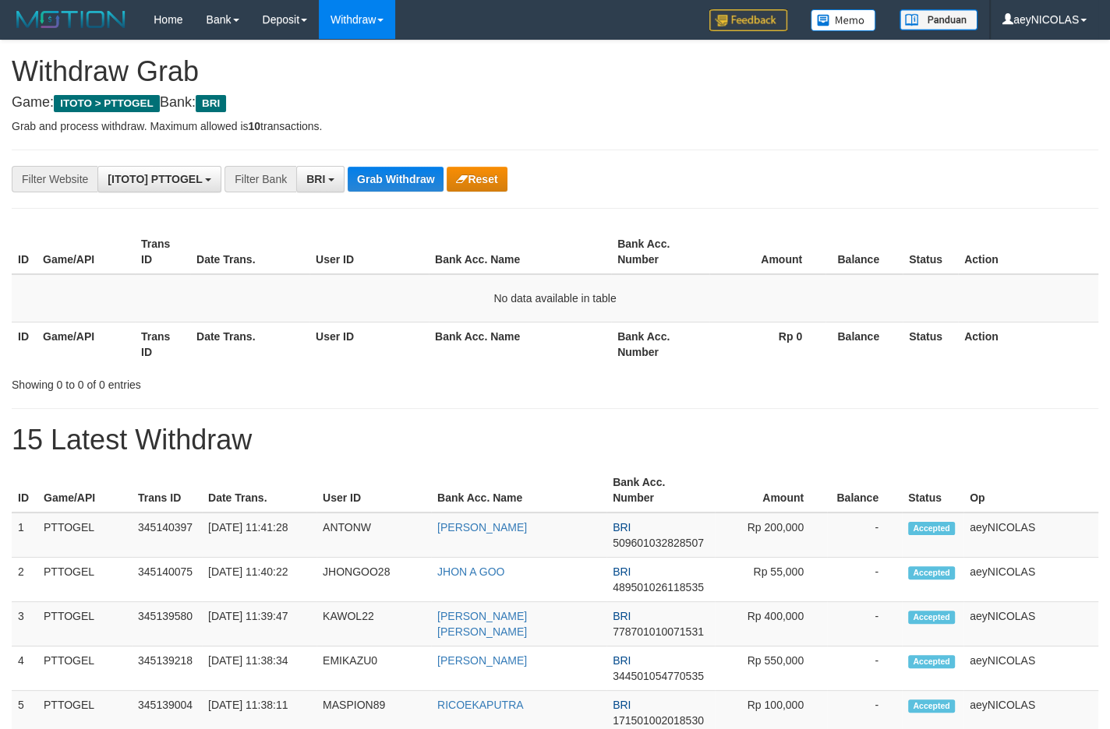
scroll to position [76, 0]
click at [404, 187] on button "Grab Withdraw" at bounding box center [396, 179] width 96 height 25
click at [394, 168] on button "Grab Withdraw" at bounding box center [396, 179] width 96 height 25
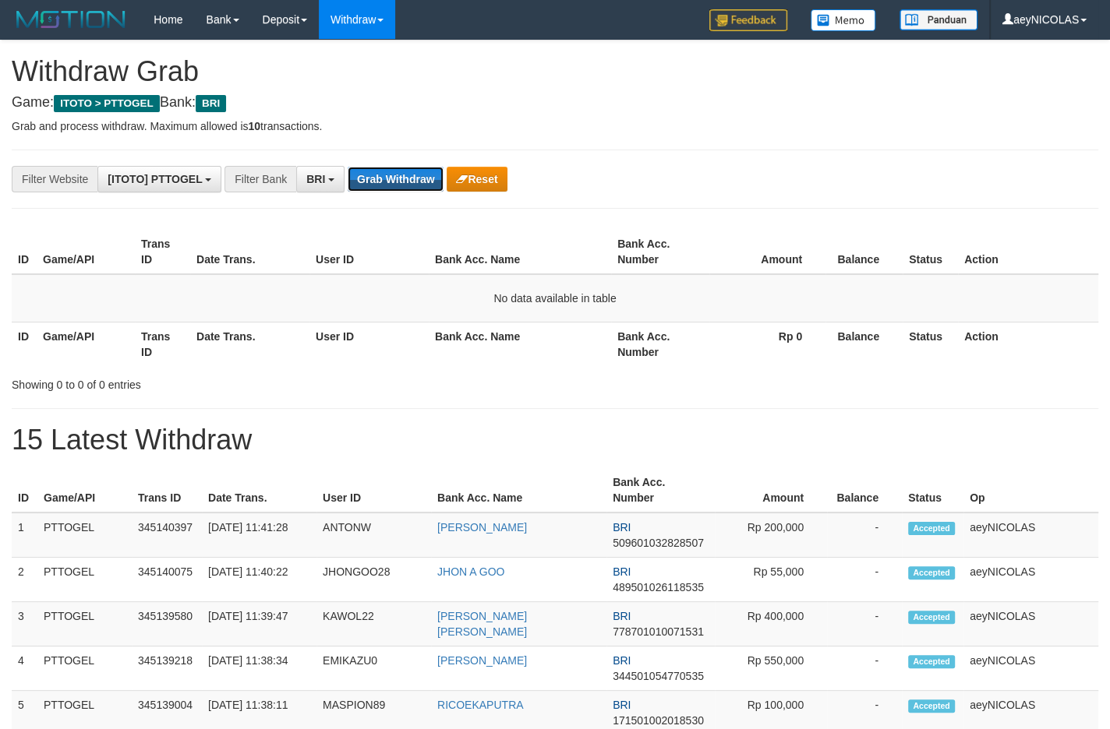
scroll to position [76, 0]
click at [394, 168] on button "Grab Withdraw" at bounding box center [396, 179] width 96 height 25
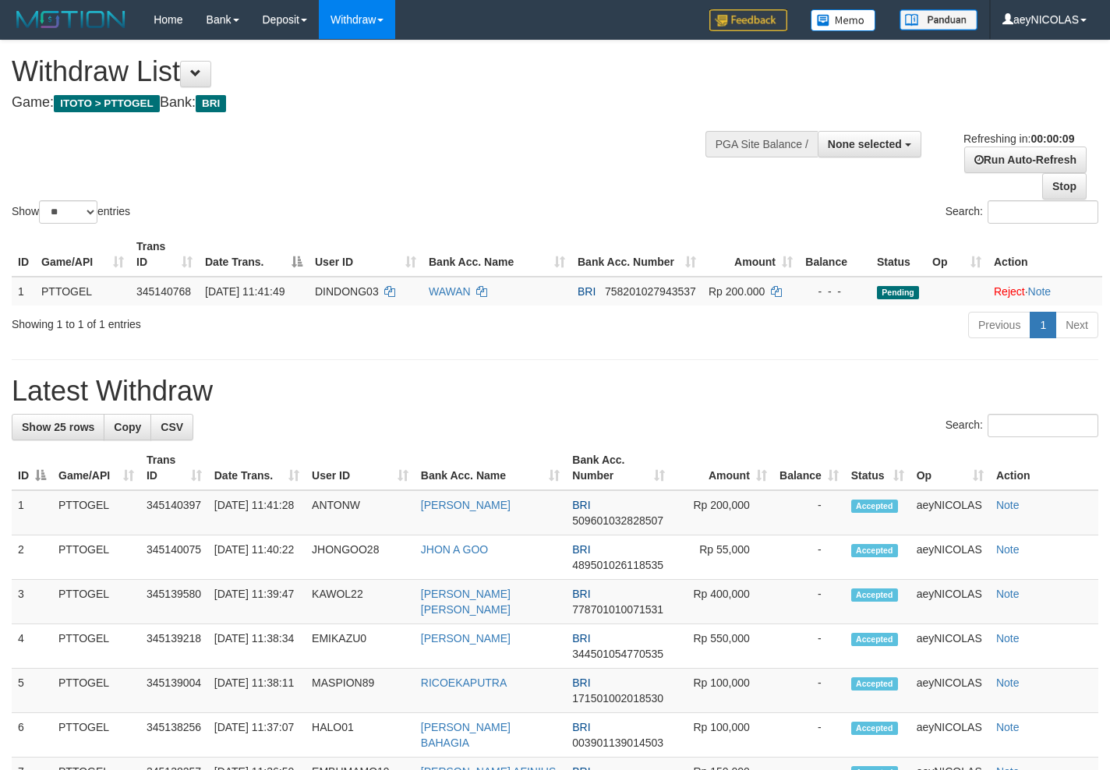
select select
select select "**"
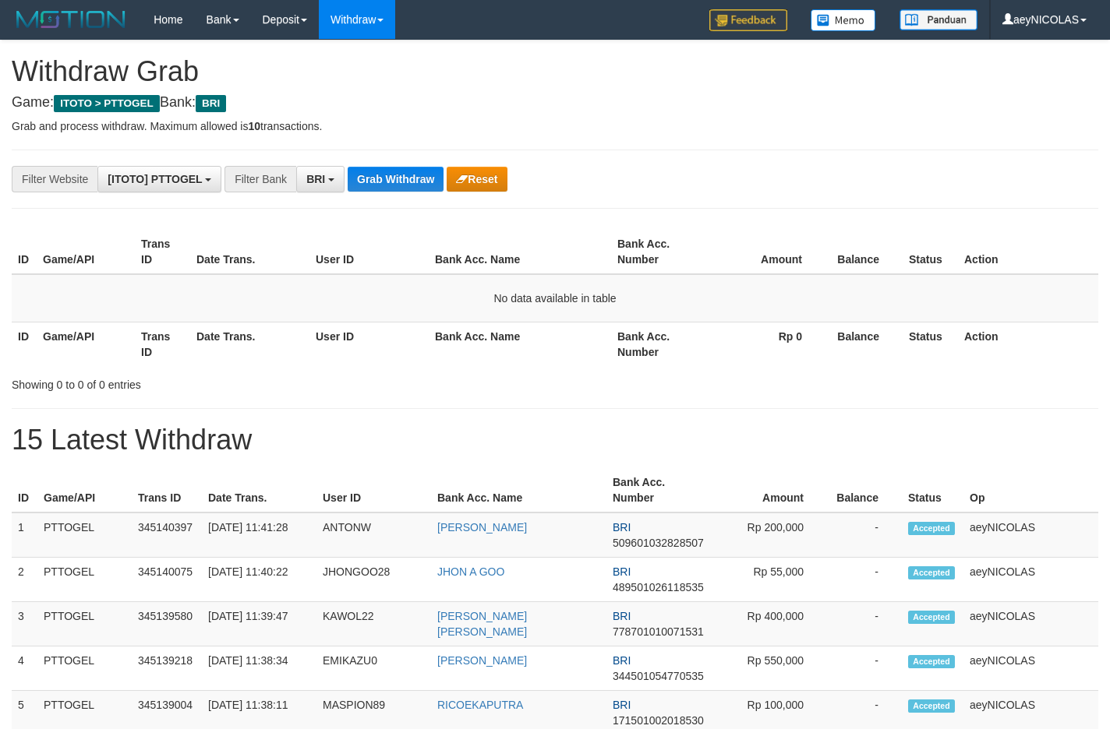
click at [394, 168] on button "Grab Withdraw" at bounding box center [396, 179] width 96 height 25
drag, startPoint x: 556, startPoint y: 272, endPoint x: 436, endPoint y: 171, distance: 157.1
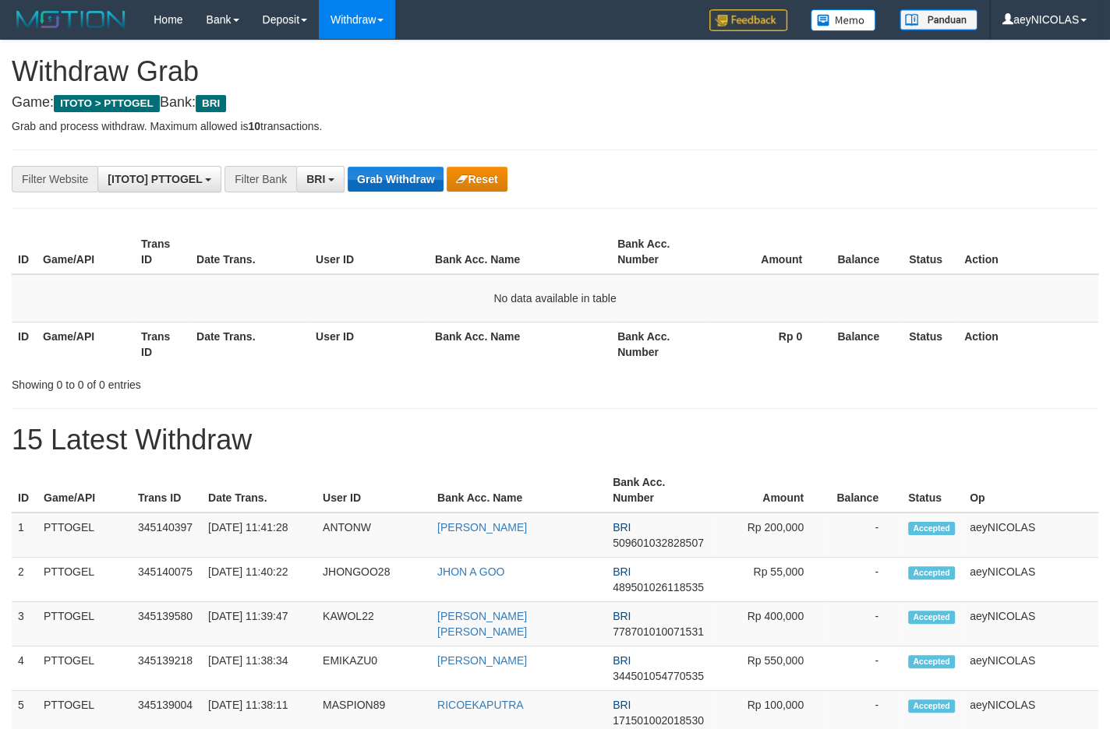
click at [553, 264] on th "Bank Acc. Name" at bounding box center [520, 252] width 182 height 44
click at [404, 168] on button "Grab Withdraw" at bounding box center [396, 179] width 96 height 25
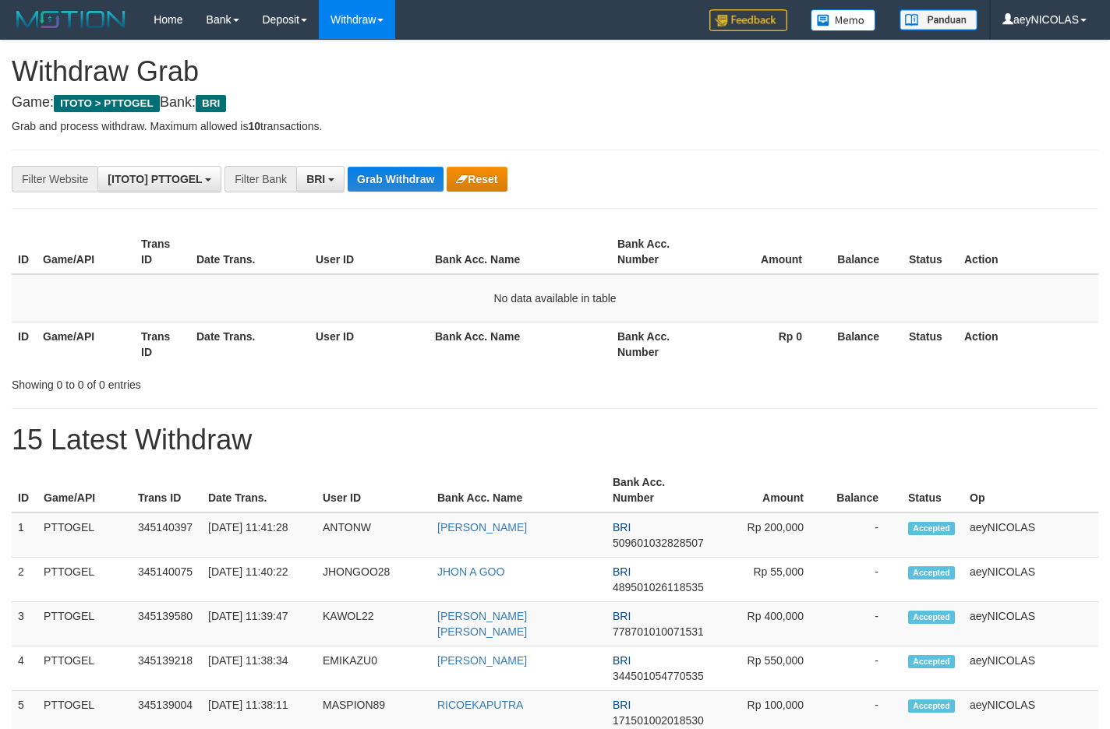
click at [404, 168] on button "Grab Withdraw" at bounding box center [396, 179] width 96 height 25
click at [402, 170] on button "Grab Withdraw" at bounding box center [396, 179] width 96 height 25
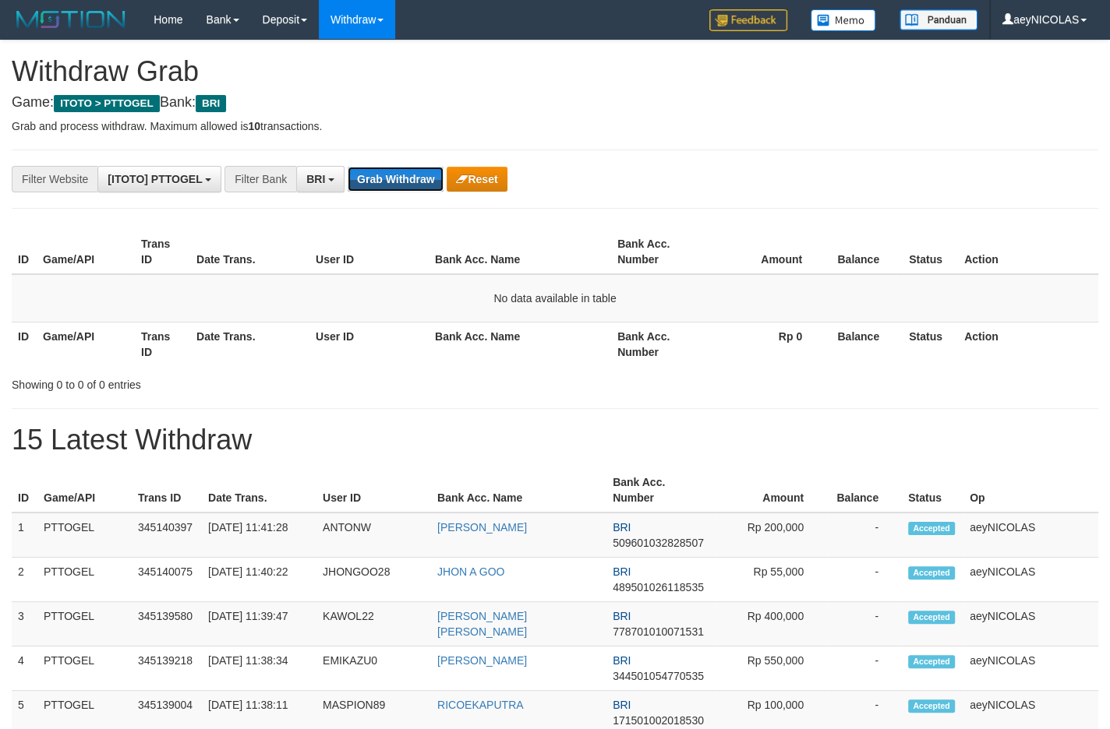
scroll to position [76, 0]
click at [402, 170] on button "Grab Withdraw" at bounding box center [396, 179] width 96 height 25
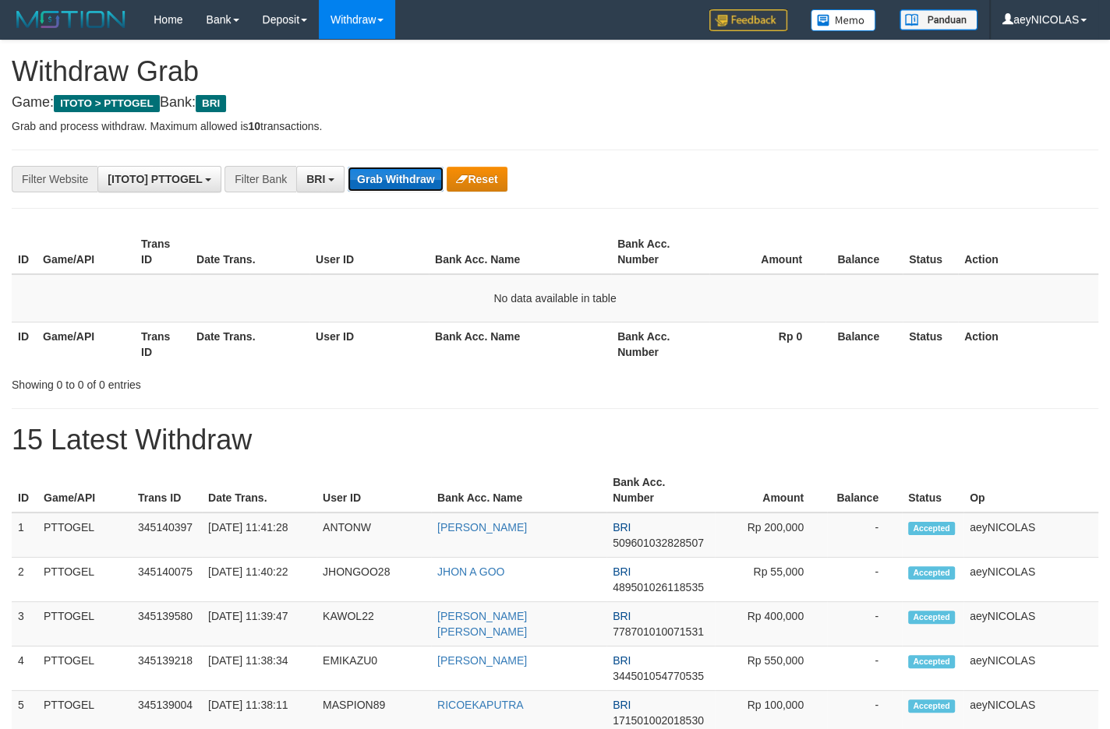
click at [402, 171] on button "Grab Withdraw" at bounding box center [396, 179] width 96 height 25
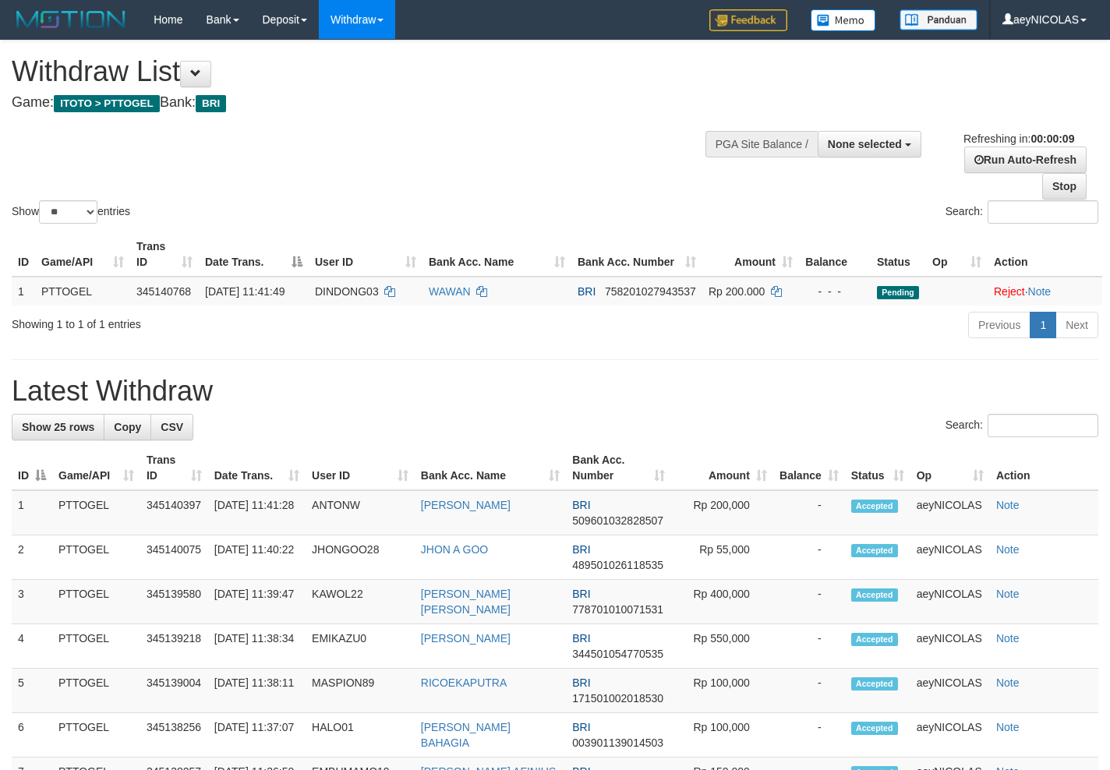
select select
select select "**"
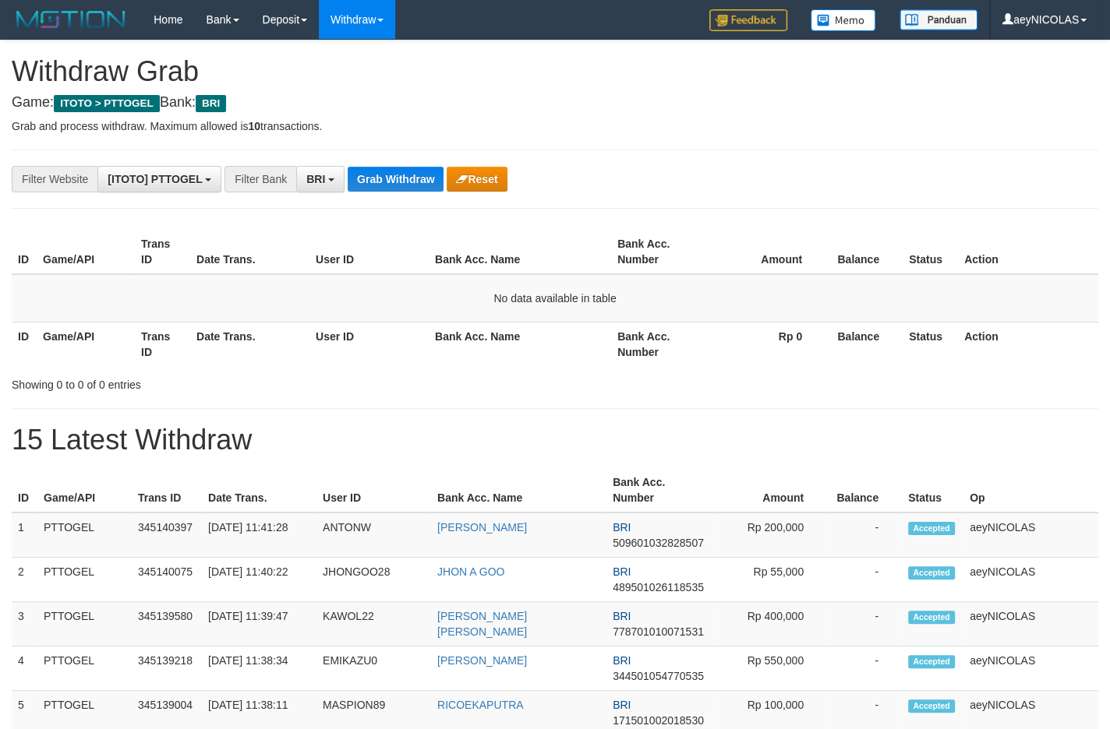
click at [402, 171] on button "Grab Withdraw" at bounding box center [396, 179] width 96 height 25
drag, startPoint x: 404, startPoint y: 164, endPoint x: 398, endPoint y: 172, distance: 9.5
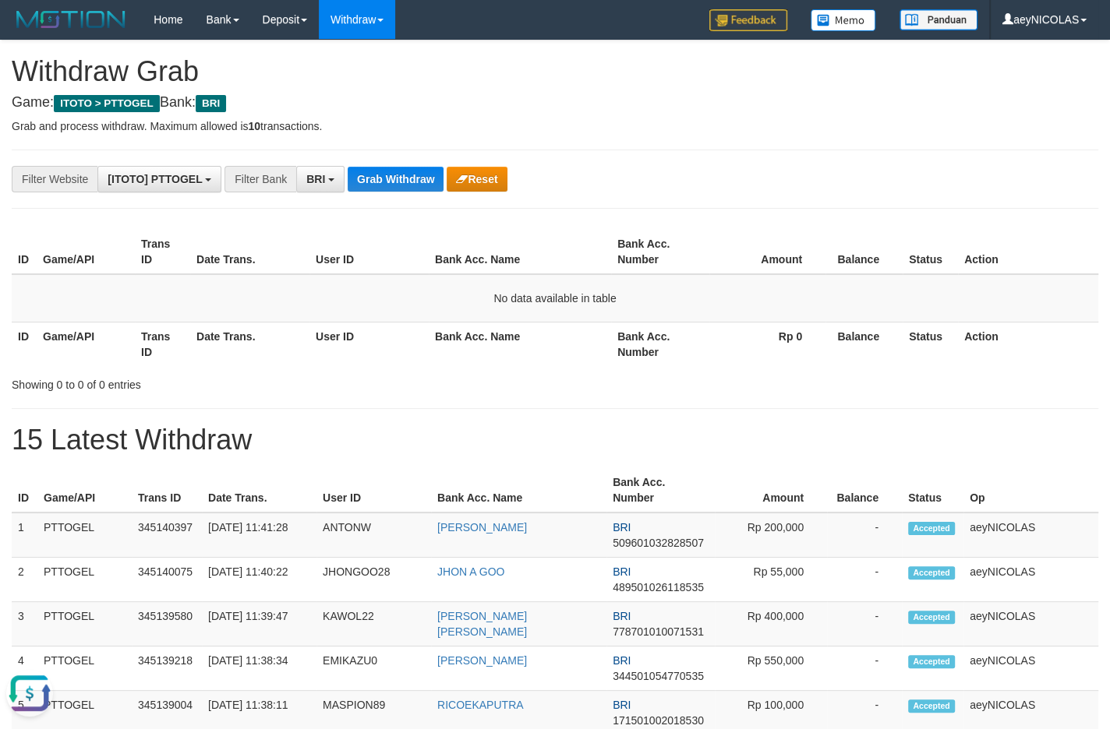
click at [398, 172] on button "Grab Withdraw" at bounding box center [396, 179] width 96 height 25
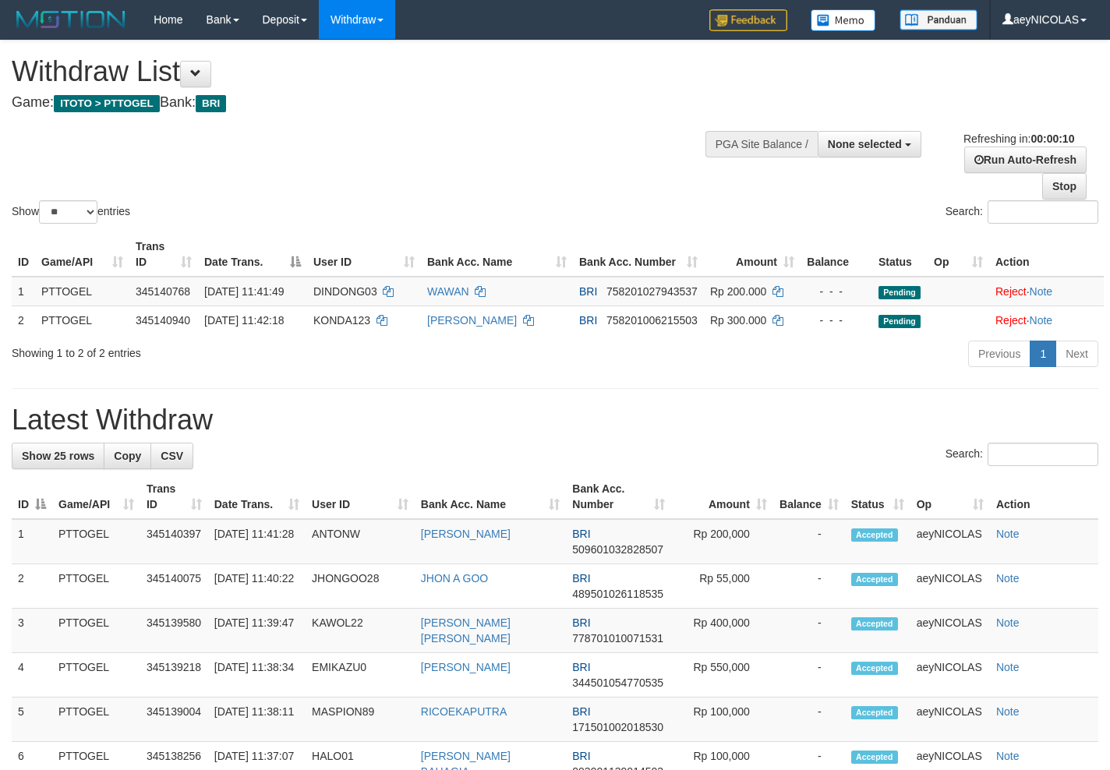
select select
select select "**"
select select
select select "**"
drag, startPoint x: 0, startPoint y: 0, endPoint x: 404, endPoint y: 157, distance: 433.8
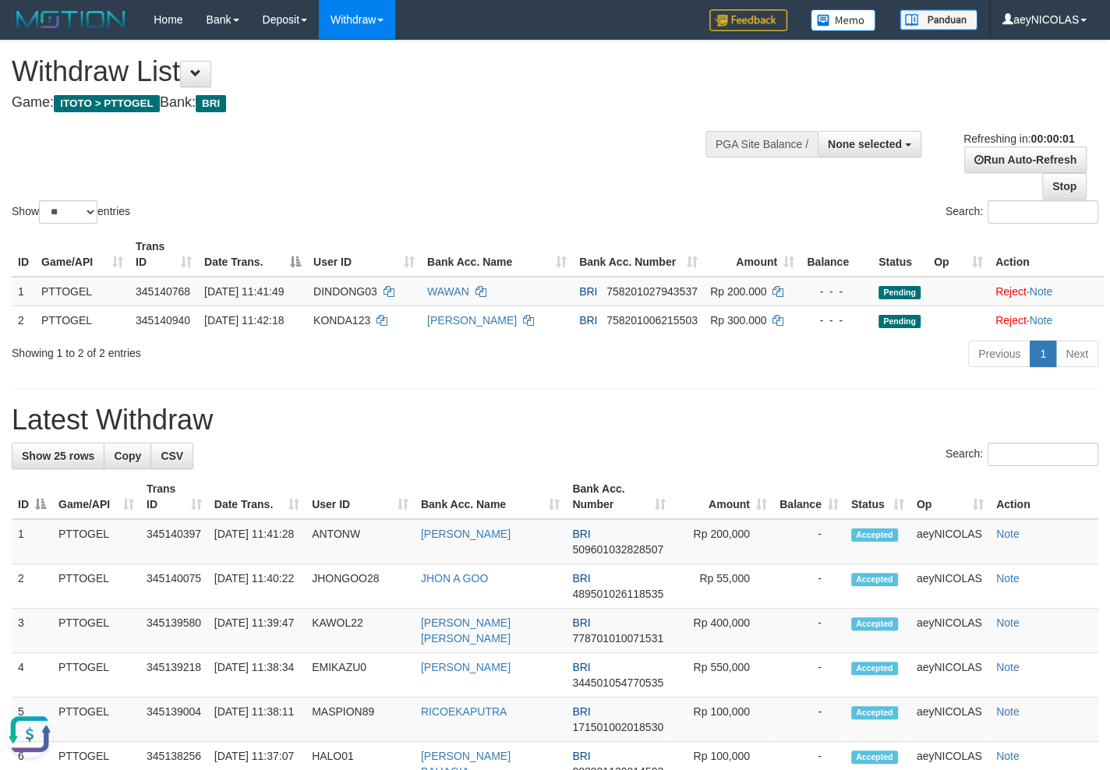
click at [404, 157] on div "Show ** ** ** *** entries Search:" at bounding box center [555, 134] width 1110 height 186
select select
select select "**"
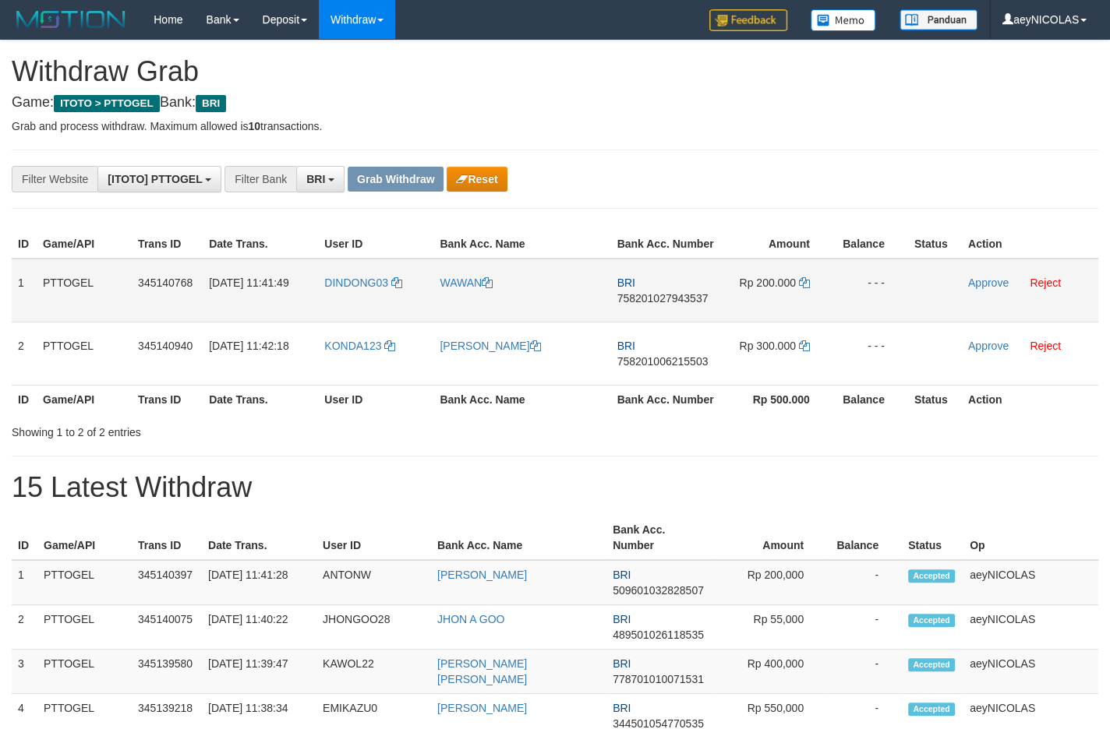
scroll to position [76, 0]
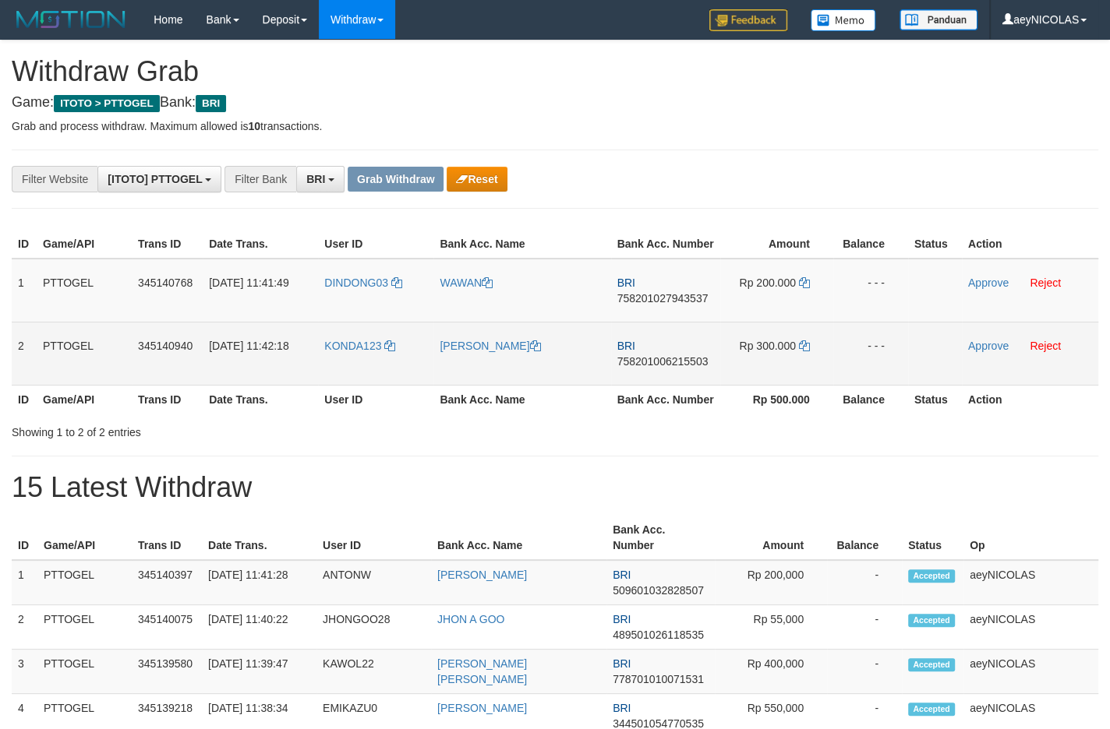
click at [788, 366] on tbody "1 PTTOGEL 345140768 01/10/2025 11:41:49 DINDONG03 WAWAN BRI 758201027943537 Rp …" at bounding box center [555, 322] width 1086 height 127
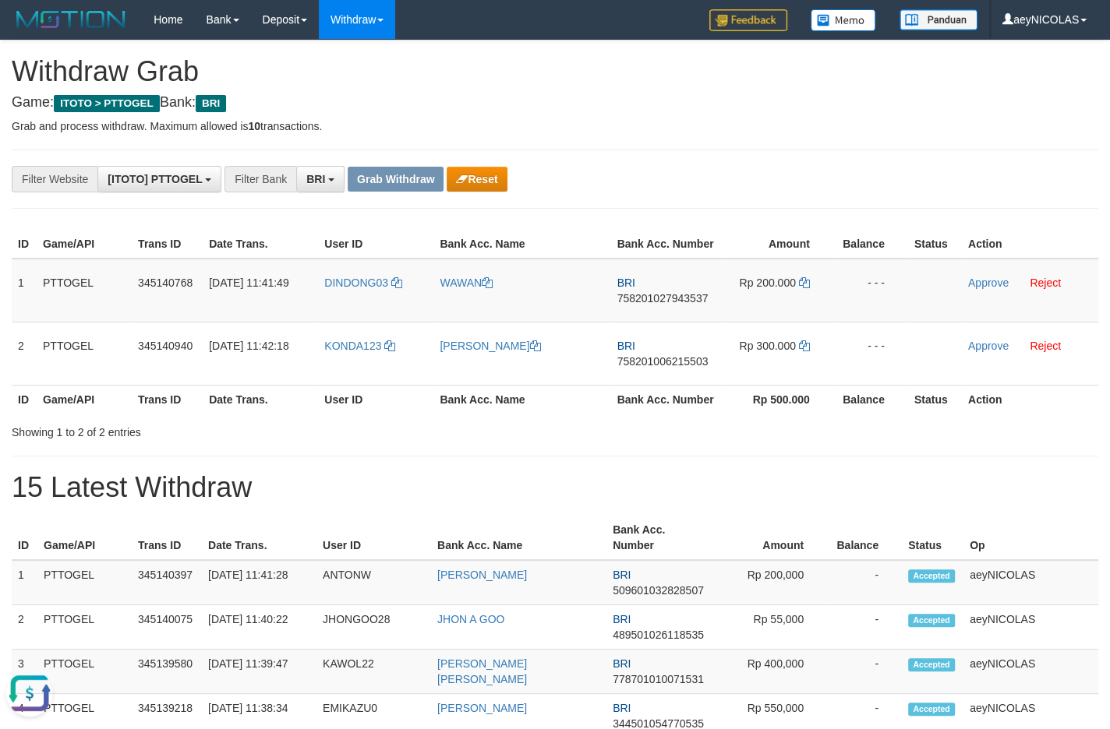
scroll to position [0, 0]
click at [686, 305] on span "758201027943537" at bounding box center [662, 298] width 91 height 12
copy span "758201027943537"
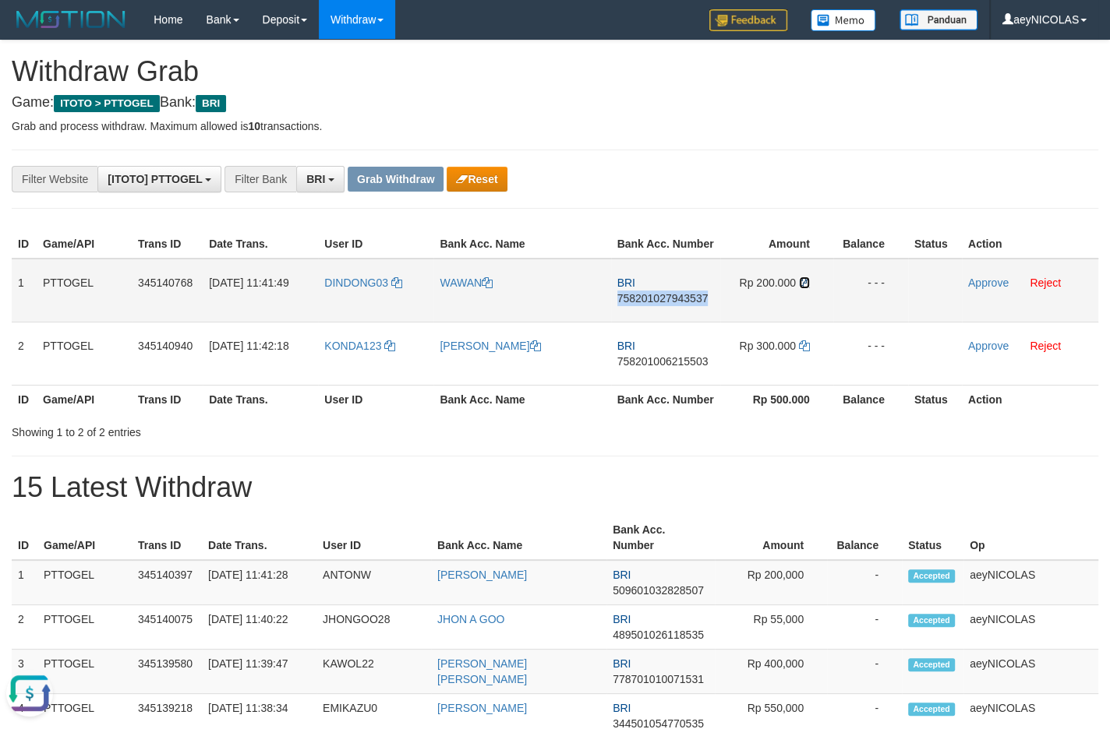
click at [806, 288] on icon at bounding box center [804, 282] width 11 height 11
copy span "758201027943537"
click at [983, 305] on td "Approve Reject" at bounding box center [1030, 291] width 136 height 64
click at [984, 289] on link "Approve" at bounding box center [988, 283] width 41 height 12
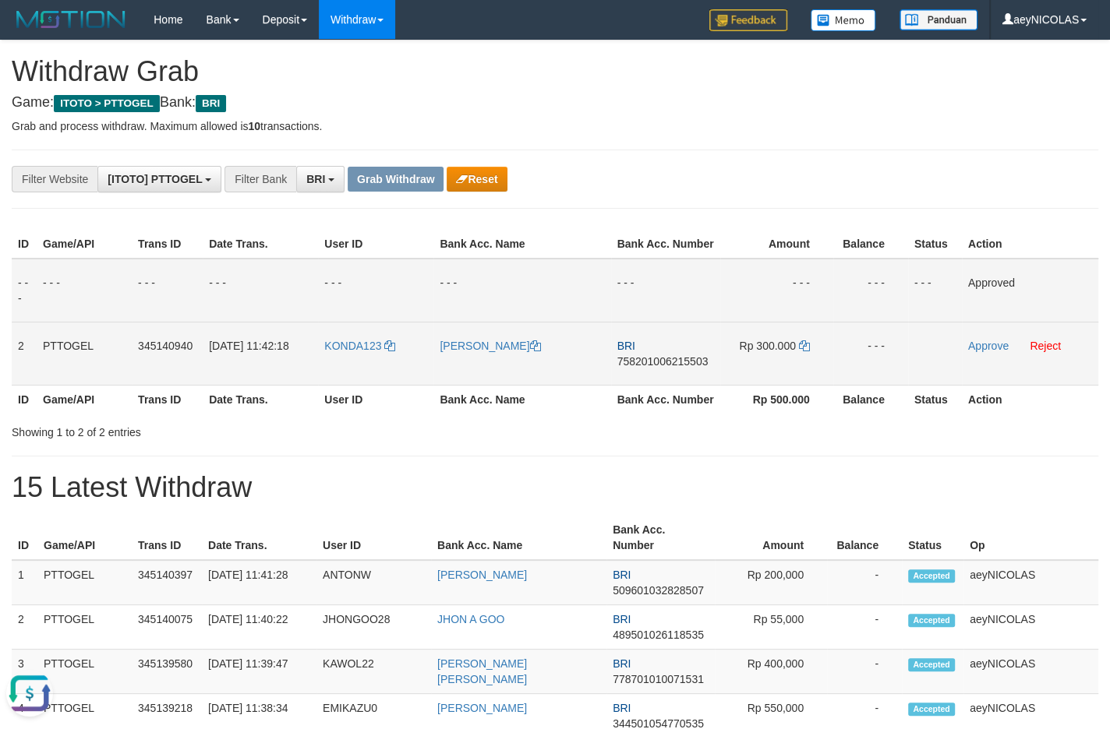
click at [642, 368] on span "758201006215503" at bounding box center [662, 361] width 91 height 12
copy span "758201006215503"
click at [655, 368] on span "758201006215503" at bounding box center [662, 361] width 91 height 12
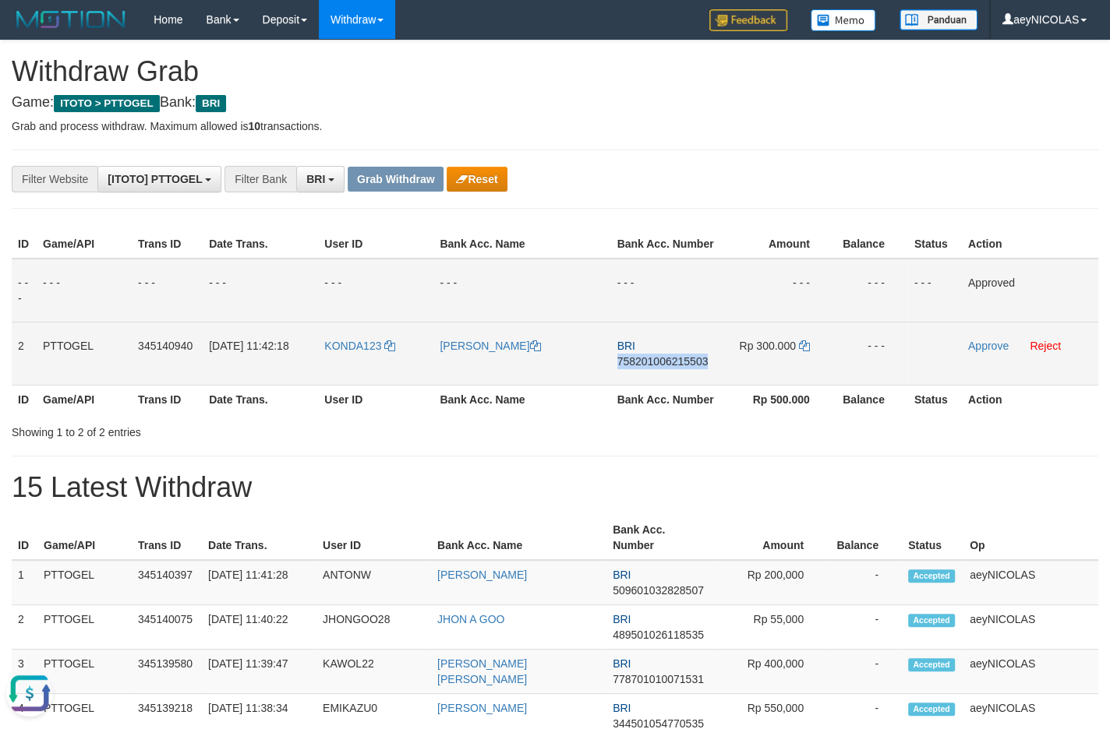
copy span "758201006215503"
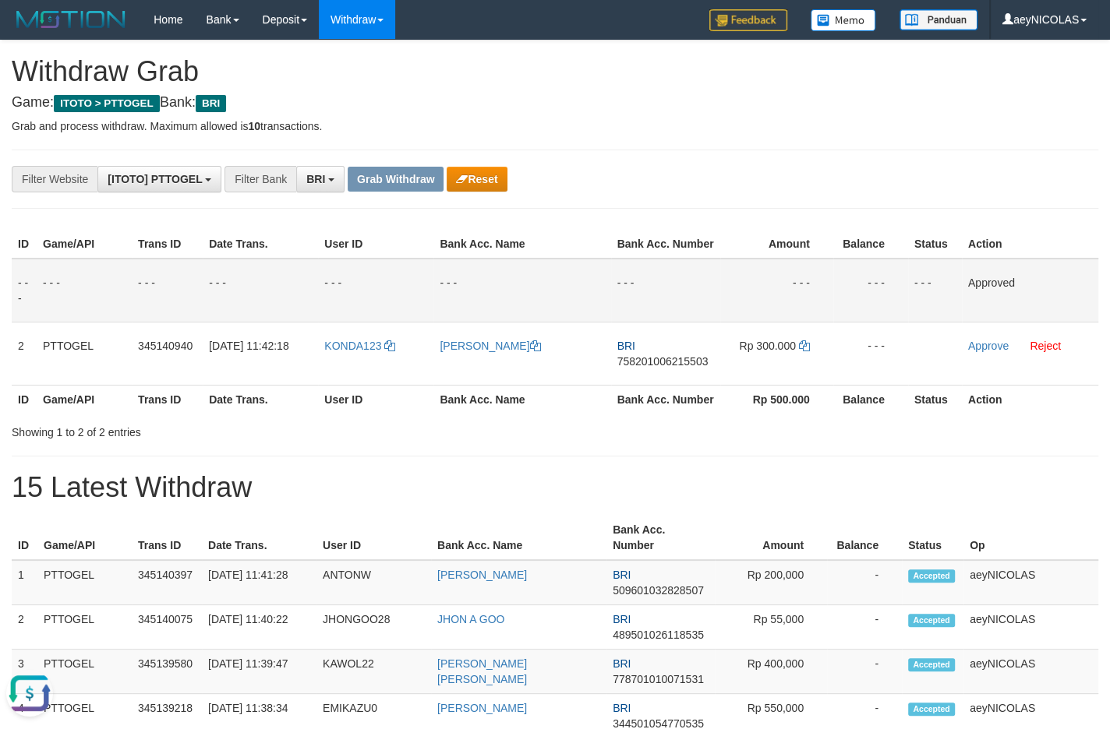
click at [970, 175] on div "**********" at bounding box center [555, 179] width 1110 height 26
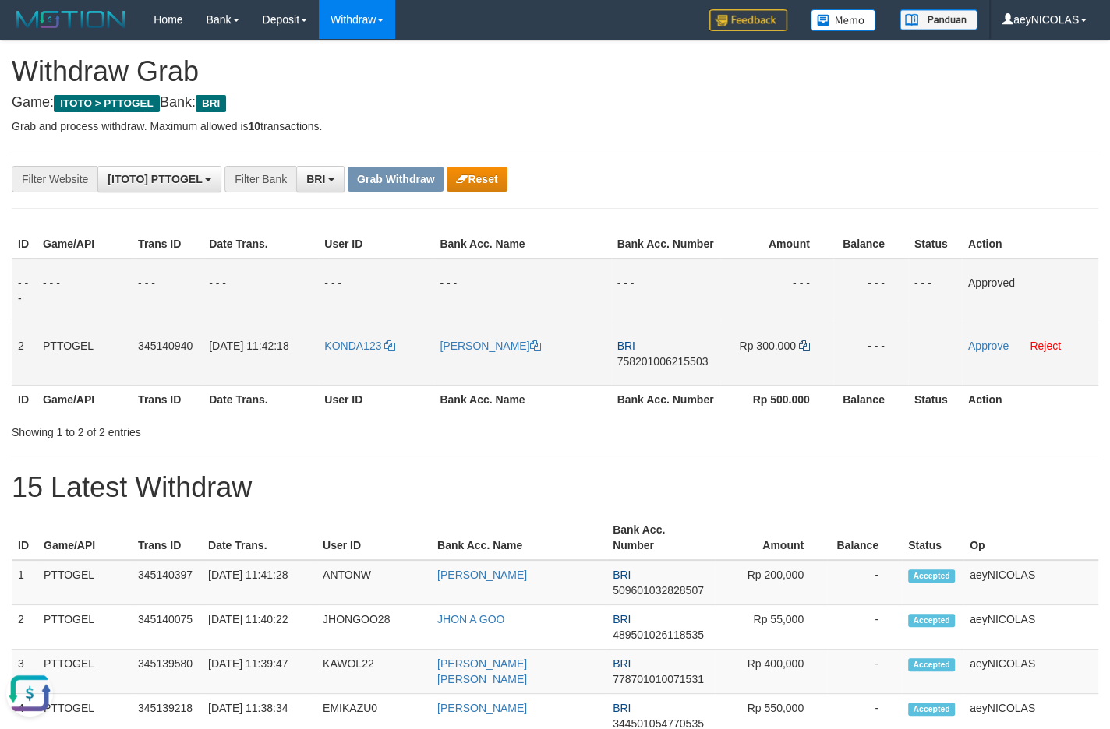
click at [810, 366] on td "Rp 300.000" at bounding box center [776, 353] width 113 height 63
click at [803, 351] on icon at bounding box center [804, 346] width 11 height 11
click at [975, 355] on td "Approve Reject" at bounding box center [1030, 353] width 136 height 63
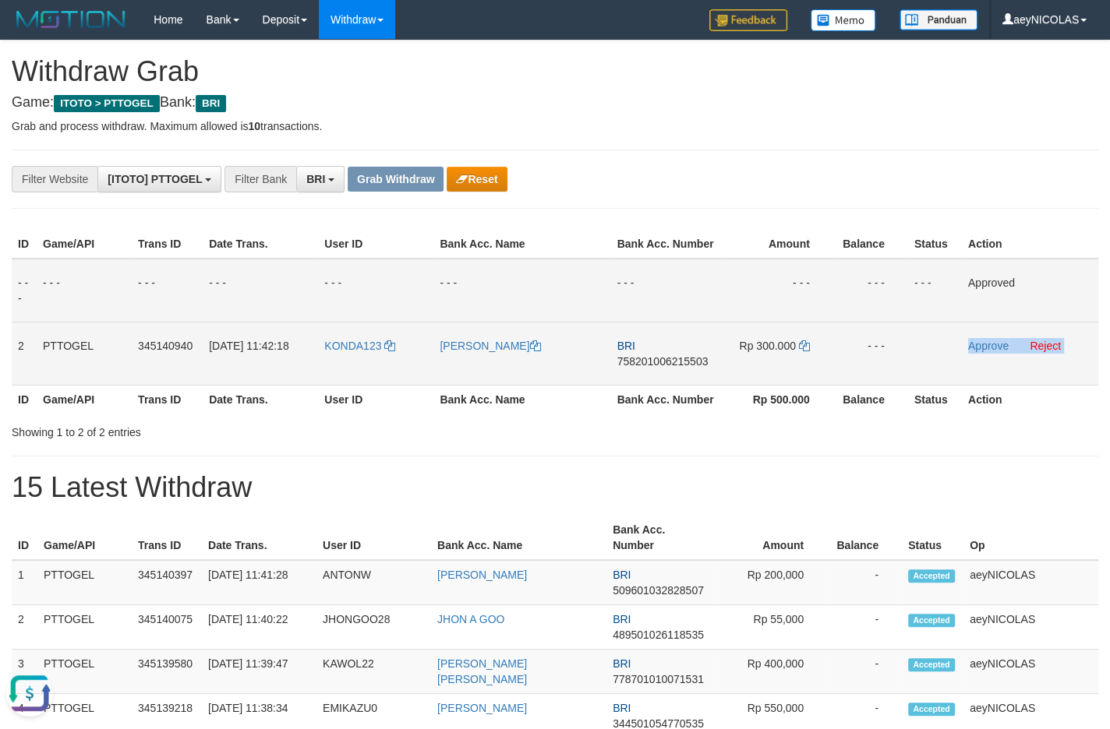
click at [977, 355] on td "Approve Reject" at bounding box center [1030, 353] width 136 height 63
click at [977, 352] on link "Approve" at bounding box center [988, 346] width 41 height 12
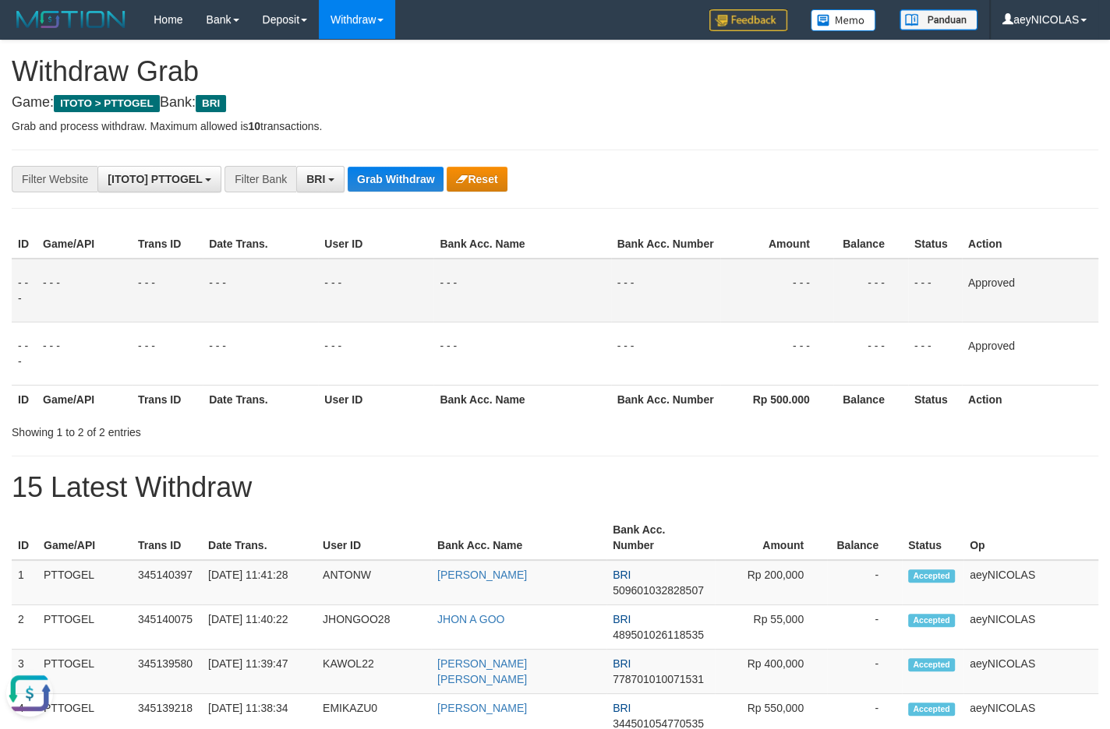
drag, startPoint x: 737, startPoint y: 400, endPoint x: 490, endPoint y: 218, distance: 306.6
click at [735, 385] on td "- - -" at bounding box center [776, 353] width 113 height 63
click at [339, 175] on button "BRI" at bounding box center [320, 179] width 48 height 26
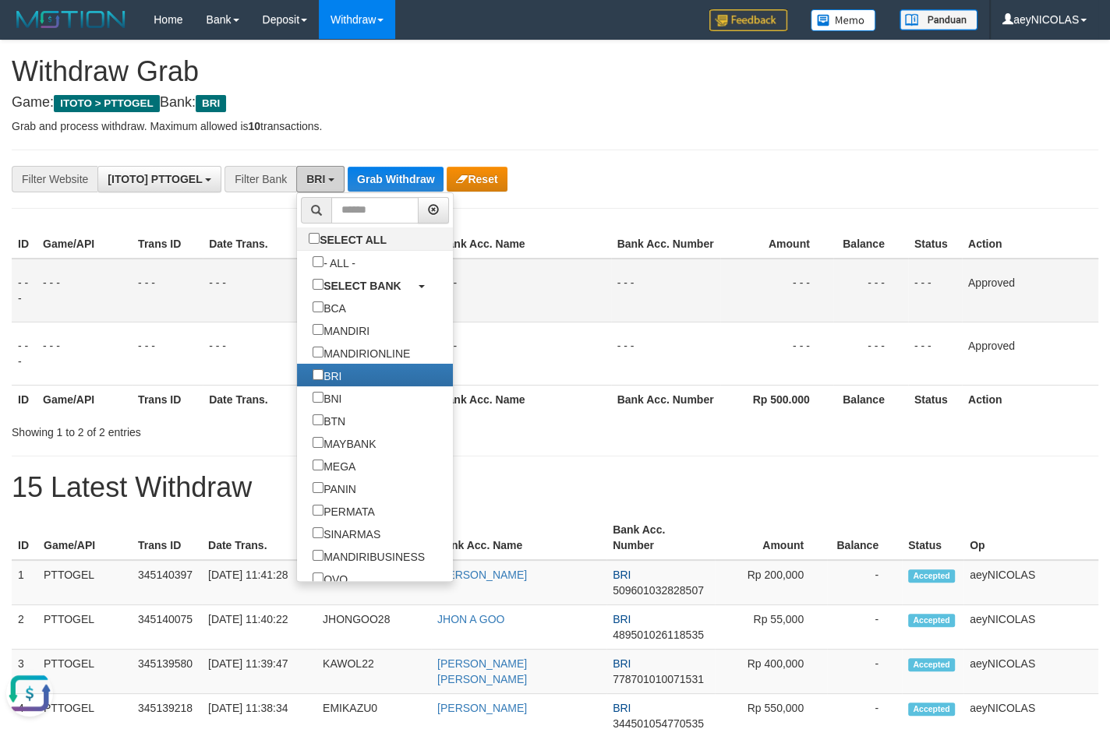
click at [339, 175] on button "BRI" at bounding box center [320, 179] width 48 height 26
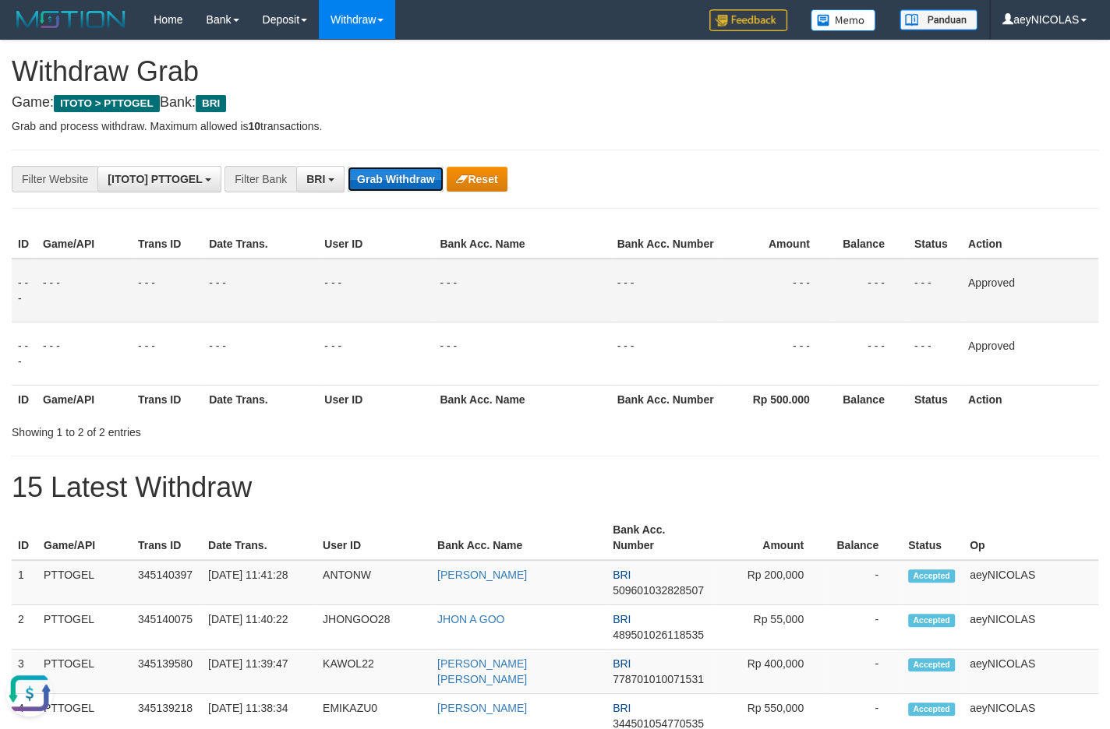
click at [366, 174] on button "Grab Withdraw" at bounding box center [396, 179] width 96 height 25
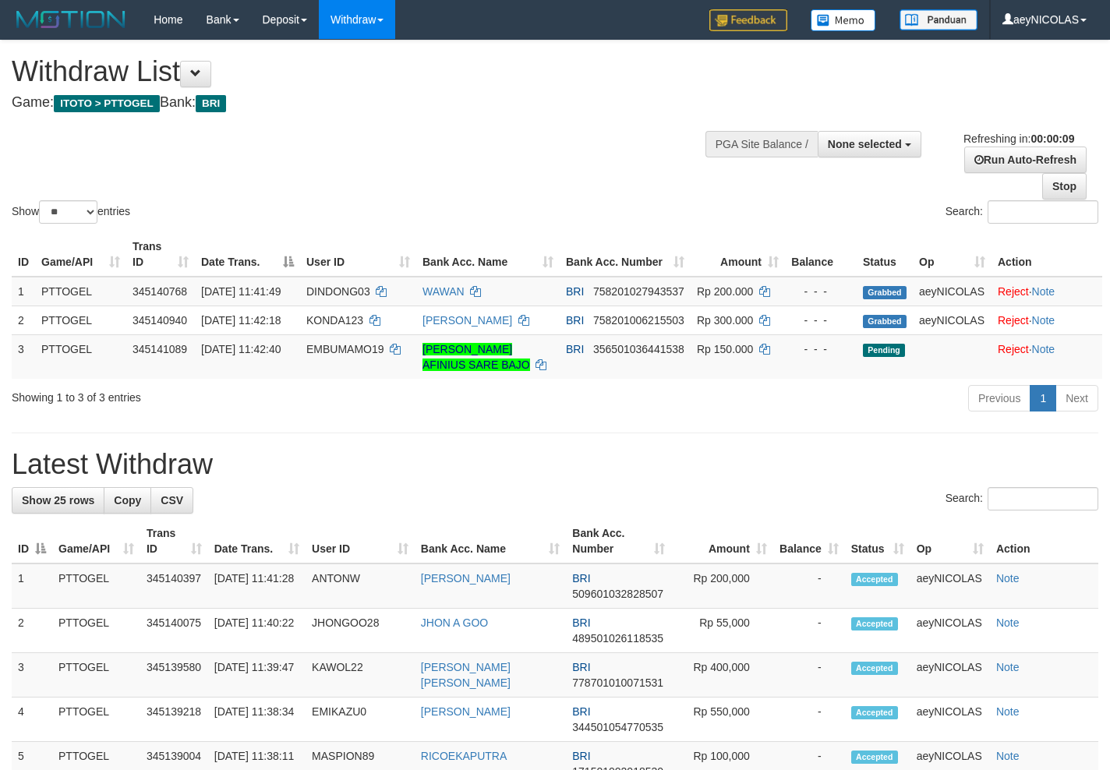
select select
select select "**"
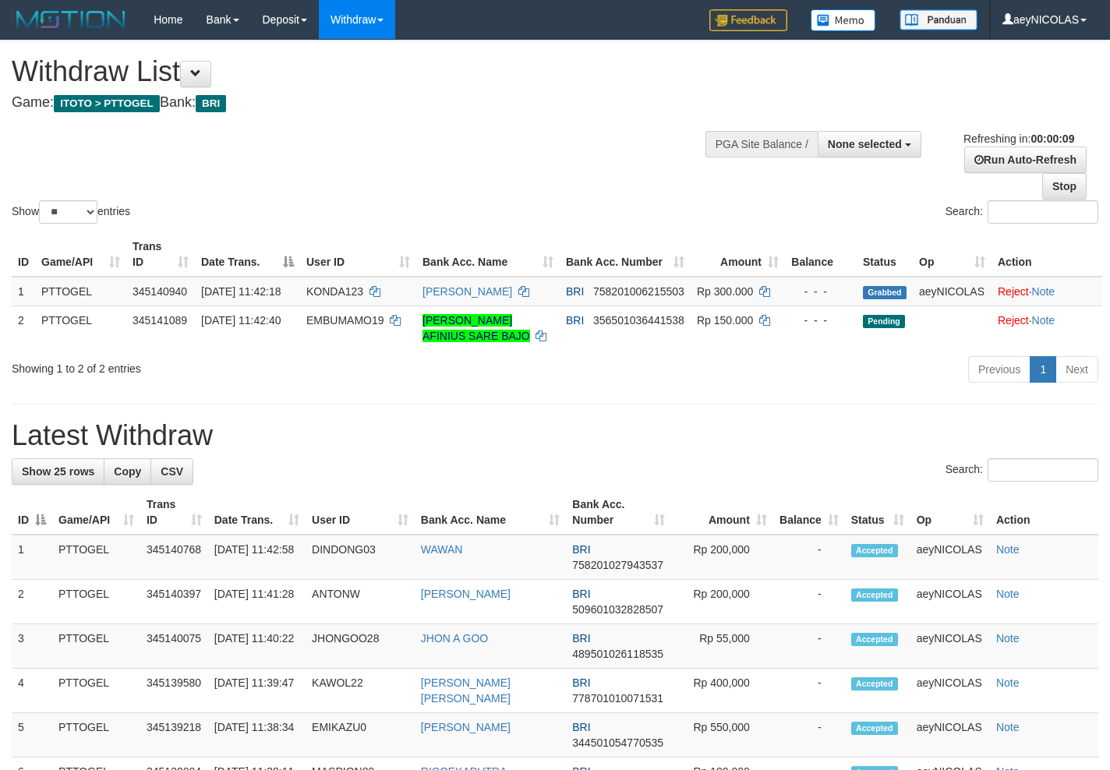
select select
select select "**"
select select
select select "**"
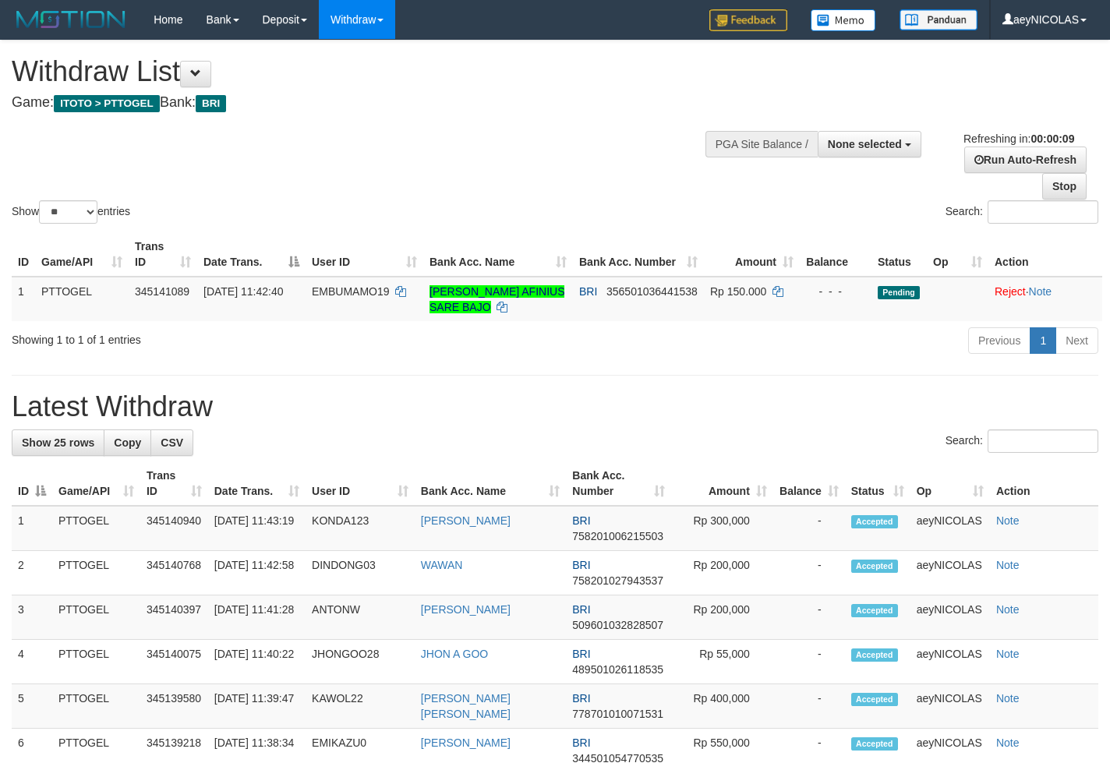
select select
select select "**"
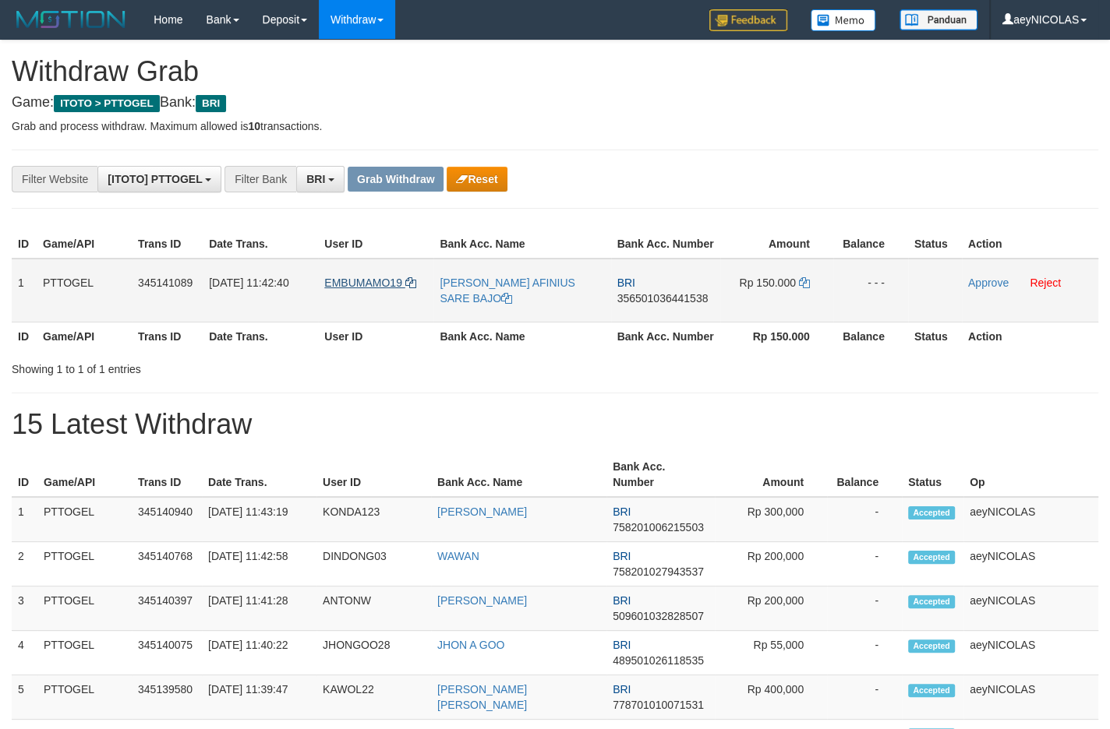
scroll to position [76, 0]
drag, startPoint x: 358, startPoint y: 310, endPoint x: 729, endPoint y: 310, distance: 371.0
click at [729, 310] on tr "1 PTTOGEL 345141089 01/10/2025 11:42:40 EMBUMAMO19 PATRISIIUS AFINIUS SARE BAJO…" at bounding box center [555, 291] width 1086 height 64
click at [651, 305] on span "356501036441538" at bounding box center [662, 298] width 91 height 12
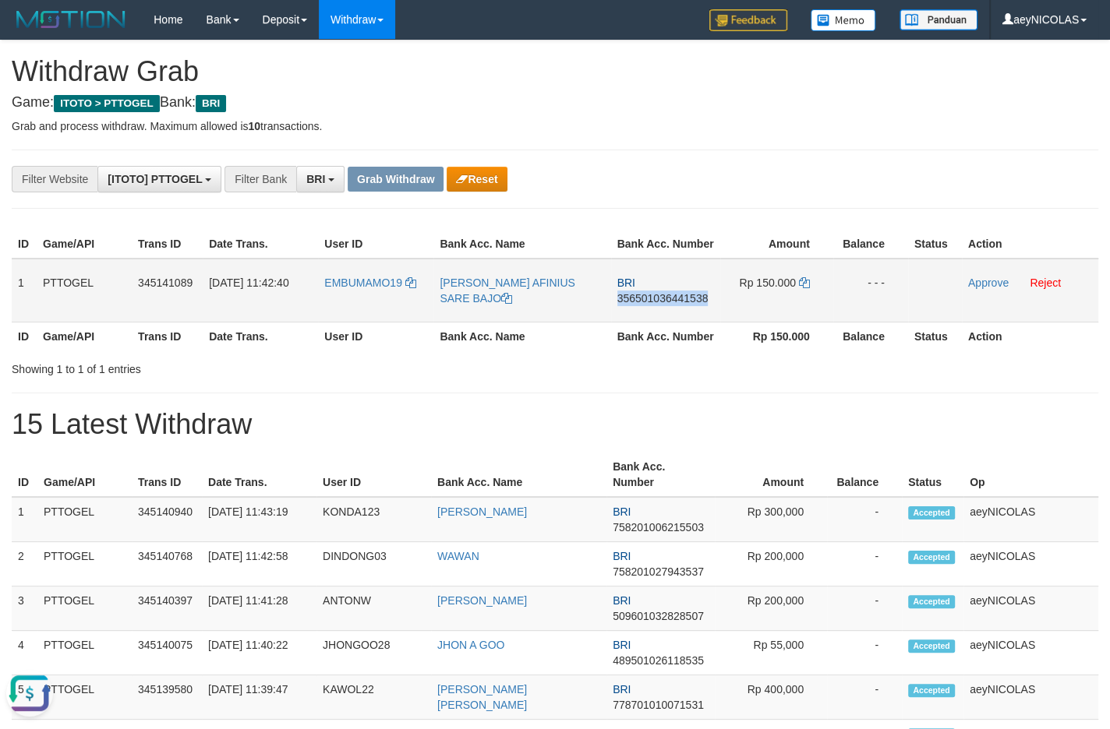
click at [651, 305] on span "356501036441538" at bounding box center [662, 298] width 91 height 12
copy span "356501036441538"
click at [647, 306] on td "BRI 356501036441538" at bounding box center [665, 291] width 109 height 64
click at [647, 323] on td "BRI 356501036441538" at bounding box center [665, 291] width 109 height 64
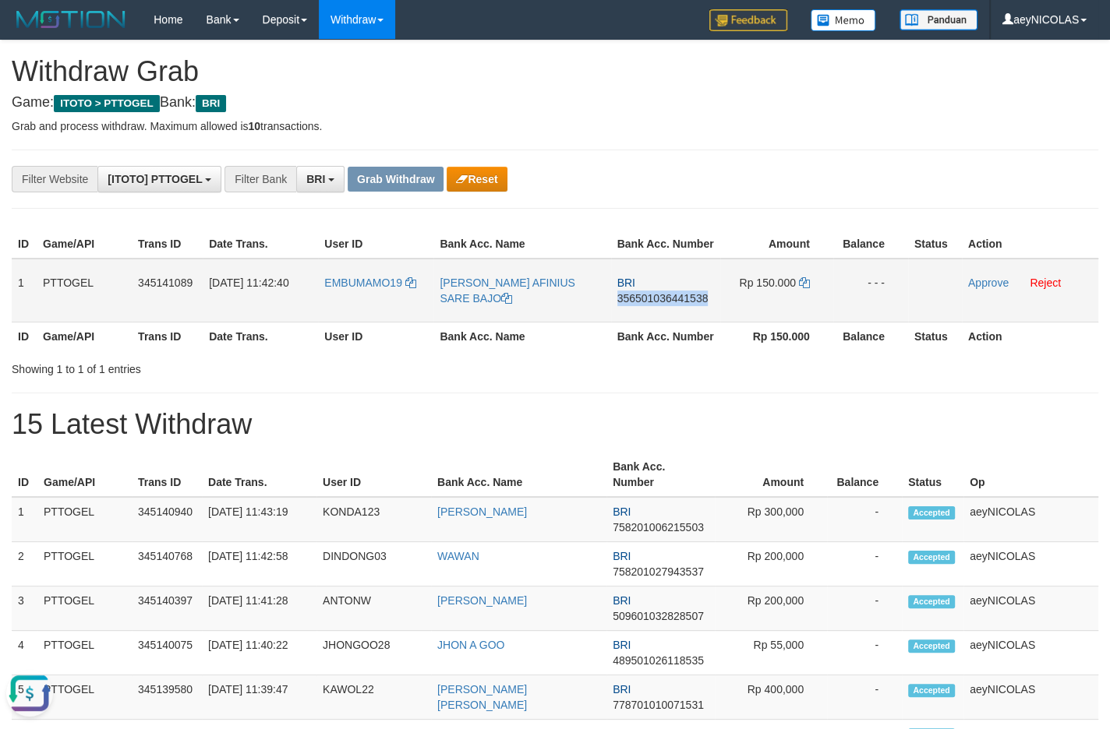
click at [657, 305] on span "356501036441538" at bounding box center [662, 298] width 91 height 12
copy span "356501036441538"
click at [658, 305] on span "356501036441538" at bounding box center [662, 298] width 91 height 12
copy span "356501036441538"
click at [729, 440] on h1 "15 Latest Withdraw" at bounding box center [555, 424] width 1086 height 31
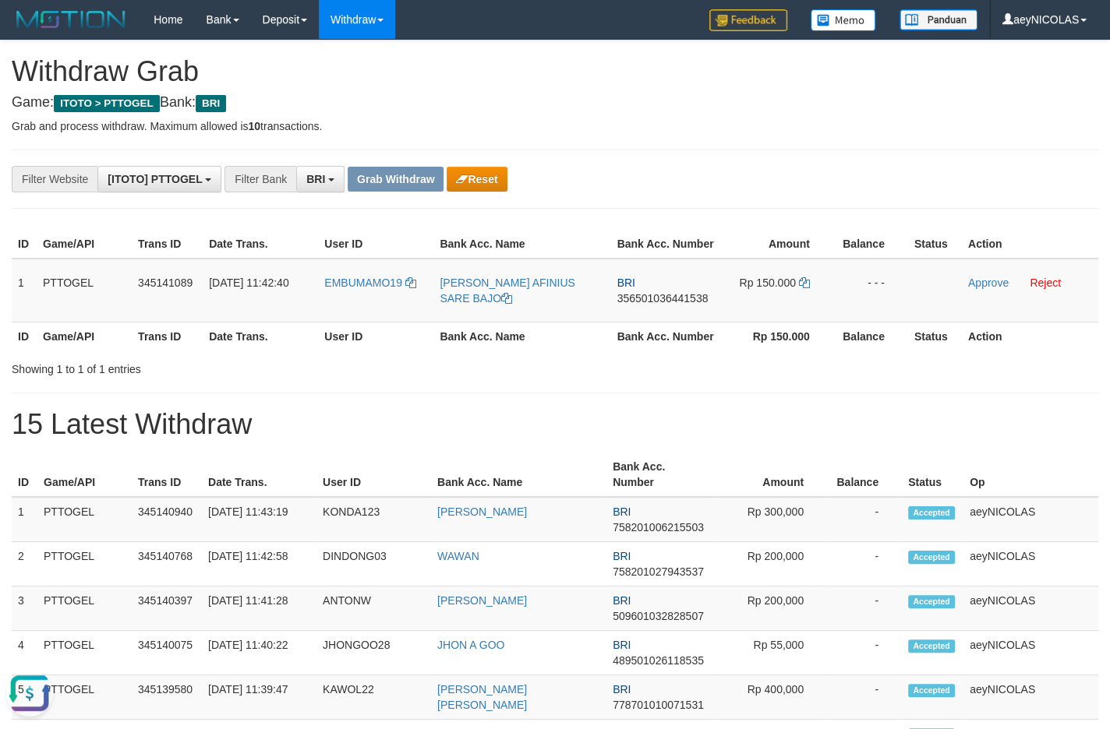
click at [807, 288] on icon at bounding box center [804, 282] width 11 height 11
copy span "356501036441538"
click at [1012, 304] on td "Approve Reject" at bounding box center [1030, 291] width 136 height 64
click at [996, 289] on link "Approve" at bounding box center [988, 283] width 41 height 12
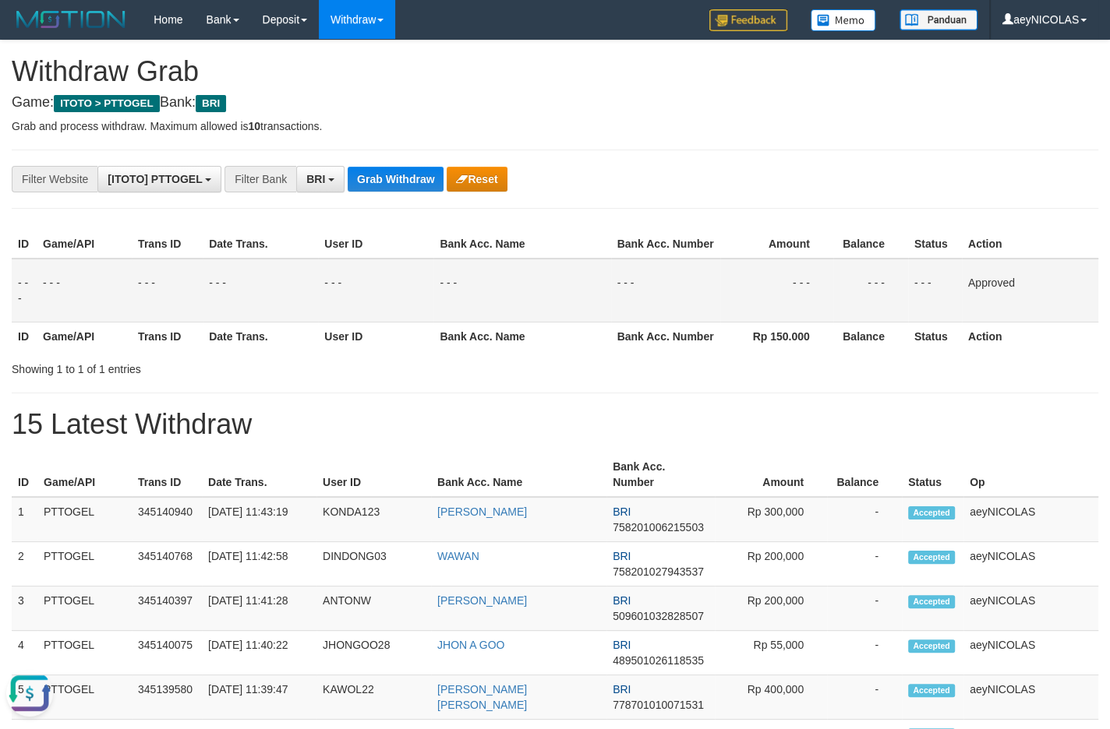
drag, startPoint x: 759, startPoint y: 422, endPoint x: 426, endPoint y: 235, distance: 382.4
click at [393, 183] on button "Grab Withdraw" at bounding box center [396, 179] width 96 height 25
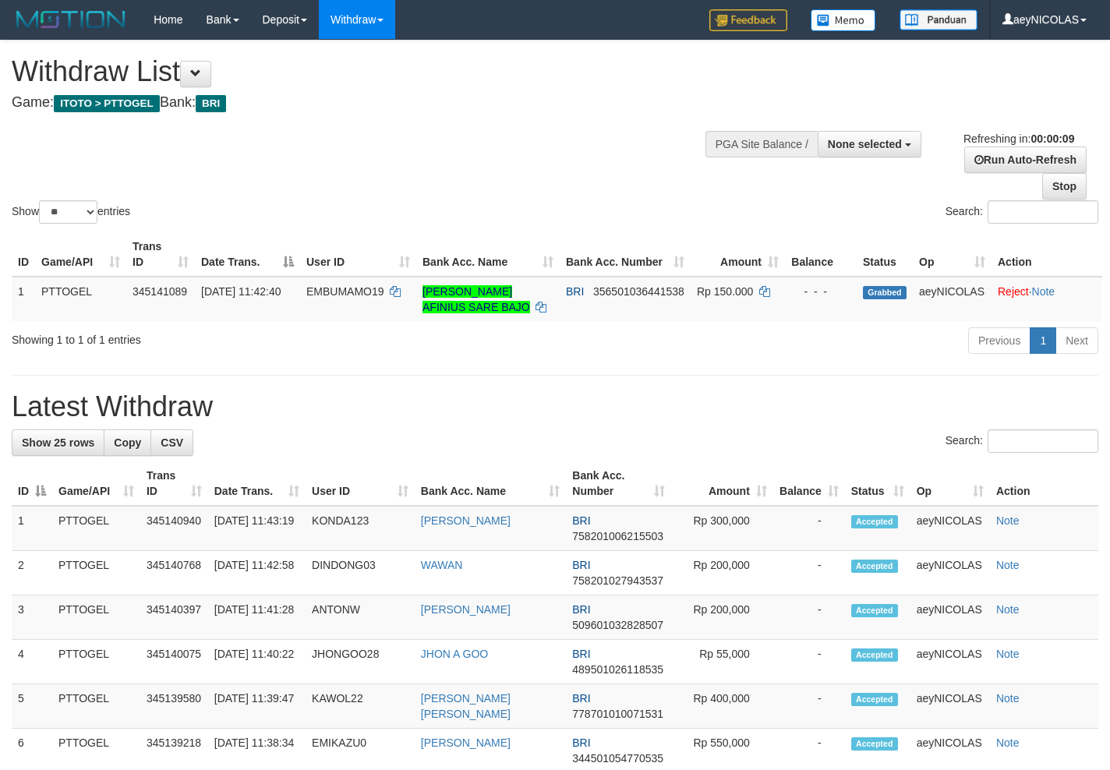
select select
select select "**"
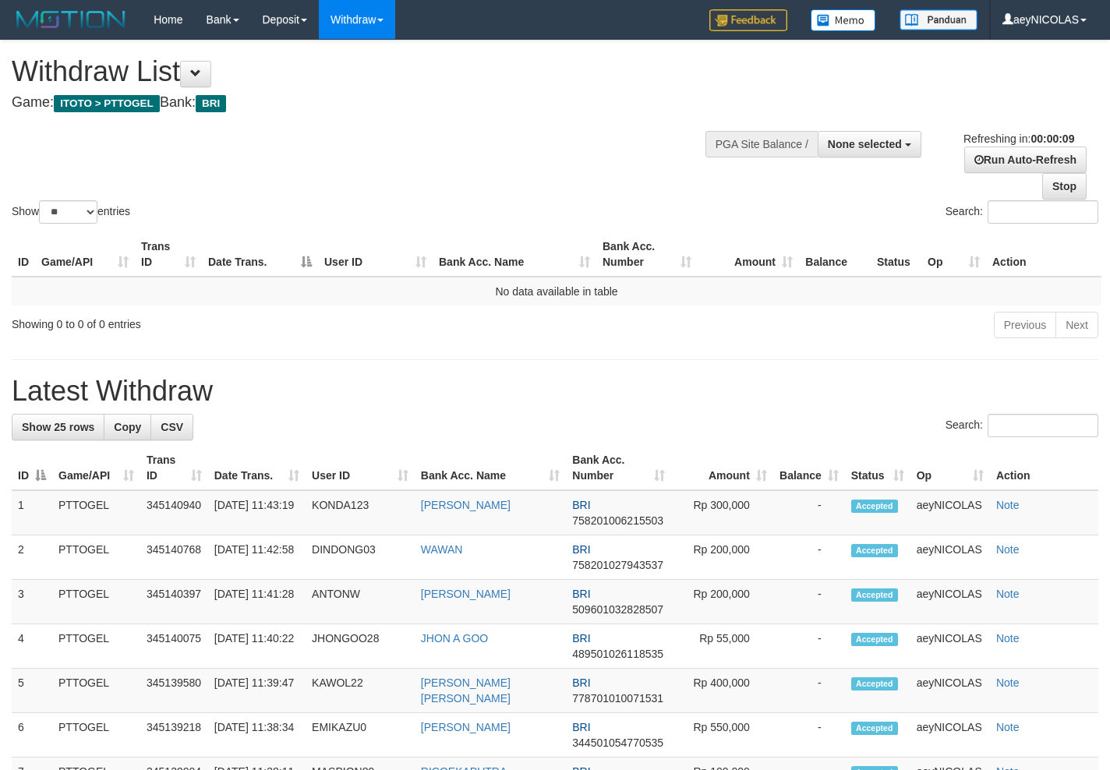
select select
select select "**"
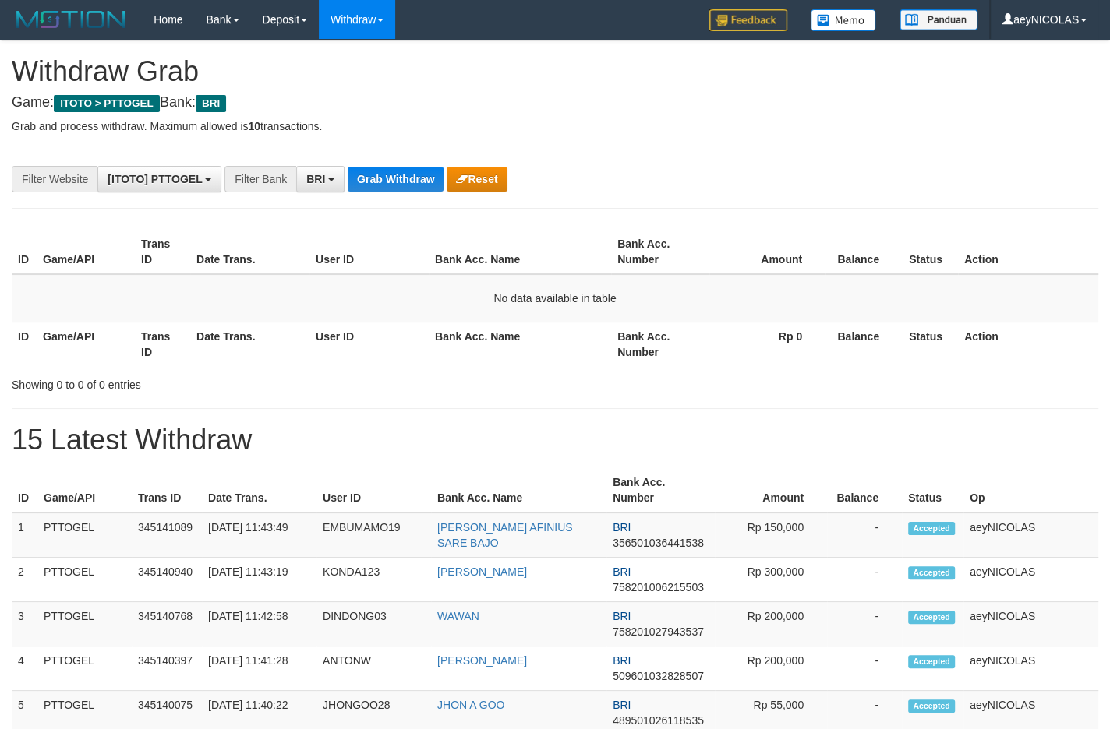
scroll to position [76, 0]
drag, startPoint x: 687, startPoint y: 379, endPoint x: 379, endPoint y: 224, distance: 344.4
click at [651, 366] on div "ID Game/API Trans ID Date Trans. User ID Bank Acc. Name Bank Acc. Number Amount…" at bounding box center [555, 308] width 1086 height 168
click at [387, 186] on button "Grab Withdraw" at bounding box center [396, 179] width 96 height 25
click at [388, 182] on button "Grab Withdraw" at bounding box center [396, 179] width 96 height 25
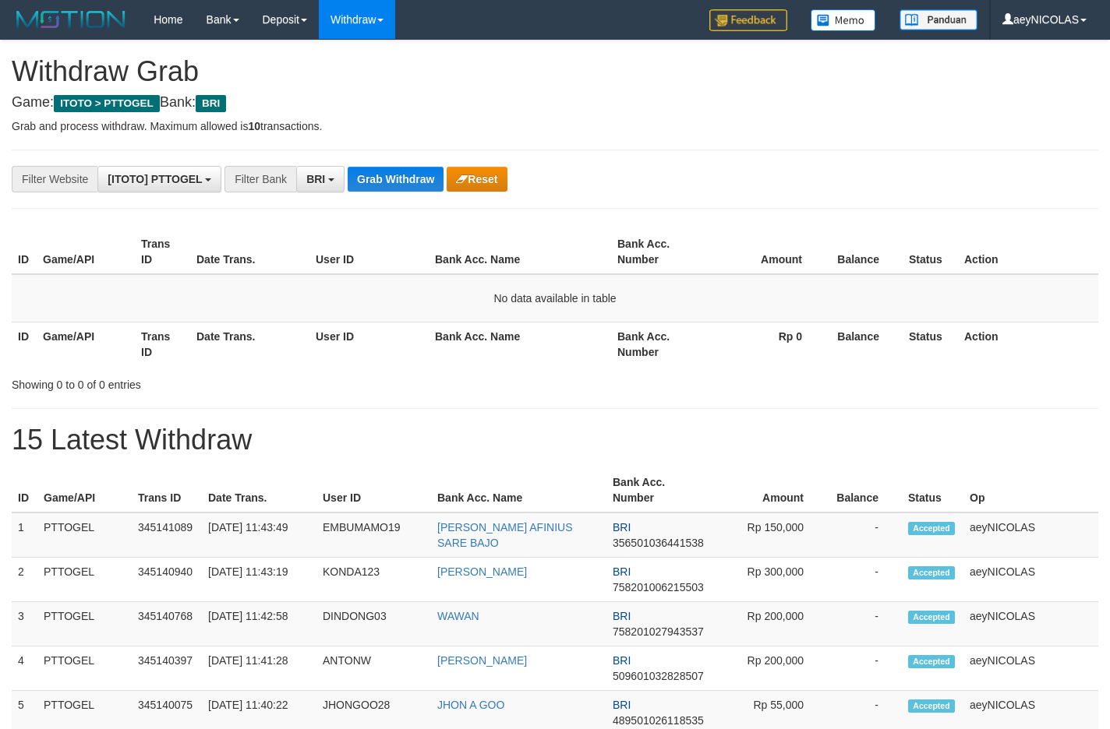
click at [388, 182] on button "Grab Withdraw" at bounding box center [396, 179] width 96 height 25
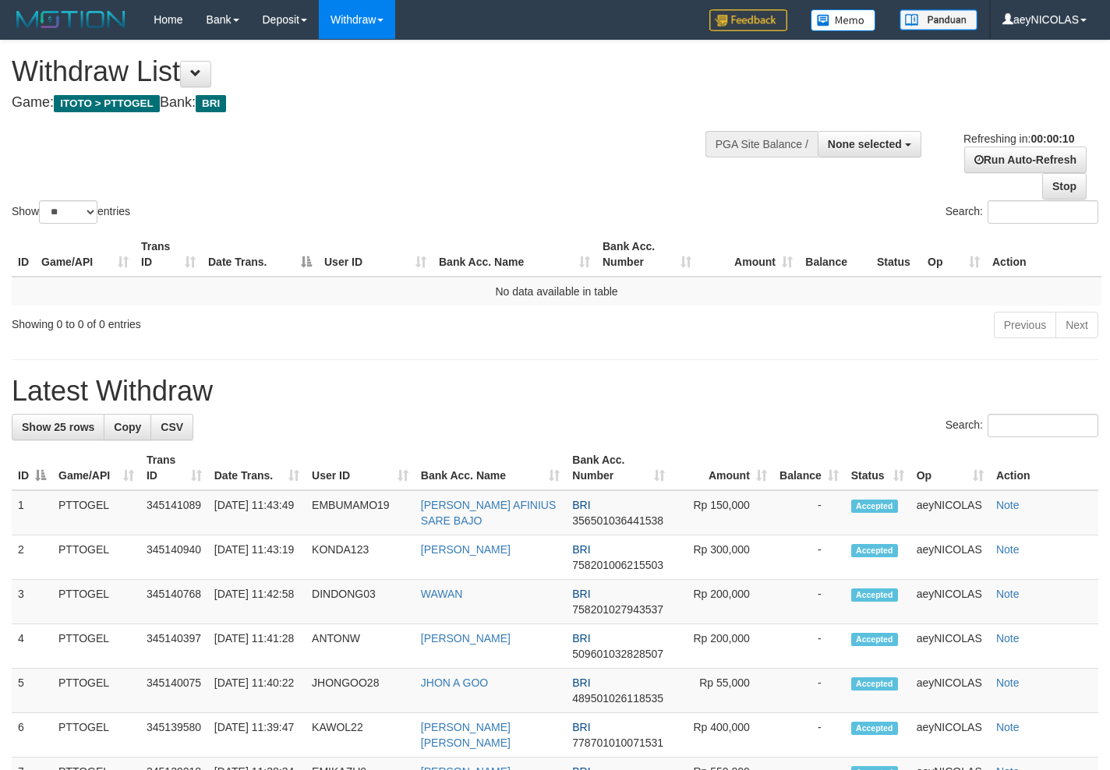
select select
select select "**"
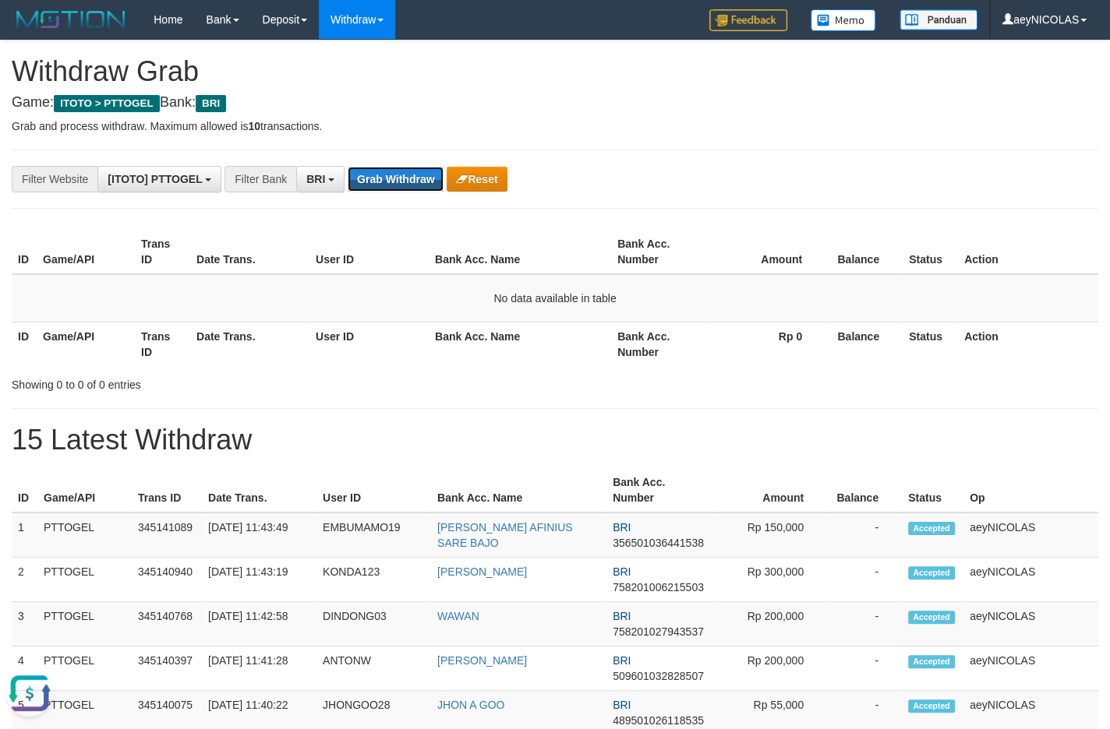
click at [398, 186] on button "Grab Withdraw" at bounding box center [396, 179] width 96 height 25
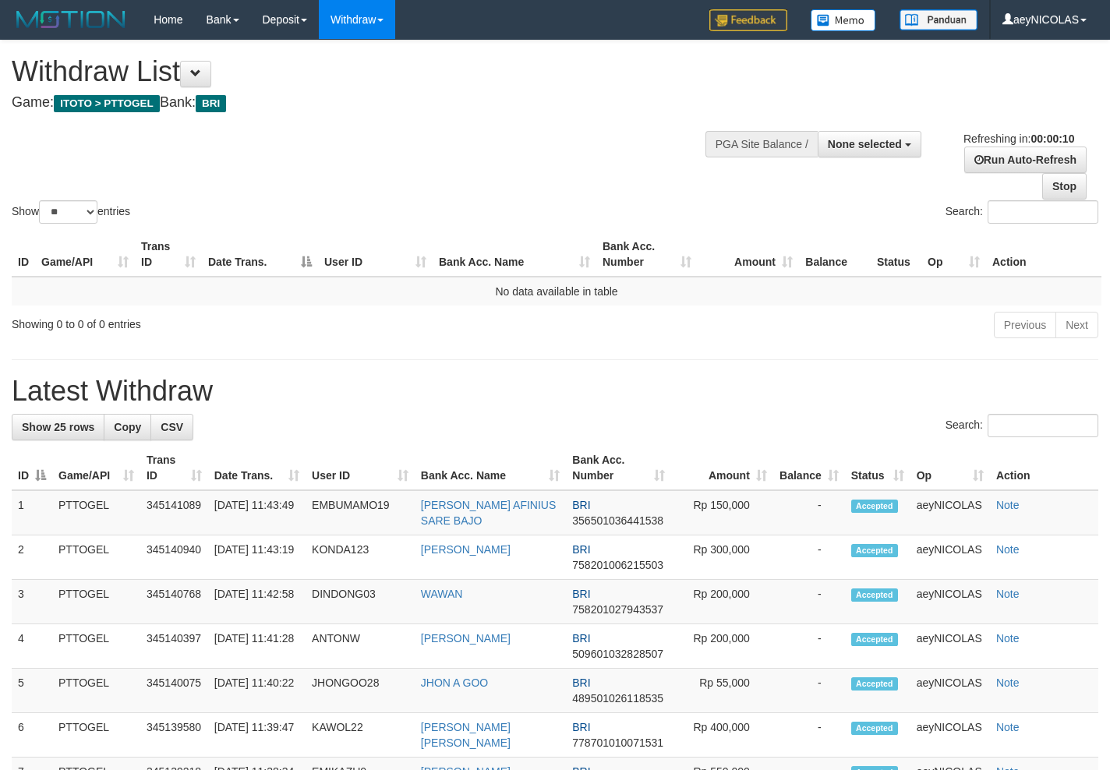
select select
select select "**"
select select
select select "**"
select select
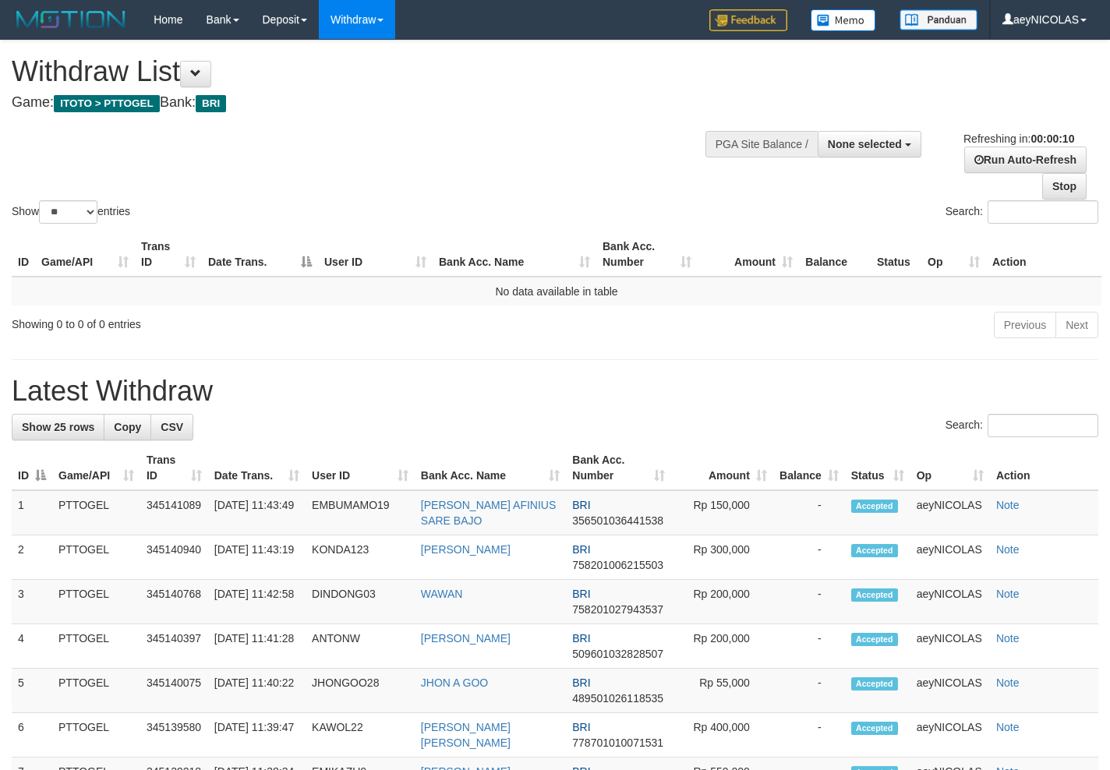
select select "**"
select select
select select "**"
select select
select select "**"
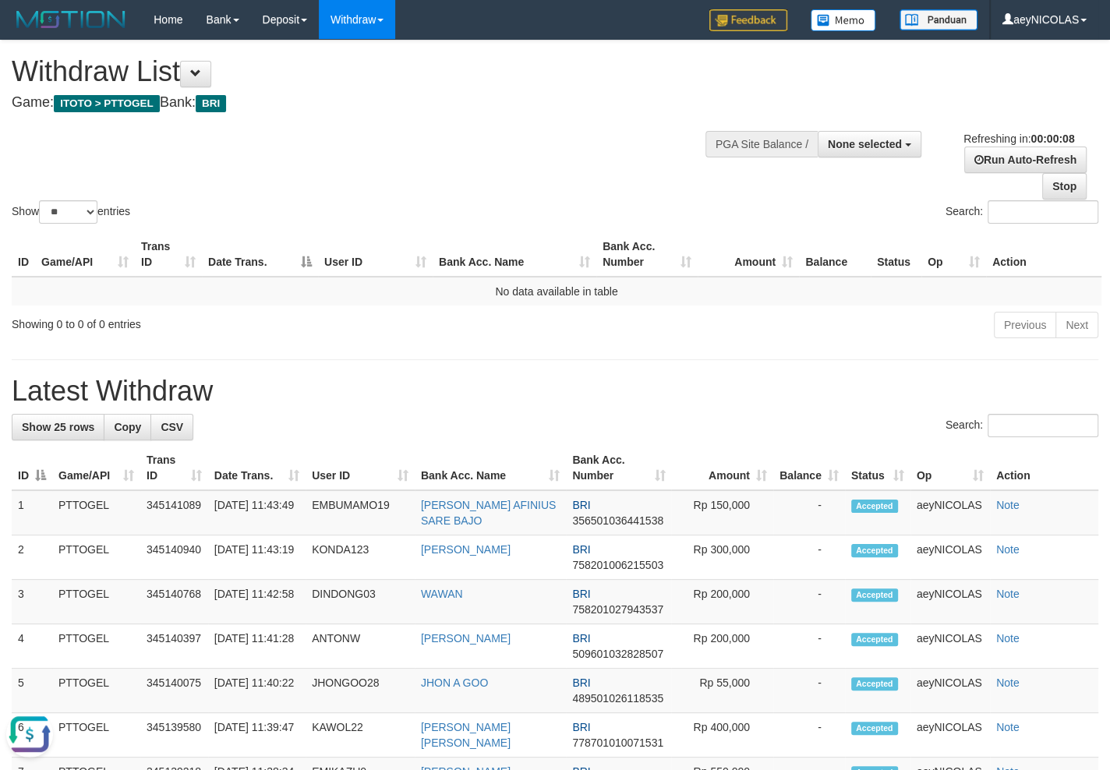
click at [398, 186] on div "Show ** ** ** *** entries Search:" at bounding box center [555, 134] width 1110 height 186
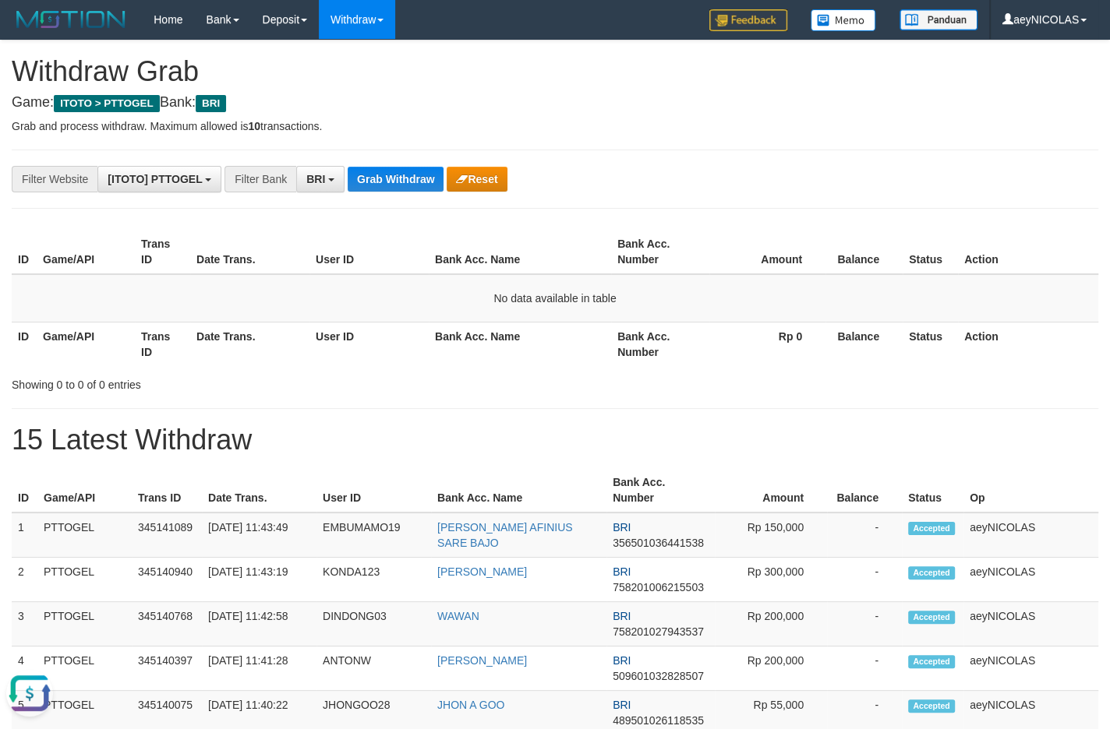
click at [377, 178] on button "Grab Withdraw" at bounding box center [396, 179] width 96 height 25
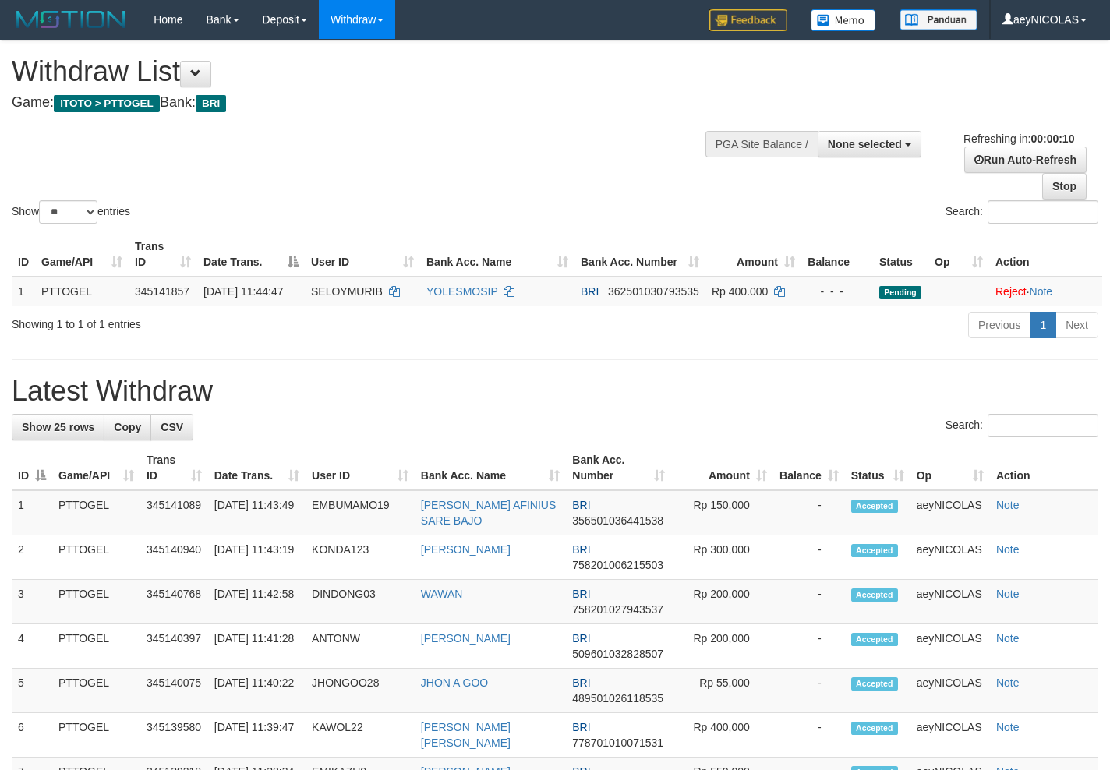
select select
select select "**"
select select
select select "**"
select select
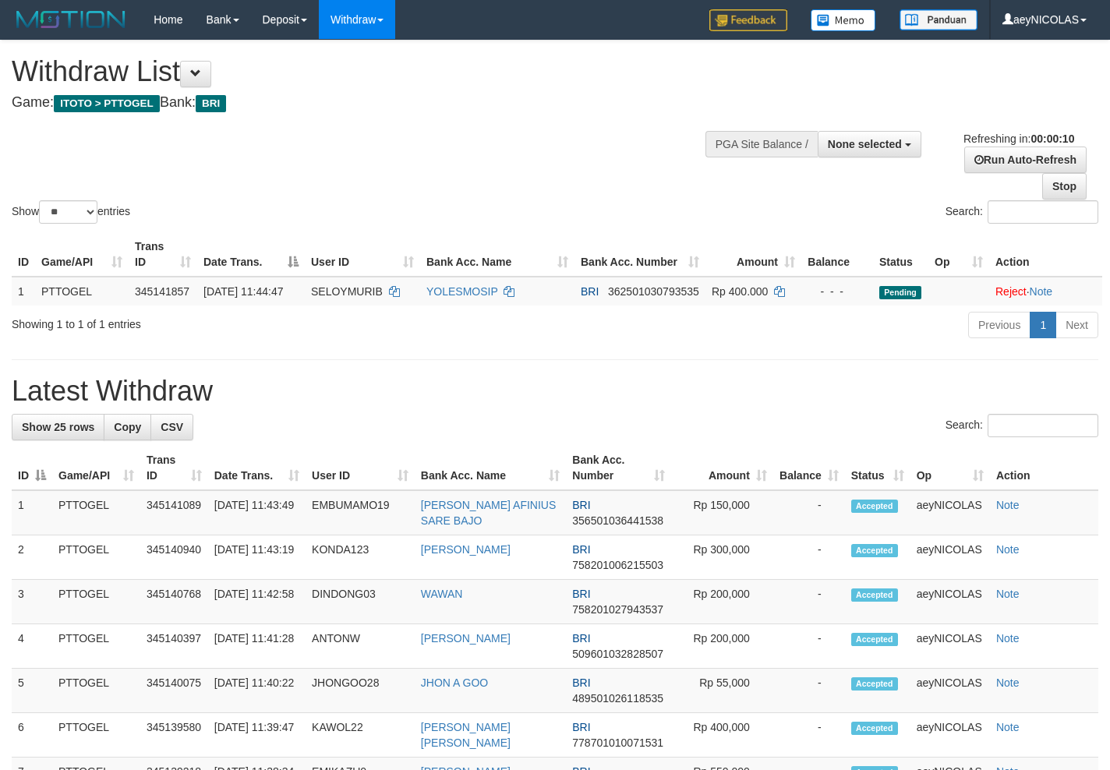
select select "**"
click at [365, 202] on div "Show ** ** ** *** entries" at bounding box center [278, 213] width 532 height 27
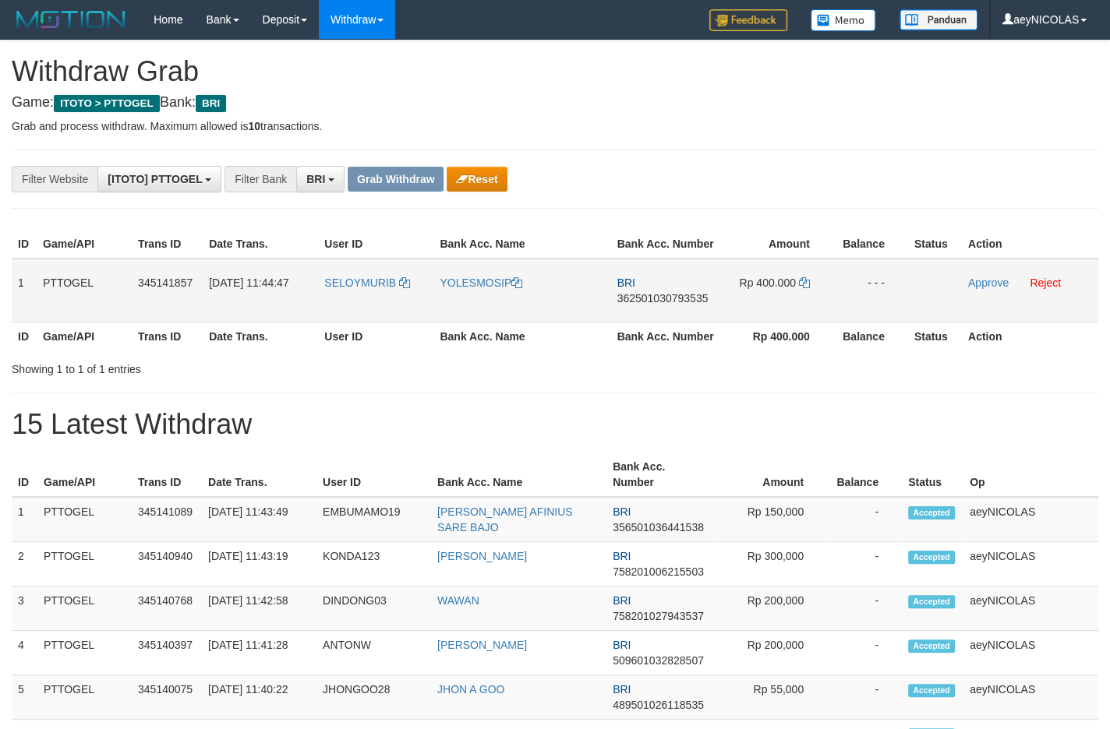
scroll to position [76, 0]
drag, startPoint x: 376, startPoint y: 311, endPoint x: 71, endPoint y: 440, distance: 331.5
click at [751, 314] on tr "1 PTTOGEL 345141857 [DATE] 11:44:47 [GEOGRAPHIC_DATA] YOLESMOSIP BRI 3625010307…" at bounding box center [555, 291] width 1086 height 64
click at [681, 305] on span "362501030793535" at bounding box center [662, 298] width 91 height 12
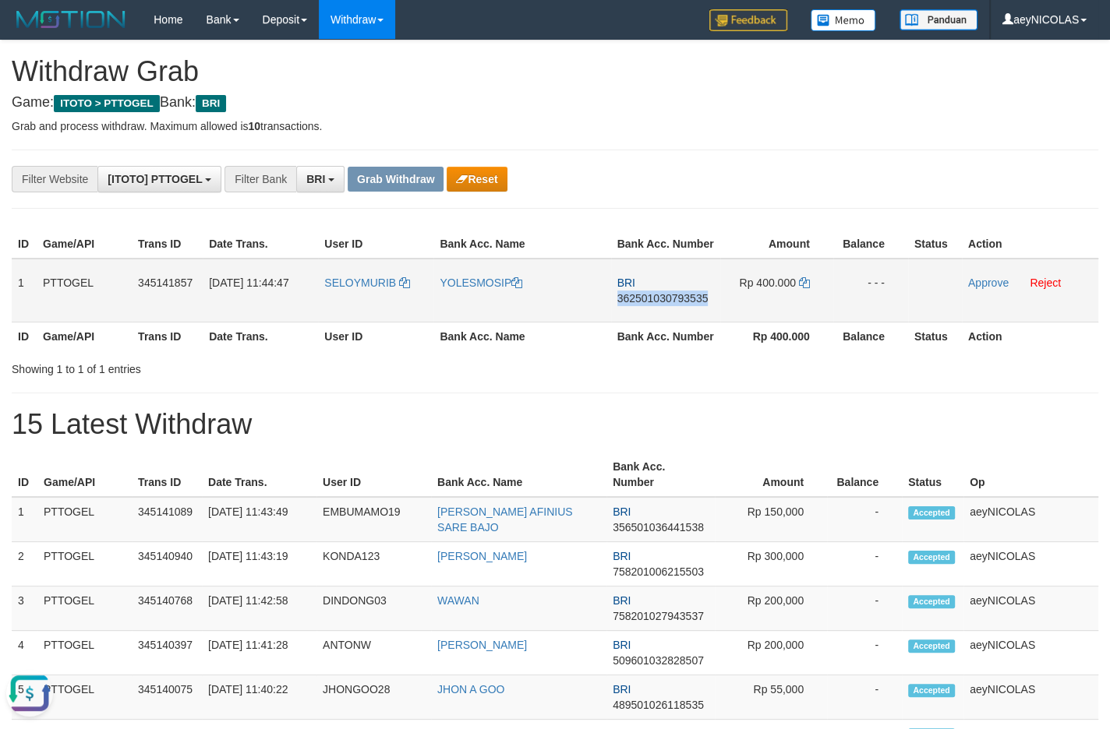
click at [681, 305] on span "362501030793535" at bounding box center [662, 298] width 91 height 12
copy span "362501030793535"
click at [681, 305] on span "362501030793535" at bounding box center [662, 298] width 91 height 12
copy td "BRI 362501030793535"
click at [683, 322] on td "BRI 362501030793535" at bounding box center [665, 291] width 109 height 64
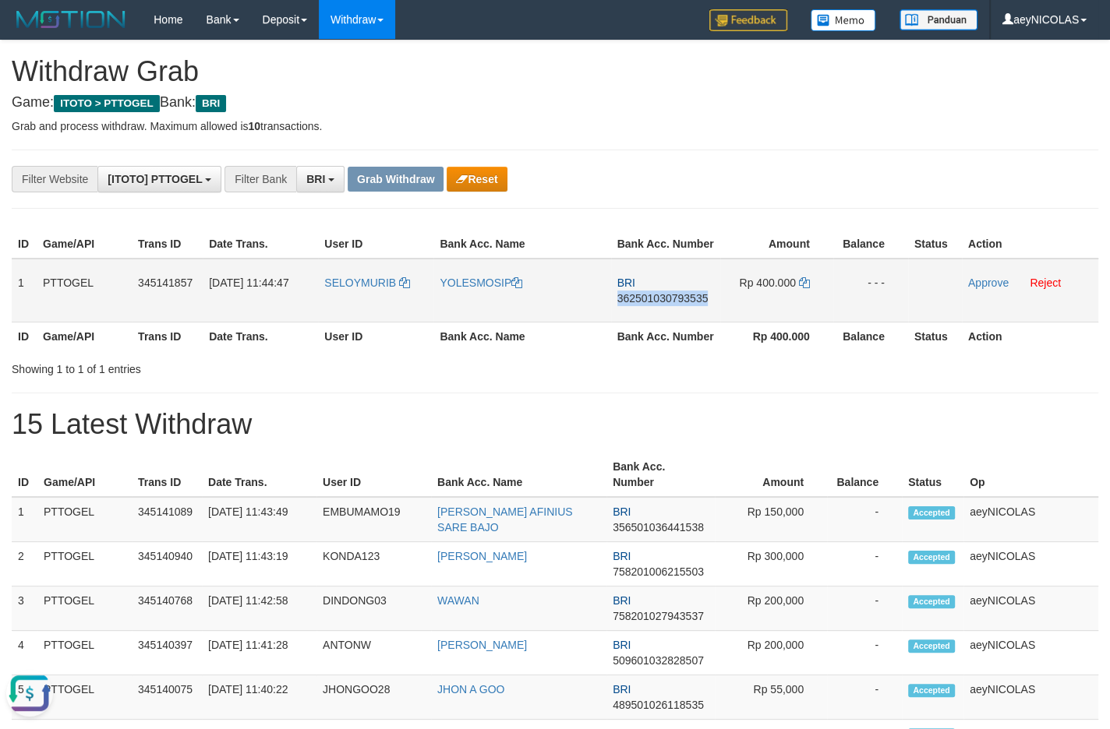
click at [680, 305] on span "362501030793535" at bounding box center [662, 298] width 91 height 12
copy span "362501030793535"
click at [680, 305] on span "362501030793535" at bounding box center [662, 298] width 91 height 12
copy span "362501030793535"
click at [741, 351] on th "Rp 400.000" at bounding box center [776, 336] width 113 height 29
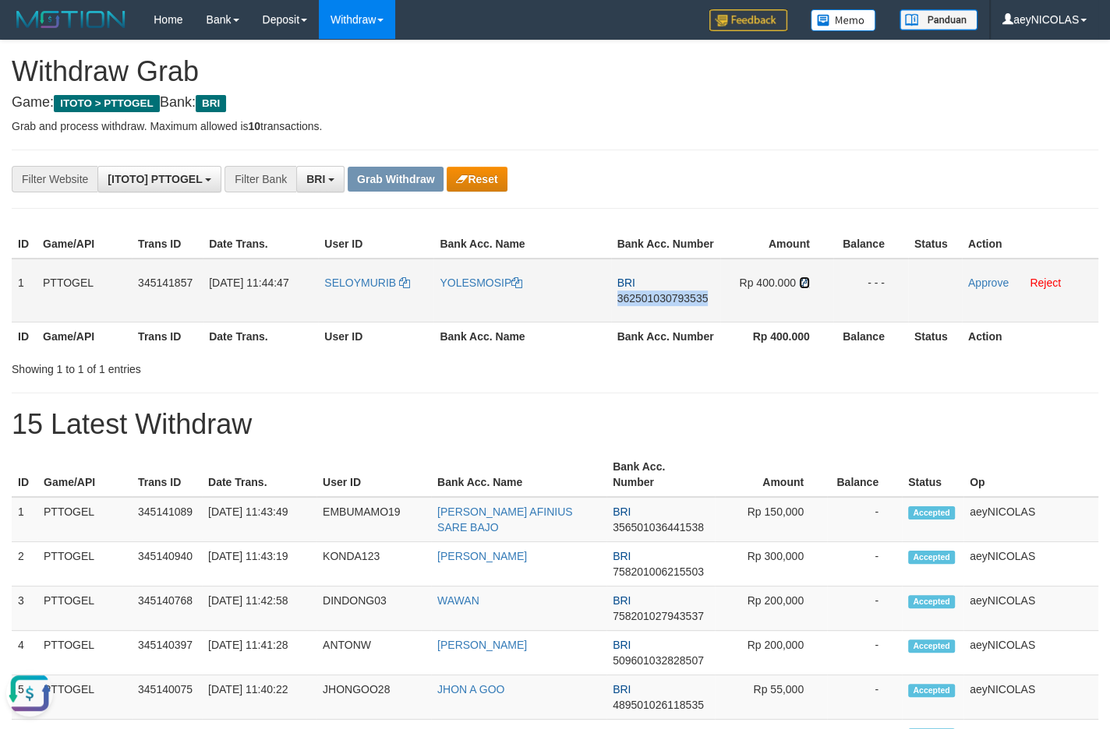
drag, startPoint x: 803, startPoint y: 299, endPoint x: 920, endPoint y: 310, distance: 118.2
click at [804, 288] on icon at bounding box center [804, 282] width 11 height 11
copy span "362501030793535"
click at [1004, 289] on link "Approve" at bounding box center [988, 283] width 41 height 12
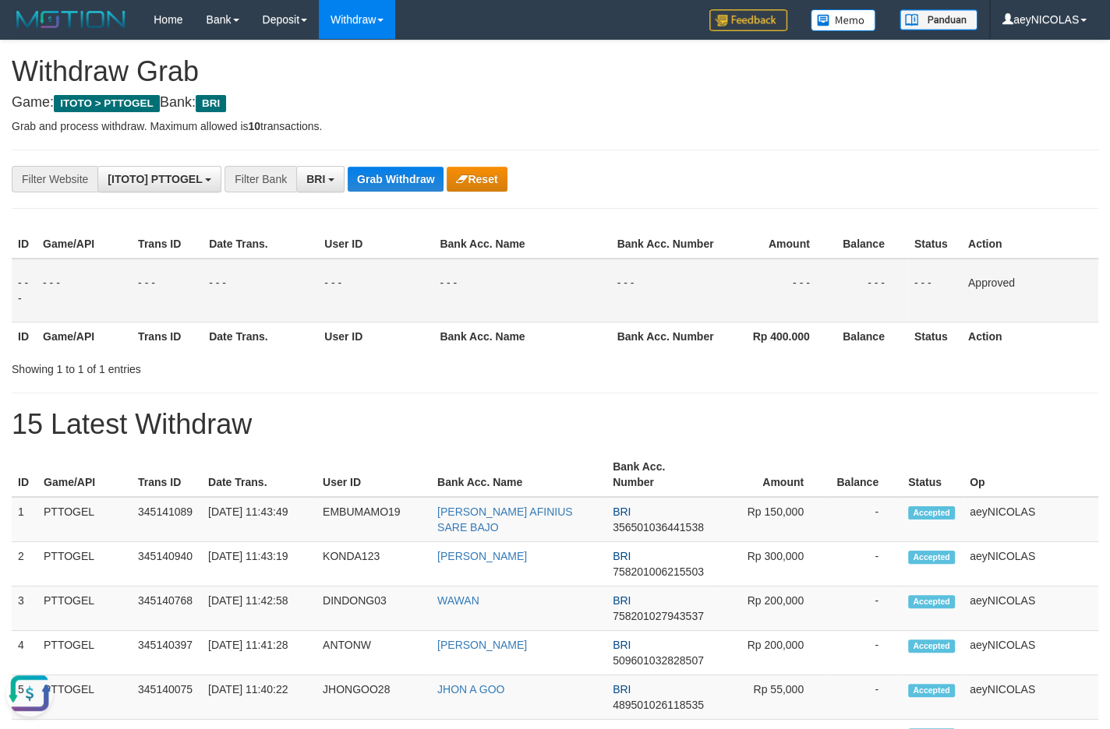
click at [723, 351] on th "Rp 400.000" at bounding box center [776, 336] width 113 height 29
click at [423, 183] on button "Grab Withdraw" at bounding box center [396, 179] width 96 height 25
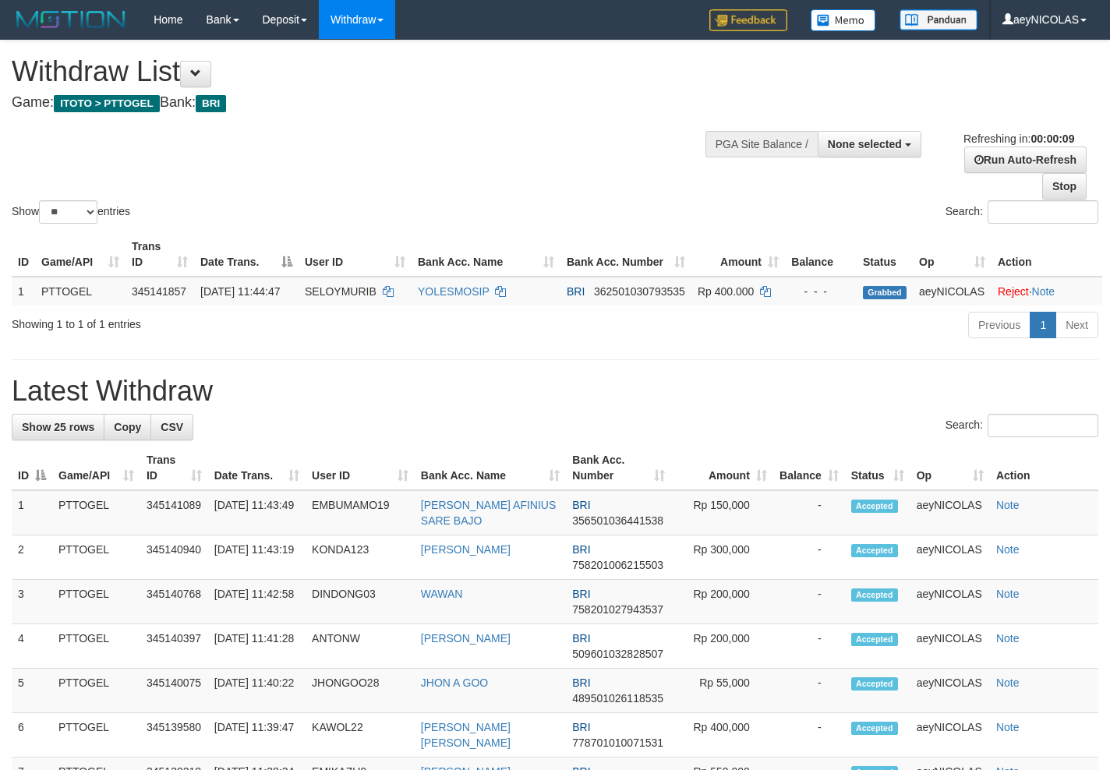
select select
select select "**"
